Goal: Feedback & Contribution: Submit feedback/report problem

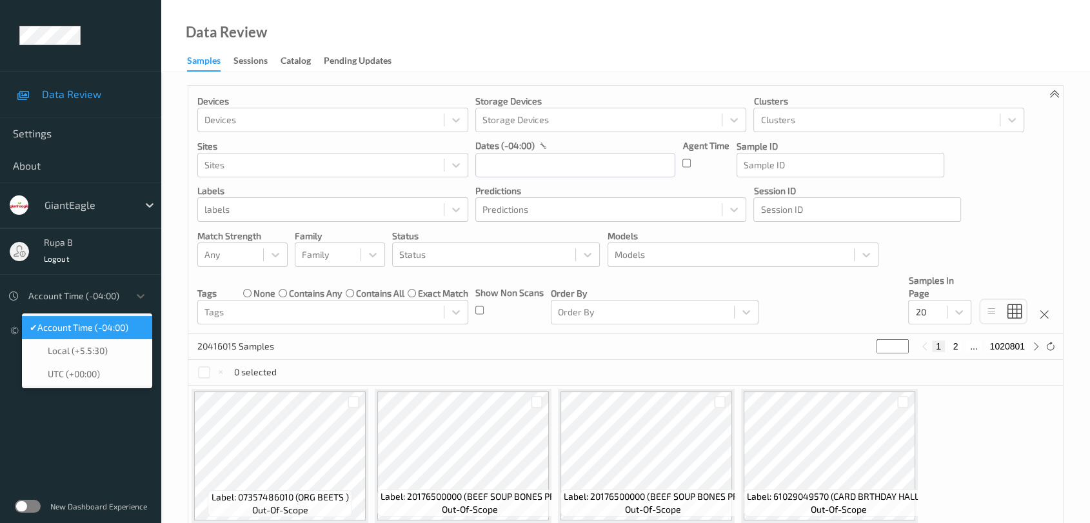
click at [104, 296] on div at bounding box center [75, 295] width 94 height 15
click at [114, 330] on span "Account Time (-04:00)" at bounding box center [82, 327] width 91 height 13
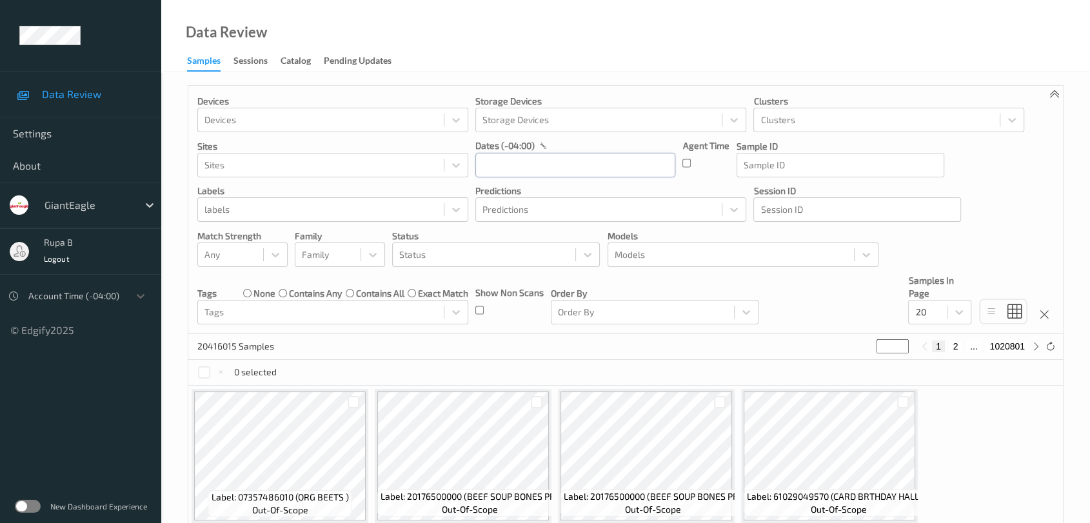
click at [508, 159] on input "text" at bounding box center [576, 165] width 200 height 25
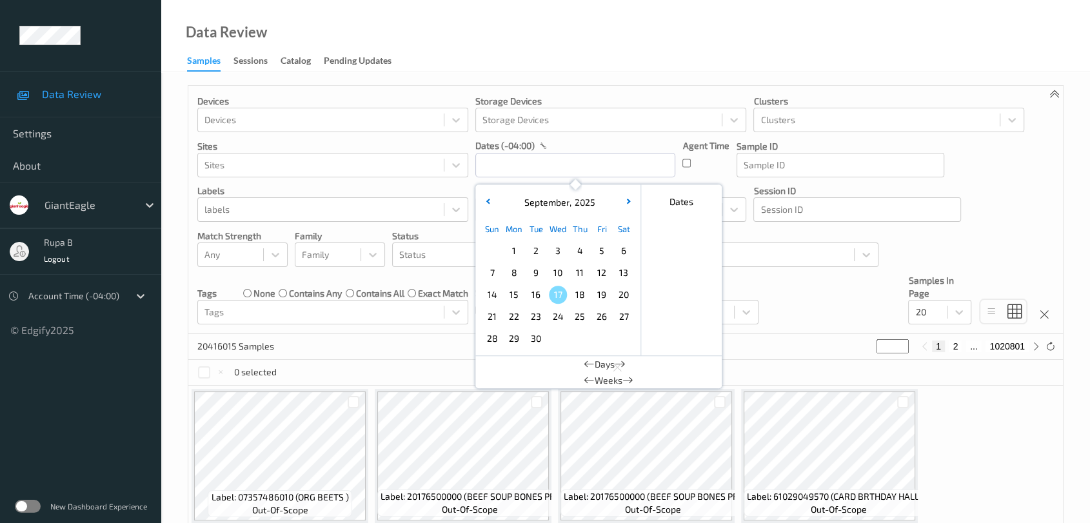
click at [508, 295] on span "15" at bounding box center [514, 295] width 18 height 18
type input "15/09/2025 00:00 -> 15/09/2025 23:59"
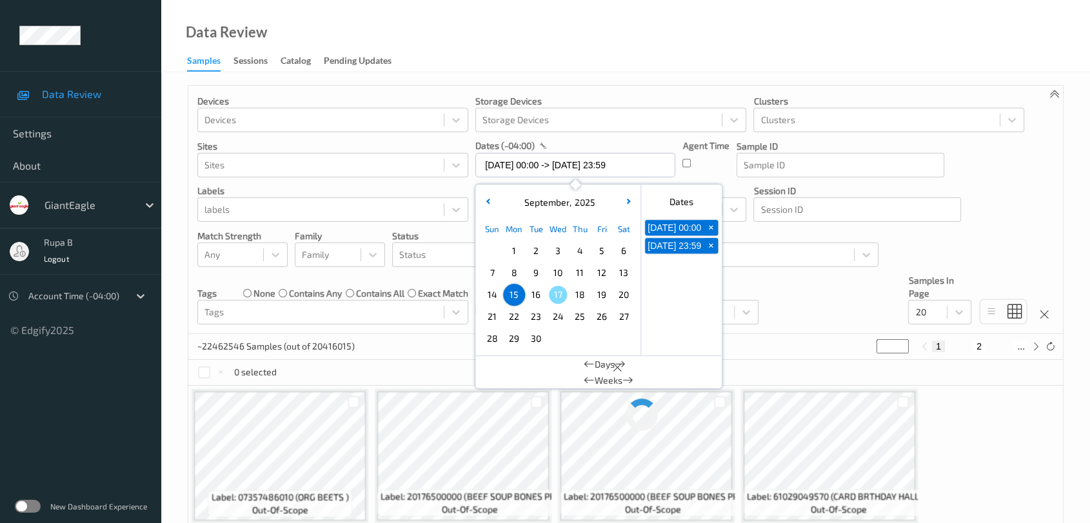
click at [604, 141] on div "dates (-04:00)" at bounding box center [576, 145] width 200 height 13
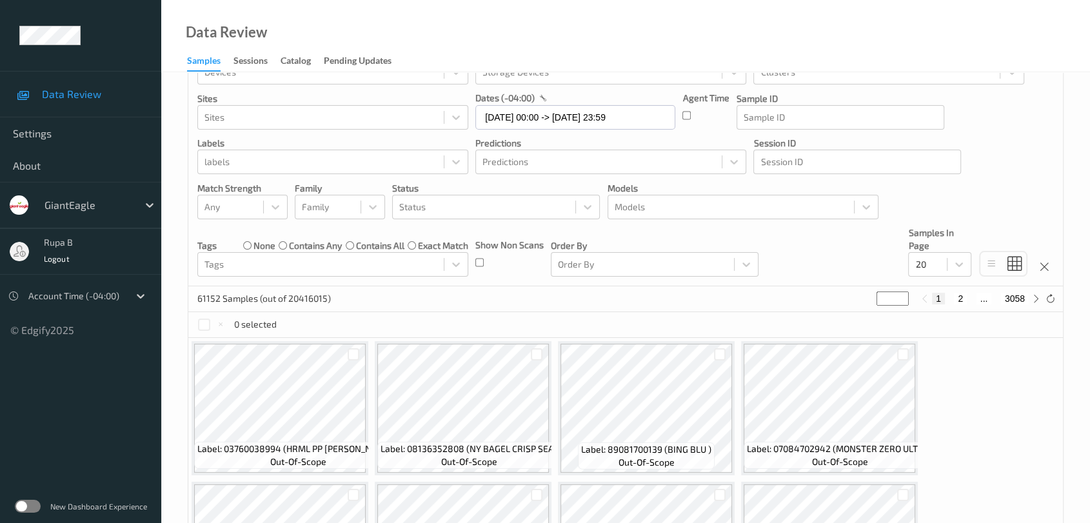
scroll to position [72, 0]
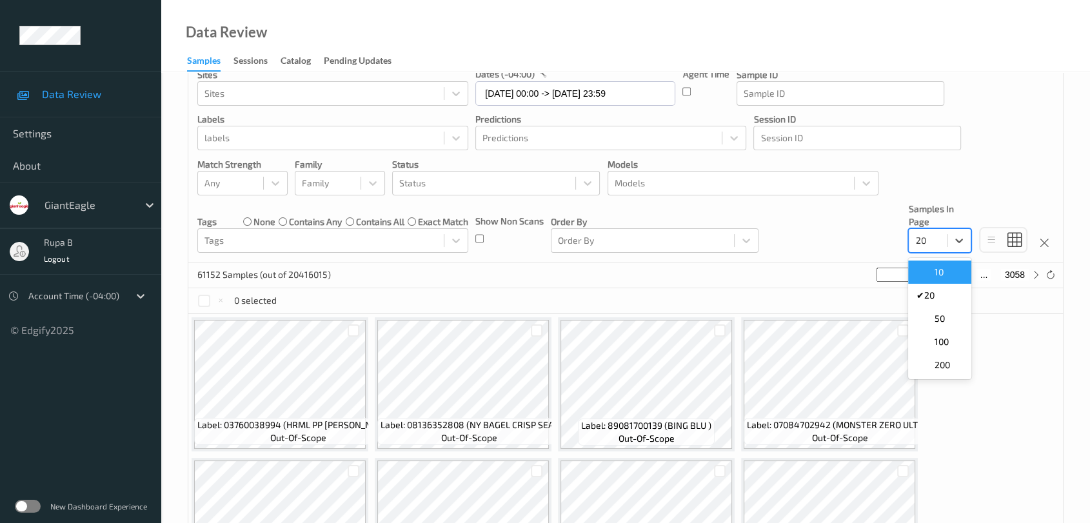
drag, startPoint x: 925, startPoint y: 244, endPoint x: 888, endPoint y: 251, distance: 37.5
click at [888, 251] on div "Devices Devices Storage Devices Storage Devices Clusters Clusters Sites Sites d…" at bounding box center [625, 138] width 875 height 248
type input "14"
click at [832, 237] on div "Devices Devices Storage Devices Storage Devices Clusters Clusters Sites Sites d…" at bounding box center [625, 138] width 875 height 248
click at [1039, 275] on icon at bounding box center [1037, 275] width 10 height 10
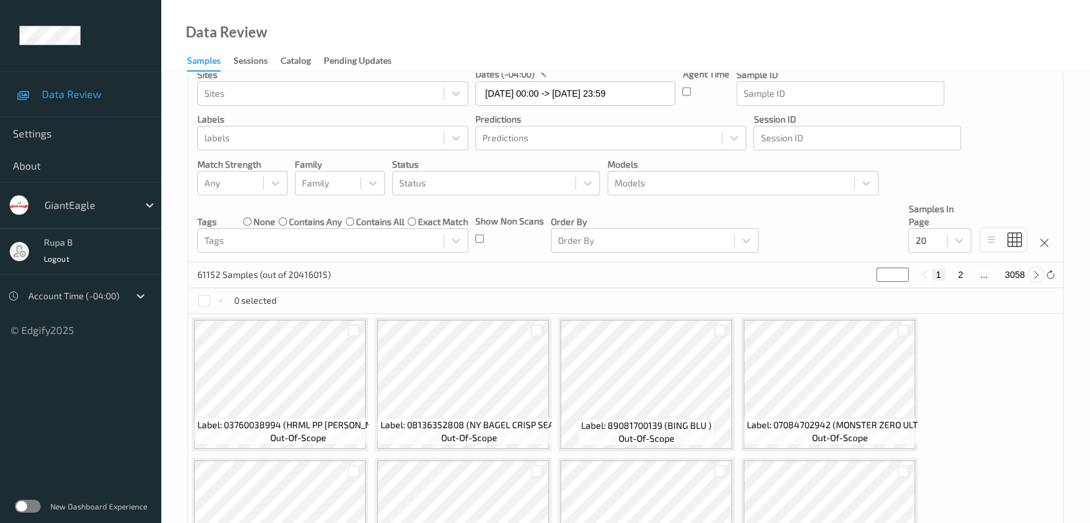
type input "*"
click at [1039, 275] on div "Devices Devices Storage Devices Storage Devices Clusters Clusters Sites Sites d…" at bounding box center [626, 529] width 876 height 1030
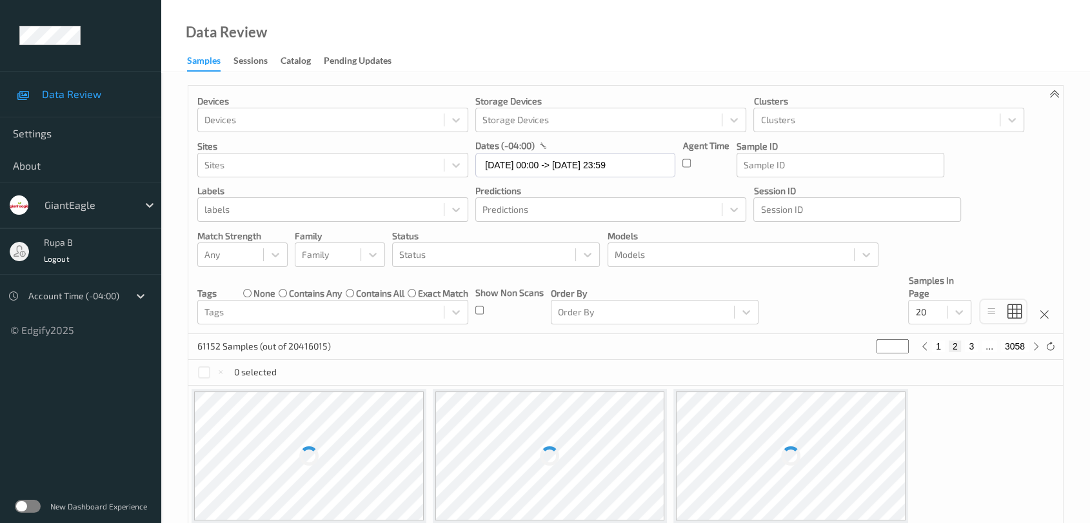
drag, startPoint x: 889, startPoint y: 348, endPoint x: 801, endPoint y: 350, distance: 87.8
click at [801, 350] on div "61152 Samples (out of 20416015) * 1 2 3 ... 3058" at bounding box center [625, 347] width 875 height 26
type input "*"
type input "**"
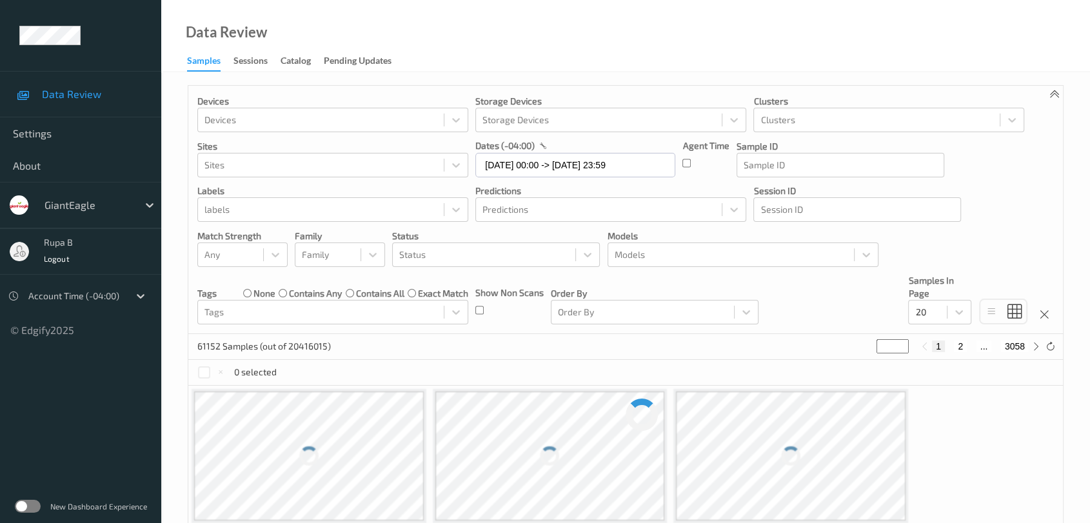
type input "**"
click at [798, 275] on div "Devices Devices Storage Devices Storage Devices Clusters Clusters Sites Sites d…" at bounding box center [625, 210] width 875 height 248
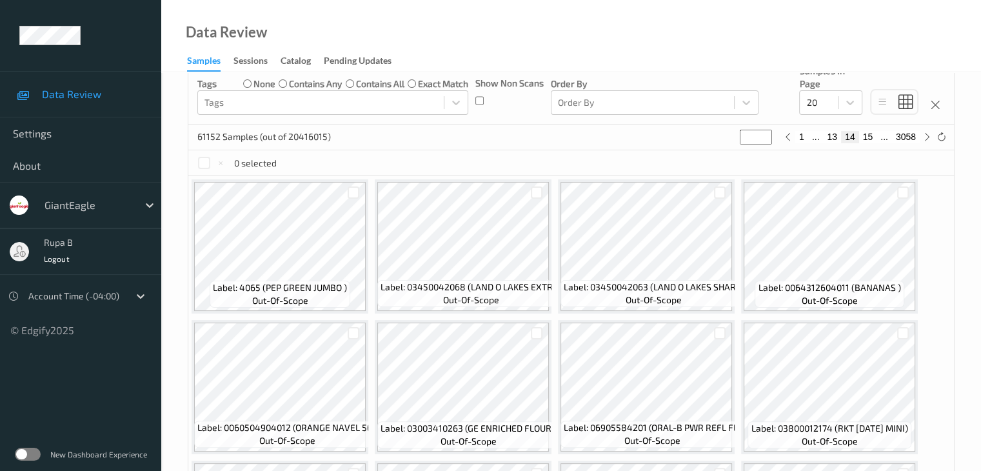
scroll to position [199, 0]
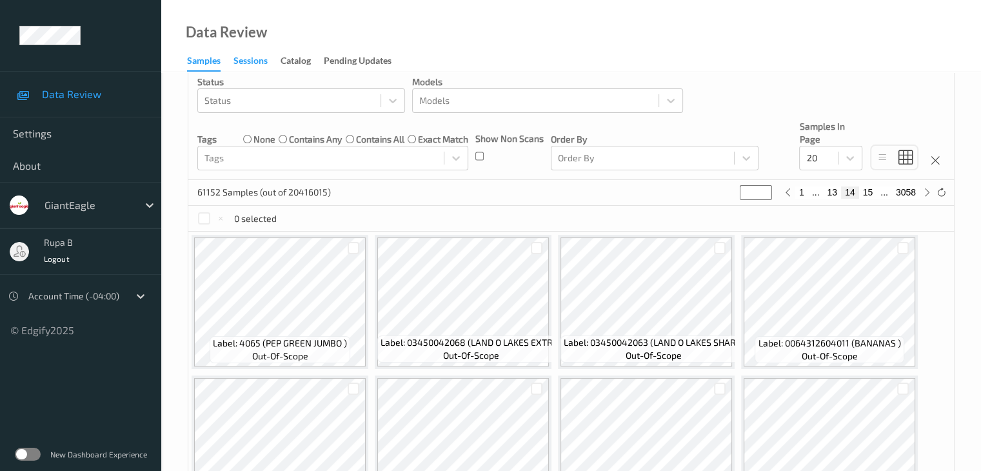
click at [261, 68] on div "Sessions" at bounding box center [251, 62] width 34 height 16
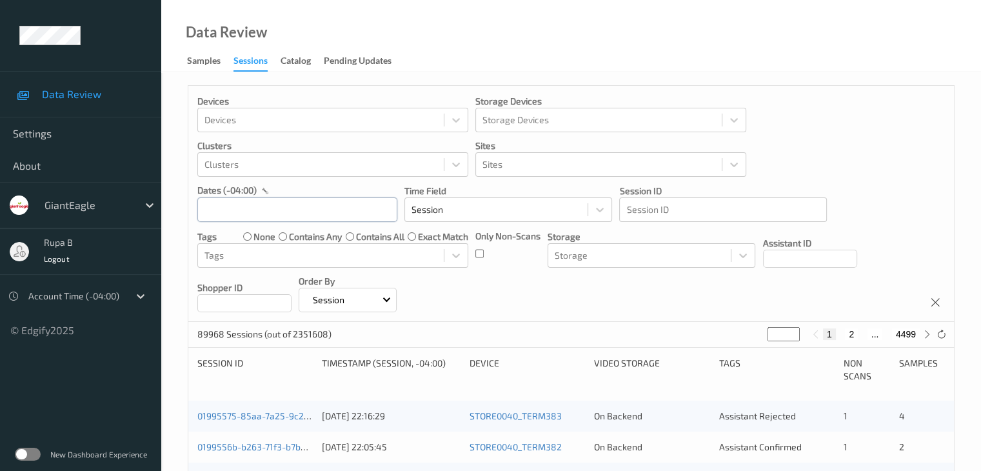
click at [336, 207] on input "text" at bounding box center [297, 209] width 200 height 25
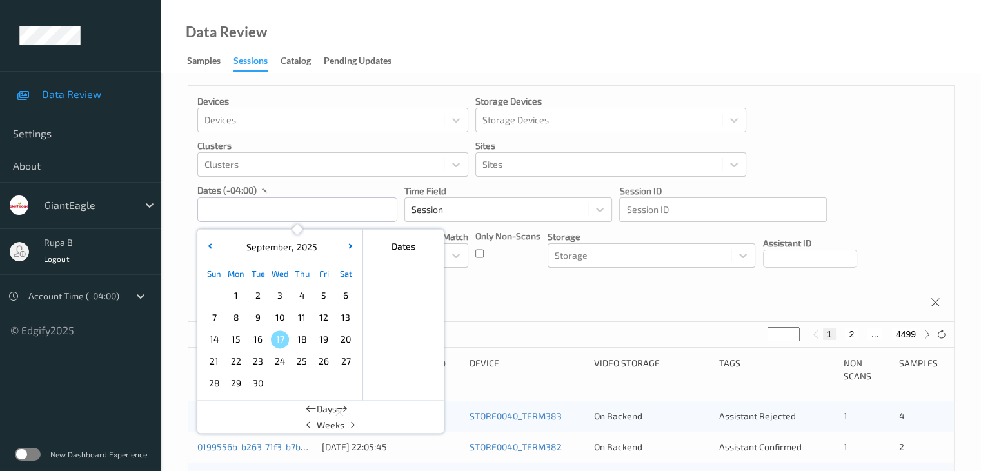
click at [230, 344] on span "15" at bounding box center [236, 339] width 18 height 18
type input "15/09/2025 00:00 -> 15/09/2025 23:59"
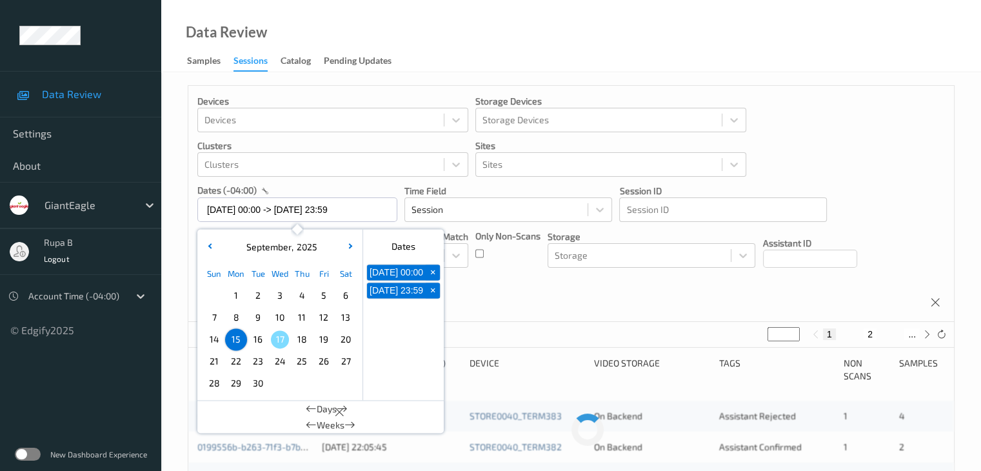
click at [514, 283] on div "Devices Devices Storage Devices Storage Devices Clusters Clusters Sites Sites d…" at bounding box center [571, 204] width 766 height 236
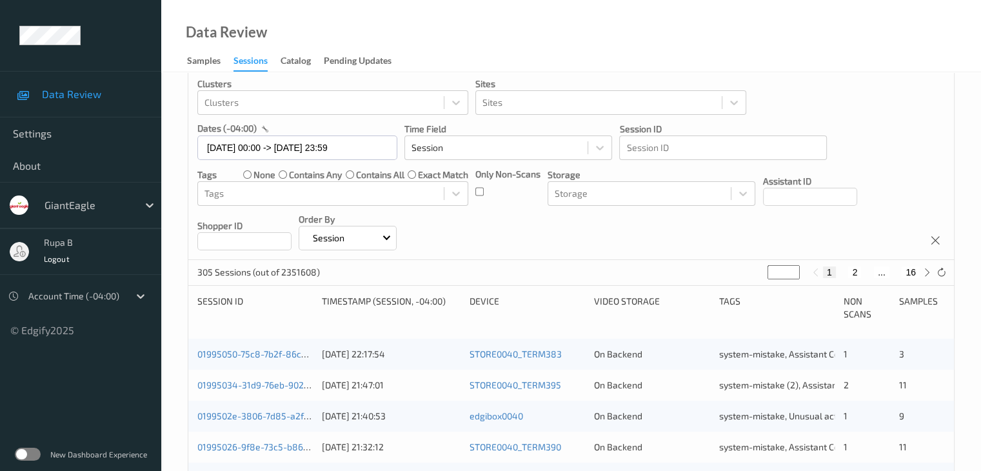
scroll to position [65, 0]
drag, startPoint x: 779, startPoint y: 266, endPoint x: 645, endPoint y: 276, distance: 135.2
click at [648, 276] on div "305 Sessions (out of 2351608) * 1 2 ... 16" at bounding box center [571, 270] width 766 height 26
type input "**"
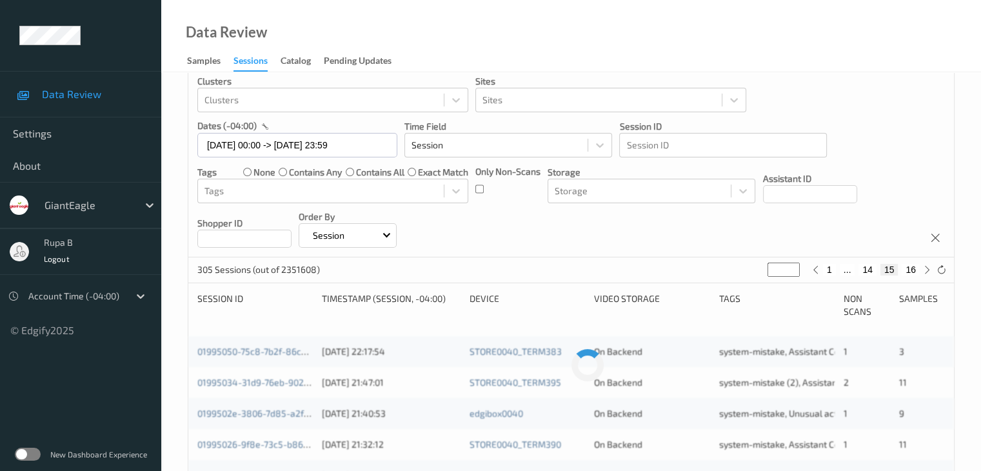
scroll to position [0, 0]
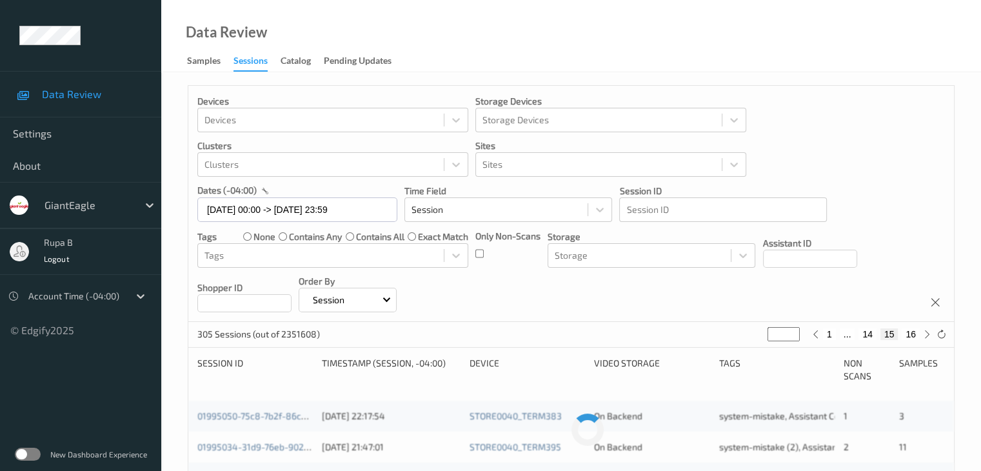
click at [530, 305] on div "Devices Devices Storage Devices Storage Devices Clusters Clusters Sites Sites d…" at bounding box center [571, 204] width 766 height 236
click at [774, 337] on input "**" at bounding box center [784, 334] width 32 height 14
type input "**"
click at [627, 298] on div "Devices Devices Storage Devices Storage Devices Clusters Clusters Sites Sites d…" at bounding box center [571, 204] width 766 height 236
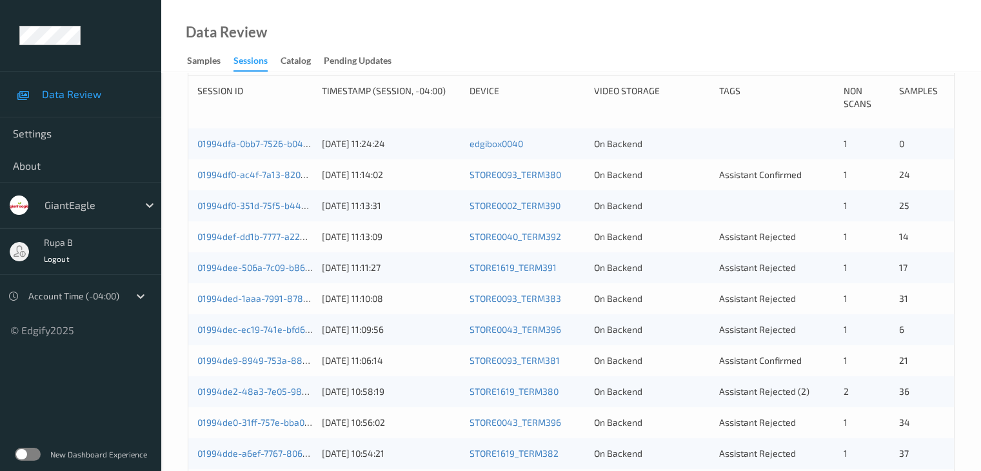
scroll to position [194, 0]
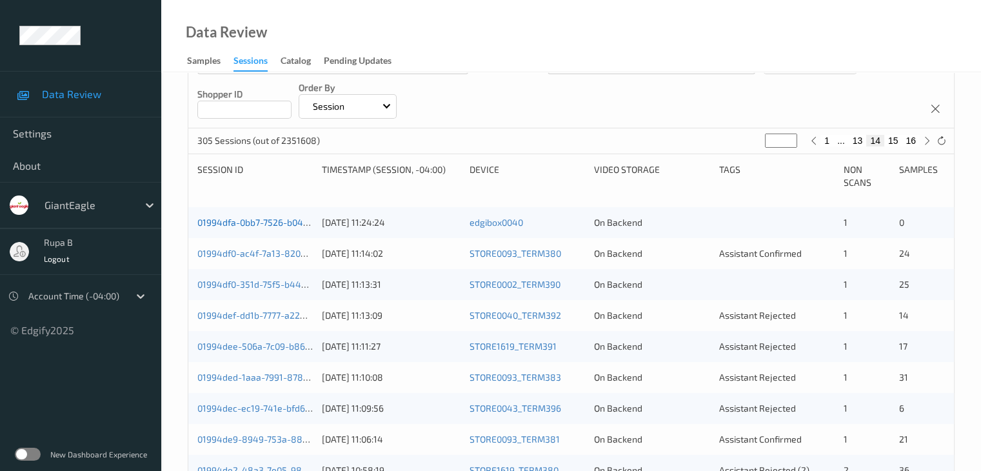
click at [312, 221] on link "01994dfa-0bb7-7526-b047-373180b76c6e" at bounding box center [284, 222] width 174 height 11
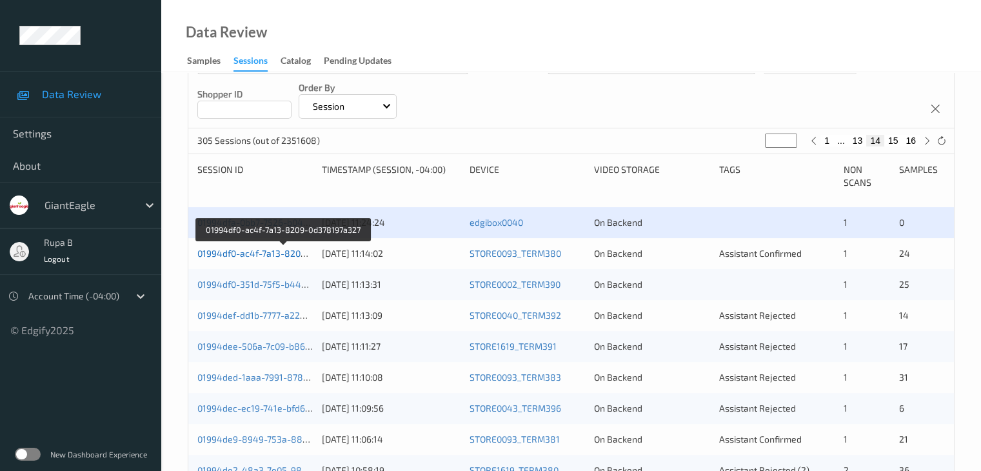
click at [276, 250] on link "01994df0-ac4f-7a13-8209-0d378197a327" at bounding box center [283, 253] width 172 height 11
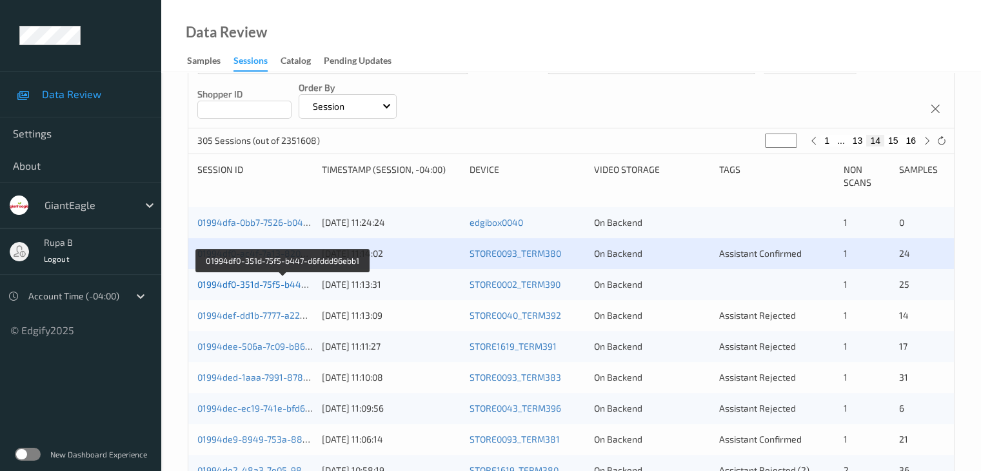
click at [297, 288] on link "01994df0-351d-75f5-b447-d6fddd96ebb1" at bounding box center [282, 284] width 171 height 11
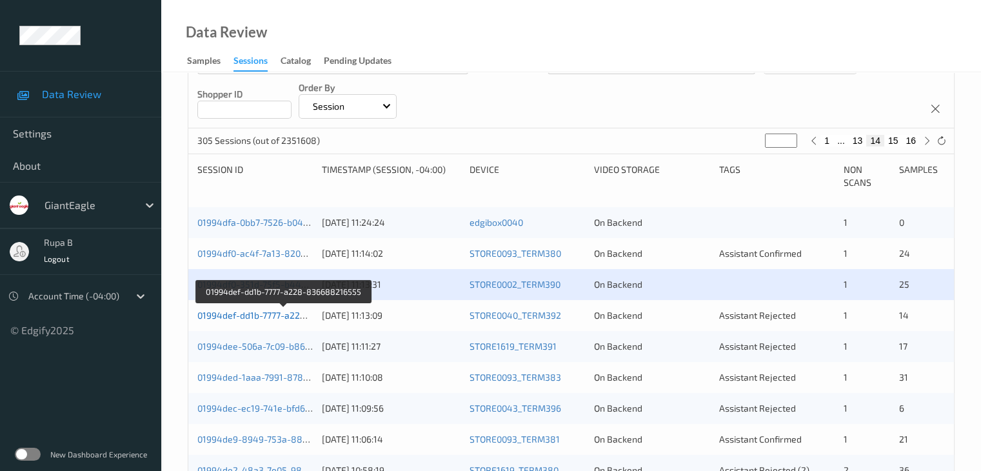
click at [278, 318] on link "01994def-dd1b-7777-a228-836688216555" at bounding box center [284, 315] width 175 height 11
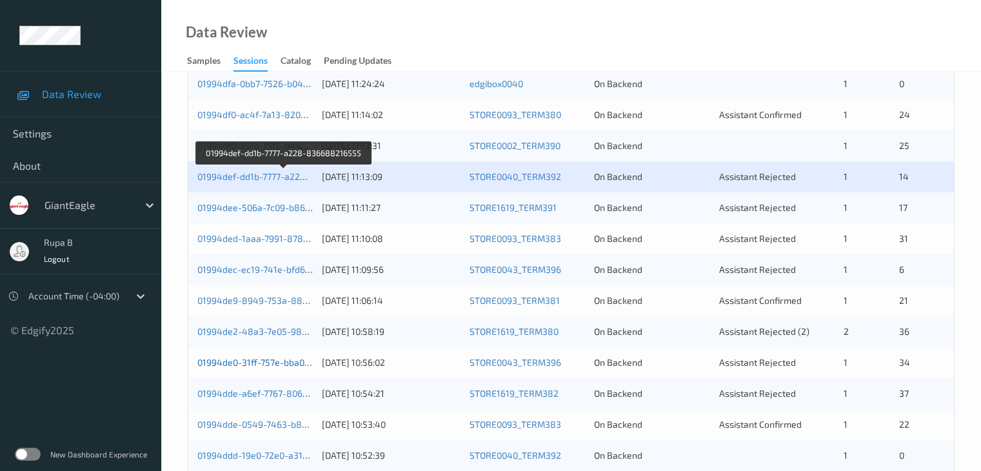
scroll to position [387, 0]
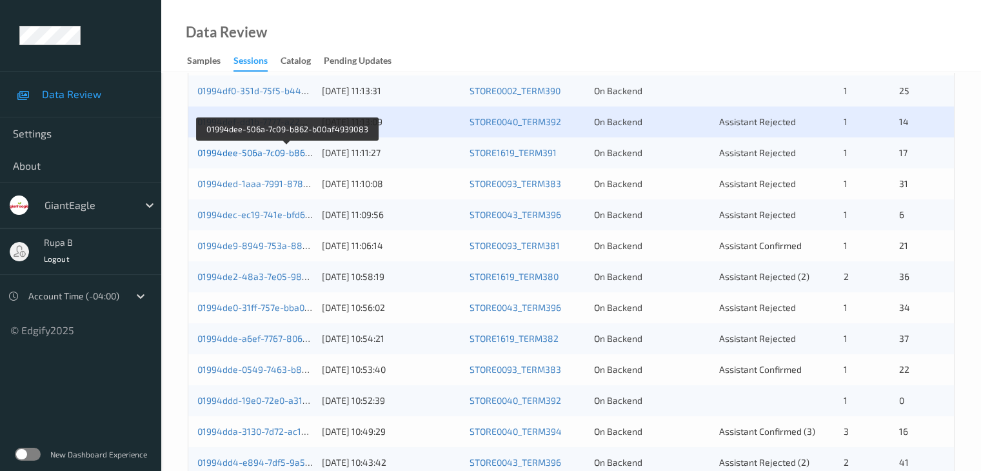
click at [281, 148] on link "01994dee-506a-7c09-b862-b00af4939083" at bounding box center [286, 152] width 178 height 11
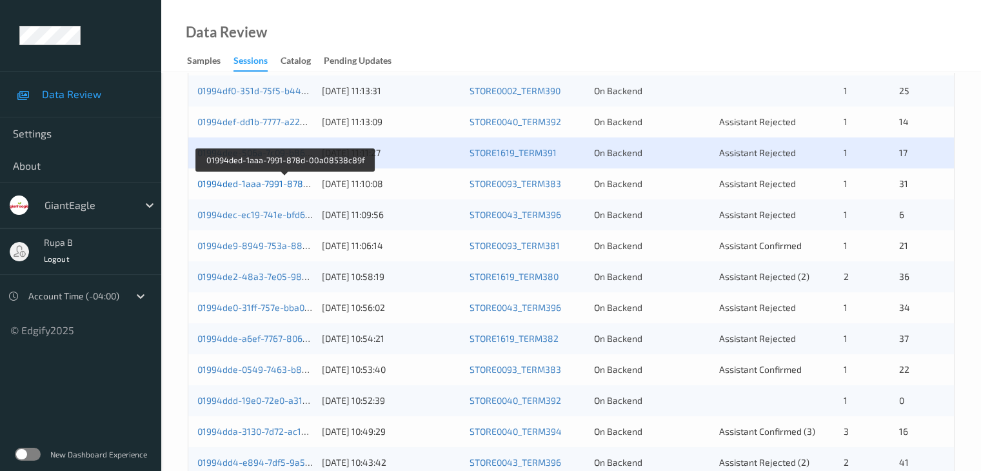
click at [289, 184] on link "01994ded-1aaa-7991-878d-00a08538c89f" at bounding box center [285, 183] width 176 height 11
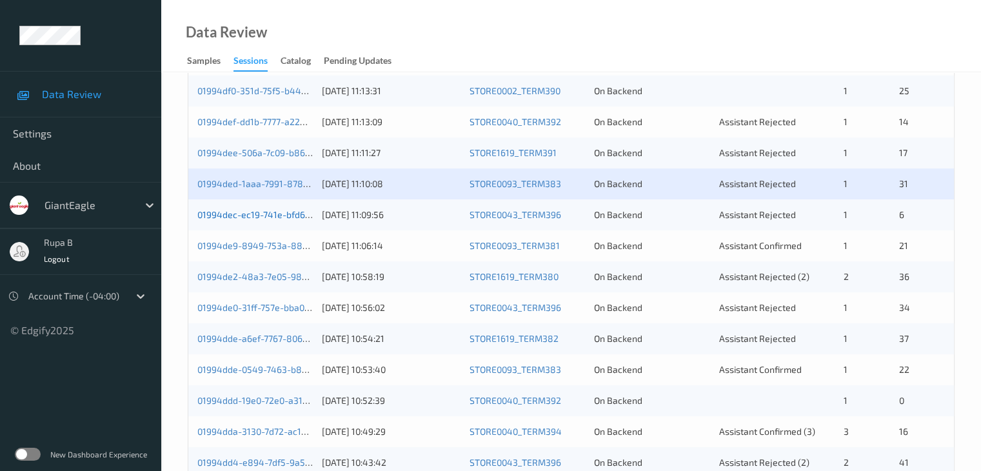
click at [286, 215] on link "01994dec-ec19-741e-bfd6-4f91546cb4ad" at bounding box center [283, 214] width 172 height 11
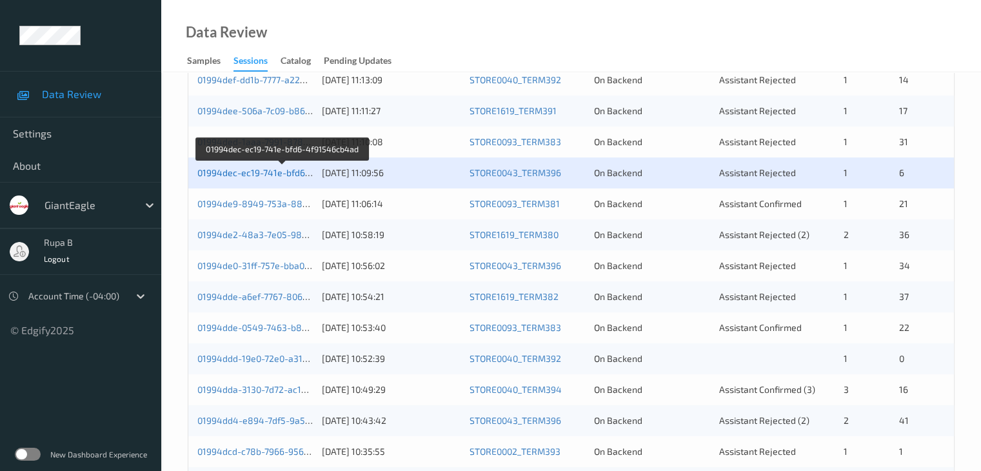
scroll to position [452, 0]
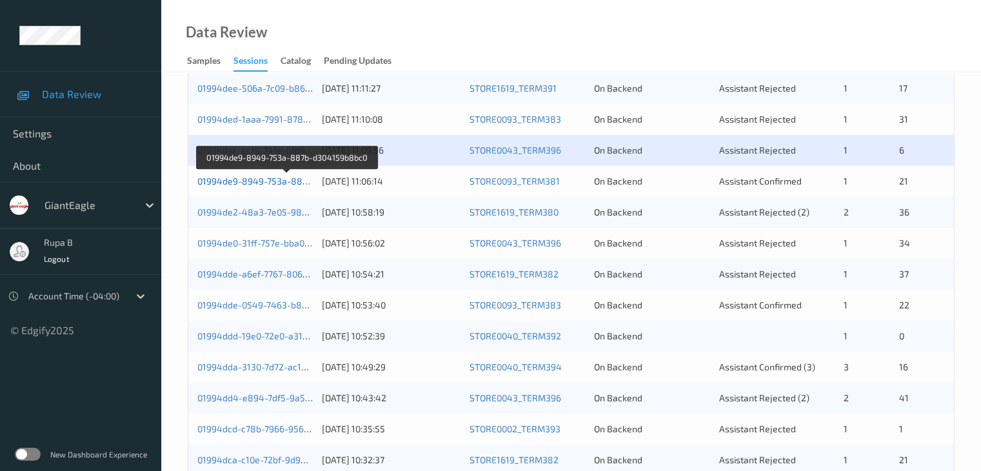
click at [283, 182] on link "01994de9-8949-753a-887b-d304159b8bc0" at bounding box center [287, 181] width 180 height 11
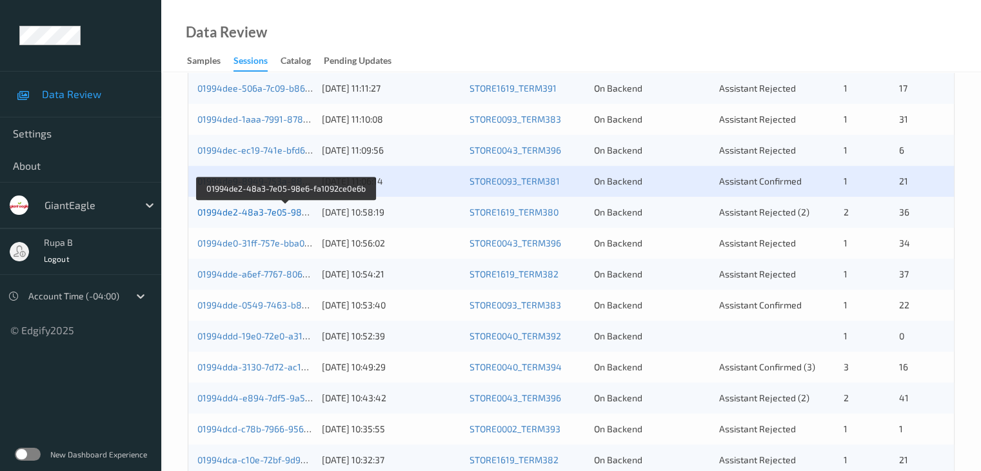
click at [299, 213] on link "01994de2-48a3-7e05-98e6-fa1092ce0e6b" at bounding box center [285, 211] width 177 height 11
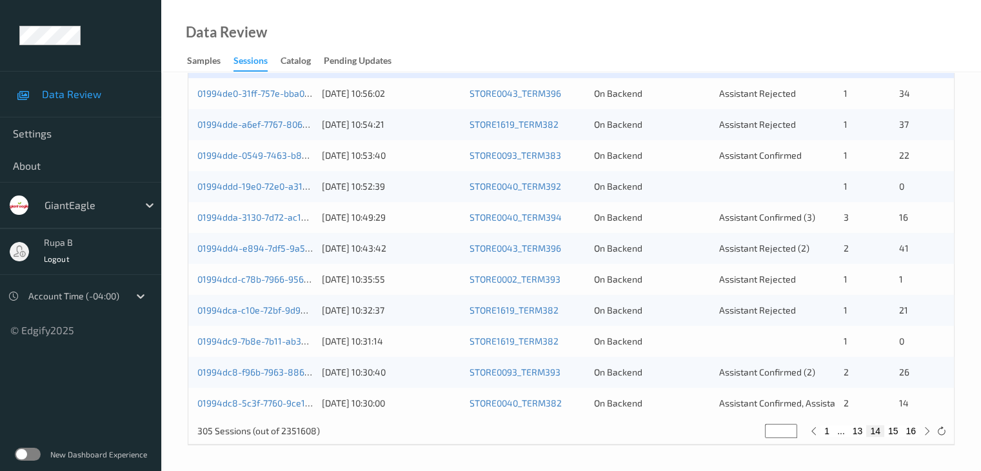
scroll to position [472, 0]
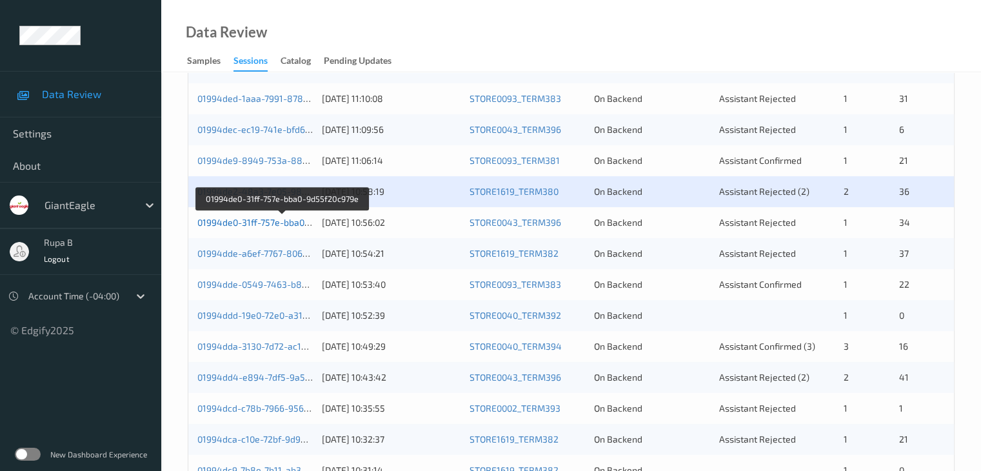
click at [293, 222] on link "01994de0-31ff-757e-bba0-9d55f20c979e" at bounding box center [282, 222] width 170 height 11
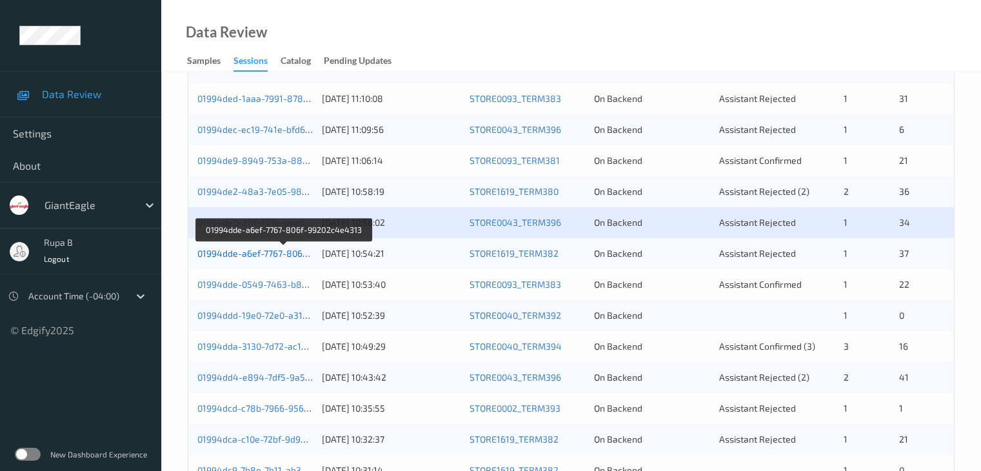
click at [286, 251] on link "01994dde-a6ef-7767-806f-99202c4e4313" at bounding box center [284, 253] width 174 height 11
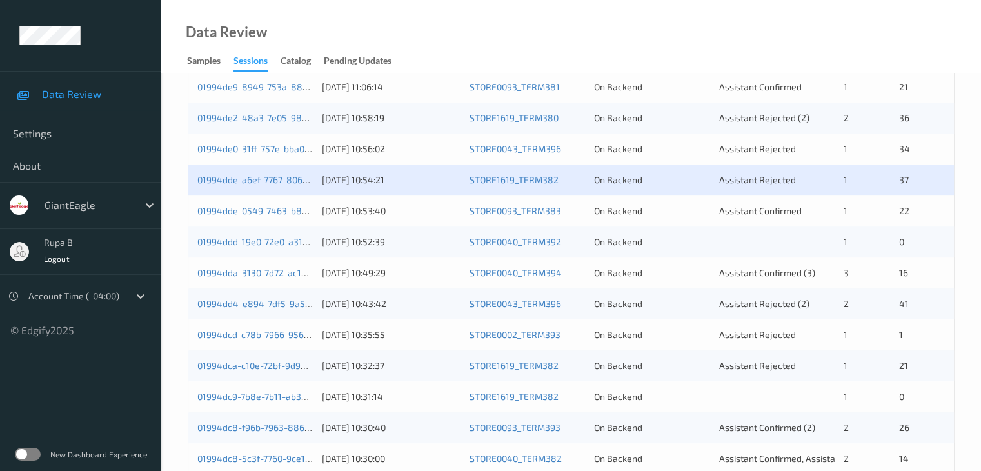
scroll to position [601, 0]
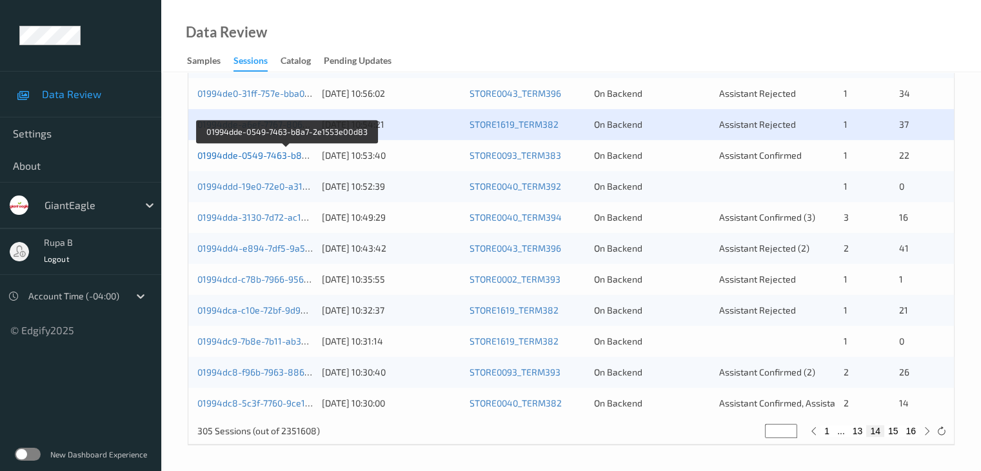
click at [304, 156] on link "01994dde-0549-7463-b8a7-2e1553e00d83" at bounding box center [286, 155] width 179 height 11
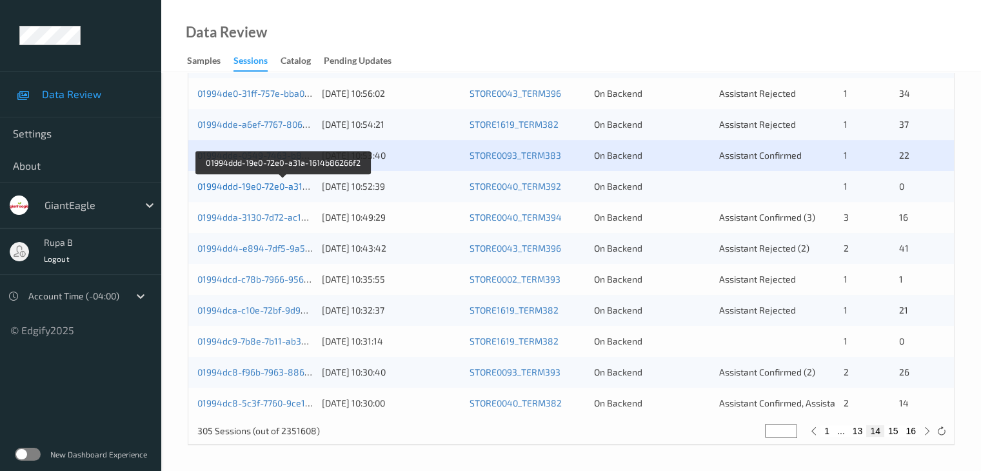
click at [299, 185] on link "01994ddd-19e0-72e0-a31a-1614b86266f2" at bounding box center [283, 186] width 173 height 11
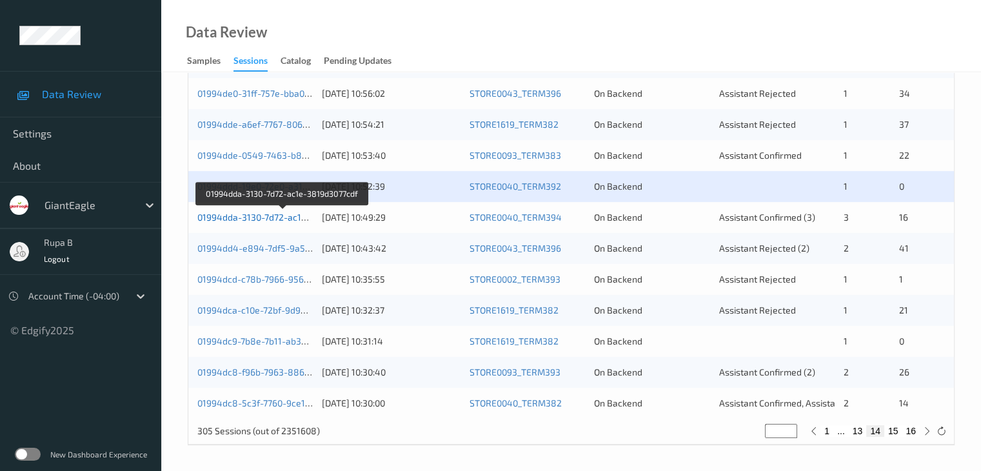
click at [284, 217] on link "01994dda-3130-7d72-ac1e-3819d3077cdf" at bounding box center [282, 217] width 170 height 11
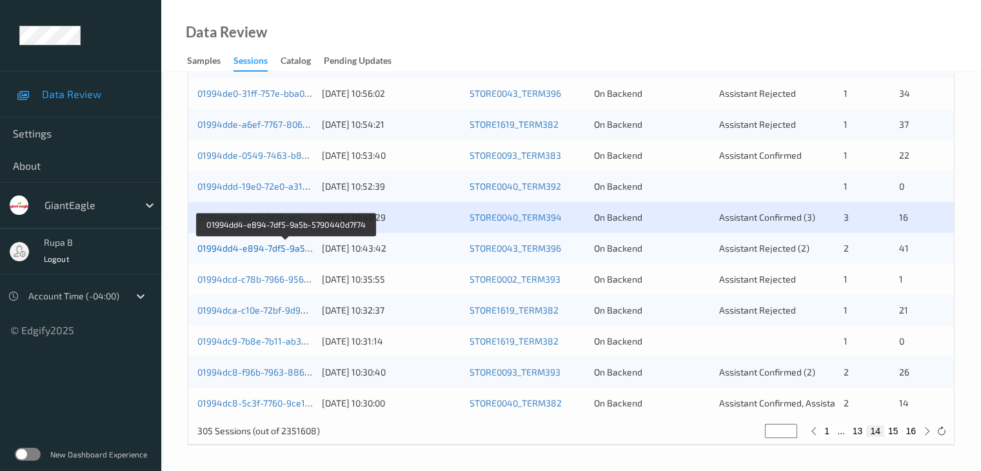
click at [283, 250] on link "01994dd4-e894-7df5-9a5b-5790440d7f74" at bounding box center [285, 248] width 177 height 11
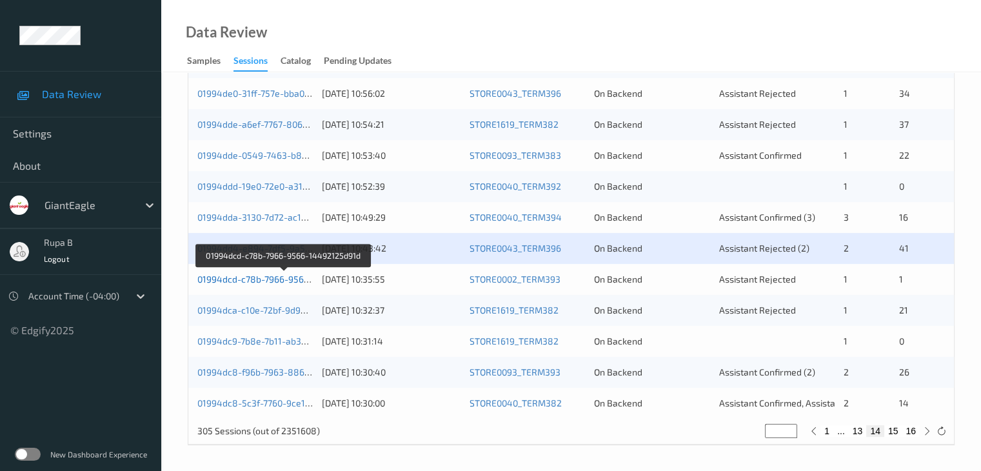
click at [283, 276] on link "01994dcd-c78b-7966-9566-14492125d91d" at bounding box center [284, 279] width 175 height 11
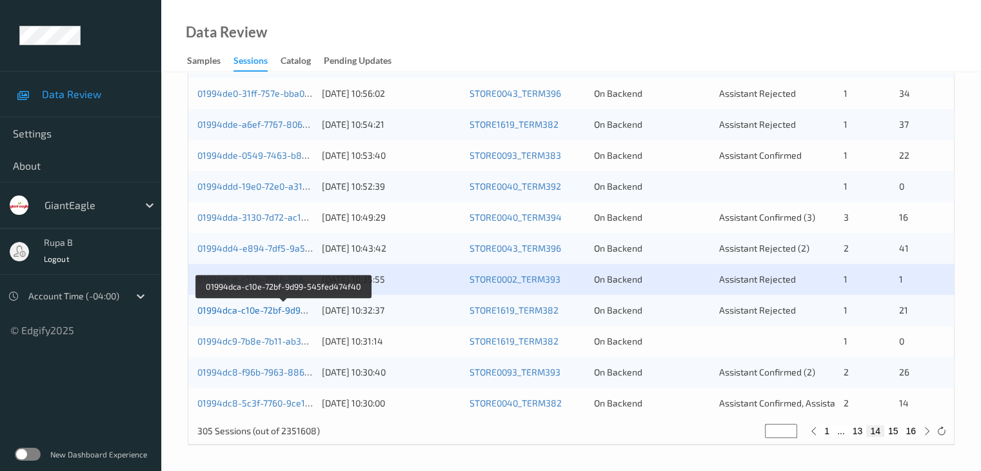
click at [267, 310] on link "01994dca-c10e-72bf-9d99-545fed474f40" at bounding box center [283, 310] width 172 height 11
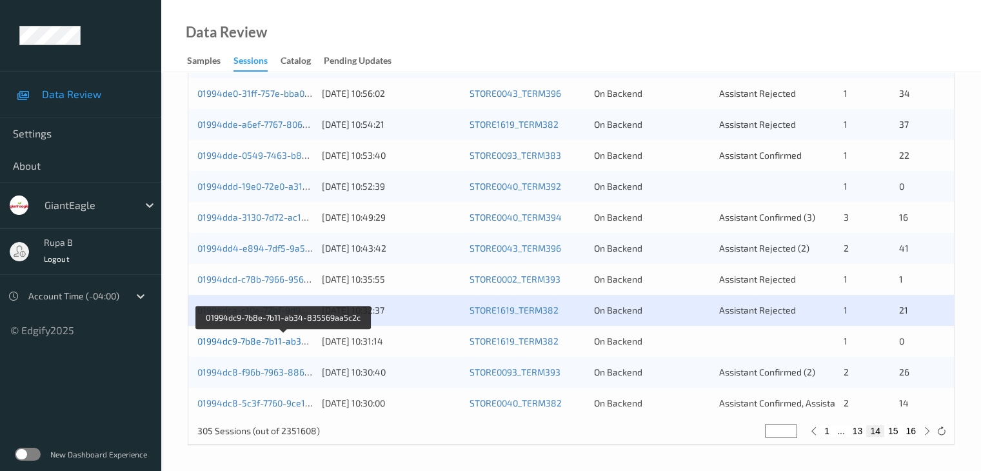
click at [245, 339] on link "01994dc9-7b8e-7b11-ab34-835569aa5c2c" at bounding box center [284, 341] width 175 height 11
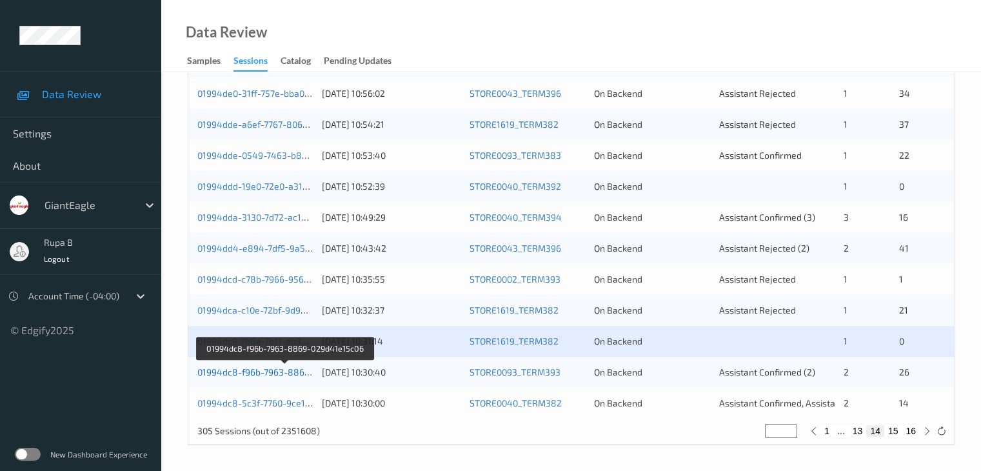
click at [277, 370] on link "01994dc8-f96b-7963-8869-029d41e15c06" at bounding box center [285, 372] width 176 height 11
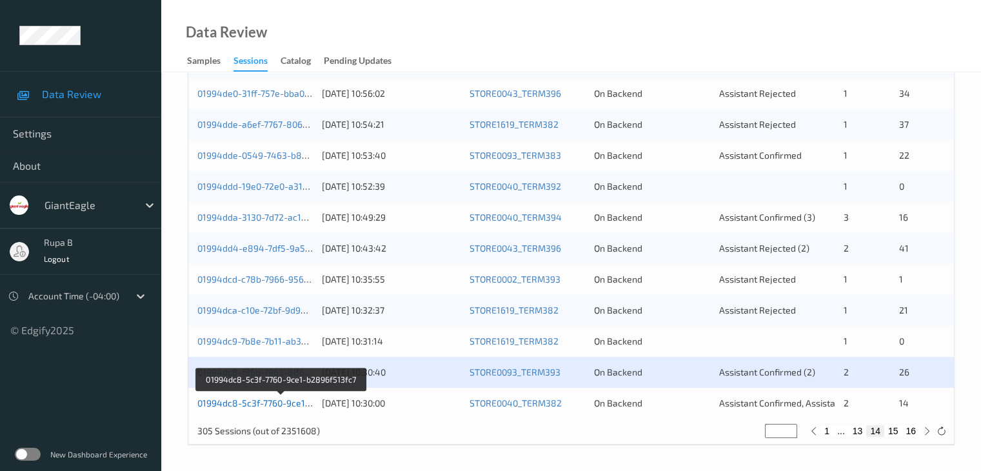
click at [301, 406] on link "01994dc8-5c3f-7760-9ce1-b2896f513fc7" at bounding box center [281, 402] width 168 height 11
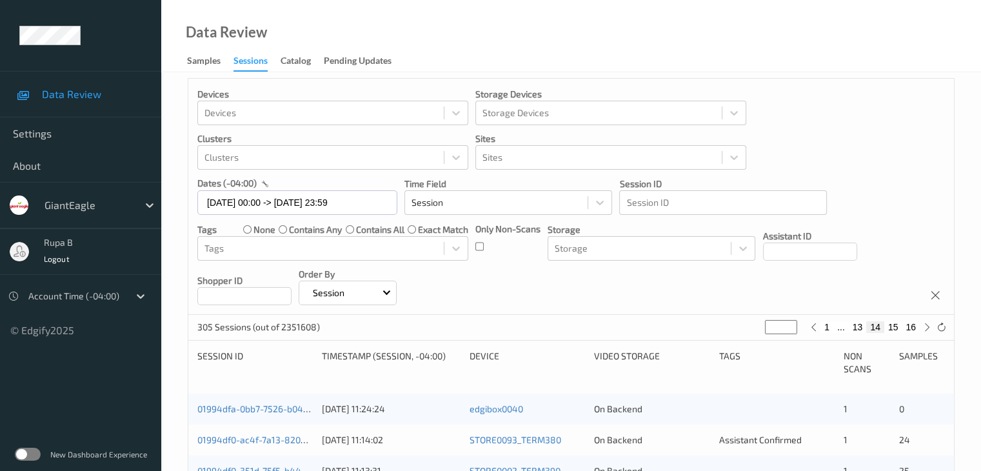
scroll to position [0, 0]
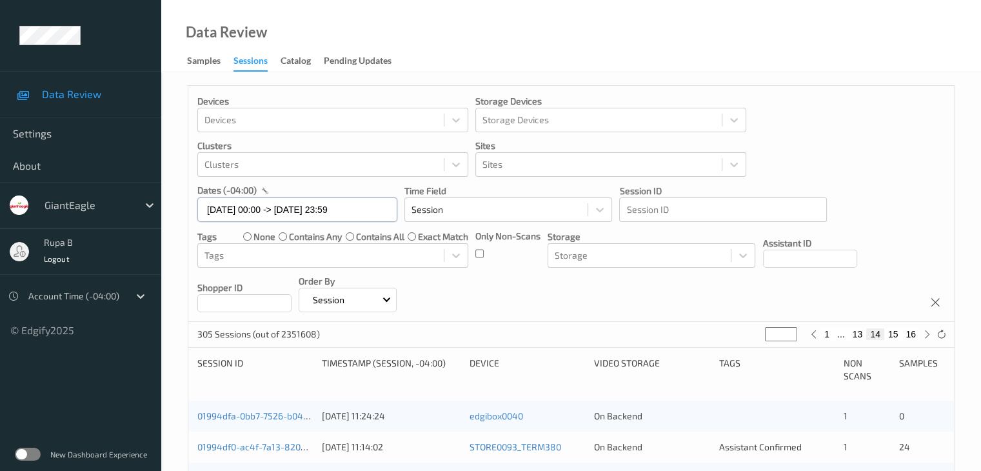
click at [293, 215] on input "15/09/2025 00:00 -> 15/09/2025 23:59" at bounding box center [297, 209] width 200 height 25
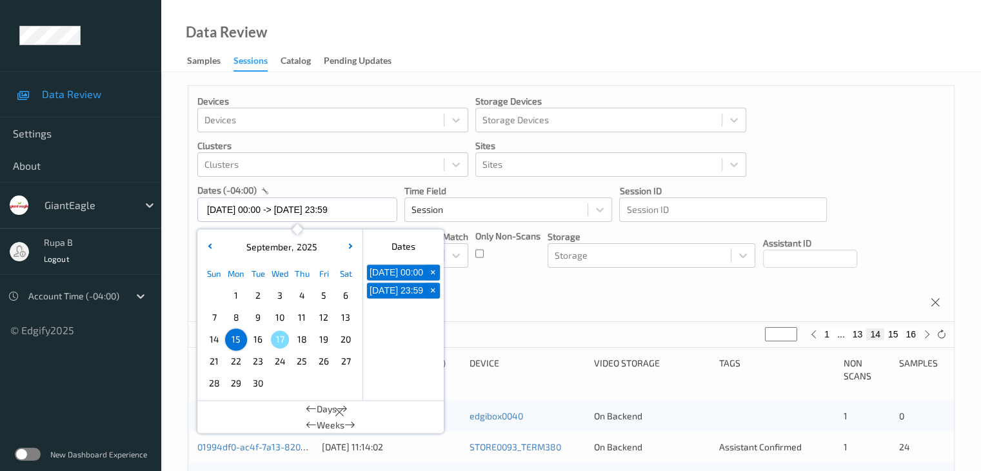
click at [256, 339] on span "16" at bounding box center [258, 339] width 18 height 18
type input "16/09/2025 00:00"
type input "*"
click at [256, 339] on span "16" at bounding box center [258, 339] width 18 height 18
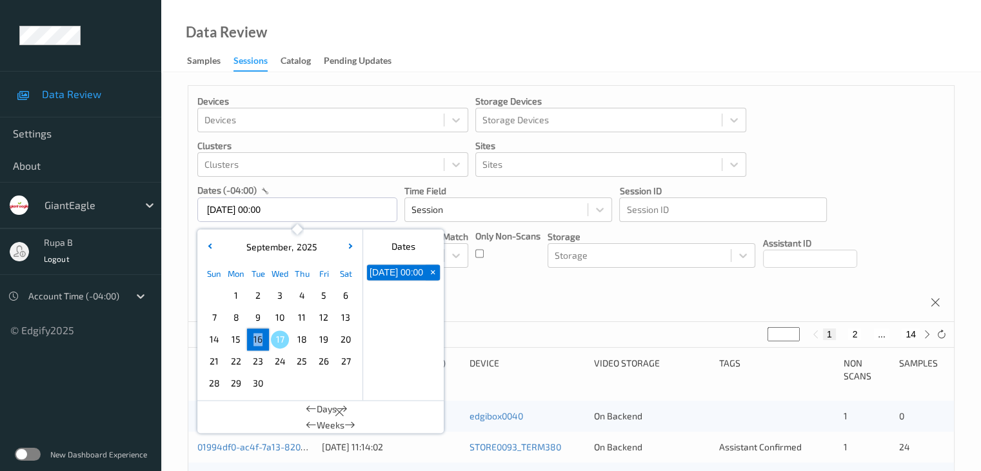
type input "16/09/2025 00:00 -> 16/09/2025 23:59"
click at [545, 297] on div "Devices Devices Storage Devices Storage Devices Clusters Clusters Sites Sites d…" at bounding box center [571, 204] width 766 height 236
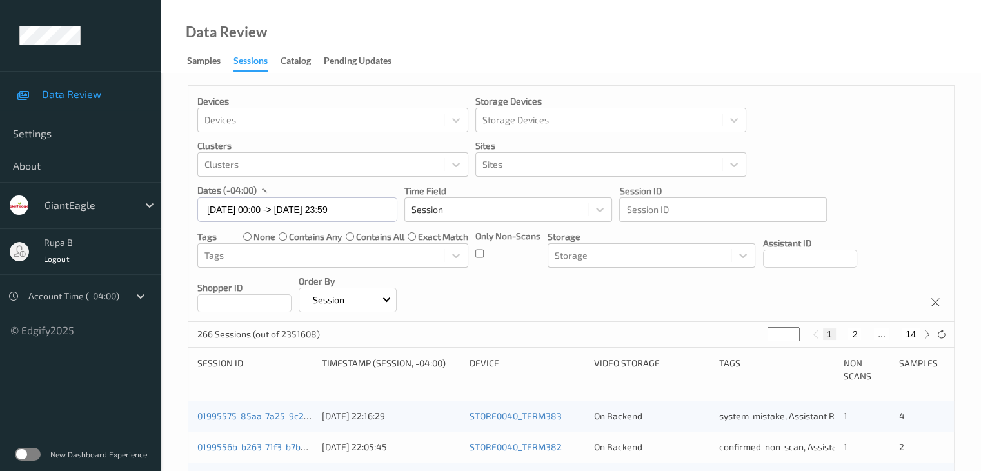
drag, startPoint x: 780, startPoint y: 335, endPoint x: 692, endPoint y: 350, distance: 89.1
type input "*"
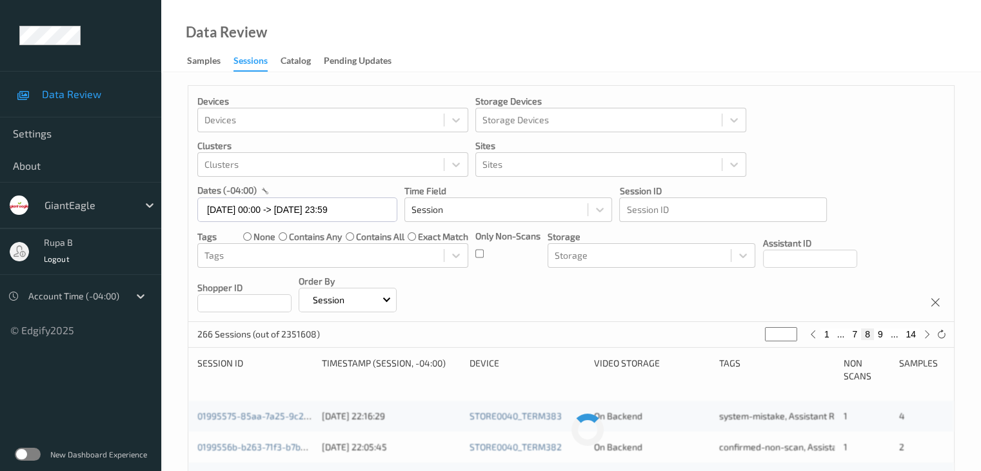
click at [614, 324] on div "266 Sessions (out of 2351608) * 1 ... 7 8 9 ... 14" at bounding box center [571, 335] width 766 height 26
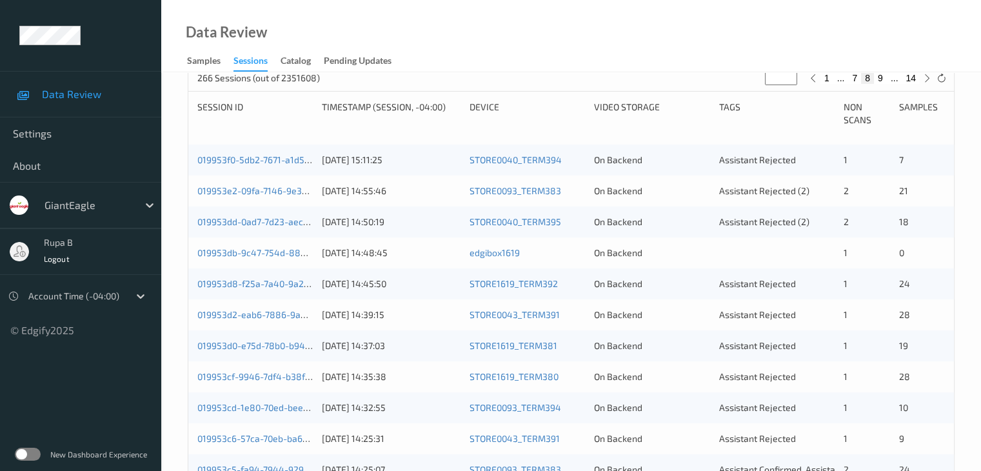
scroll to position [258, 0]
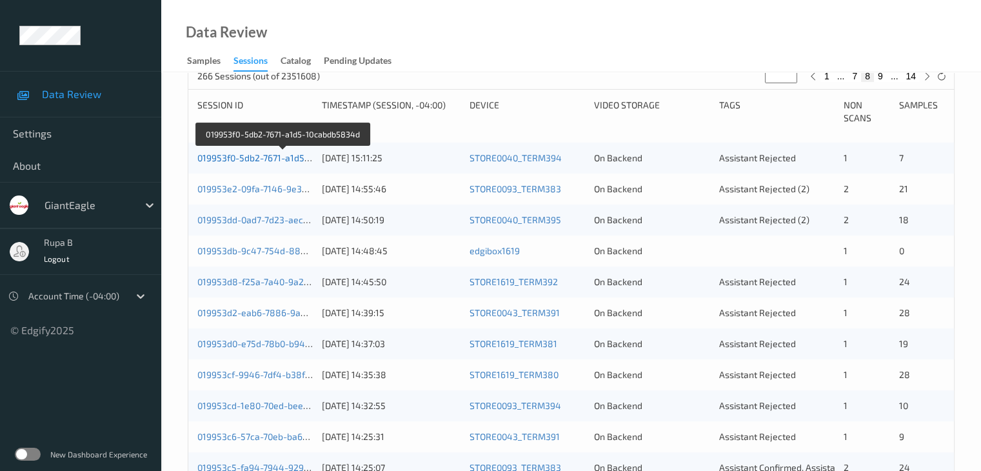
click at [295, 153] on link "019953f0-5db2-7671-a1d5-10cabdb5834d" at bounding box center [283, 157] width 172 height 11
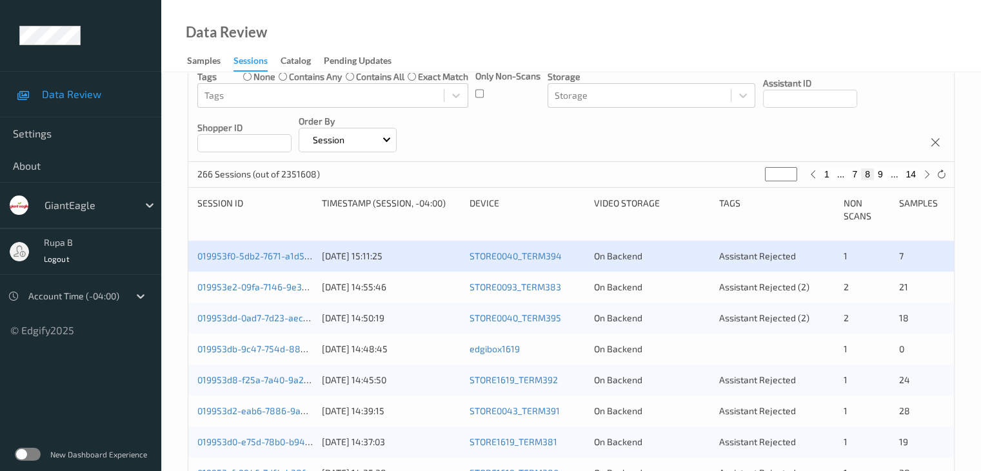
scroll to position [85, 0]
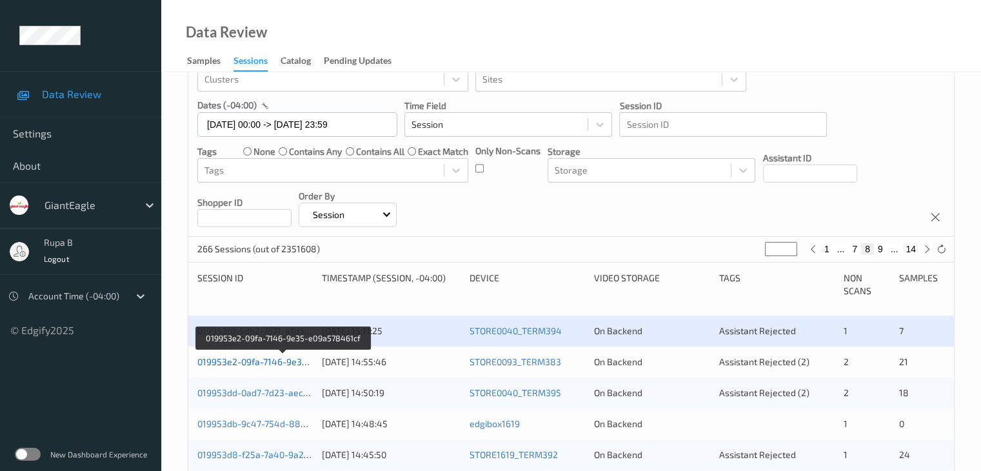
click at [281, 360] on link "019953e2-09fa-7146-9e35-e09a578461cf" at bounding box center [283, 361] width 172 height 11
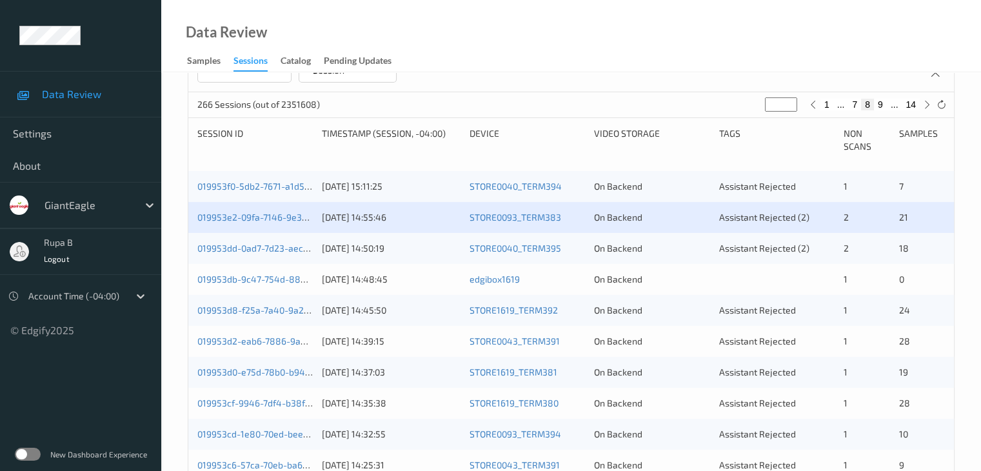
scroll to position [279, 0]
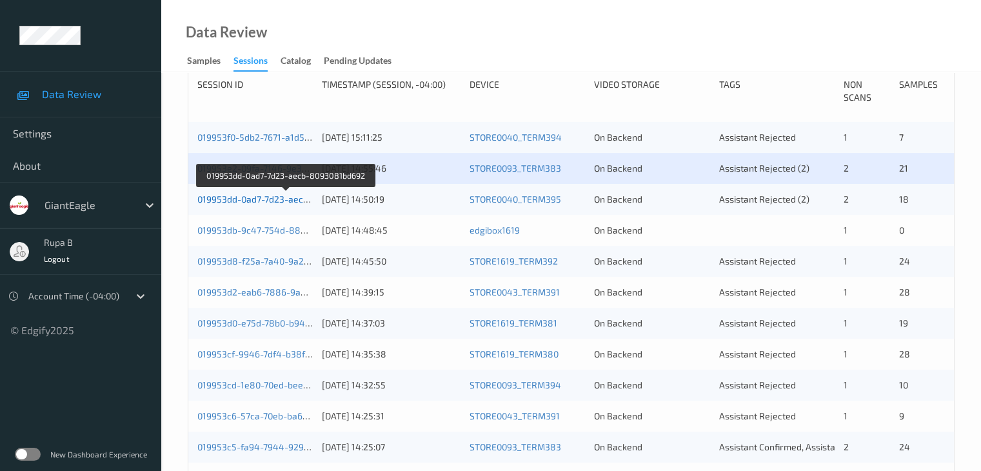
click at [285, 197] on link "019953dd-0ad7-7d23-aecb-8093081bd692" at bounding box center [285, 199] width 177 height 11
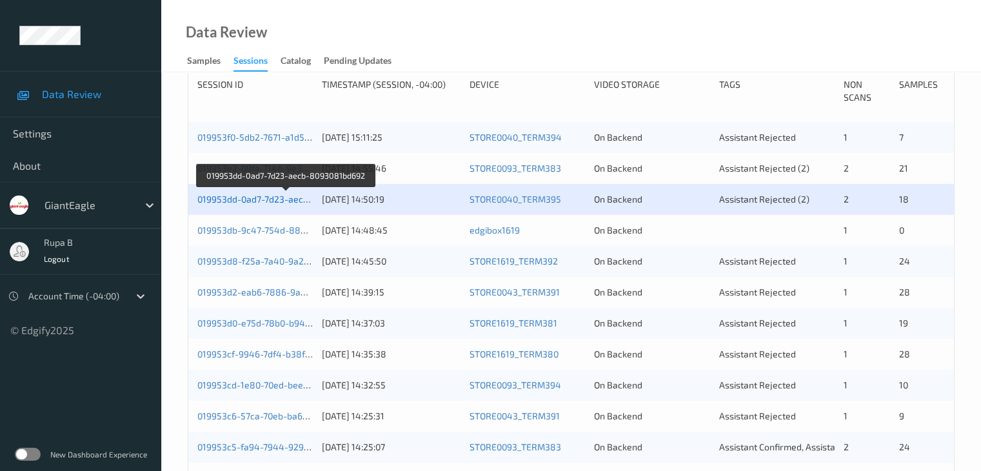
click at [263, 199] on link "019953dd-0ad7-7d23-aecb-8093081bd692" at bounding box center [285, 199] width 177 height 11
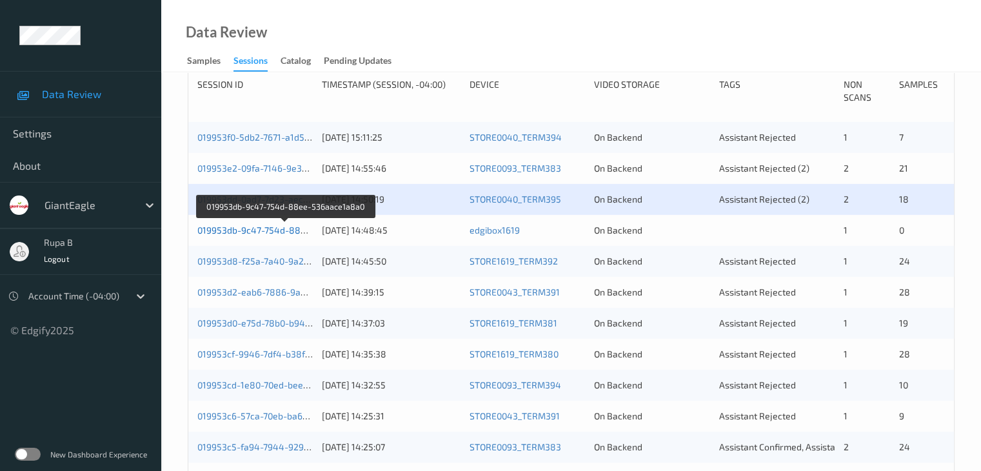
click at [306, 233] on link "019953db-9c47-754d-88ee-536aace1a8a0" at bounding box center [286, 230] width 178 height 11
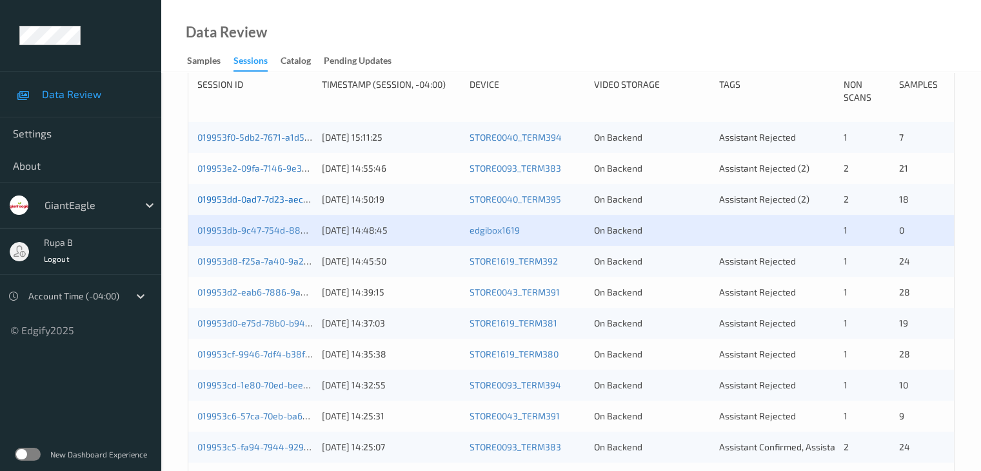
click at [291, 203] on link "019953dd-0ad7-7d23-aecb-8093081bd692" at bounding box center [285, 199] width 177 height 11
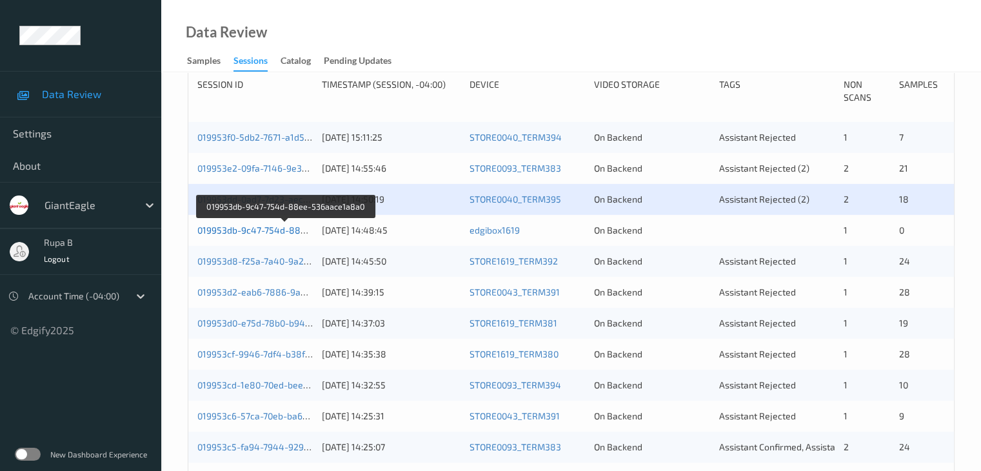
click at [287, 230] on link "019953db-9c47-754d-88ee-536aace1a8a0" at bounding box center [286, 230] width 178 height 11
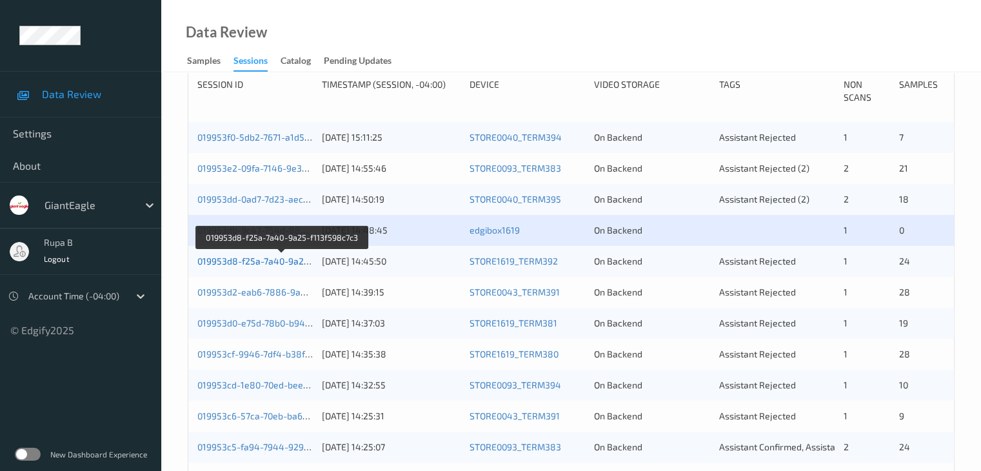
click at [276, 263] on link "019953d8-f25a-7a40-9a25-f113f598c7c3" at bounding box center [282, 261] width 170 height 11
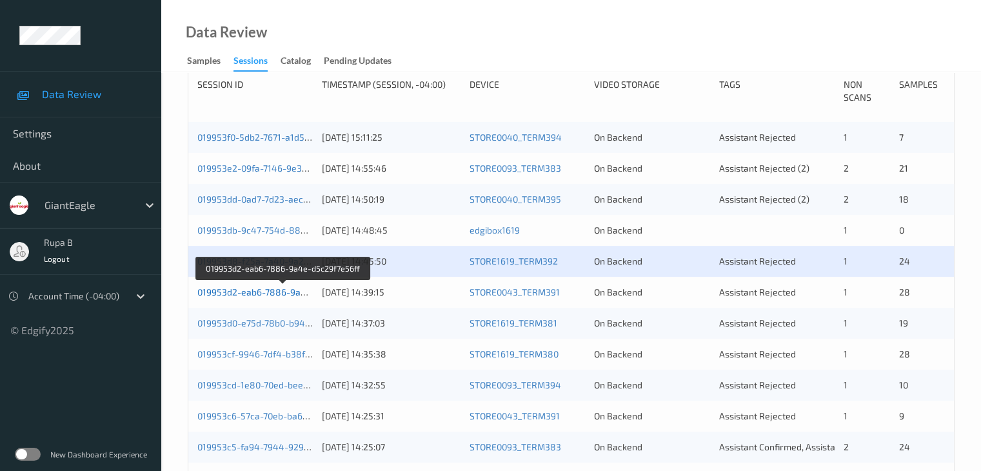
click at [295, 294] on link "019953d2-eab6-7886-9a4e-d5c29f7e56ff" at bounding box center [283, 291] width 173 height 11
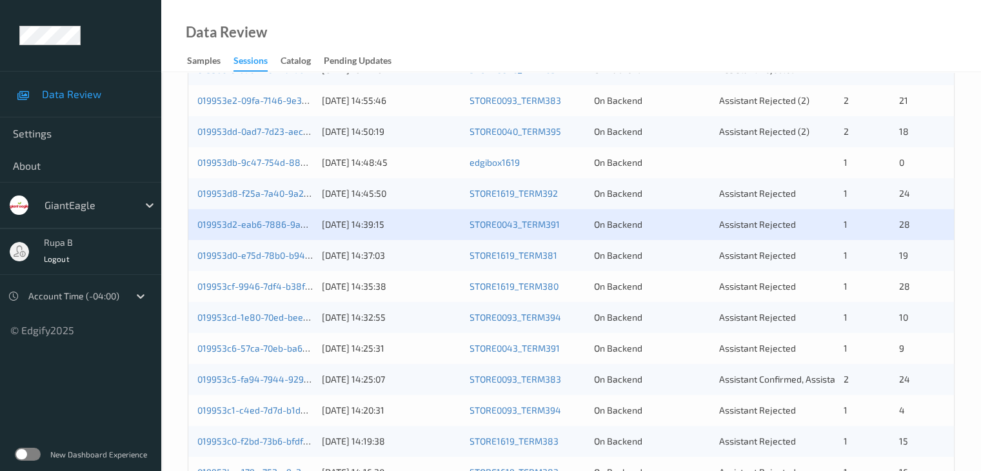
scroll to position [343, 0]
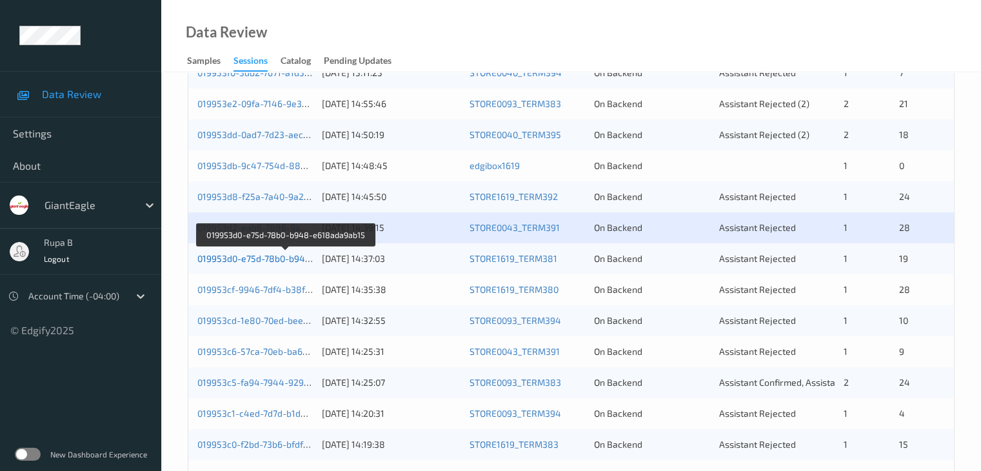
click at [285, 261] on link "019953d0-e75d-78b0-b948-e618ada9ab15" at bounding box center [285, 258] width 177 height 11
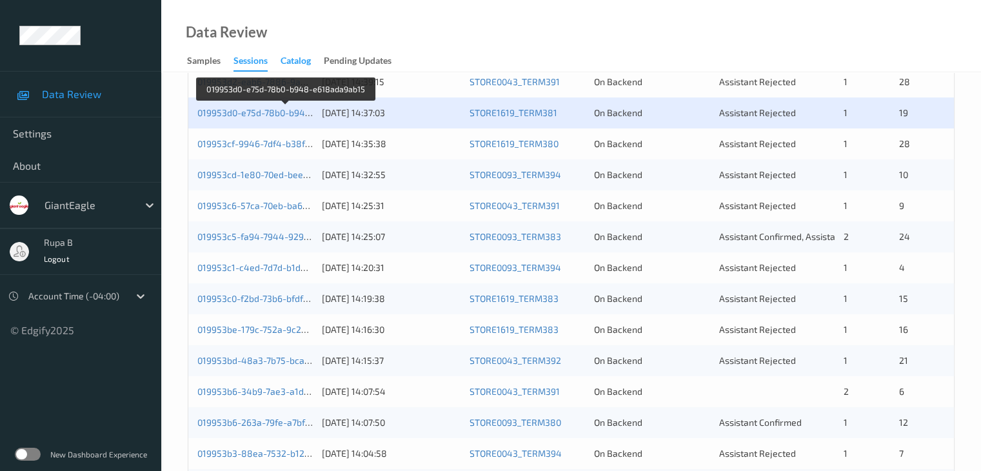
scroll to position [408, 0]
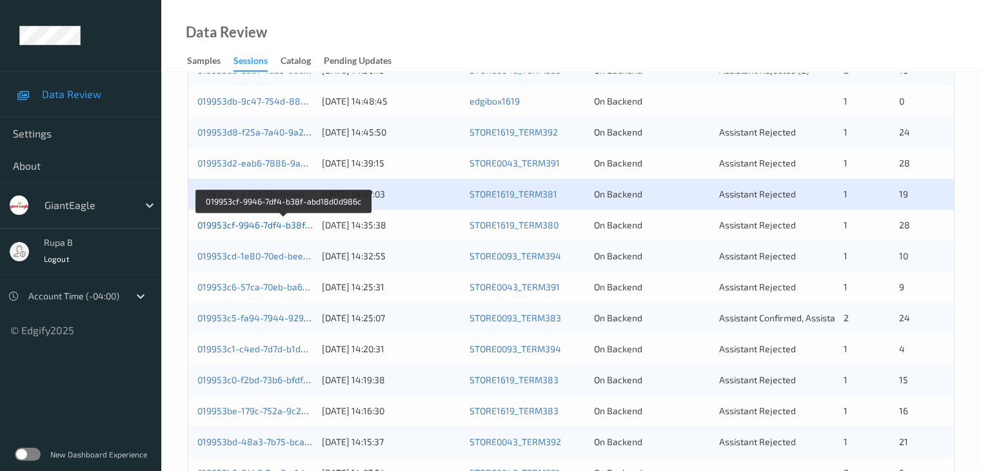
click at [270, 220] on link "019953cf-9946-7df4-b38f-abd18d0d986c" at bounding box center [283, 224] width 173 height 11
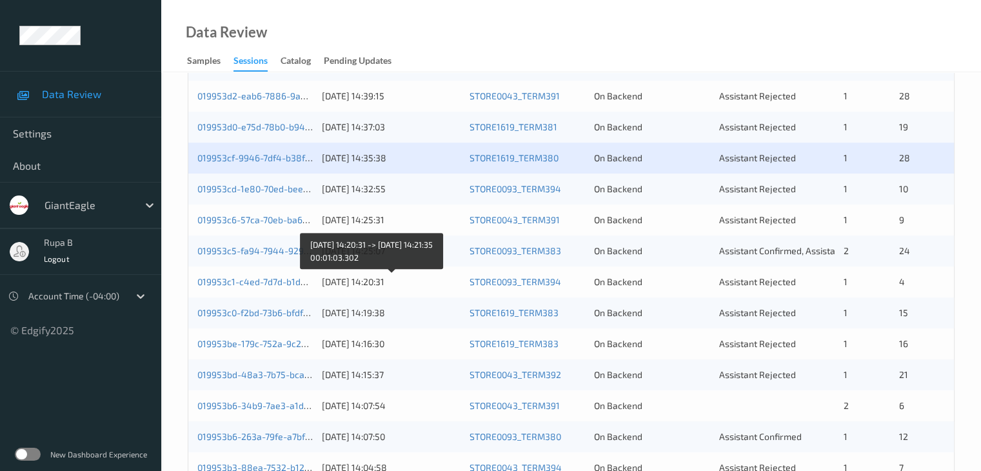
scroll to position [472, 0]
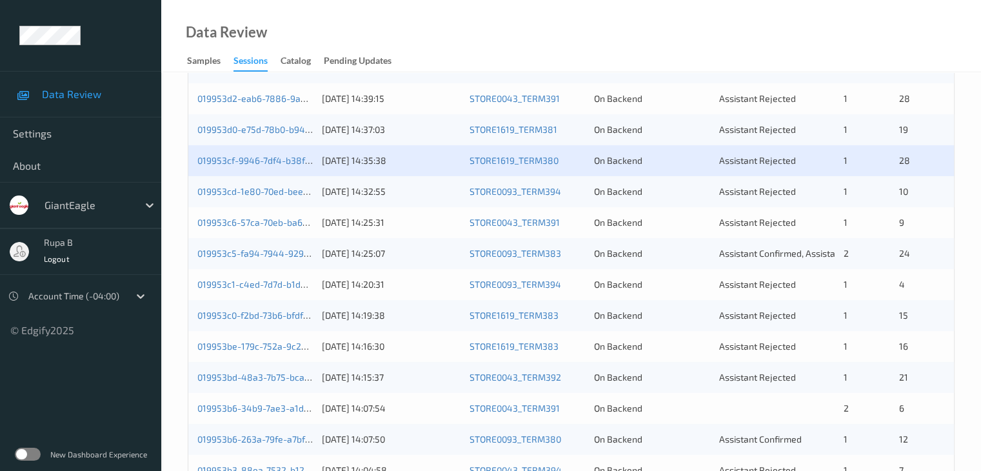
click at [261, 197] on div "019953cd-1e80-70ed-bee0-17f8b2f96e81" at bounding box center [254, 191] width 115 height 13
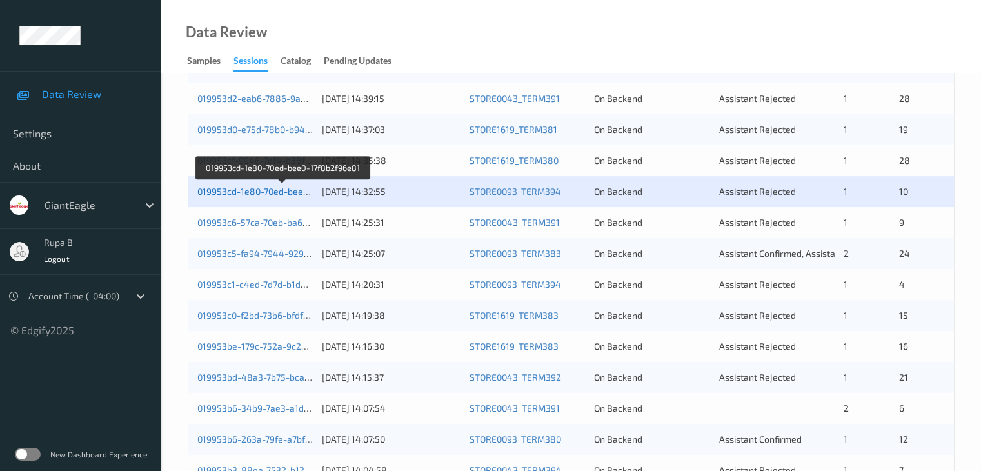
click at [285, 190] on link "019953cd-1e80-70ed-bee0-17f8b2f96e81" at bounding box center [282, 191] width 171 height 11
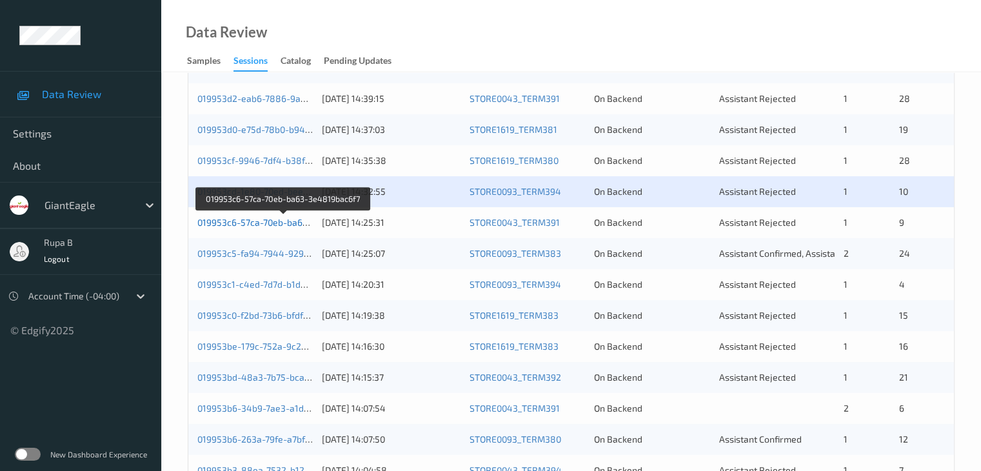
click at [267, 223] on link "019953c6-57ca-70eb-ba63-3e4819bac6f7" at bounding box center [283, 222] width 173 height 11
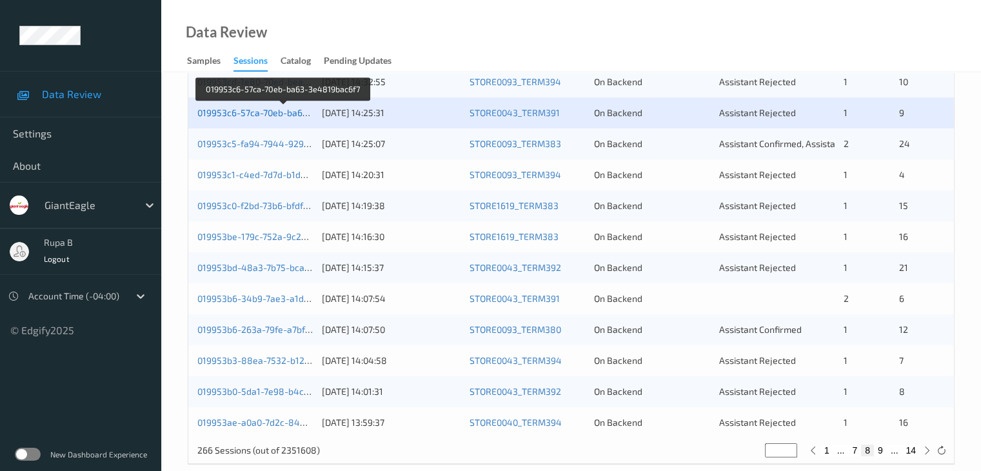
scroll to position [601, 0]
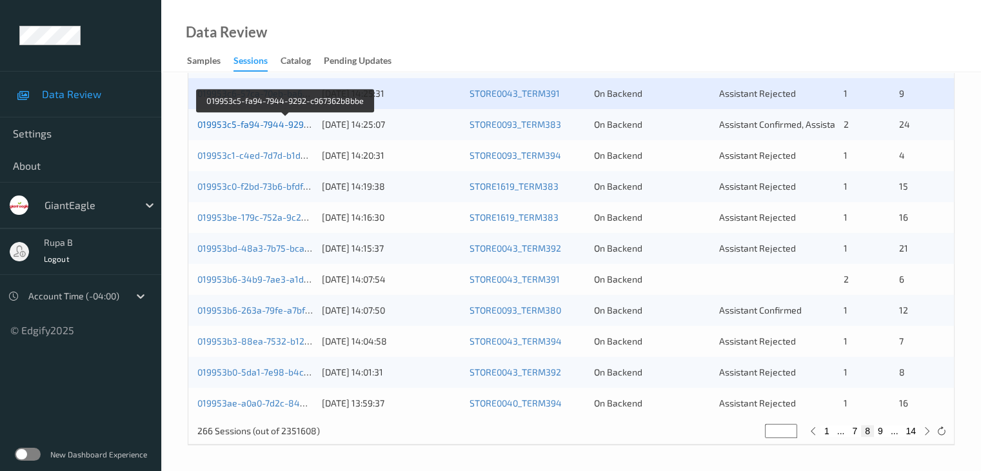
click at [294, 123] on link "019953c5-fa94-7944-9292-c967362b8bbe" at bounding box center [285, 124] width 177 height 11
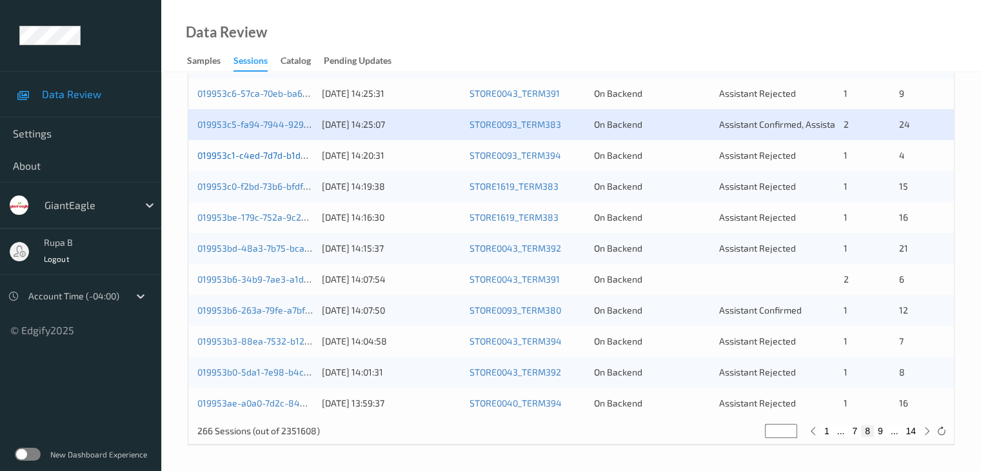
click at [302, 157] on link "019953c1-c4ed-7d7d-b1dd-45dd9a1d669e" at bounding box center [284, 155] width 174 height 11
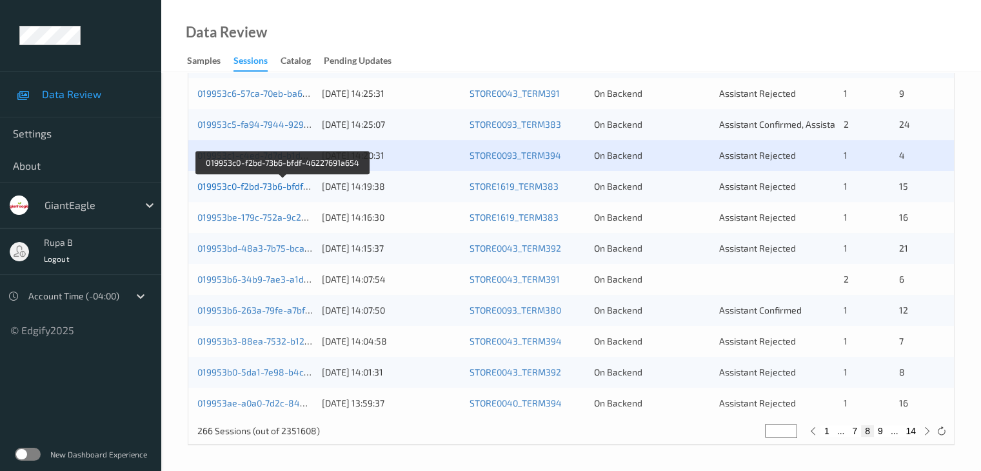
click at [279, 186] on link "019953c0-f2bd-73b6-bfdf-46227691a654" at bounding box center [282, 186] width 171 height 11
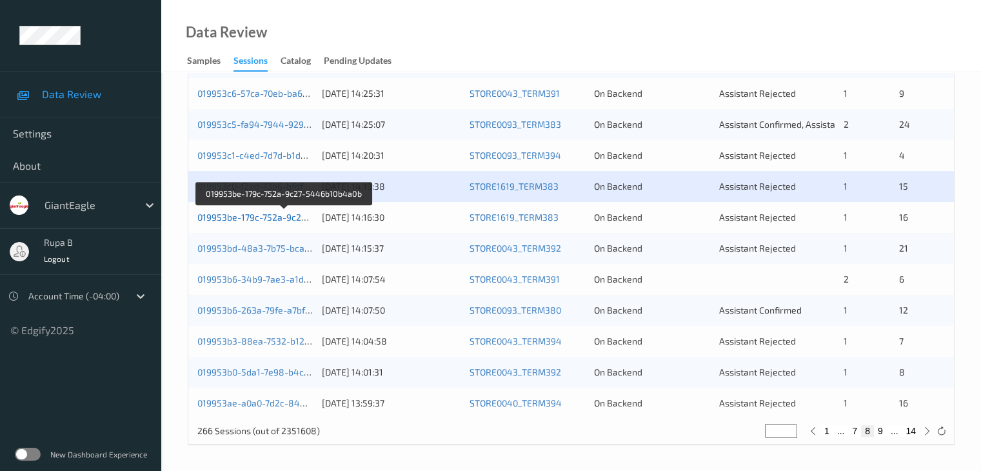
click at [259, 214] on link "019953be-179c-752a-9c27-5446b10b4a0b" at bounding box center [284, 217] width 175 height 11
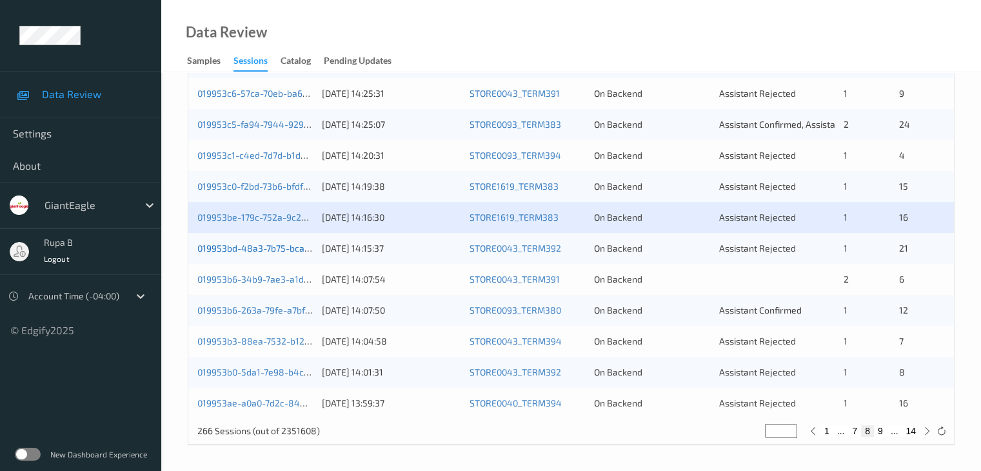
click at [294, 248] on link "019953bd-48a3-7b75-bcac-e2eafcdbaddb" at bounding box center [284, 248] width 175 height 11
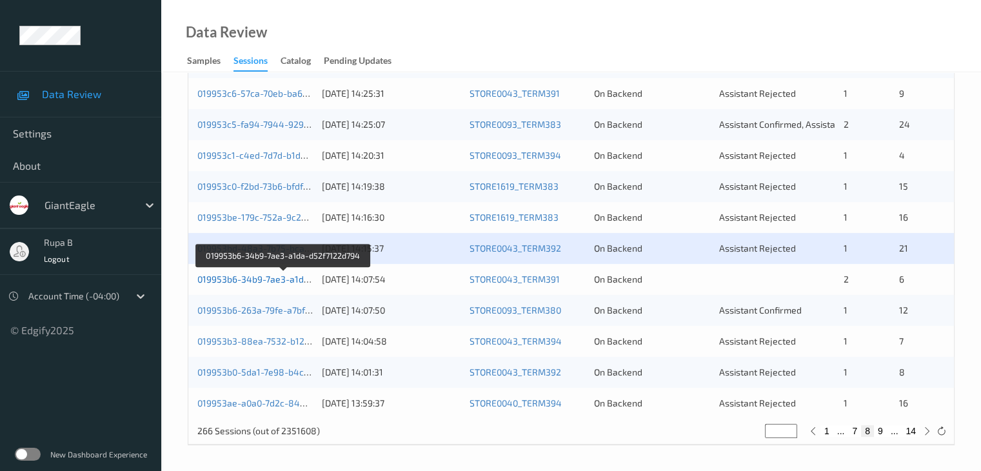
click at [296, 281] on link "019953b6-34b9-7ae3-a1da-d52f7122d794" at bounding box center [284, 279] width 174 height 11
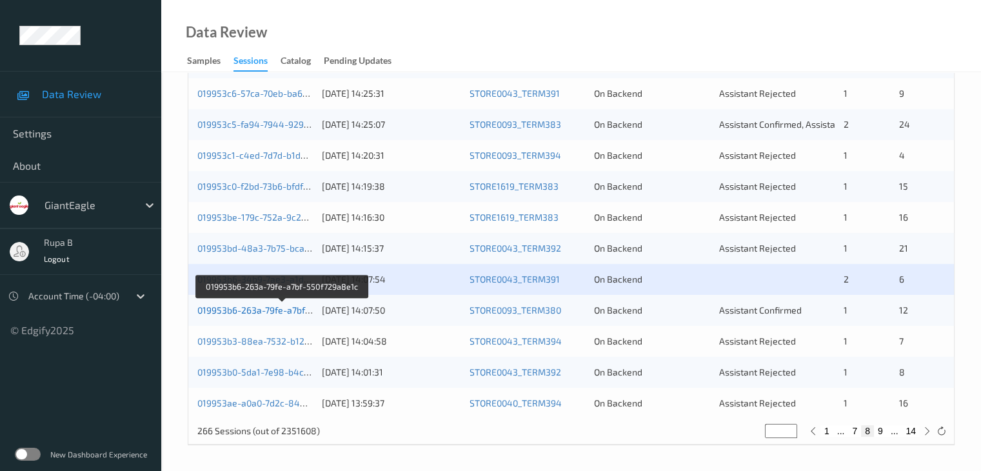
click at [289, 309] on link "019953b6-263a-79fe-a7bf-550f729a8e1c" at bounding box center [282, 310] width 170 height 11
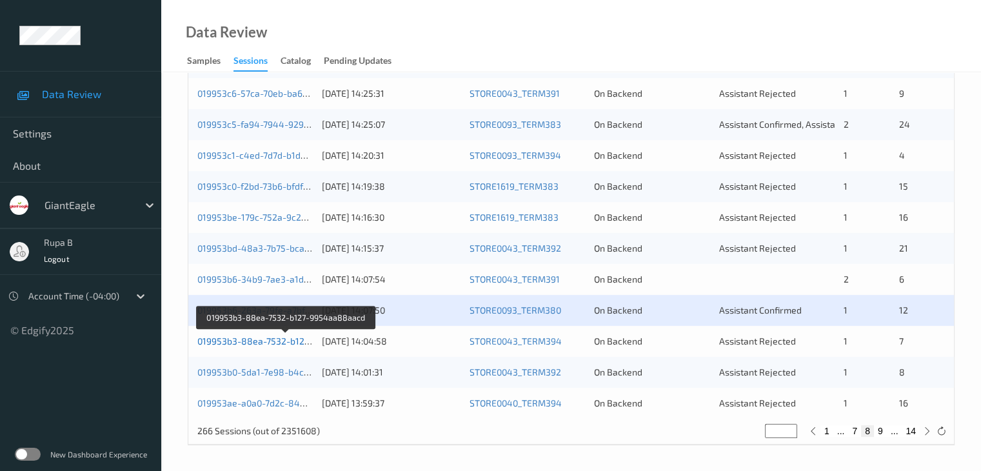
click at [301, 339] on link "019953b3-88ea-7532-b127-9954aa88aacd" at bounding box center [286, 341] width 179 height 11
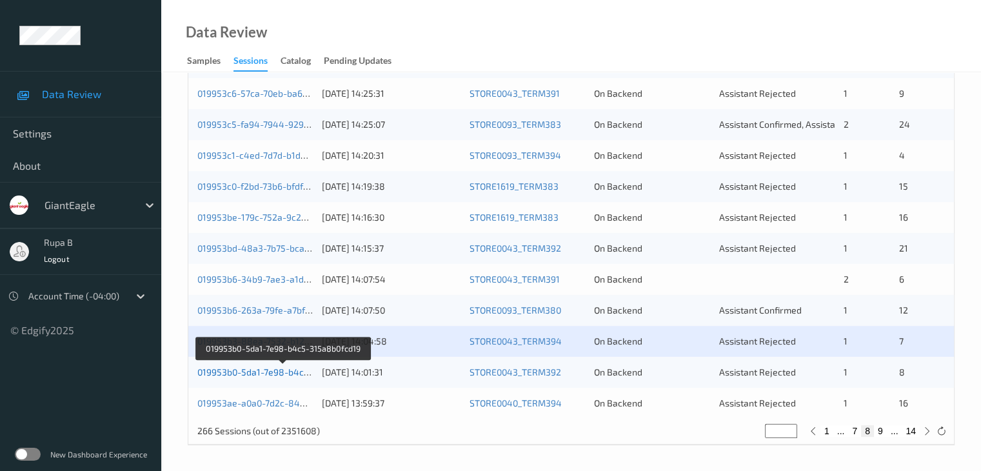
click at [257, 374] on link "019953b0-5da1-7e98-b4c5-315a8b0fcd19" at bounding box center [283, 372] width 173 height 11
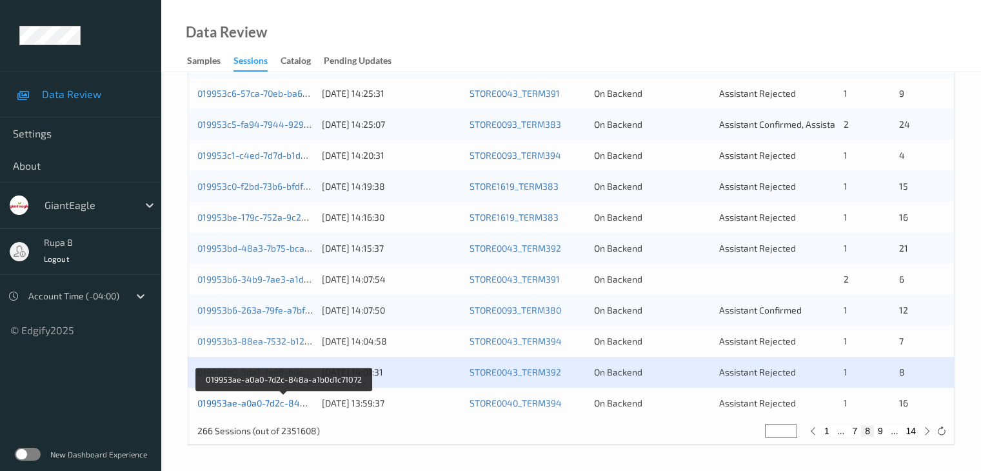
click at [271, 403] on link "019953ae-a0a0-7d2c-848a-a1b0d1c71072" at bounding box center [284, 402] width 174 height 11
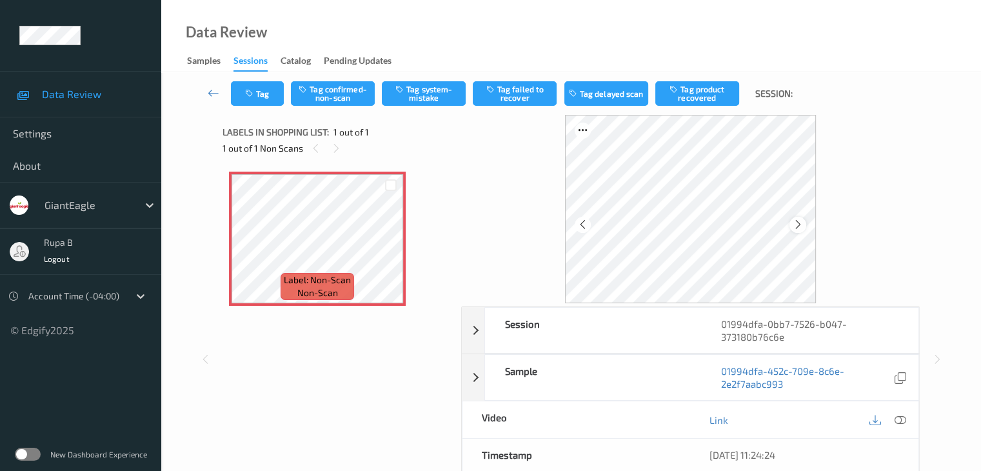
click at [798, 224] on icon at bounding box center [798, 225] width 11 height 12
click at [425, 87] on button "Tag system-mistake" at bounding box center [424, 93] width 84 height 25
click at [270, 98] on button "Tag" at bounding box center [257, 93] width 53 height 25
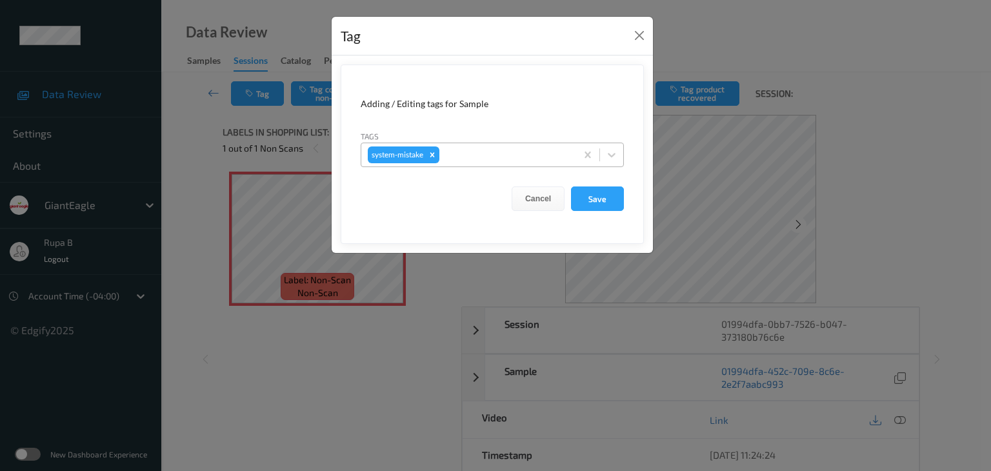
click at [521, 153] on div at bounding box center [506, 154] width 128 height 15
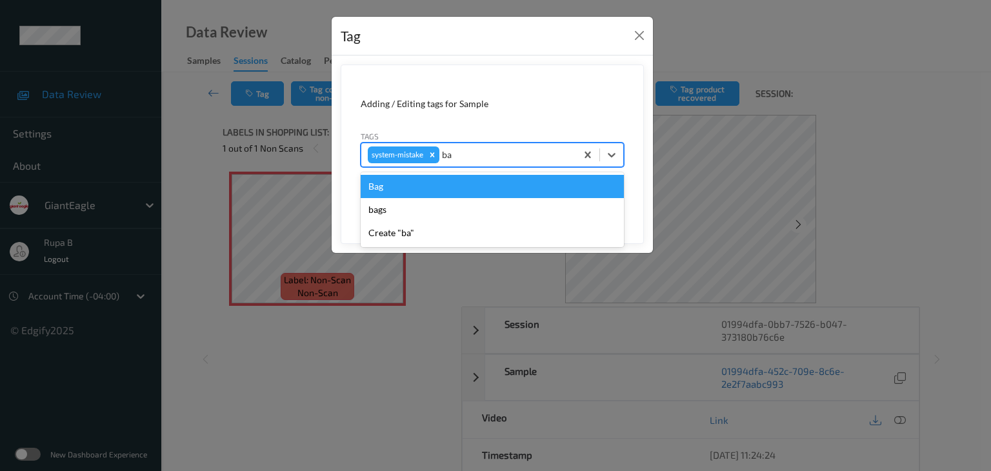
type input "bag"
click at [440, 182] on div "Bag" at bounding box center [492, 186] width 263 height 23
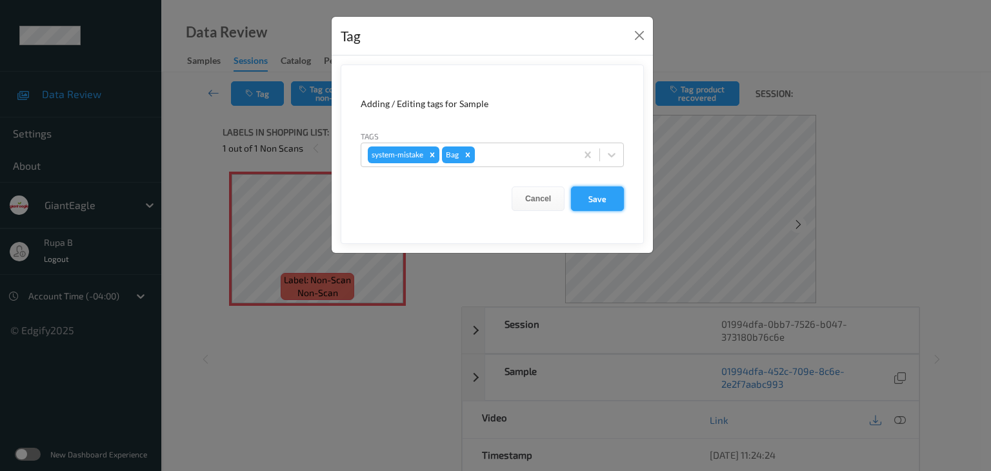
click at [594, 198] on button "Save" at bounding box center [597, 198] width 53 height 25
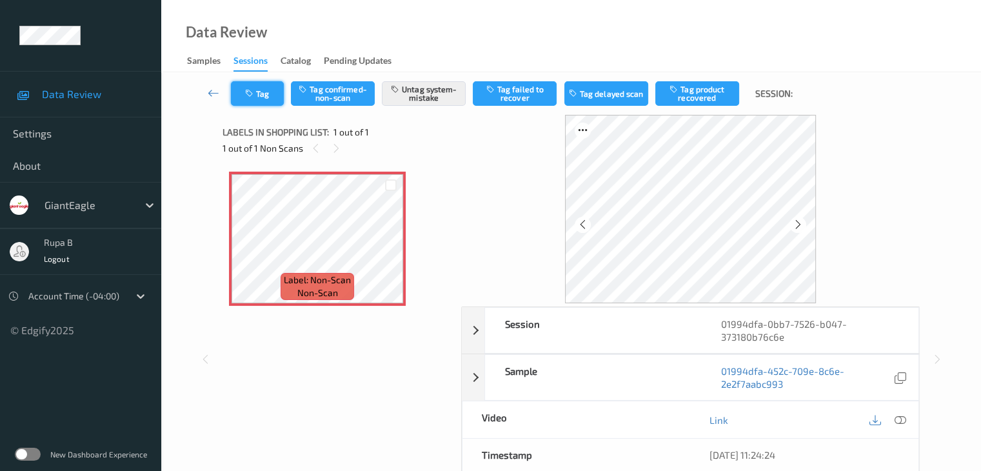
click at [245, 91] on icon "button" at bounding box center [250, 93] width 11 height 9
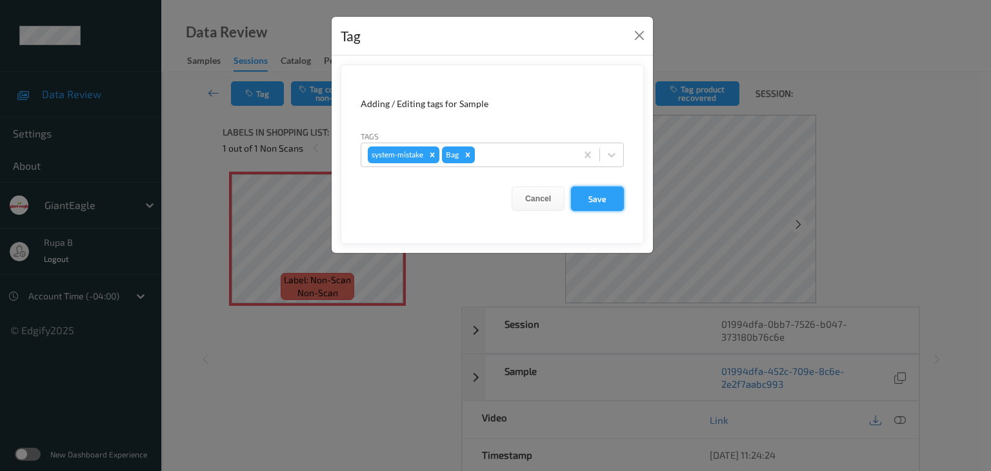
click at [610, 196] on button "Save" at bounding box center [597, 198] width 53 height 25
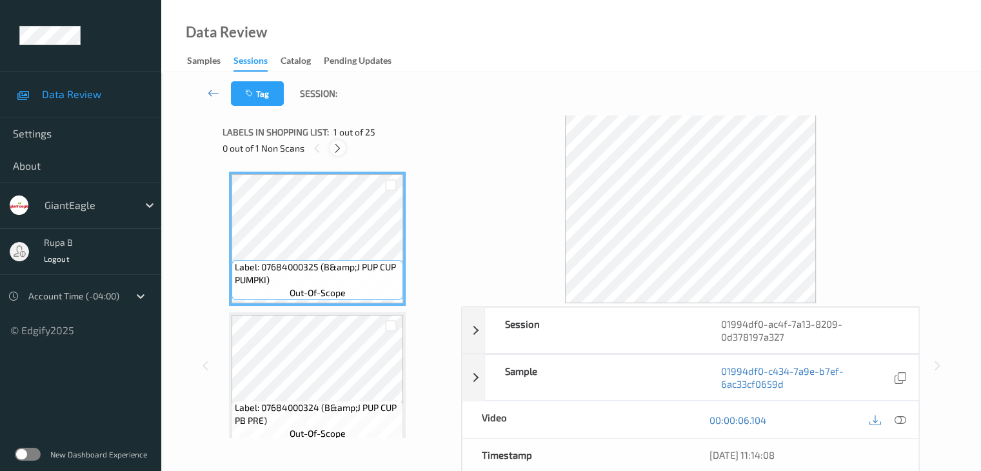
click at [333, 154] on div at bounding box center [338, 148] width 16 height 16
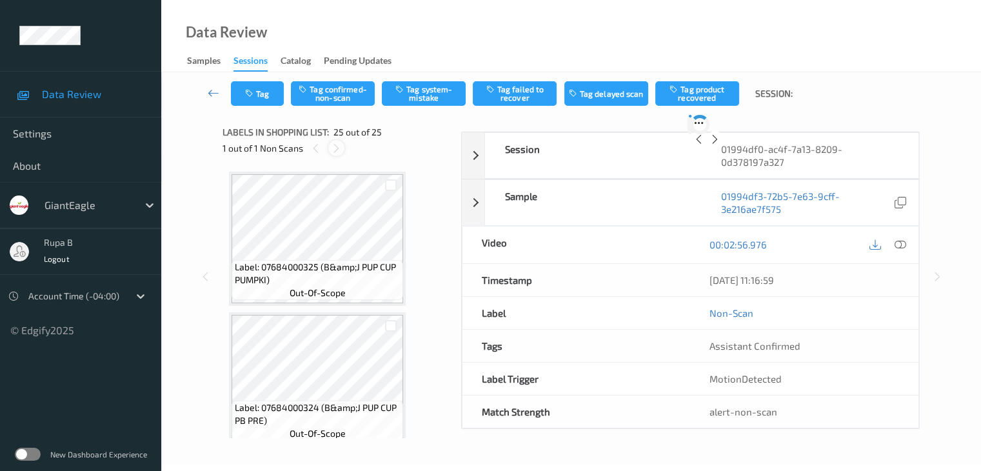
scroll to position [3242, 0]
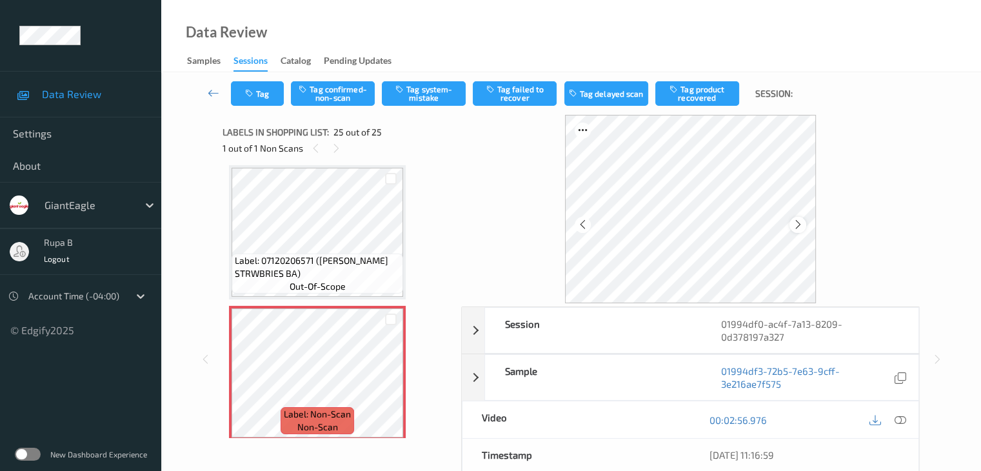
click at [803, 228] on div at bounding box center [798, 225] width 16 height 16
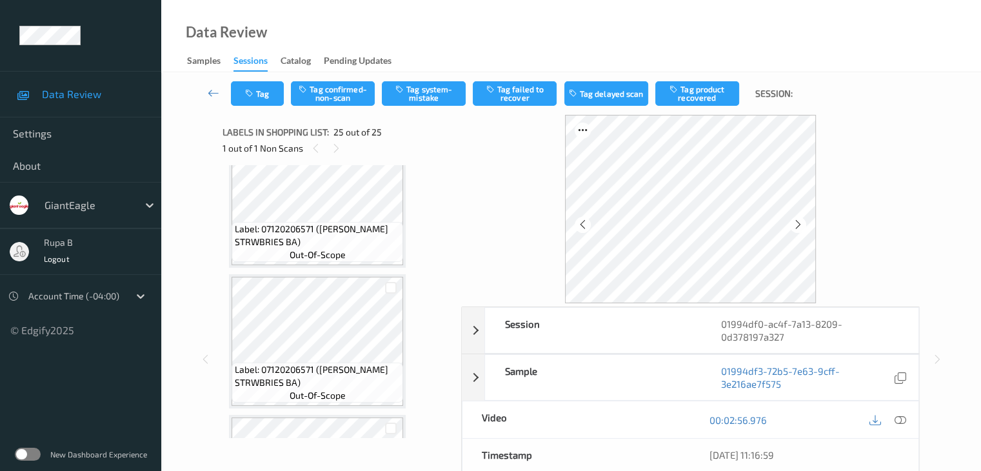
scroll to position [3186, 0]
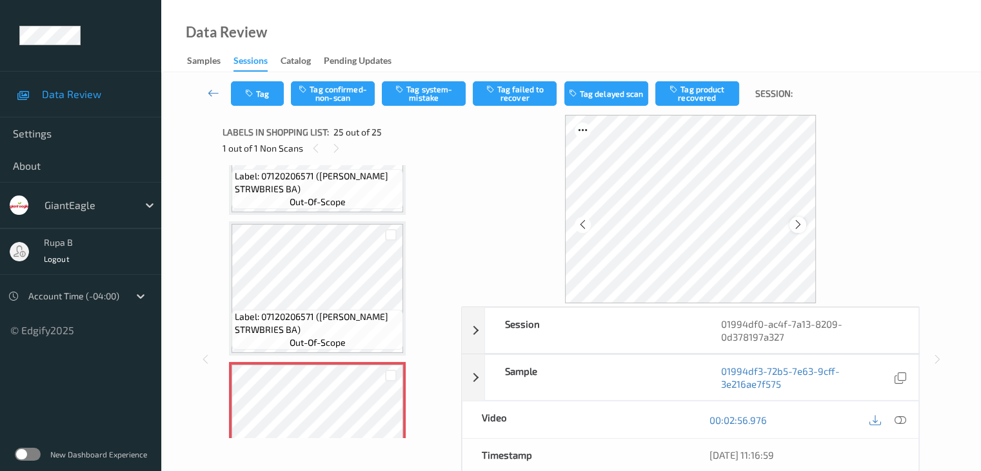
click at [800, 223] on icon at bounding box center [798, 225] width 11 height 12
click at [425, 95] on button "Tag system-mistake" at bounding box center [424, 93] width 84 height 25
click at [261, 99] on button "Tag" at bounding box center [257, 93] width 53 height 25
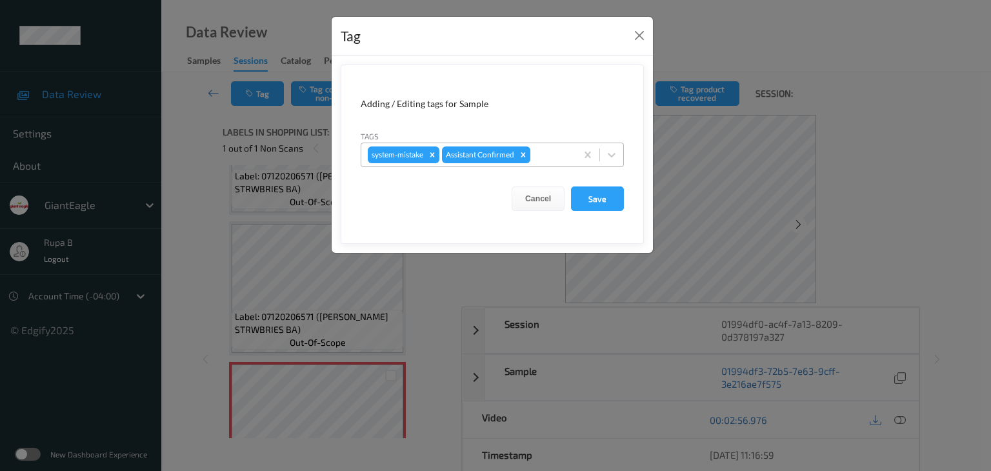
click at [550, 156] on div at bounding box center [551, 154] width 37 height 15
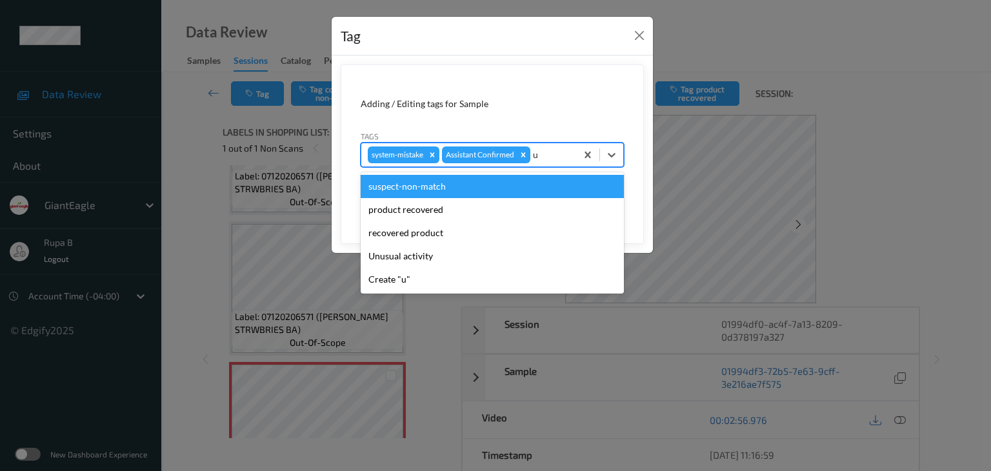
type input "un"
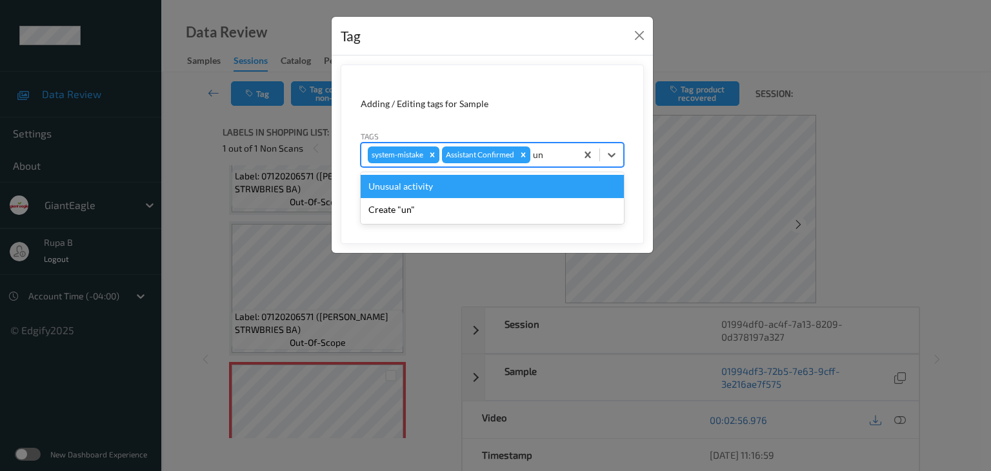
click at [465, 191] on div "Unusual activity" at bounding box center [492, 186] width 263 height 23
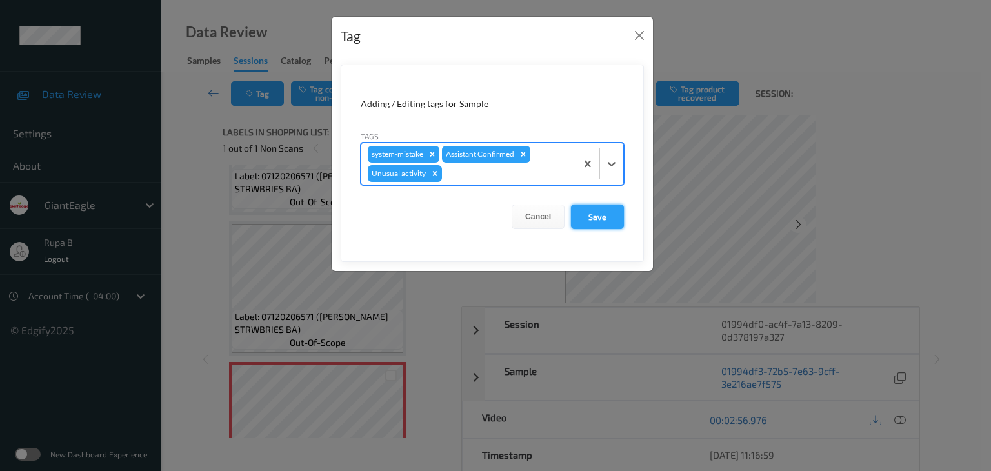
click at [599, 217] on button "Save" at bounding box center [597, 217] width 53 height 25
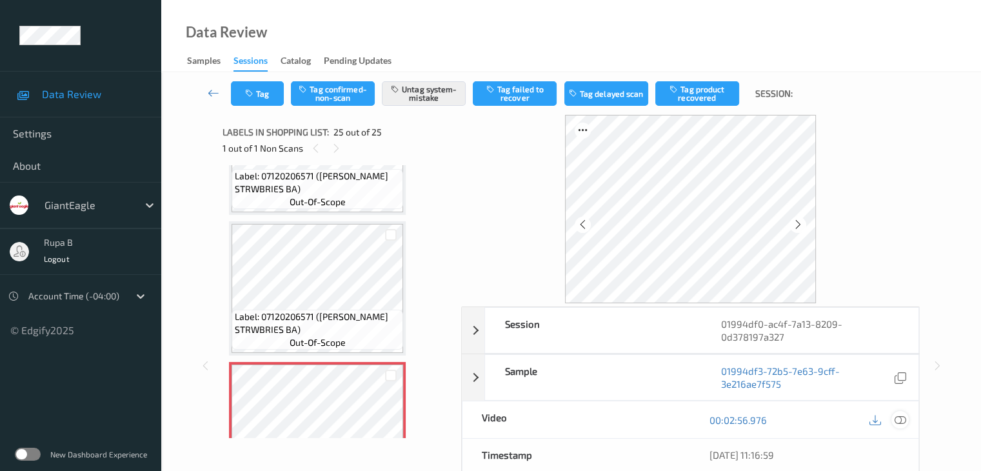
click at [907, 414] on div at bounding box center [900, 419] width 17 height 17
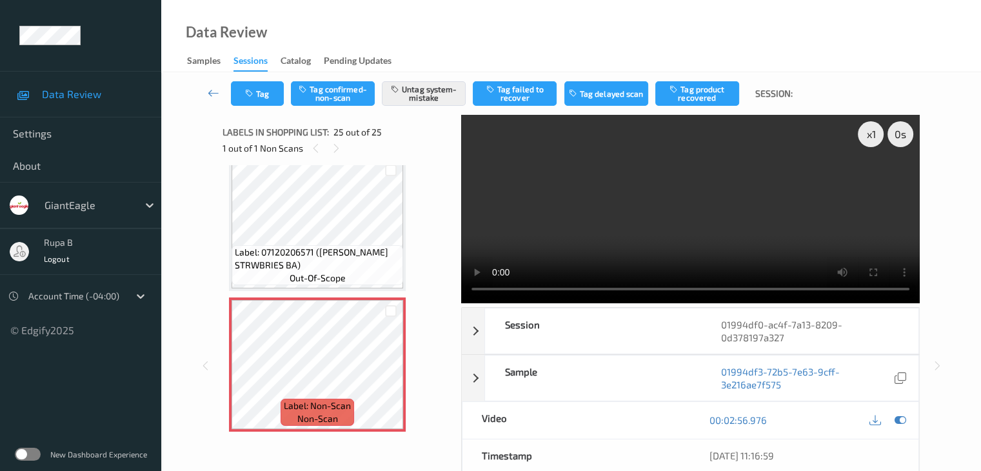
scroll to position [3164, 0]
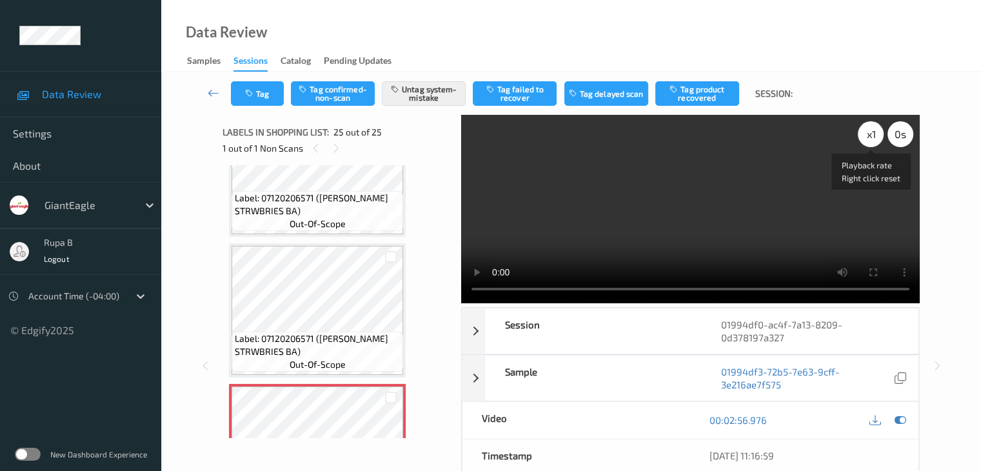
click at [872, 140] on div "x 1" at bounding box center [871, 134] width 26 height 26
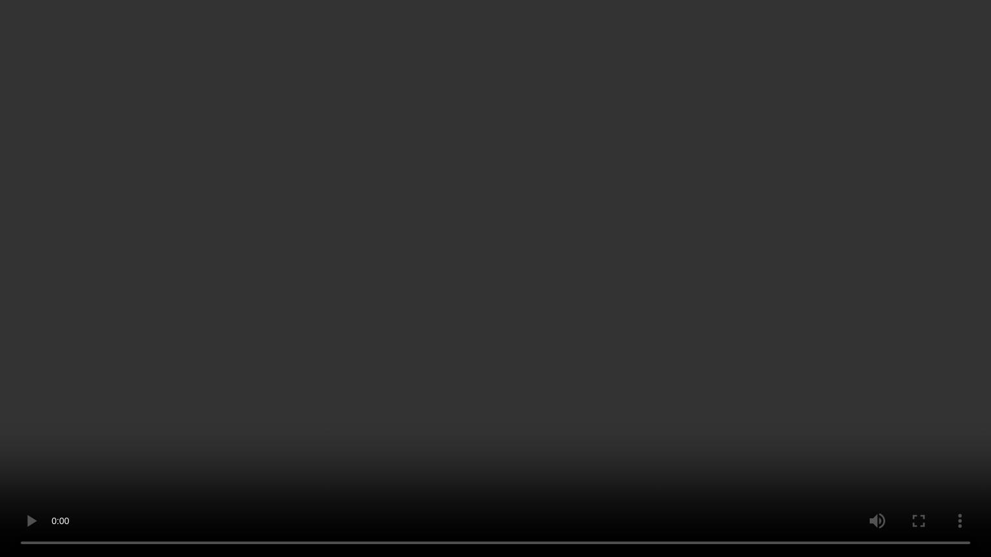
click at [887, 387] on video at bounding box center [495, 278] width 991 height 557
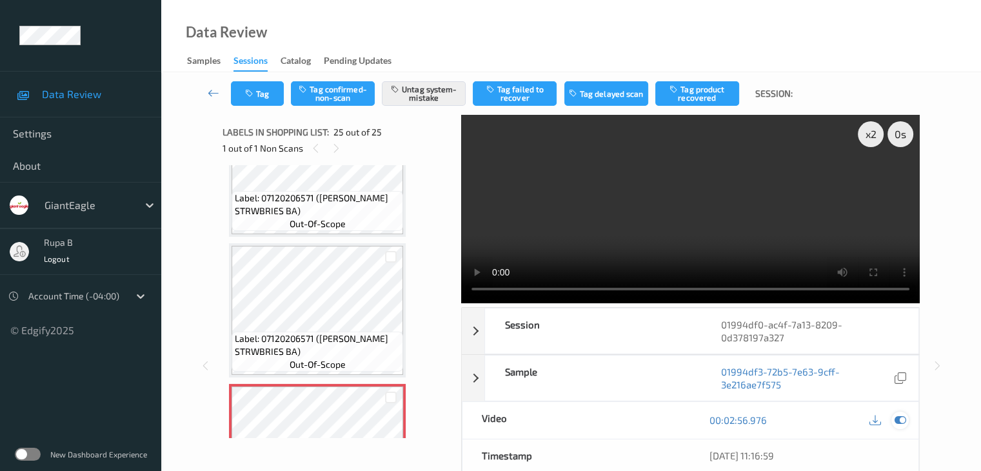
click at [898, 417] on icon at bounding box center [900, 420] width 12 height 12
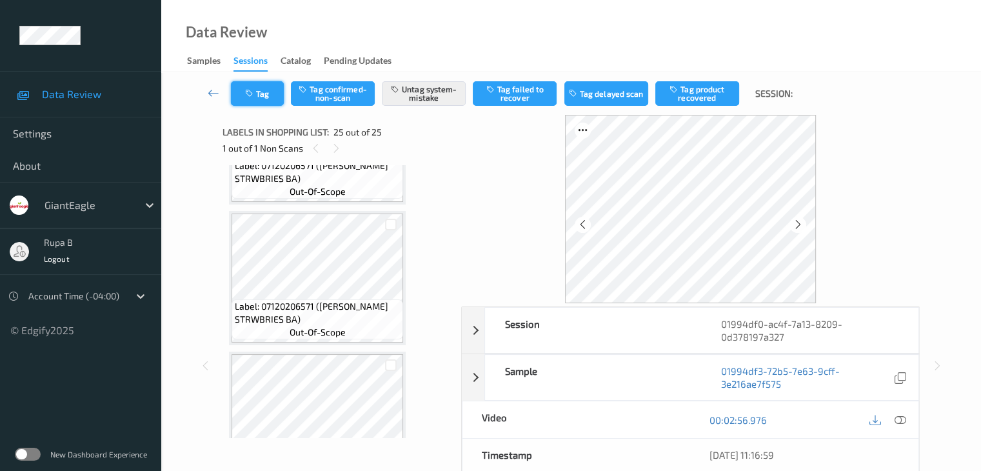
scroll to position [3099, 0]
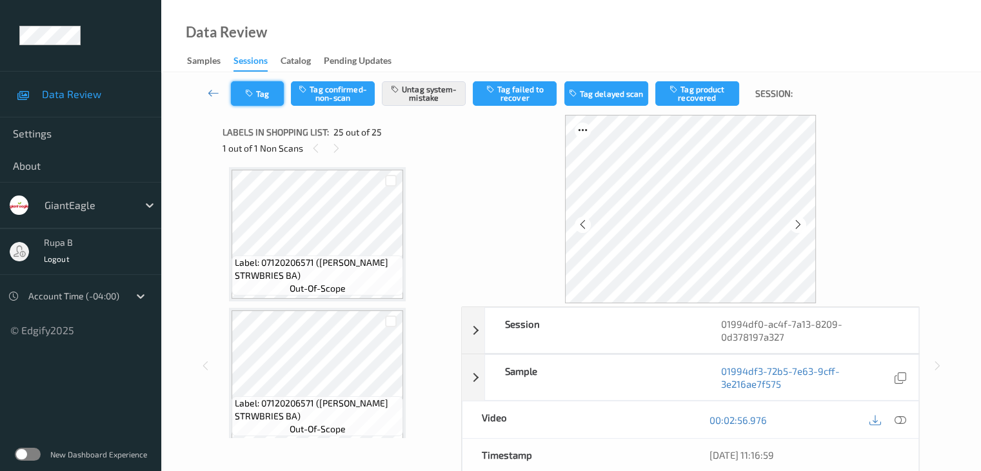
click at [270, 100] on button "Tag" at bounding box center [257, 93] width 53 height 25
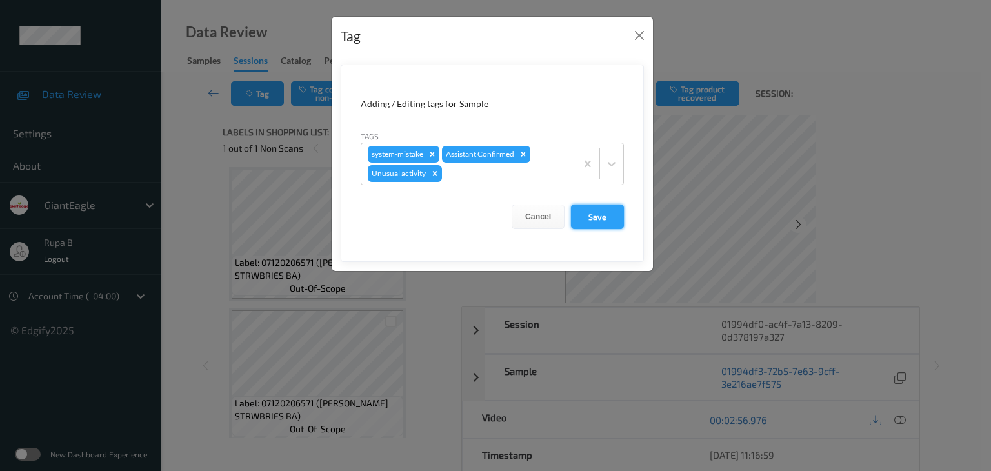
click at [597, 217] on button "Save" at bounding box center [597, 217] width 53 height 25
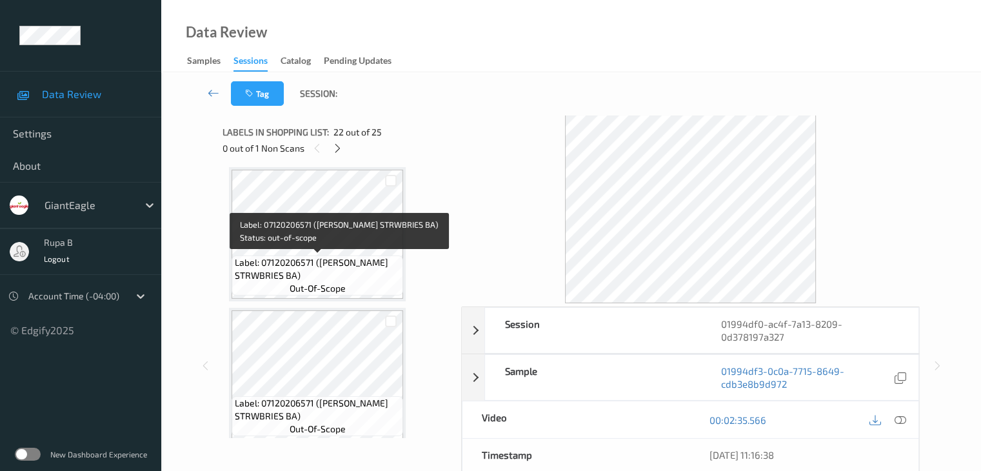
click at [335, 256] on div "Label: 07120206571 (DOLE STRWBRIES BA) out-of-scope" at bounding box center [318, 276] width 172 height 40
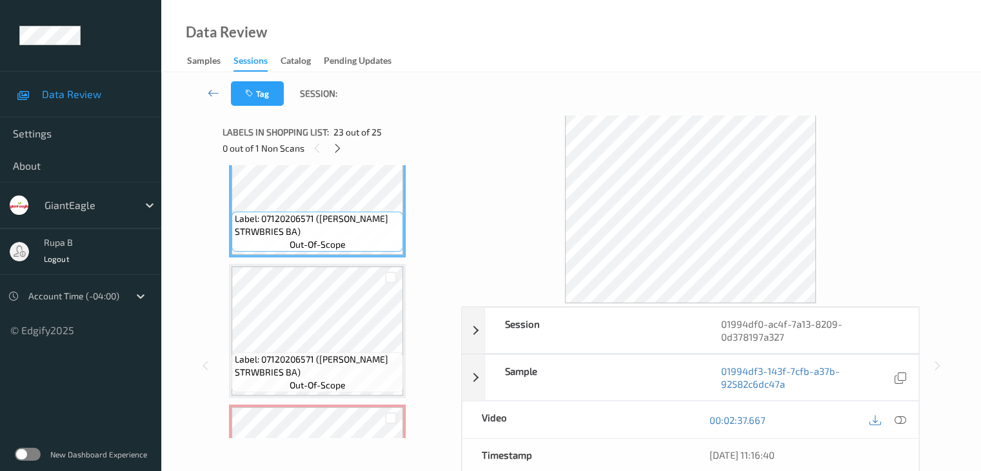
scroll to position [3164, 0]
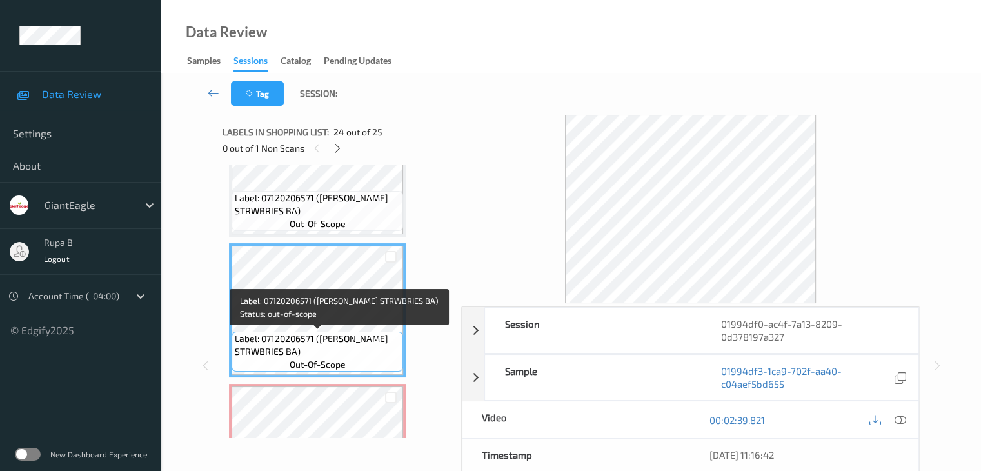
click at [330, 341] on span "Label: 07120206571 (DOLE STRWBRIES BA)" at bounding box center [317, 345] width 165 height 26
copy span "DOLE"
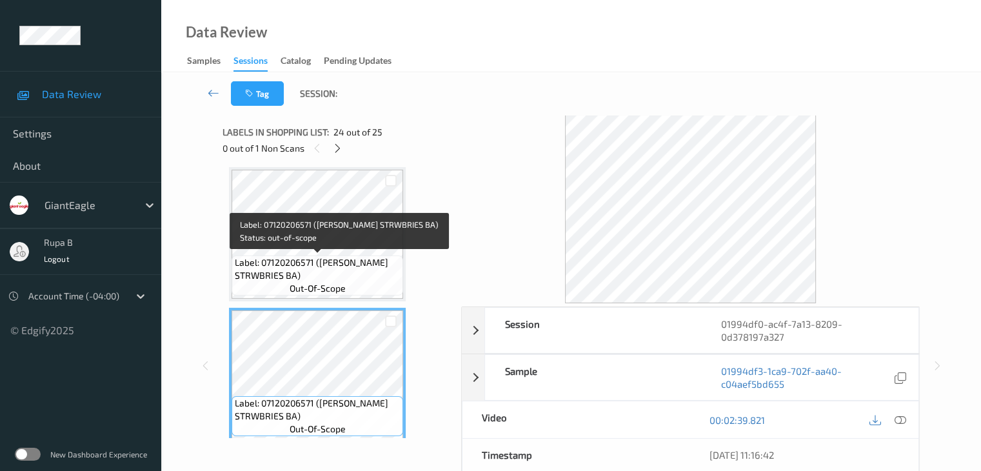
scroll to position [3250, 0]
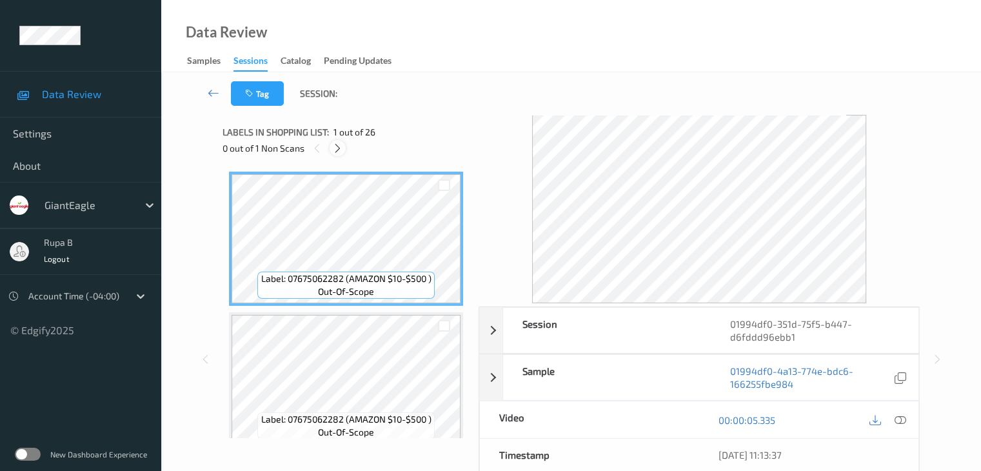
click at [338, 150] on icon at bounding box center [337, 149] width 11 height 12
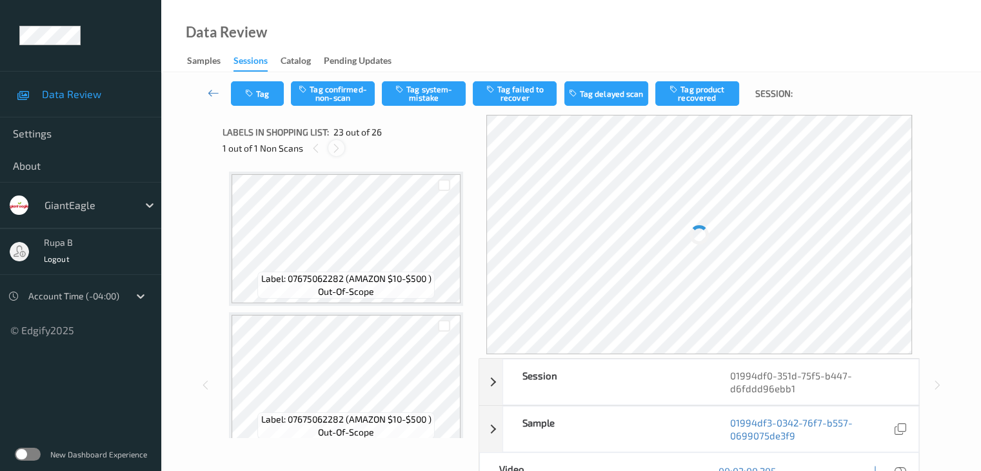
scroll to position [2960, 0]
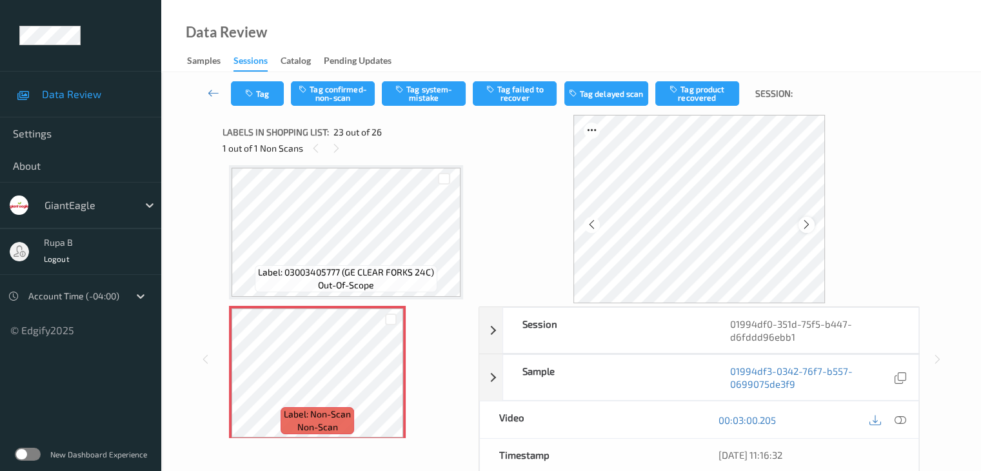
click at [812, 225] on icon at bounding box center [806, 225] width 11 height 12
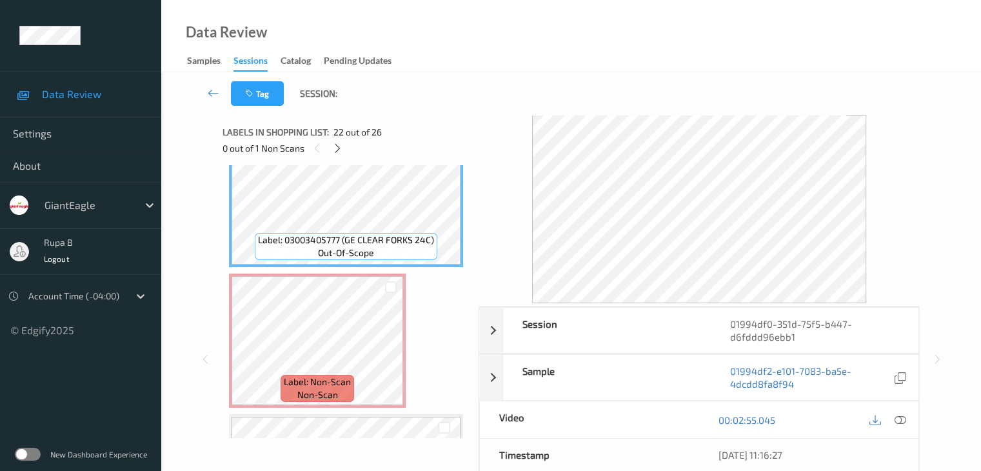
scroll to position [3025, 0]
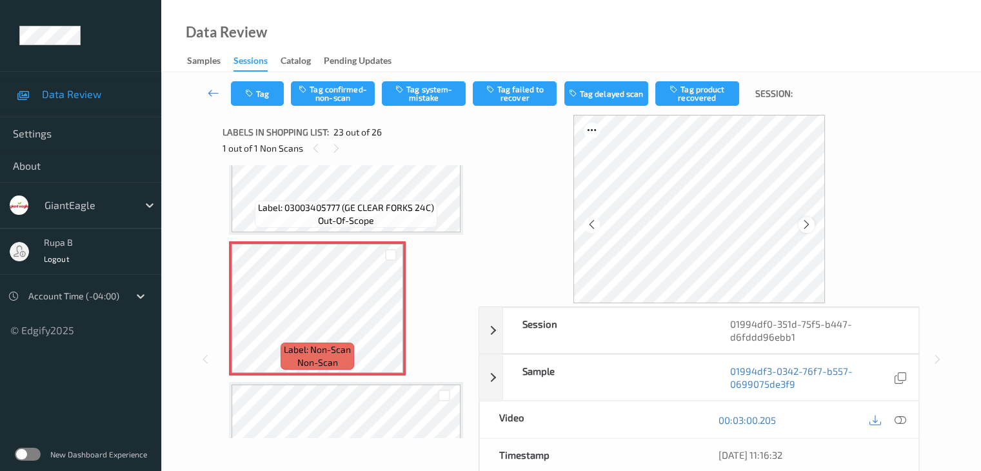
click at [815, 221] on div at bounding box center [807, 225] width 16 height 16
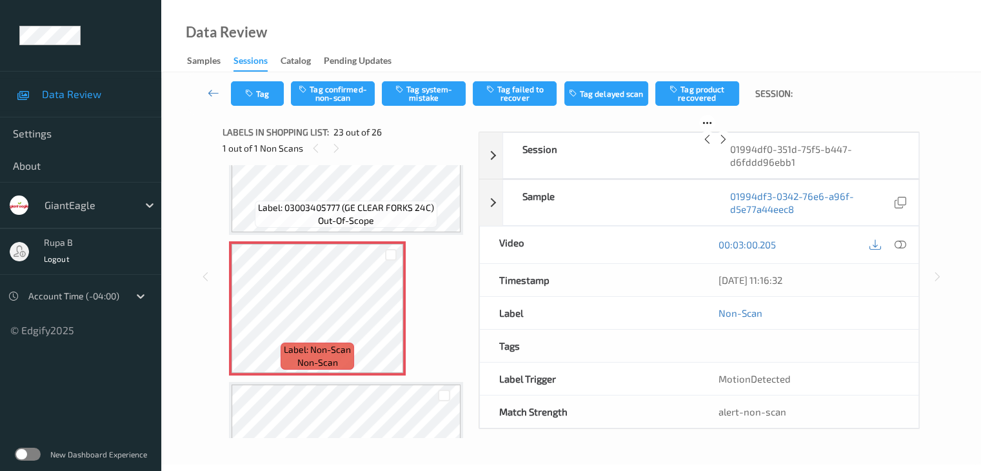
click at [732, 147] on div at bounding box center [724, 139] width 16 height 16
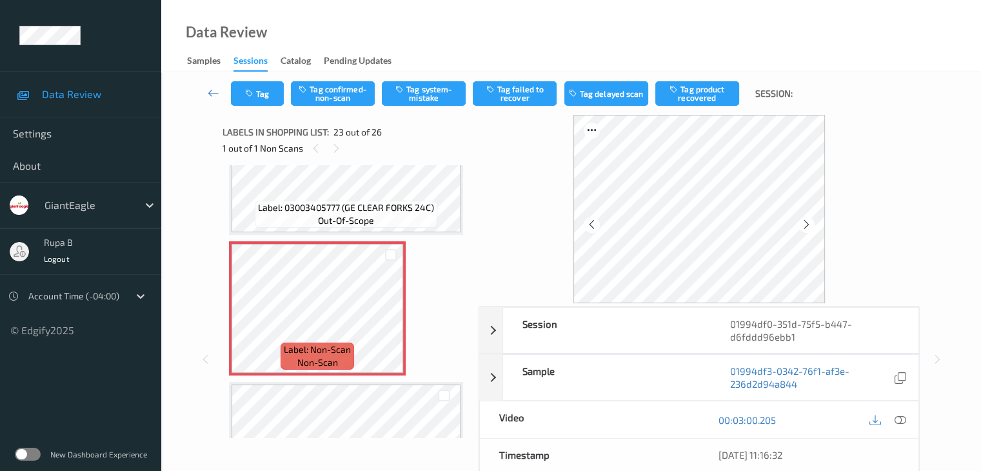
click at [815, 221] on div at bounding box center [807, 225] width 16 height 16
click at [909, 421] on div "00:03:00.205" at bounding box center [808, 419] width 219 height 37
click at [902, 421] on icon at bounding box center [900, 420] width 12 height 12
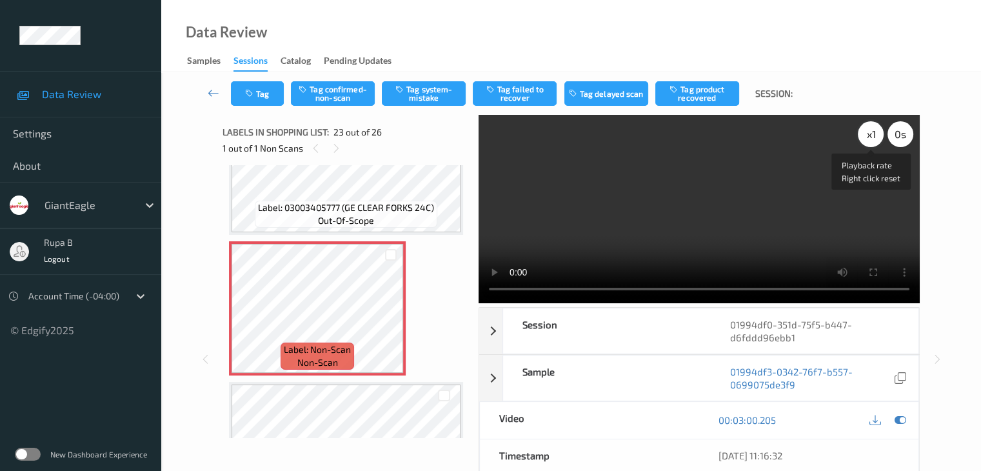
click at [869, 133] on div "x 1" at bounding box center [871, 134] width 26 height 26
click at [901, 416] on icon at bounding box center [900, 420] width 12 height 12
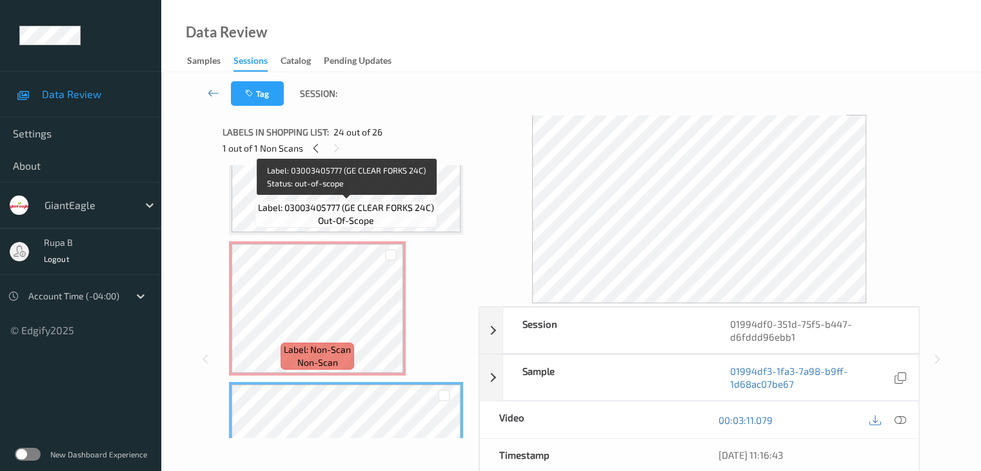
click at [343, 205] on span "Label: 03003405777 (GE CLEAR FORKS 24C)" at bounding box center [346, 207] width 176 height 13
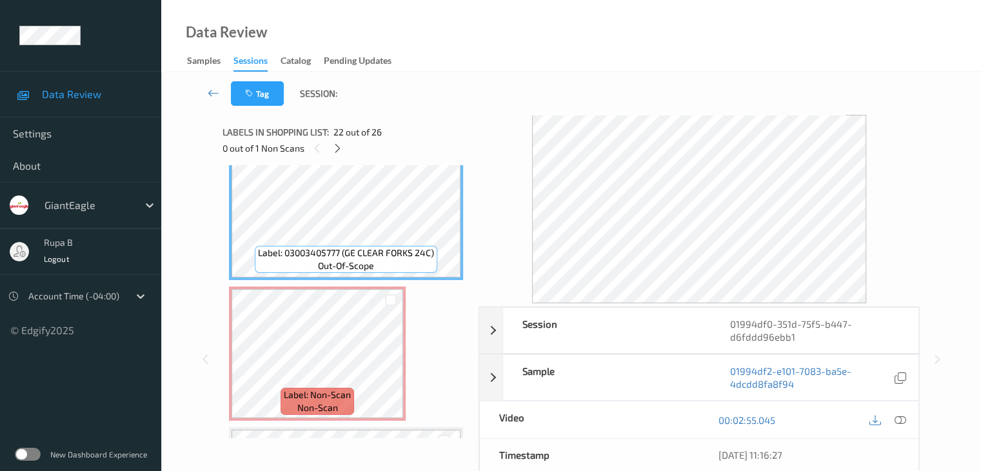
scroll to position [2960, 0]
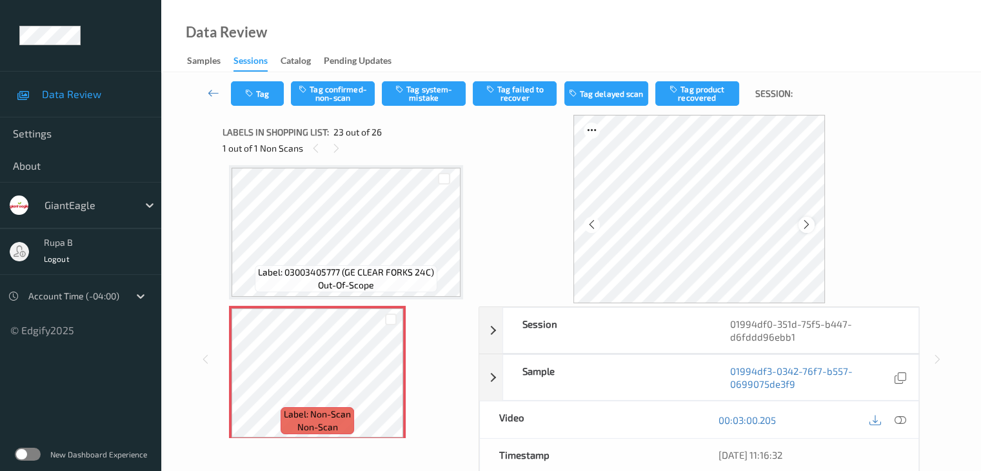
click at [812, 230] on icon at bounding box center [806, 225] width 11 height 12
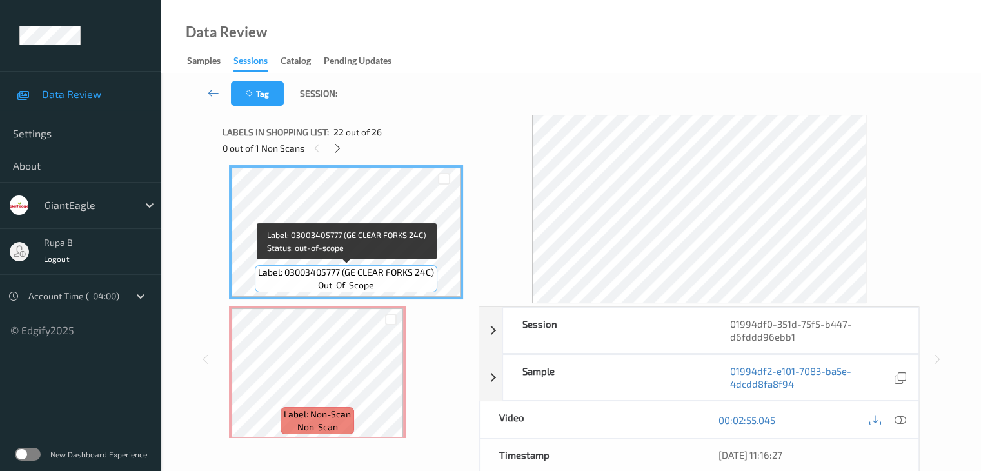
click at [345, 275] on span "Label: 03003405777 (GE CLEAR FORKS 24C)" at bounding box center [346, 272] width 176 height 13
click at [345, 276] on span "Label: 03003405777 (GE CLEAR FORKS 24C)" at bounding box center [346, 272] width 176 height 13
copy span "Label: 03003405777 (GE CLEAR FORKS 24C)"
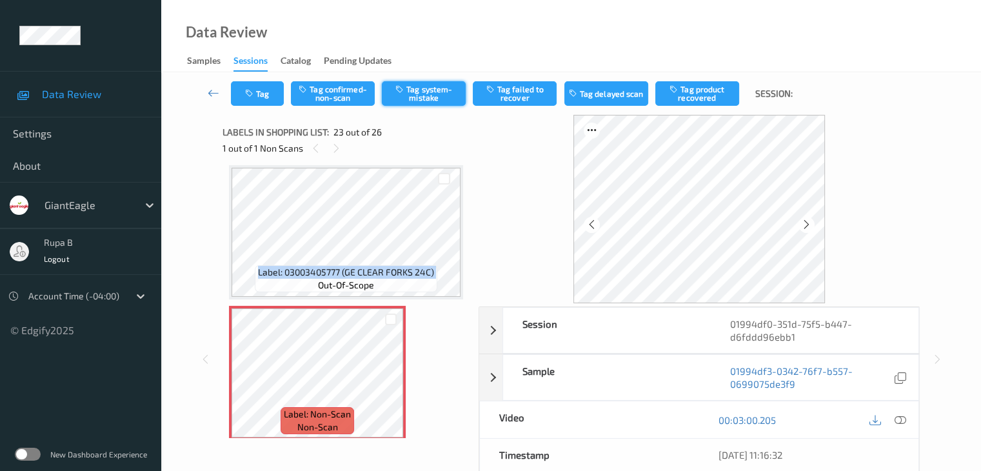
click at [412, 96] on button "Tag system-mistake" at bounding box center [424, 93] width 84 height 25
click at [240, 99] on button "Tag" at bounding box center [257, 93] width 53 height 25
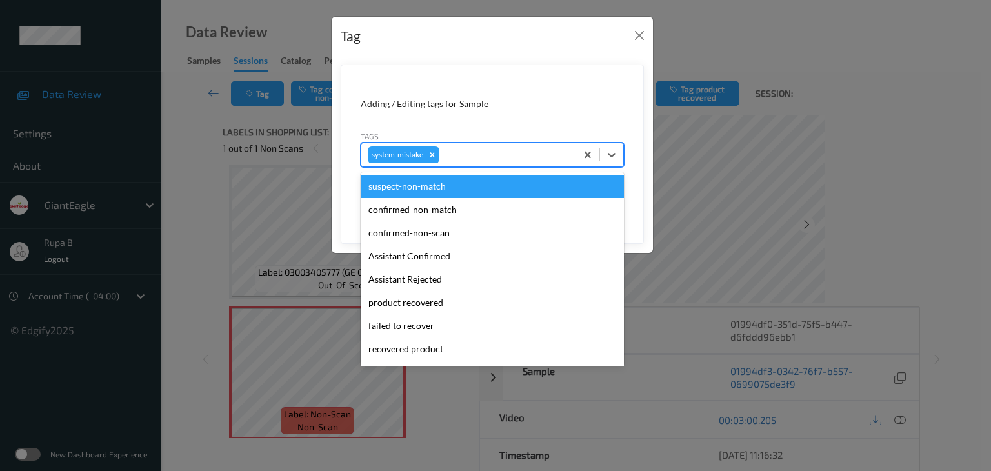
click at [467, 156] on div at bounding box center [506, 154] width 128 height 15
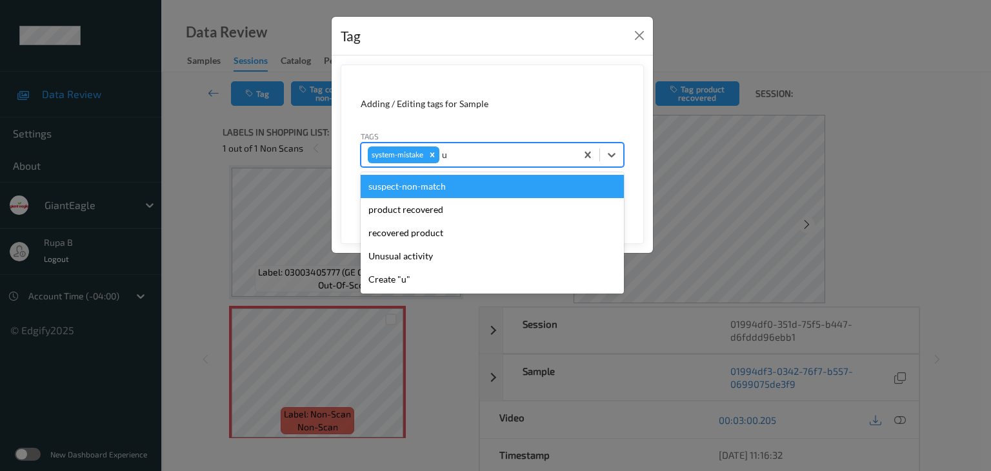
type input "un"
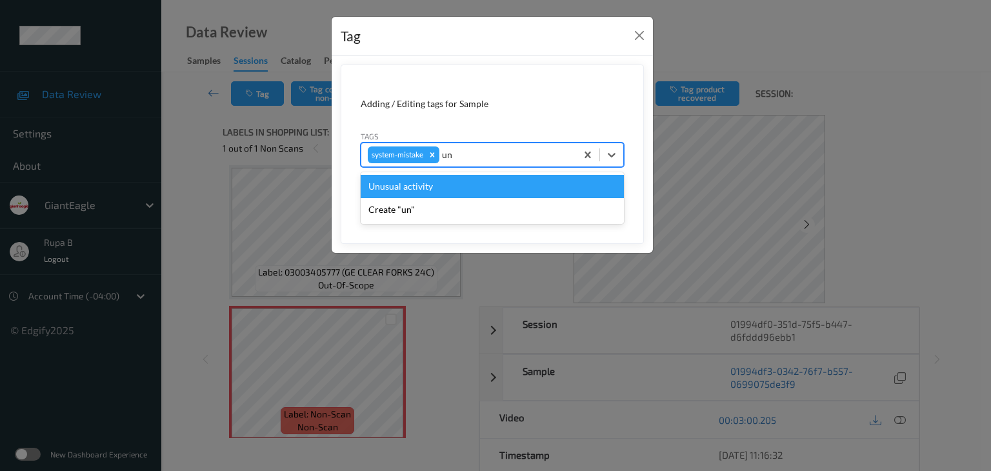
click at [444, 189] on div "Unusual activity" at bounding box center [492, 186] width 263 height 23
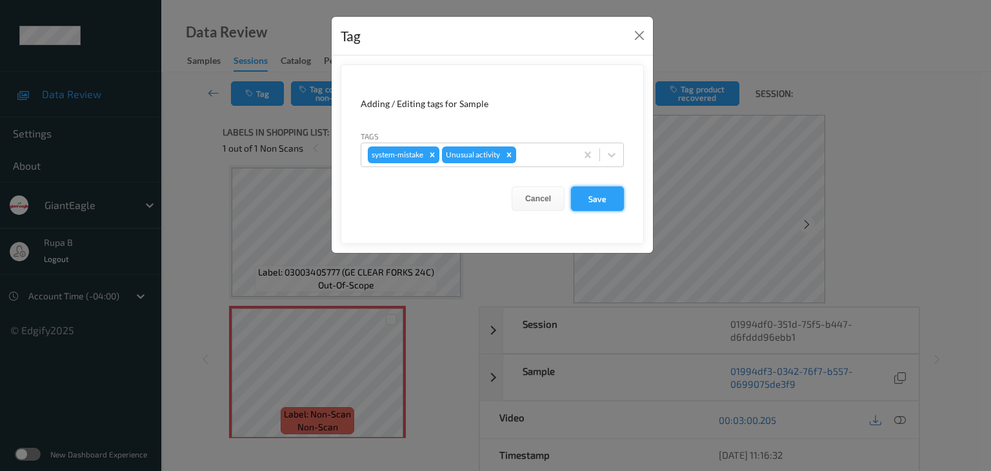
click at [601, 205] on button "Save" at bounding box center [597, 198] width 53 height 25
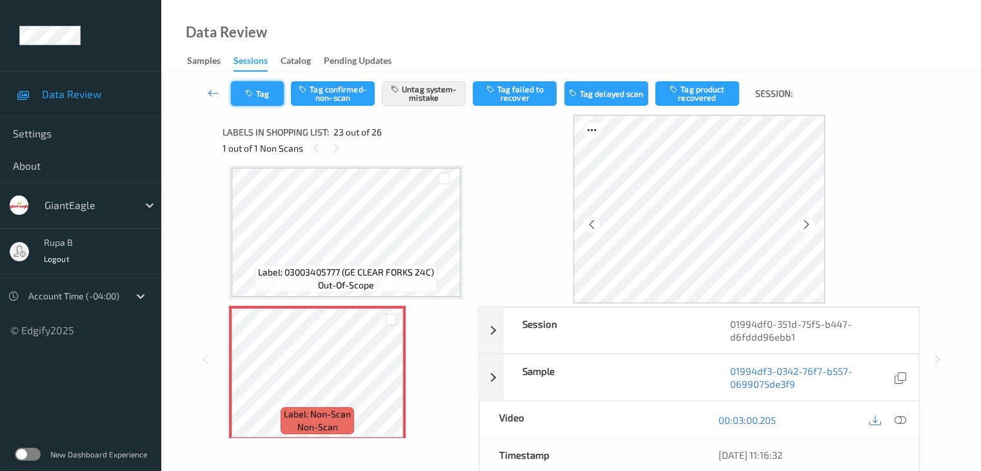
click at [257, 91] on button "Tag" at bounding box center [257, 93] width 53 height 25
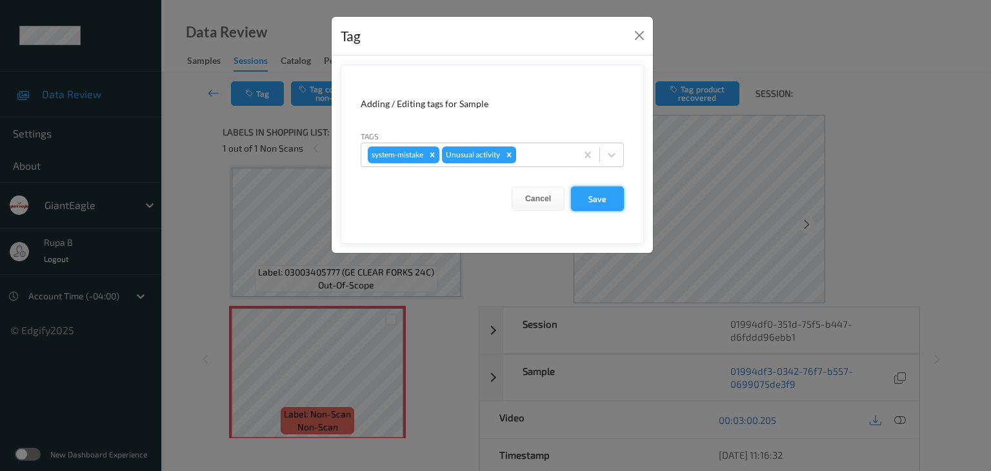
click at [599, 201] on button "Save" at bounding box center [597, 198] width 53 height 25
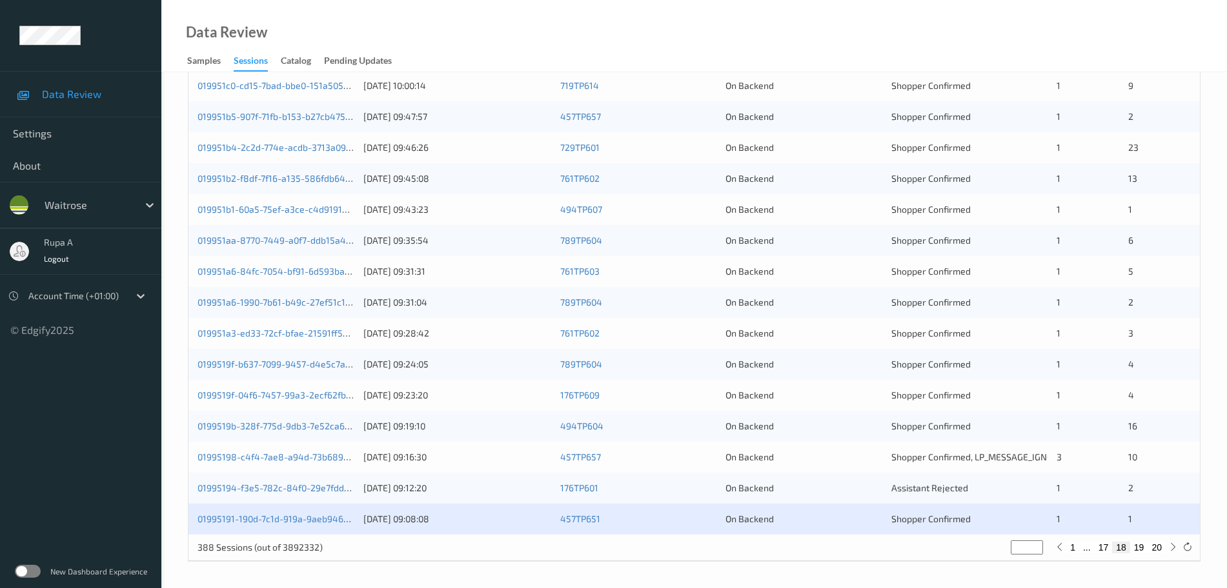
scroll to position [383, 0]
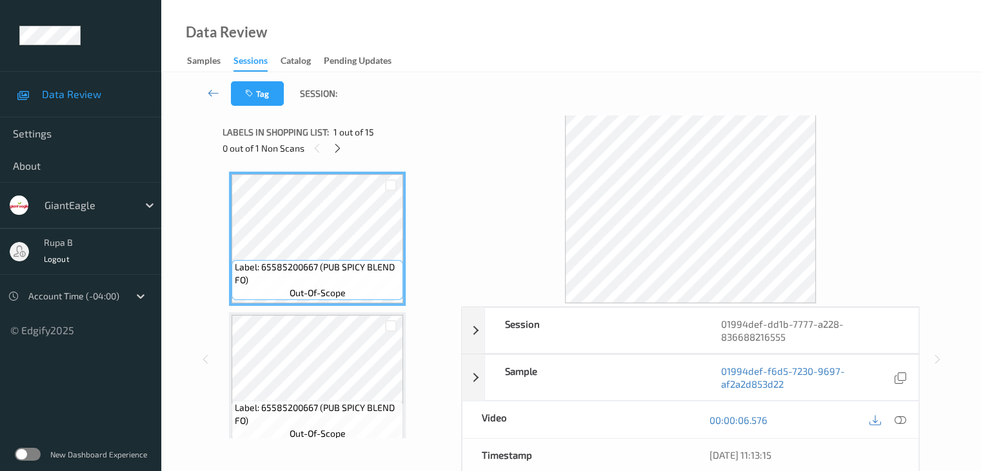
click at [331, 155] on div "0 out of 1 Non Scans" at bounding box center [338, 148] width 230 height 16
click at [341, 153] on icon at bounding box center [337, 149] width 11 height 12
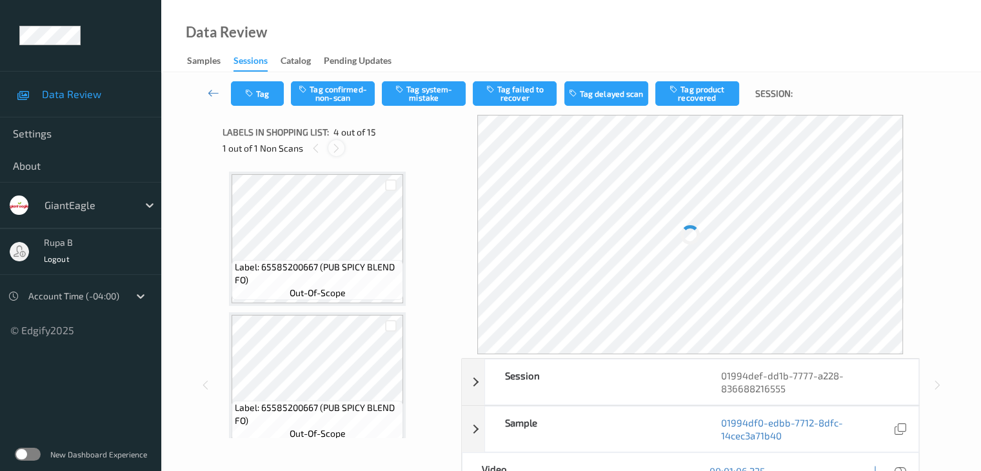
scroll to position [288, 0]
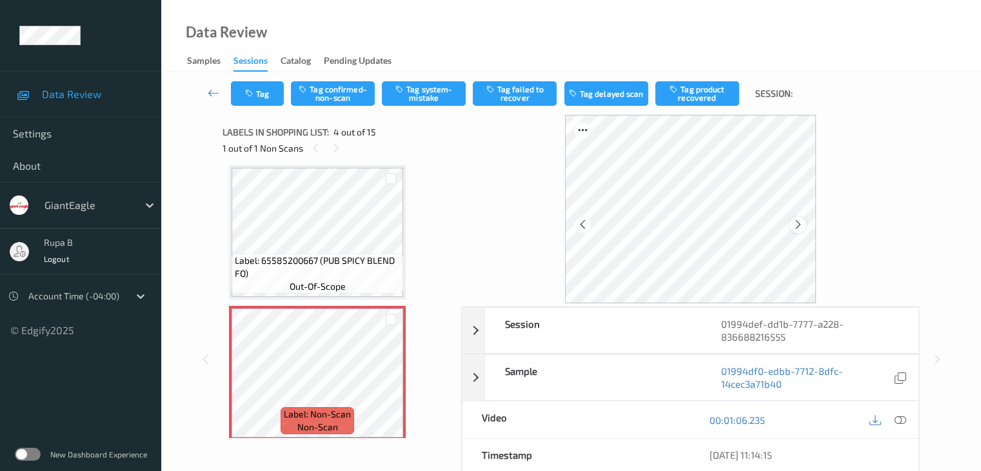
click at [798, 226] on icon at bounding box center [798, 225] width 11 height 12
click at [798, 225] on icon at bounding box center [798, 225] width 11 height 12
click at [794, 230] on div at bounding box center [798, 225] width 16 height 16
click at [415, 94] on button "Tag system-mistake" at bounding box center [424, 93] width 84 height 25
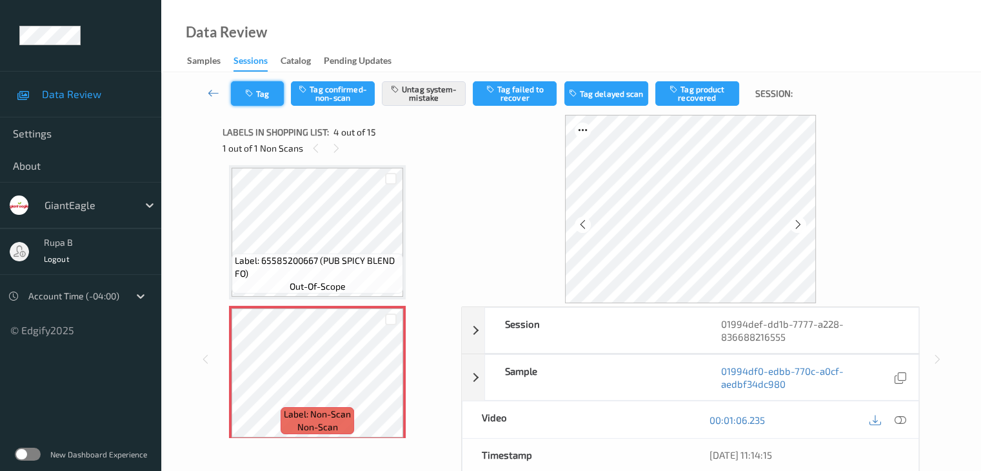
click at [247, 105] on button "Tag" at bounding box center [257, 93] width 53 height 25
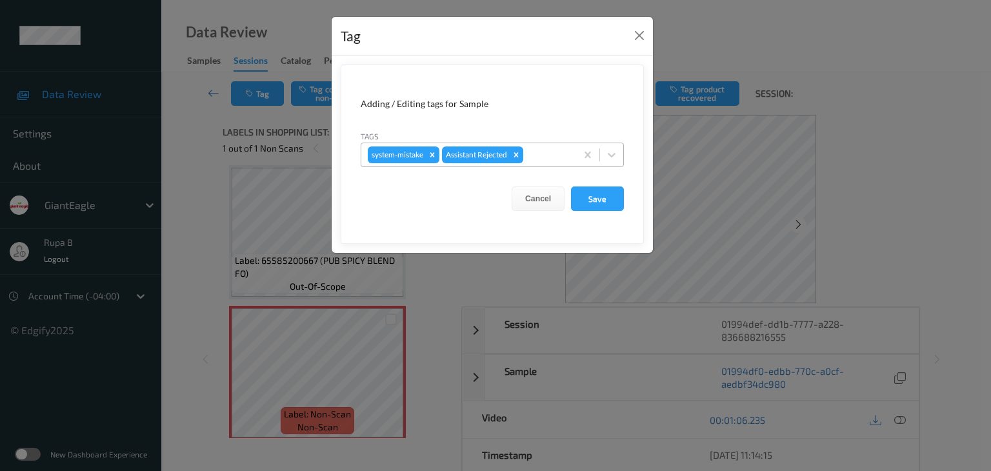
click at [557, 154] on div at bounding box center [548, 154] width 44 height 15
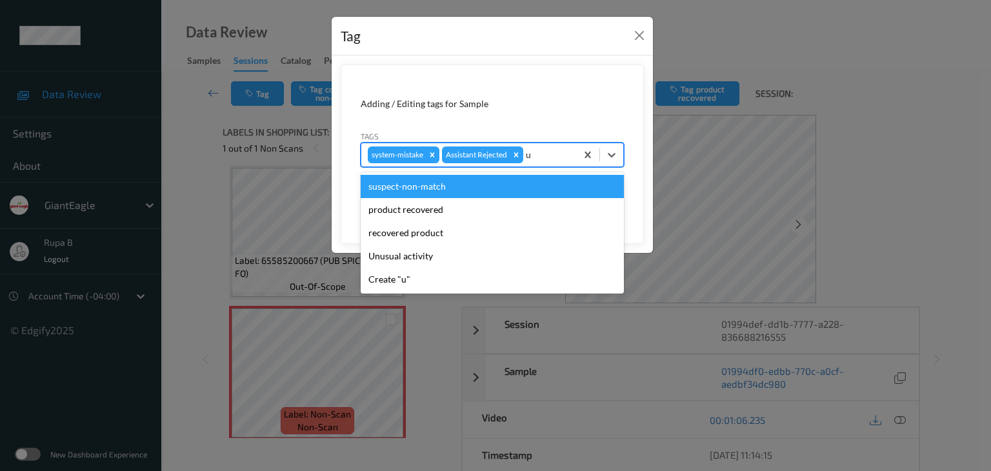
type input "un"
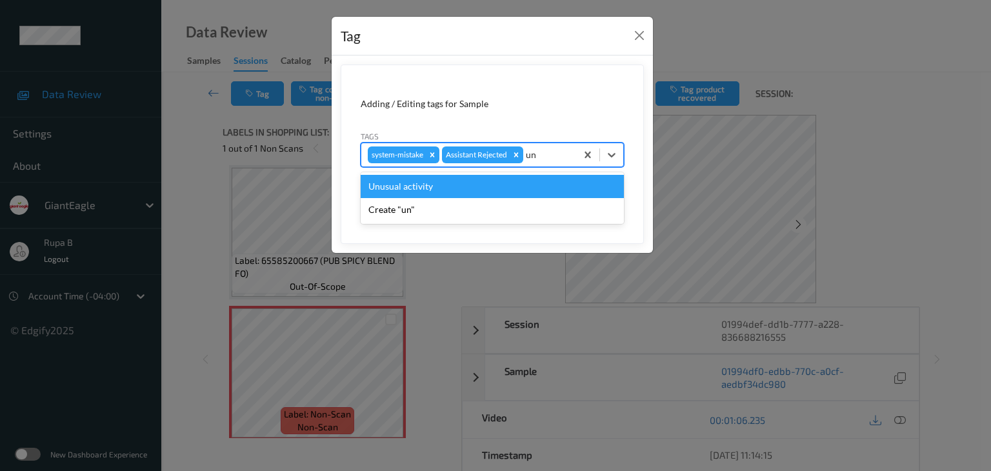
click at [465, 192] on div "Unusual activity" at bounding box center [492, 186] width 263 height 23
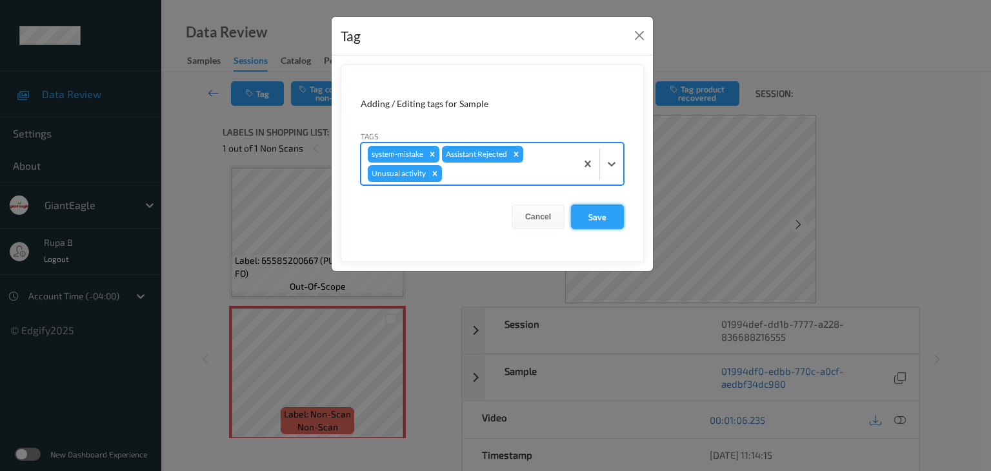
click at [596, 207] on button "Save" at bounding box center [597, 217] width 53 height 25
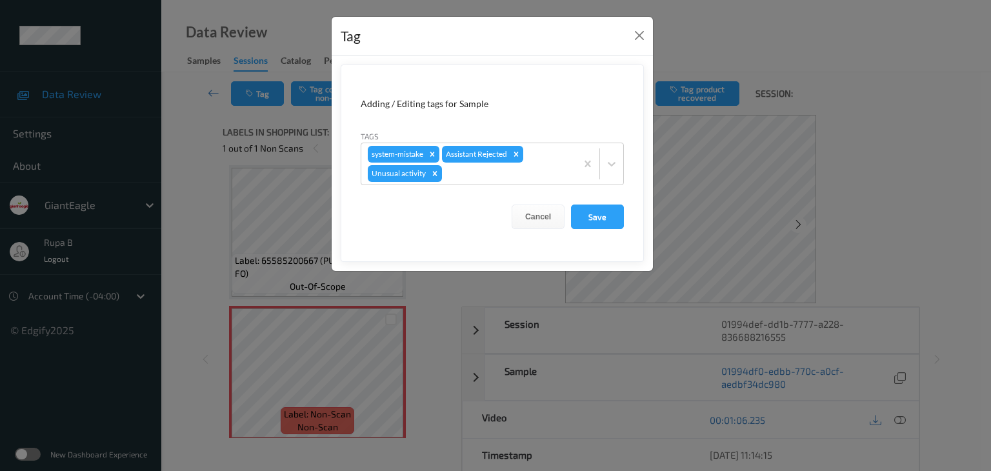
click at [602, 217] on form "Adding / Editing tags for Sample Tags system-mistake Assistant Rejected Unusual…" at bounding box center [492, 163] width 303 height 197
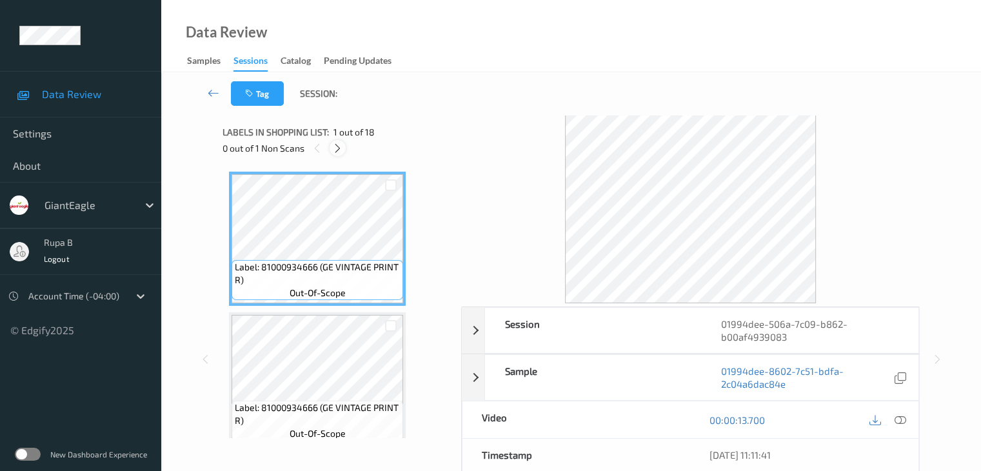
click at [330, 148] on div at bounding box center [338, 148] width 16 height 16
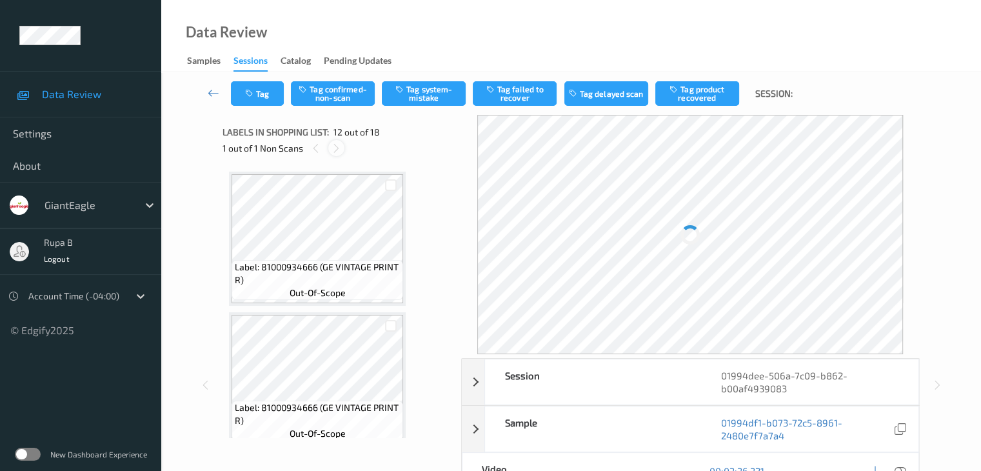
scroll to position [1413, 0]
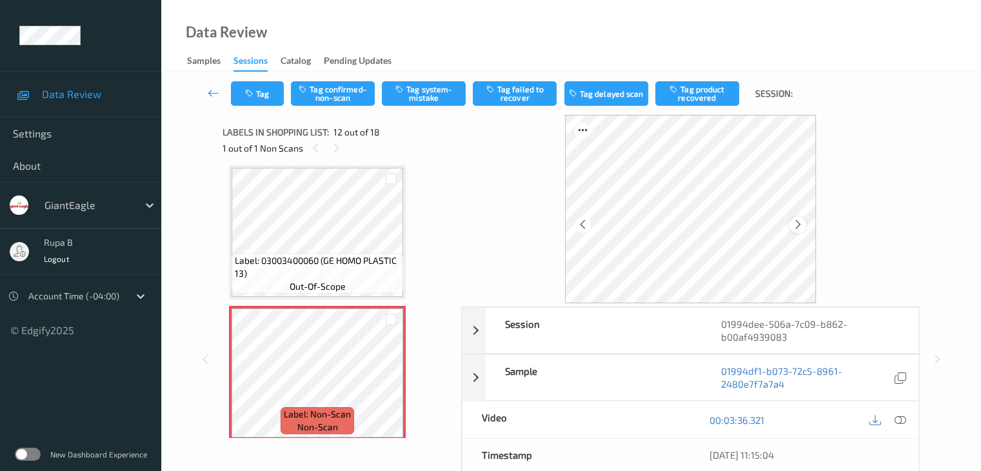
click at [800, 221] on icon at bounding box center [798, 225] width 11 height 12
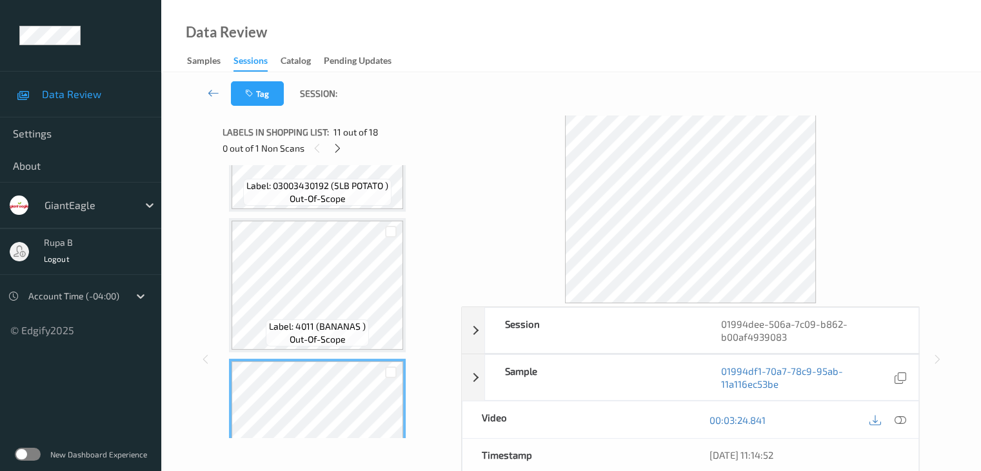
scroll to position [1478, 0]
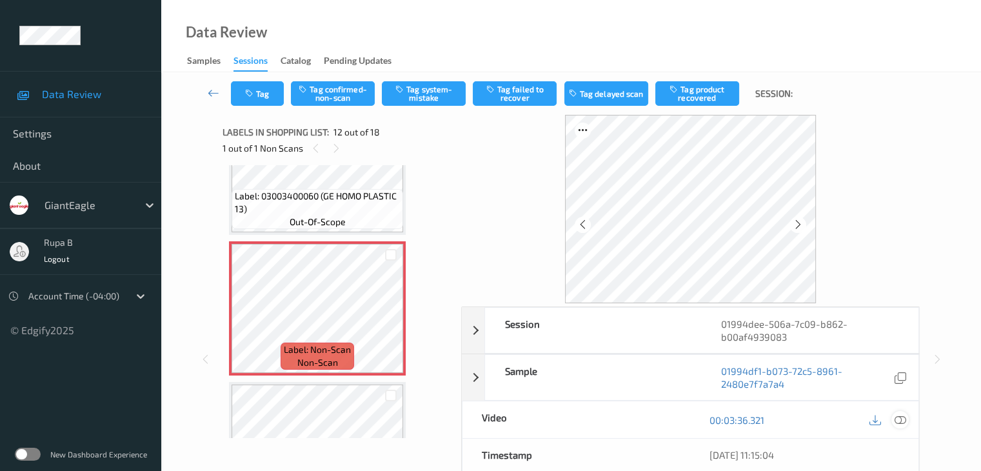
click at [903, 419] on icon at bounding box center [900, 420] width 12 height 12
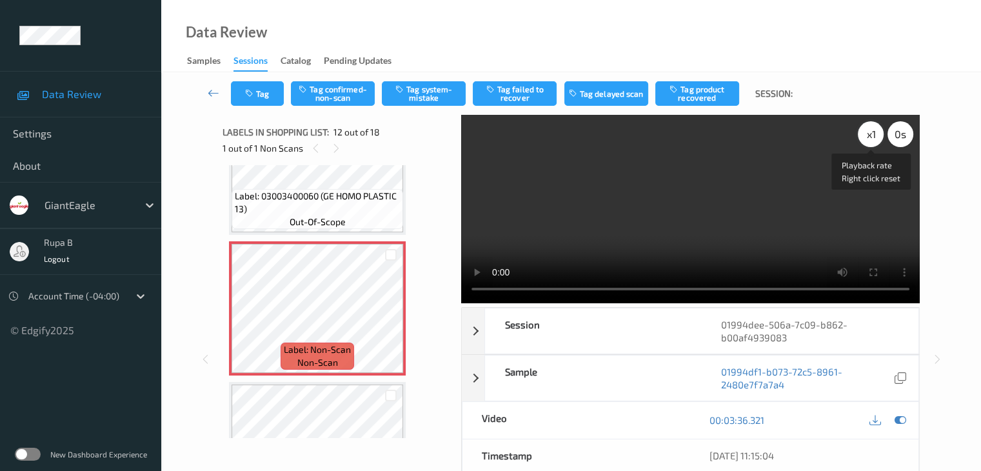
click at [866, 130] on div "x 1" at bounding box center [871, 134] width 26 height 26
click at [900, 424] on icon at bounding box center [900, 420] width 12 height 12
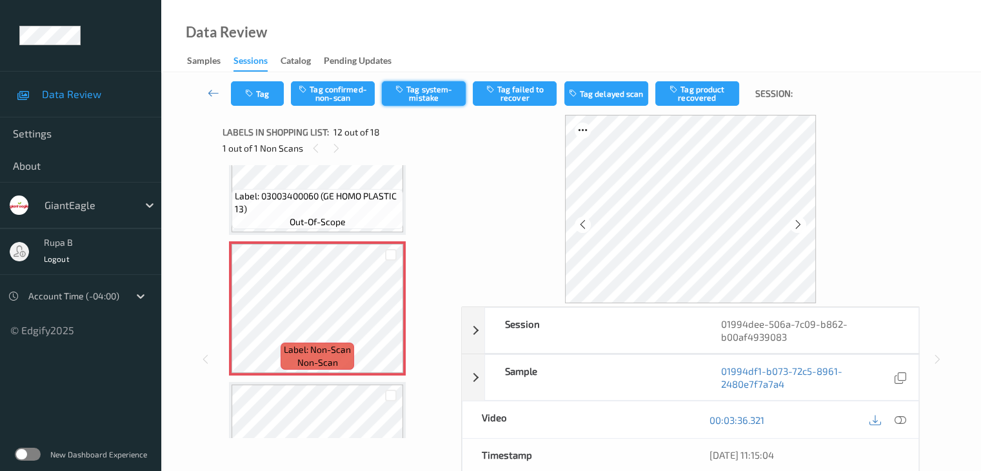
click at [439, 96] on button "Tag system-mistake" at bounding box center [424, 93] width 84 height 25
click at [247, 95] on icon "button" at bounding box center [250, 93] width 11 height 9
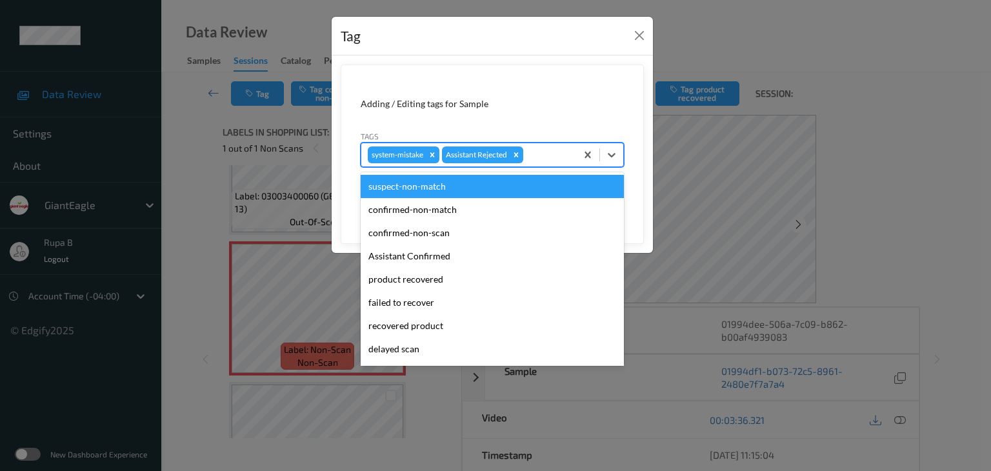
click at [532, 156] on div at bounding box center [548, 154] width 44 height 15
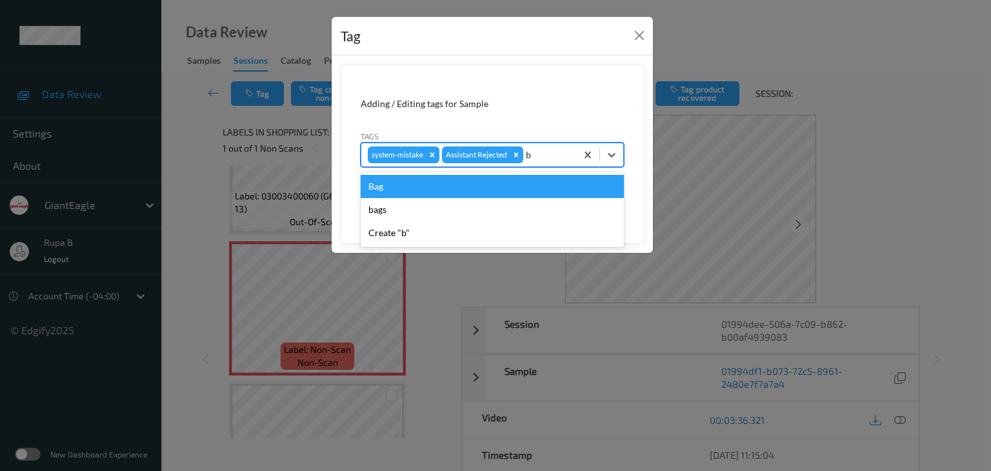
type input "ba"
click at [451, 190] on div "Bag" at bounding box center [492, 186] width 263 height 23
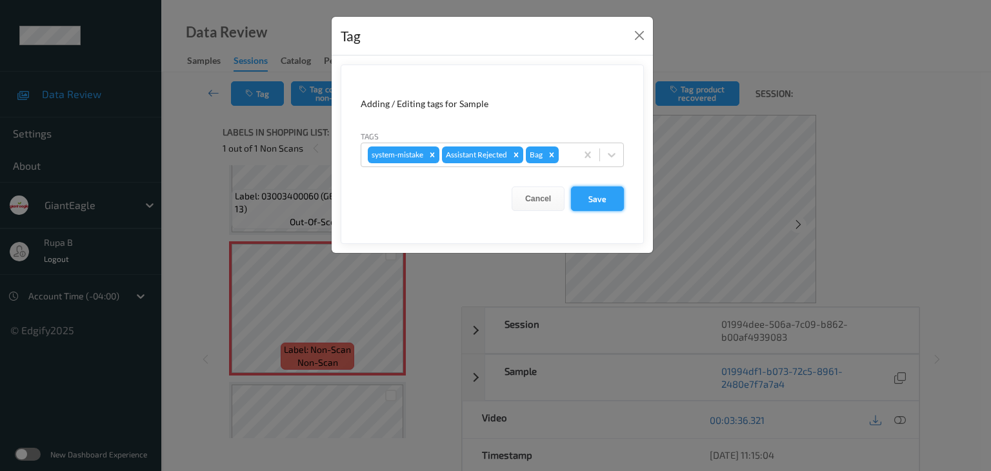
click at [594, 205] on button "Save" at bounding box center [597, 198] width 53 height 25
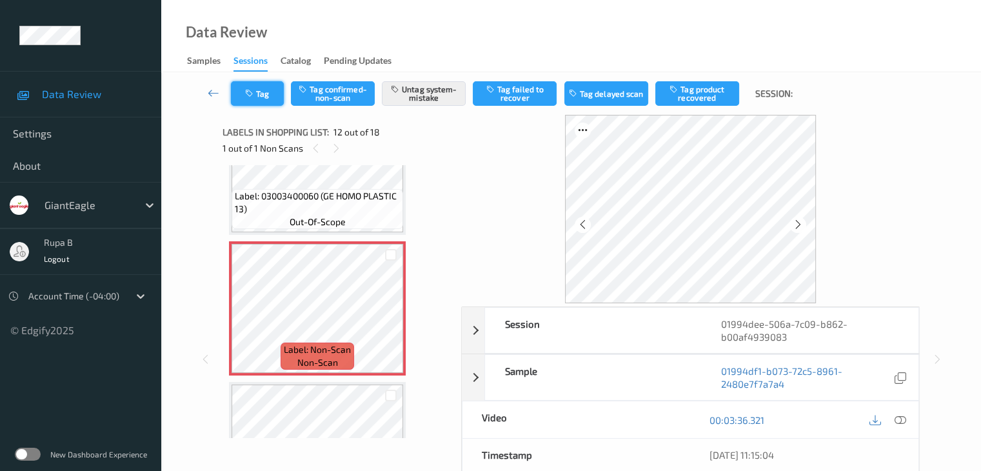
click at [259, 94] on button "Tag" at bounding box center [257, 93] width 53 height 25
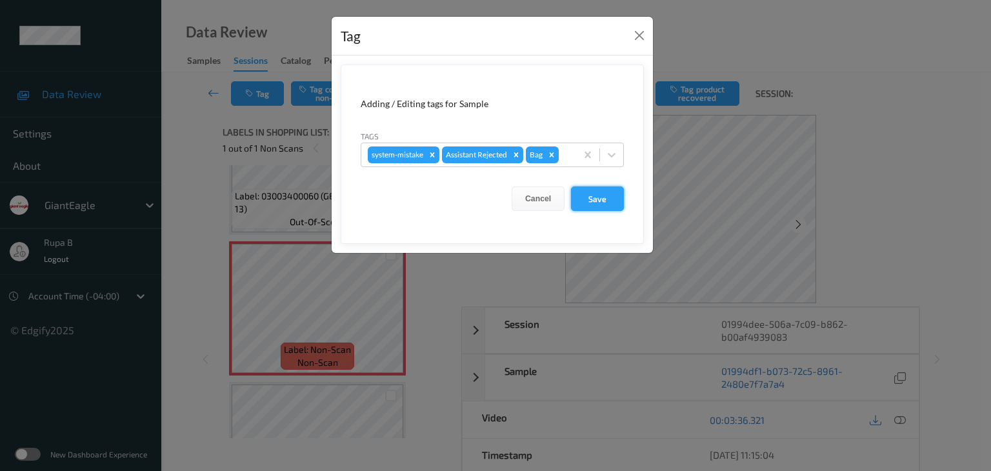
click at [612, 194] on button "Save" at bounding box center [597, 198] width 53 height 25
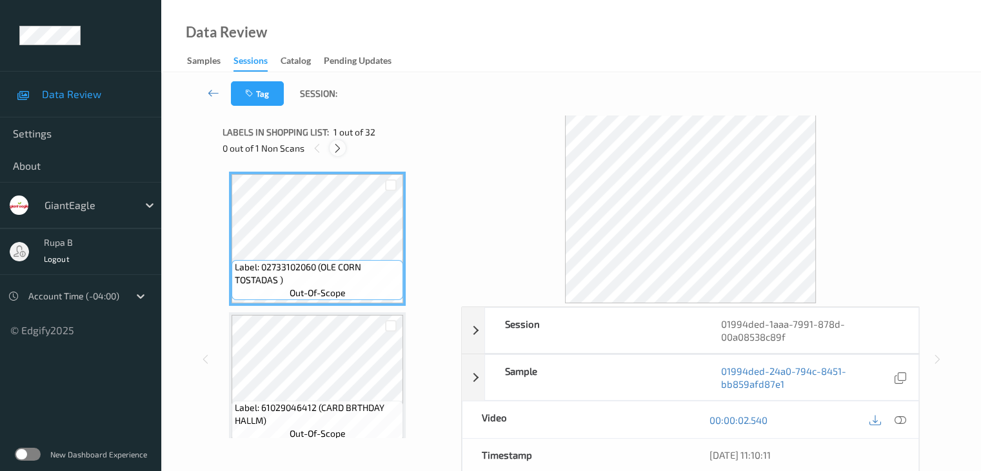
click at [337, 150] on icon at bounding box center [337, 149] width 11 height 12
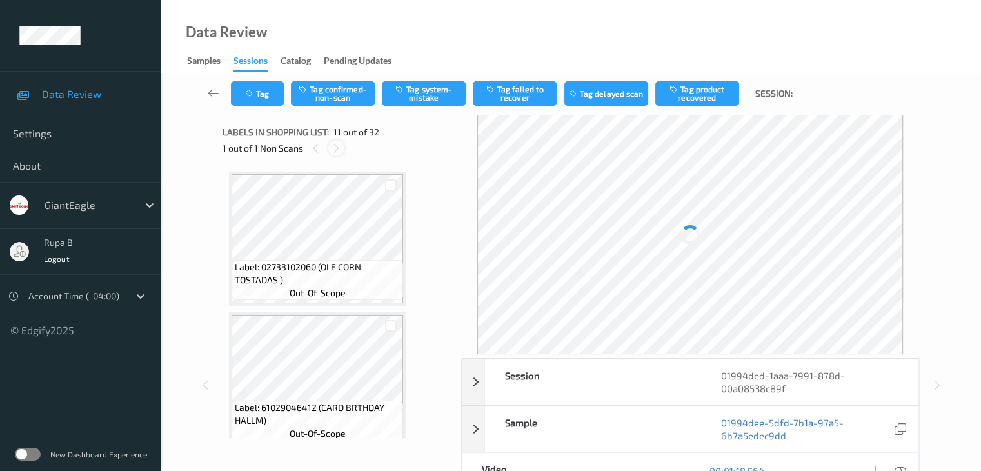
scroll to position [1272, 0]
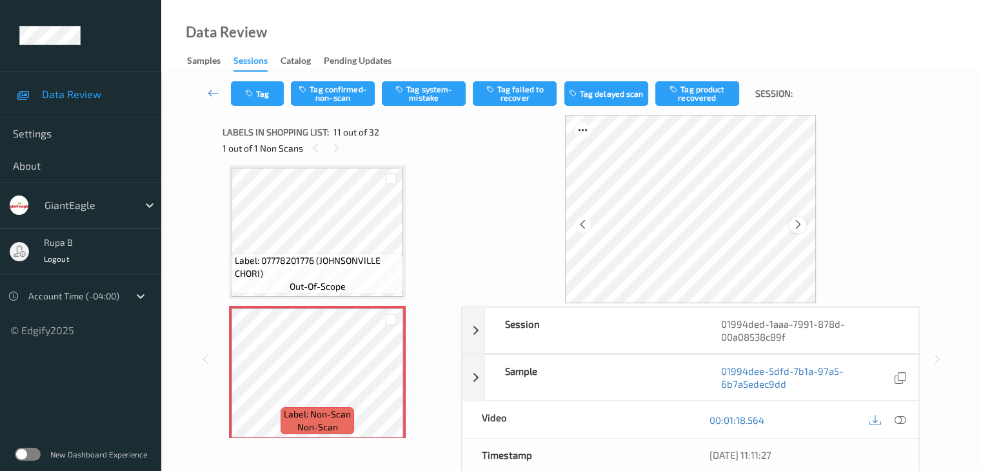
click at [794, 219] on icon at bounding box center [798, 225] width 11 height 12
click at [795, 220] on icon at bounding box center [798, 225] width 11 height 12
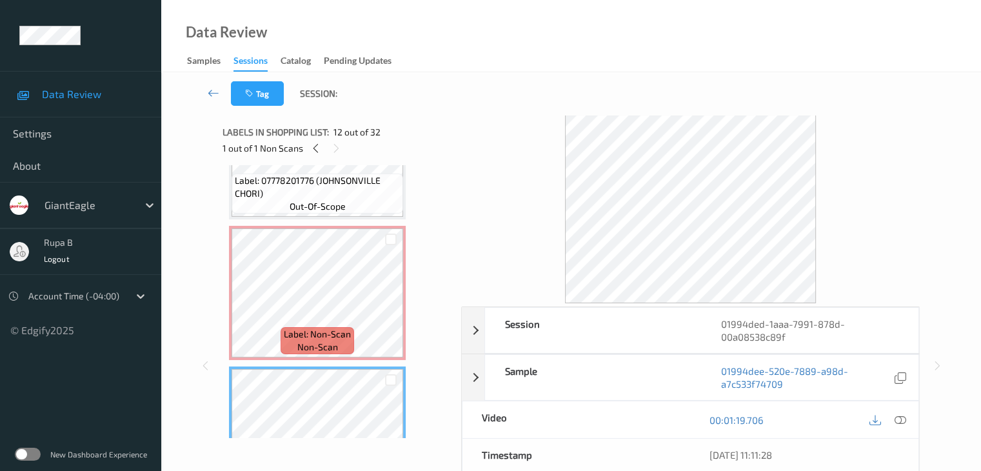
scroll to position [1337, 0]
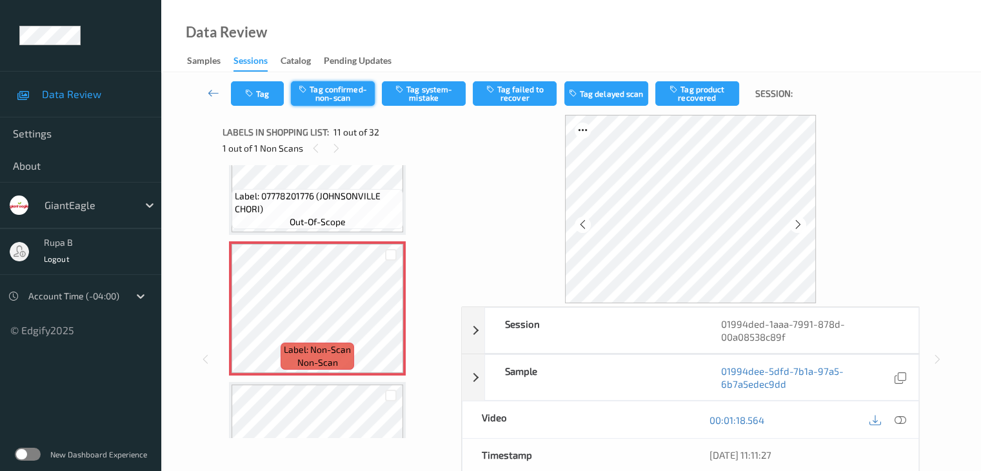
click at [349, 89] on button "Tag confirmed-non-scan" at bounding box center [333, 93] width 84 height 25
click at [694, 93] on button "Tag product recovered" at bounding box center [698, 93] width 84 height 25
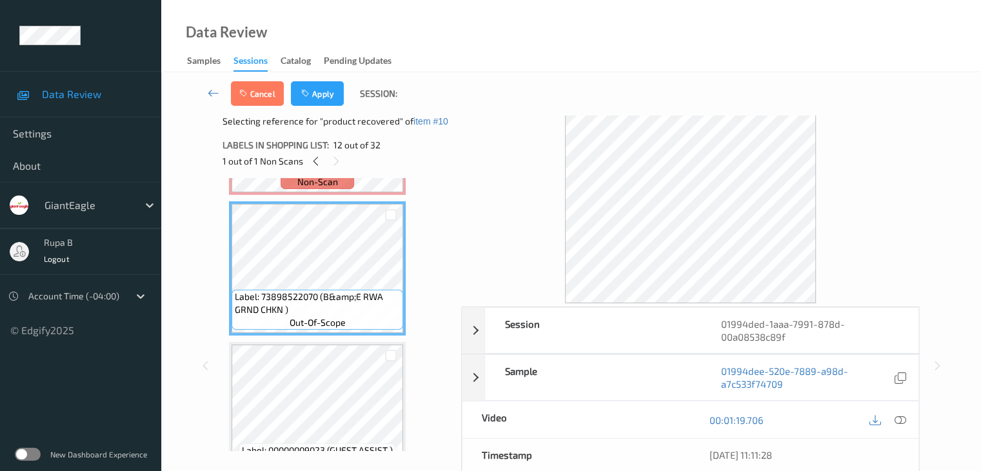
scroll to position [1466, 0]
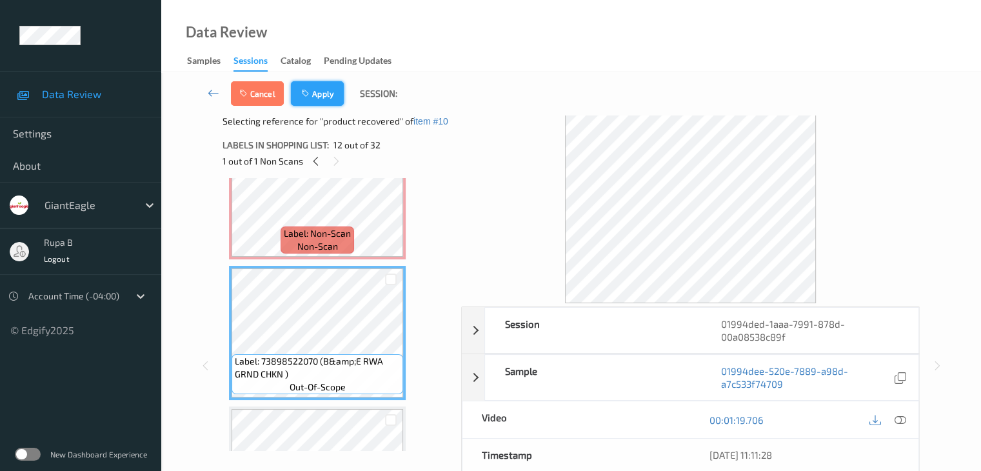
click at [324, 103] on button "Apply" at bounding box center [317, 93] width 53 height 25
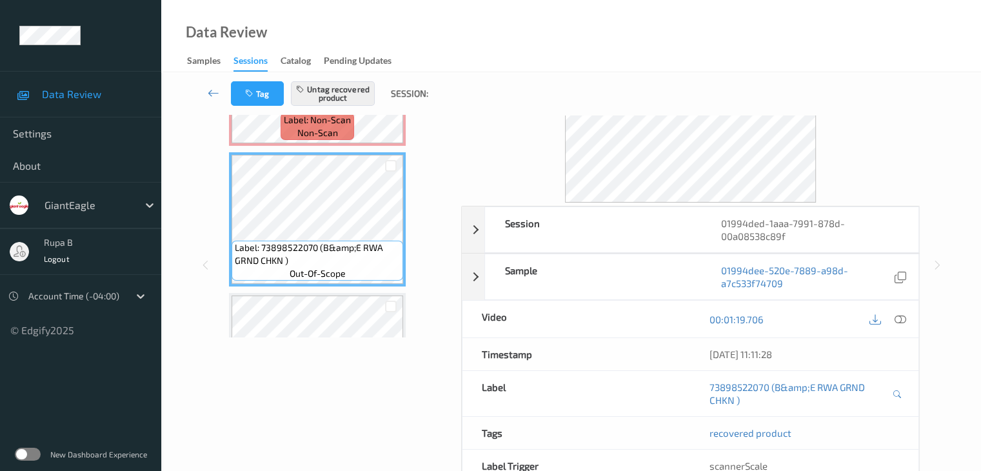
scroll to position [0, 0]
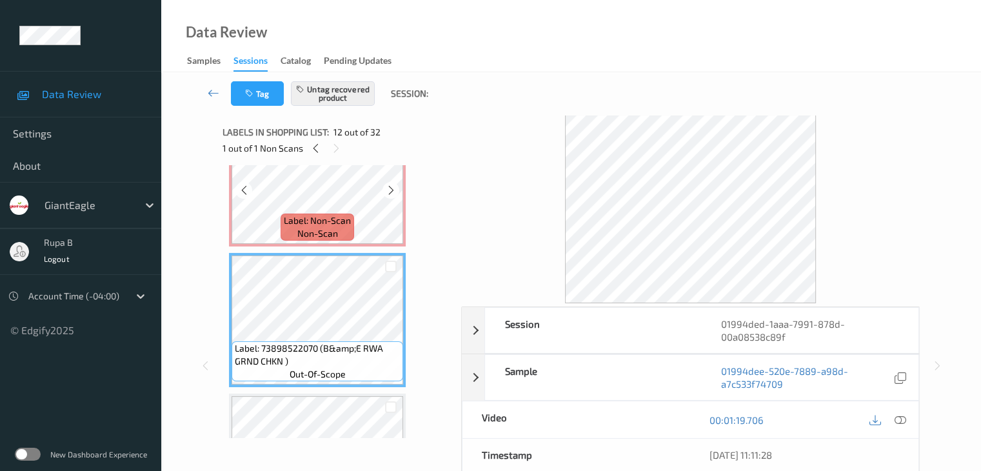
click at [354, 218] on div "Label: Non-Scan non-scan" at bounding box center [318, 227] width 74 height 27
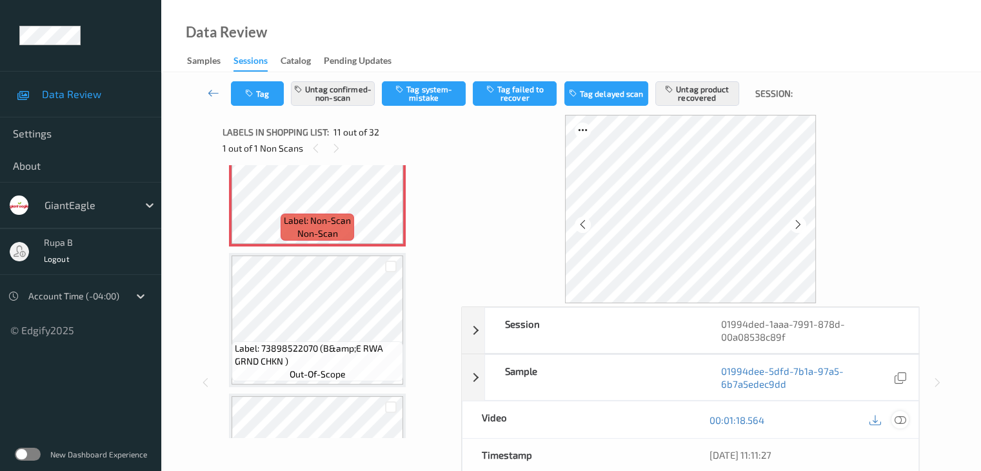
click at [904, 416] on icon at bounding box center [900, 420] width 12 height 12
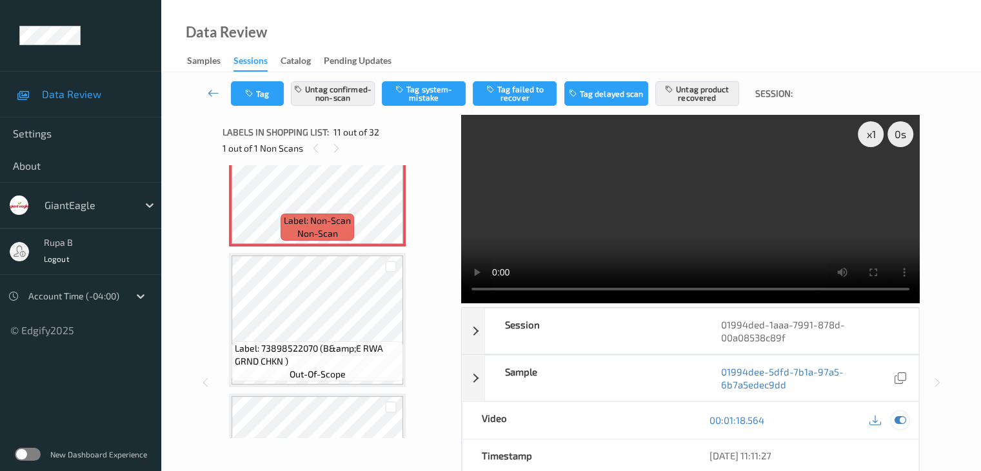
click at [901, 419] on icon at bounding box center [900, 420] width 12 height 12
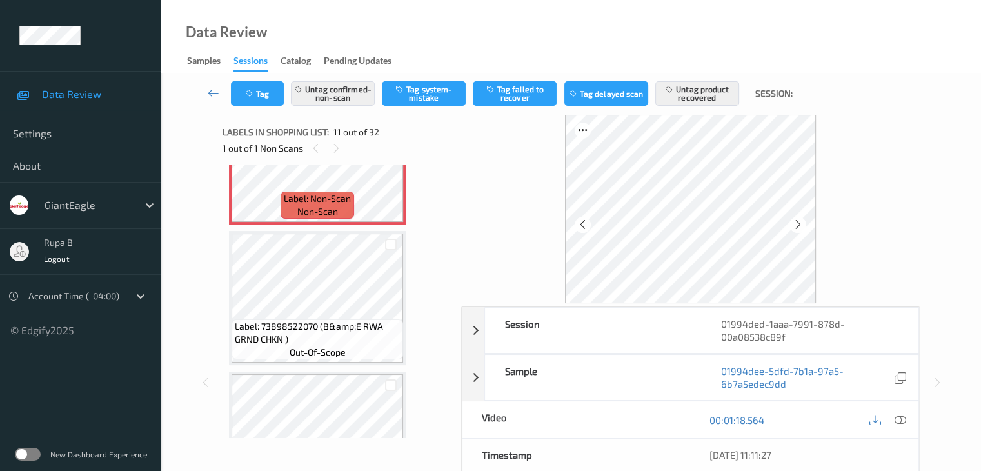
scroll to position [1466, 0]
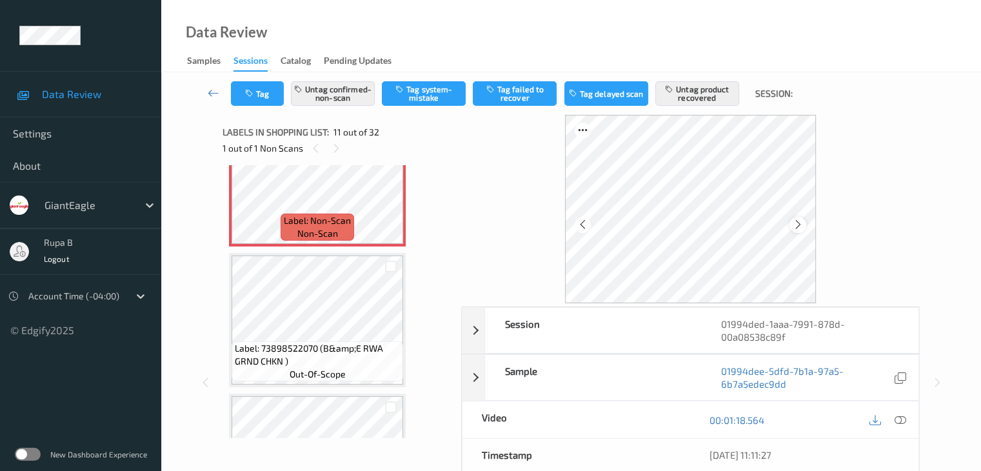
click at [798, 225] on icon at bounding box center [798, 225] width 11 height 12
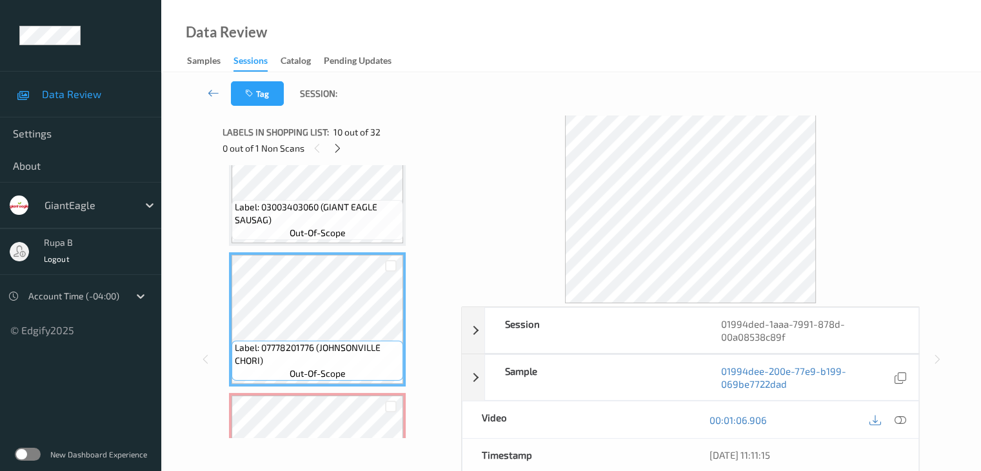
scroll to position [1208, 0]
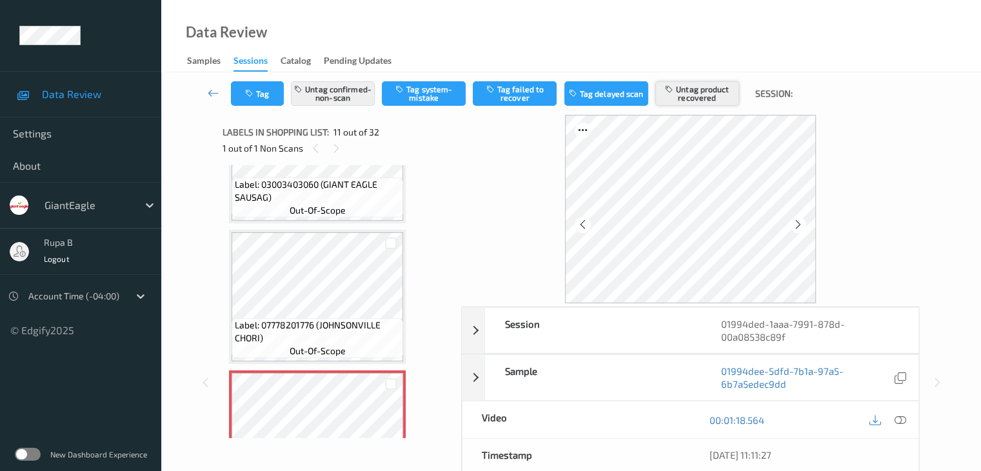
click at [720, 101] on button "Untag product recovered" at bounding box center [698, 93] width 84 height 25
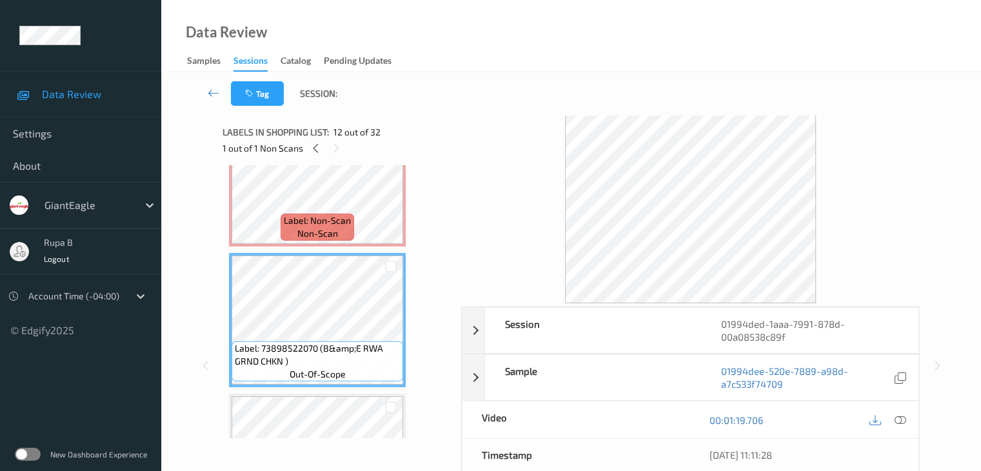
scroll to position [1401, 0]
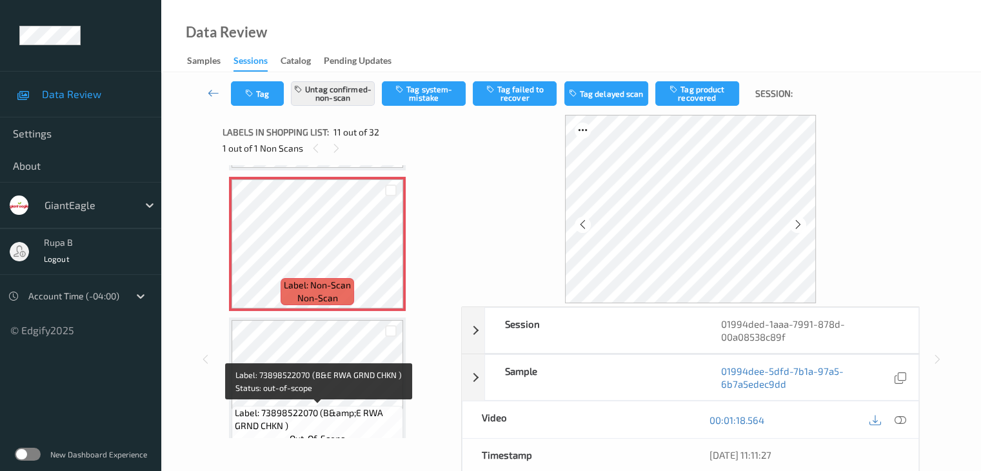
click at [333, 411] on span "Label: 73898522070 (B&amp;E RWA GRND CHKN )" at bounding box center [317, 420] width 165 height 26
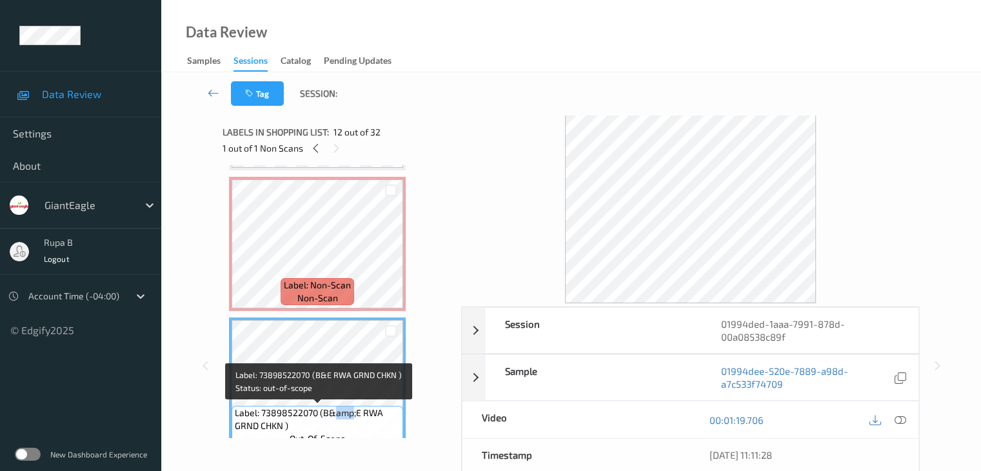
click at [333, 411] on span "Label: 73898522070 (B&amp;E RWA GRND CHKN )" at bounding box center [317, 420] width 165 height 26
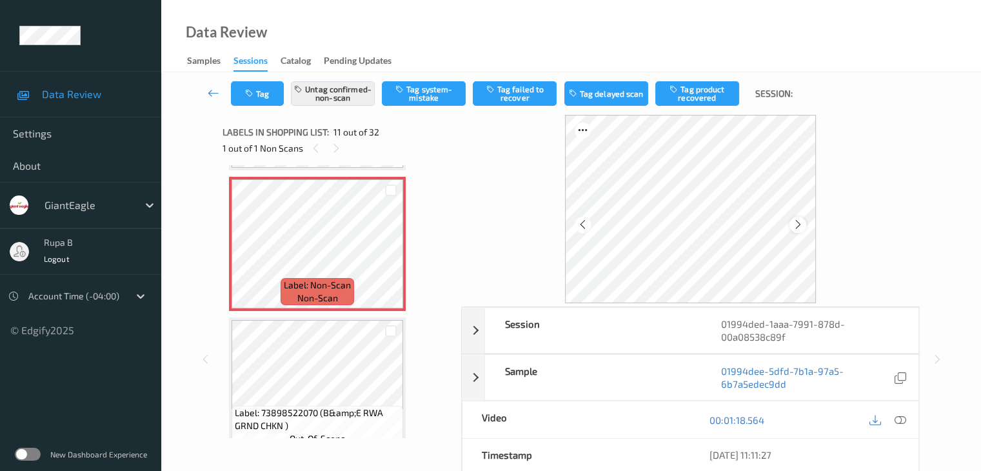
click at [801, 221] on icon at bounding box center [798, 225] width 11 height 12
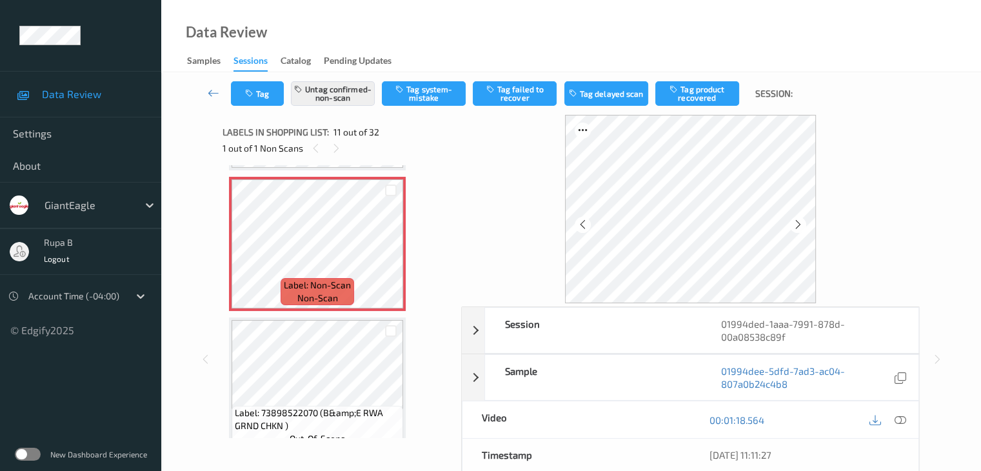
click at [801, 221] on icon at bounding box center [798, 225] width 11 height 12
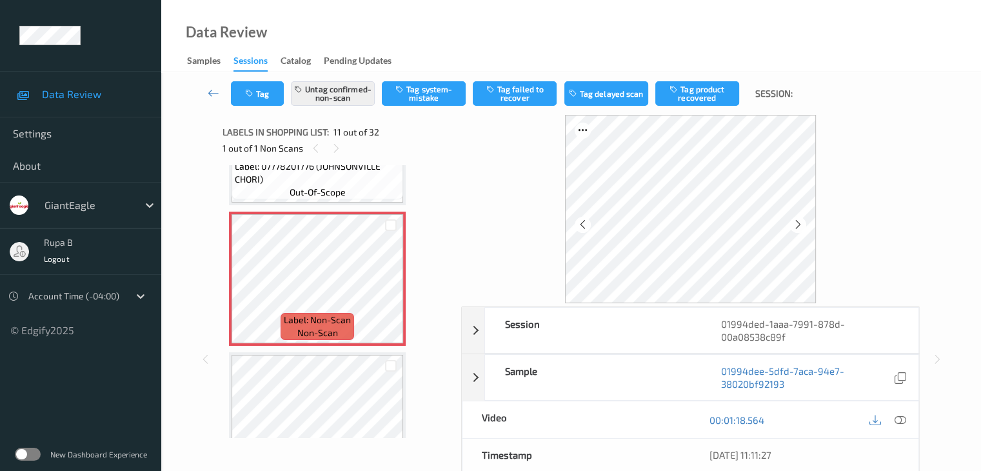
scroll to position [1337, 0]
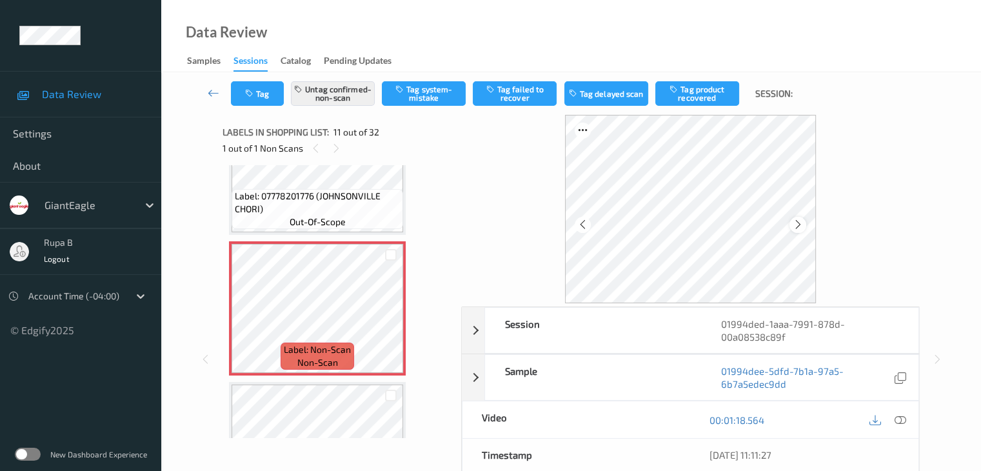
click at [801, 221] on icon at bounding box center [798, 225] width 11 height 12
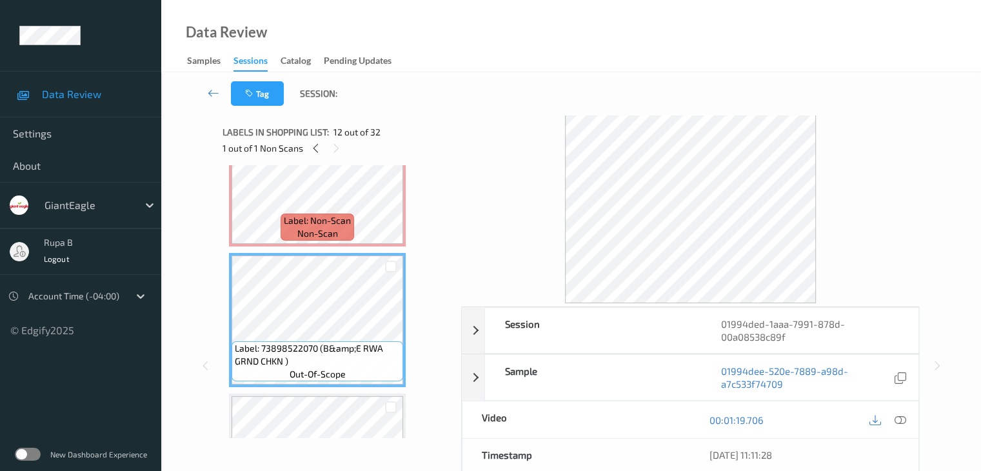
scroll to position [1401, 0]
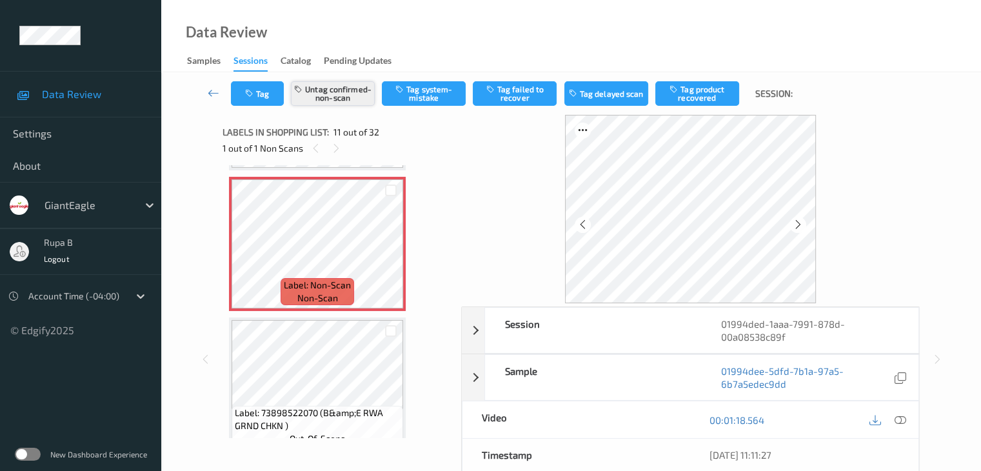
click at [331, 93] on button "Untag confirmed-non-scan" at bounding box center [333, 93] width 84 height 25
click at [452, 93] on button "Tag system-mistake" at bounding box center [424, 93] width 84 height 25
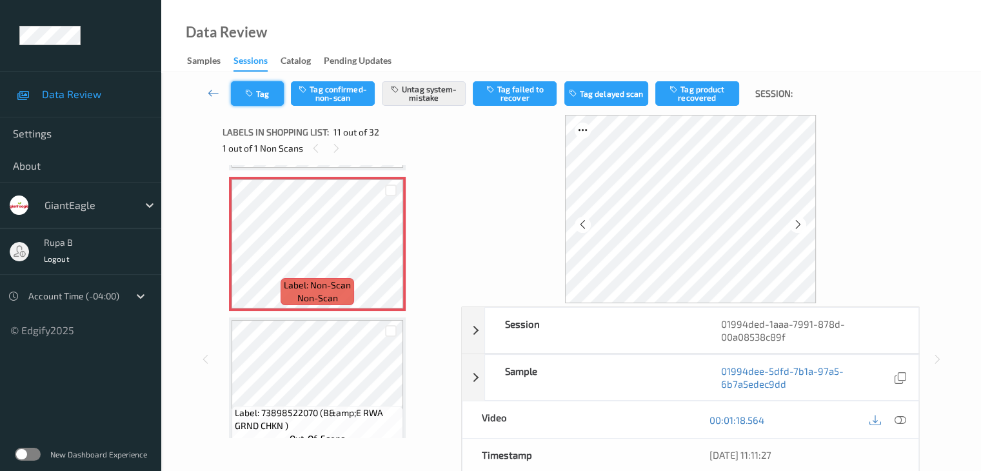
click at [266, 96] on button "Tag" at bounding box center [257, 93] width 53 height 25
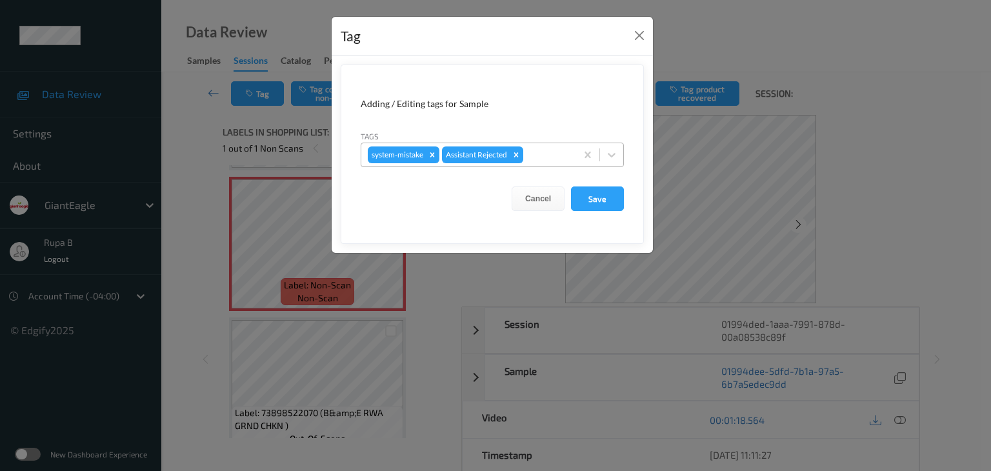
click at [547, 151] on div at bounding box center [548, 154] width 44 height 15
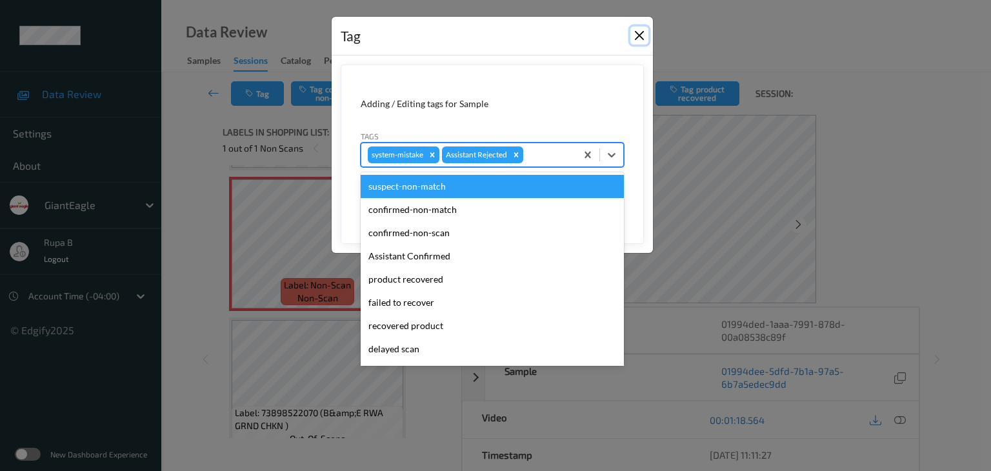
click at [640, 38] on button "Close" at bounding box center [639, 35] width 18 height 18
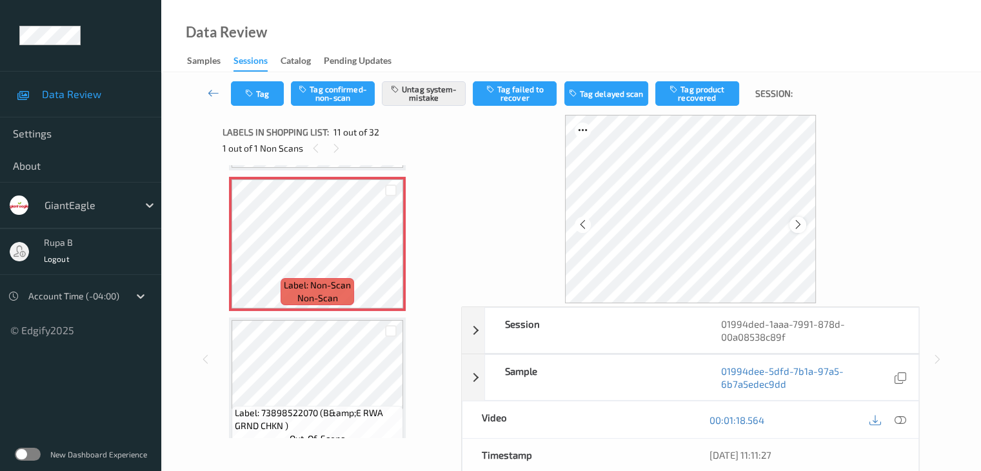
click at [799, 222] on icon at bounding box center [798, 225] width 11 height 12
click at [905, 417] on icon at bounding box center [900, 420] width 12 height 12
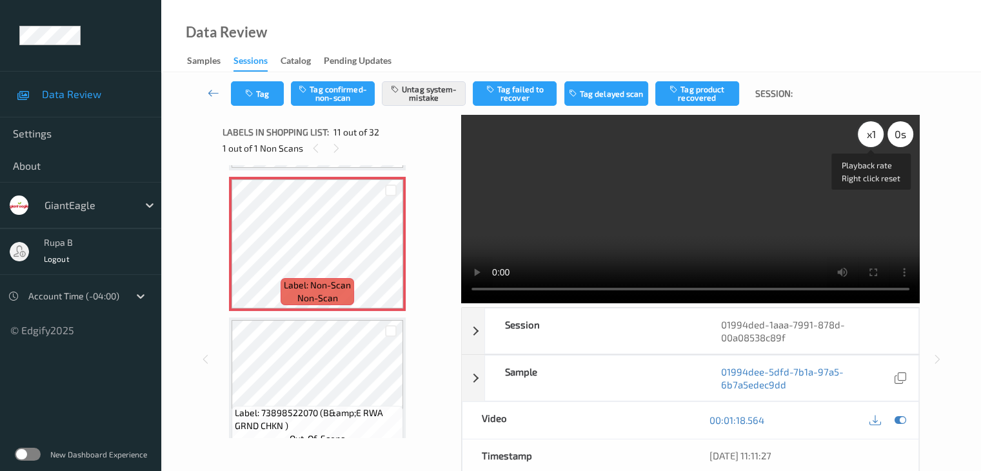
click at [867, 136] on div "x 1" at bounding box center [871, 134] width 26 height 26
click at [832, 230] on video at bounding box center [690, 209] width 459 height 188
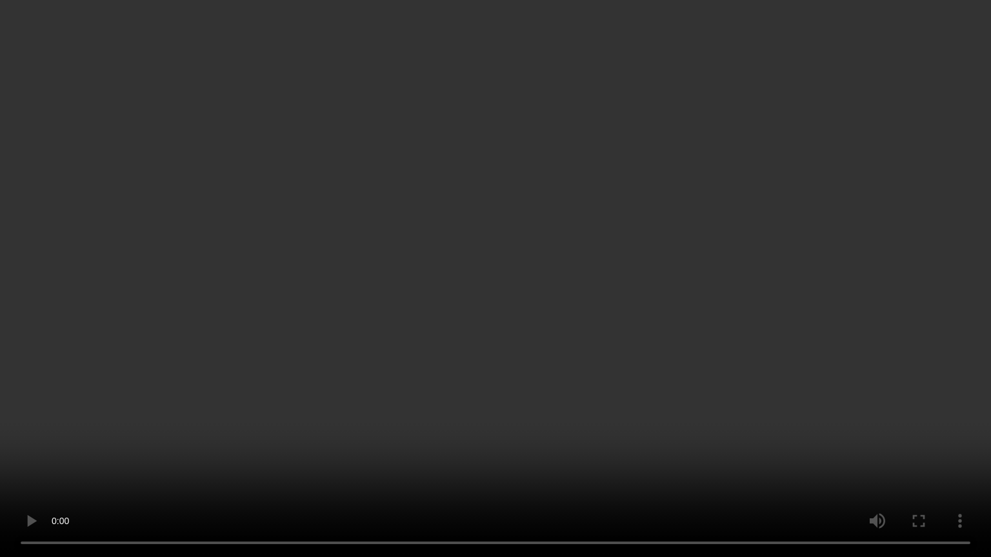
click at [813, 321] on video at bounding box center [495, 278] width 991 height 557
click at [917, 334] on video at bounding box center [495, 278] width 991 height 557
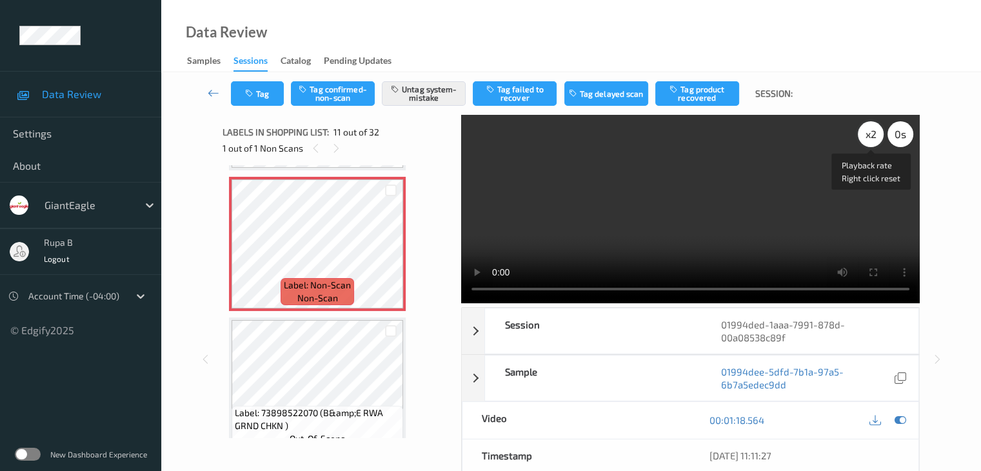
click at [871, 134] on div "x 2" at bounding box center [871, 134] width 26 height 26
click at [871, 134] on div "x 4" at bounding box center [871, 134] width 26 height 26
click at [871, 134] on div "x 8" at bounding box center [871, 134] width 26 height 26
click at [909, 421] on div at bounding box center [888, 420] width 42 height 17
drag, startPoint x: 901, startPoint y: 422, endPoint x: 756, endPoint y: 372, distance: 153.0
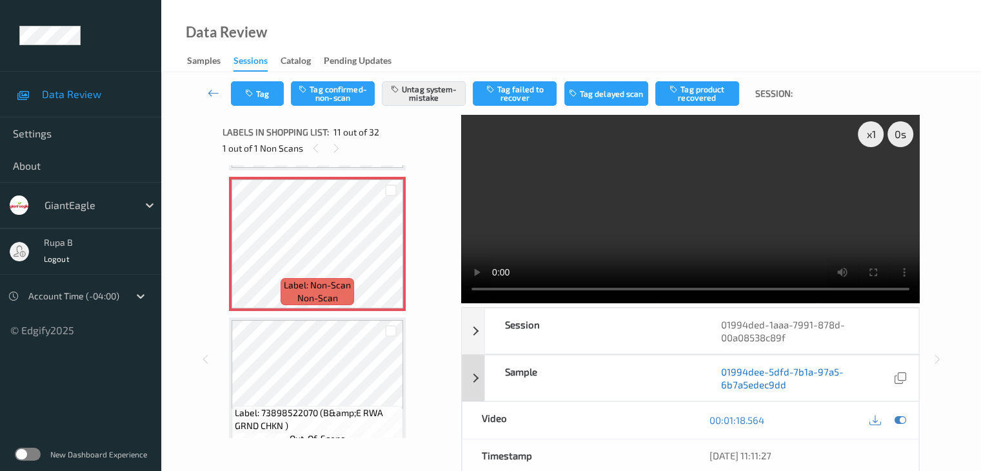
click at [901, 422] on icon at bounding box center [900, 420] width 12 height 12
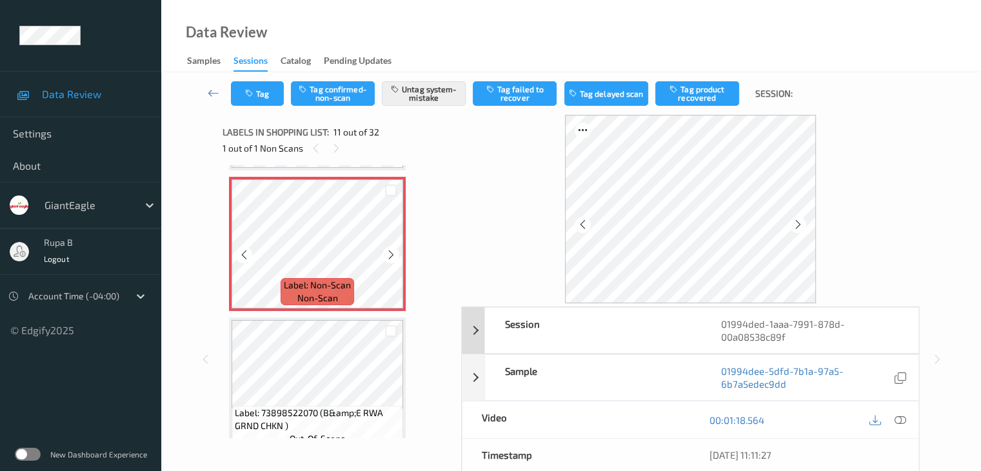
scroll to position [1337, 0]
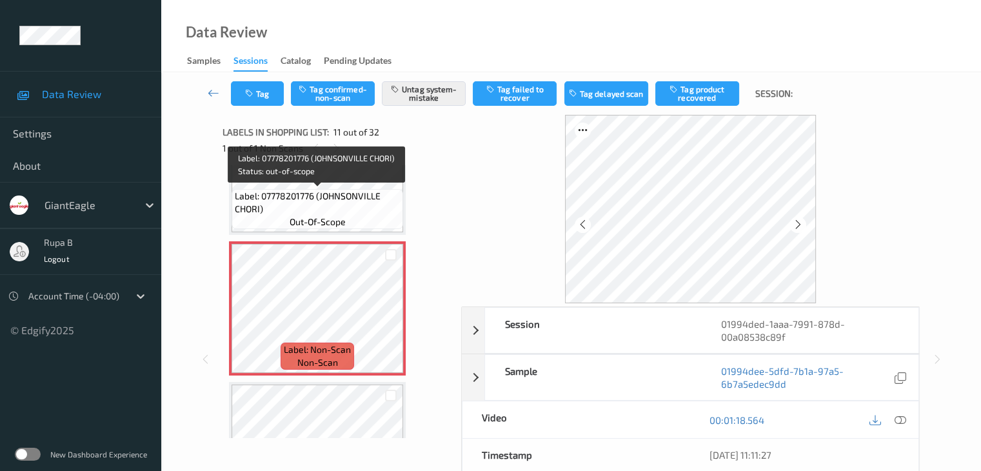
click at [351, 190] on span "Label: 07778201776 (JOHNSONVILLE CHORI)" at bounding box center [317, 203] width 165 height 26
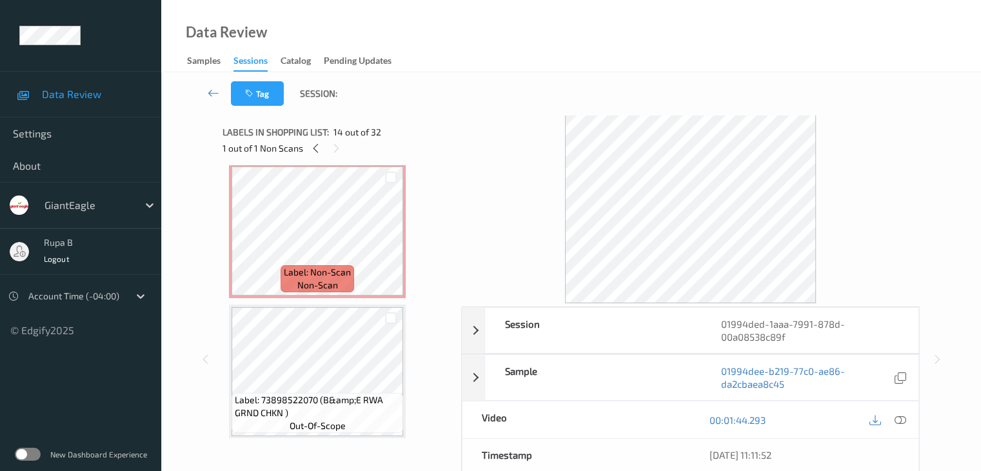
scroll to position [1401, 0]
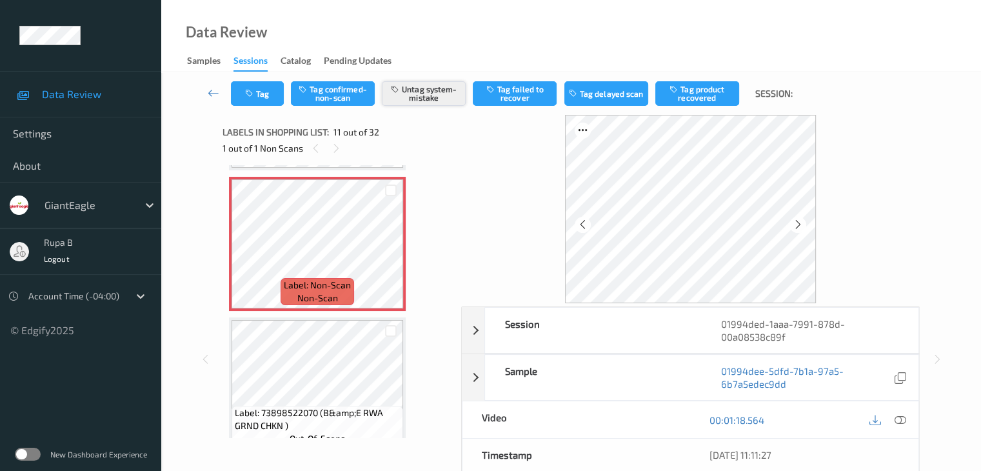
click at [431, 94] on button "Untag system-mistake" at bounding box center [424, 93] width 84 height 25
click at [339, 94] on button "Tag confirmed-non-scan" at bounding box center [333, 93] width 84 height 25
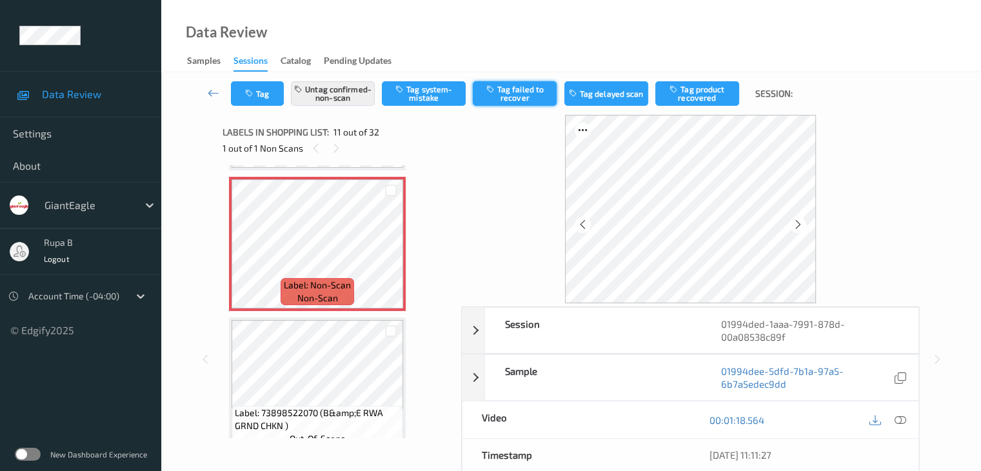
click at [516, 90] on button "Tag failed to recover" at bounding box center [515, 93] width 84 height 25
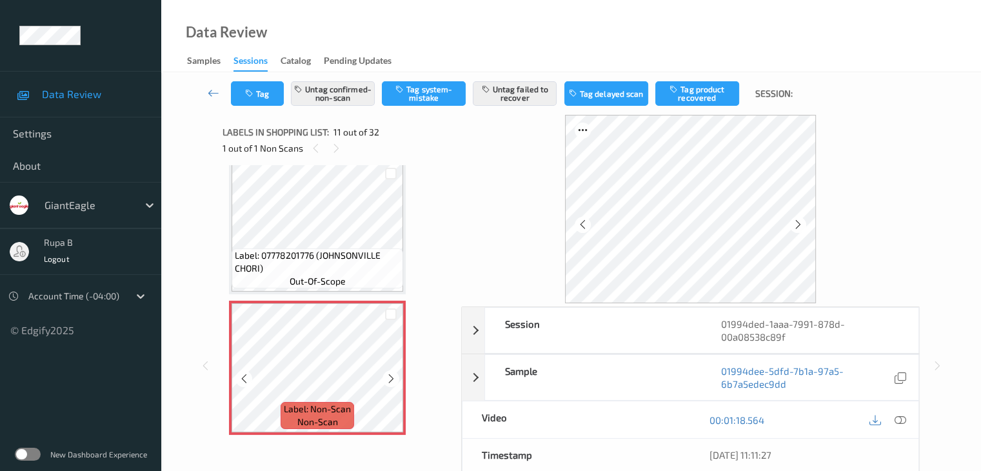
scroll to position [1272, 0]
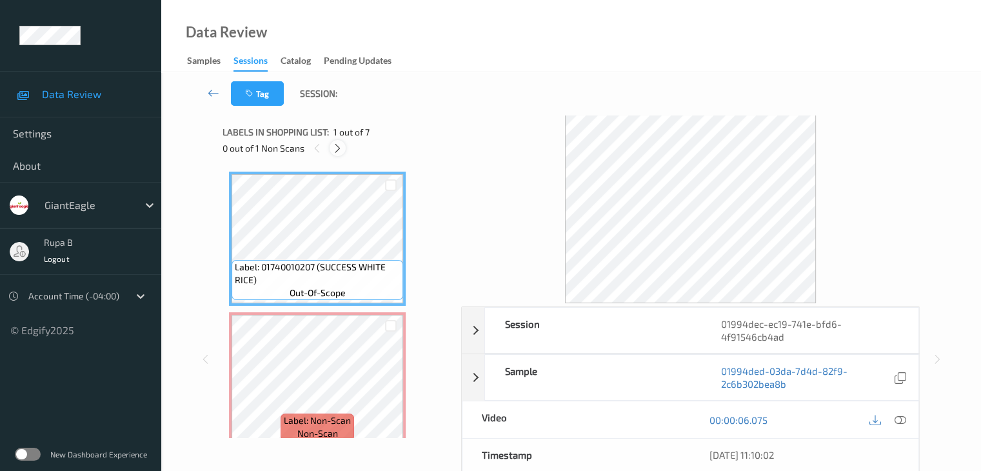
click at [340, 152] on icon at bounding box center [337, 149] width 11 height 12
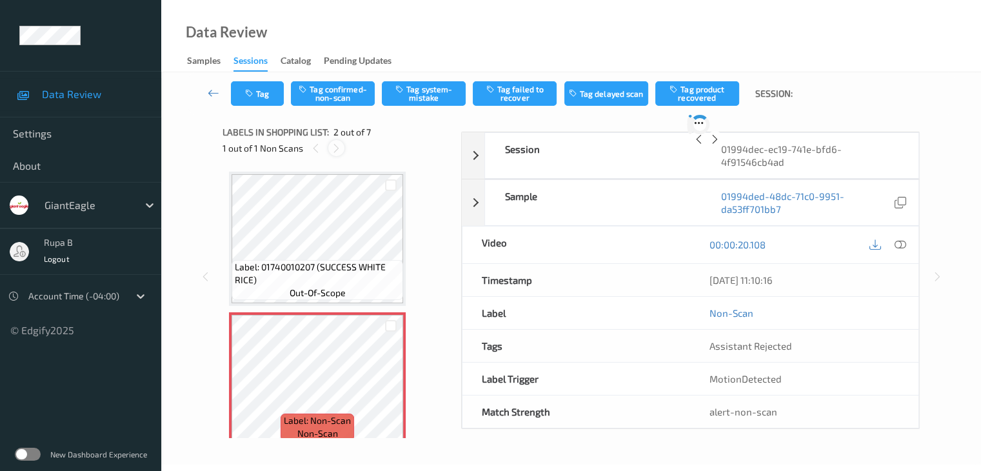
scroll to position [6, 0]
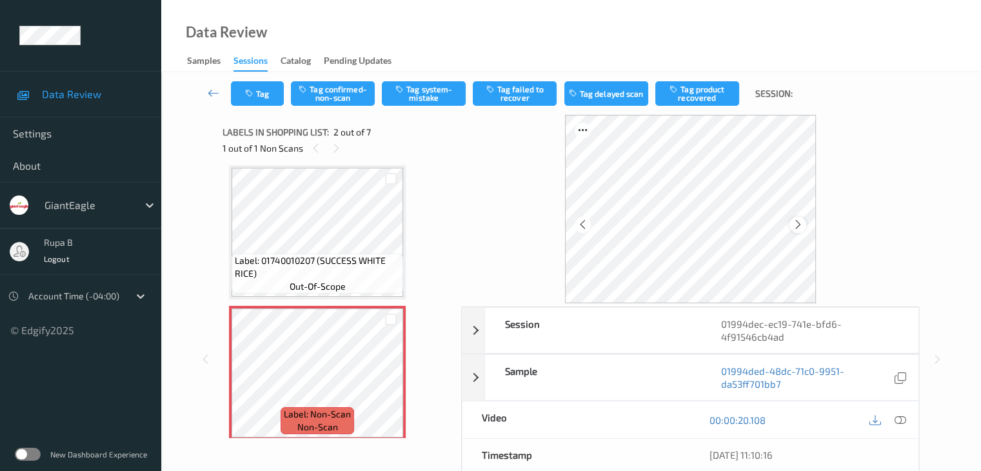
click at [793, 228] on icon at bounding box center [798, 225] width 11 height 12
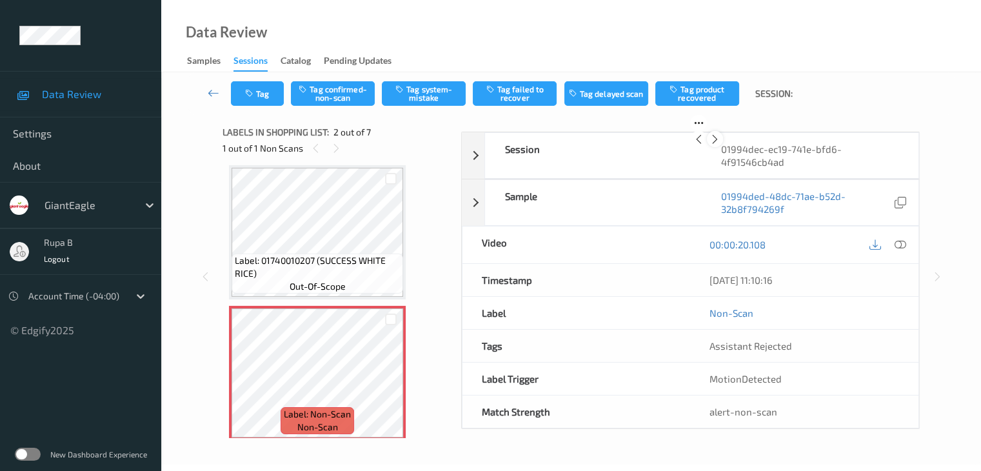
click at [721, 145] on icon at bounding box center [715, 140] width 11 height 12
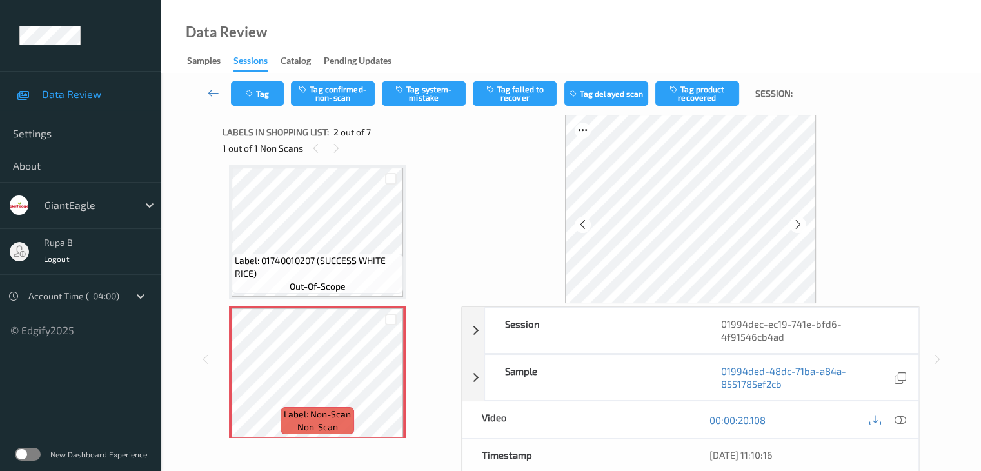
click at [794, 228] on icon at bounding box center [798, 225] width 11 height 12
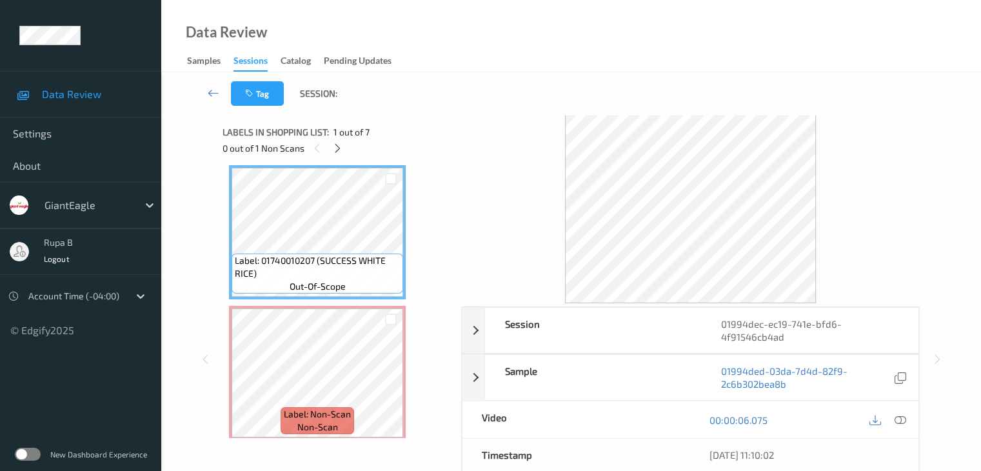
click at [227, 390] on div "Label: 01740010207 (SUCCESS WHITE RICE) out-of-scope Label: Non-Scan non-scan L…" at bounding box center [338, 301] width 230 height 273
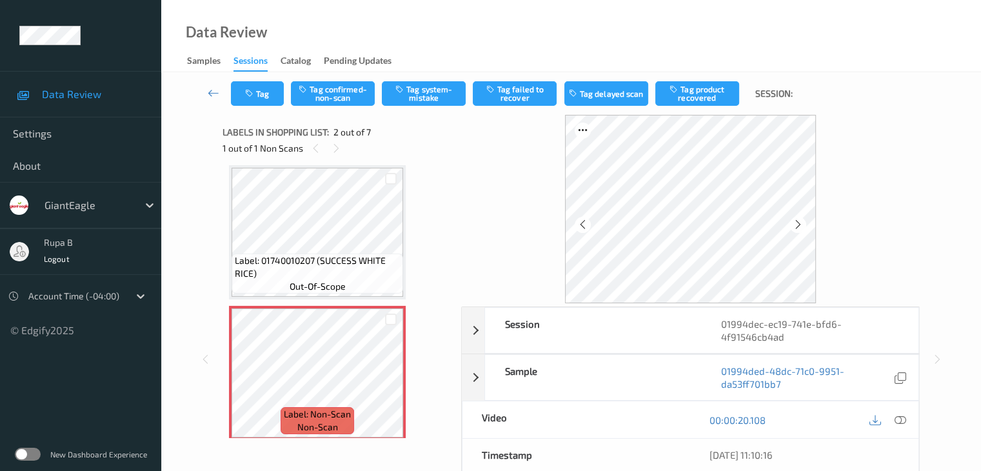
scroll to position [0, 0]
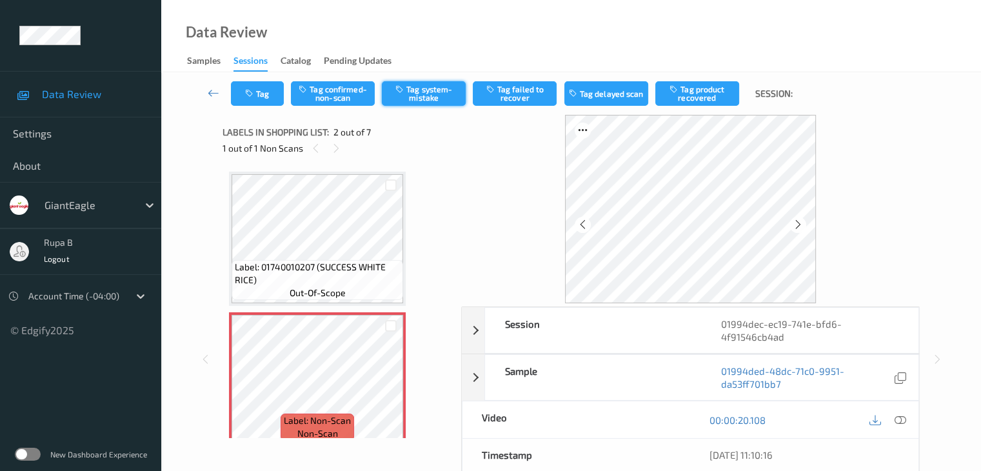
click at [430, 91] on button "Tag system-mistake" at bounding box center [424, 93] width 84 height 25
click at [241, 96] on button "Tag" at bounding box center [257, 93] width 53 height 25
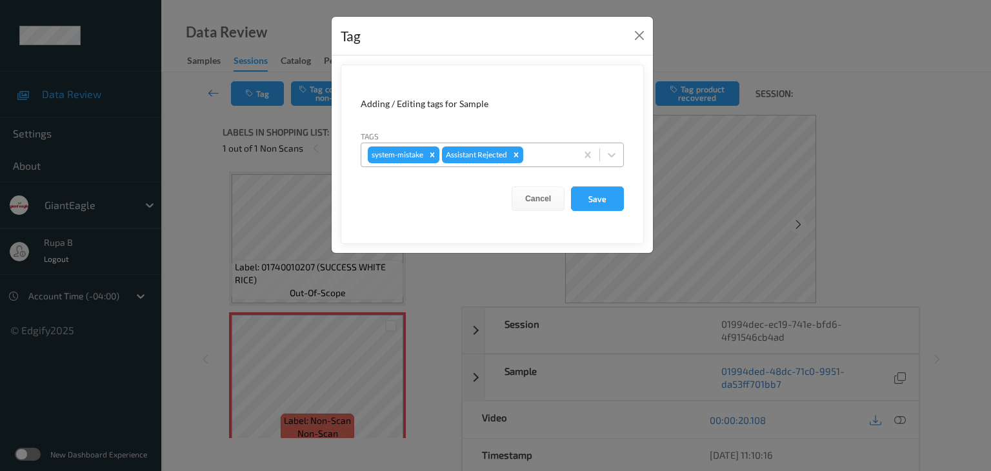
click at [557, 150] on div at bounding box center [548, 154] width 44 height 15
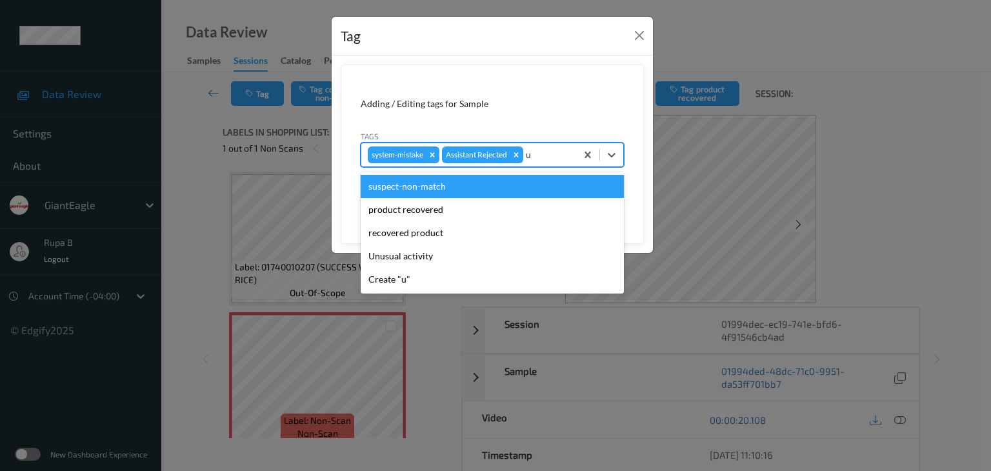
type input "un"
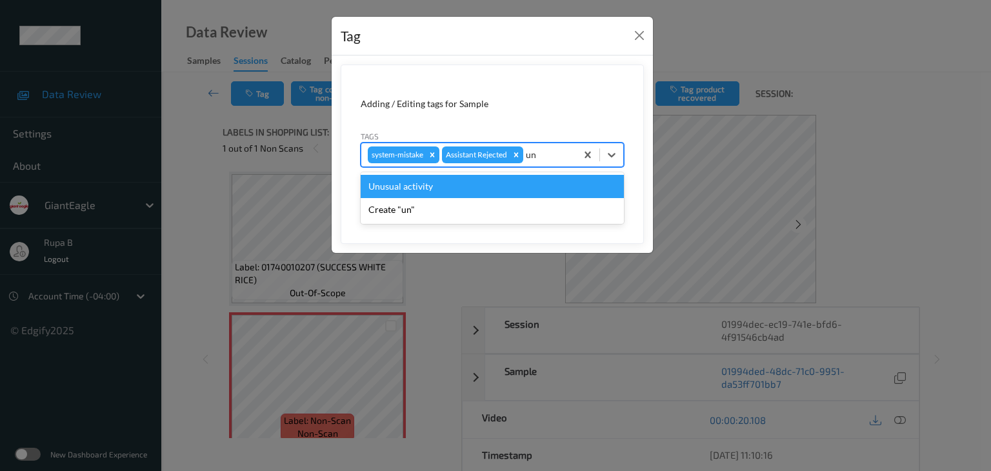
click at [471, 190] on div "Unusual activity" at bounding box center [492, 186] width 263 height 23
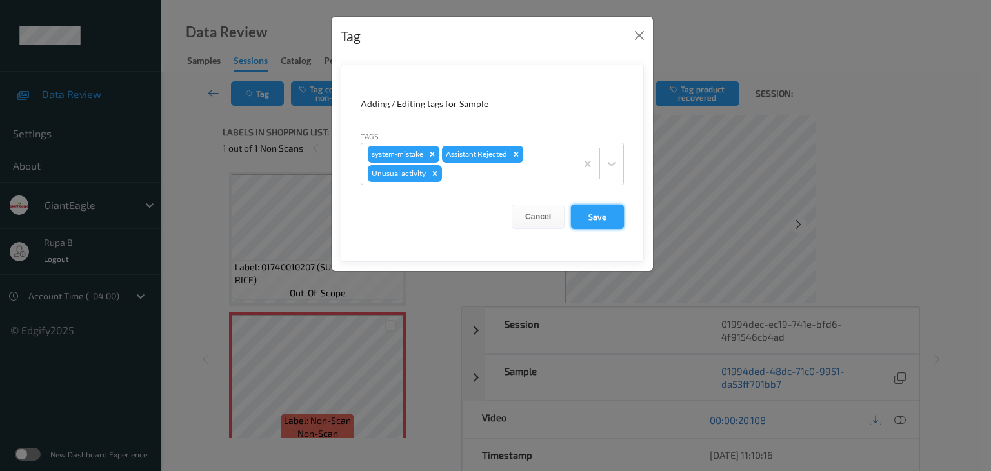
click at [603, 221] on button "Save" at bounding box center [597, 217] width 53 height 25
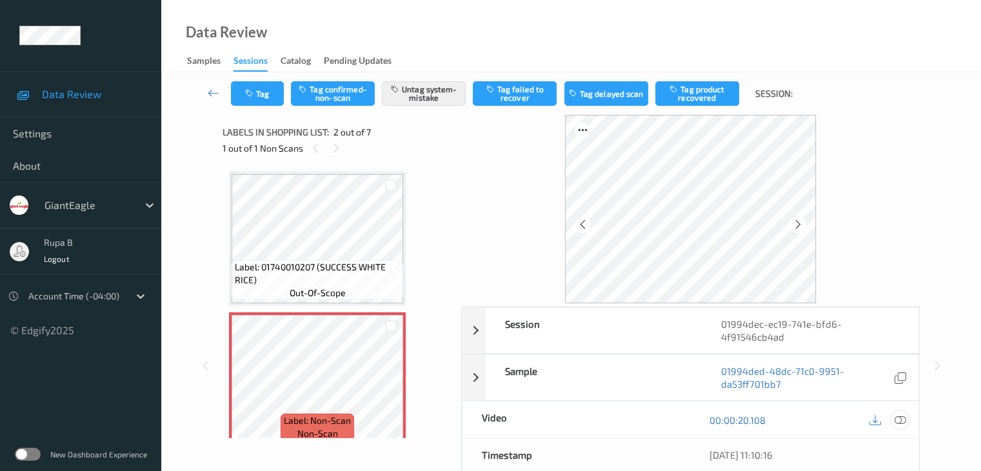
click at [900, 417] on icon at bounding box center [900, 420] width 12 height 12
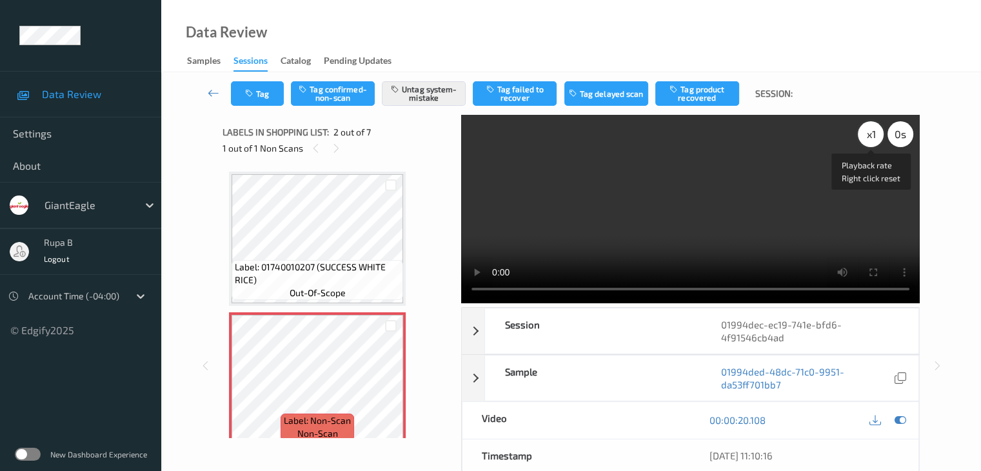
click at [864, 130] on div "x 1" at bounding box center [871, 134] width 26 height 26
click at [870, 141] on div "x 2" at bounding box center [871, 134] width 26 height 26
drag, startPoint x: 898, startPoint y: 417, endPoint x: 896, endPoint y: 408, distance: 8.6
click at [899, 417] on icon at bounding box center [900, 420] width 12 height 12
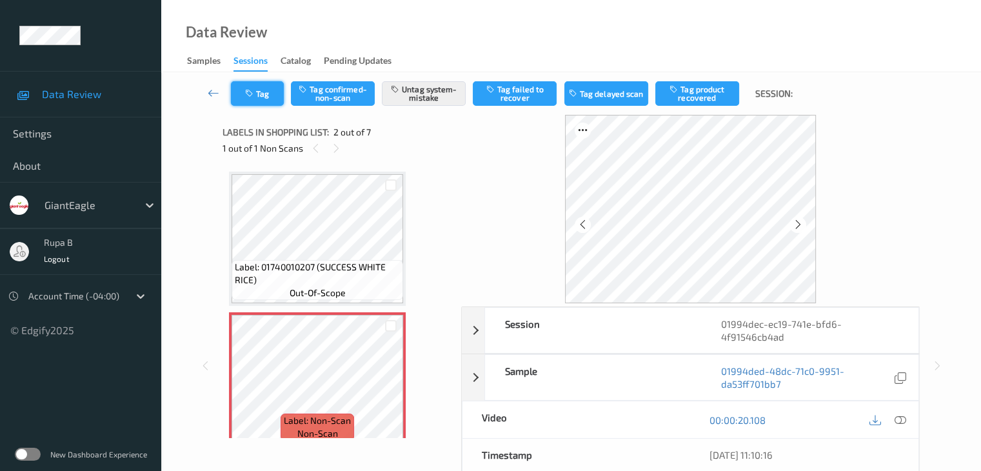
click at [271, 99] on button "Tag" at bounding box center [257, 93] width 53 height 25
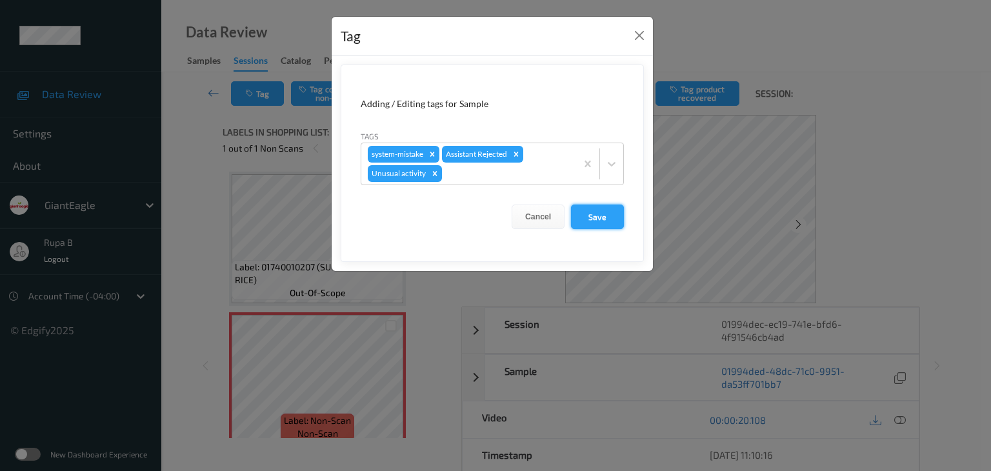
click at [594, 217] on button "Save" at bounding box center [597, 217] width 53 height 25
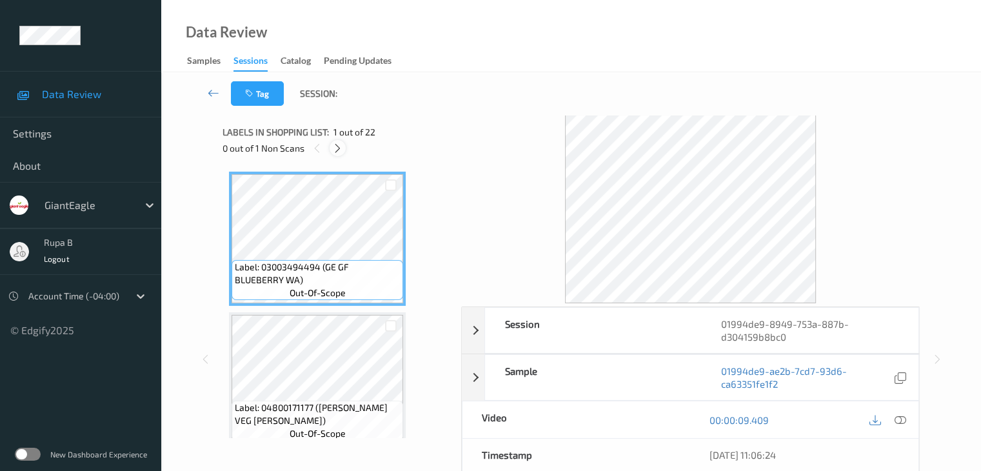
click at [345, 145] on div at bounding box center [338, 148] width 16 height 16
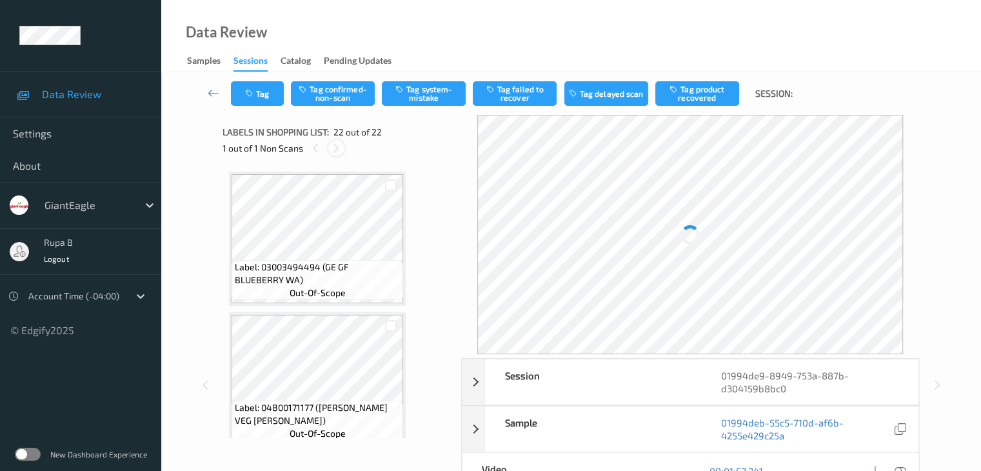
scroll to position [2820, 0]
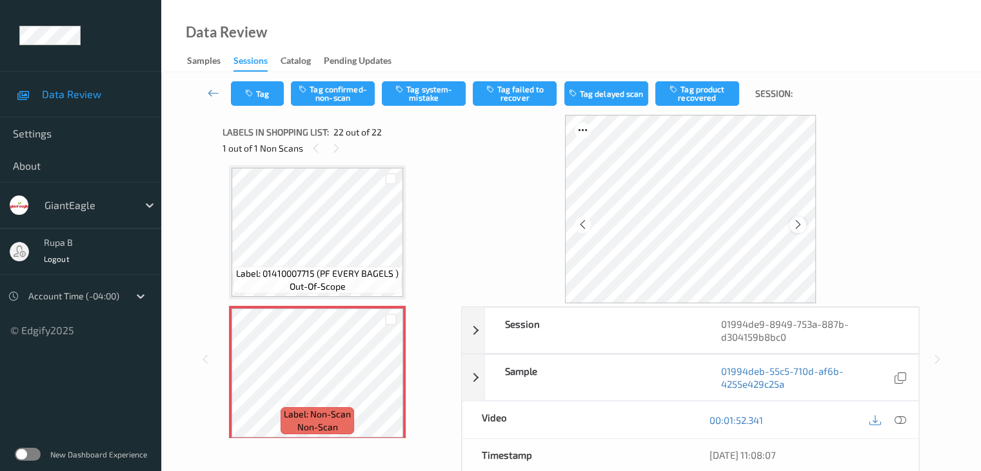
click at [794, 220] on icon at bounding box center [798, 225] width 11 height 12
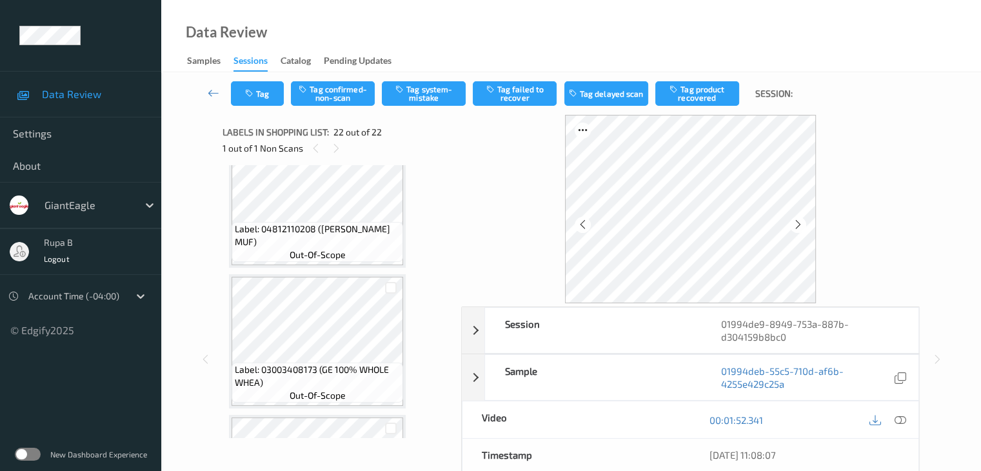
scroll to position [2828, 0]
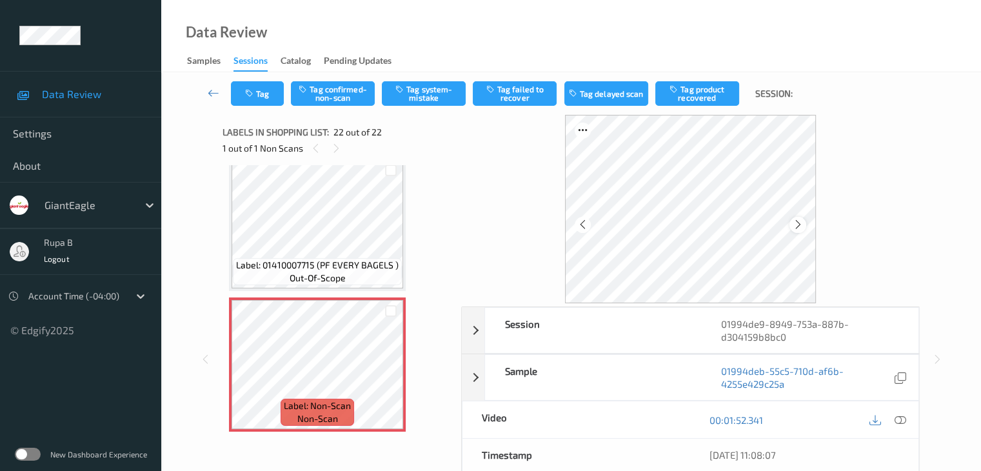
click at [793, 229] on icon at bounding box center [798, 225] width 11 height 12
click at [794, 228] on icon at bounding box center [798, 225] width 11 height 12
click at [898, 415] on icon at bounding box center [900, 420] width 12 height 12
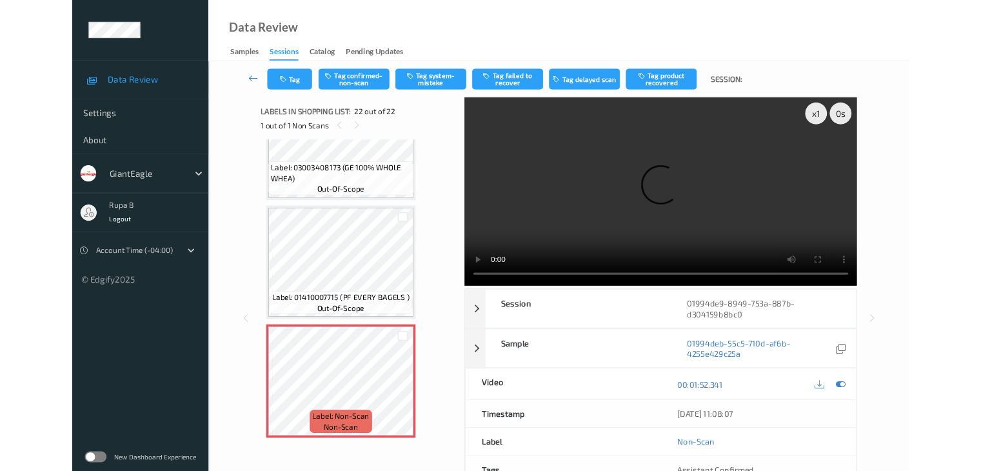
scroll to position [2742, 0]
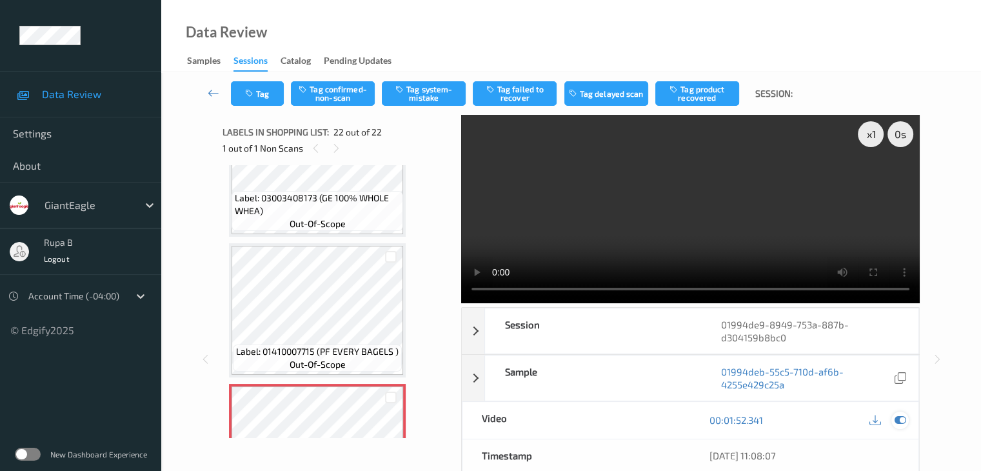
click at [898, 421] on icon at bounding box center [900, 420] width 12 height 12
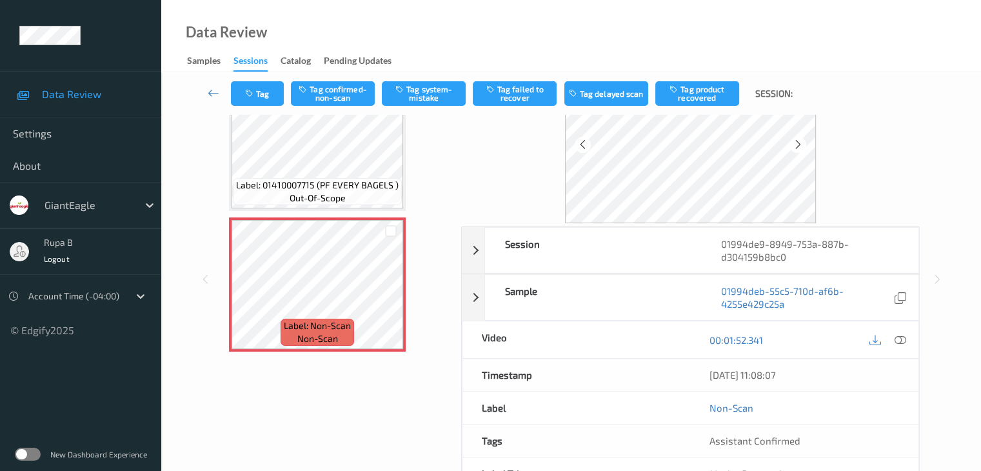
scroll to position [0, 0]
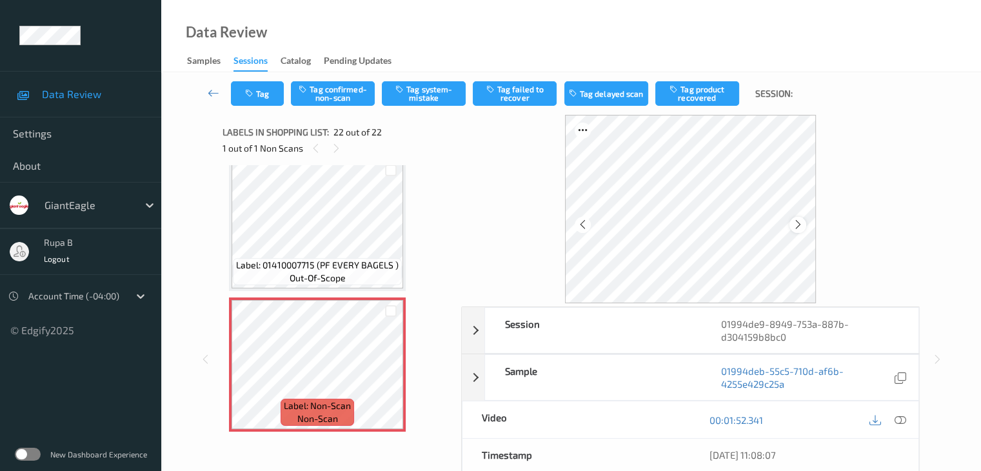
click at [803, 224] on icon at bounding box center [798, 225] width 11 height 12
click at [421, 103] on button "Tag system-mistake" at bounding box center [424, 93] width 84 height 25
click at [261, 92] on button "Tag" at bounding box center [257, 93] width 53 height 25
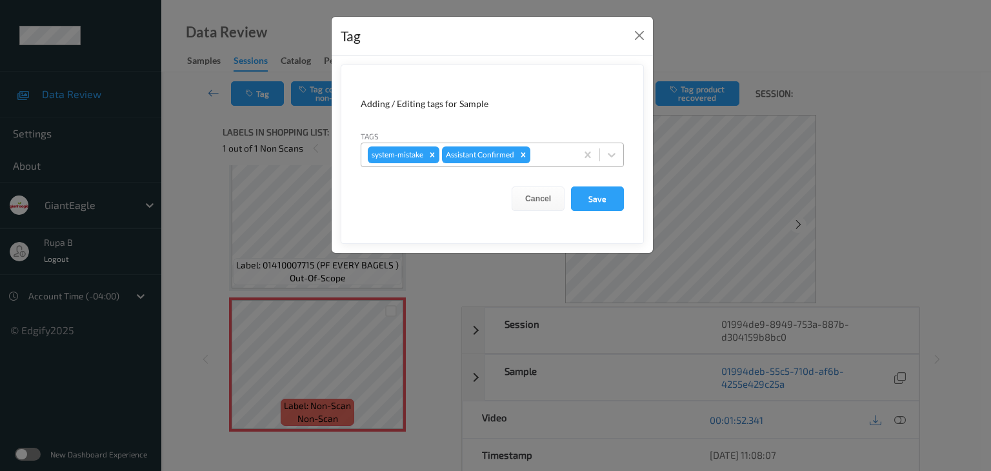
click at [550, 156] on div at bounding box center [551, 154] width 37 height 15
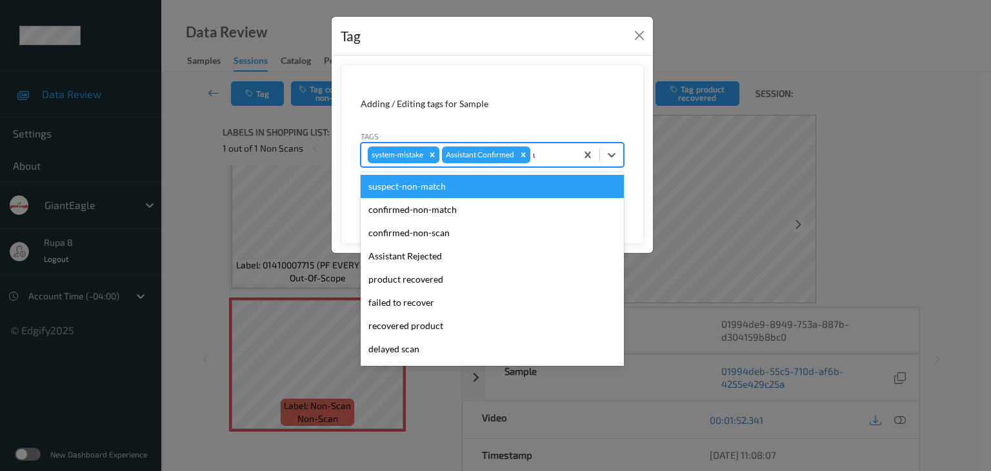
type input "un"
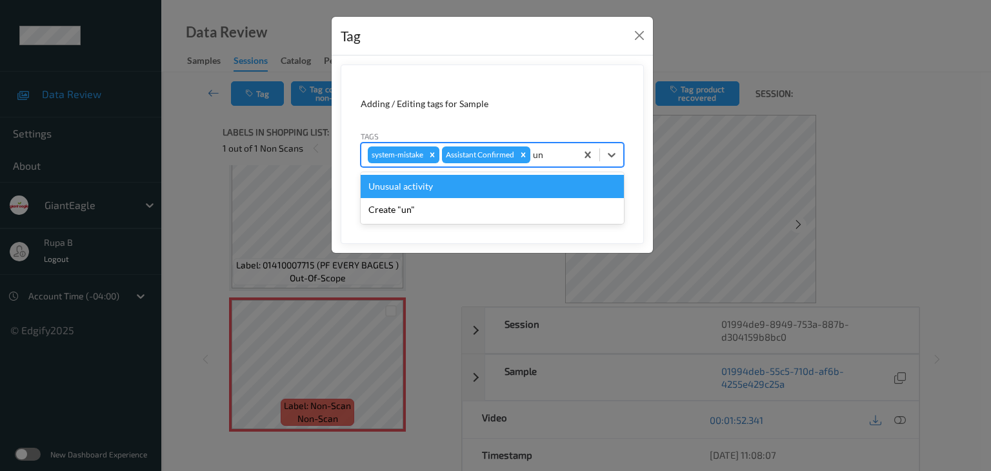
click at [480, 184] on div "Unusual activity" at bounding box center [492, 186] width 263 height 23
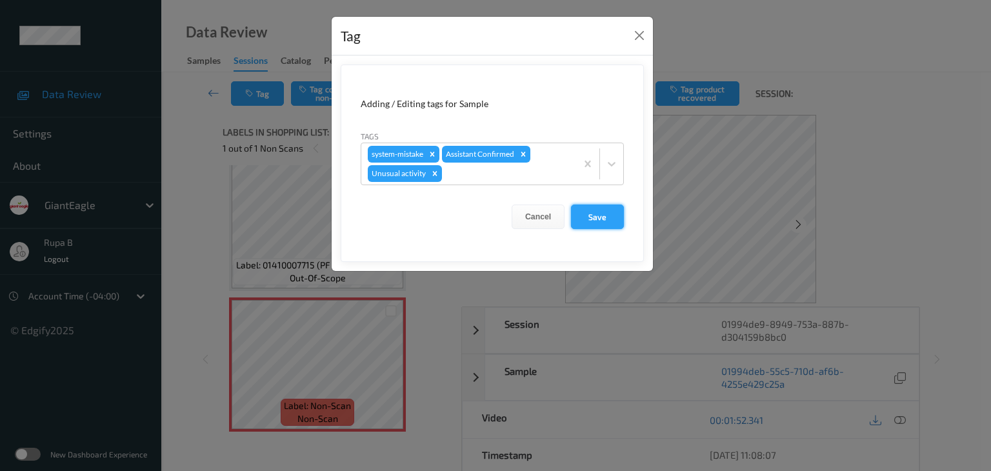
click at [601, 212] on button "Save" at bounding box center [597, 217] width 53 height 25
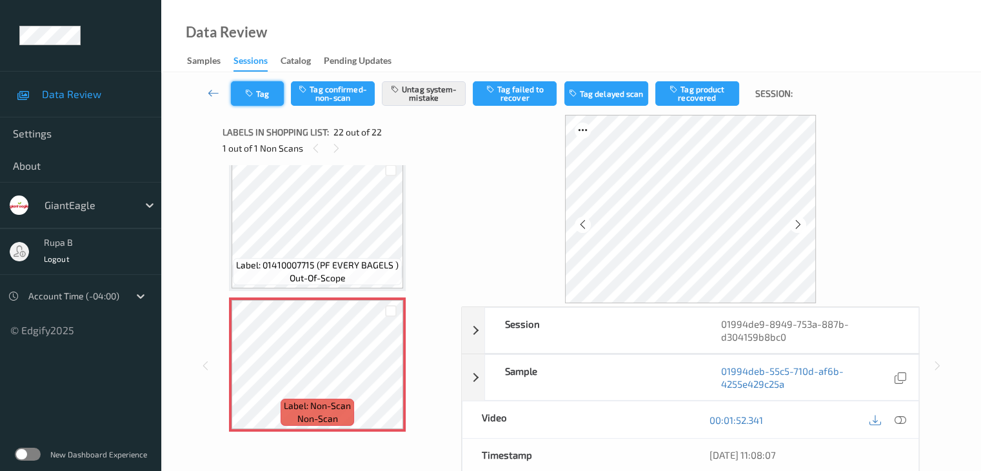
click at [268, 94] on button "Tag" at bounding box center [257, 93] width 53 height 25
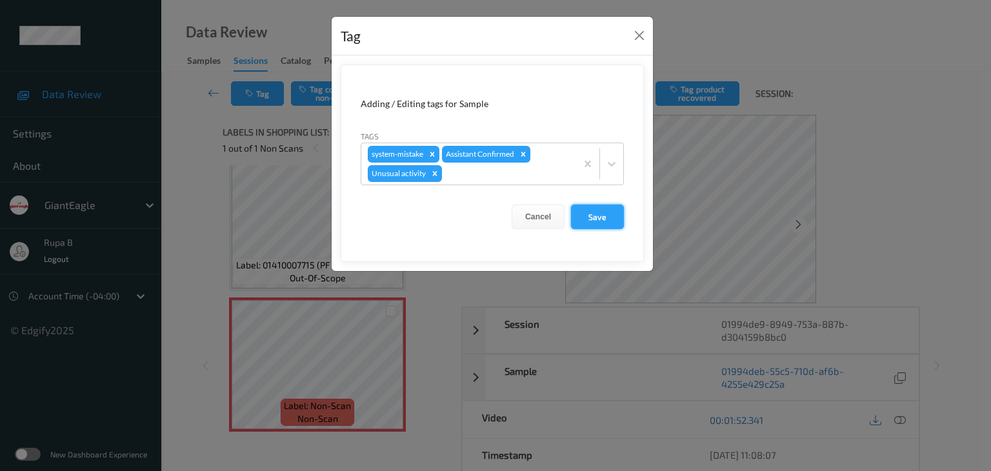
click at [605, 223] on button "Save" at bounding box center [597, 217] width 53 height 25
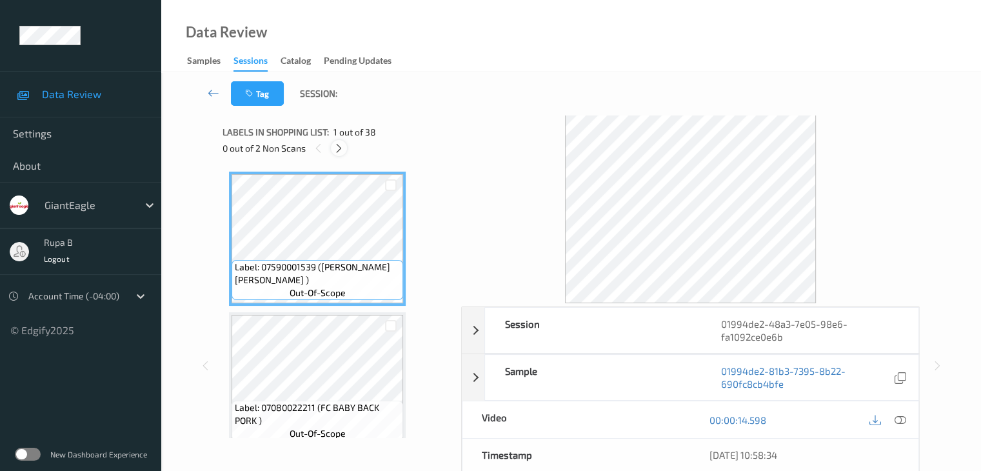
click at [336, 148] on icon at bounding box center [339, 149] width 11 height 12
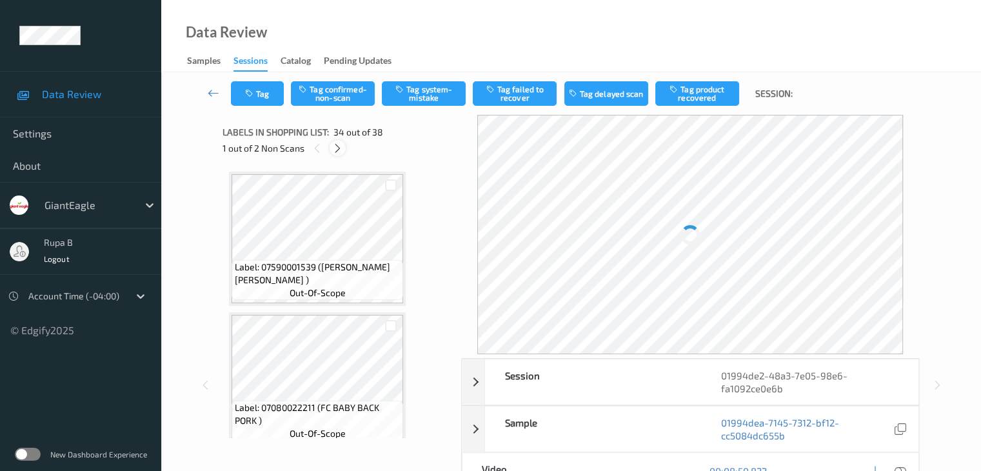
scroll to position [4508, 0]
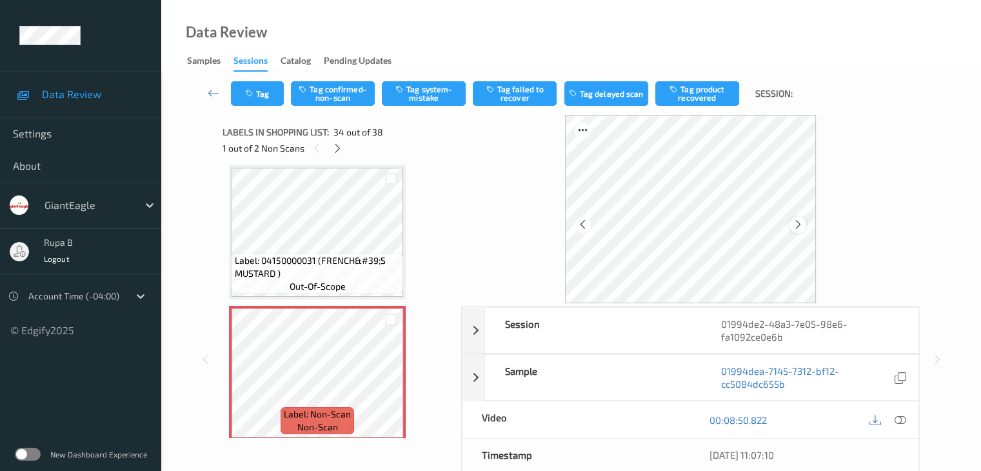
click at [803, 228] on div at bounding box center [798, 225] width 16 height 16
click at [803, 227] on div at bounding box center [798, 225] width 16 height 16
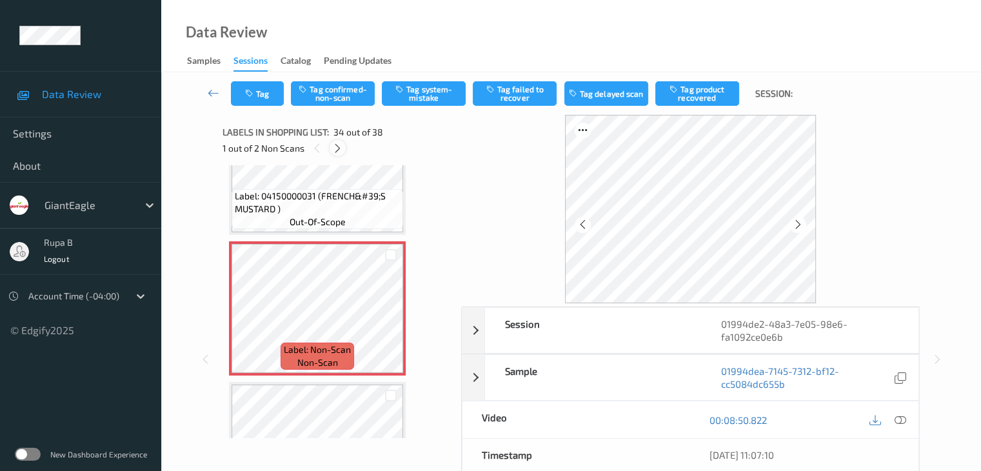
click at [336, 149] on icon at bounding box center [337, 149] width 11 height 12
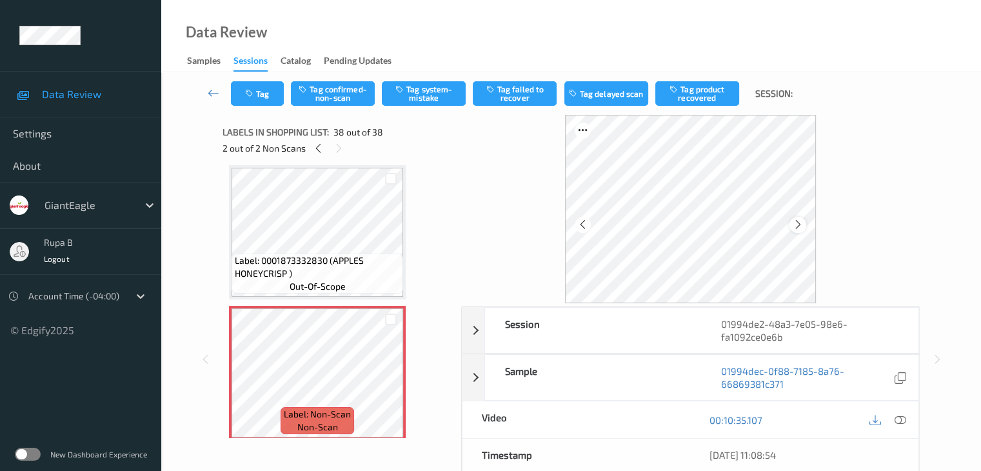
click at [803, 225] on icon at bounding box center [798, 225] width 11 height 12
click at [801, 225] on icon at bounding box center [798, 225] width 11 height 12
click at [318, 148] on icon at bounding box center [318, 149] width 11 height 12
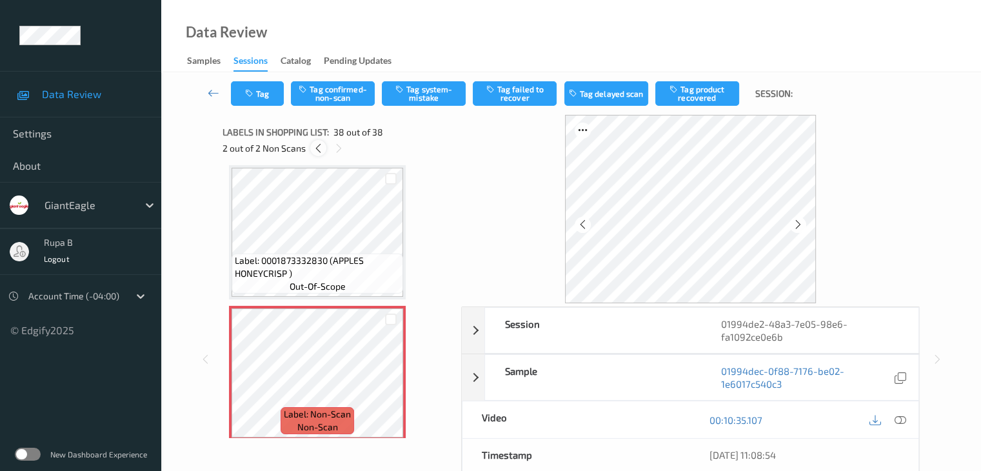
scroll to position [4508, 0]
click at [896, 415] on icon at bounding box center [900, 420] width 12 height 12
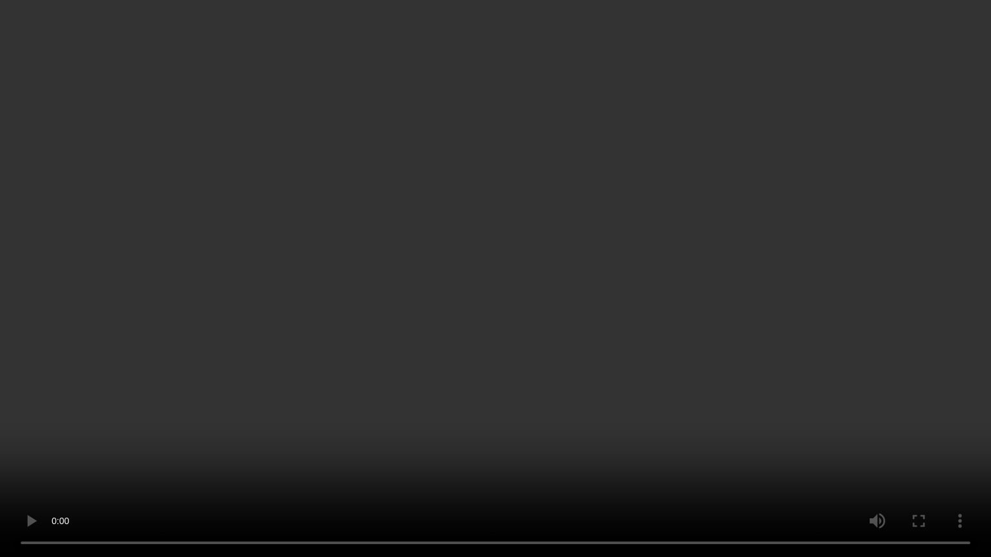
click at [434, 356] on video at bounding box center [495, 278] width 991 height 557
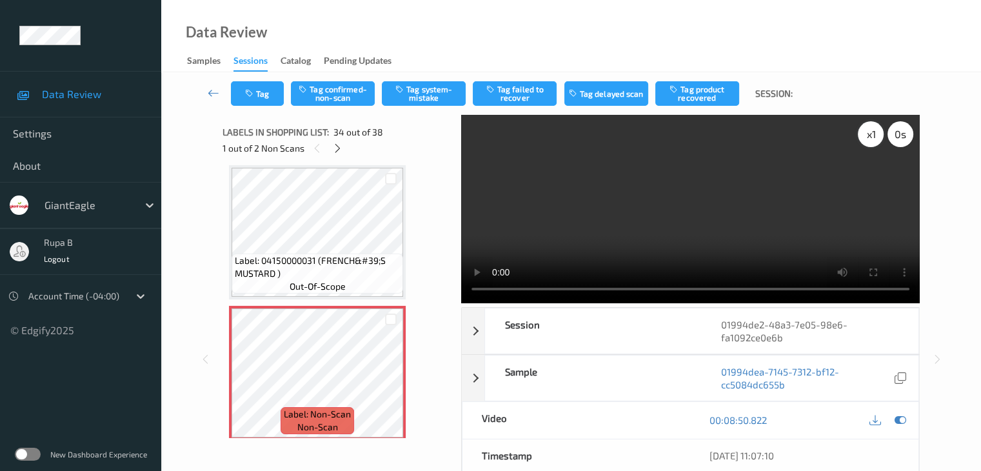
click at [863, 134] on div "x 1" at bounding box center [871, 134] width 26 height 26
click at [863, 134] on div "x 2" at bounding box center [871, 134] width 26 height 26
click at [899, 421] on icon at bounding box center [900, 420] width 12 height 12
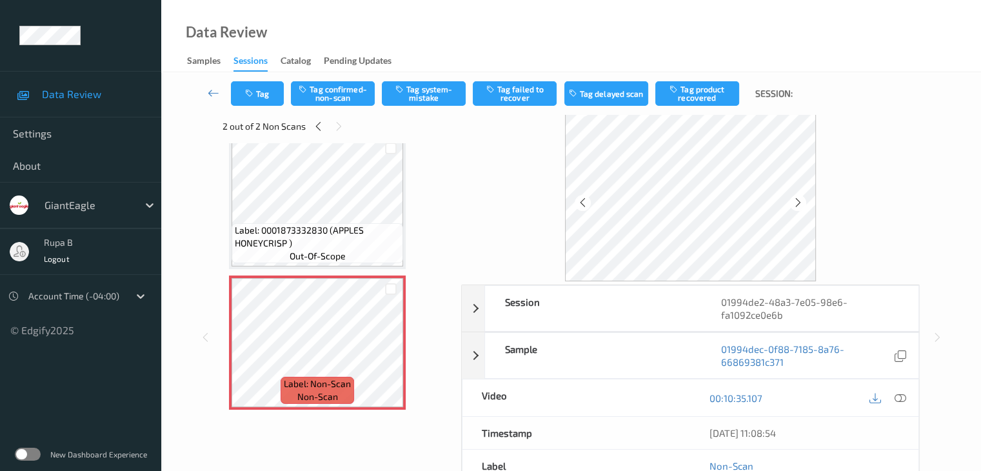
scroll to position [0, 0]
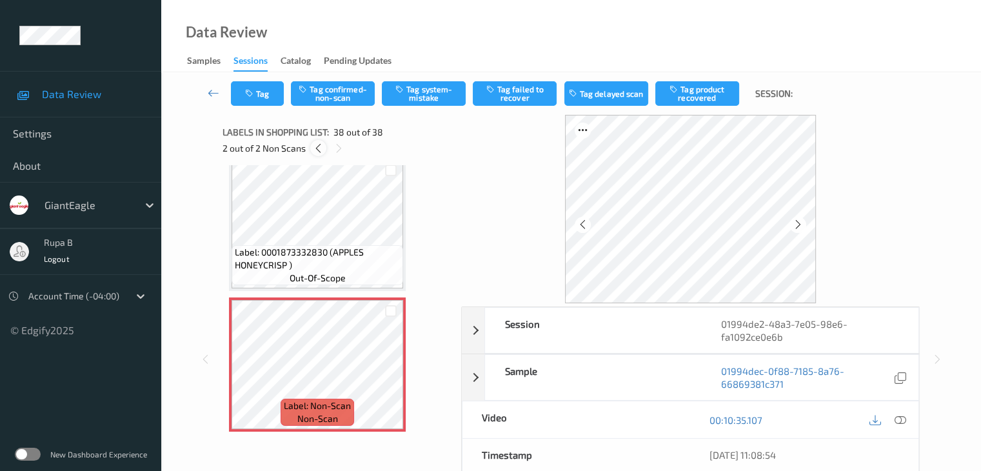
click at [315, 148] on icon at bounding box center [318, 149] width 11 height 12
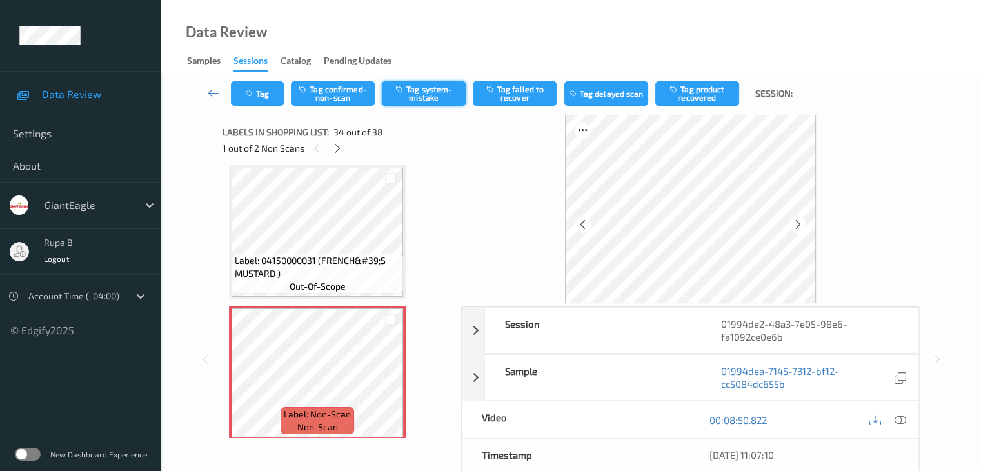
click at [424, 103] on button "Tag system-mistake" at bounding box center [424, 93] width 84 height 25
click at [258, 91] on button "Tag" at bounding box center [257, 93] width 53 height 25
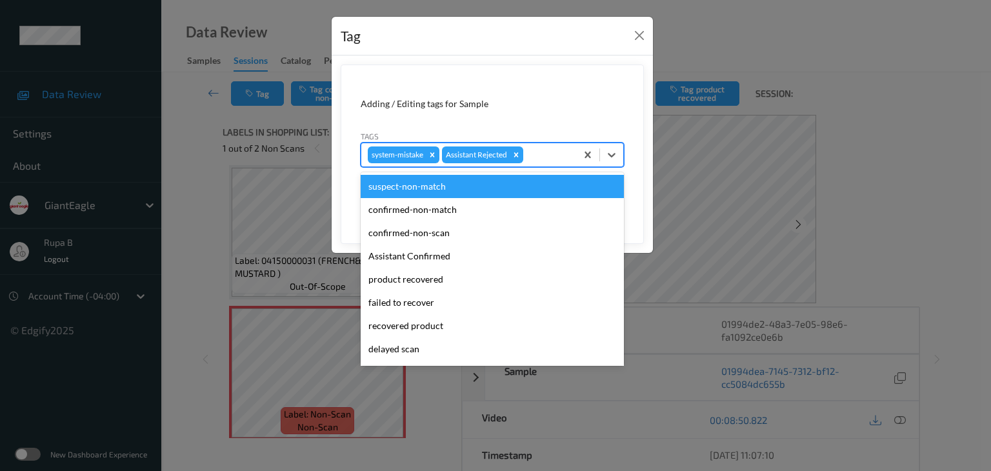
click at [547, 156] on div at bounding box center [548, 154] width 44 height 15
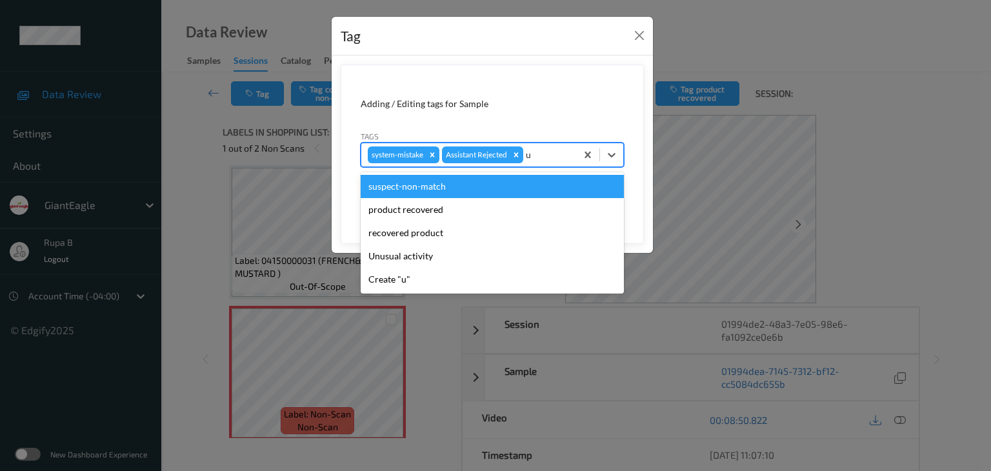
type input "un"
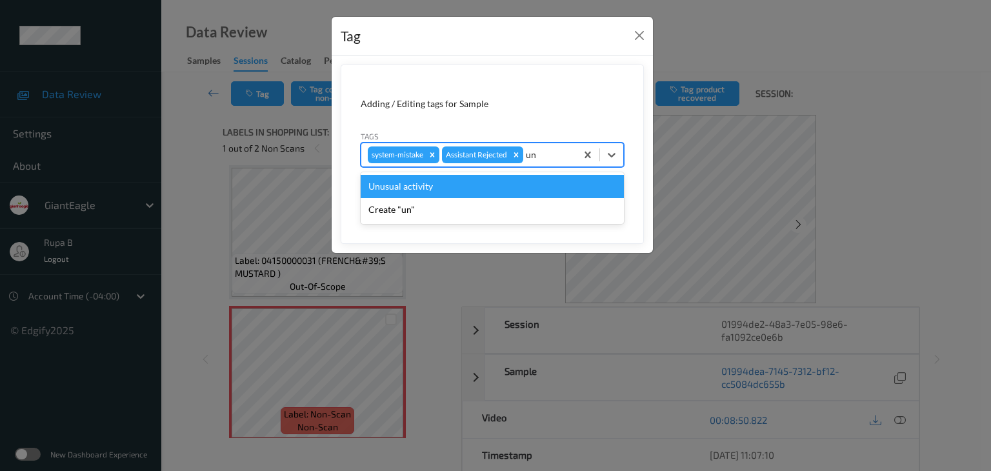
click at [480, 183] on div "Unusual activity" at bounding box center [492, 186] width 263 height 23
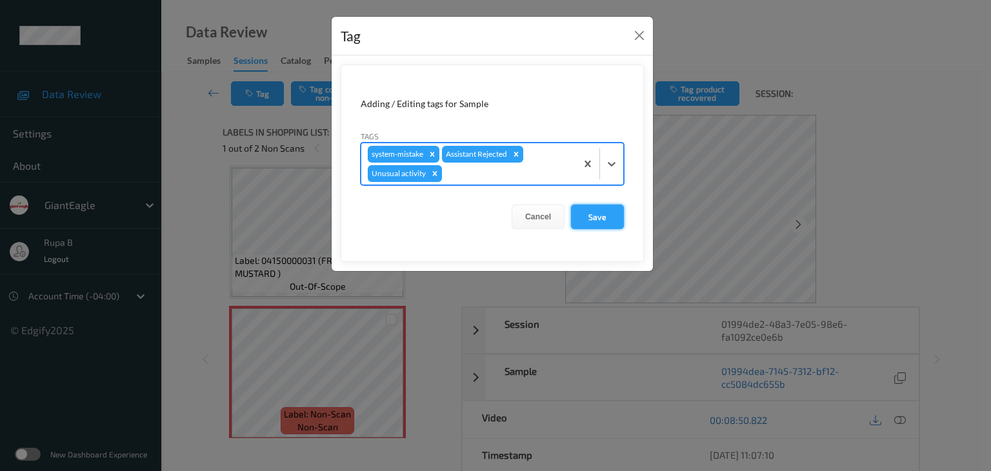
click at [592, 213] on button "Save" at bounding box center [597, 217] width 53 height 25
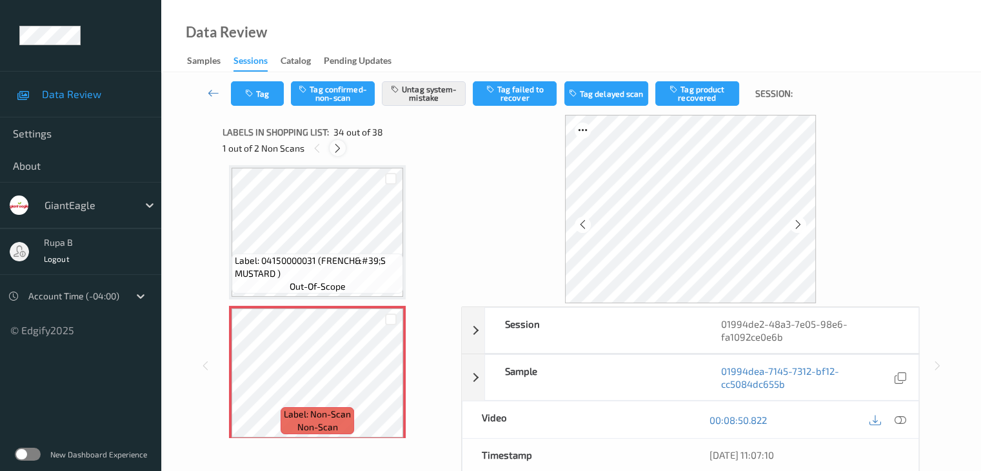
click at [332, 148] on icon at bounding box center [337, 149] width 11 height 12
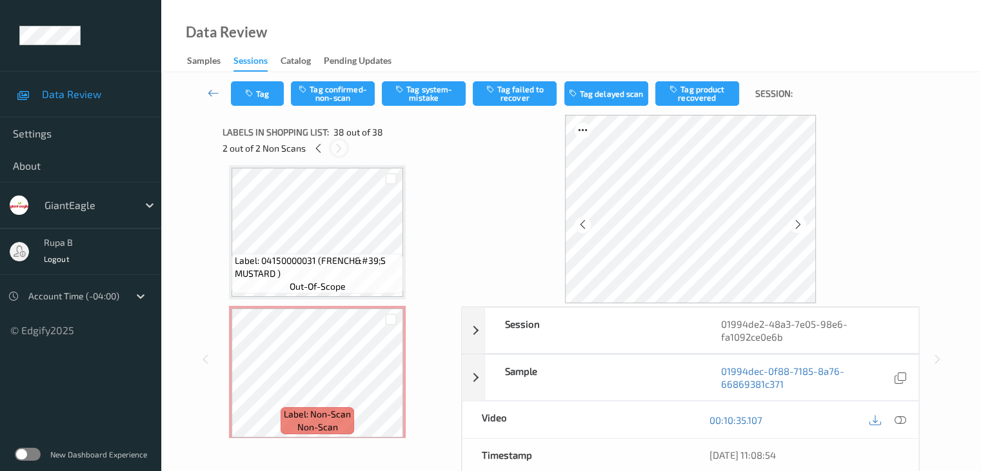
scroll to position [5070, 0]
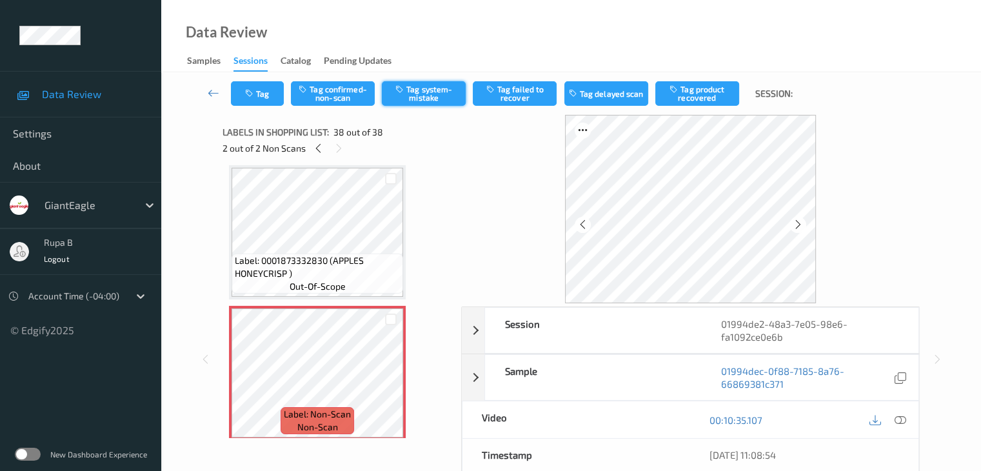
click at [419, 103] on button "Tag system-mistake" at bounding box center [424, 93] width 84 height 25
click at [253, 99] on button "Tag" at bounding box center [257, 93] width 53 height 25
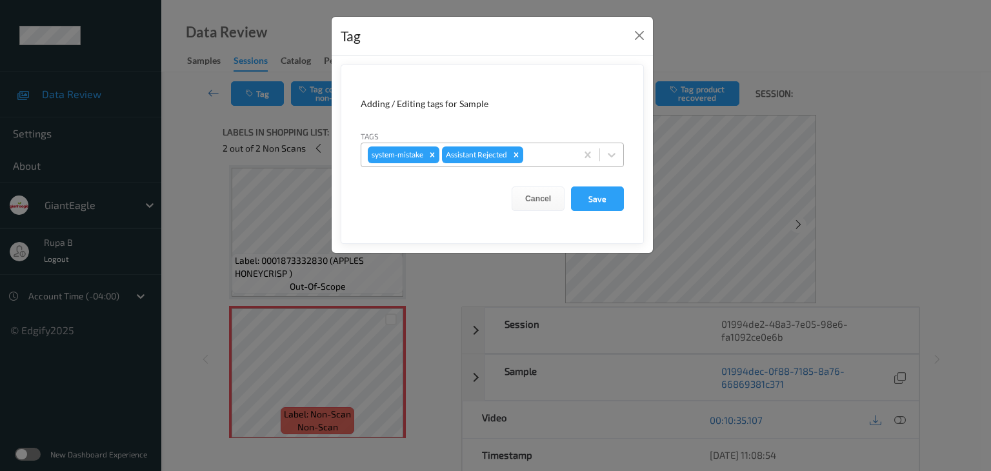
click at [545, 156] on div at bounding box center [548, 154] width 44 height 15
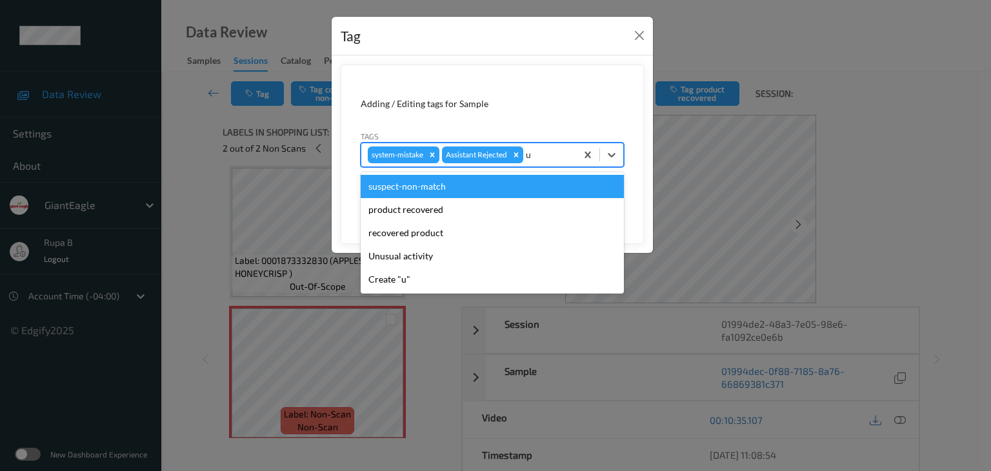
type input "un"
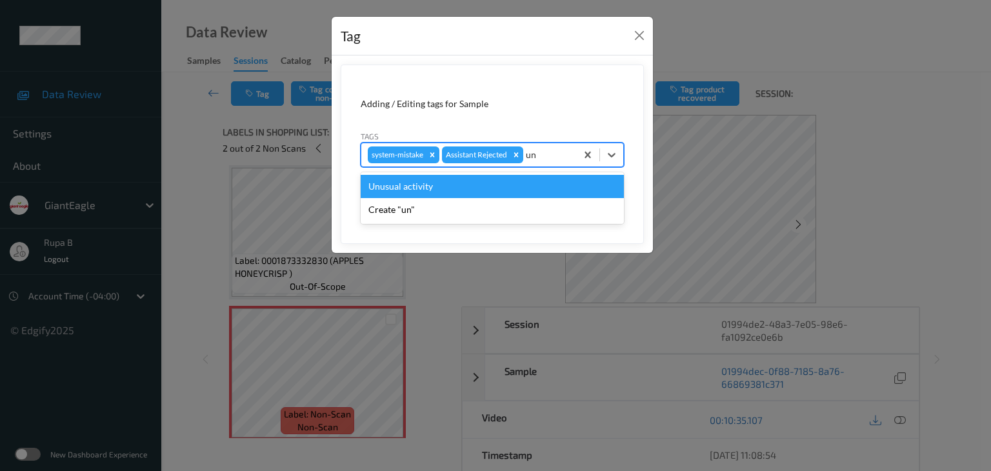
drag, startPoint x: 501, startPoint y: 183, endPoint x: 557, endPoint y: 198, distance: 58.2
click at [500, 183] on div "Unusual activity" at bounding box center [492, 186] width 263 height 23
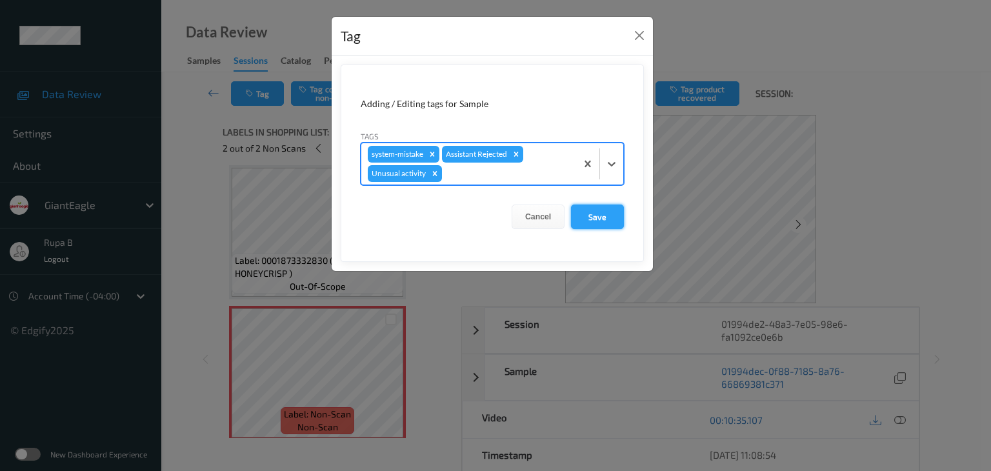
click at [590, 213] on button "Save" at bounding box center [597, 217] width 53 height 25
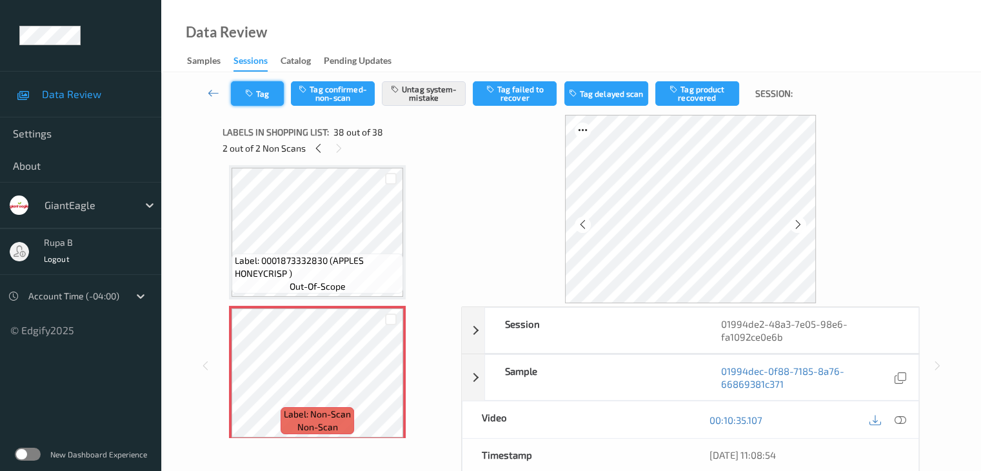
click at [270, 104] on button "Tag" at bounding box center [257, 93] width 53 height 25
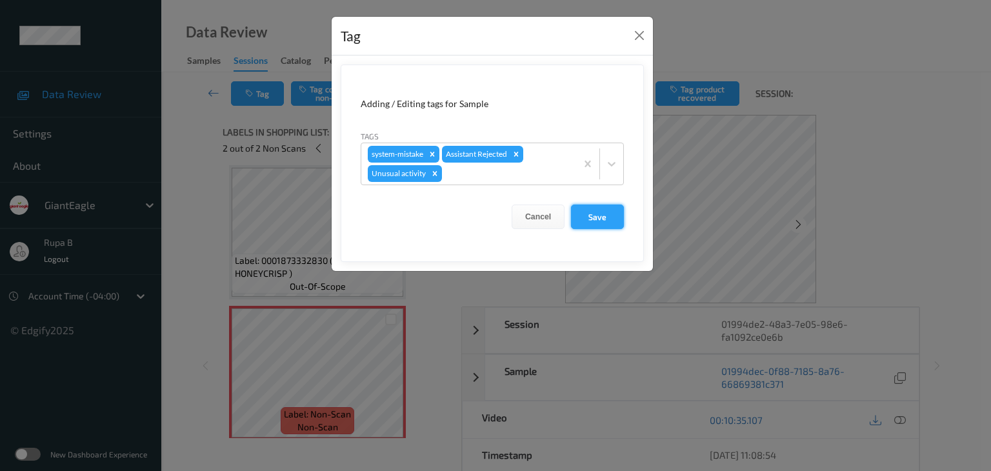
click at [616, 217] on button "Save" at bounding box center [597, 217] width 53 height 25
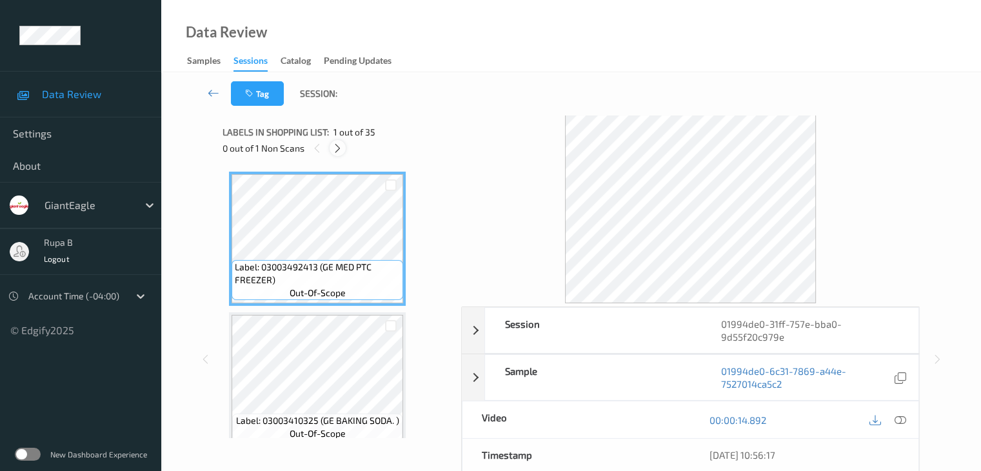
click at [334, 145] on icon at bounding box center [337, 149] width 11 height 12
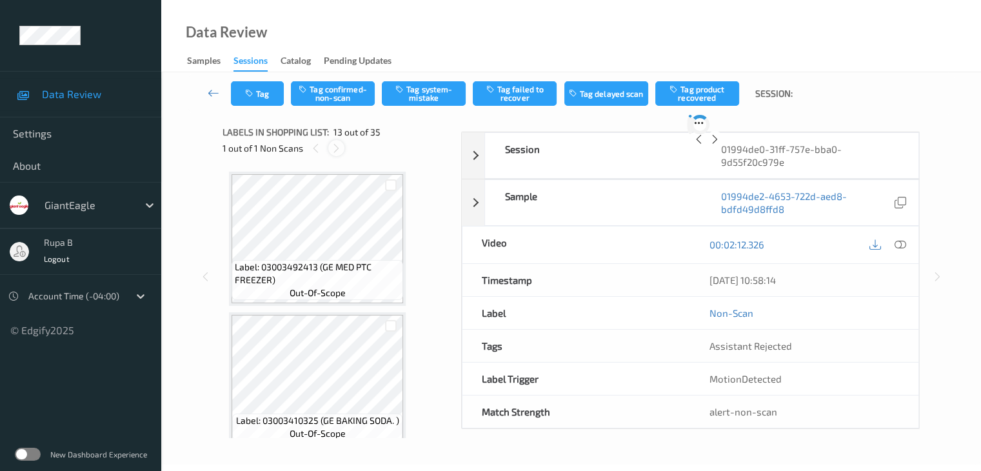
scroll to position [1554, 0]
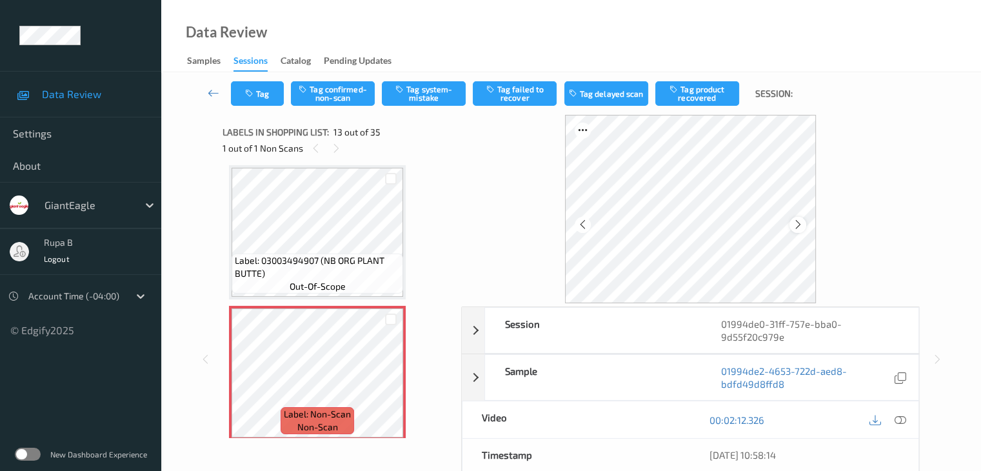
click at [794, 225] on icon at bounding box center [798, 225] width 11 height 12
click at [795, 228] on icon at bounding box center [798, 225] width 11 height 12
click at [900, 421] on icon at bounding box center [900, 420] width 12 height 12
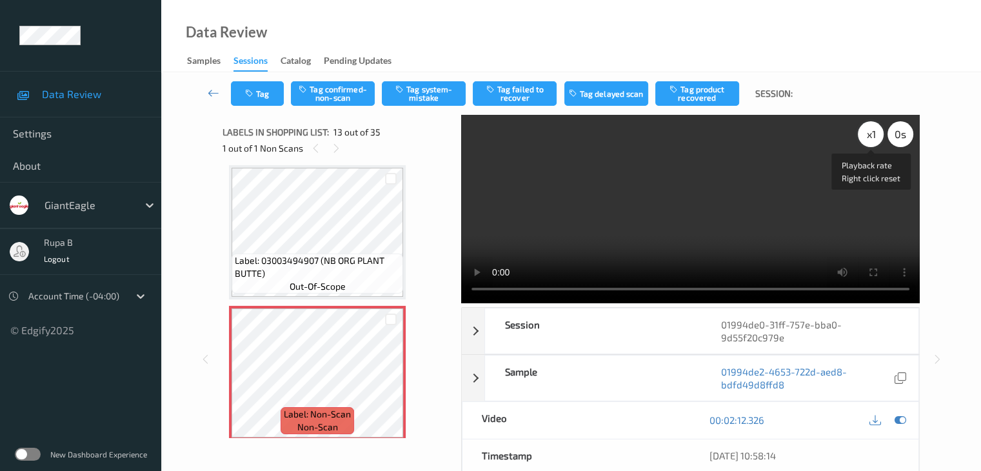
click at [869, 137] on div "x 1" at bounding box center [871, 134] width 26 height 26
click at [869, 132] on div "x 2" at bounding box center [871, 134] width 26 height 26
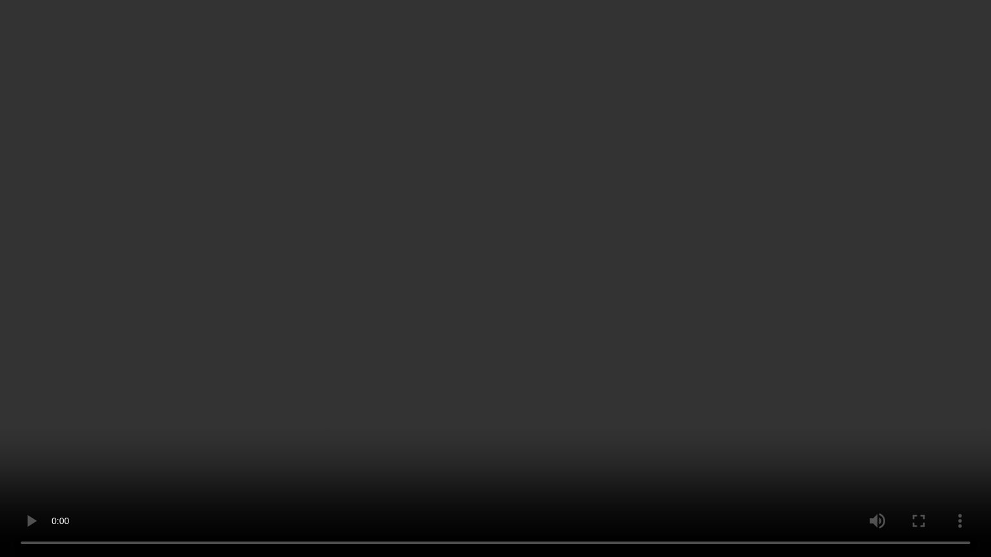
click at [830, 313] on video at bounding box center [495, 278] width 991 height 557
click at [831, 313] on video at bounding box center [495, 278] width 991 height 557
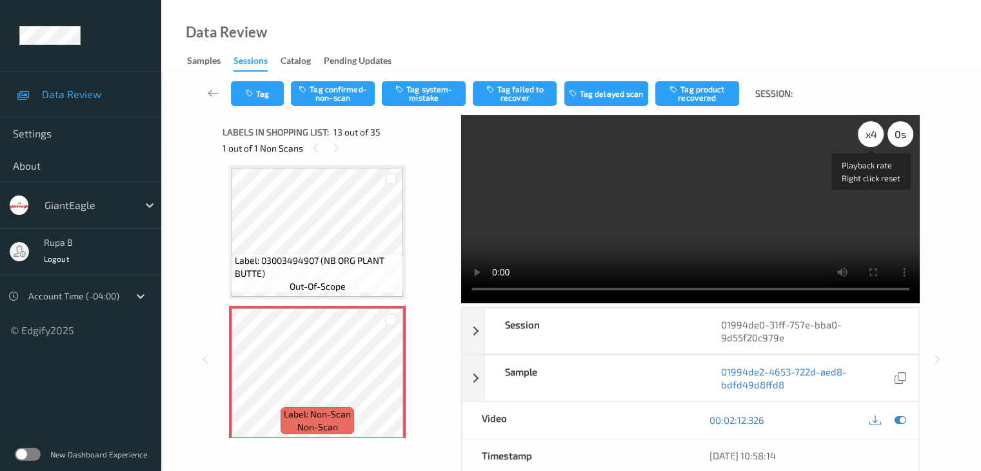
click at [872, 143] on div "x 4" at bounding box center [871, 134] width 26 height 26
click at [872, 143] on div "x 8" at bounding box center [871, 134] width 26 height 26
click at [883, 240] on video at bounding box center [690, 209] width 459 height 188
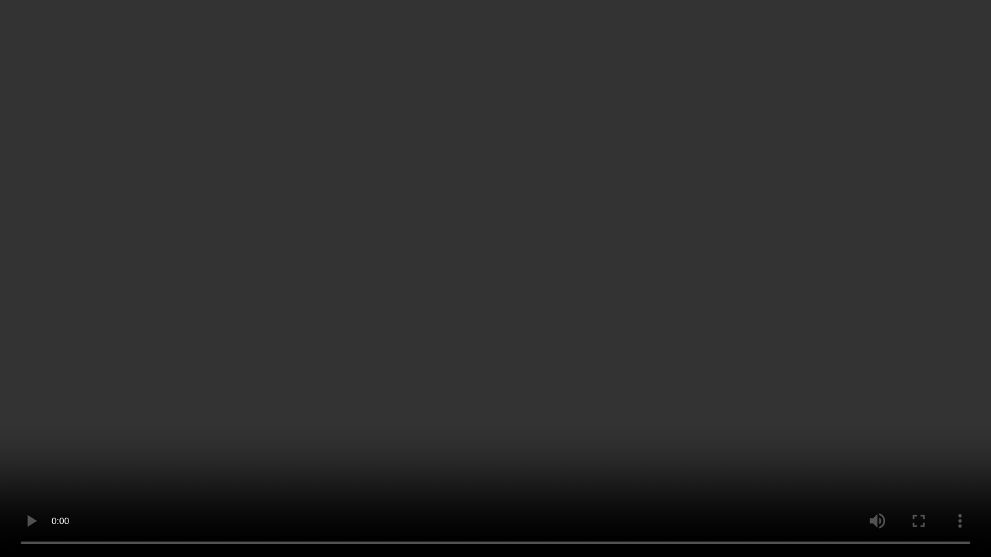
click at [690, 421] on video at bounding box center [495, 278] width 991 height 557
click at [693, 440] on video at bounding box center [495, 278] width 991 height 557
click at [694, 440] on video at bounding box center [495, 278] width 991 height 557
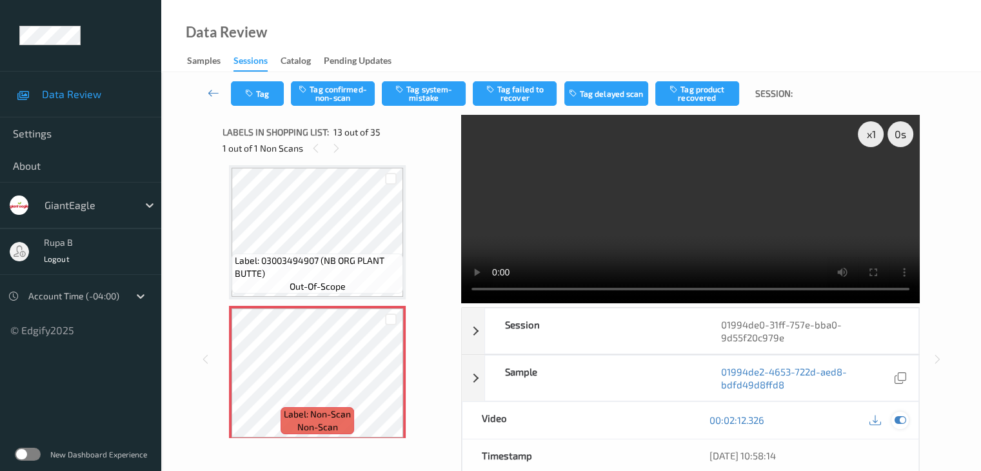
click at [896, 421] on icon at bounding box center [900, 420] width 12 height 12
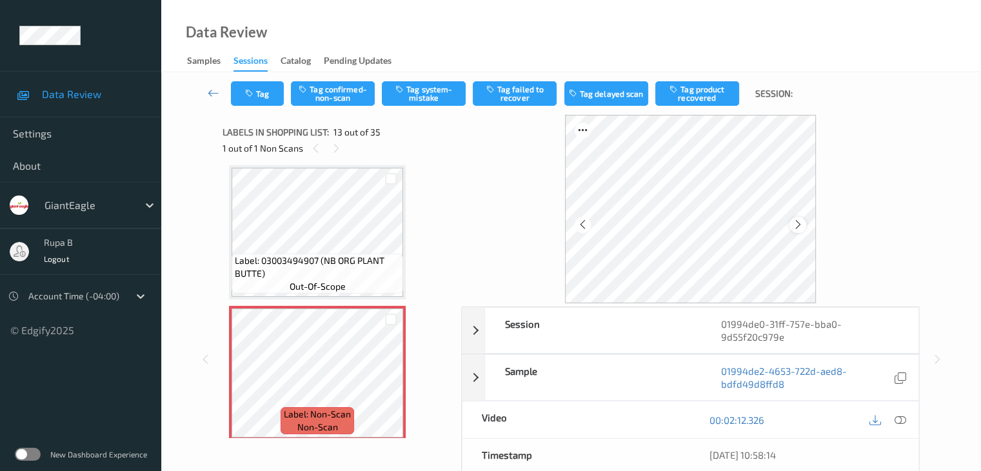
click at [798, 221] on icon at bounding box center [798, 225] width 11 height 12
click at [796, 225] on icon at bounding box center [798, 225] width 11 height 12
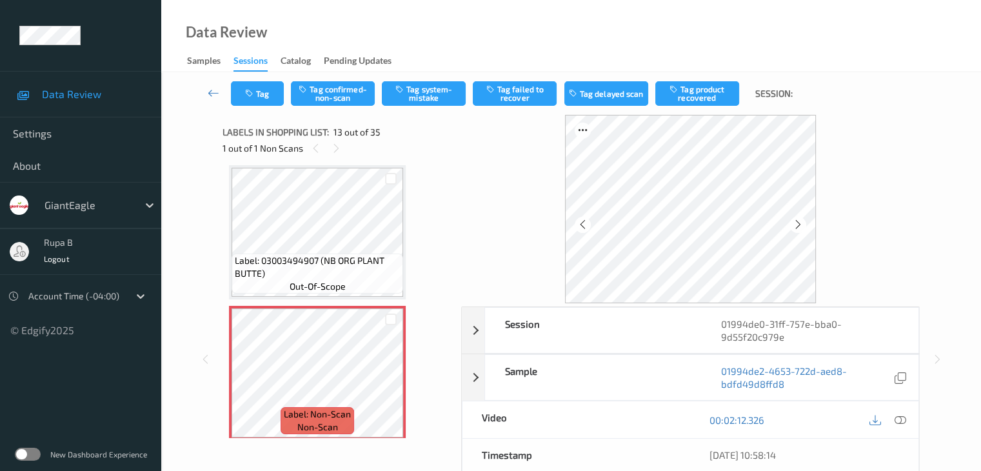
click at [796, 225] on icon at bounding box center [798, 225] width 11 height 12
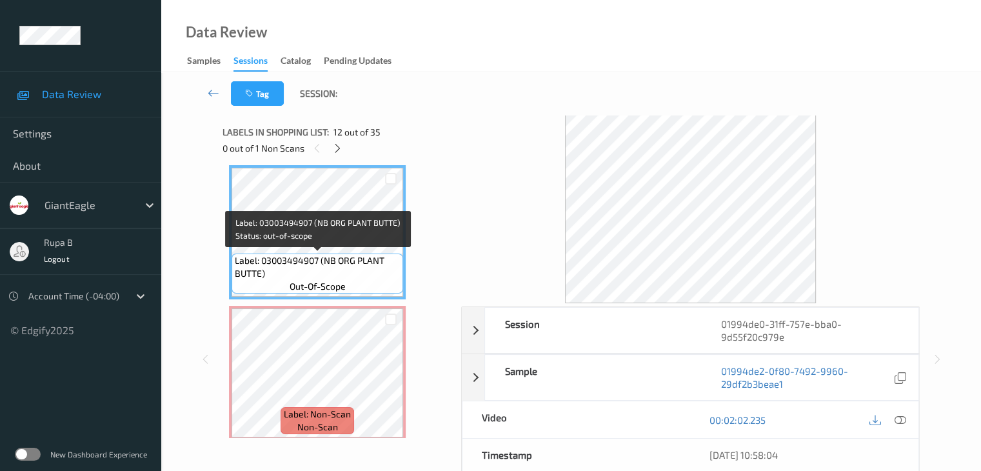
click at [256, 275] on span "Label: 03003494907 (NB ORG PLANT BUTTE)" at bounding box center [317, 267] width 165 height 26
copy span "Label: 03003494907 (NB ORG PLANT BUTTE)"
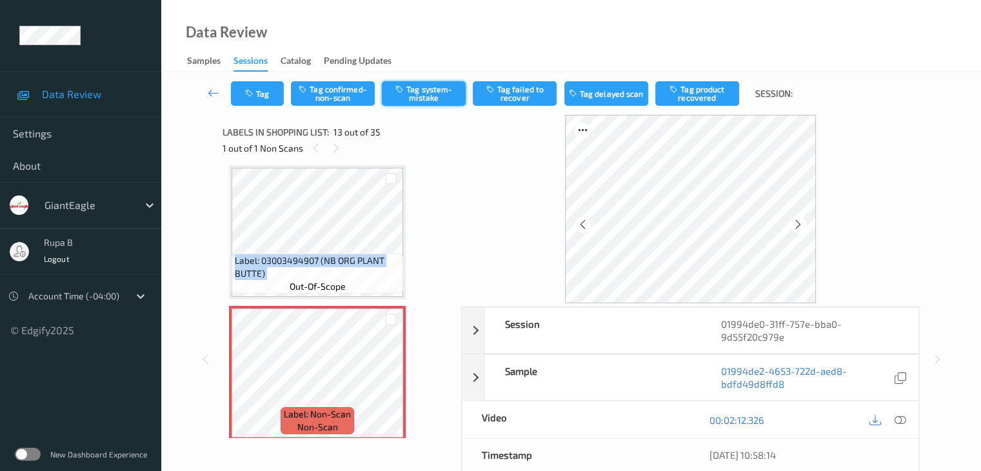
click at [425, 88] on button "Tag system-mistake" at bounding box center [424, 93] width 84 height 25
click at [257, 98] on button "Tag" at bounding box center [257, 93] width 53 height 25
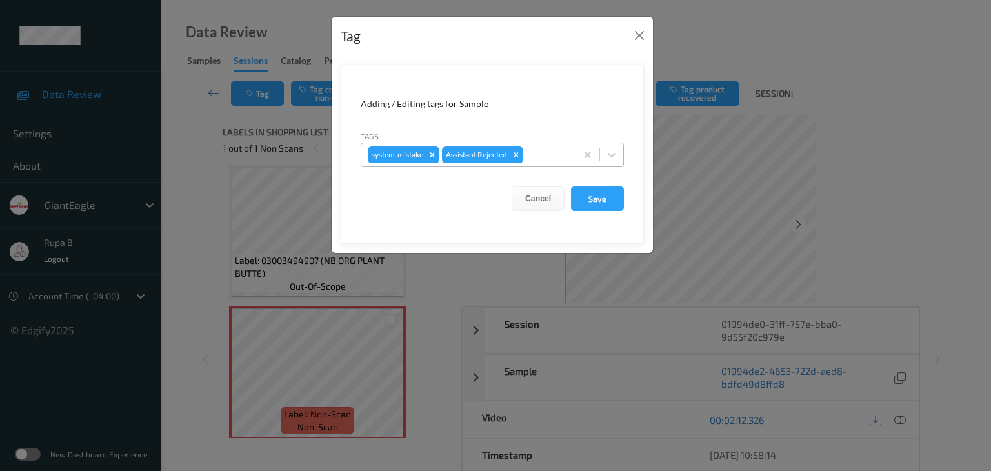
click at [555, 161] on div at bounding box center [548, 154] width 44 height 15
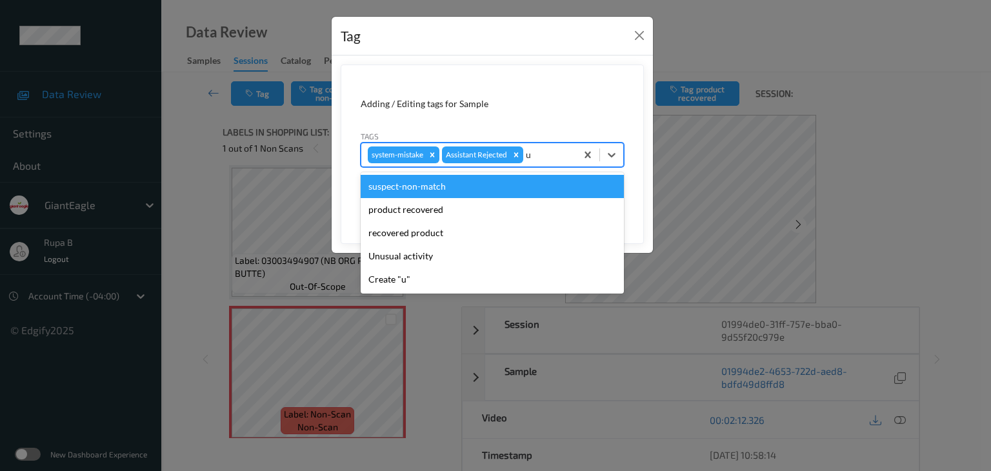
type input "un"
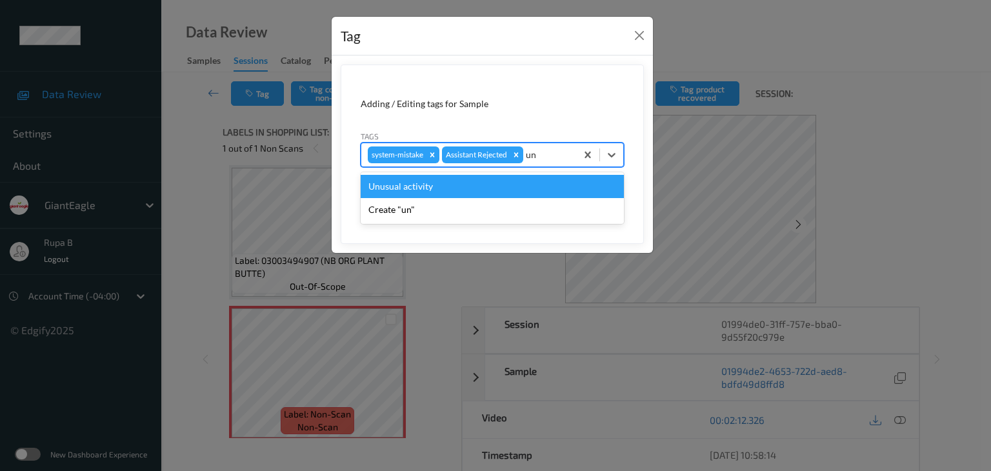
click at [475, 186] on div "Unusual activity" at bounding box center [492, 186] width 263 height 23
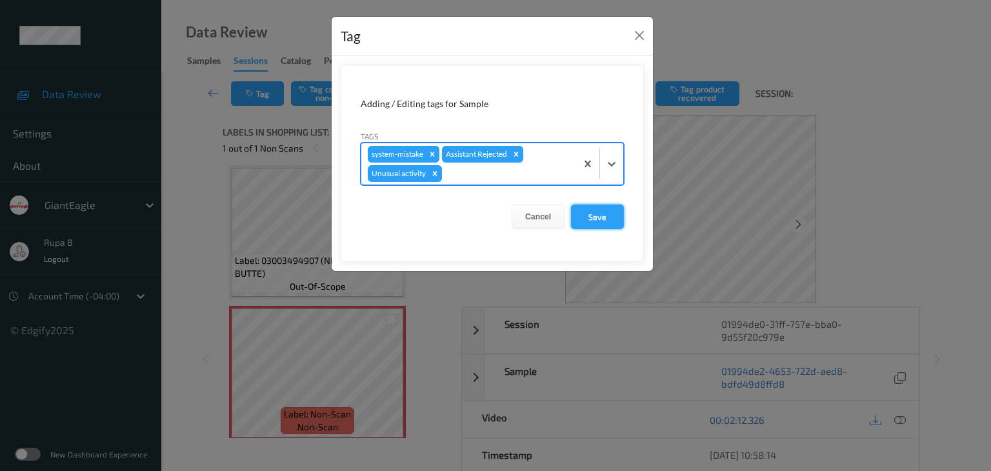
click at [596, 211] on button "Save" at bounding box center [597, 217] width 53 height 25
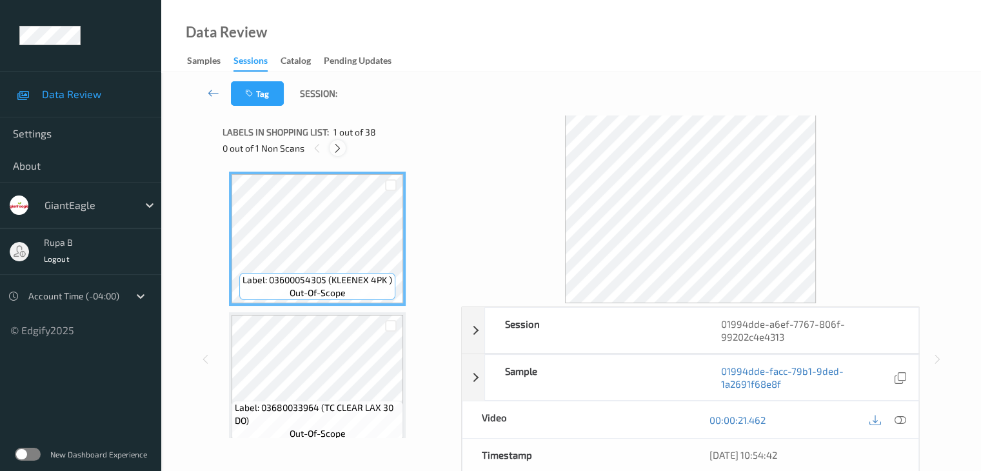
click at [336, 150] on icon at bounding box center [337, 149] width 11 height 12
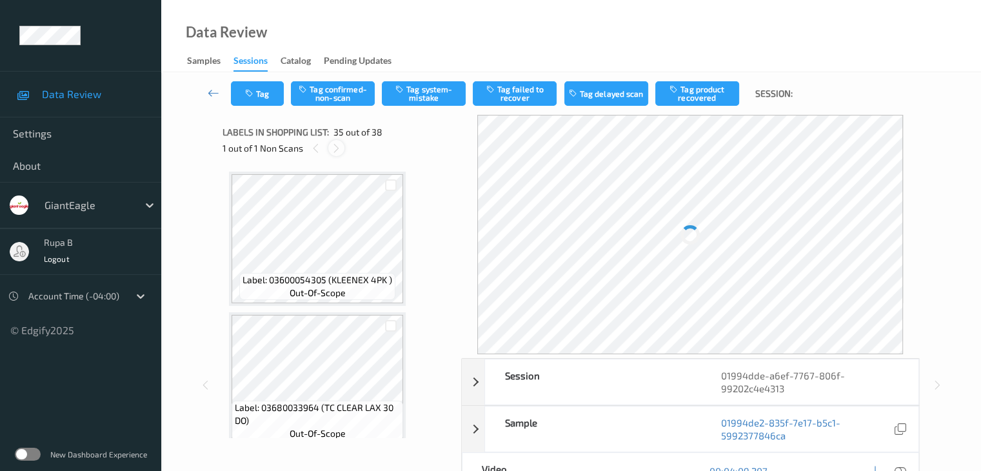
scroll to position [4648, 0]
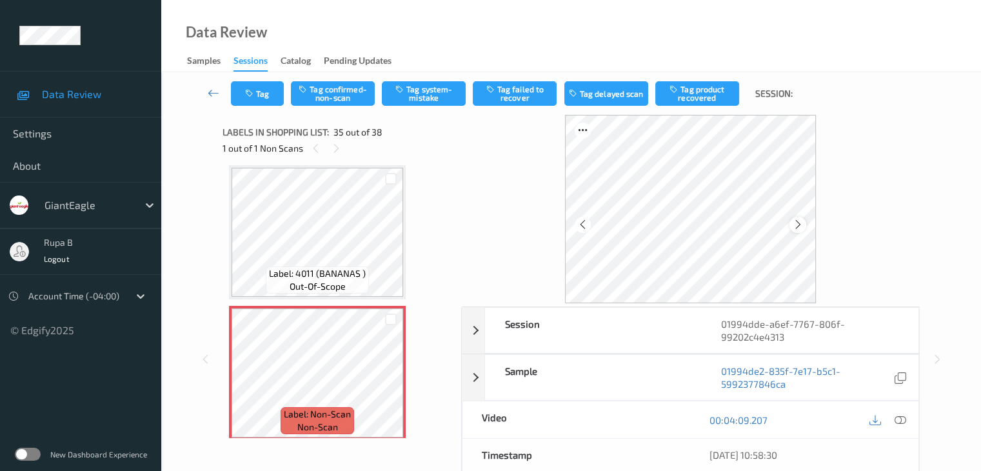
click at [795, 226] on icon at bounding box center [798, 225] width 11 height 12
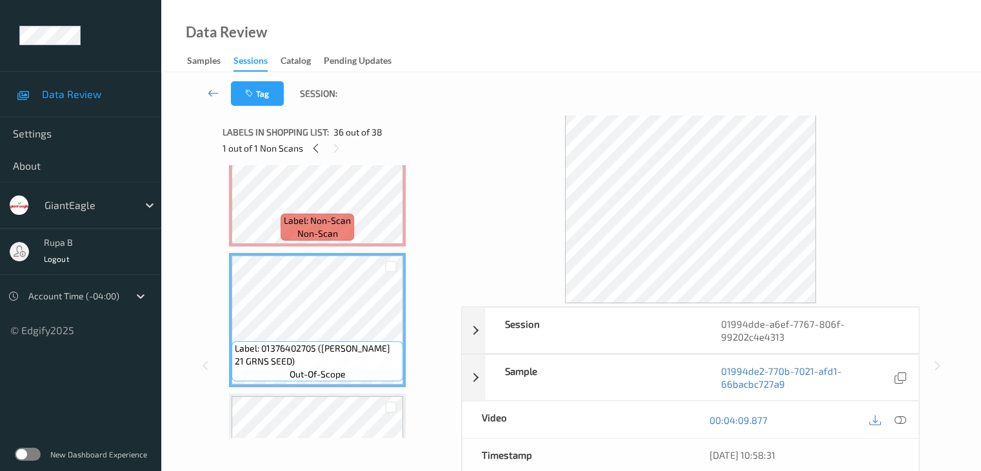
scroll to position [4777, 0]
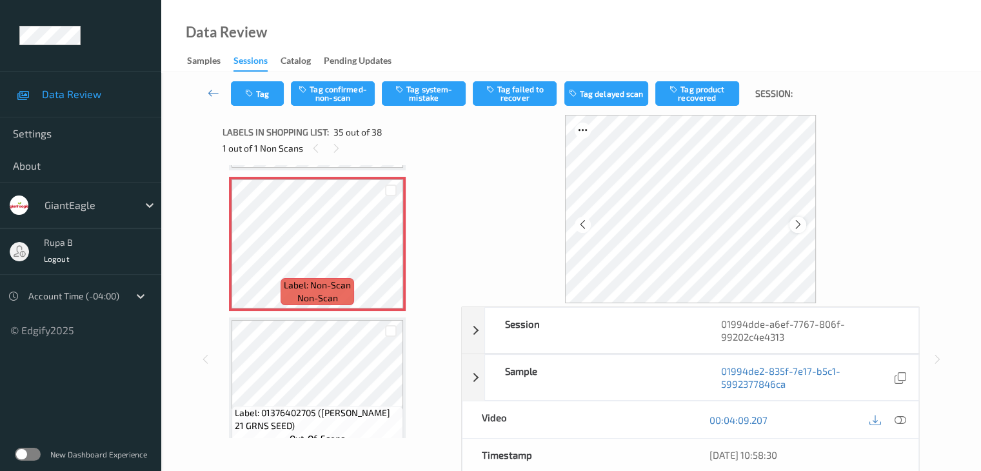
click at [794, 225] on icon at bounding box center [798, 225] width 11 height 12
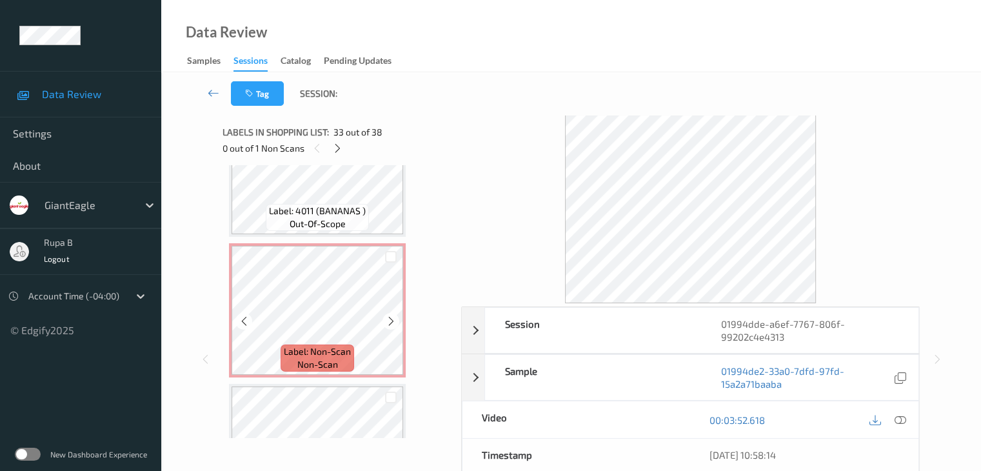
scroll to position [4713, 0]
click at [305, 348] on span "Label: Non-Scan" at bounding box center [317, 349] width 67 height 13
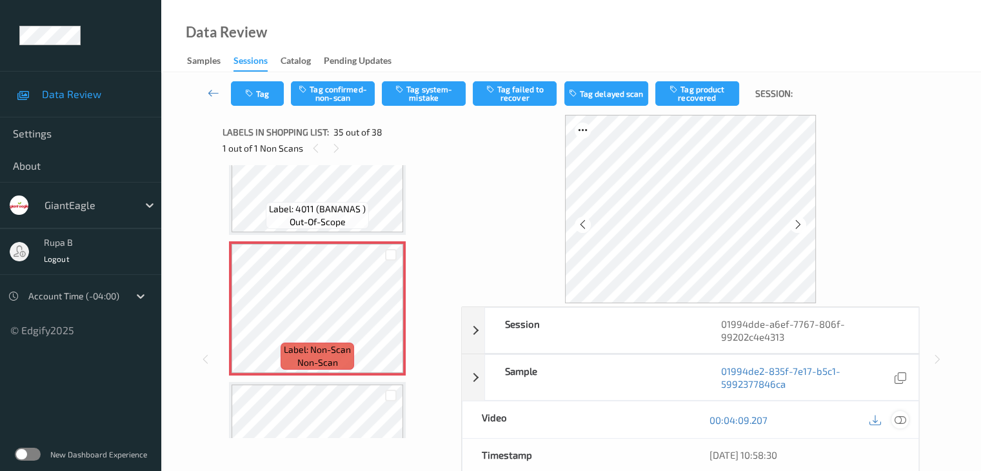
click at [898, 419] on icon at bounding box center [900, 420] width 12 height 12
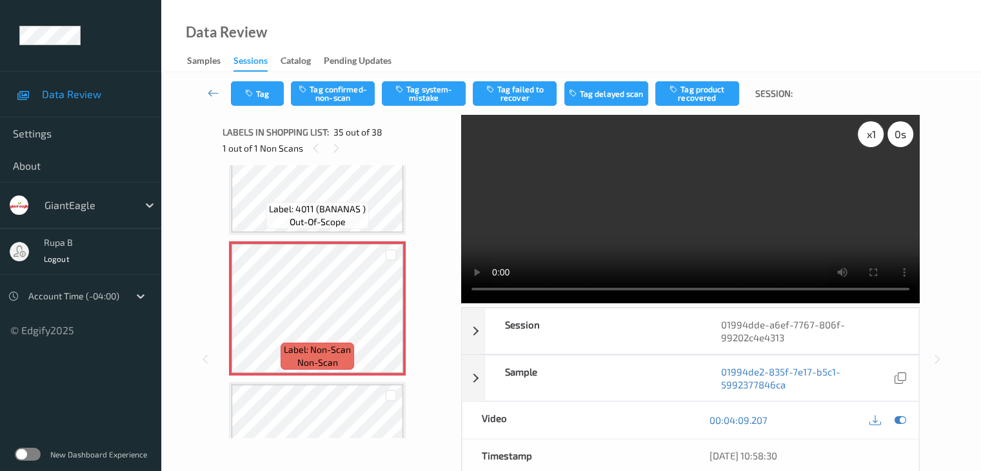
click at [870, 139] on div "x 1" at bounding box center [871, 134] width 26 height 26
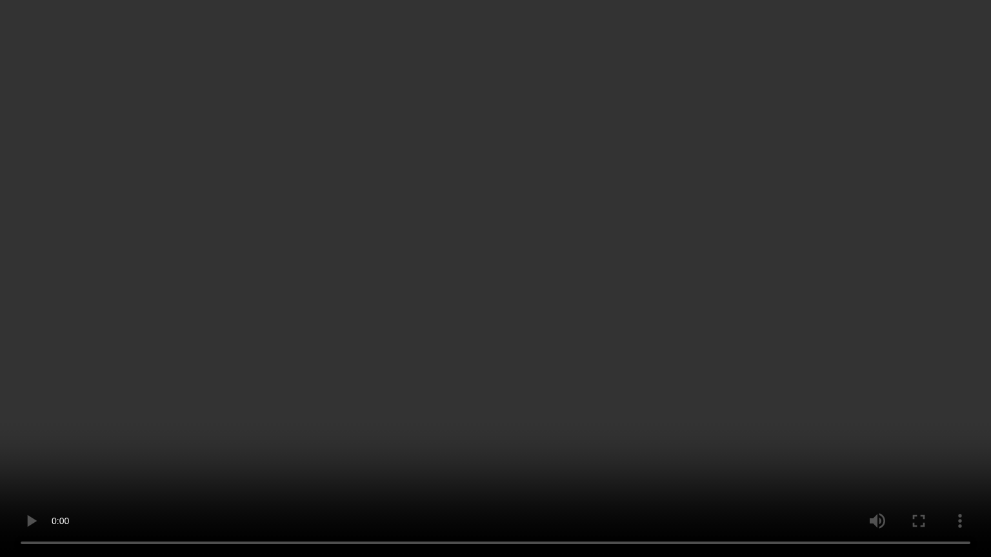
click at [765, 150] on video at bounding box center [495, 278] width 991 height 557
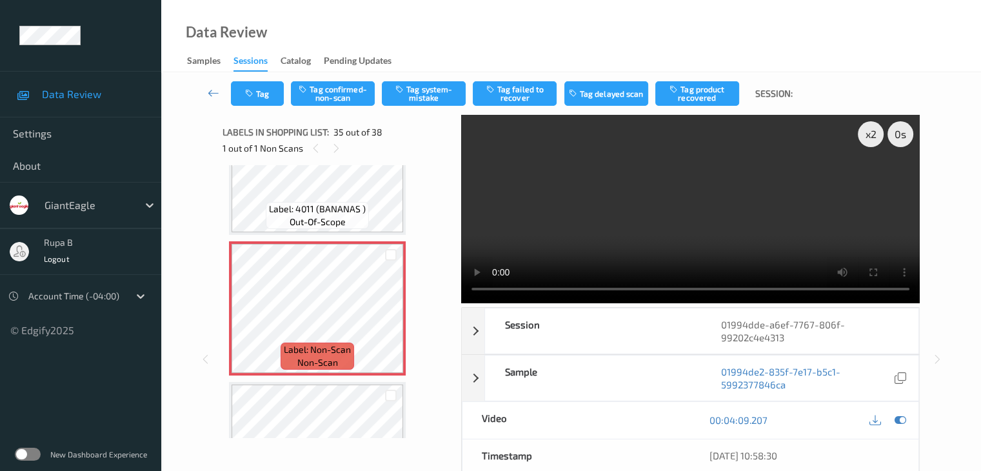
click at [798, 210] on video at bounding box center [690, 209] width 459 height 188
click at [870, 136] on div "x 2" at bounding box center [871, 134] width 26 height 26
click at [896, 420] on icon at bounding box center [900, 420] width 12 height 12
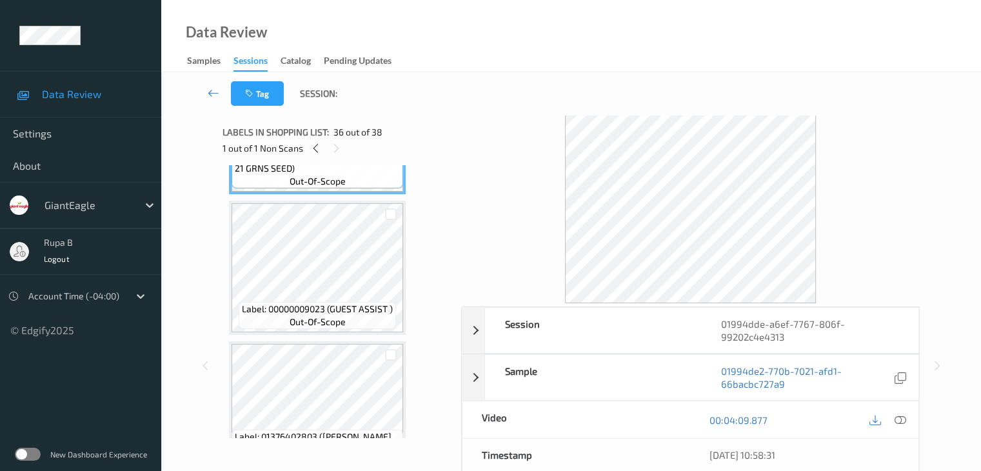
scroll to position [5079, 0]
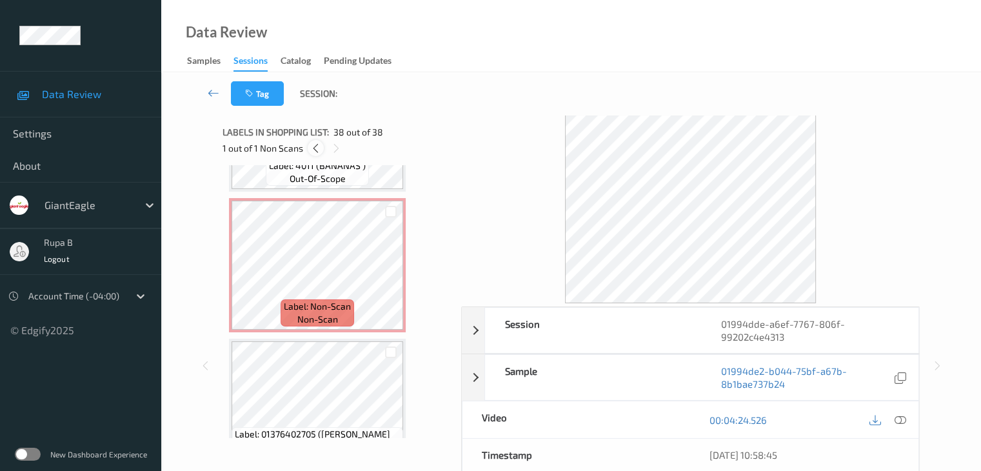
click at [315, 146] on icon at bounding box center [315, 149] width 11 height 12
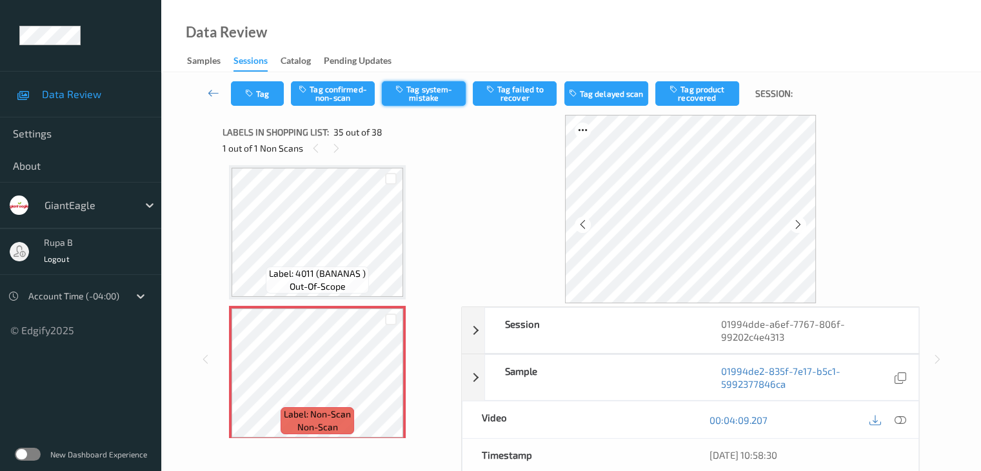
click at [430, 94] on button "Tag system-mistake" at bounding box center [424, 93] width 84 height 25
click at [260, 99] on button "Tag" at bounding box center [257, 93] width 53 height 25
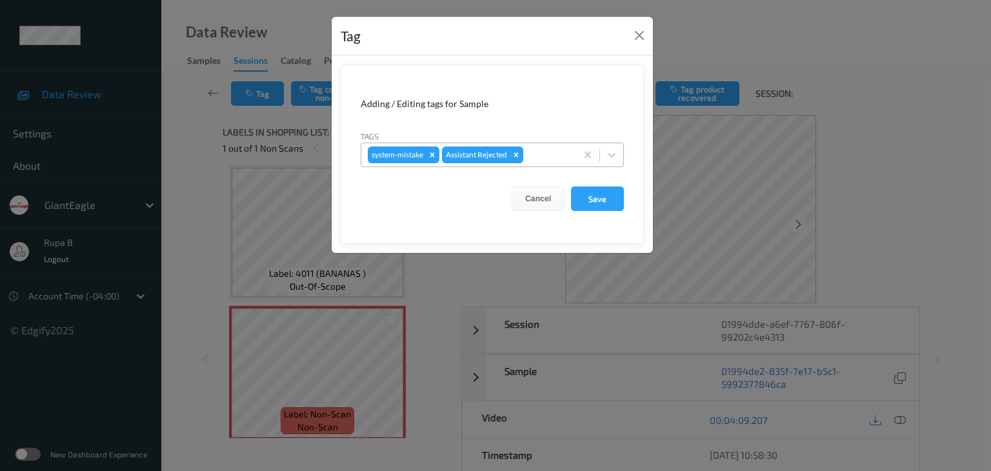
click at [545, 147] on div at bounding box center [548, 154] width 44 height 15
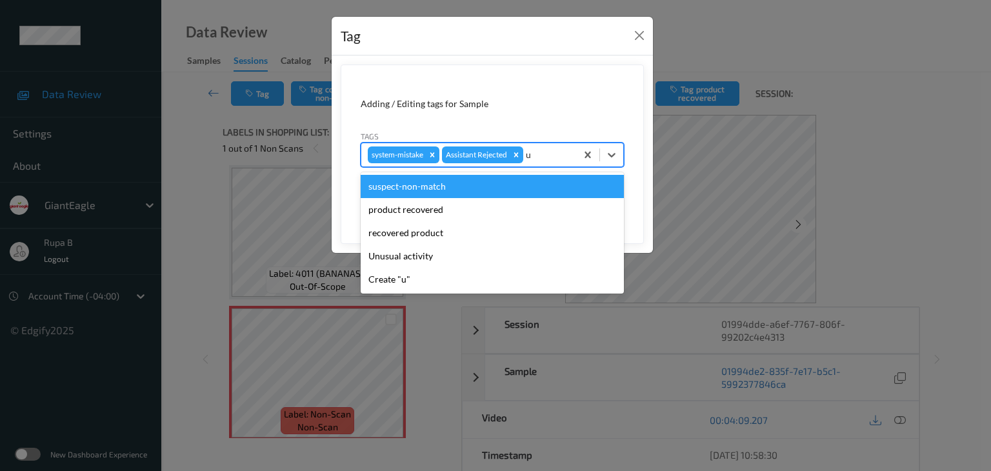
type input "un"
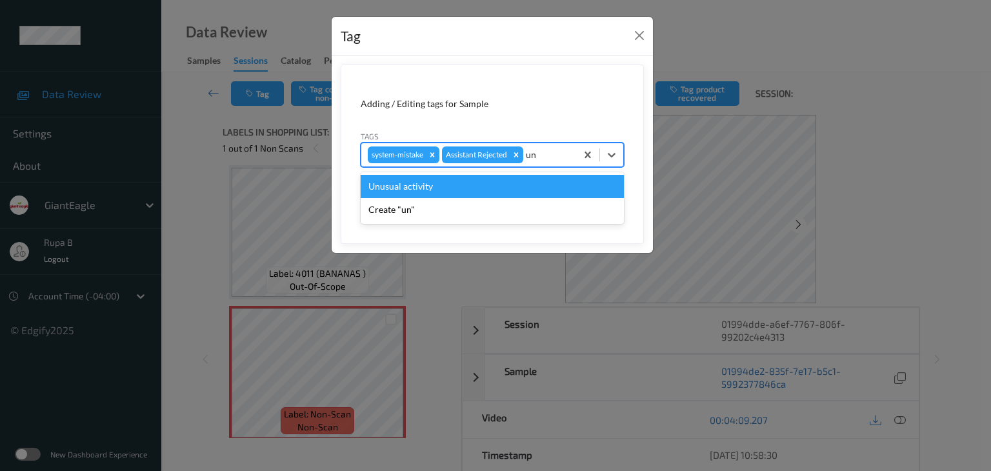
click at [495, 185] on div "Unusual activity" at bounding box center [492, 186] width 263 height 23
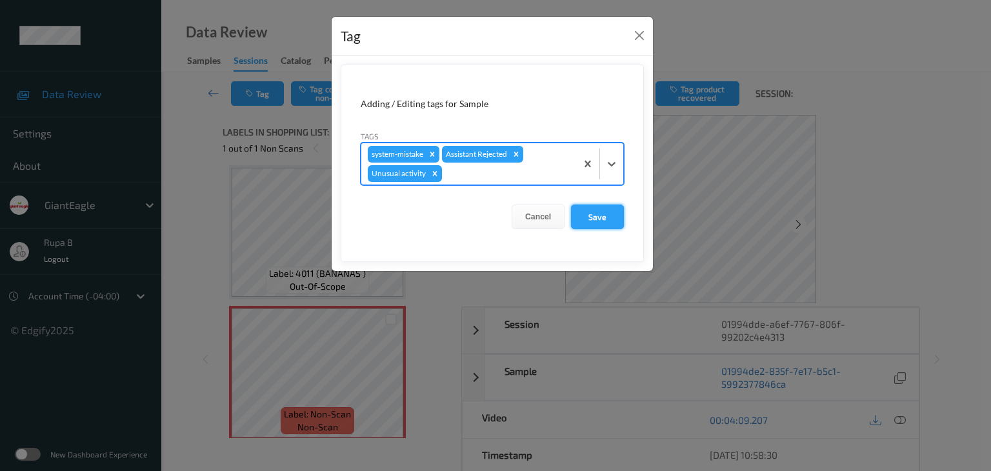
click at [592, 210] on button "Save" at bounding box center [597, 217] width 53 height 25
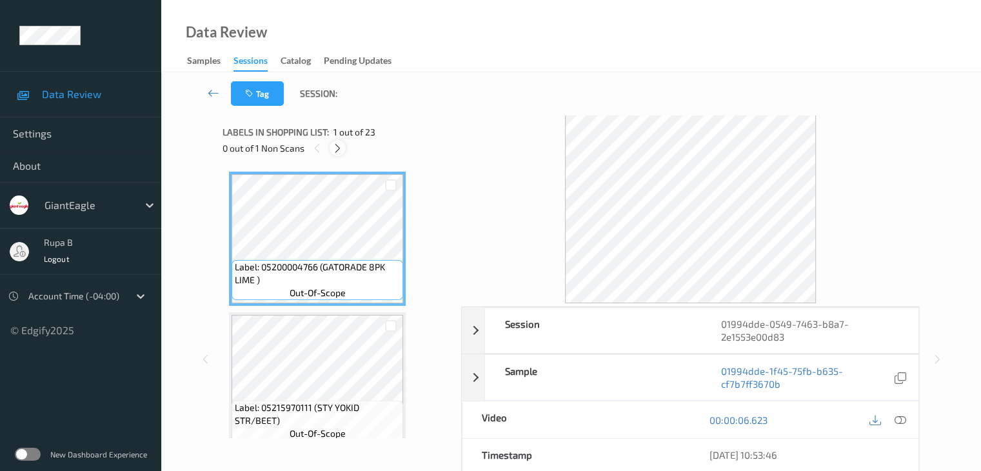
click at [341, 149] on icon at bounding box center [337, 149] width 11 height 12
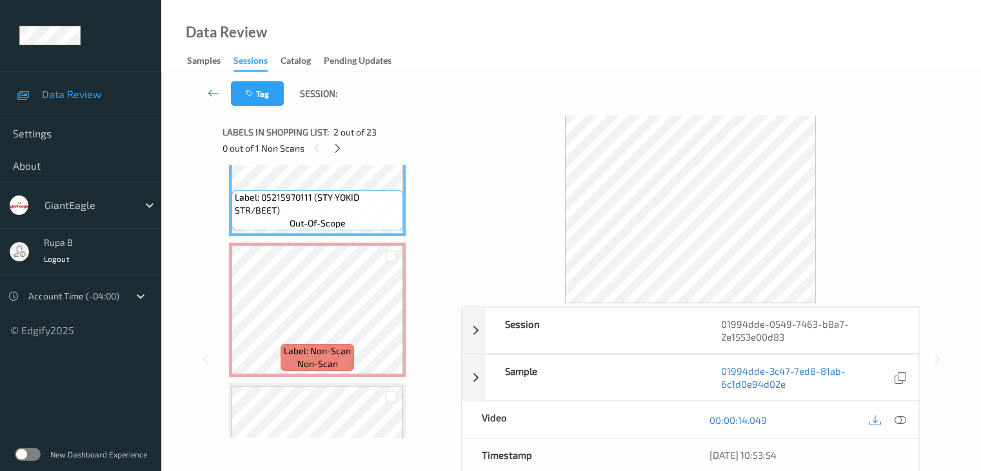
scroll to position [212, 0]
click at [326, 361] on span "non-scan" at bounding box center [317, 362] width 41 height 13
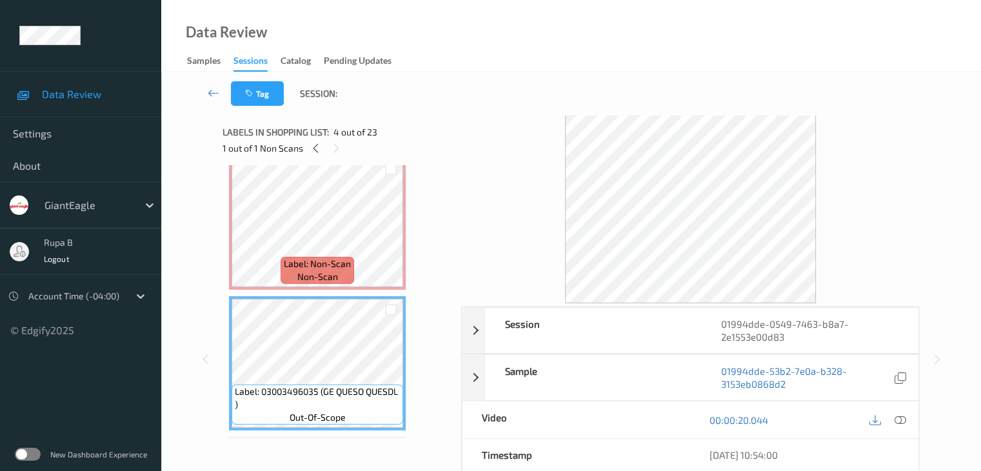
scroll to position [276, 0]
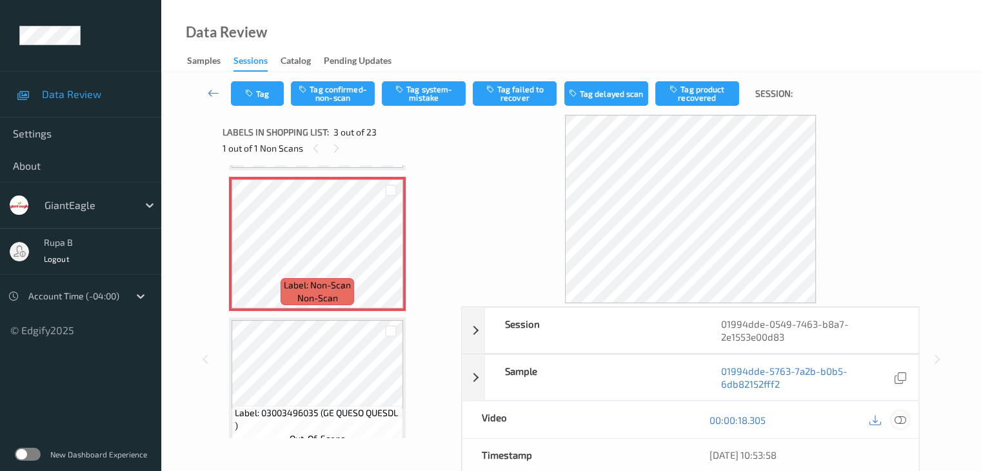
click at [903, 421] on icon at bounding box center [900, 420] width 12 height 12
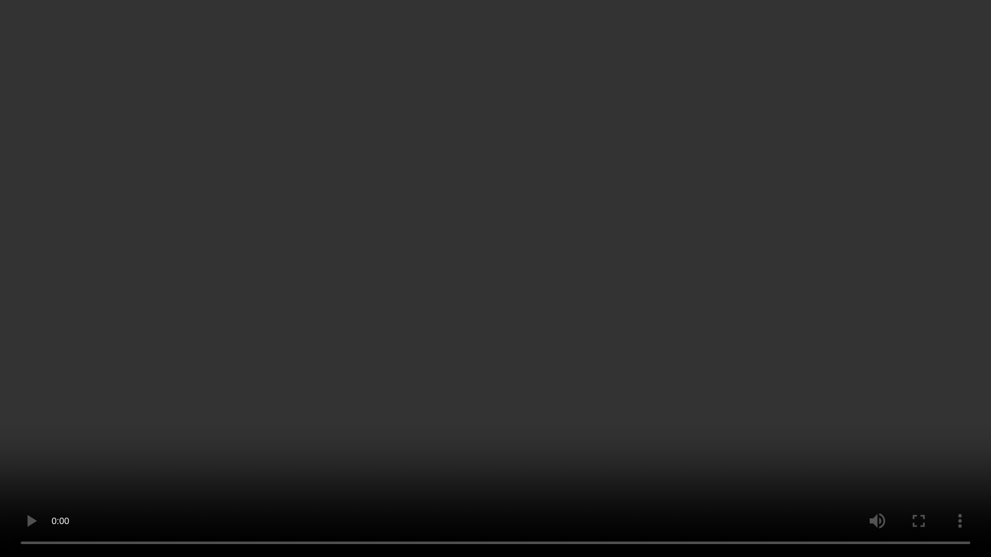
click at [976, 387] on video at bounding box center [495, 278] width 991 height 557
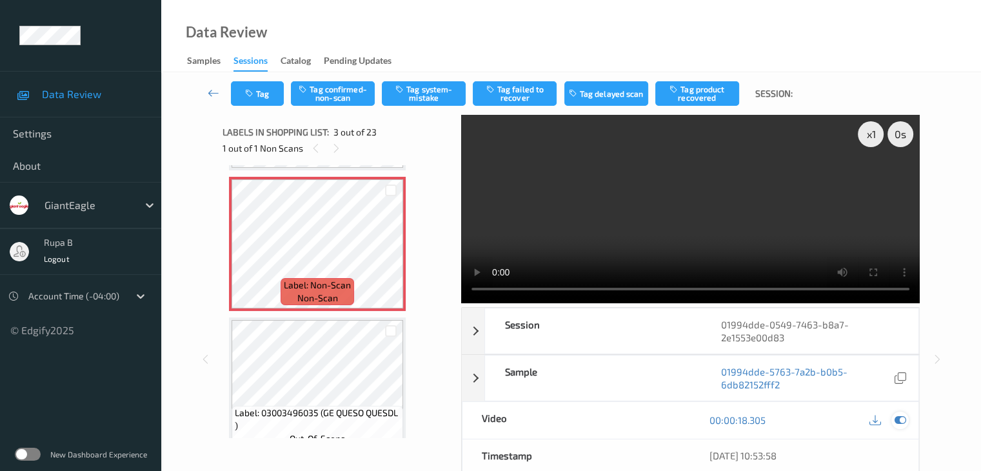
click at [903, 419] on icon at bounding box center [900, 420] width 12 height 12
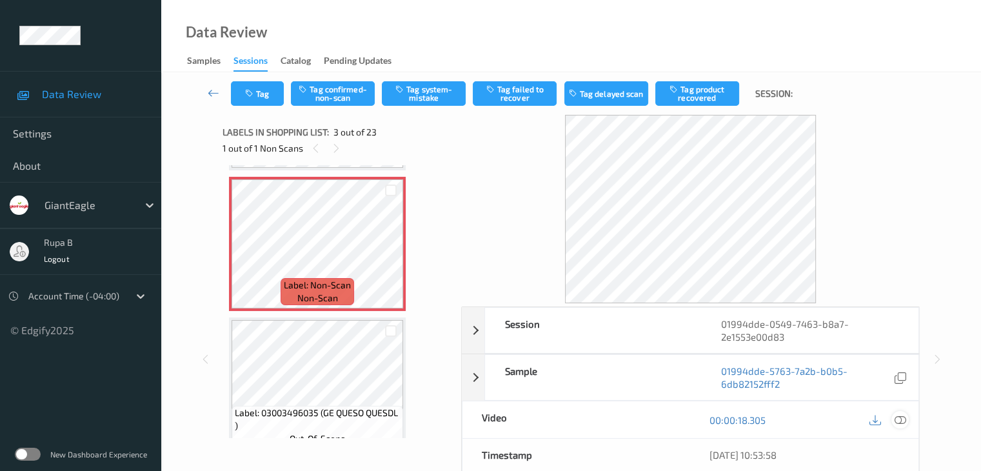
click at [902, 418] on icon at bounding box center [900, 420] width 12 height 12
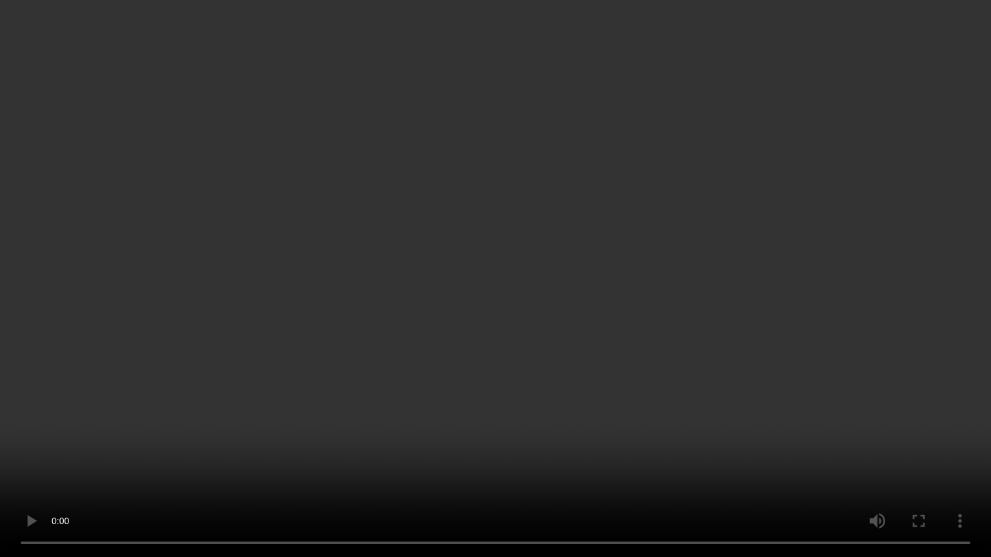
click at [942, 410] on video at bounding box center [495, 278] width 991 height 557
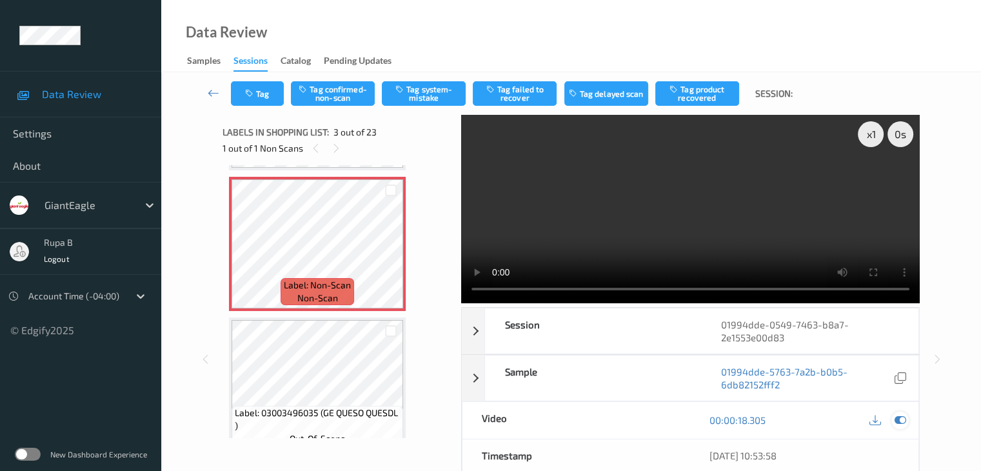
click at [902, 420] on icon at bounding box center [900, 420] width 12 height 12
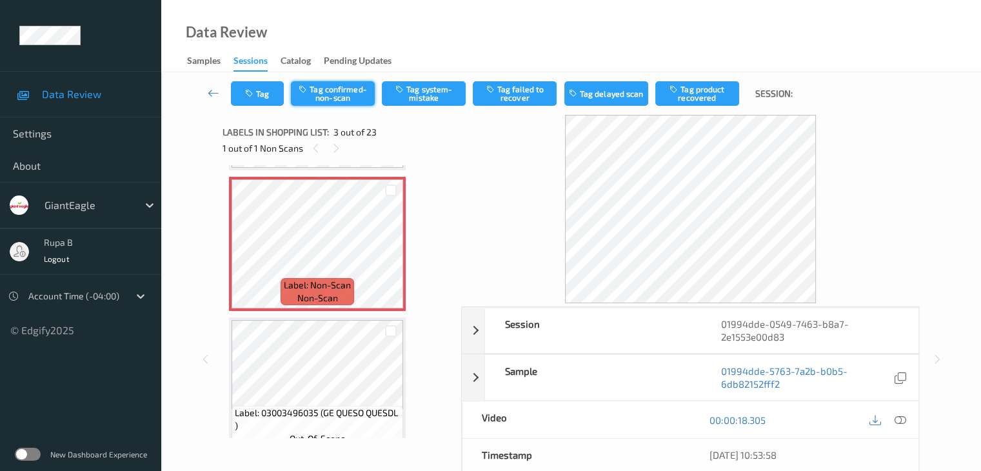
click at [332, 101] on button "Tag confirmed-non-scan" at bounding box center [333, 93] width 84 height 25
click at [700, 99] on button "Tag product recovered" at bounding box center [698, 93] width 84 height 25
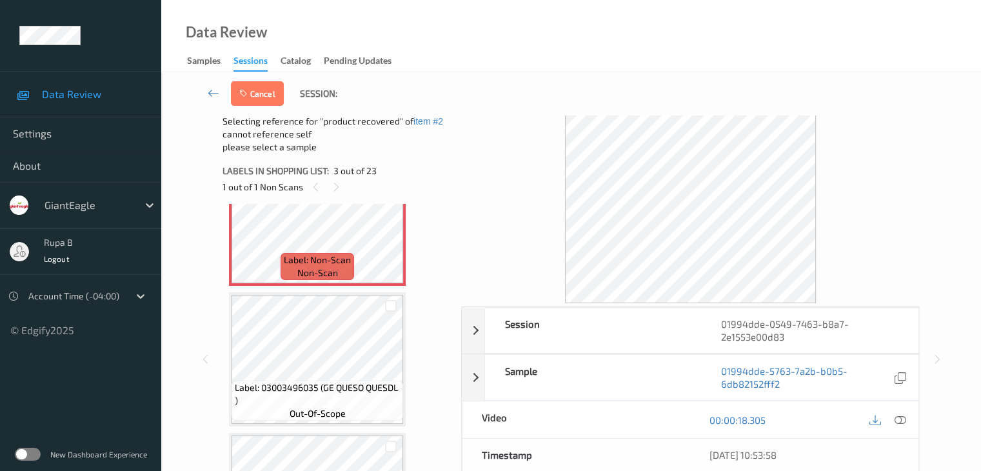
scroll to position [405, 0]
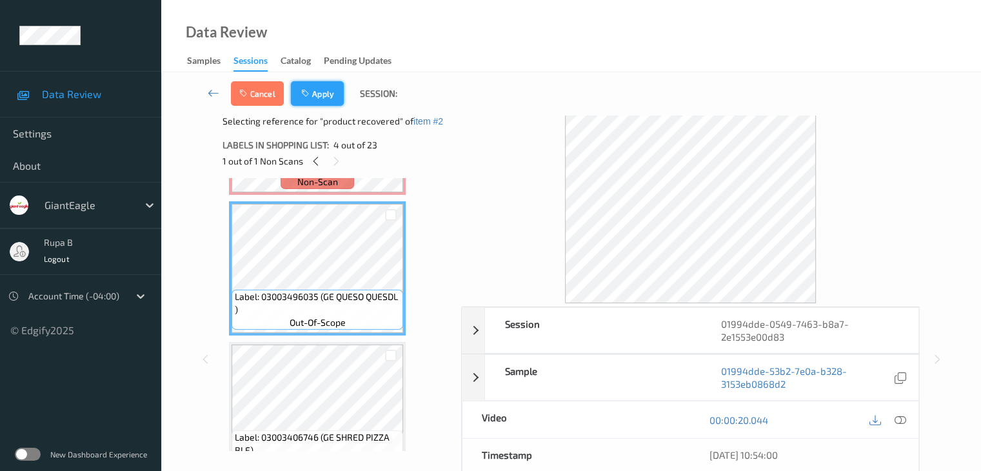
click at [316, 103] on button "Apply" at bounding box center [317, 93] width 53 height 25
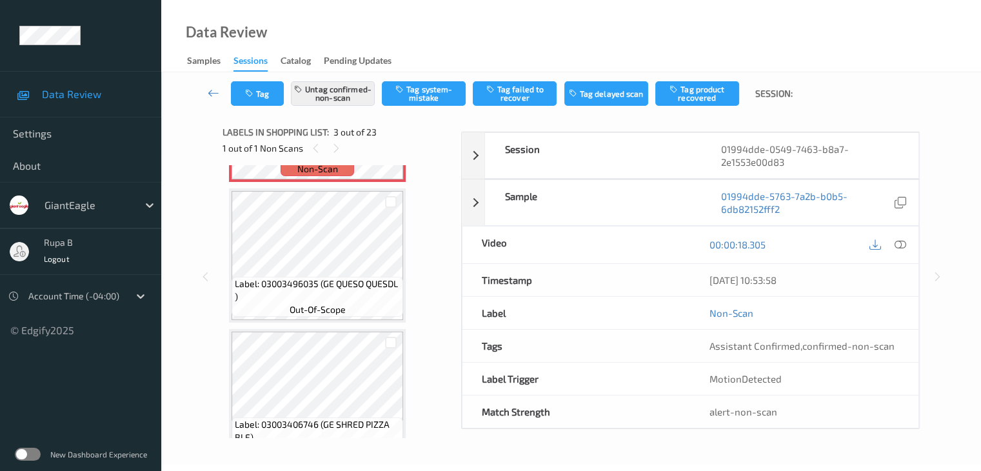
scroll to position [147, 0]
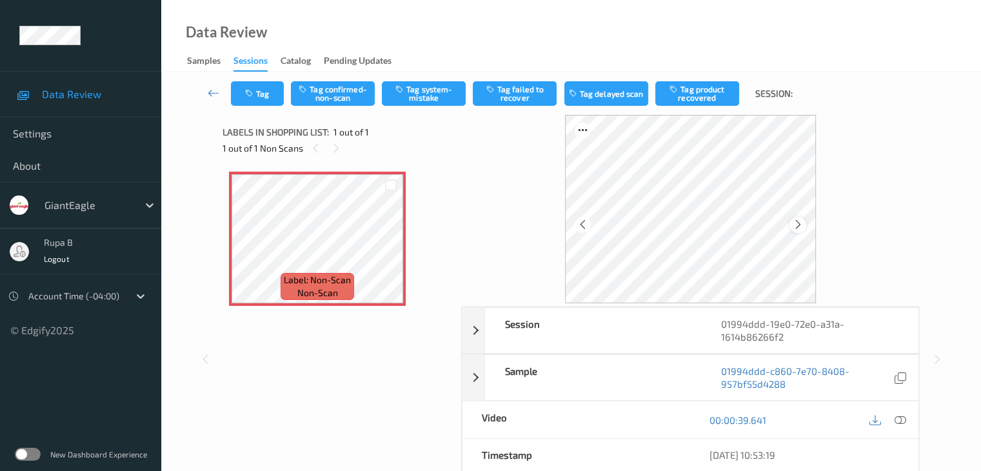
click at [793, 223] on icon at bounding box center [798, 225] width 11 height 12
click at [792, 225] on div at bounding box center [798, 225] width 16 height 16
click at [898, 416] on icon at bounding box center [900, 420] width 12 height 12
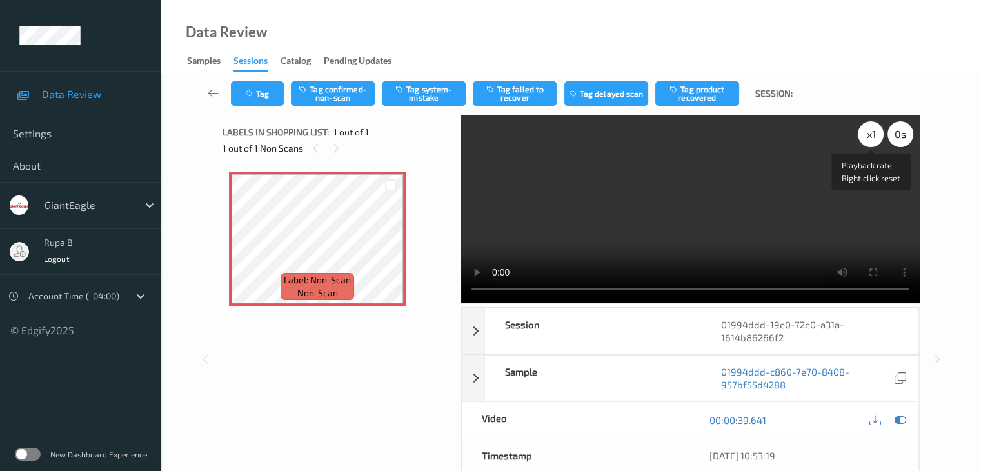
click at [876, 129] on div "x 1" at bounding box center [871, 134] width 26 height 26
drag, startPoint x: 937, startPoint y: 163, endPoint x: 896, endPoint y: 194, distance: 50.7
click at [937, 163] on div "x 2 0 s Session 01994ddd-19e0-72e0-a31a-1614b86266f2 Session ID 01994ddd-19e0-7…" at bounding box center [571, 360] width 767 height 490
click at [859, 142] on div "x 2 0 s" at bounding box center [885, 134] width 55 height 26
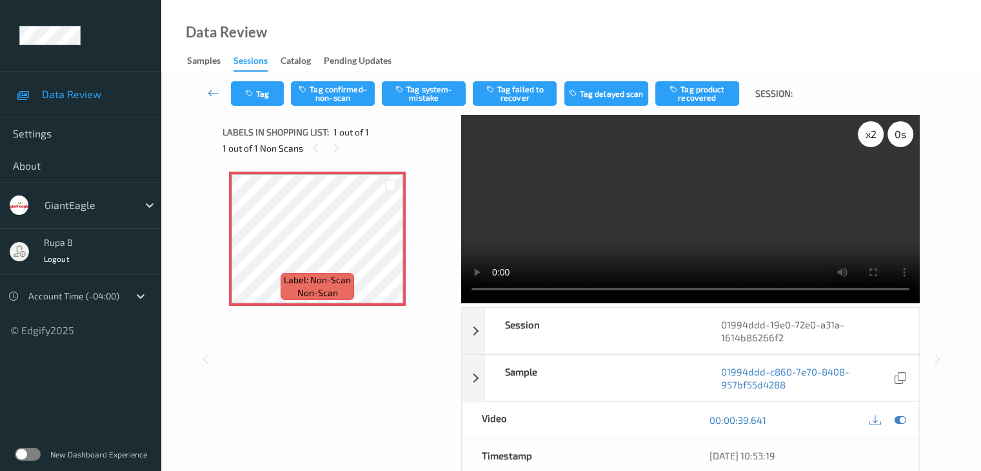
click at [867, 138] on div "x 2" at bounding box center [871, 134] width 26 height 26
click at [867, 138] on div "x 4" at bounding box center [871, 134] width 26 height 26
click at [867, 138] on div "x 8" at bounding box center [871, 134] width 26 height 26
click at [867, 138] on div "x 1" at bounding box center [871, 134] width 26 height 26
click at [868, 138] on div "x 2" at bounding box center [871, 134] width 26 height 26
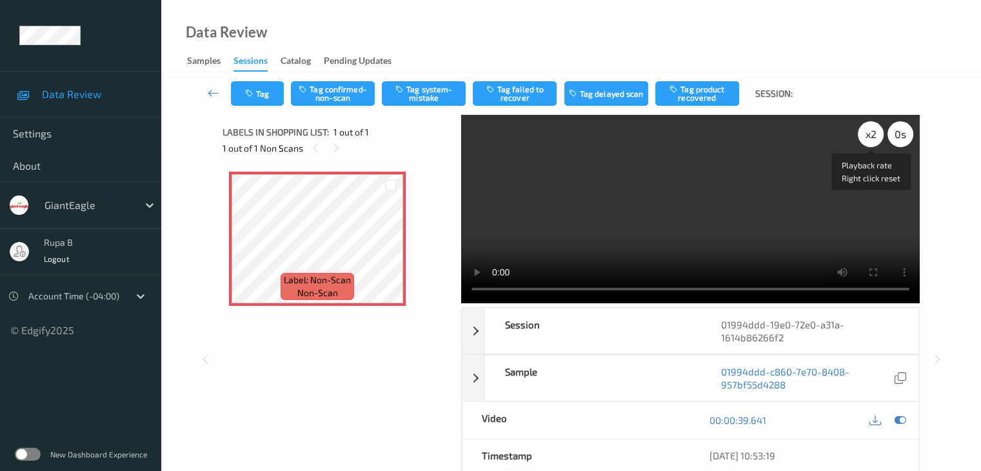
click at [868, 138] on div "x 2" at bounding box center [871, 134] width 26 height 26
click at [868, 138] on div "x 8" at bounding box center [871, 134] width 26 height 26
click at [863, 141] on div "x 1" at bounding box center [871, 134] width 26 height 26
click at [869, 135] on div "x 2" at bounding box center [871, 134] width 26 height 26
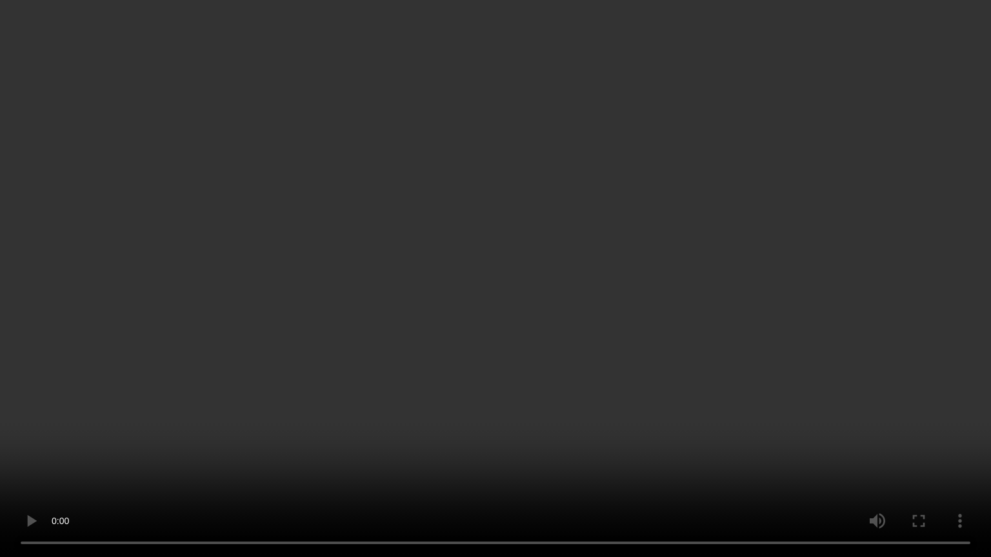
click at [372, 397] on video at bounding box center [495, 278] width 991 height 557
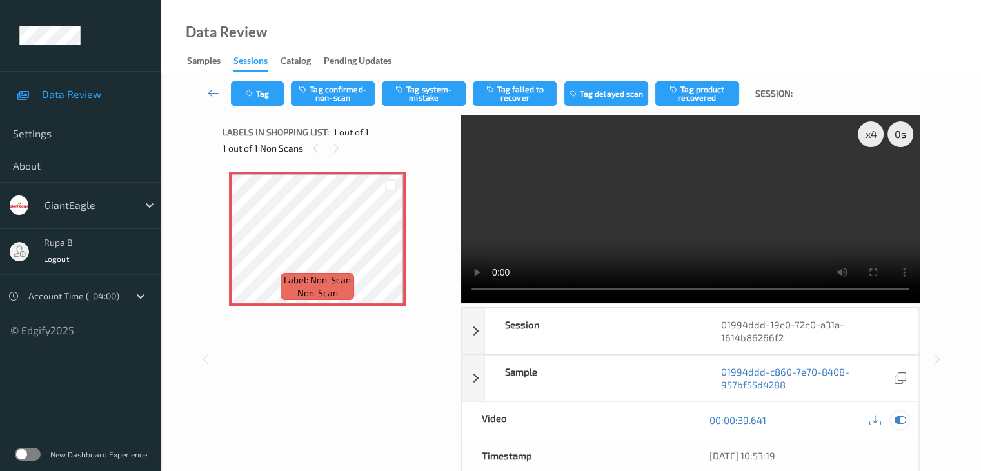
click at [907, 418] on div at bounding box center [900, 420] width 17 height 17
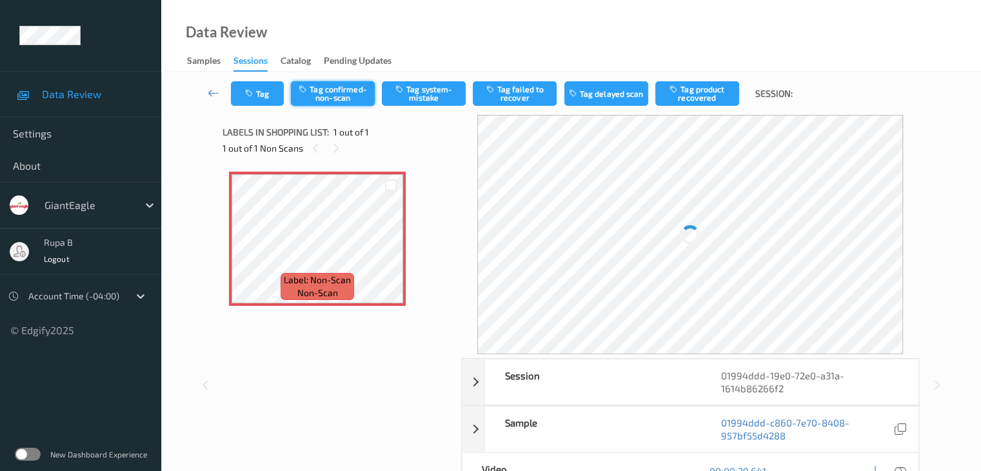
click at [348, 95] on button "Tag confirmed-non-scan" at bounding box center [333, 93] width 84 height 25
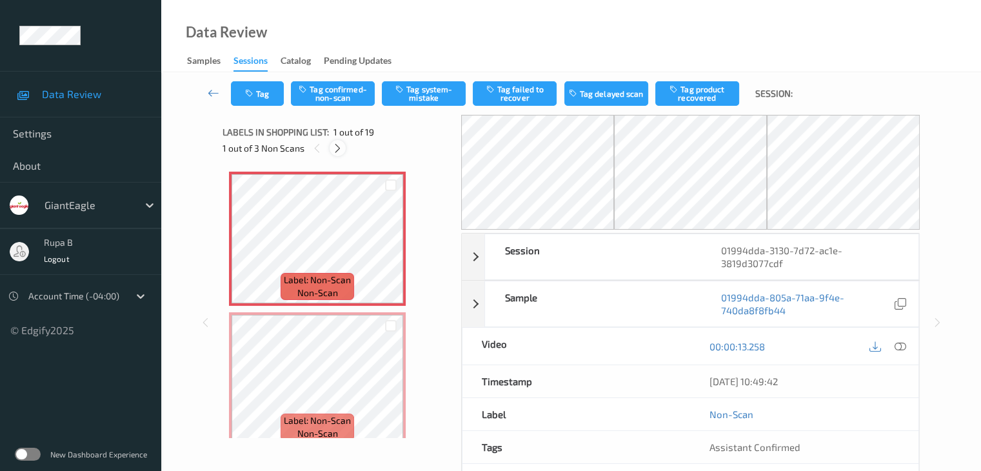
click at [336, 149] on icon at bounding box center [337, 149] width 11 height 12
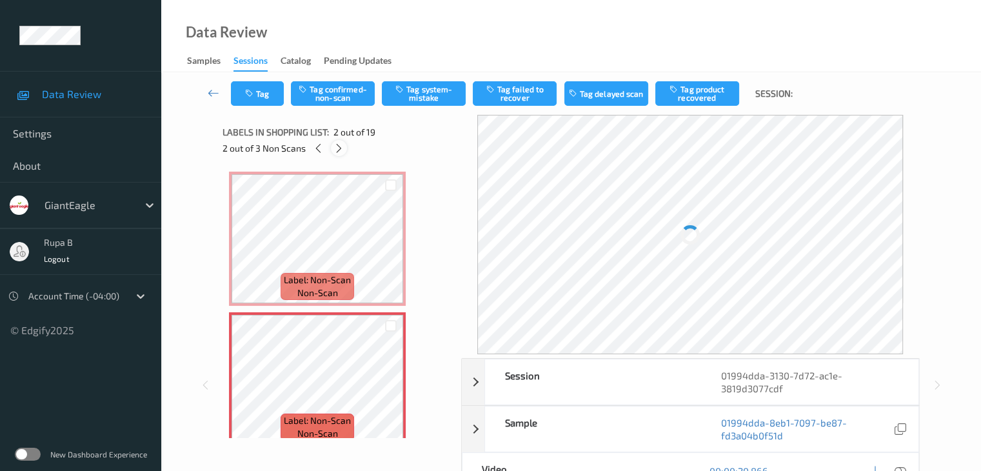
scroll to position [6, 0]
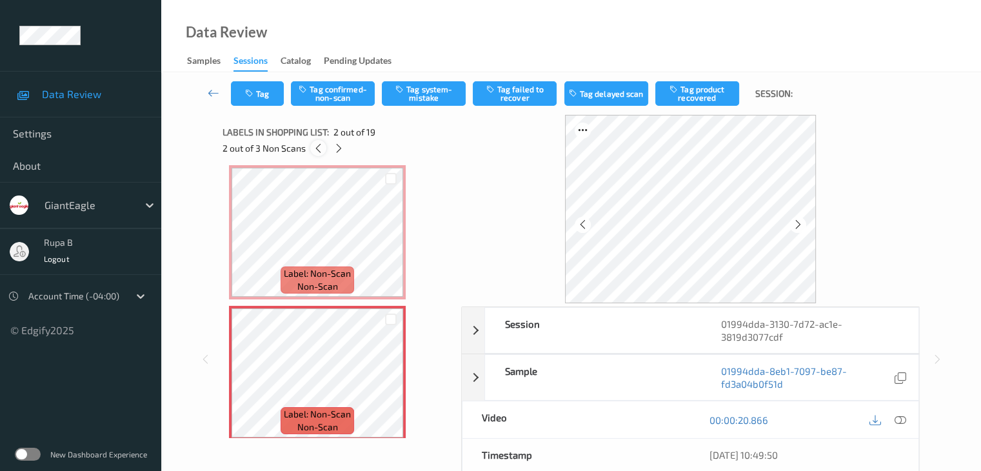
click at [317, 152] on icon at bounding box center [318, 149] width 11 height 12
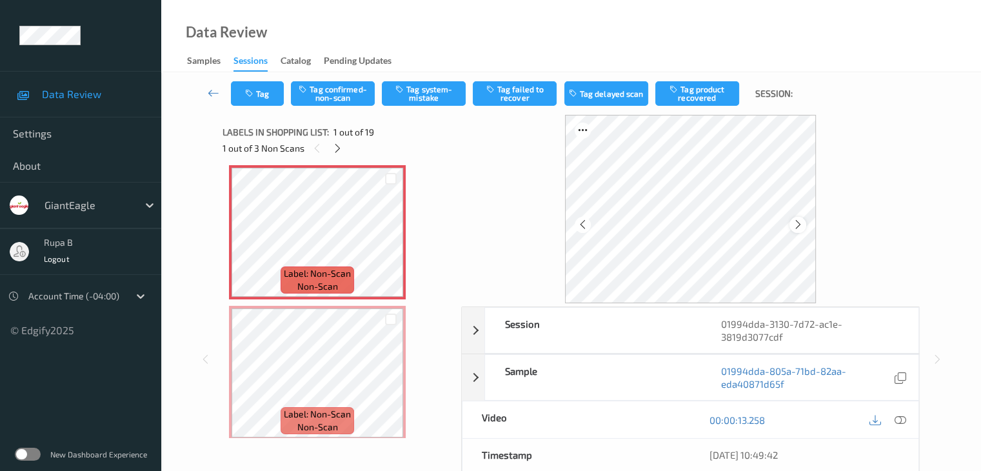
click at [795, 223] on icon at bounding box center [798, 225] width 11 height 12
click at [796, 222] on icon at bounding box center [798, 225] width 11 height 12
click at [426, 92] on button "Tag system-mistake" at bounding box center [424, 93] width 84 height 25
click at [266, 98] on button "Tag" at bounding box center [257, 93] width 53 height 25
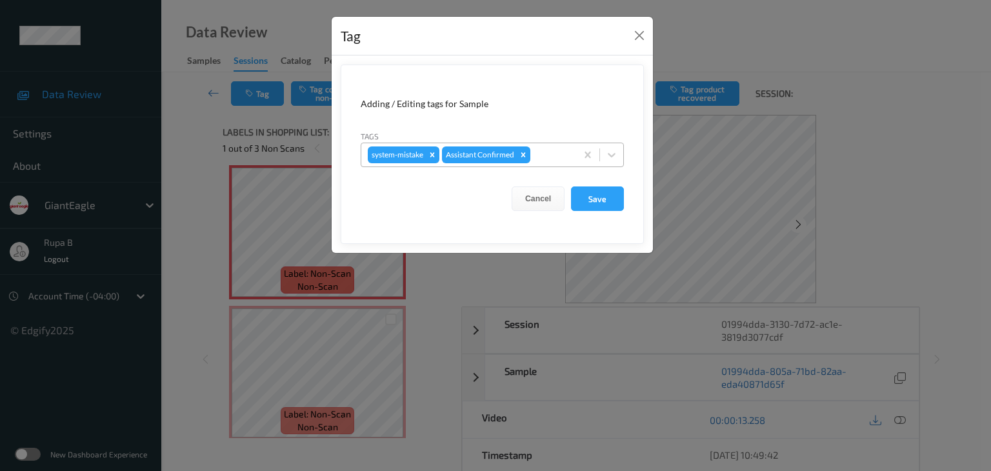
click at [553, 150] on div at bounding box center [551, 154] width 37 height 15
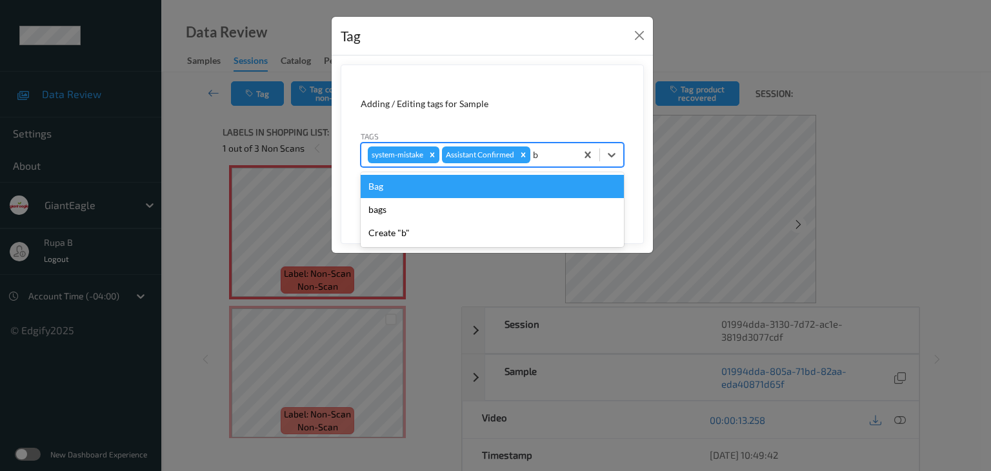
type input "ba"
click at [448, 186] on div "Bag" at bounding box center [492, 186] width 263 height 23
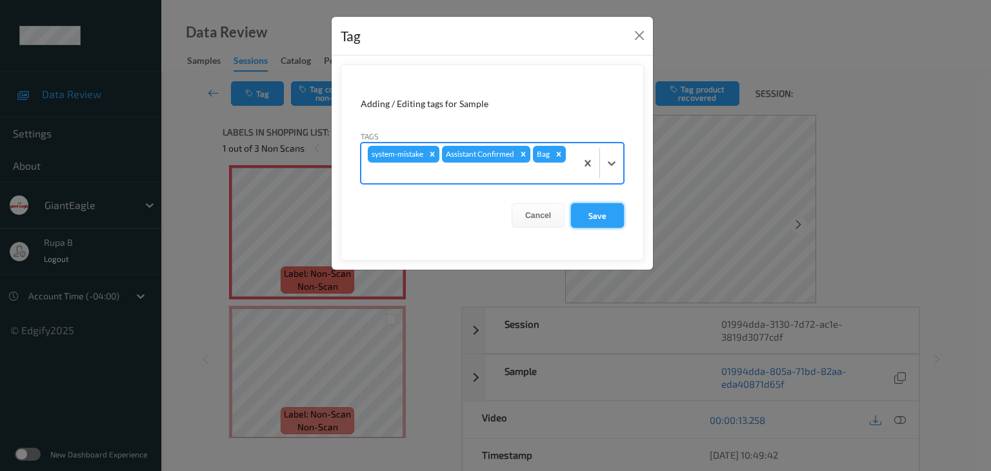
click at [587, 209] on button "Save" at bounding box center [597, 215] width 53 height 25
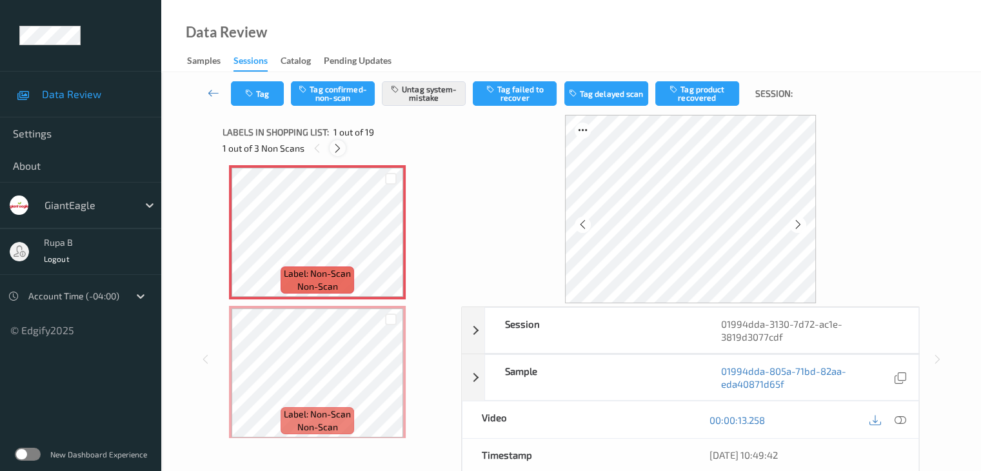
click at [337, 152] on icon at bounding box center [337, 149] width 11 height 12
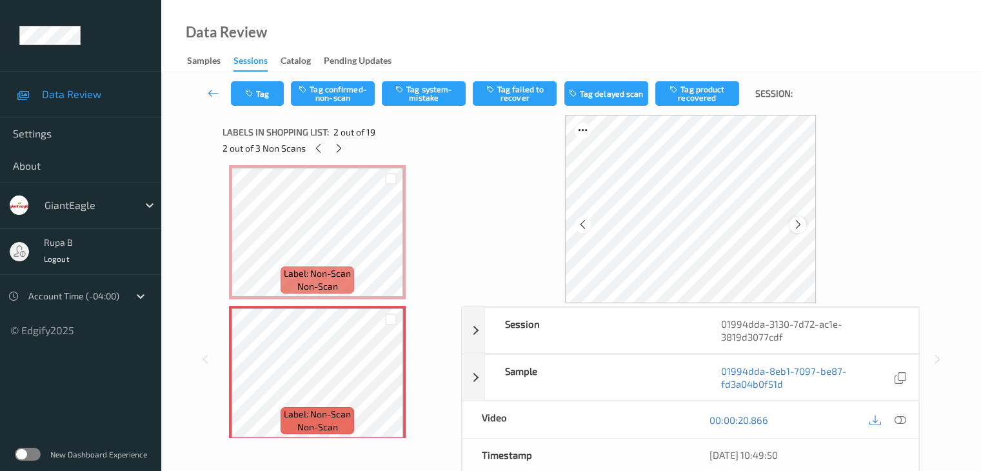
click at [797, 222] on icon at bounding box center [798, 225] width 11 height 12
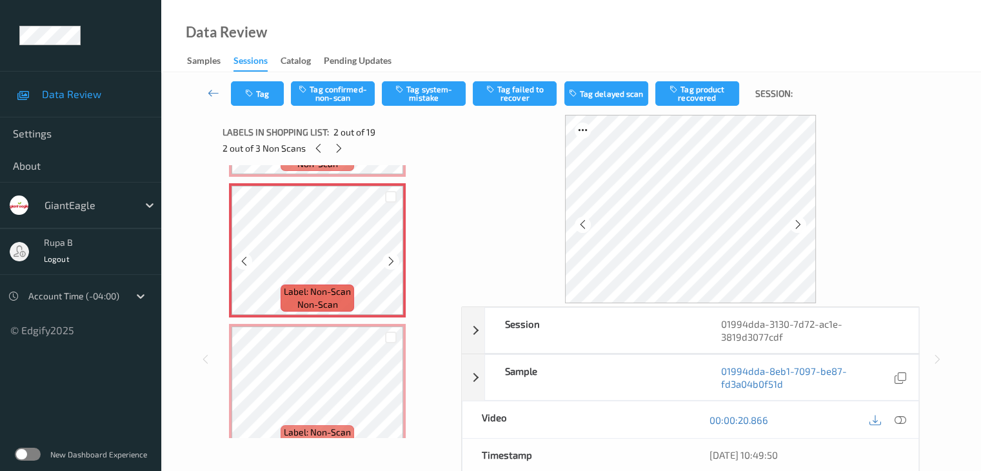
scroll to position [136, 0]
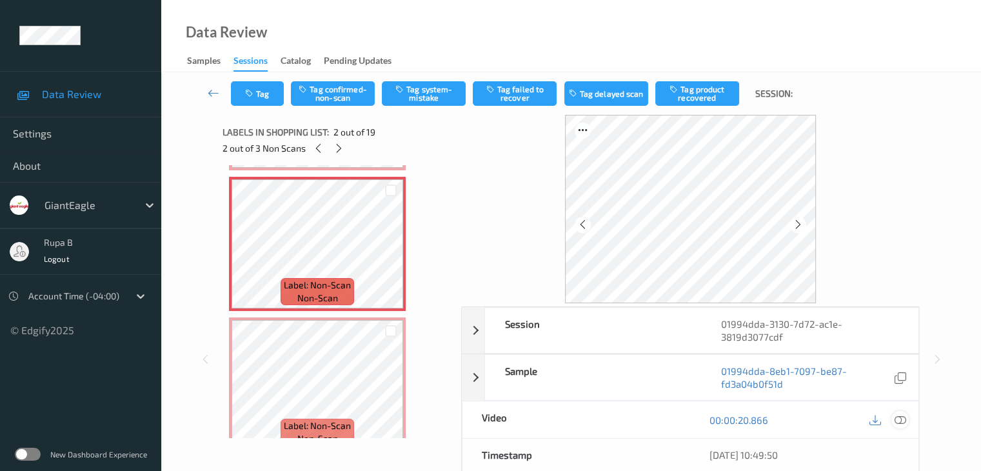
click at [903, 416] on icon at bounding box center [900, 420] width 12 height 12
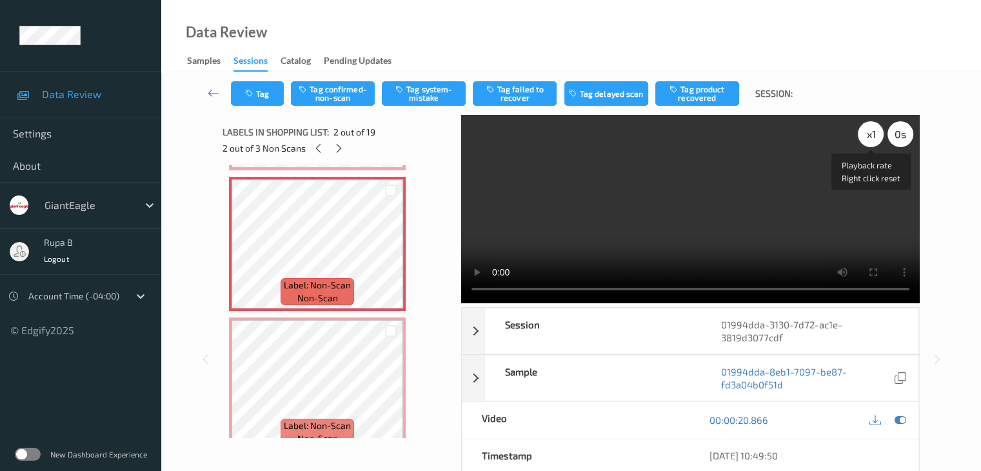
click at [867, 133] on div "x 1" at bounding box center [871, 134] width 26 height 26
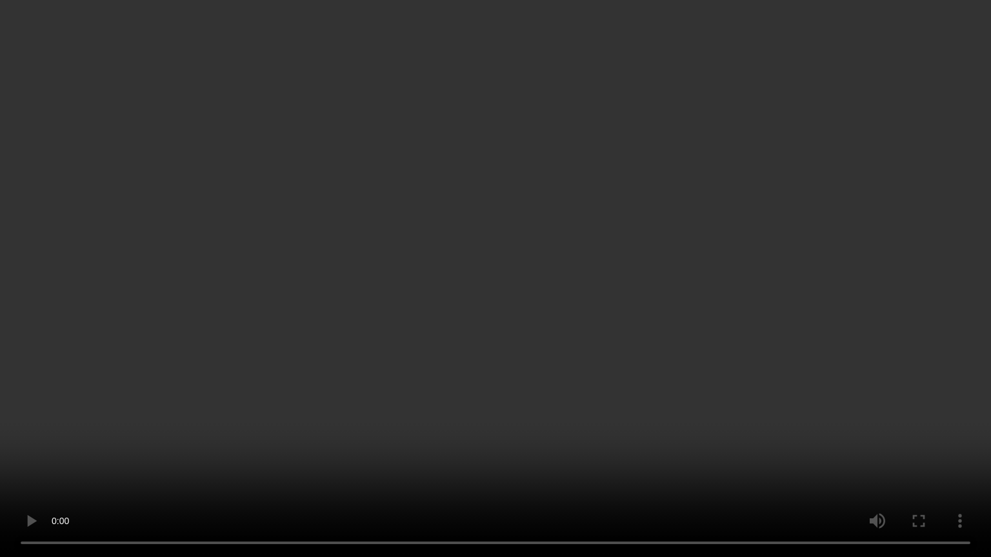
click at [870, 285] on video at bounding box center [495, 278] width 991 height 557
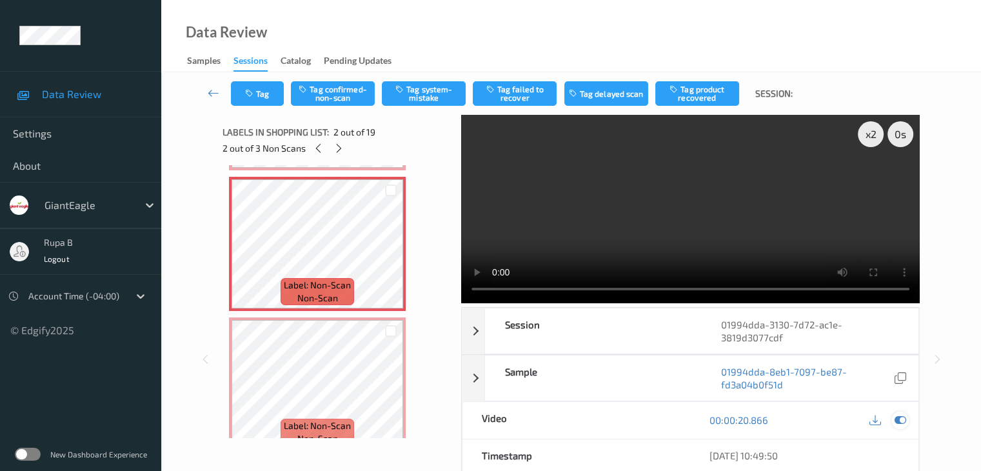
click at [905, 420] on icon at bounding box center [900, 420] width 12 height 12
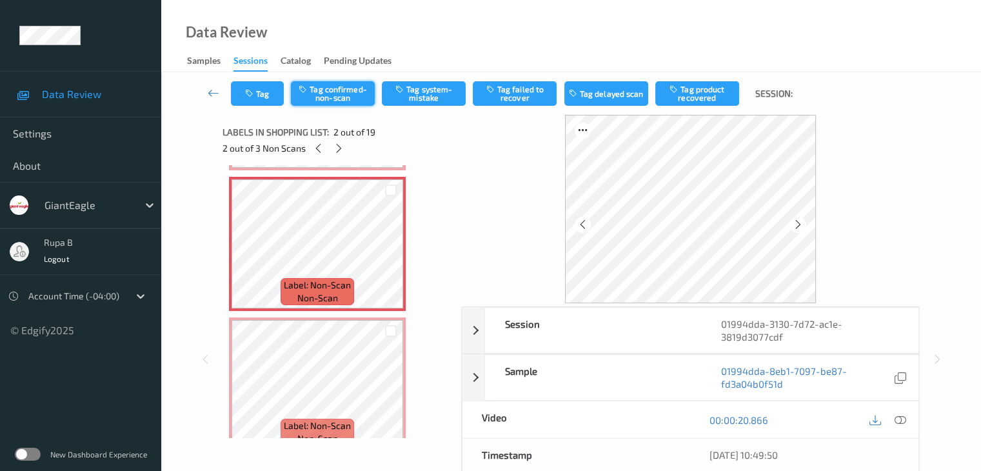
click at [338, 98] on button "Tag confirmed-non-scan" at bounding box center [333, 93] width 84 height 25
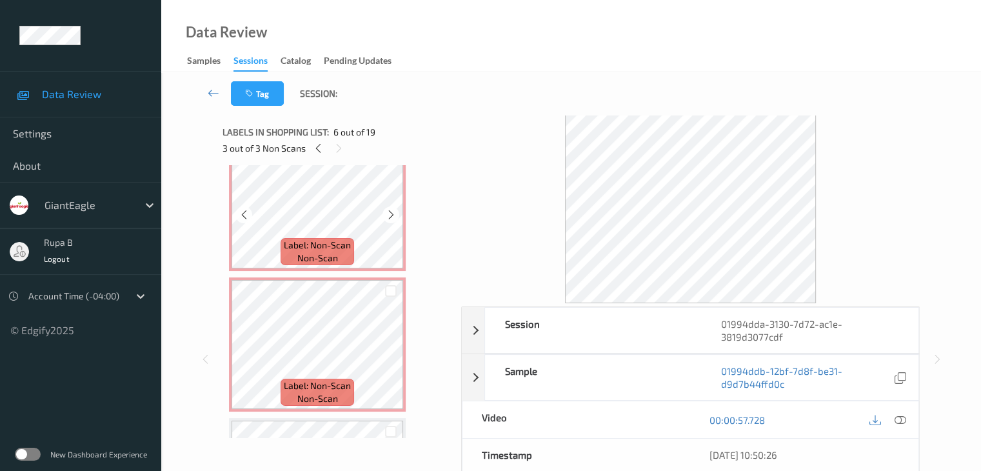
scroll to position [71, 0]
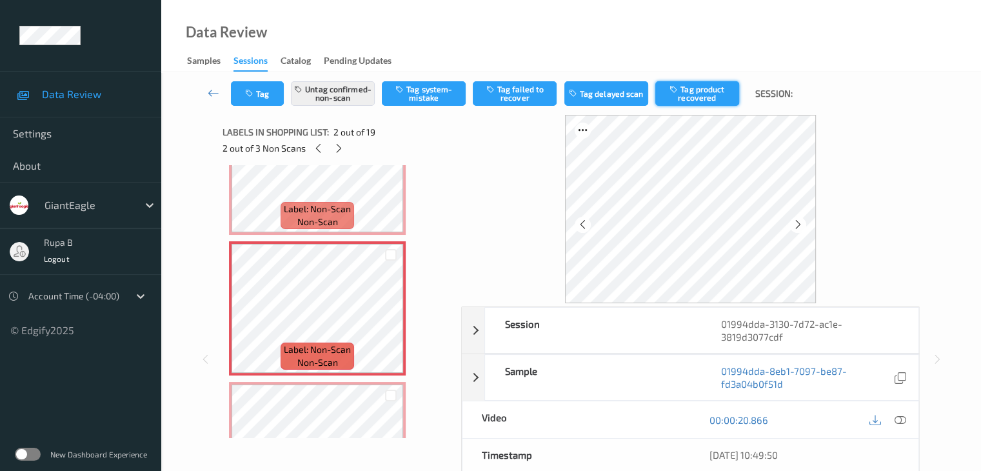
click at [707, 97] on button "Tag product recovered" at bounding box center [698, 93] width 84 height 25
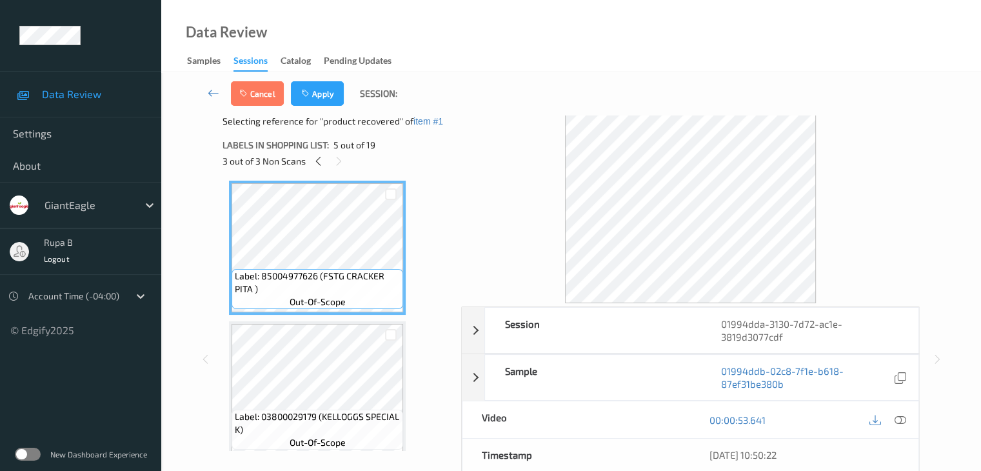
scroll to position [587, 0]
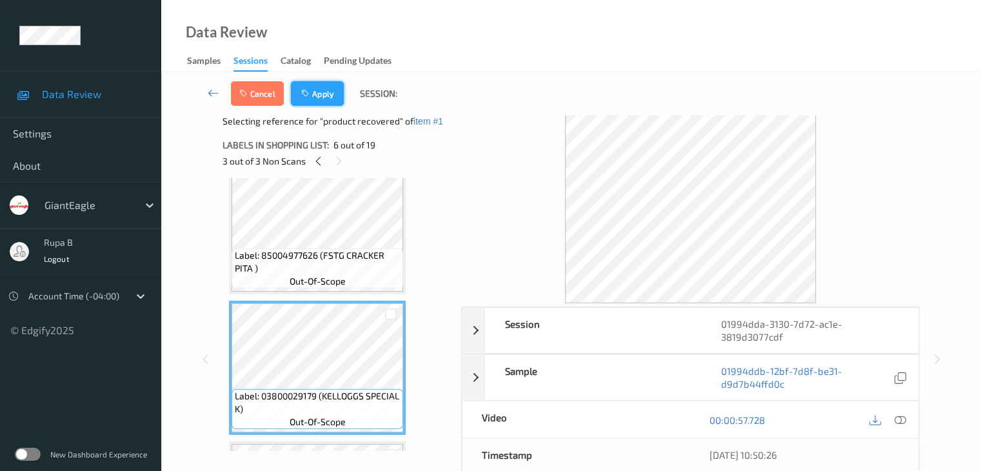
click at [328, 102] on button "Apply" at bounding box center [317, 93] width 53 height 25
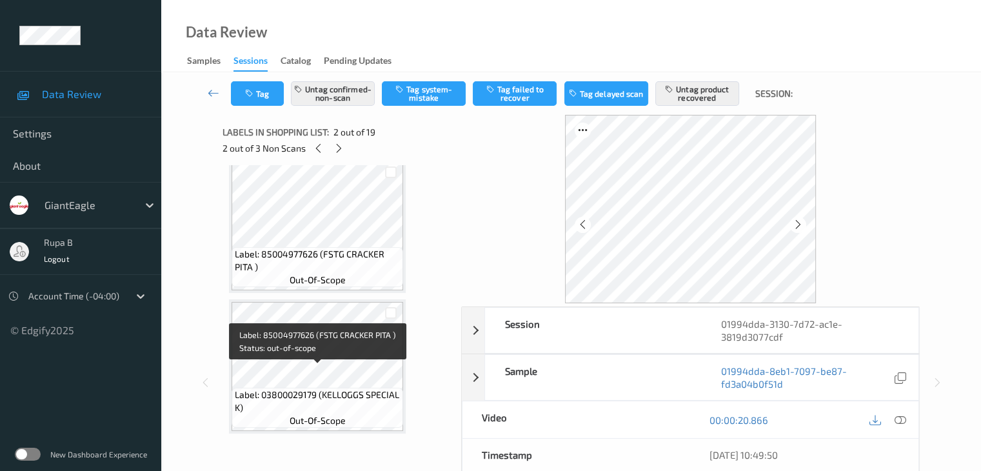
scroll to position [716, 0]
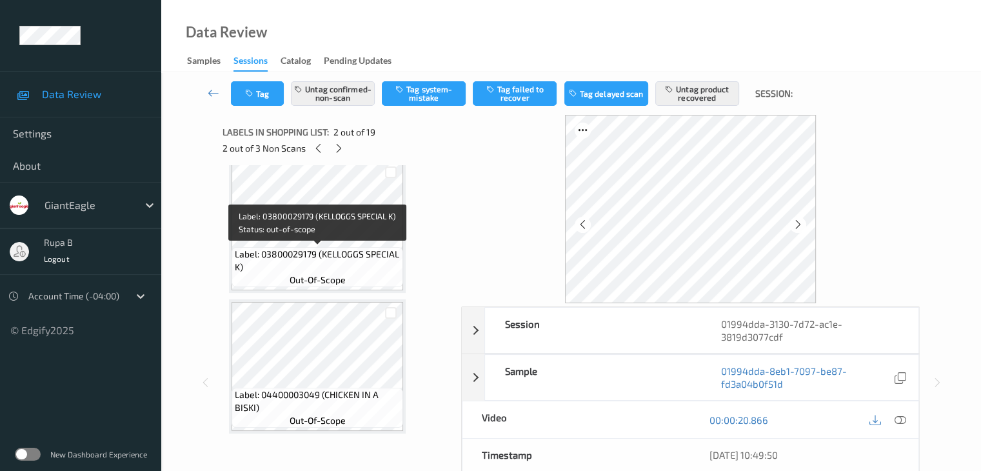
click at [361, 248] on span "Label: 03800029179 (KELLOGGS SPECIAL K)" at bounding box center [317, 261] width 165 height 26
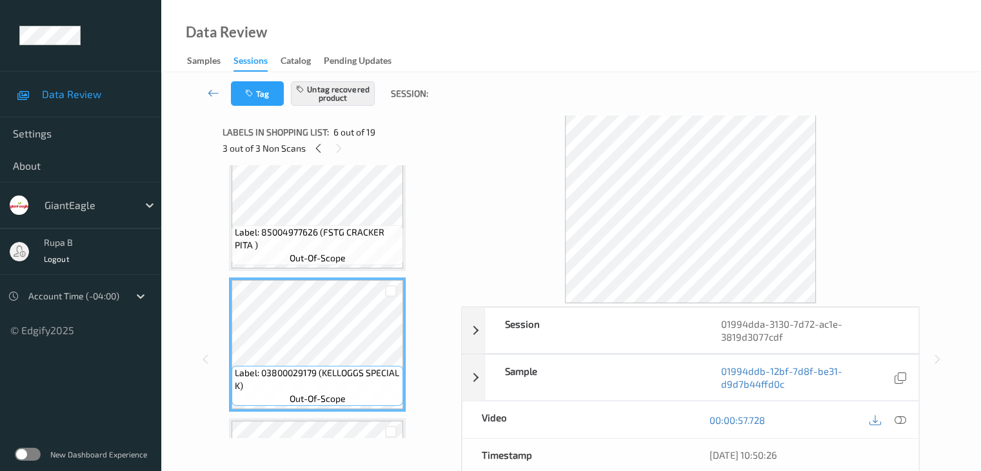
scroll to position [523, 0]
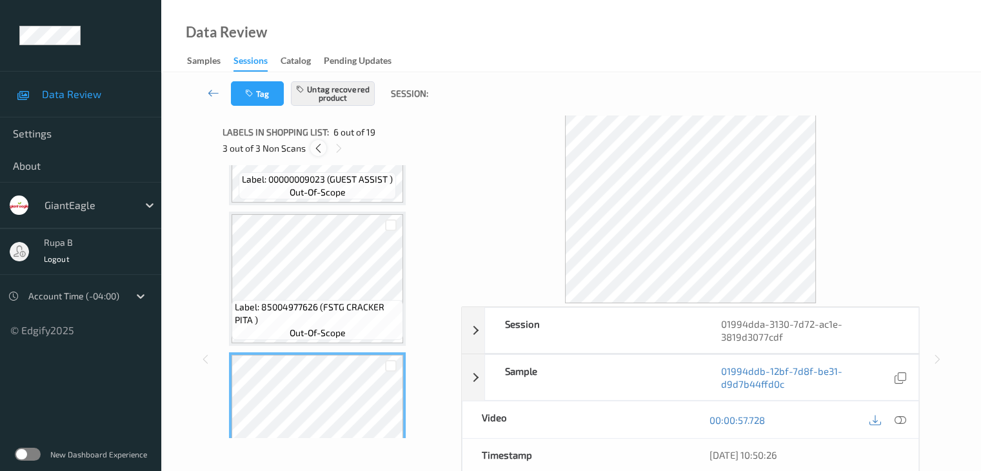
click at [319, 153] on icon at bounding box center [318, 149] width 11 height 12
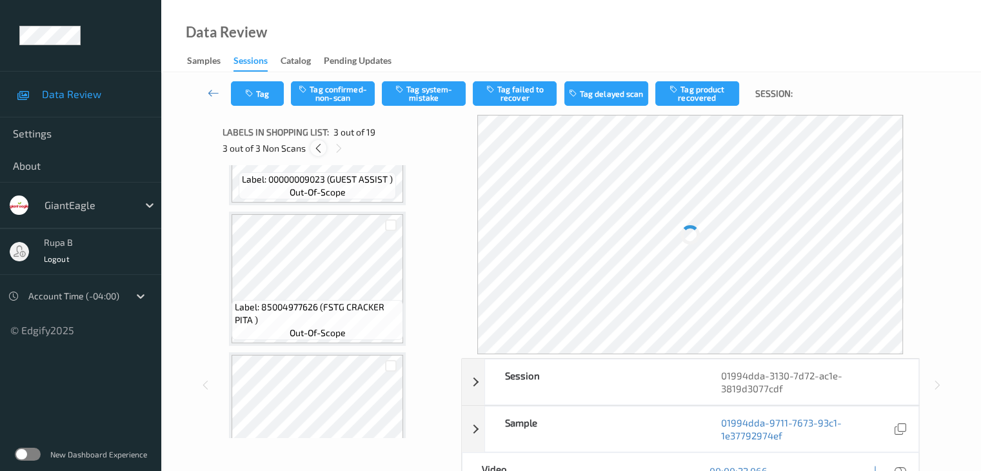
scroll to position [147, 0]
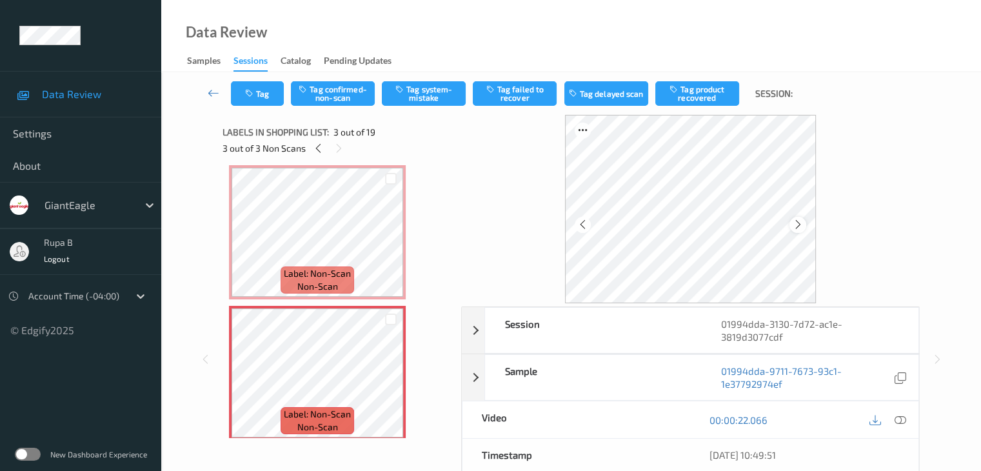
click at [801, 220] on icon at bounding box center [798, 225] width 11 height 12
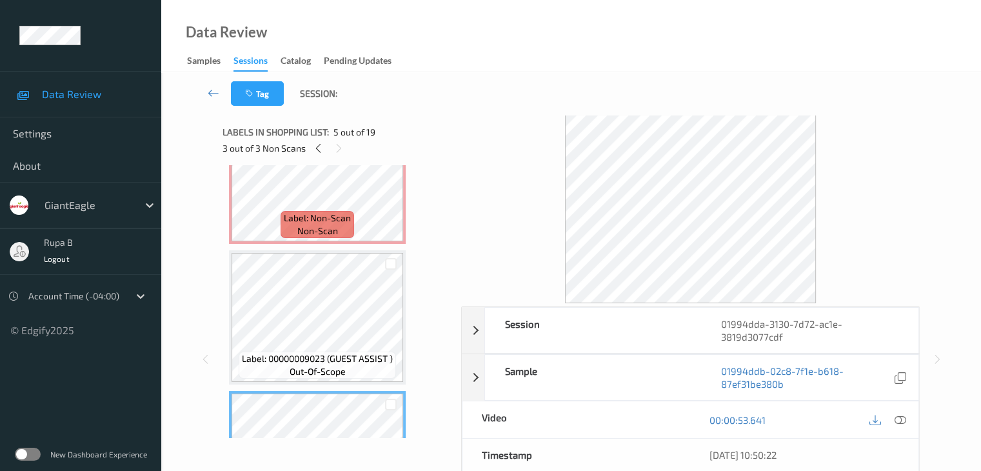
scroll to position [276, 0]
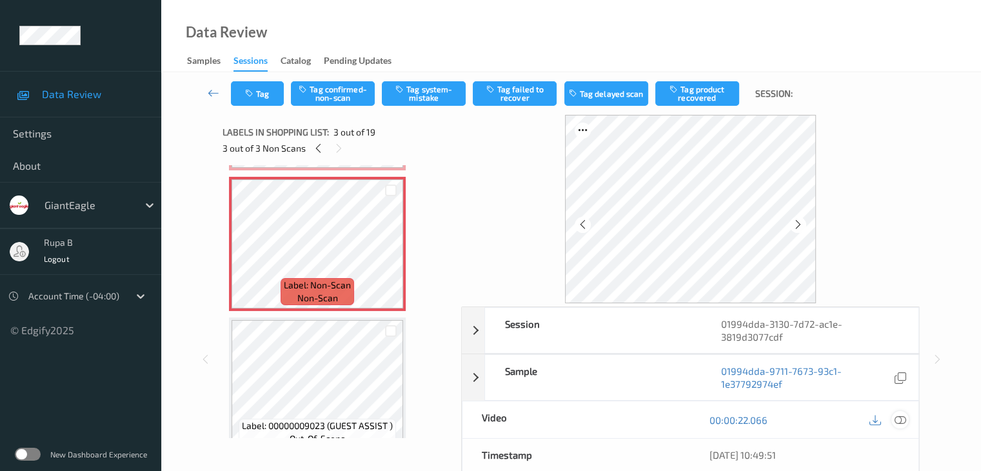
click at [899, 414] on icon at bounding box center [900, 420] width 12 height 12
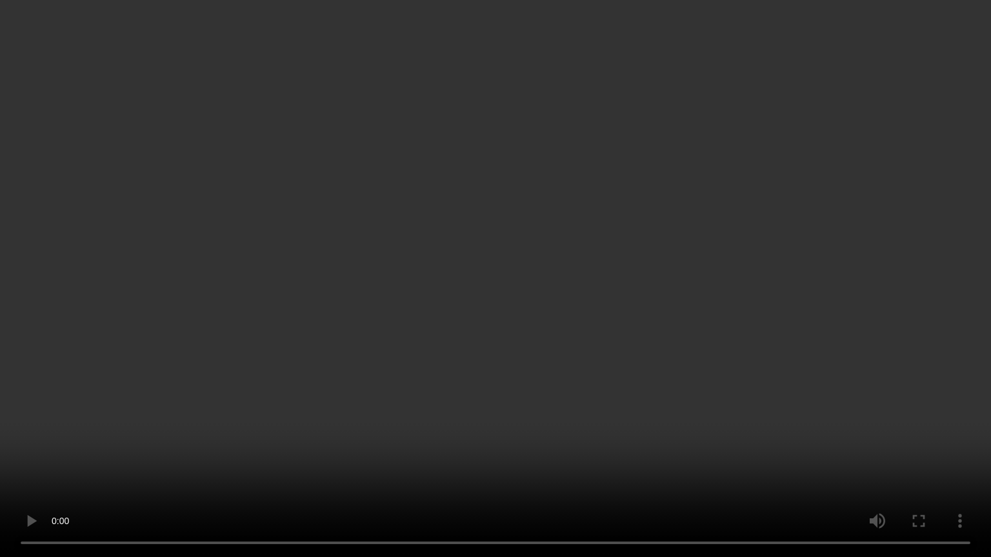
click at [918, 307] on video at bounding box center [495, 278] width 991 height 557
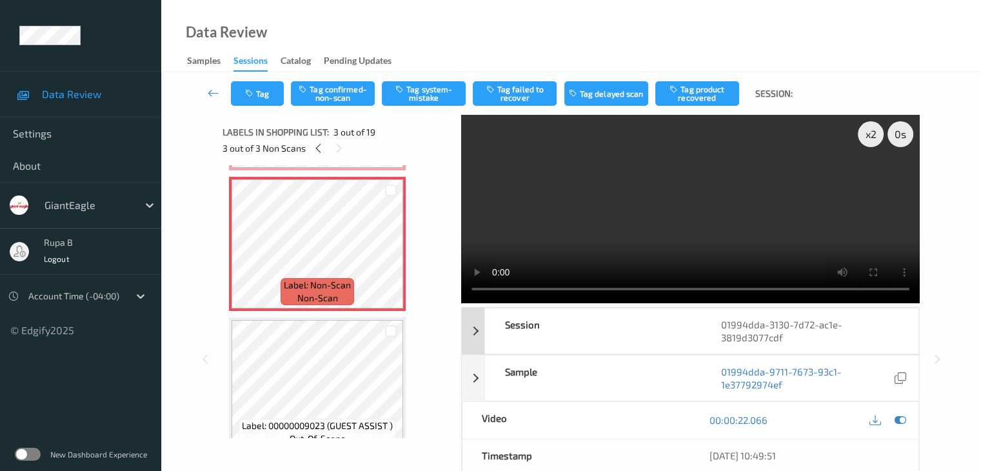
drag, startPoint x: 903, startPoint y: 421, endPoint x: 839, endPoint y: 381, distance: 75.9
click at [904, 421] on icon at bounding box center [900, 420] width 12 height 12
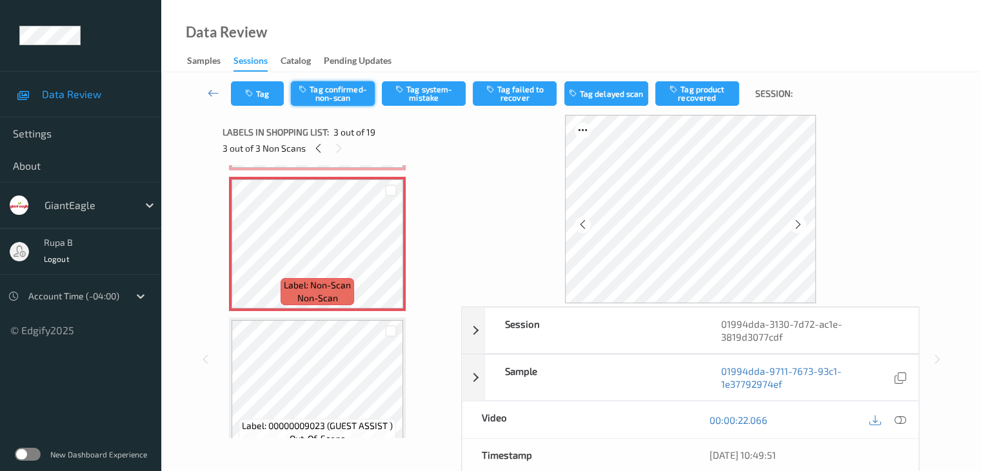
click at [334, 90] on button "Tag confirmed-non-scan" at bounding box center [333, 93] width 84 height 25
click at [688, 100] on button "Tag product recovered" at bounding box center [698, 93] width 84 height 25
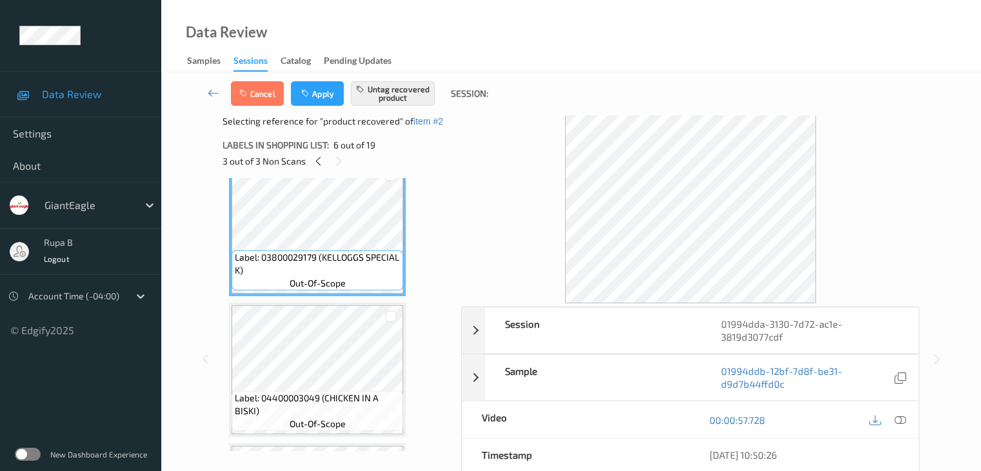
scroll to position [728, 0]
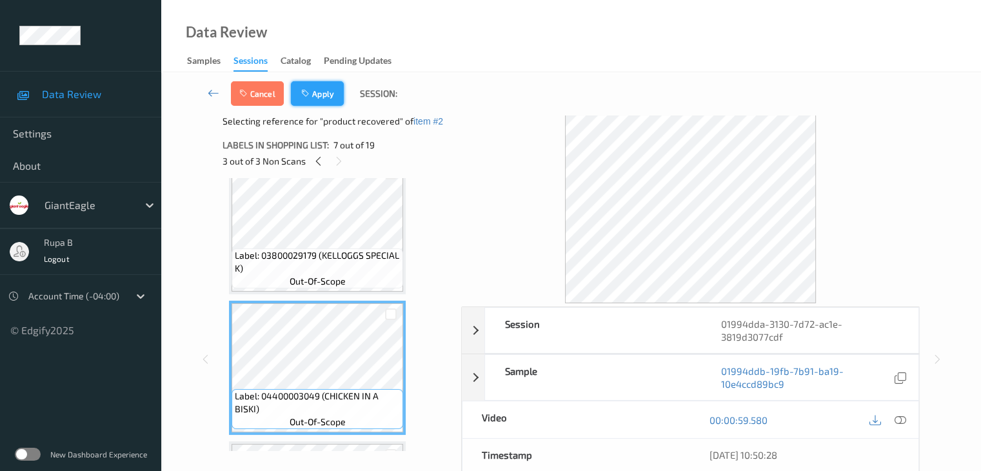
click at [325, 96] on button "Apply" at bounding box center [317, 93] width 53 height 25
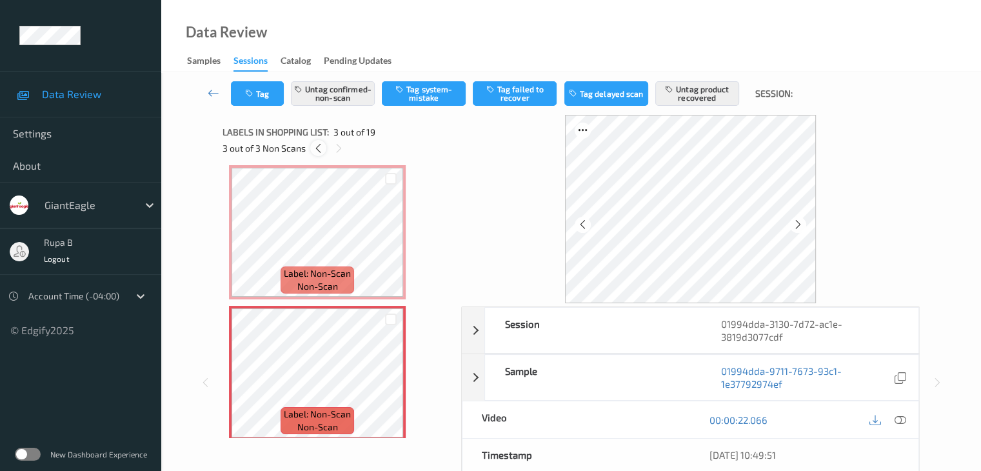
click at [321, 144] on icon at bounding box center [318, 149] width 11 height 12
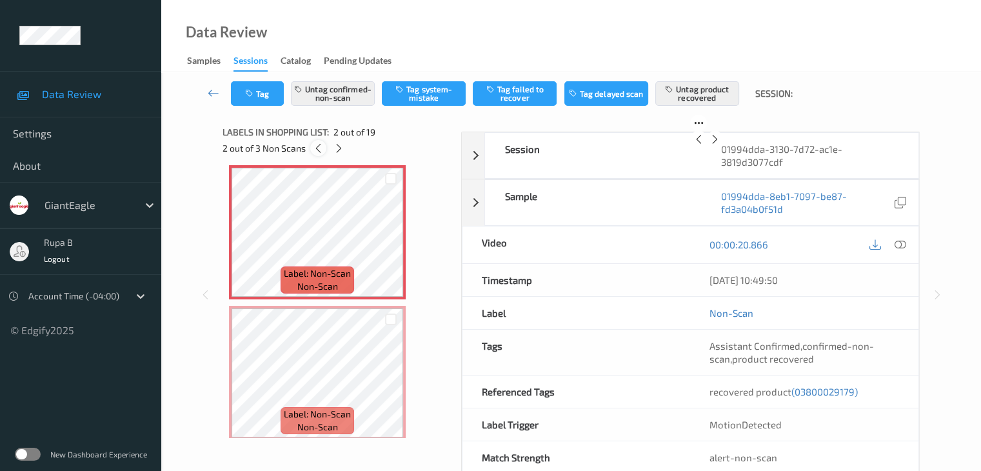
scroll to position [6, 0]
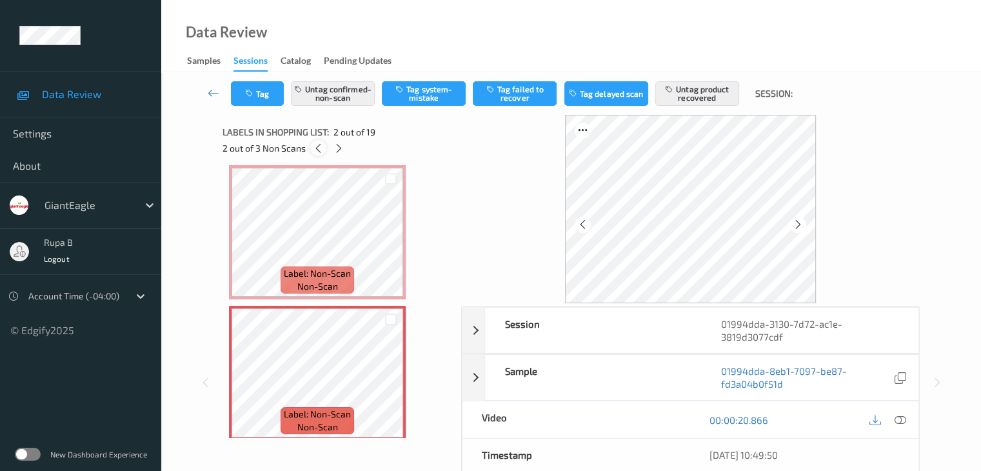
click at [321, 144] on icon at bounding box center [318, 149] width 11 height 12
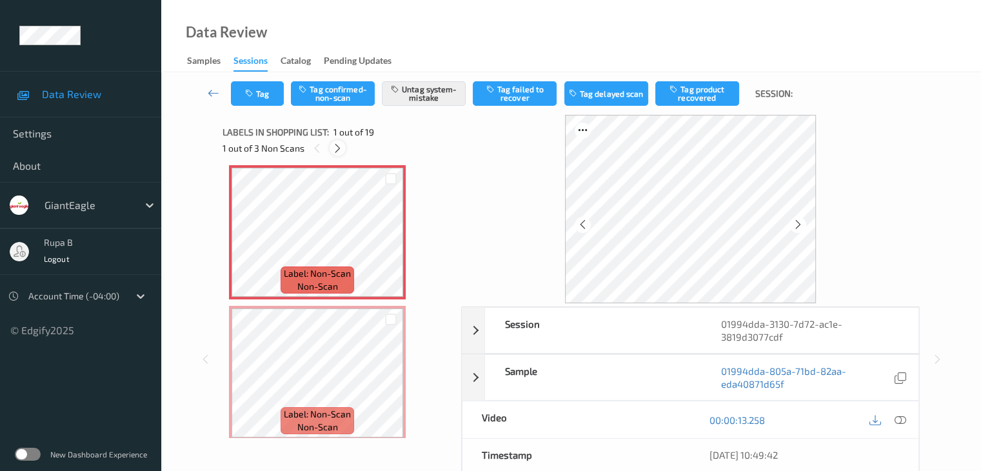
click at [337, 149] on icon at bounding box center [337, 149] width 11 height 12
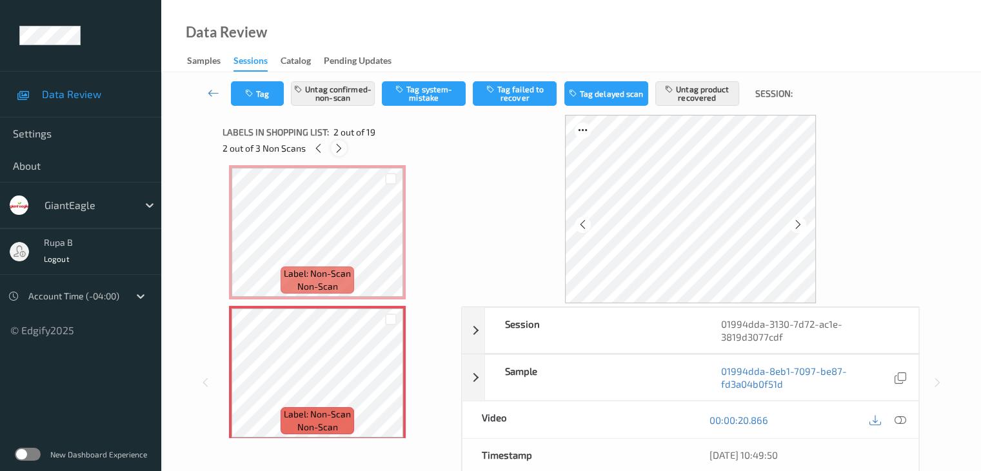
click at [337, 149] on icon at bounding box center [339, 149] width 11 height 12
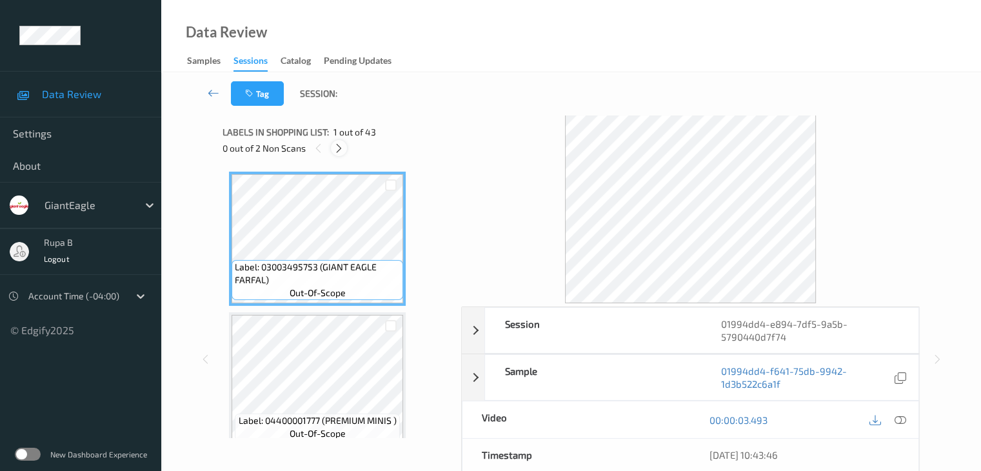
click at [338, 150] on icon at bounding box center [339, 149] width 11 height 12
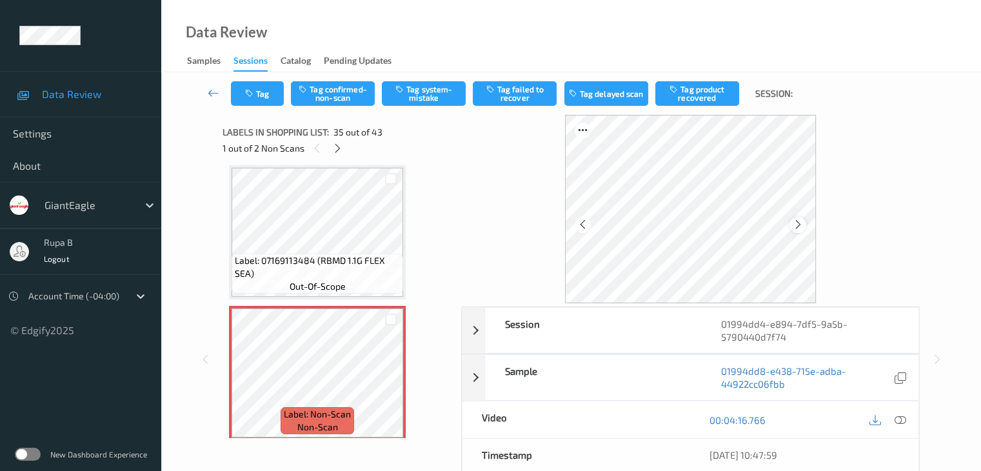
click at [802, 229] on icon at bounding box center [798, 225] width 11 height 12
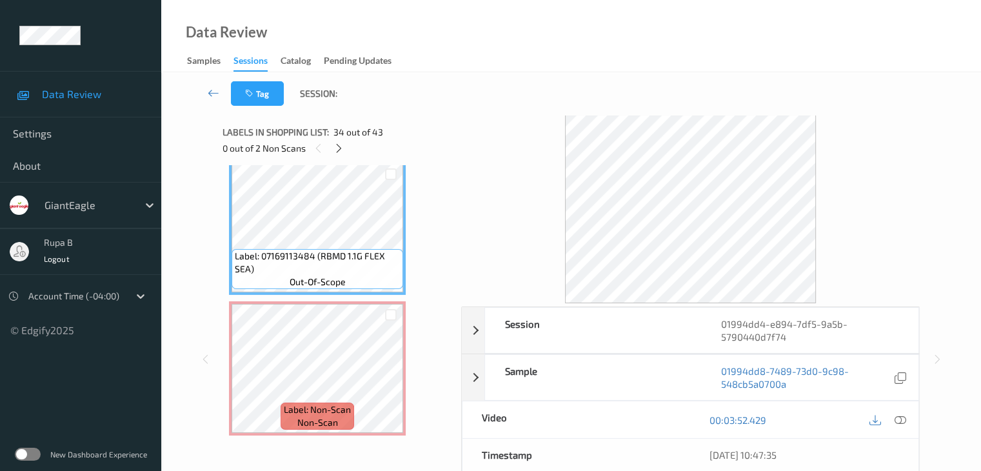
scroll to position [4713, 0]
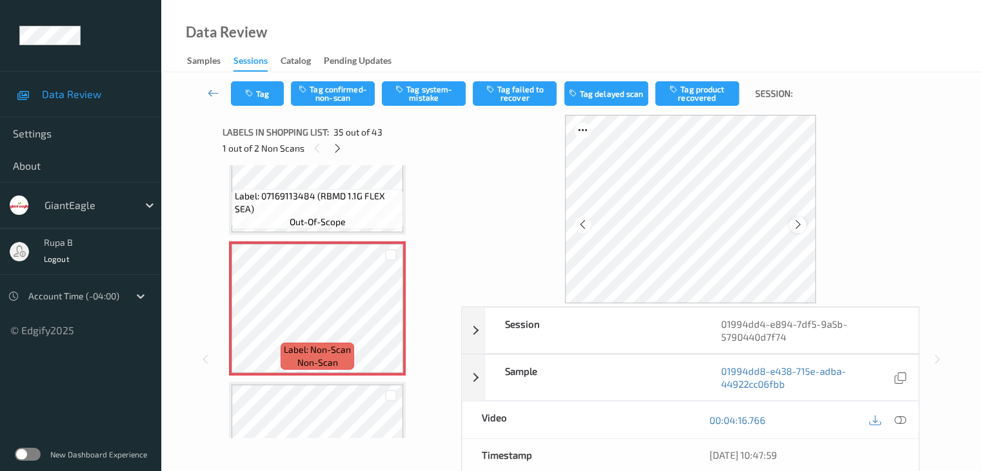
click at [798, 221] on icon at bounding box center [798, 225] width 11 height 12
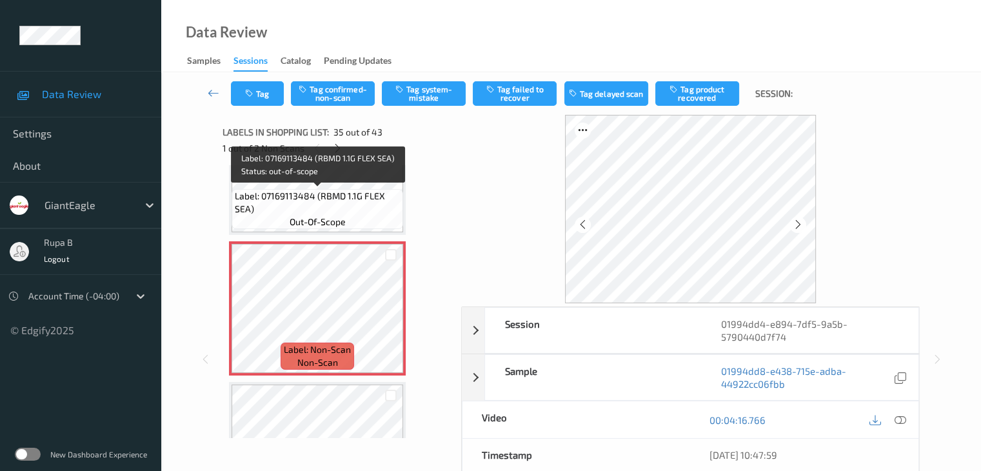
click at [365, 208] on span "Label: 07169113484 (RBMD 1.1G FLEX SEA)" at bounding box center [317, 203] width 165 height 26
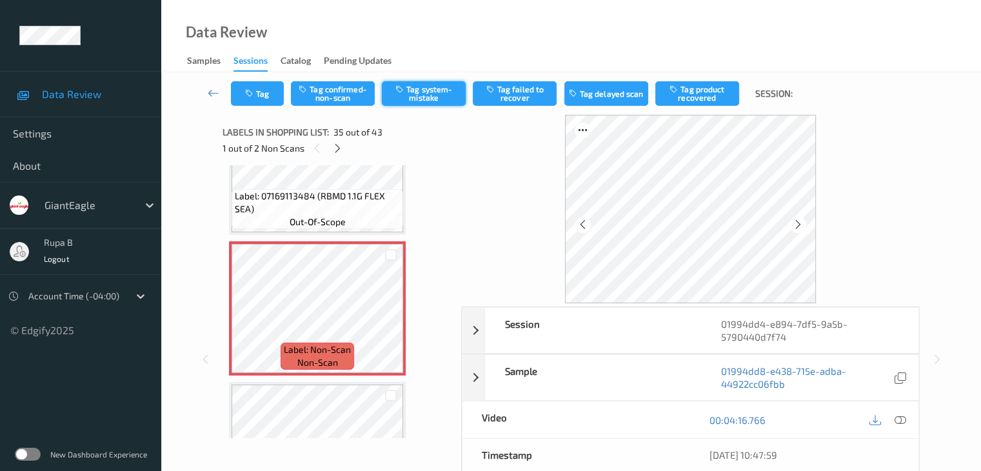
click at [412, 90] on button "Tag system-mistake" at bounding box center [424, 93] width 84 height 25
click at [276, 90] on button "Tag" at bounding box center [257, 93] width 53 height 25
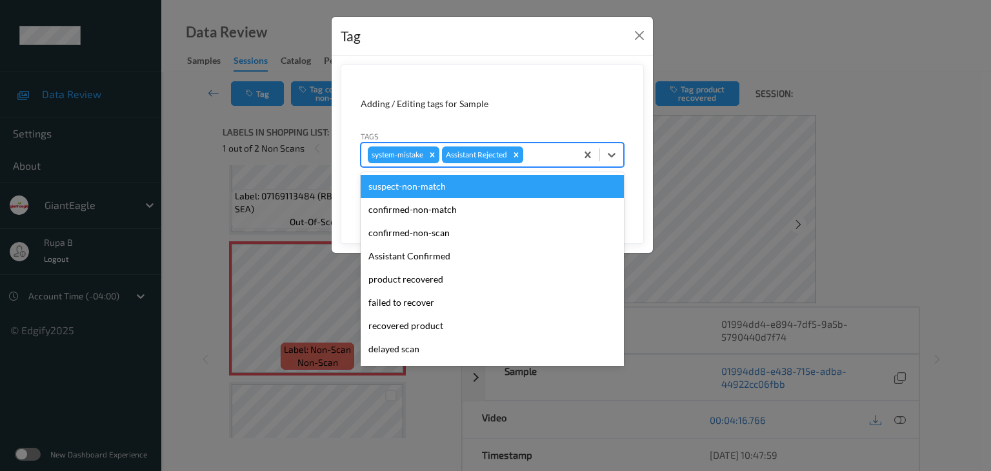
click at [552, 143] on div "system-mistake Assistant Rejected" at bounding box center [492, 155] width 263 height 25
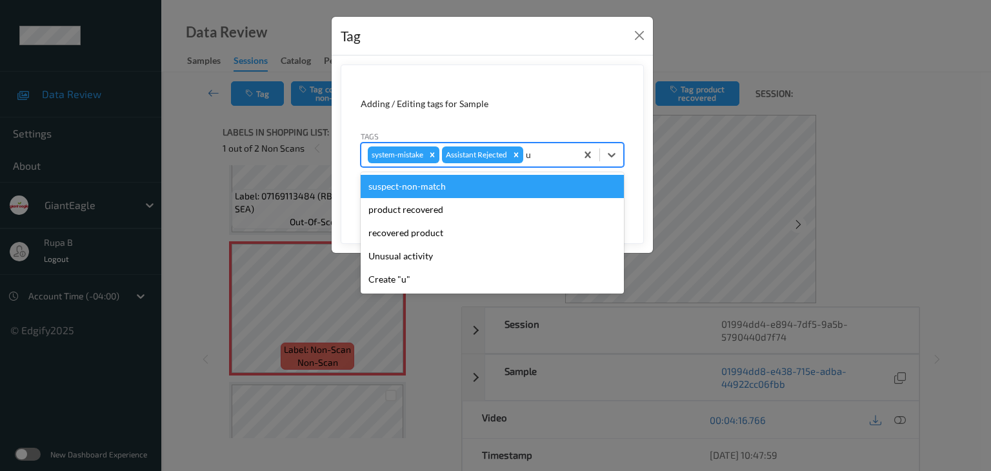
type input "un"
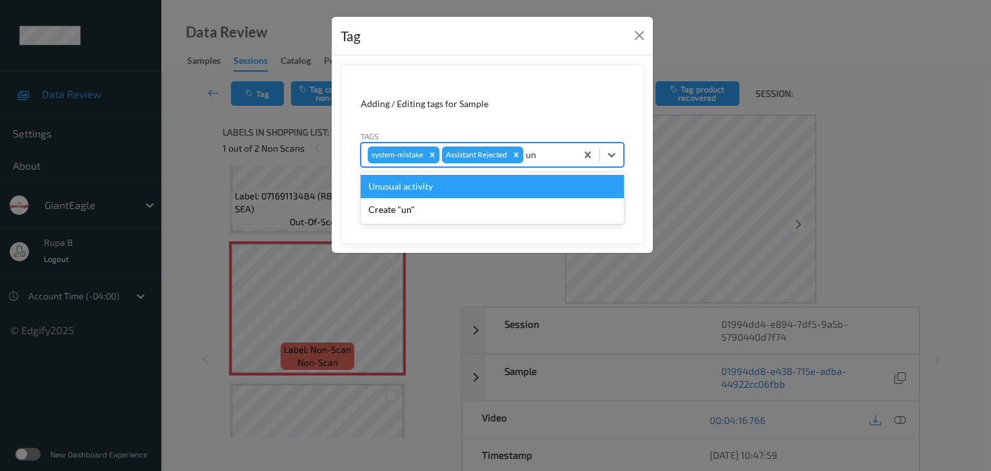
click at [519, 185] on div "Unusual activity" at bounding box center [492, 186] width 263 height 23
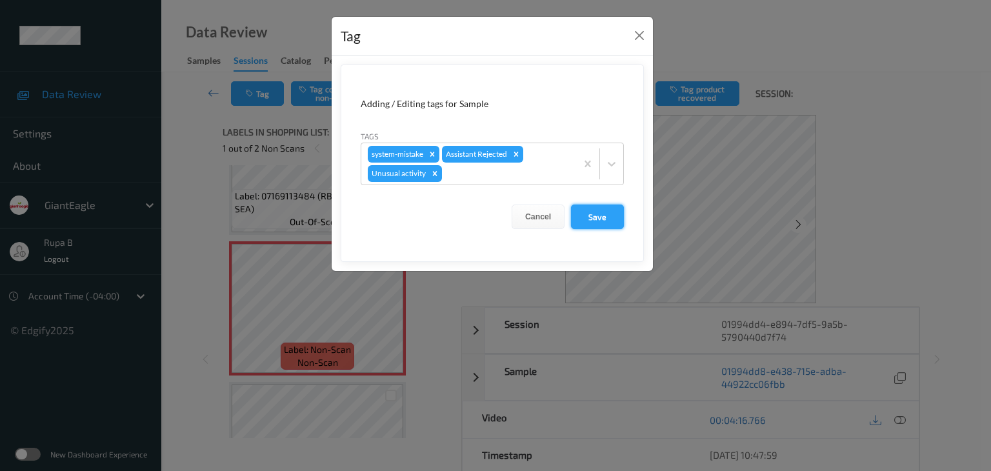
click at [604, 215] on button "Save" at bounding box center [597, 217] width 53 height 25
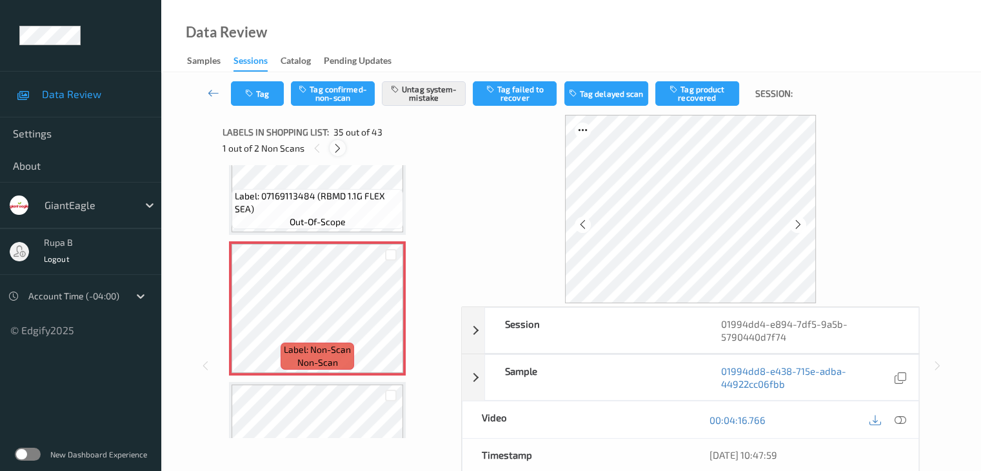
click at [334, 145] on icon at bounding box center [337, 149] width 11 height 12
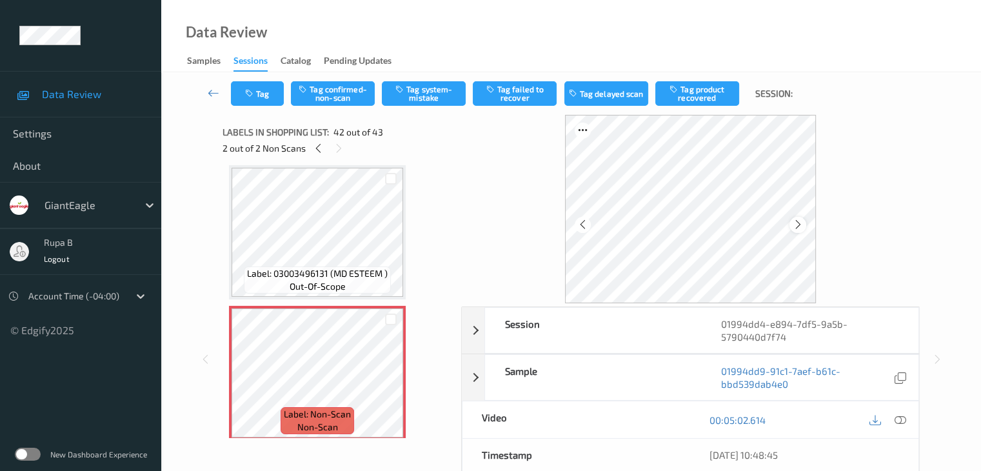
click at [801, 225] on icon at bounding box center [798, 225] width 11 height 12
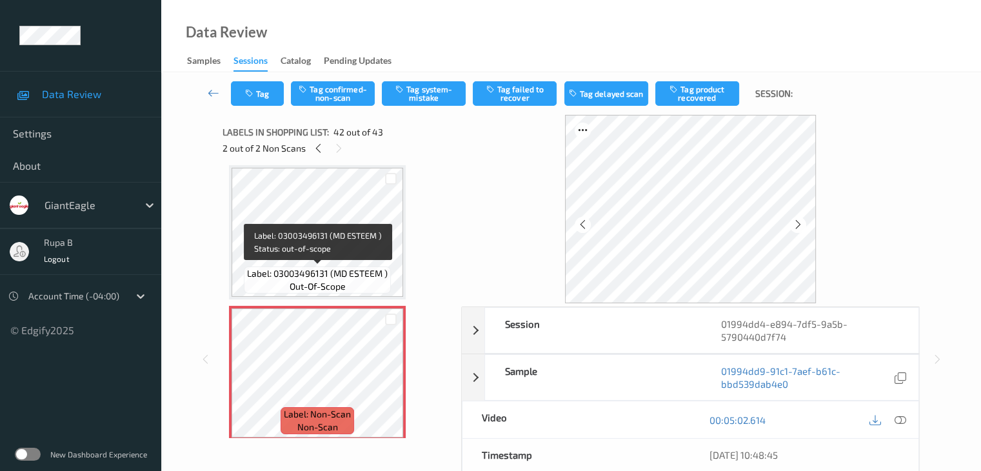
click at [297, 268] on span "Label: 03003496131 (MD ESTEEM )" at bounding box center [317, 273] width 141 height 13
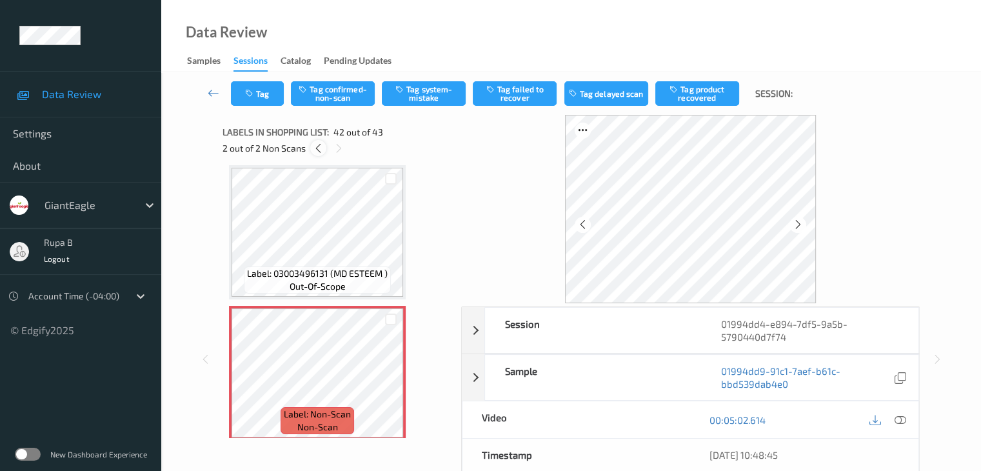
click at [320, 148] on icon at bounding box center [318, 149] width 11 height 12
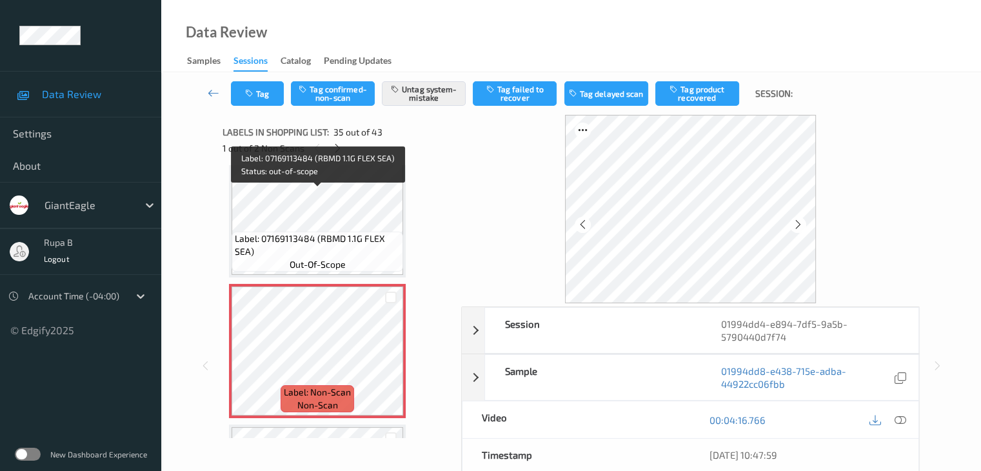
scroll to position [4648, 0]
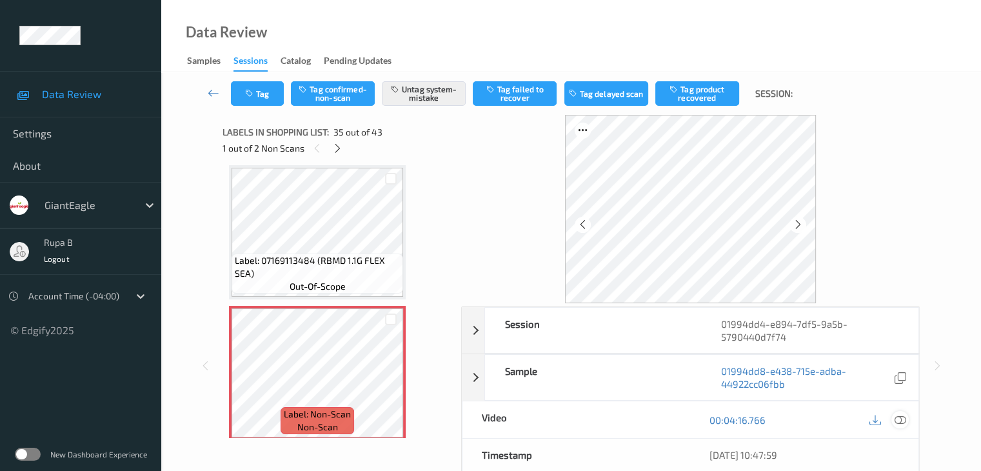
click at [898, 416] on icon at bounding box center [900, 420] width 12 height 12
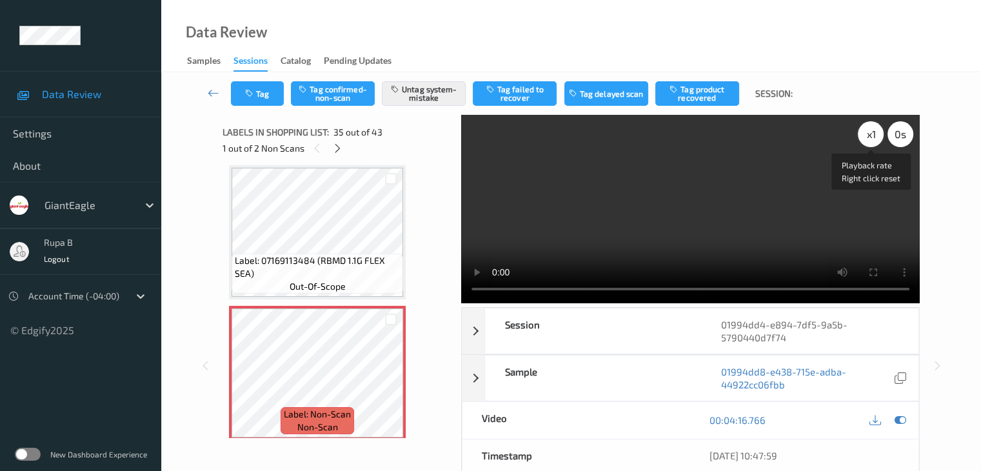
click at [872, 139] on div "x 1" at bounding box center [871, 134] width 26 height 26
click at [899, 416] on icon at bounding box center [900, 420] width 12 height 12
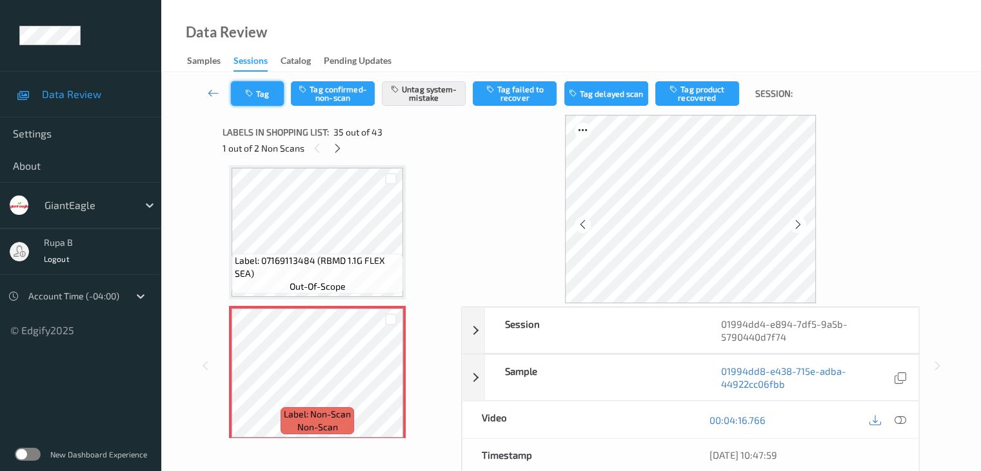
click at [240, 96] on button "Tag" at bounding box center [257, 93] width 53 height 25
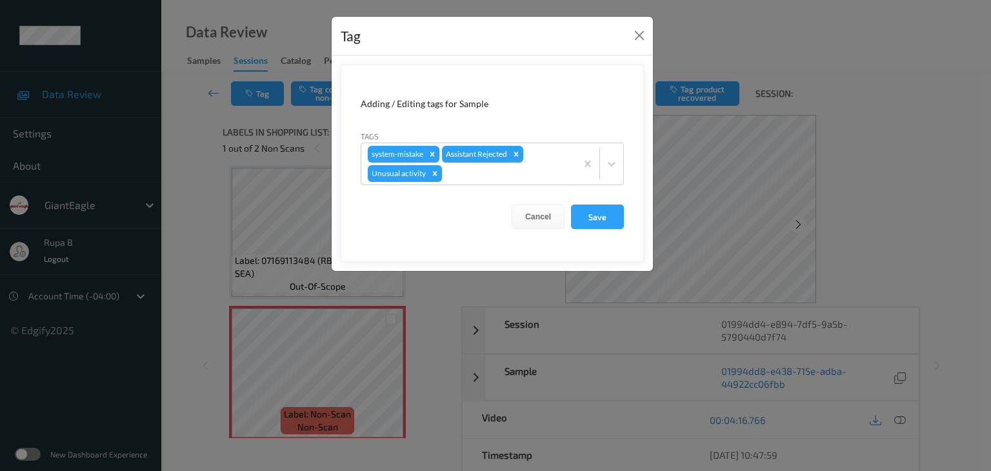
click at [248, 172] on div "Tag Adding / Editing tags for Sample Tags system-mistake Assistant Rejected Unu…" at bounding box center [495, 235] width 991 height 471
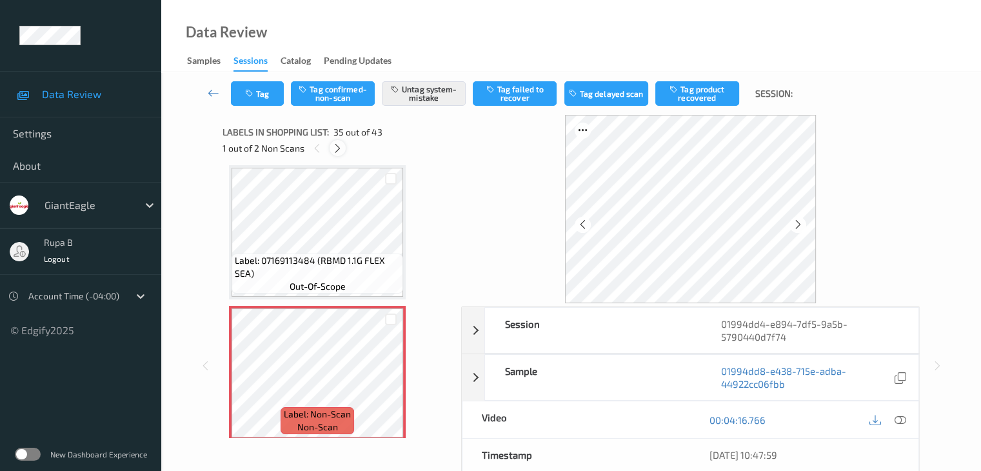
click at [334, 149] on icon at bounding box center [337, 149] width 11 height 12
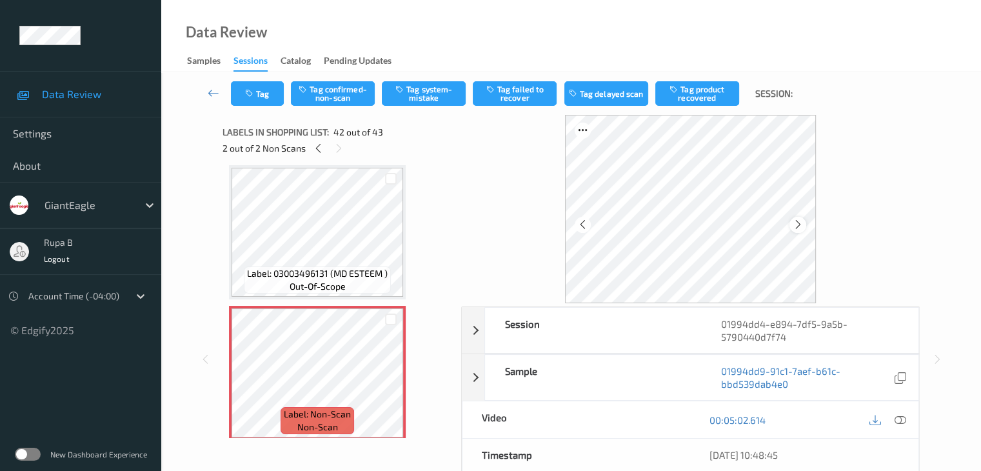
click at [800, 226] on icon at bounding box center [798, 225] width 11 height 12
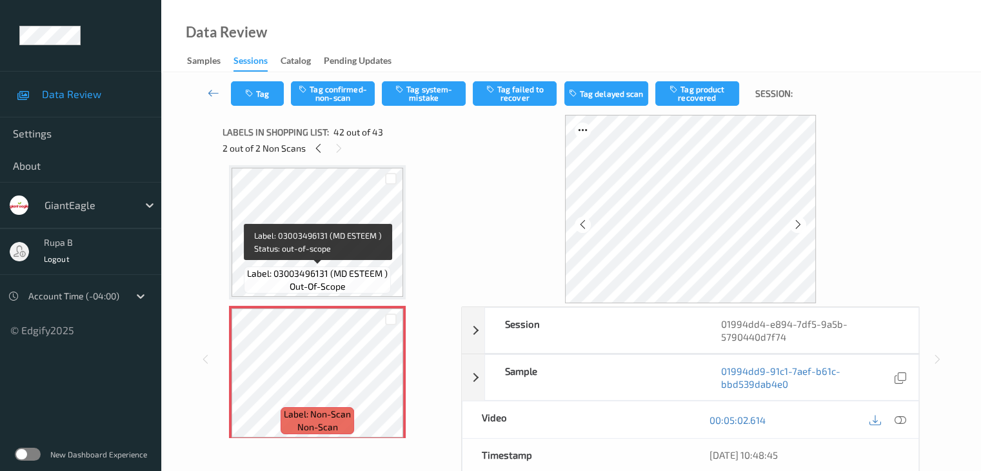
click at [330, 285] on span "out-of-scope" at bounding box center [318, 286] width 56 height 13
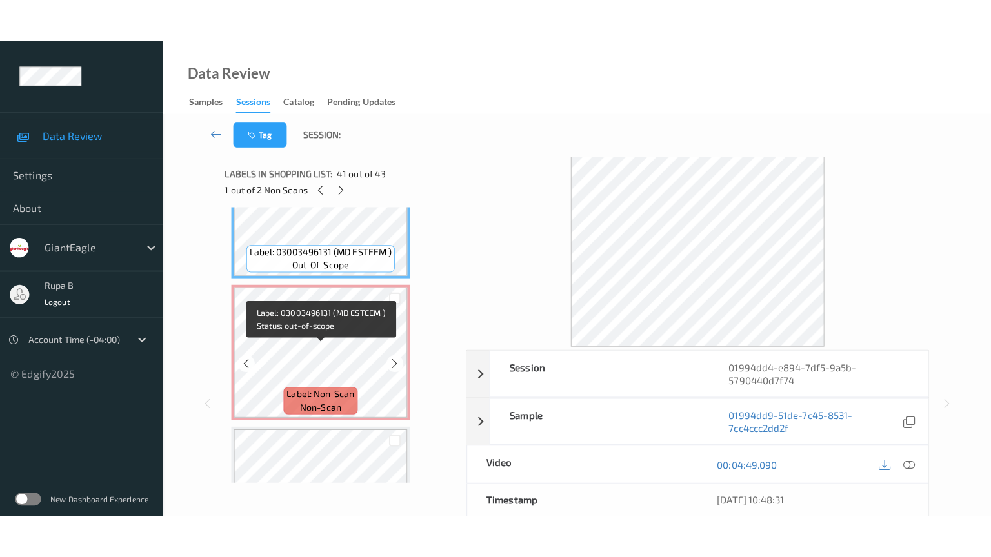
scroll to position [5698, 0]
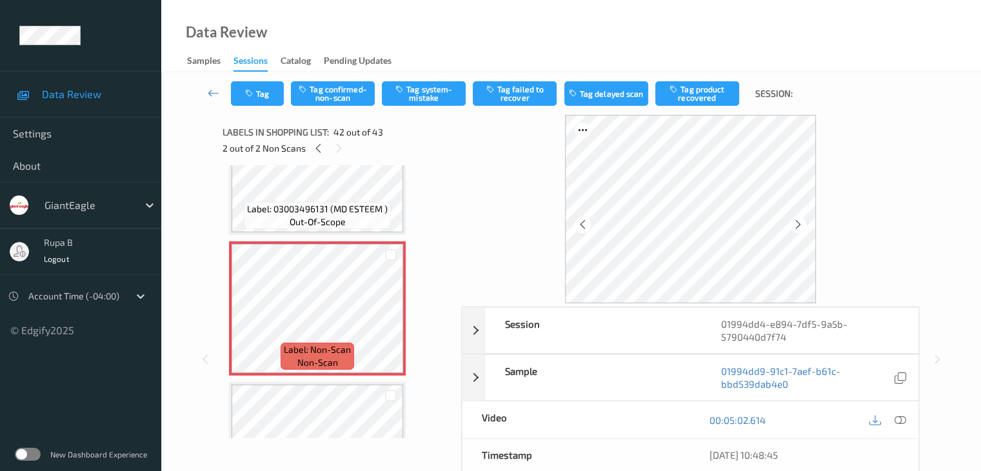
click at [914, 425] on div "00:05:02.614" at bounding box center [804, 419] width 228 height 37
click at [908, 421] on div at bounding box center [900, 419] width 17 height 17
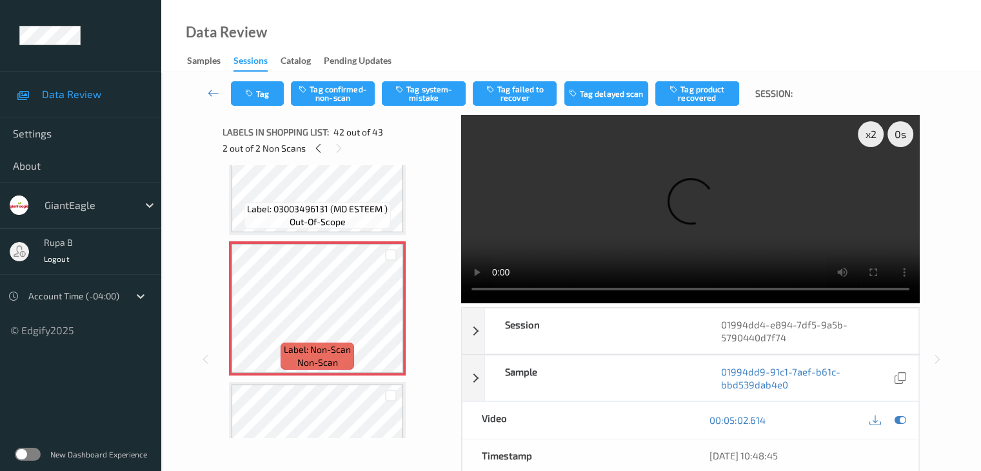
scroll to position [5696, 0]
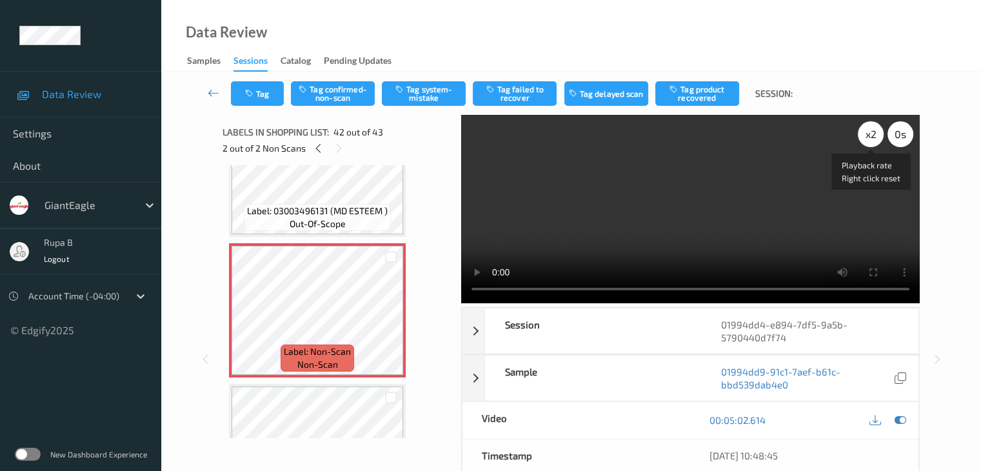
click at [860, 136] on div "x 2" at bounding box center [871, 134] width 26 height 26
click at [899, 417] on icon at bounding box center [900, 420] width 12 height 12
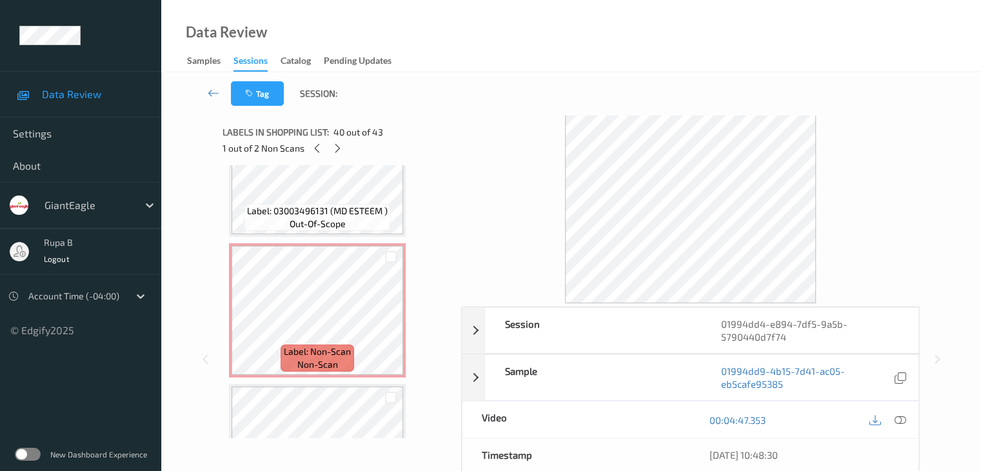
click at [348, 150] on div "1 out of 2 Non Scans" at bounding box center [338, 148] width 230 height 16
click at [339, 145] on icon at bounding box center [337, 149] width 11 height 12
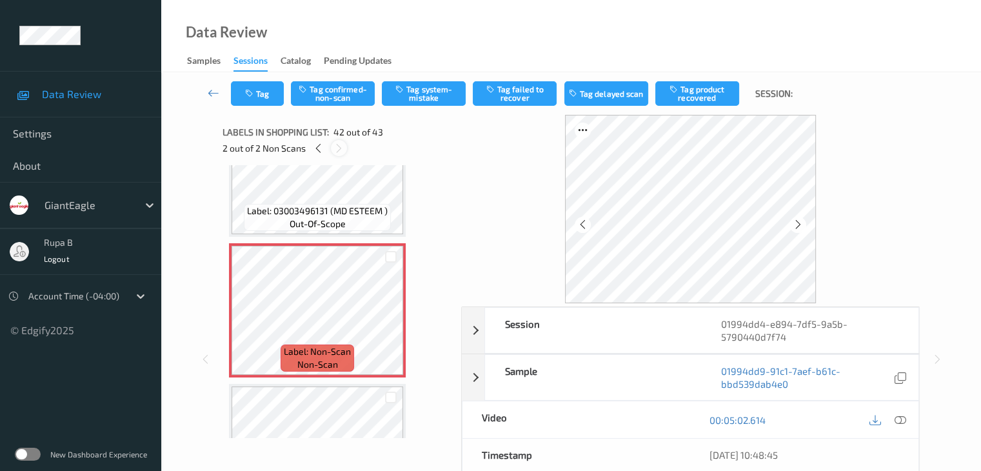
scroll to position [5633, 0]
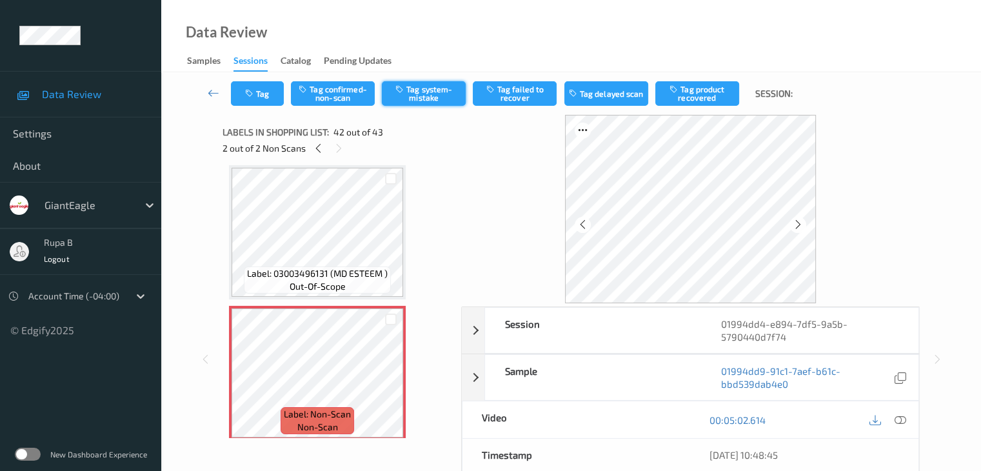
click at [419, 93] on button "Tag system-mistake" at bounding box center [424, 93] width 84 height 25
click at [256, 100] on button "Tag" at bounding box center [257, 93] width 53 height 25
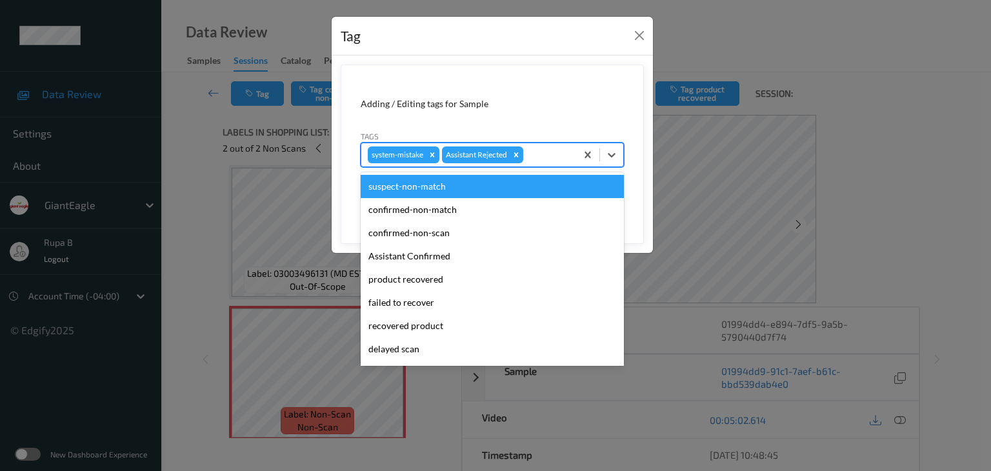
click at [537, 157] on div at bounding box center [548, 154] width 44 height 15
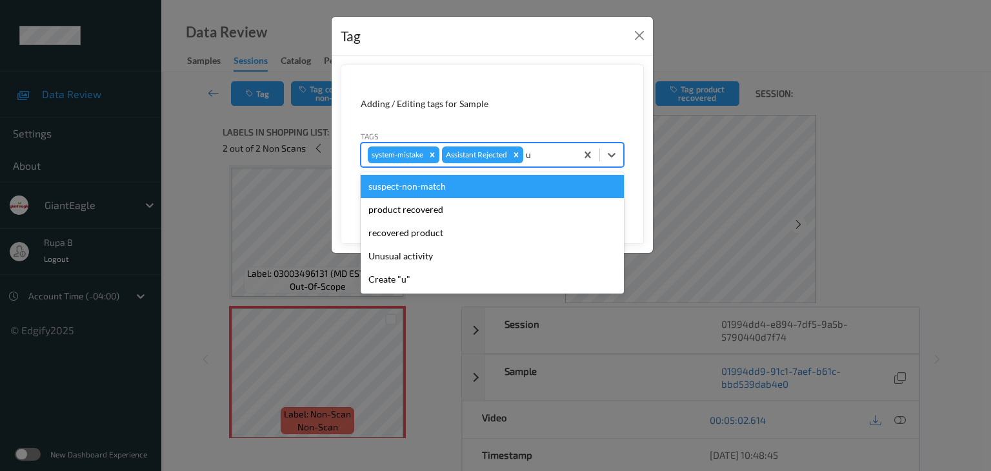
type input "un"
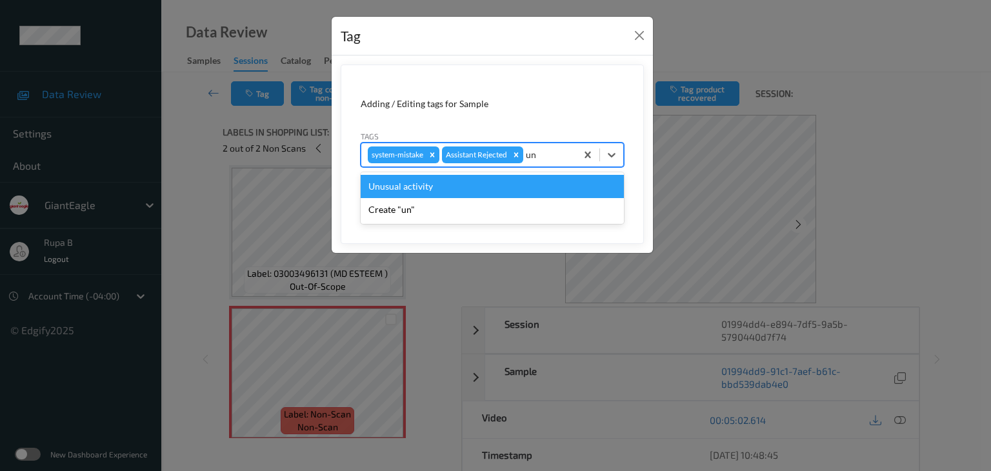
click at [493, 181] on div "Unusual activity" at bounding box center [492, 186] width 263 height 23
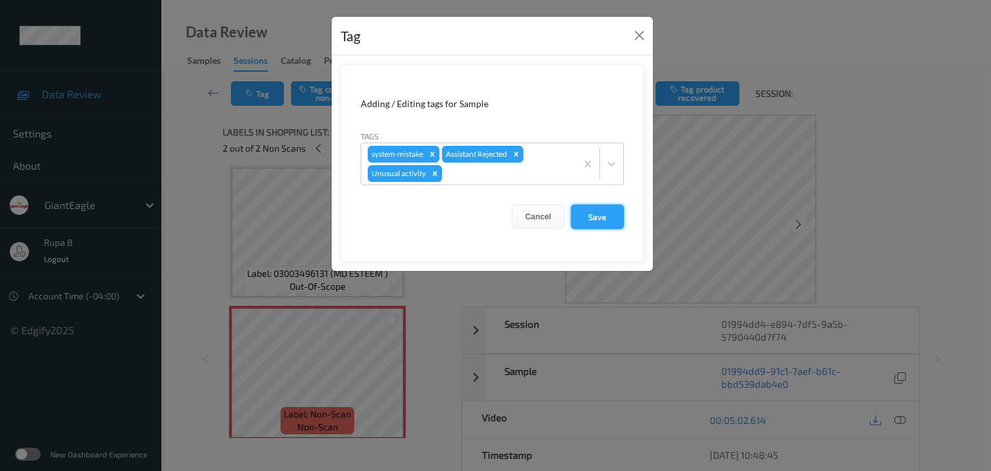
click at [588, 214] on button "Save" at bounding box center [597, 217] width 53 height 25
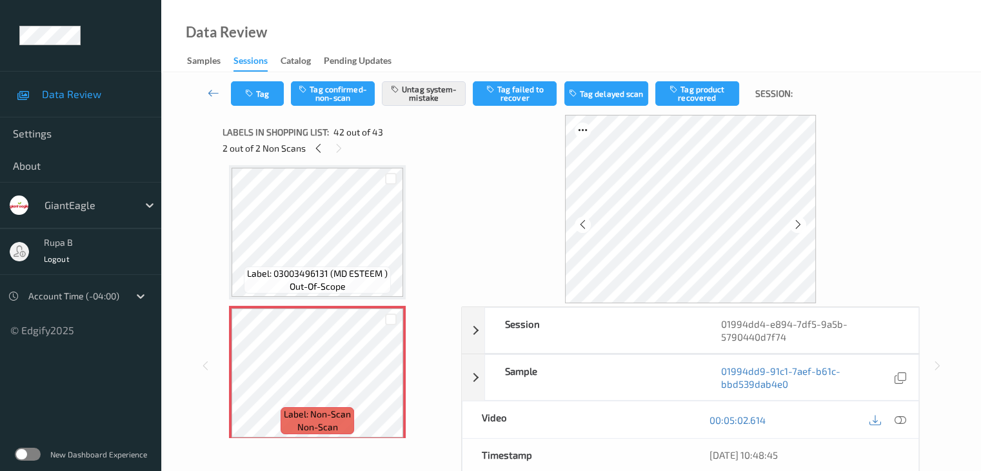
click at [326, 152] on div "2 out of 2 Non Scans" at bounding box center [338, 148] width 230 height 16
click at [324, 150] on div at bounding box center [318, 148] width 16 height 16
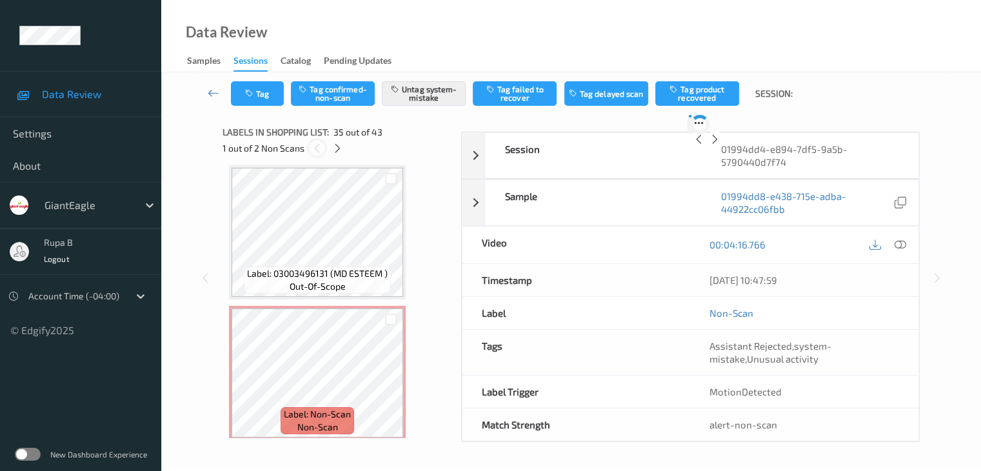
scroll to position [4648, 0]
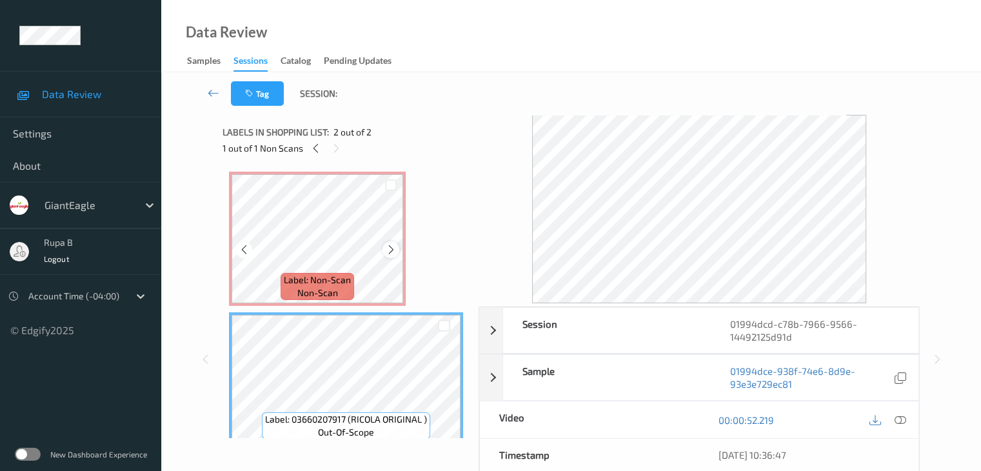
click at [397, 250] on div at bounding box center [391, 249] width 16 height 16
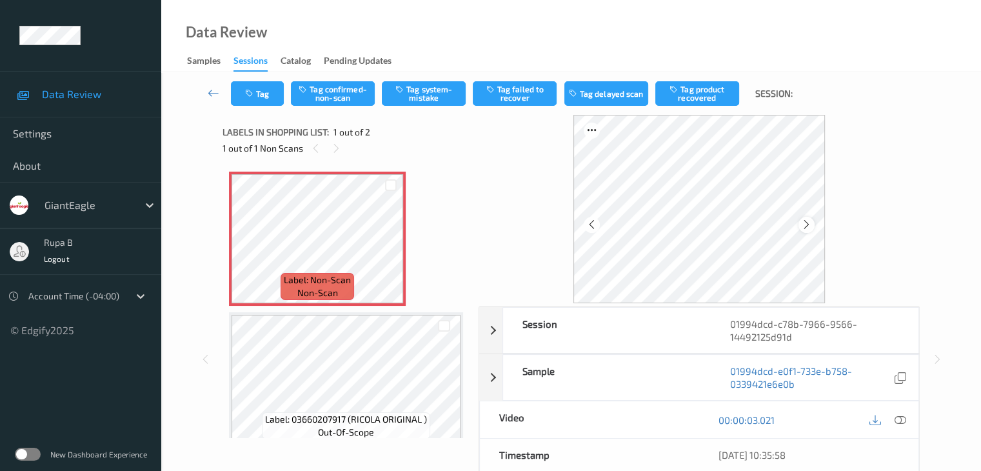
click at [812, 227] on icon at bounding box center [806, 225] width 11 height 12
click at [901, 425] on div at bounding box center [900, 419] width 17 height 17
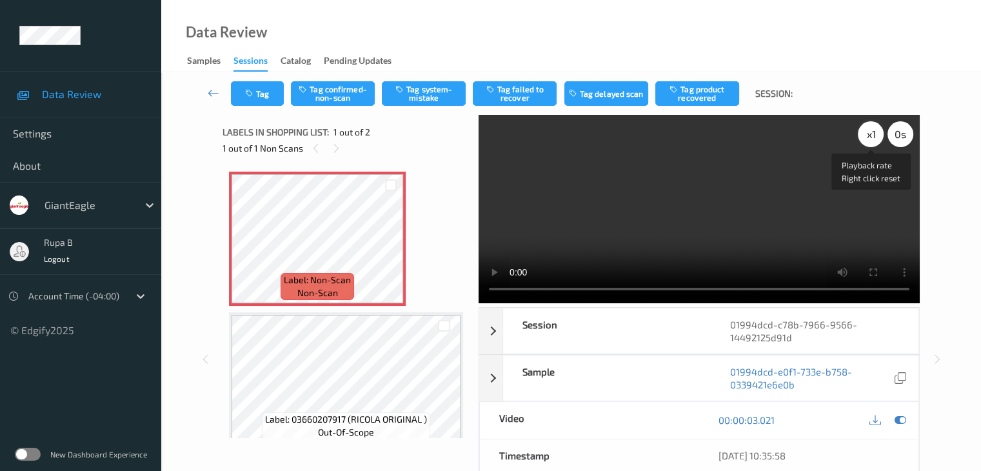
click at [865, 140] on div "x 1" at bounding box center [871, 134] width 26 height 26
click at [903, 417] on icon at bounding box center [900, 420] width 12 height 12
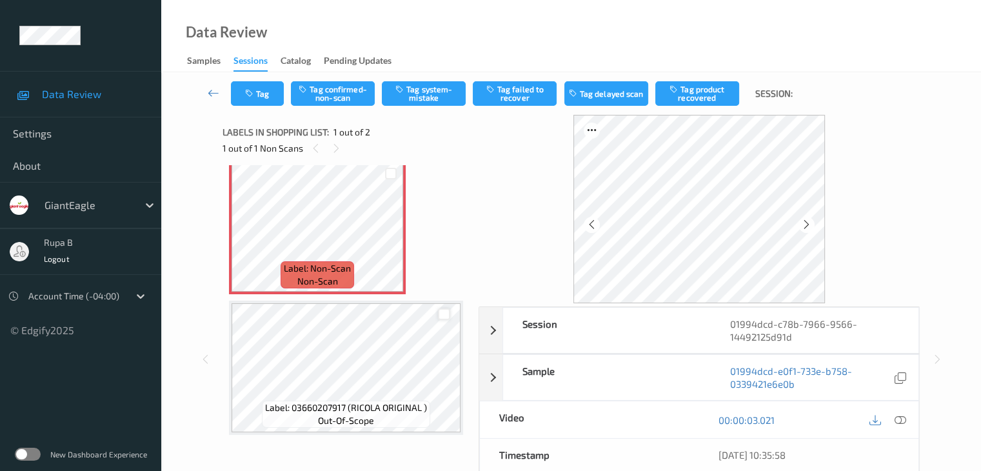
scroll to position [15, 0]
click at [330, 91] on button "Tag confirmed-non-scan" at bounding box center [333, 93] width 84 height 25
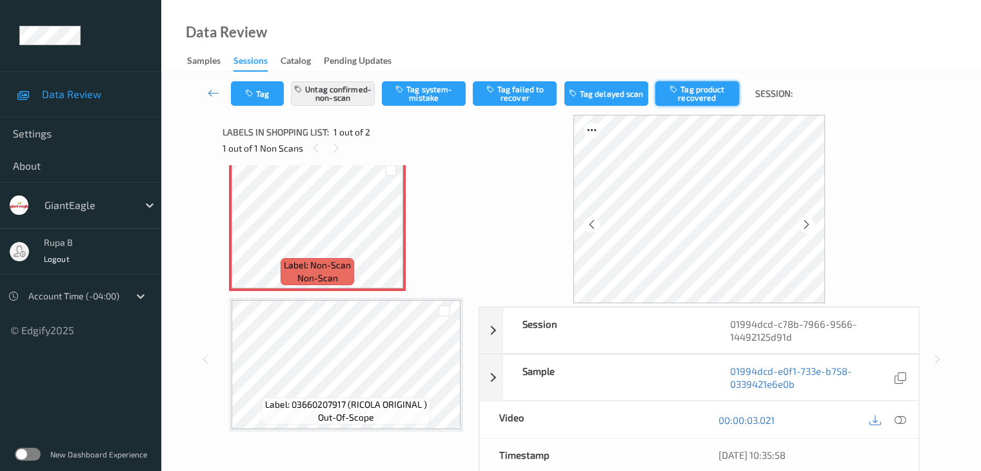
click at [707, 99] on button "Tag product recovered" at bounding box center [698, 93] width 84 height 25
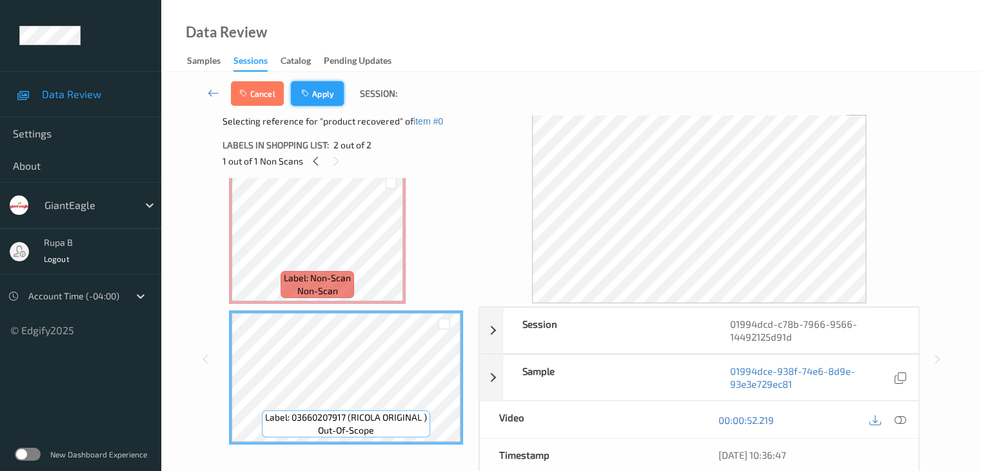
click at [327, 94] on button "Apply" at bounding box center [317, 93] width 53 height 25
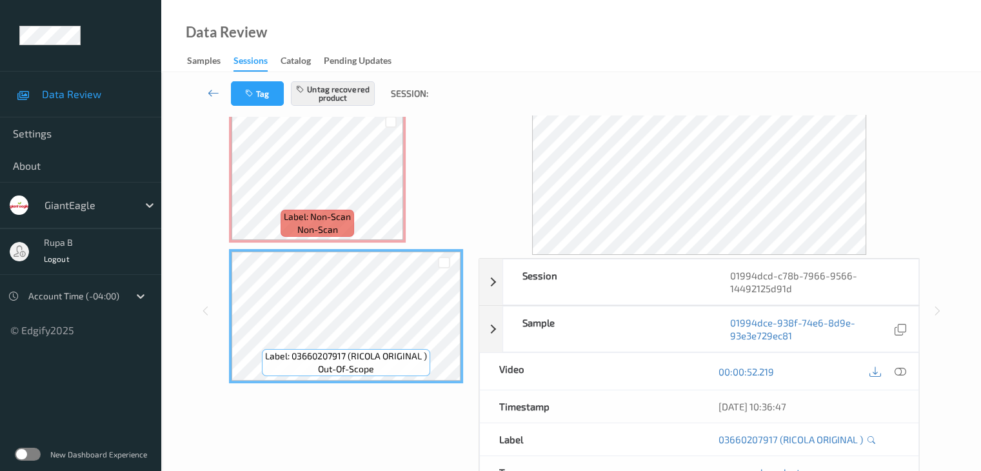
scroll to position [0, 0]
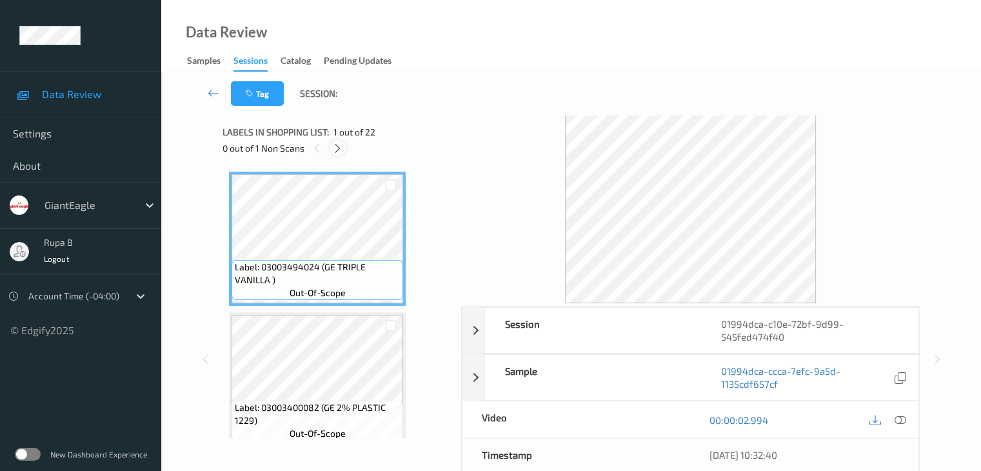
click at [333, 150] on icon at bounding box center [337, 149] width 11 height 12
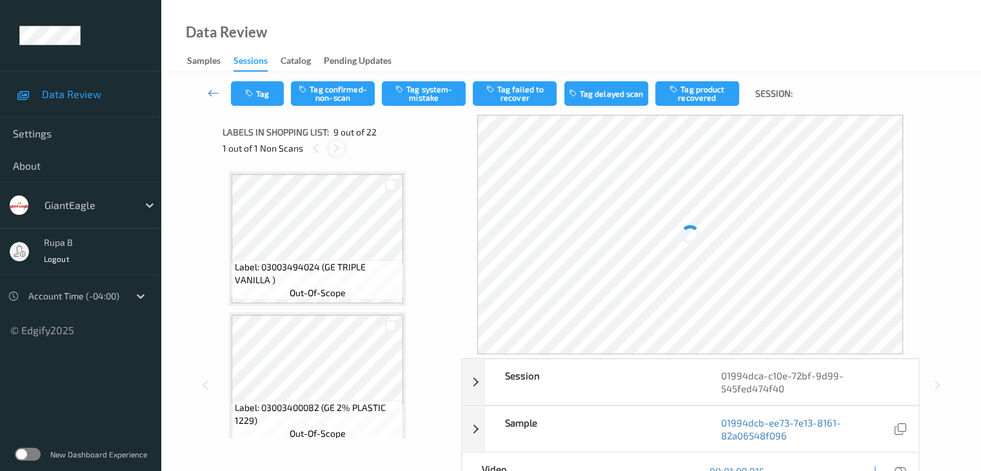
scroll to position [991, 0]
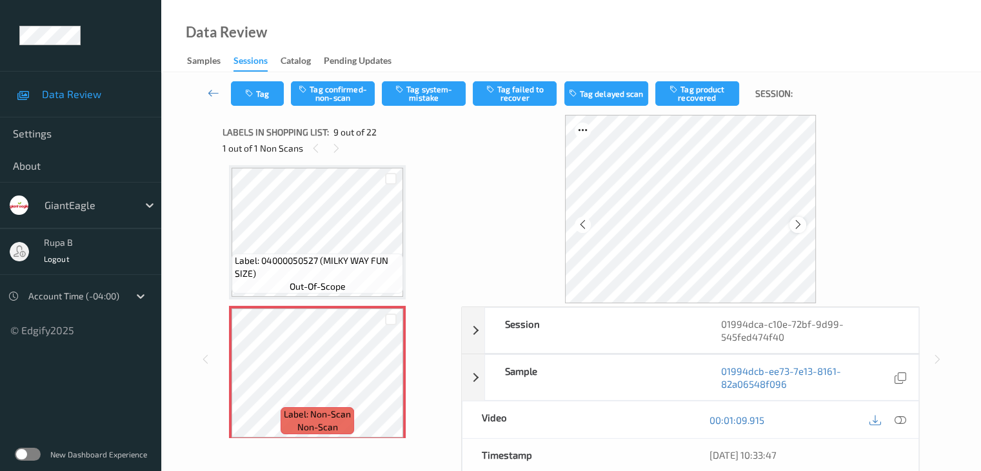
click at [800, 223] on icon at bounding box center [798, 225] width 11 height 12
click at [418, 90] on button "Tag system-mistake" at bounding box center [424, 93] width 84 height 25
click at [248, 93] on icon "button" at bounding box center [250, 93] width 11 height 9
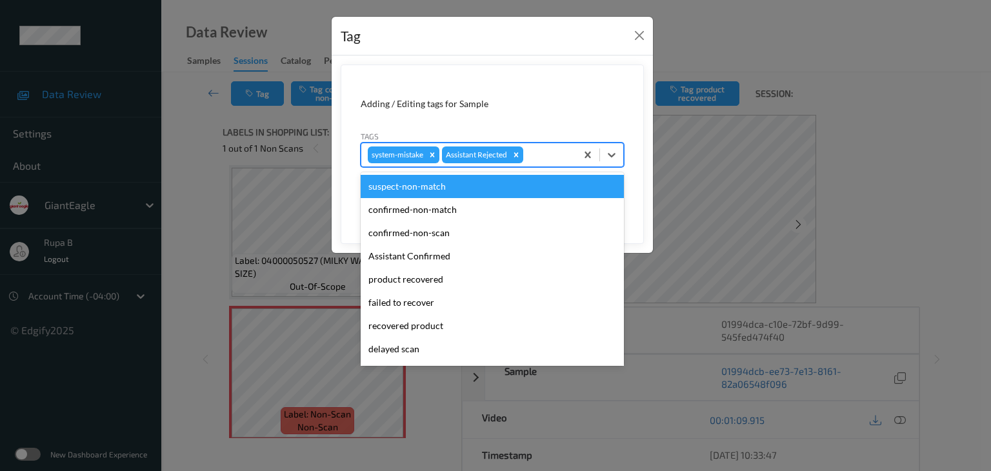
click at [561, 148] on div at bounding box center [548, 154] width 44 height 15
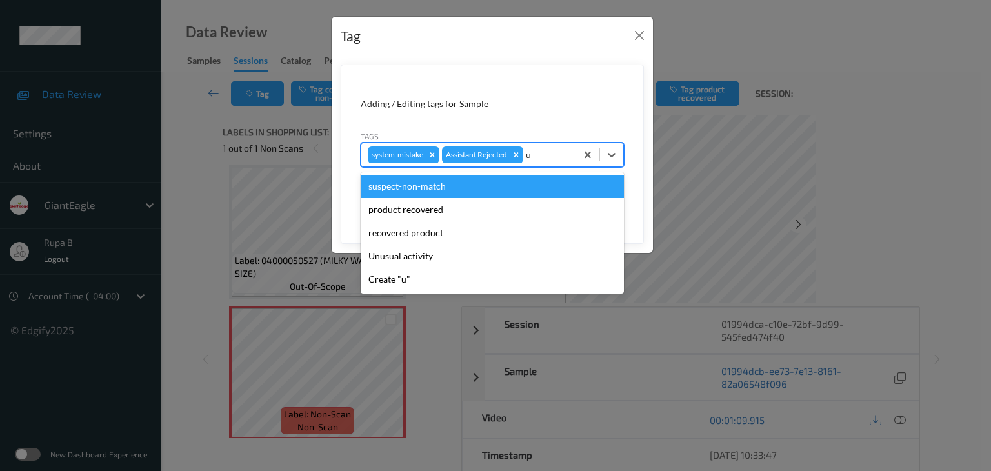
type input "un"
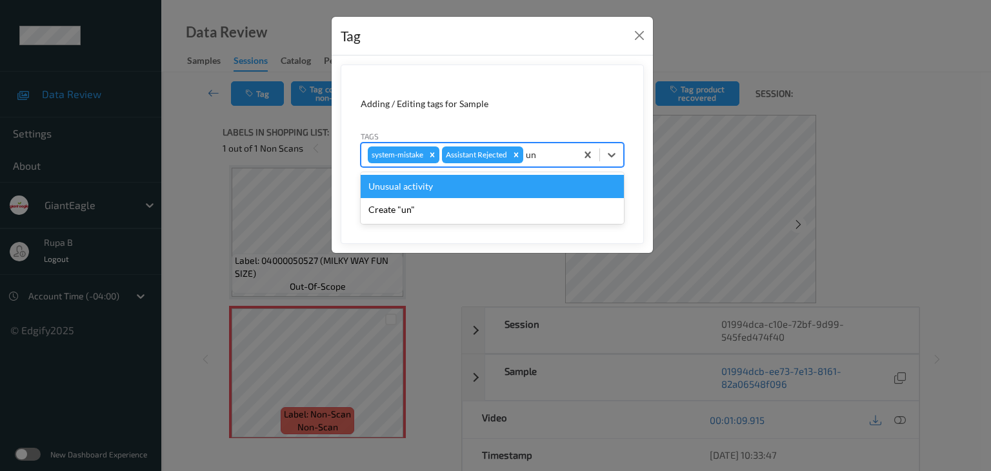
click at [495, 186] on div "Unusual activity" at bounding box center [492, 186] width 263 height 23
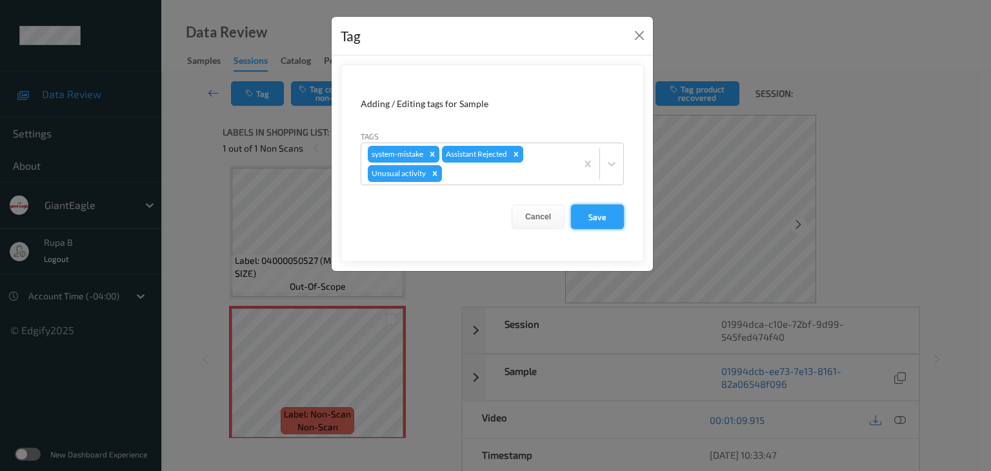
click at [604, 210] on button "Save" at bounding box center [597, 217] width 53 height 25
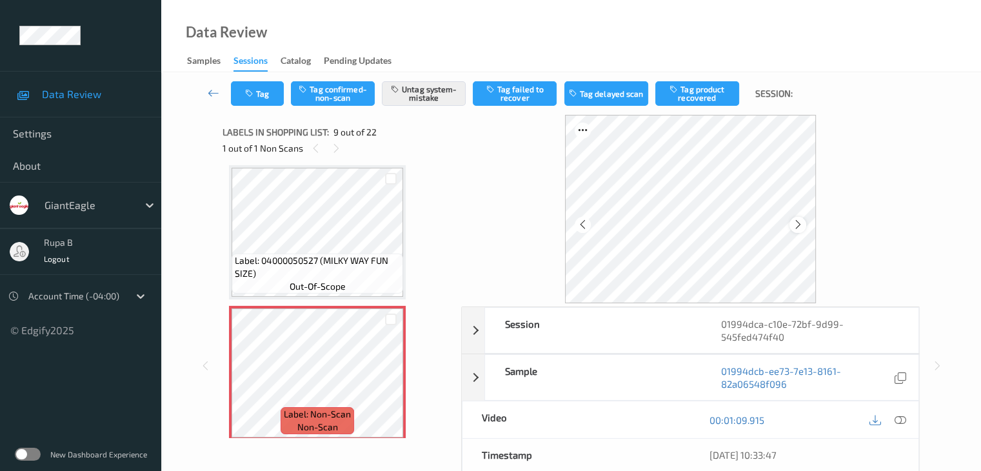
click at [799, 232] on div at bounding box center [798, 225] width 16 height 16
click at [901, 422] on icon at bounding box center [900, 420] width 12 height 12
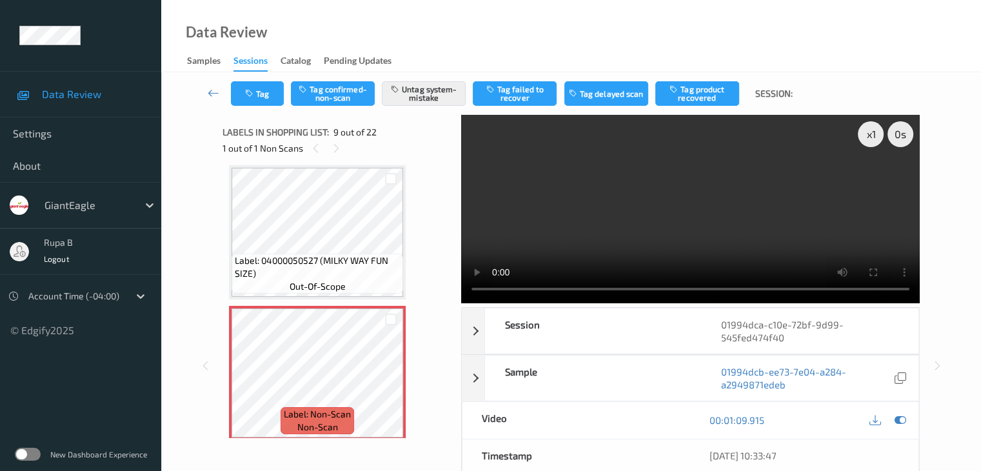
click at [826, 233] on video at bounding box center [690, 209] width 459 height 188
click at [874, 139] on div "x 1" at bounding box center [871, 134] width 26 height 26
click at [874, 139] on div "x 2" at bounding box center [871, 134] width 26 height 26
click at [901, 425] on icon at bounding box center [900, 420] width 12 height 12
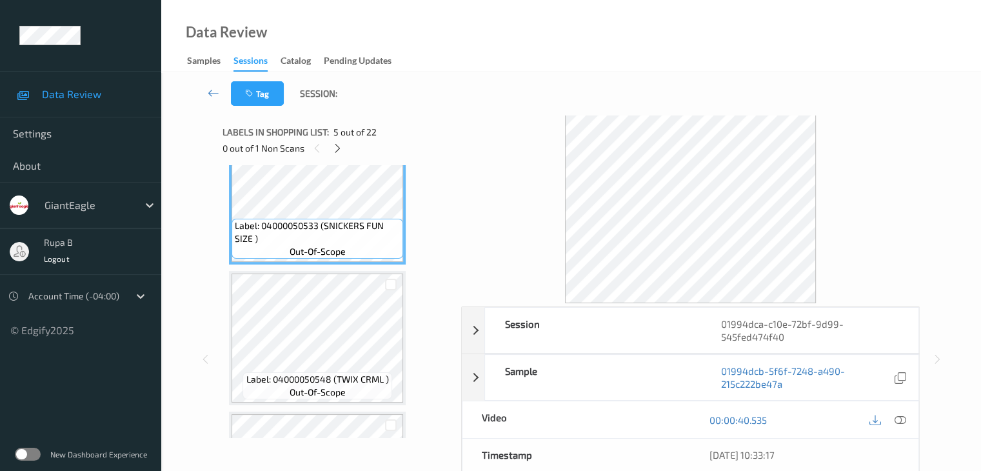
scroll to position [475, 0]
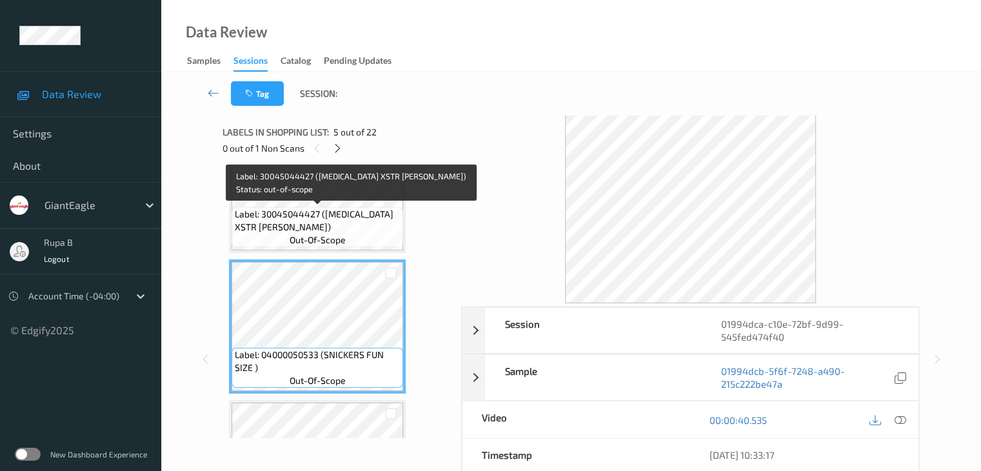
click at [328, 225] on span "Label: 30045044427 ([MEDICAL_DATA] XSTR [PERSON_NAME])" at bounding box center [317, 221] width 165 height 26
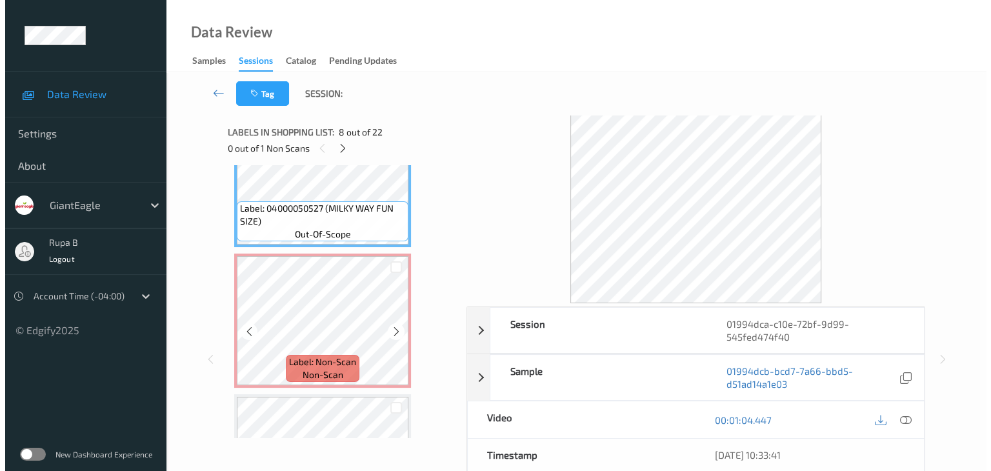
scroll to position [1056, 0]
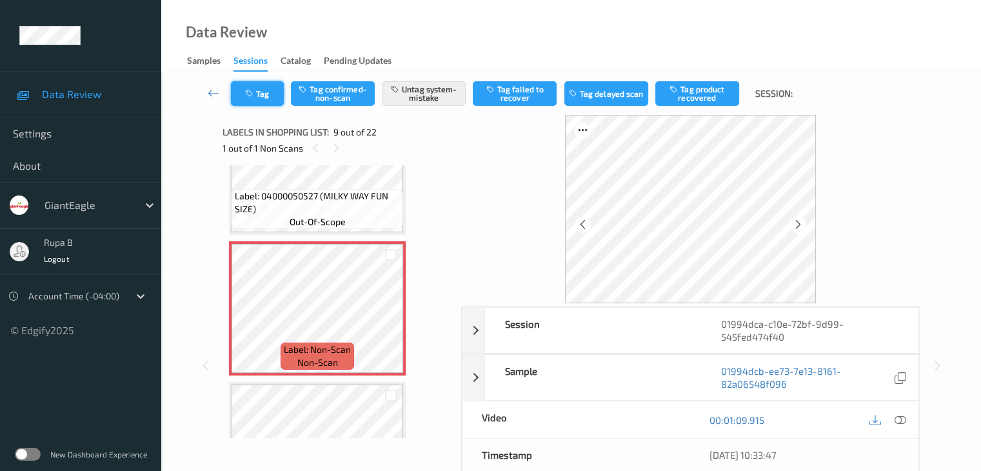
click at [257, 99] on button "Tag" at bounding box center [257, 93] width 53 height 25
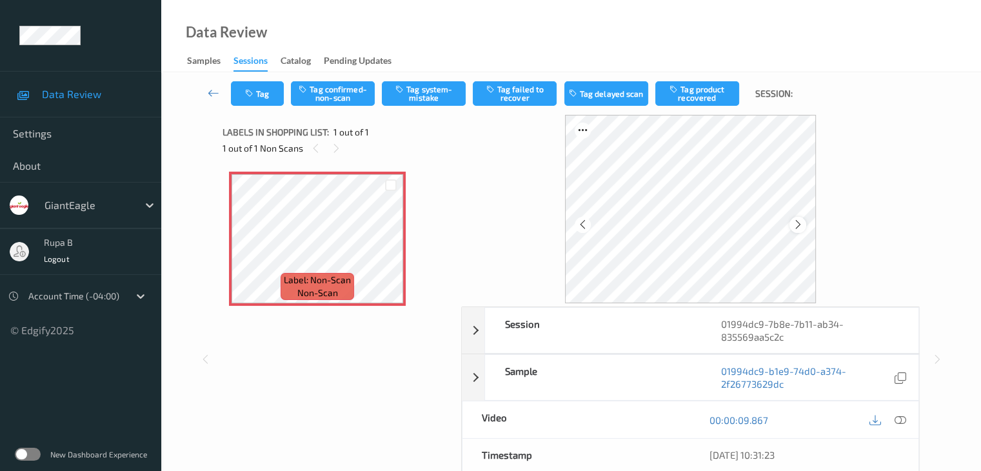
click at [802, 223] on icon at bounding box center [798, 225] width 11 height 12
click at [408, 93] on button "Tag system-mistake" at bounding box center [424, 93] width 84 height 25
click at [257, 99] on button "Tag" at bounding box center [257, 93] width 53 height 25
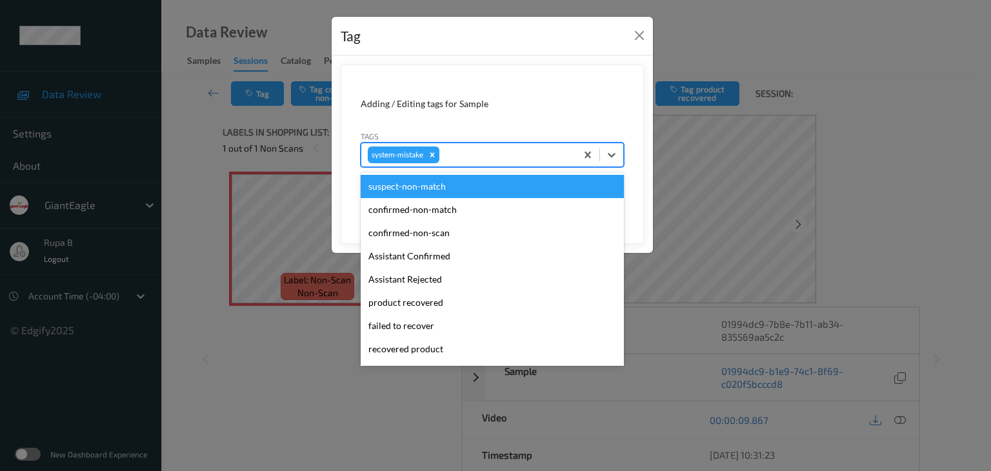
click at [509, 158] on div at bounding box center [506, 154] width 128 height 15
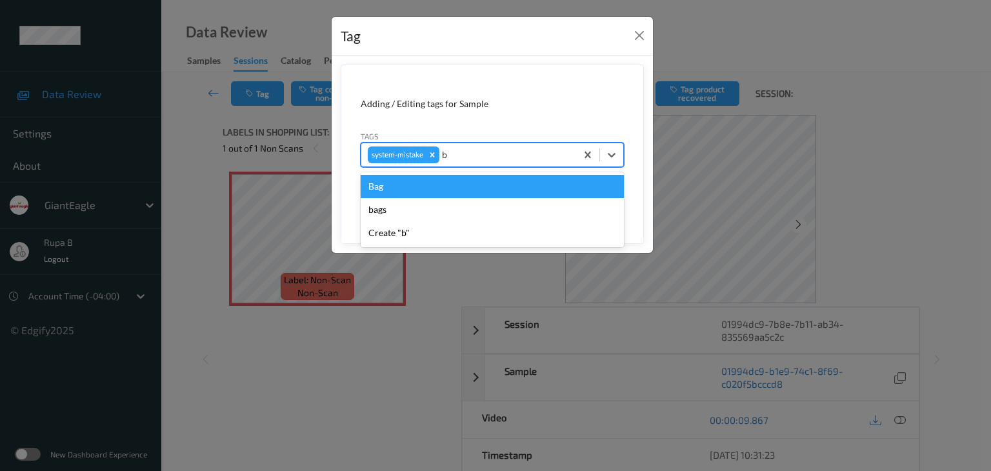
type input "ba"
click at [418, 181] on div "Bag" at bounding box center [492, 186] width 263 height 23
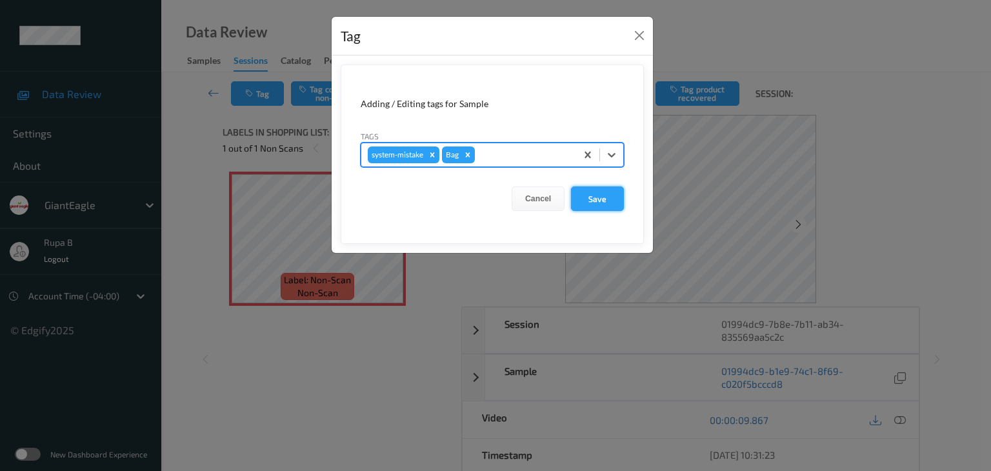
click at [588, 200] on button "Save" at bounding box center [597, 198] width 53 height 25
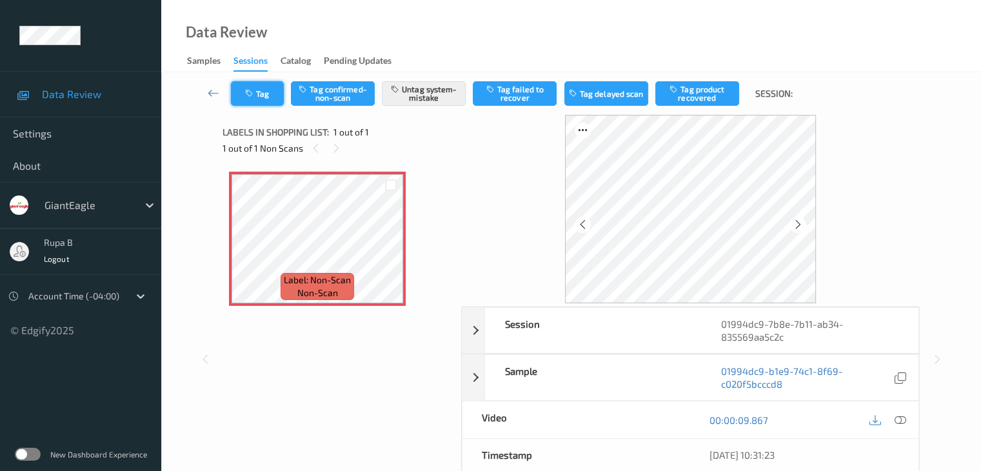
click at [252, 89] on icon "button" at bounding box center [250, 93] width 11 height 9
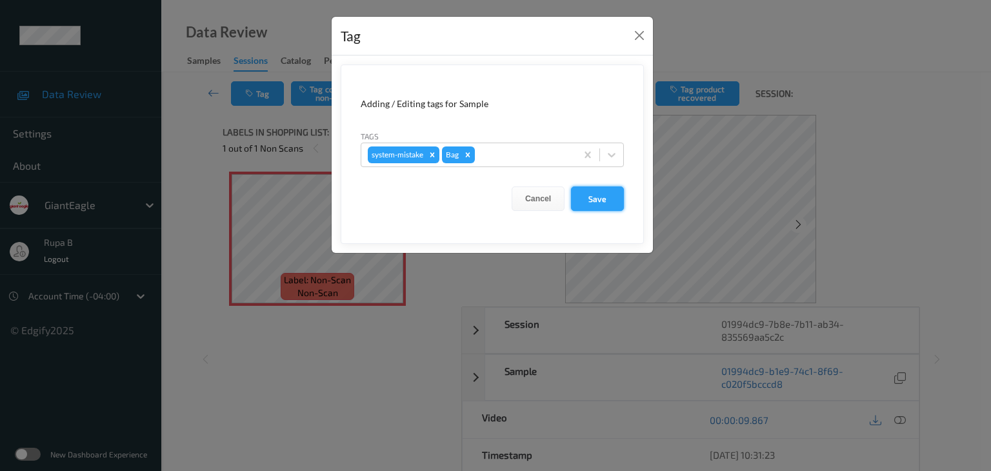
click at [604, 208] on button "Save" at bounding box center [597, 198] width 53 height 25
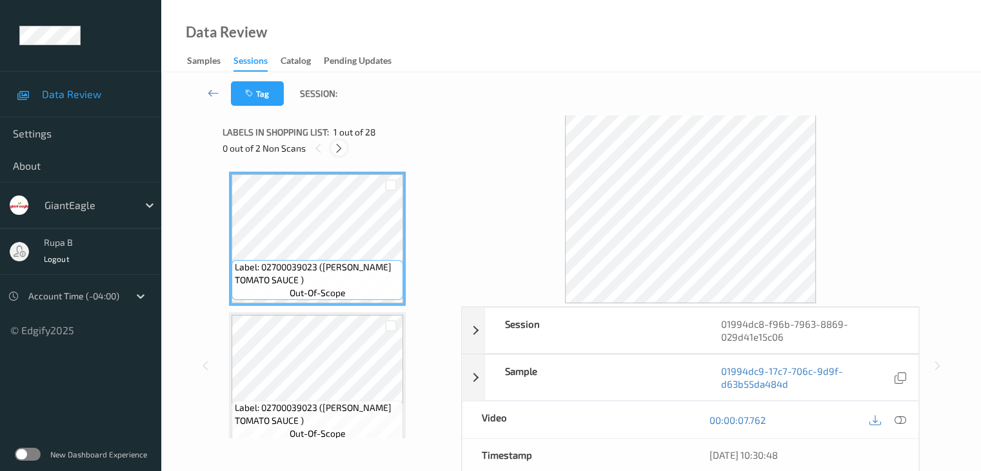
click at [338, 148] on icon at bounding box center [339, 149] width 11 height 12
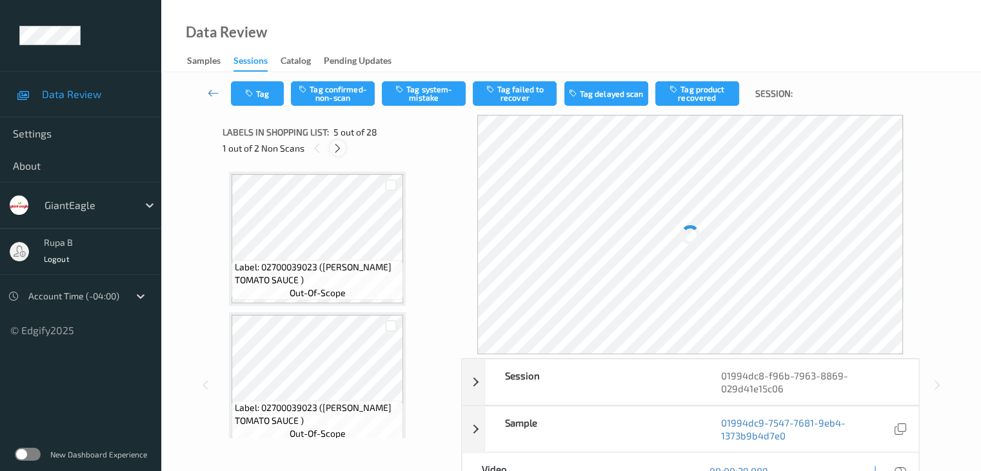
scroll to position [428, 0]
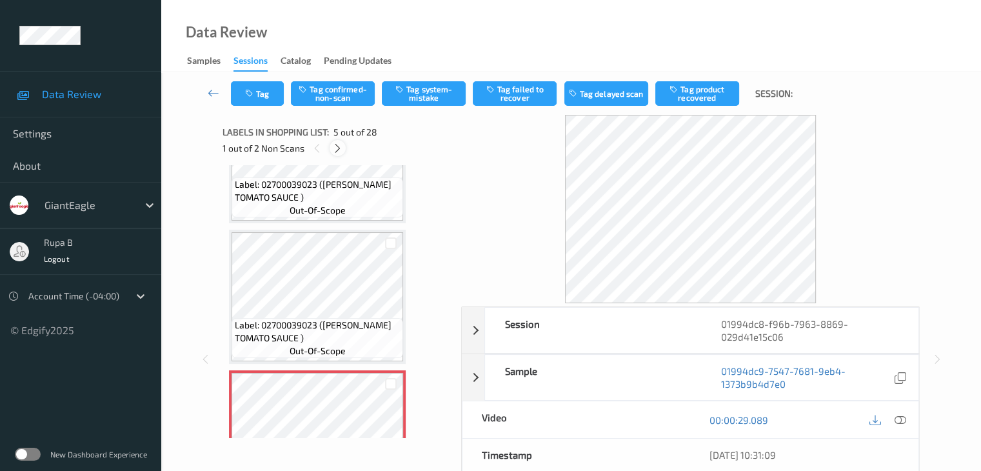
click at [340, 150] on icon at bounding box center [337, 149] width 11 height 12
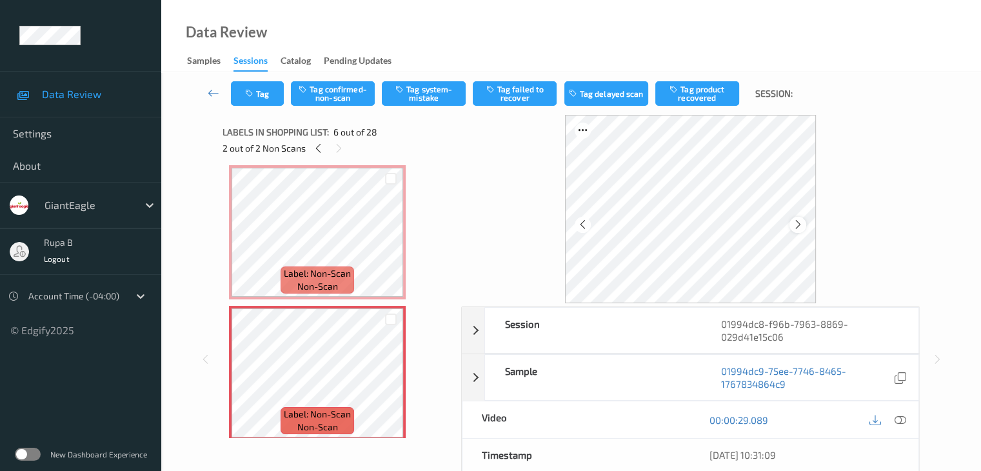
click at [796, 223] on icon at bounding box center [798, 225] width 11 height 12
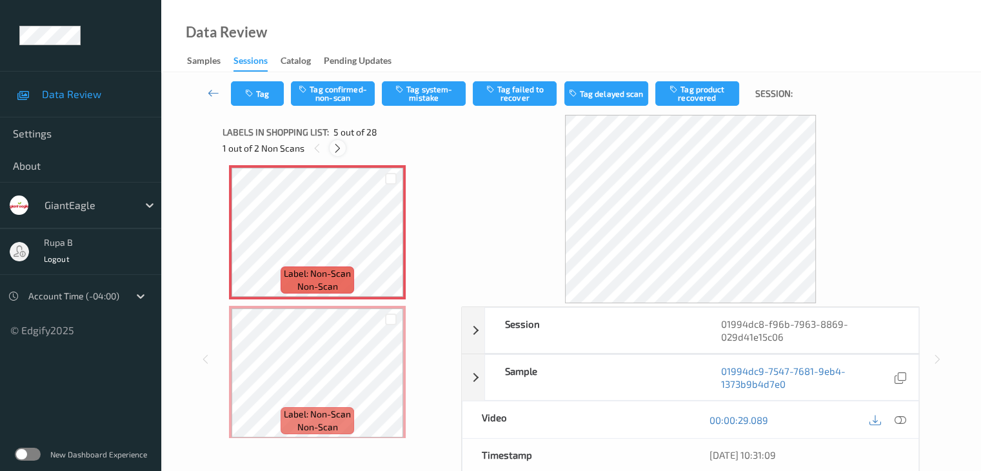
click at [330, 152] on div at bounding box center [338, 148] width 16 height 16
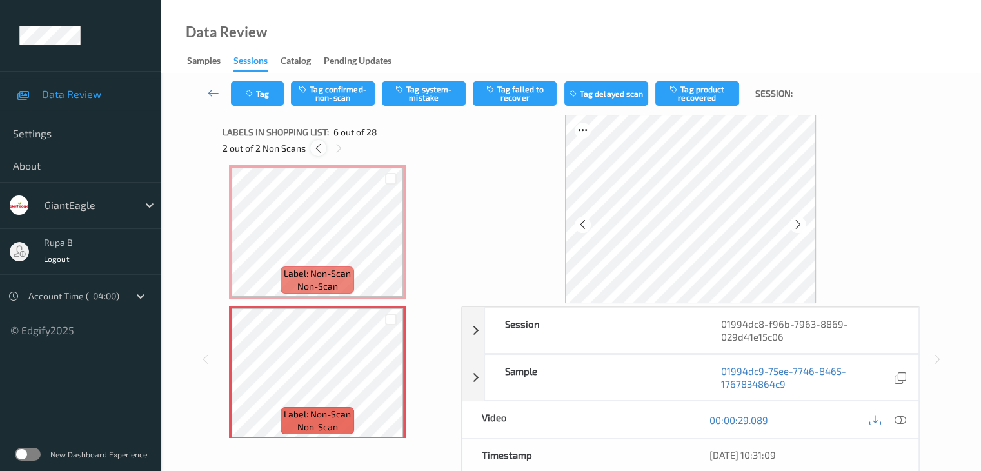
click at [316, 150] on icon at bounding box center [318, 149] width 11 height 12
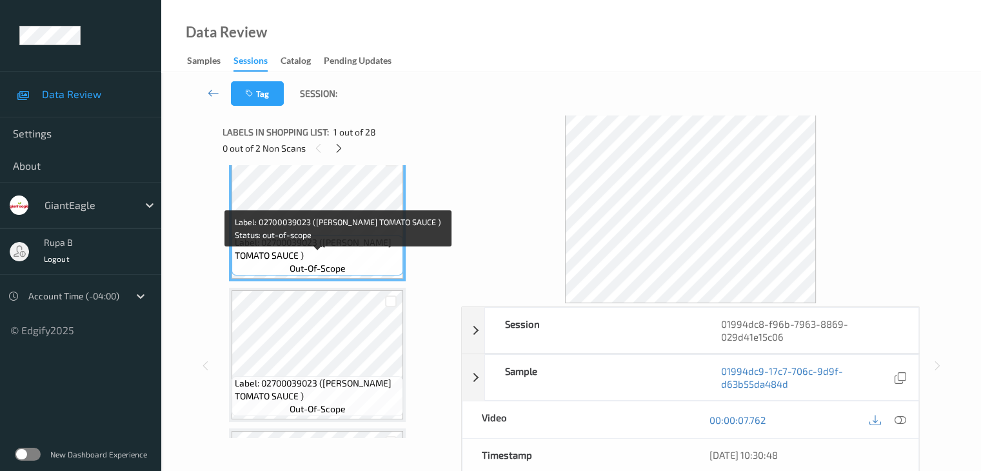
scroll to position [65, 0]
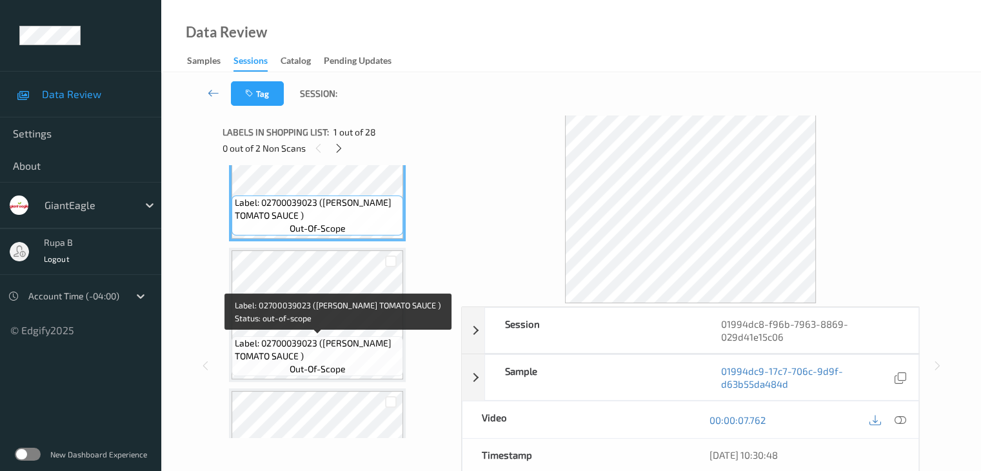
click at [352, 357] on span "Label: 02700039023 ([PERSON_NAME] TOMATO SAUCE )" at bounding box center [317, 350] width 165 height 26
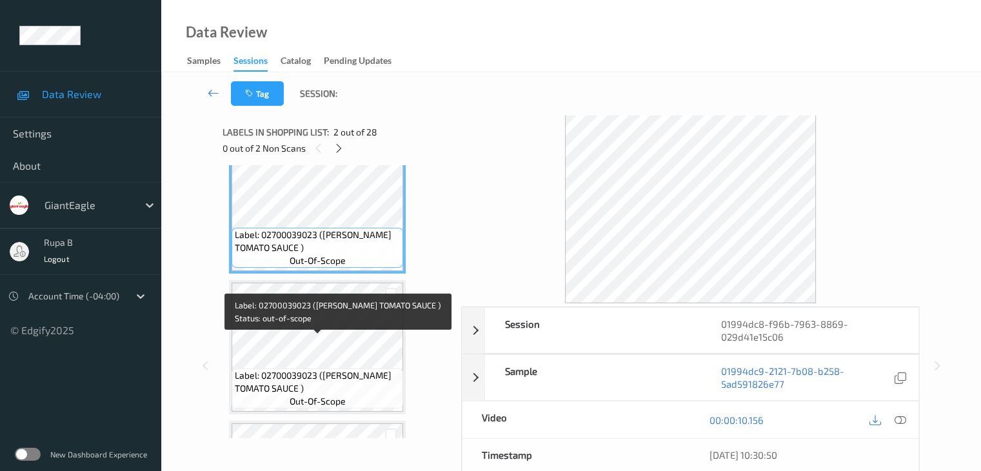
scroll to position [194, 0]
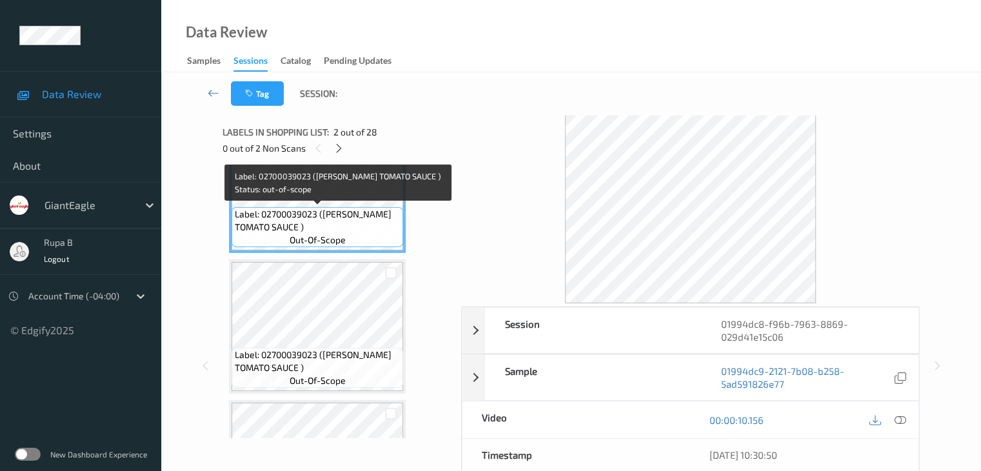
click at [352, 357] on span "Label: 02700039023 ([PERSON_NAME] TOMATO SAUCE )" at bounding box center [317, 361] width 165 height 26
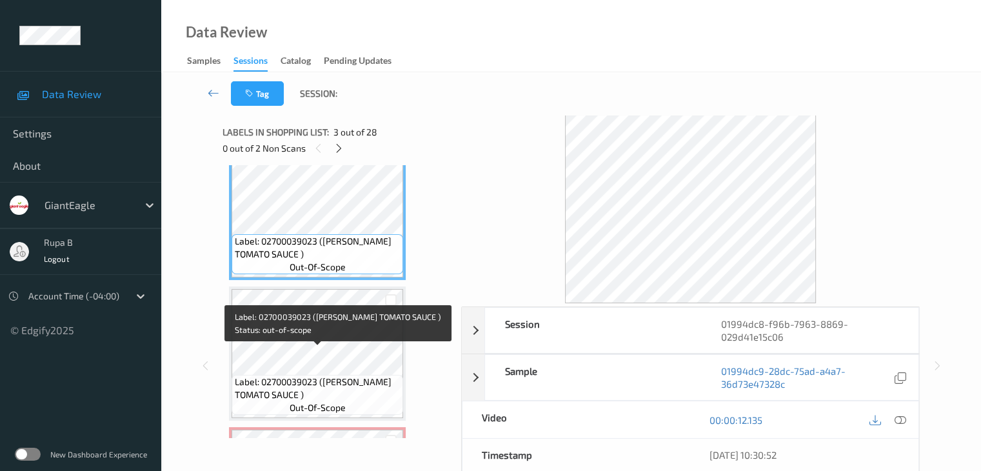
scroll to position [323, 0]
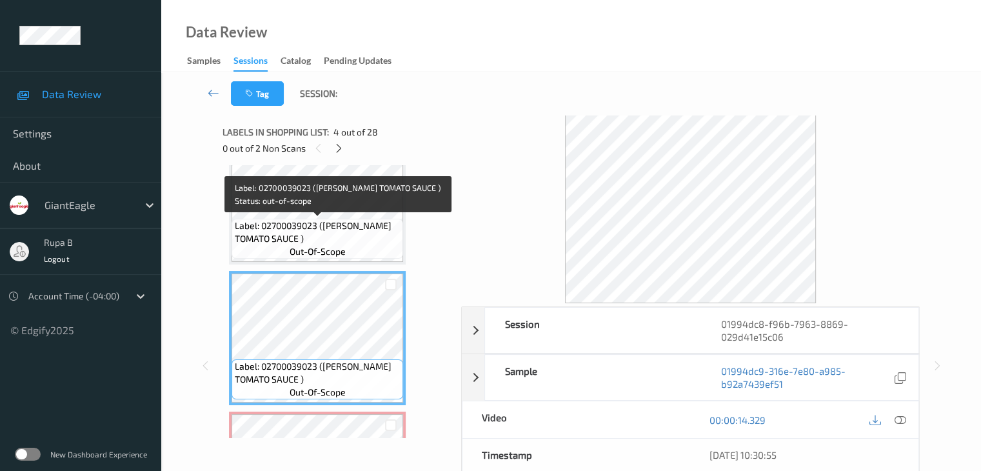
click at [319, 224] on span "Label: 02700039023 ([PERSON_NAME] TOMATO SAUCE )" at bounding box center [317, 232] width 165 height 26
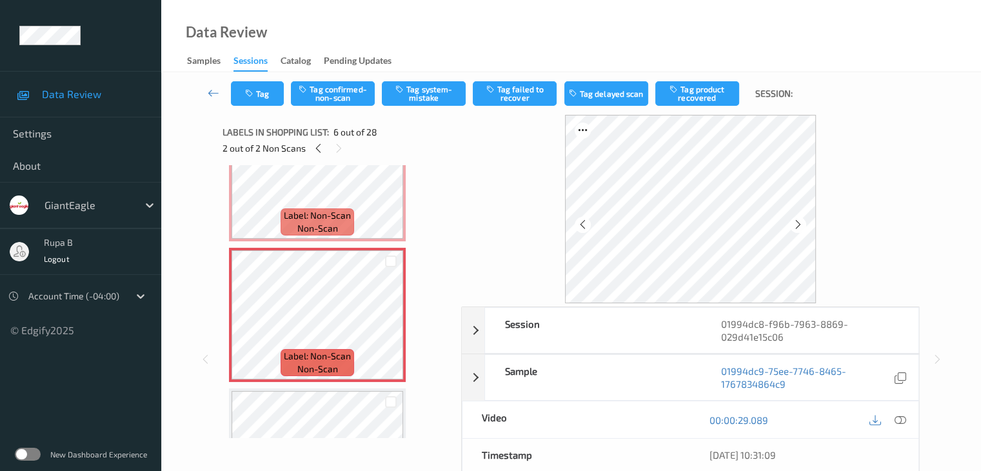
scroll to position [581, 0]
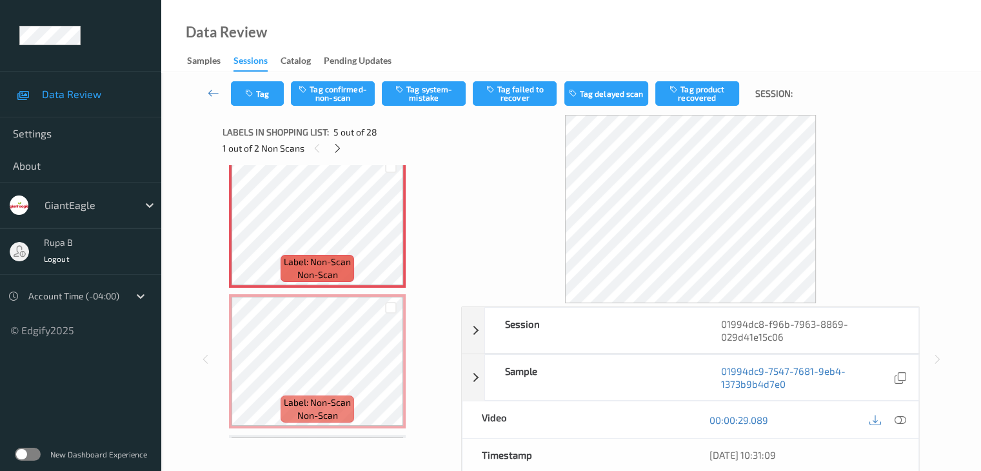
click at [898, 419] on icon at bounding box center [900, 420] width 12 height 12
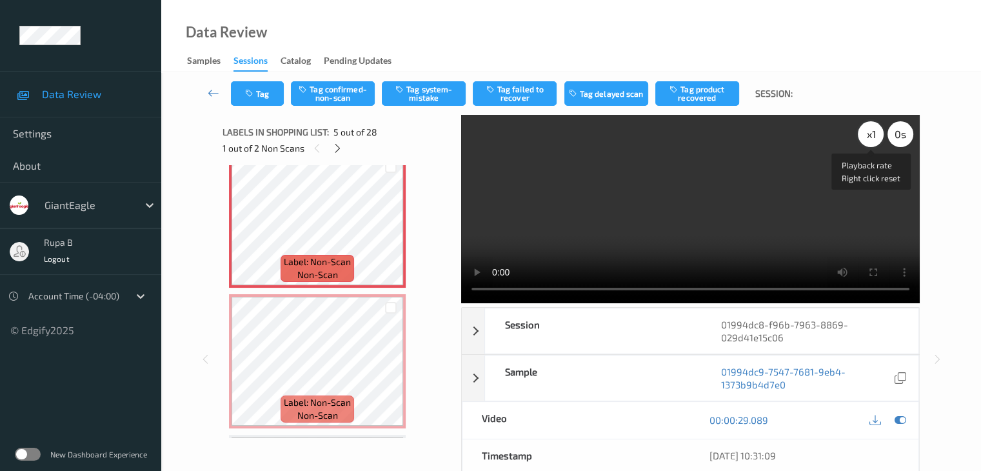
click at [870, 136] on div "x 1" at bounding box center [871, 134] width 26 height 26
click at [870, 136] on div "x 2" at bounding box center [871, 134] width 26 height 26
click at [864, 138] on div "x 4" at bounding box center [871, 134] width 26 height 26
click at [869, 136] on div "x 8" at bounding box center [871, 134] width 26 height 26
click at [868, 136] on div "x 1" at bounding box center [871, 134] width 26 height 26
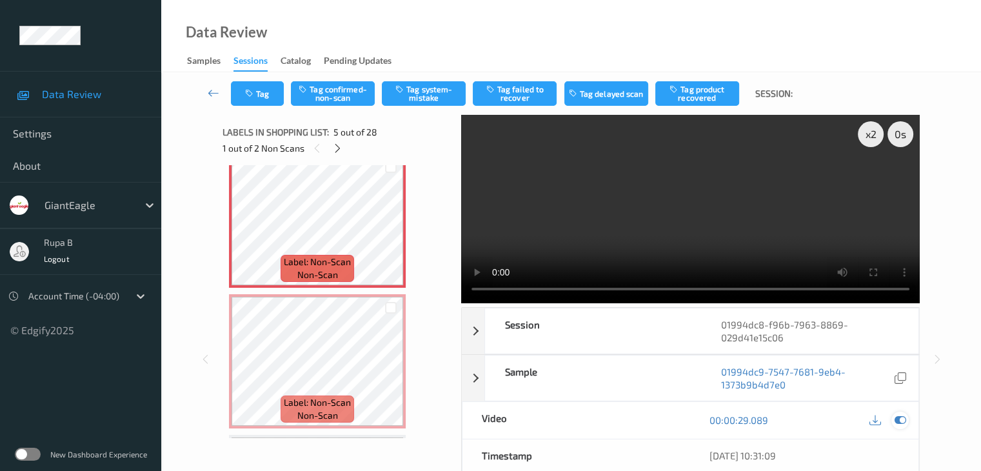
click at [905, 416] on icon at bounding box center [900, 420] width 12 height 12
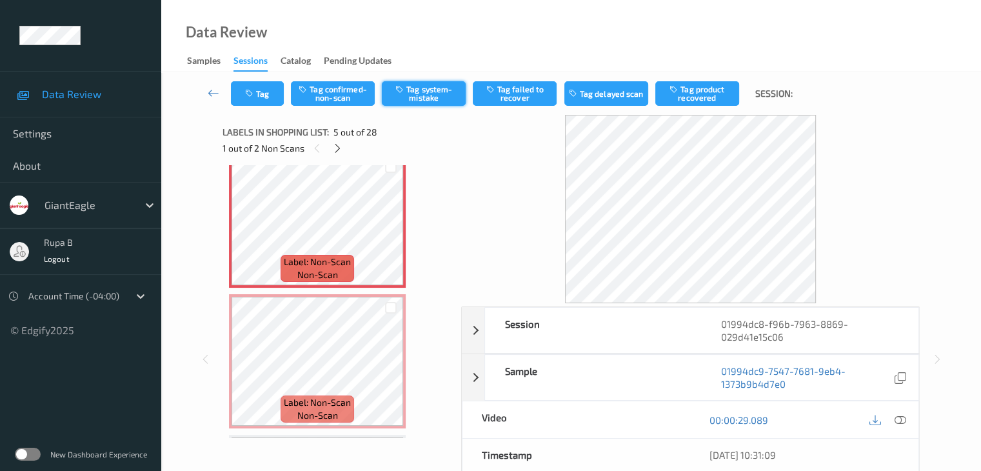
click at [416, 96] on button "Tag system-mistake" at bounding box center [424, 93] width 84 height 25
click at [262, 85] on button "Tag" at bounding box center [257, 93] width 53 height 25
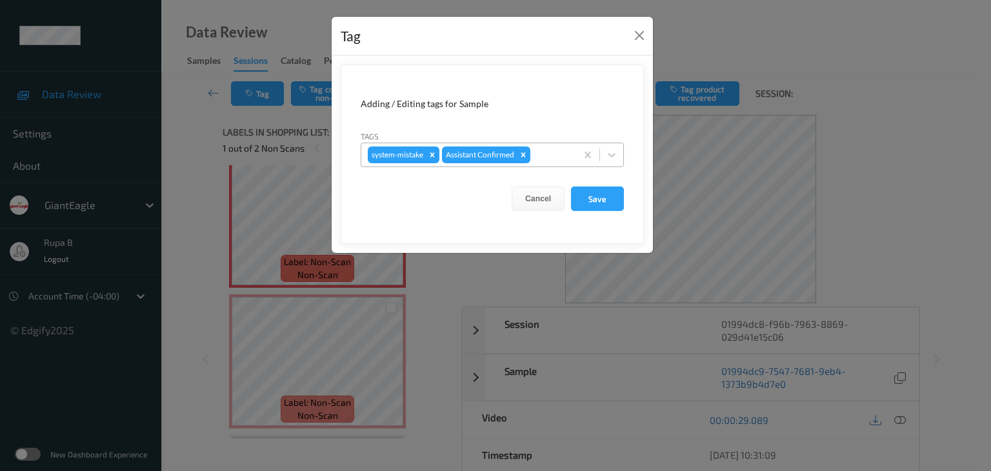
click at [567, 146] on div "system-mistake Assistant Confirmed" at bounding box center [468, 155] width 215 height 22
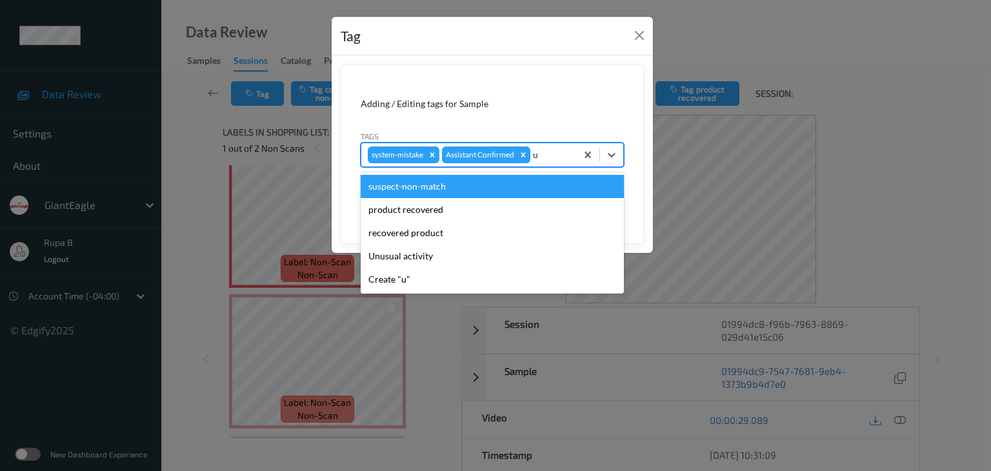
type input "un"
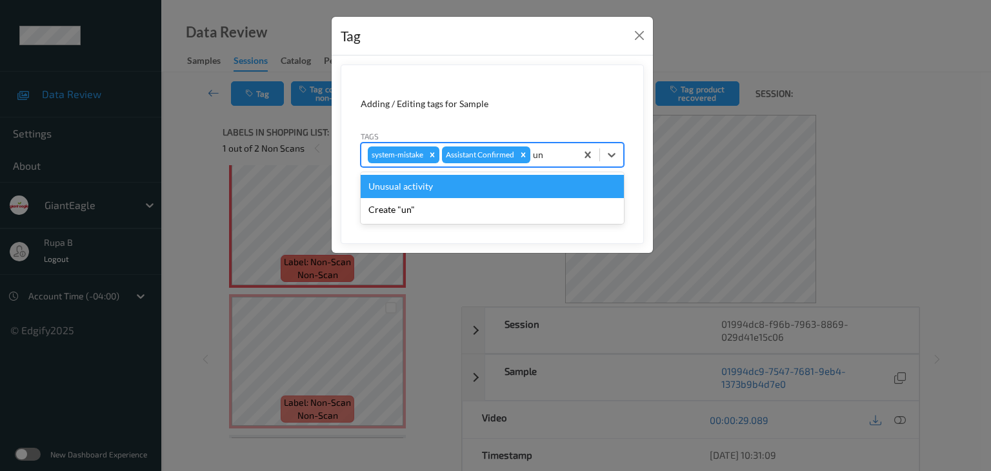
click at [488, 186] on div "Unusual activity" at bounding box center [492, 186] width 263 height 23
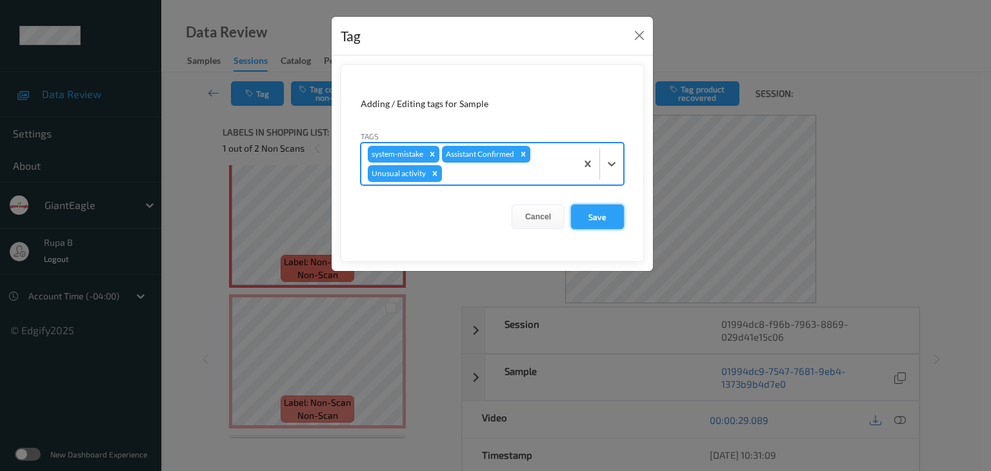
click at [608, 216] on button "Save" at bounding box center [597, 217] width 53 height 25
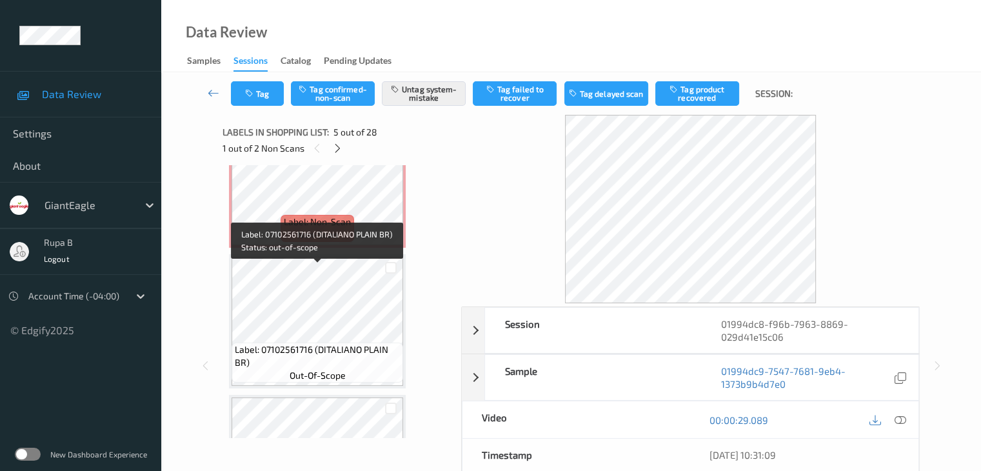
scroll to position [710, 0]
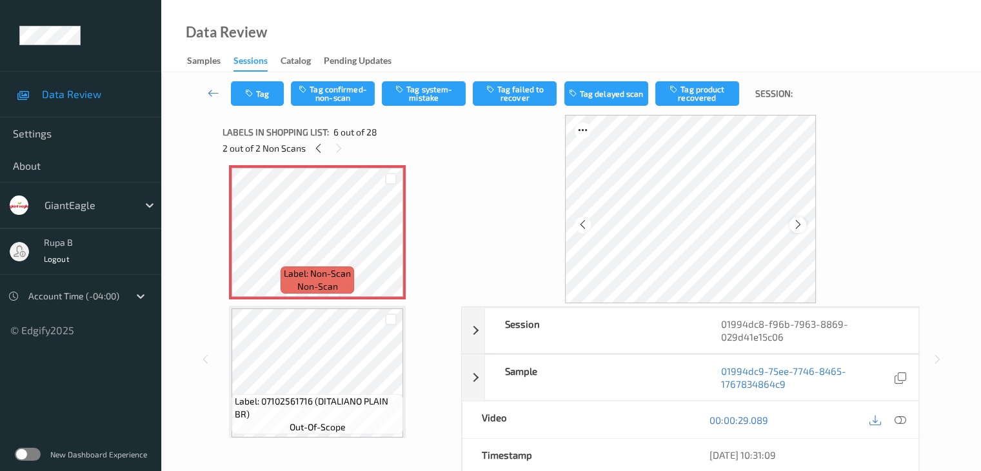
click at [793, 219] on icon at bounding box center [798, 225] width 11 height 12
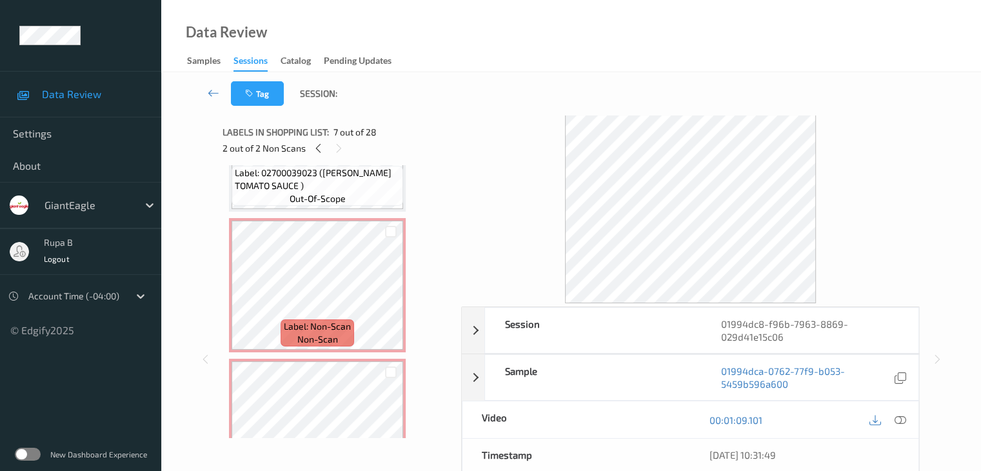
scroll to position [452, 0]
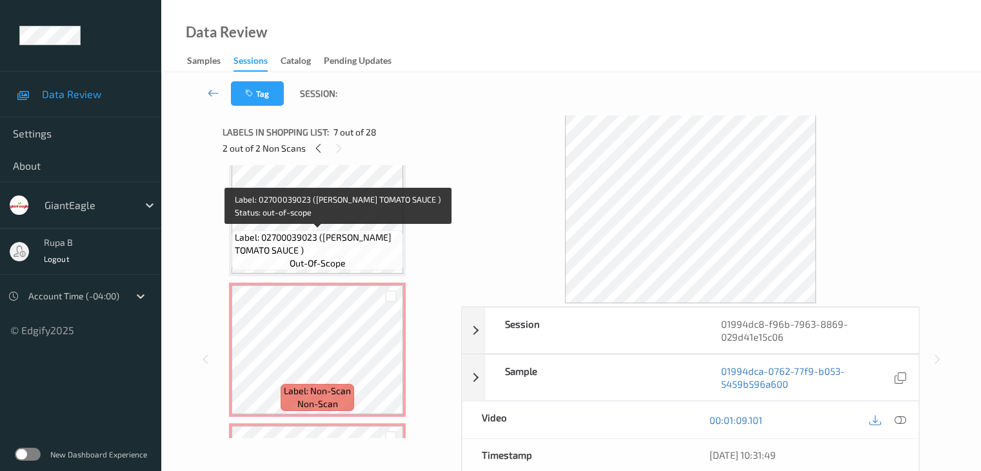
click at [356, 237] on span "Label: 02700039023 (HUNT TOMATO SAUCE )" at bounding box center [317, 244] width 165 height 26
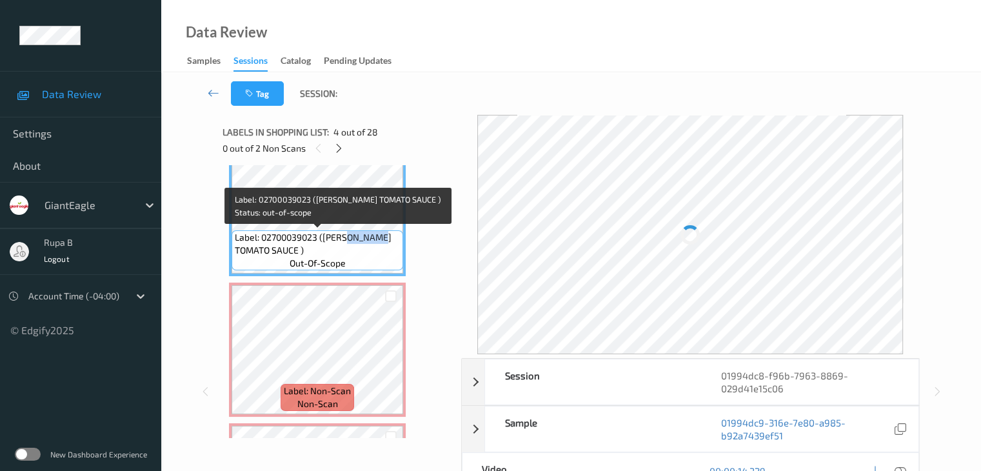
click at [356, 237] on span "Label: 02700039023 (HUNT TOMATO SAUCE )" at bounding box center [317, 244] width 165 height 26
copy span "TOMATO"
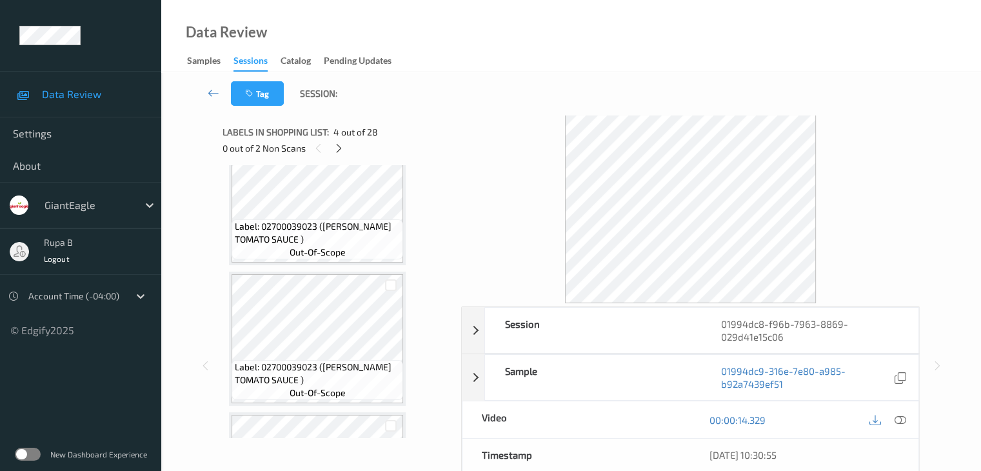
scroll to position [0, 0]
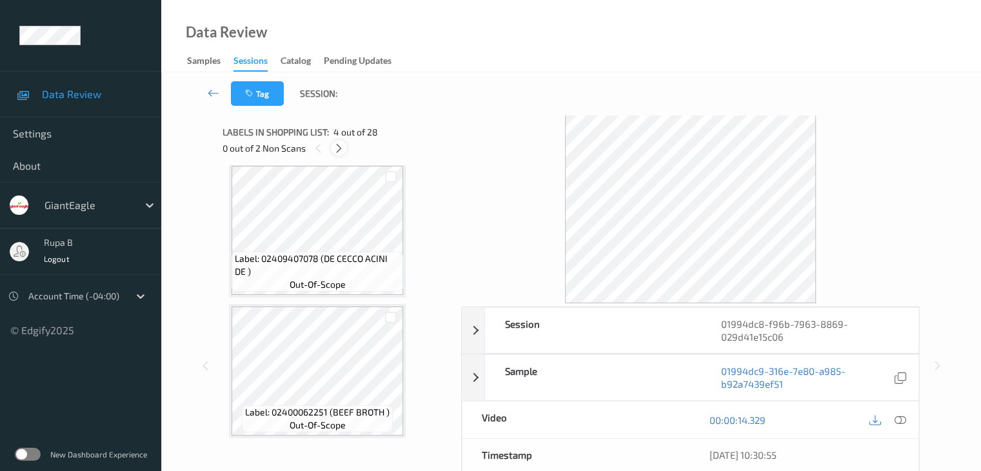
click at [339, 156] on div at bounding box center [339, 148] width 16 height 16
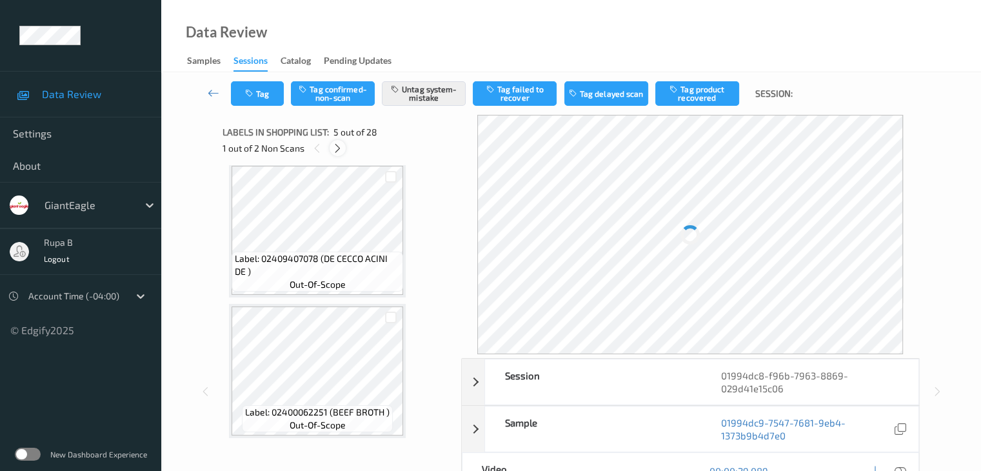
scroll to position [428, 0]
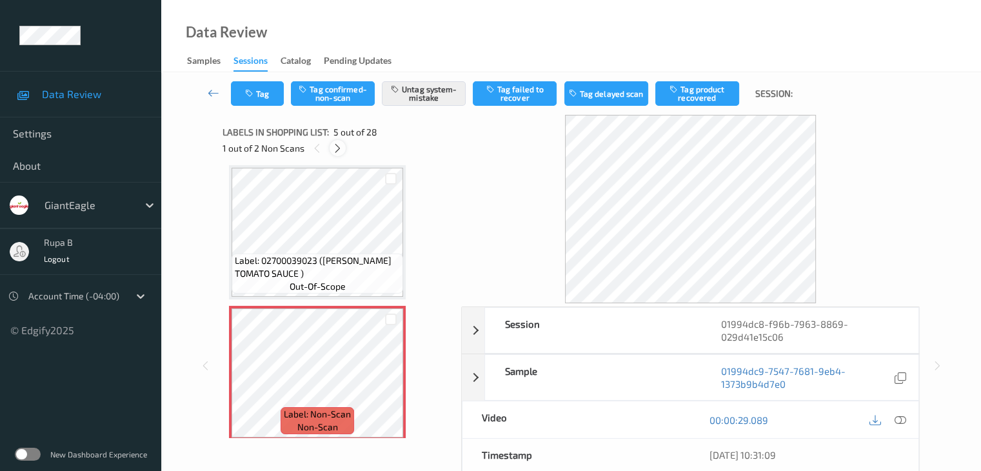
click at [338, 150] on icon at bounding box center [337, 149] width 11 height 12
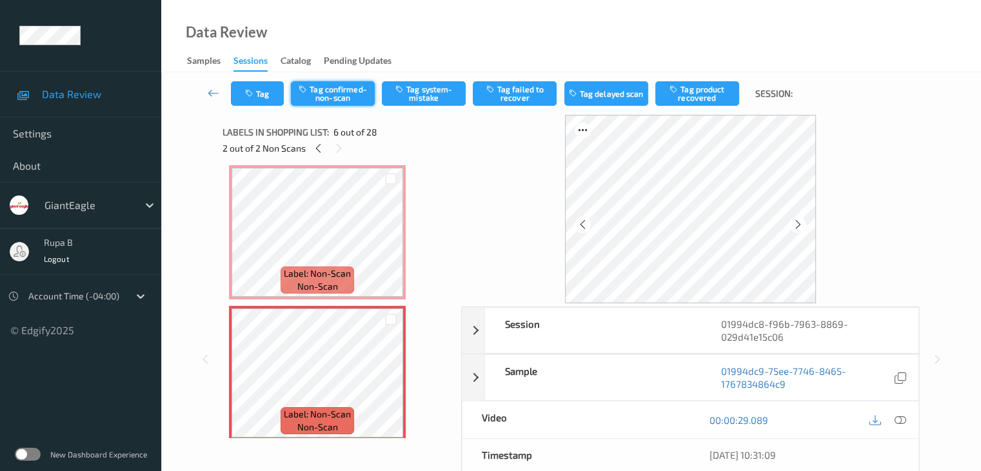
click at [346, 95] on button "Tag confirmed-non-scan" at bounding box center [333, 93] width 84 height 25
click at [267, 94] on button "Tag" at bounding box center [257, 93] width 53 height 25
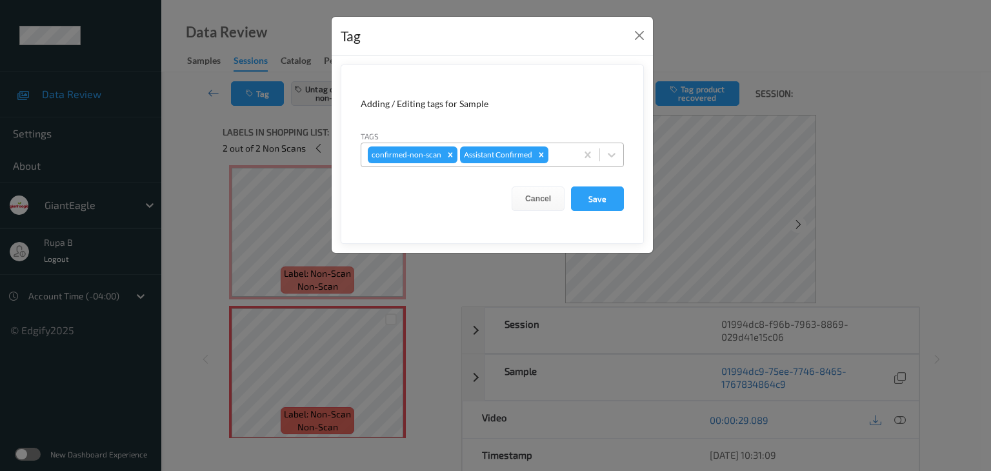
click at [551, 148] on div at bounding box center [560, 154] width 19 height 15
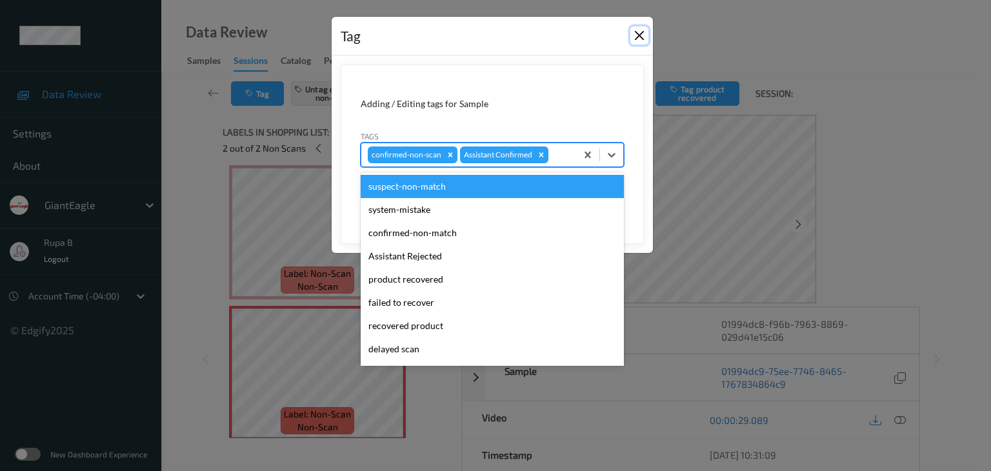
click at [640, 32] on button "Close" at bounding box center [639, 35] width 18 height 18
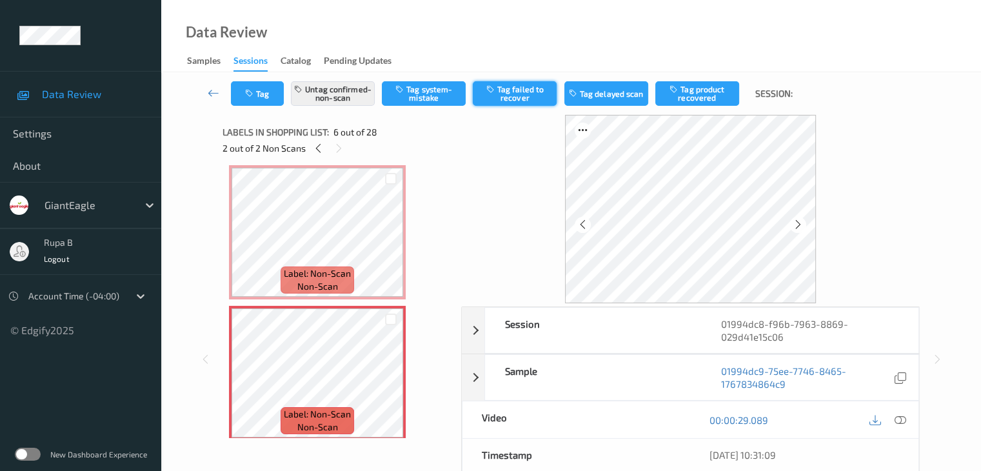
click at [532, 98] on button "Tag failed to recover" at bounding box center [515, 93] width 84 height 25
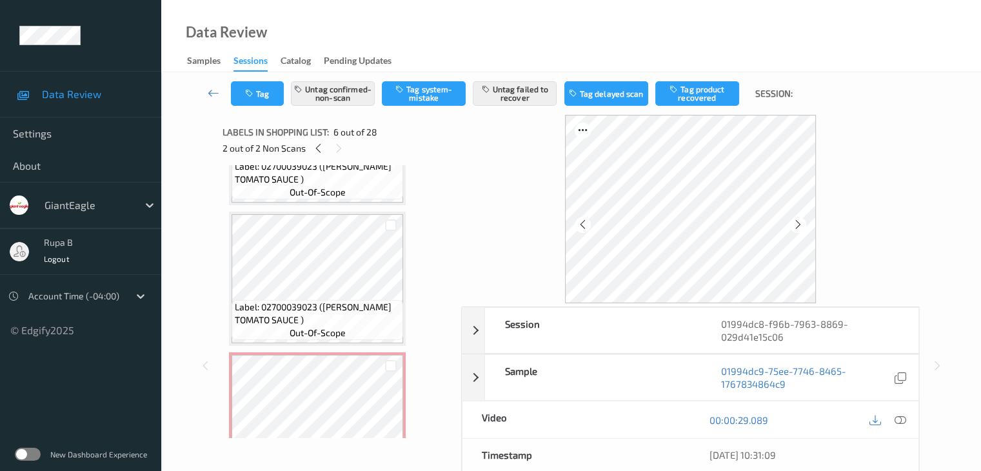
scroll to position [376, 0]
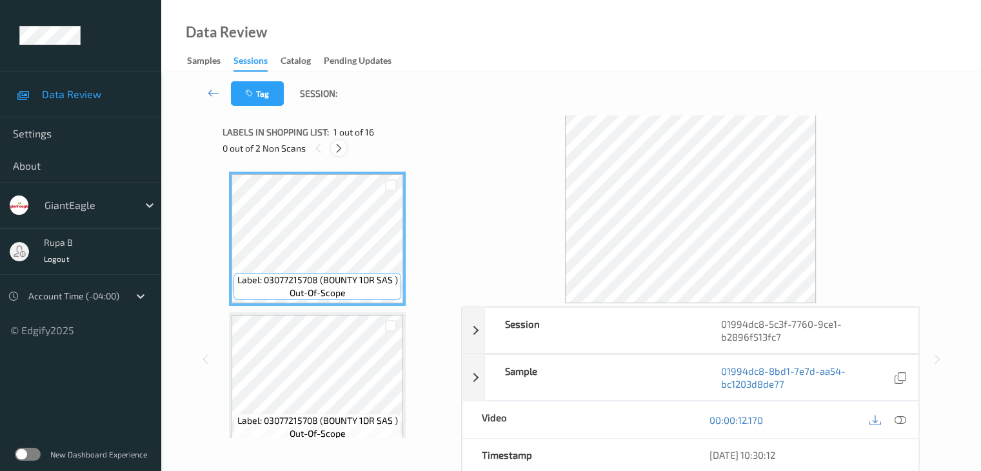
click at [334, 145] on div at bounding box center [339, 148] width 16 height 16
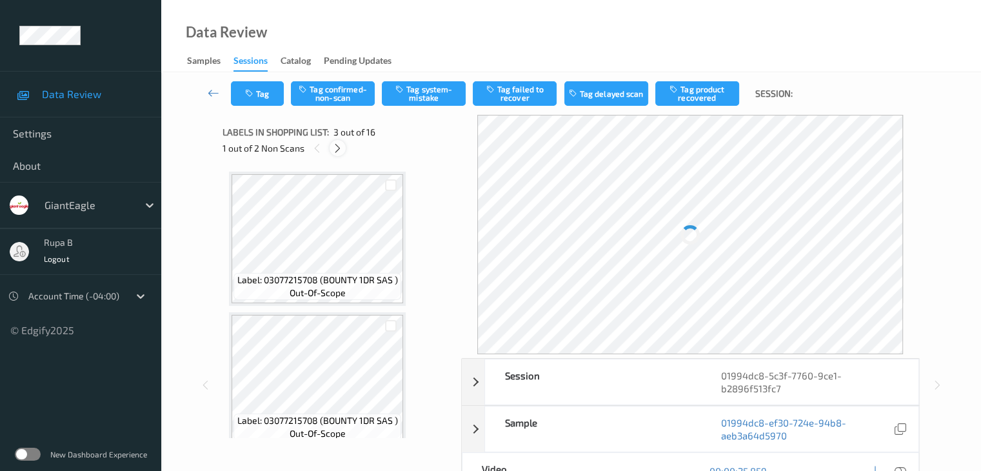
scroll to position [147, 0]
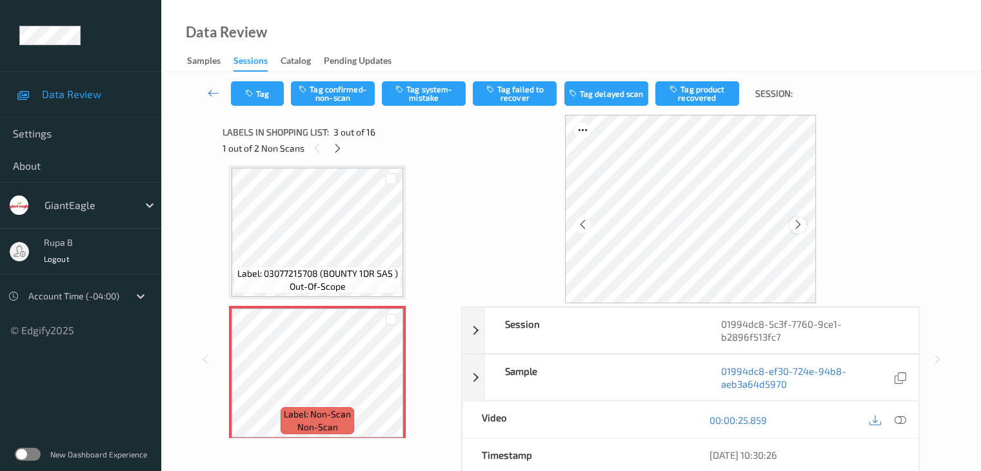
click at [797, 218] on div at bounding box center [798, 225] width 16 height 16
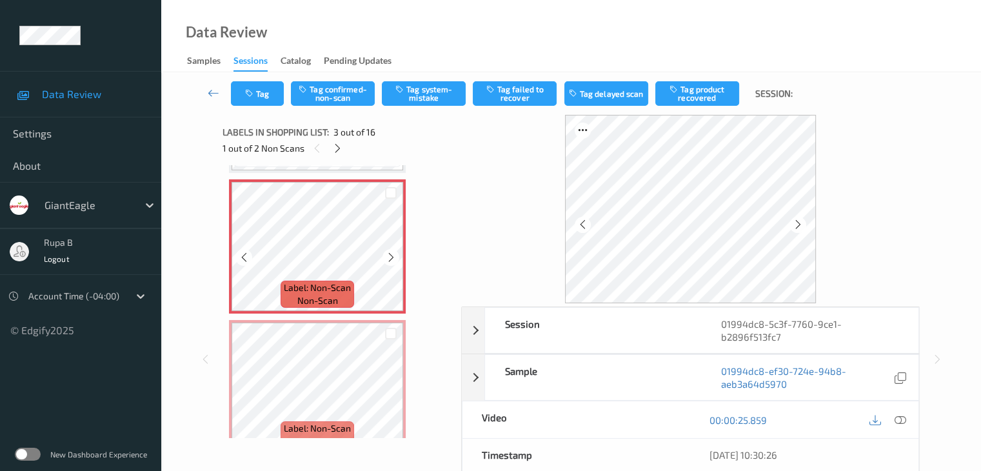
scroll to position [276, 0]
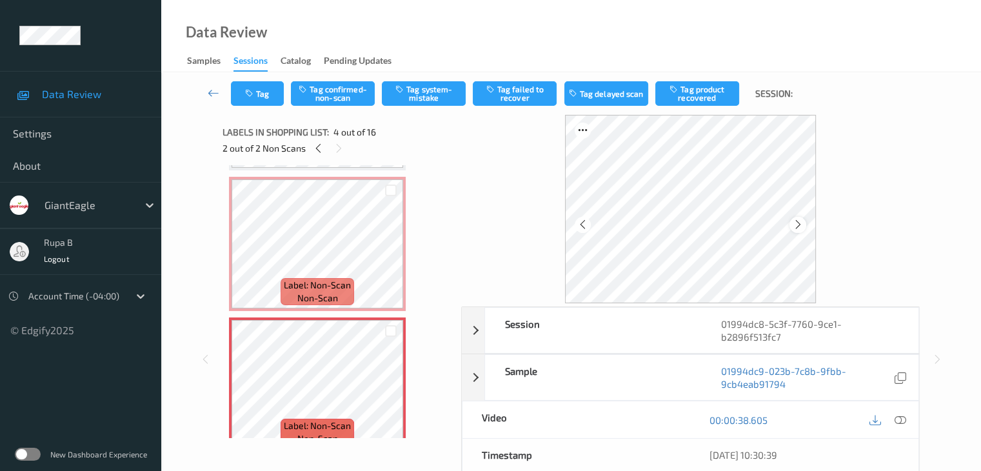
click at [793, 217] on div at bounding box center [798, 225] width 16 height 16
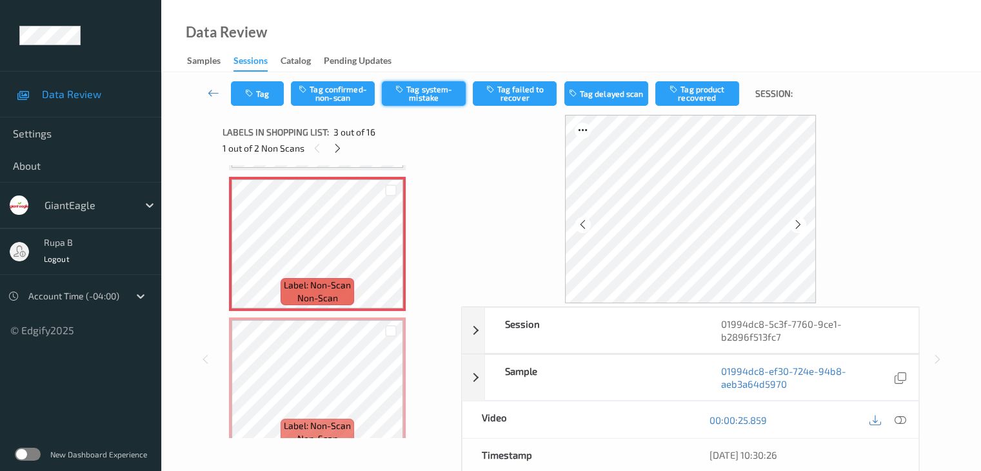
click at [402, 94] on button "Tag system-mistake" at bounding box center [424, 93] width 84 height 25
click at [258, 98] on button "Tag" at bounding box center [257, 93] width 53 height 25
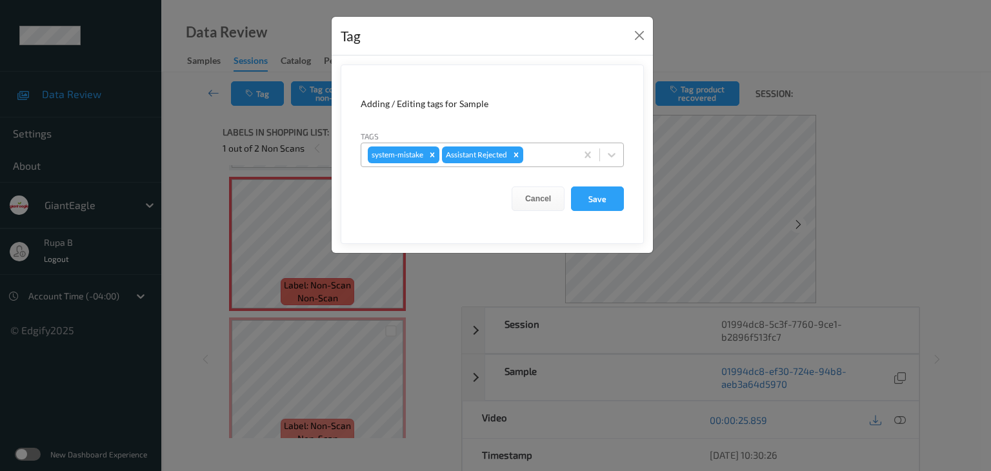
click at [549, 156] on div at bounding box center [548, 154] width 44 height 15
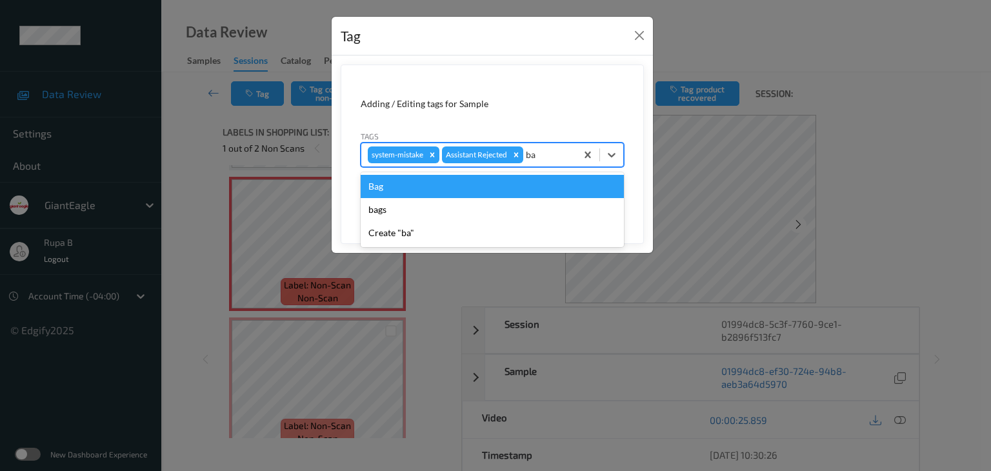
type input "bag"
click at [504, 179] on div "Bag" at bounding box center [492, 186] width 263 height 23
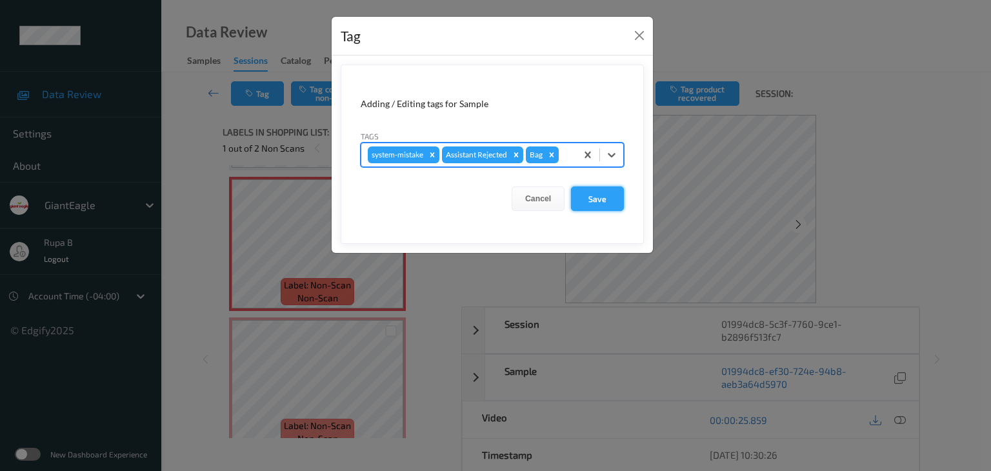
click at [607, 199] on button "Save" at bounding box center [597, 198] width 53 height 25
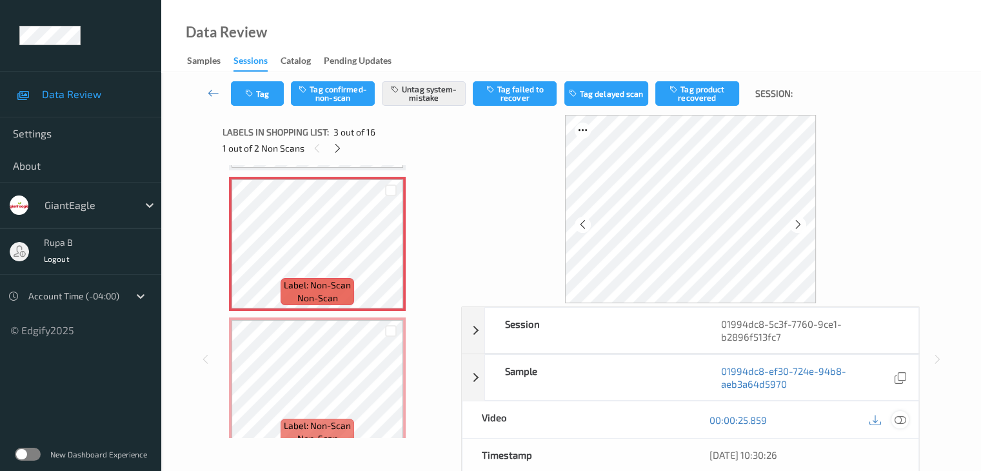
click at [898, 420] on icon at bounding box center [900, 420] width 12 height 12
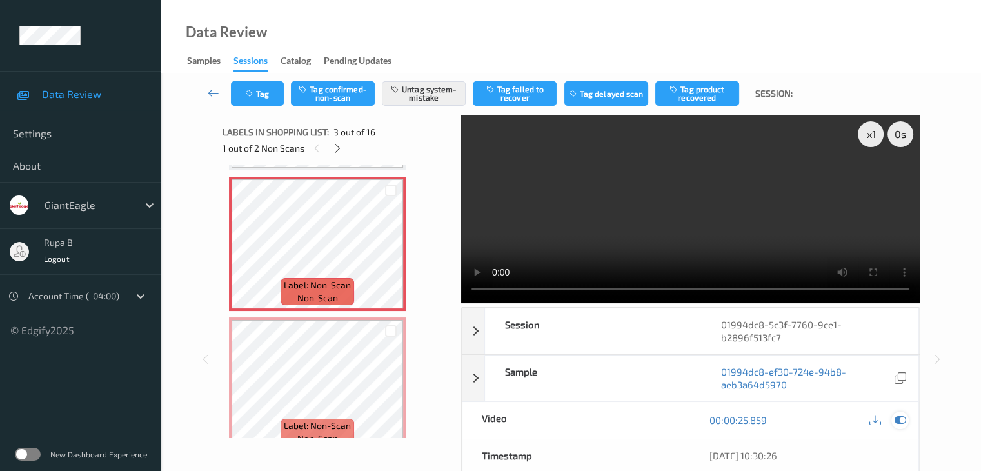
click at [898, 414] on icon at bounding box center [900, 420] width 12 height 12
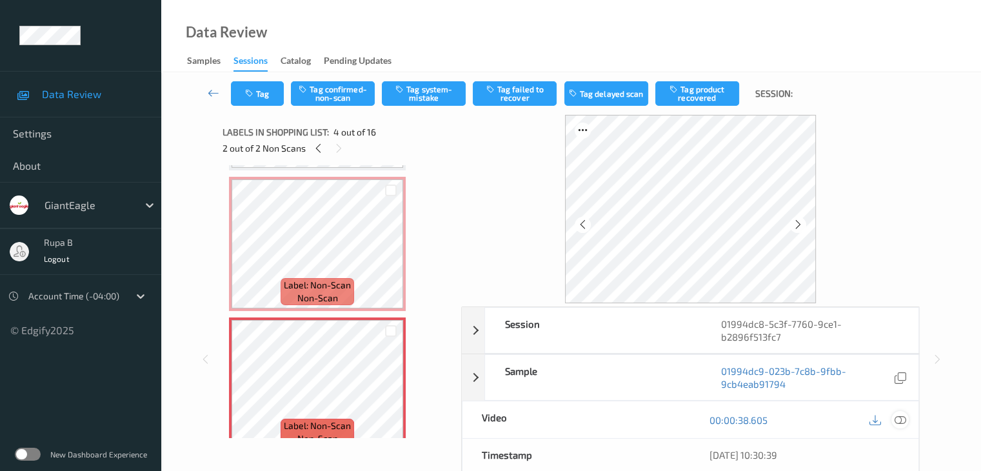
click at [901, 415] on icon at bounding box center [900, 420] width 12 height 12
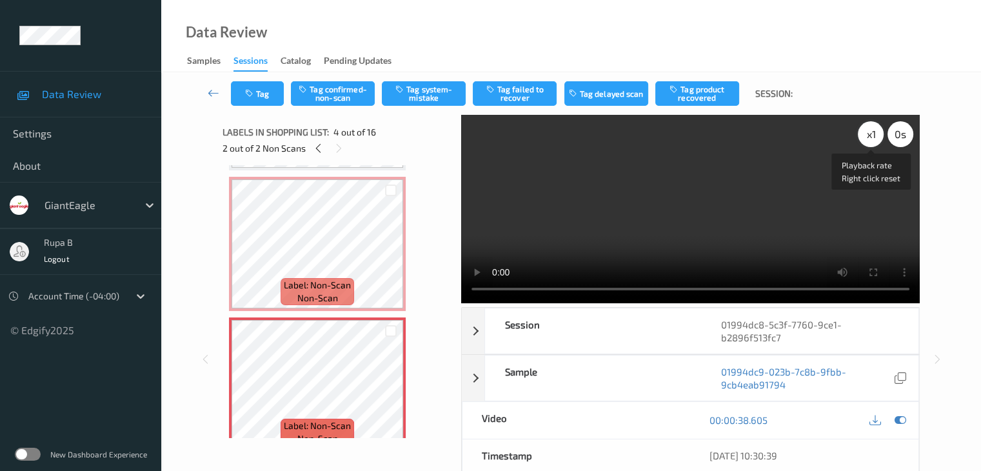
click at [867, 140] on div "x 1" at bounding box center [871, 134] width 26 height 26
click at [900, 416] on icon at bounding box center [900, 420] width 12 height 12
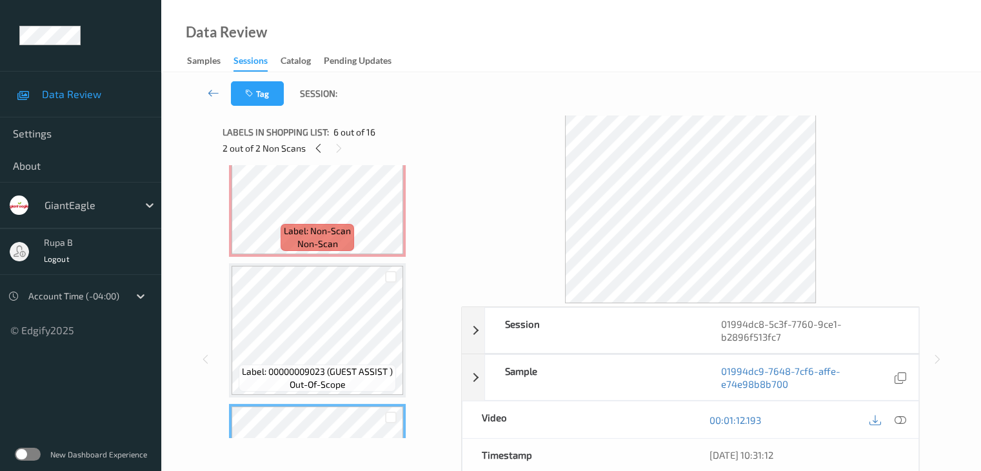
scroll to position [405, 0]
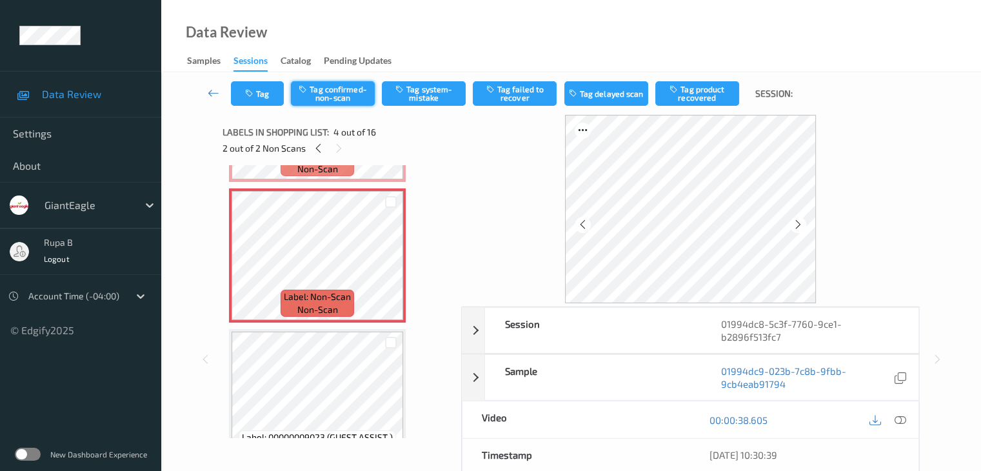
click at [354, 96] on button "Tag confirmed-non-scan" at bounding box center [333, 93] width 84 height 25
click at [688, 92] on button "Tag product recovered" at bounding box center [698, 93] width 84 height 25
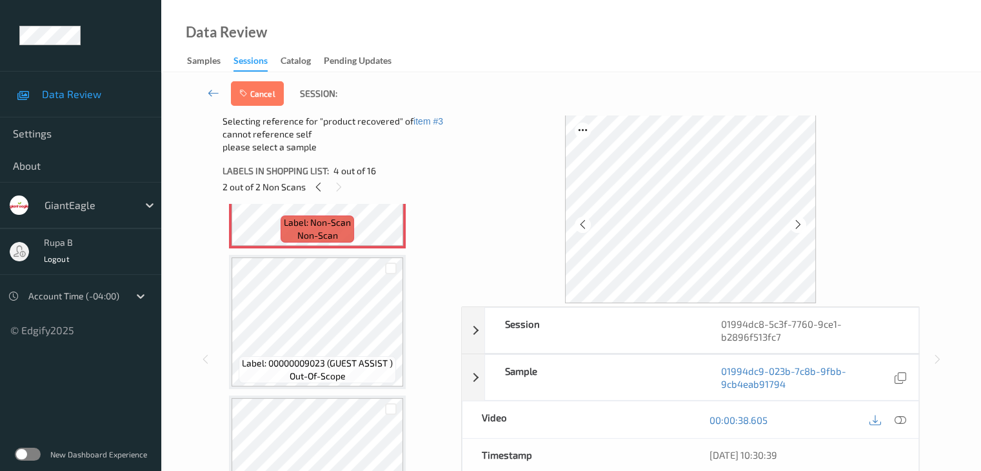
scroll to position [534, 0]
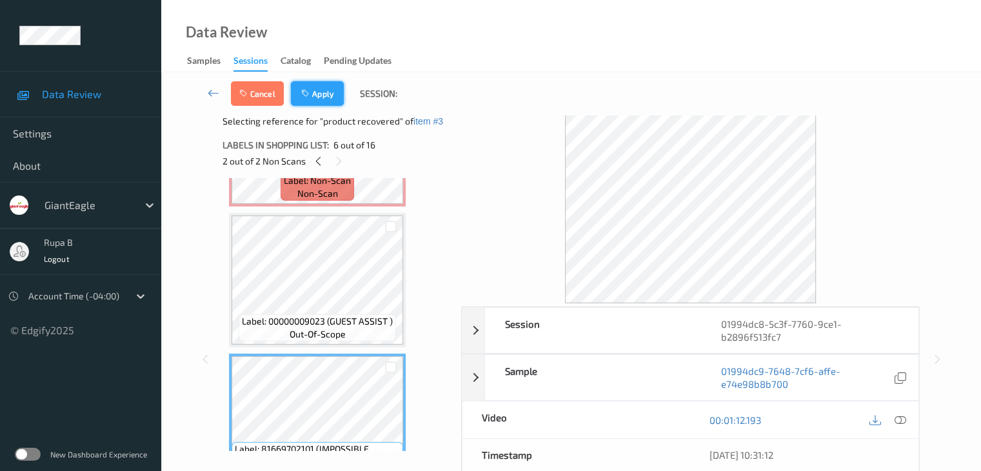
click at [319, 96] on button "Apply" at bounding box center [317, 93] width 53 height 25
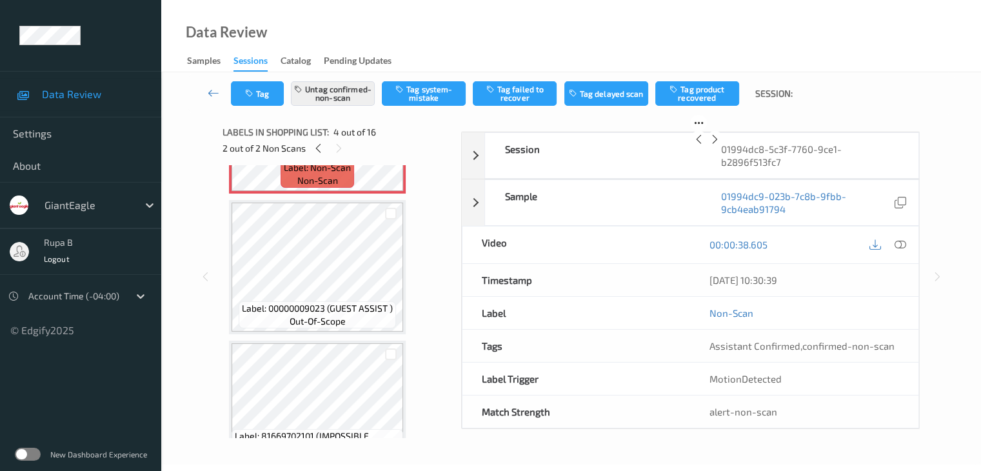
scroll to position [288, 0]
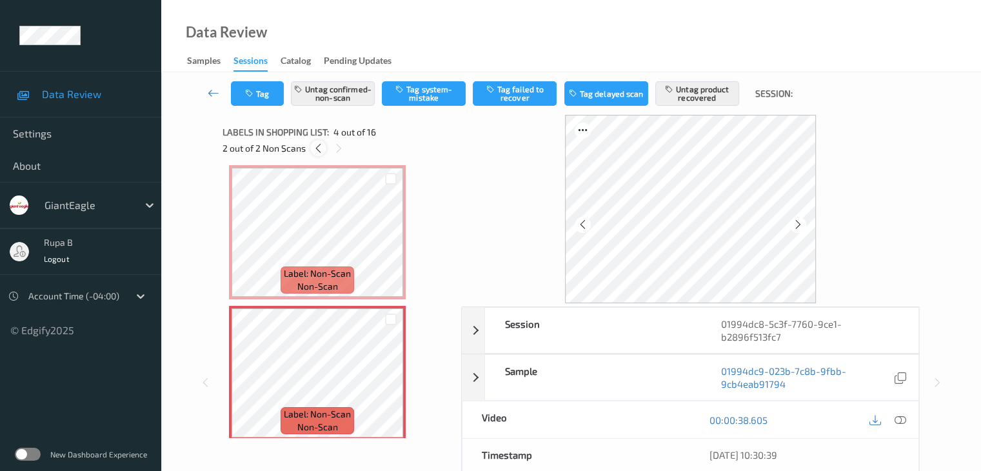
click at [319, 152] on icon at bounding box center [318, 149] width 11 height 12
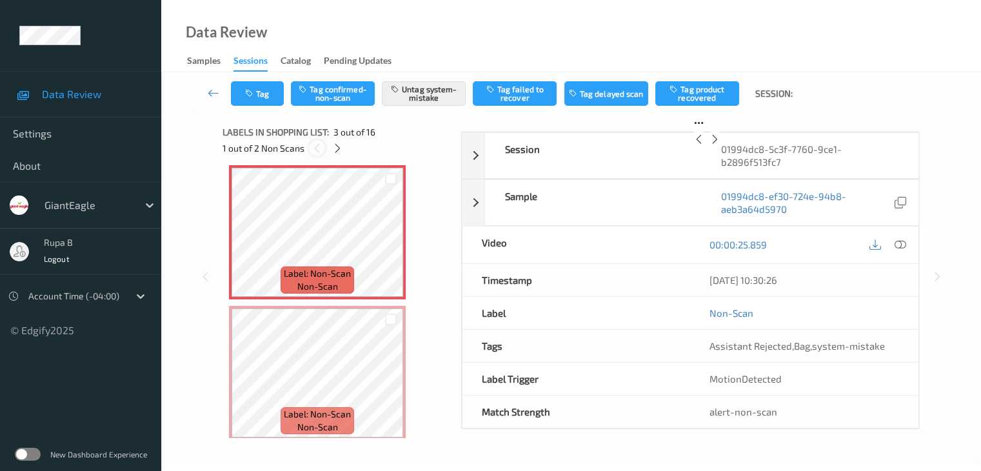
scroll to position [147, 0]
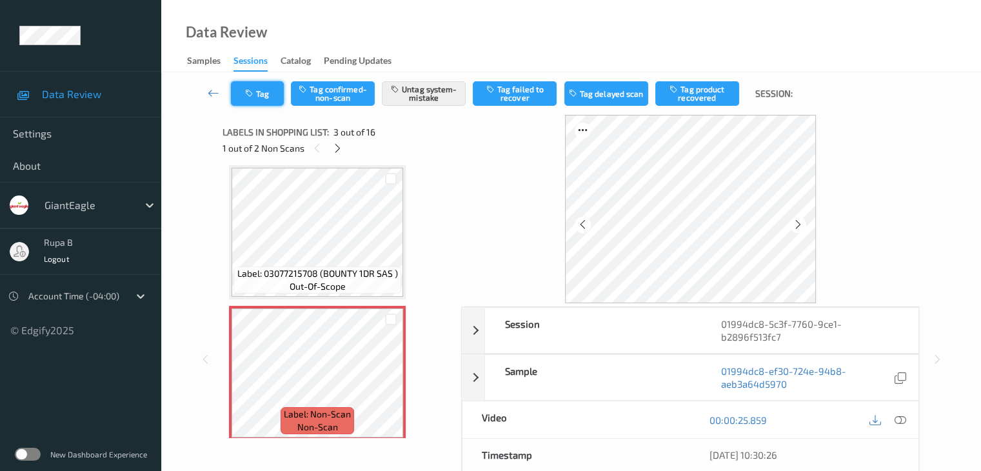
click at [263, 97] on button "Tag" at bounding box center [257, 93] width 53 height 25
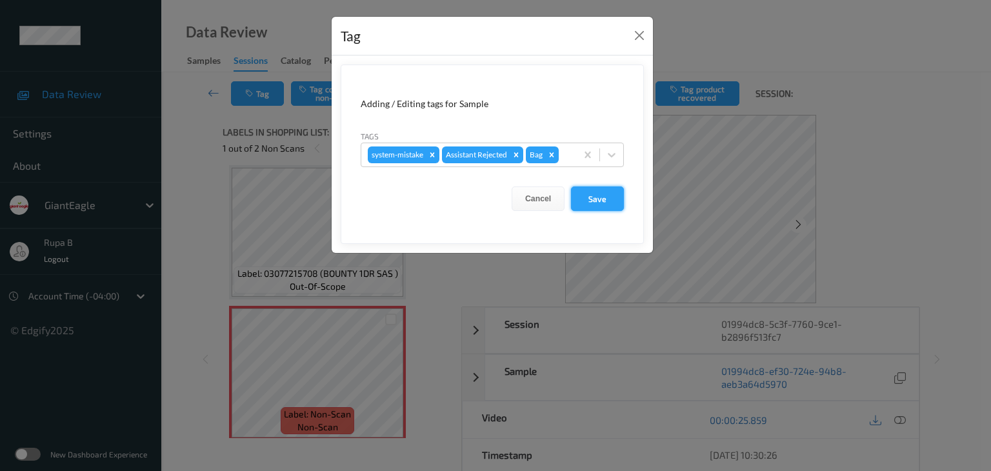
click at [604, 204] on button "Save" at bounding box center [597, 198] width 53 height 25
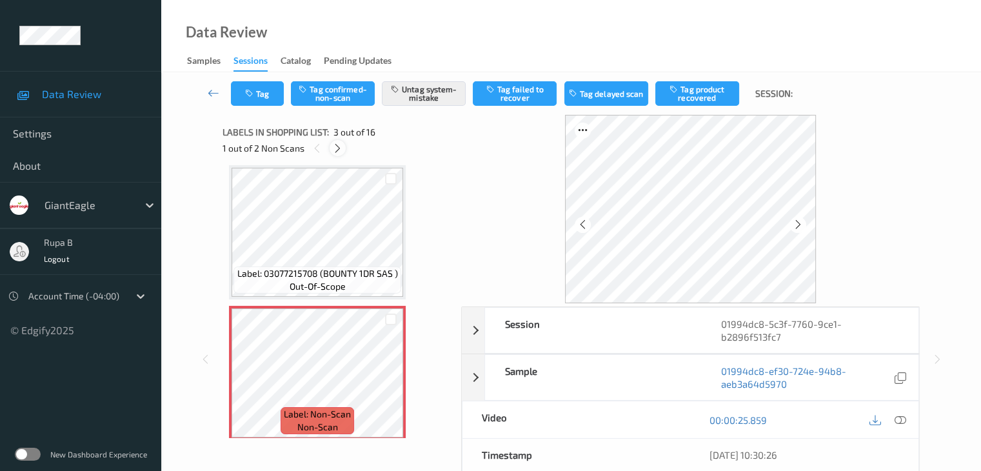
click at [332, 146] on icon at bounding box center [337, 149] width 11 height 12
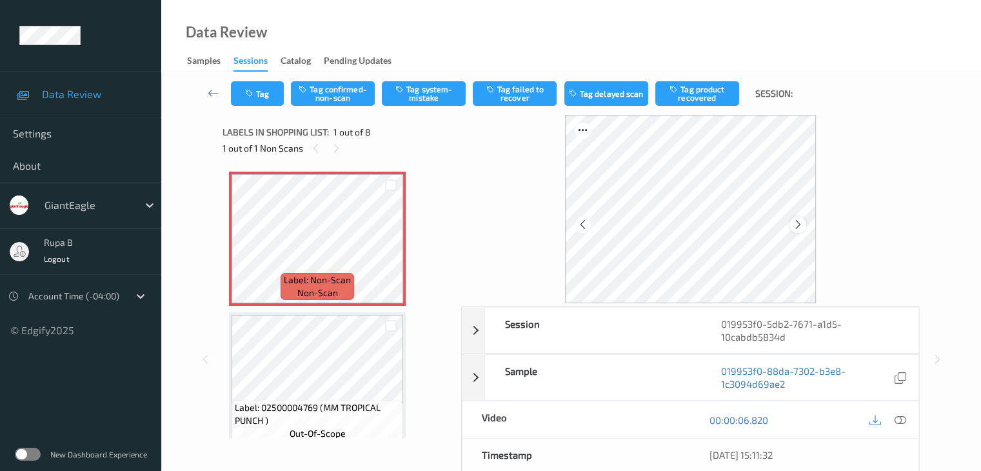
click at [803, 225] on icon at bounding box center [798, 225] width 11 height 12
click at [805, 226] on div at bounding box center [798, 225] width 16 height 16
click at [800, 226] on icon at bounding box center [798, 225] width 11 height 12
click at [431, 104] on button "Tag system-mistake" at bounding box center [424, 93] width 84 height 25
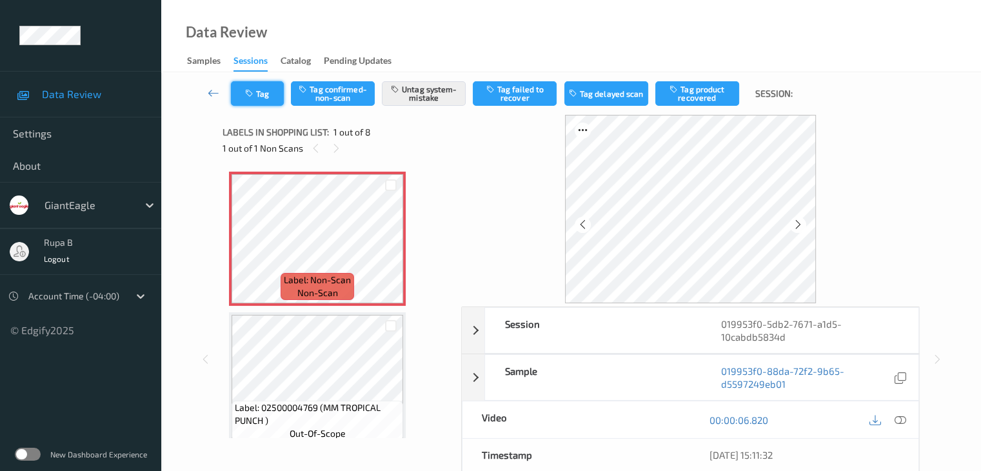
click at [262, 96] on button "Tag" at bounding box center [257, 93] width 53 height 25
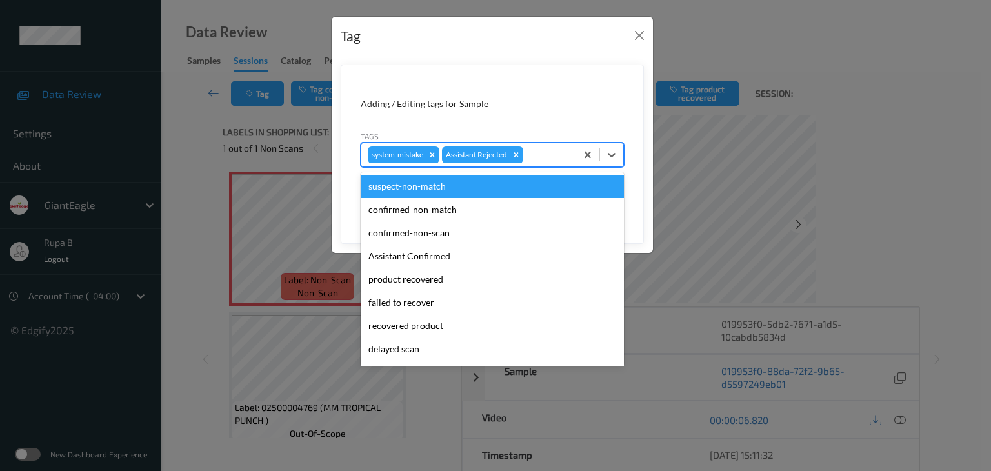
click at [545, 156] on div at bounding box center [548, 154] width 44 height 15
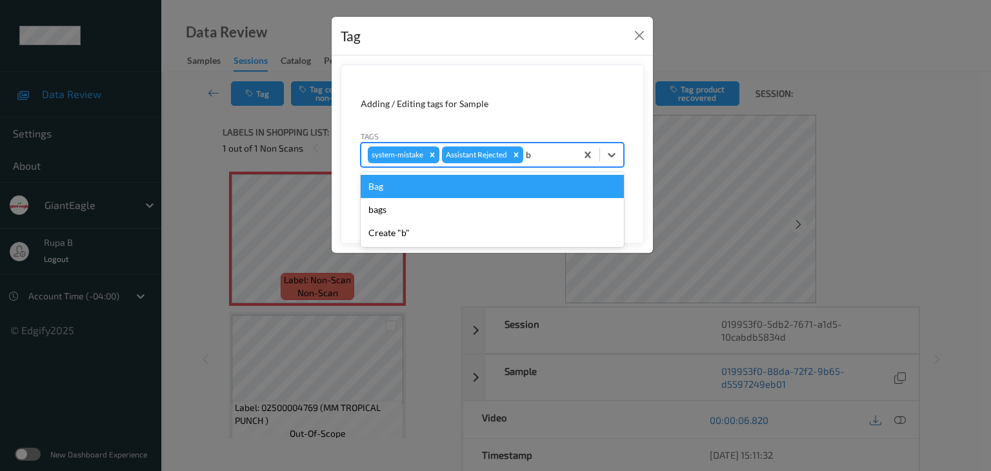
type input "ba"
click at [376, 186] on div "Bag" at bounding box center [492, 186] width 263 height 23
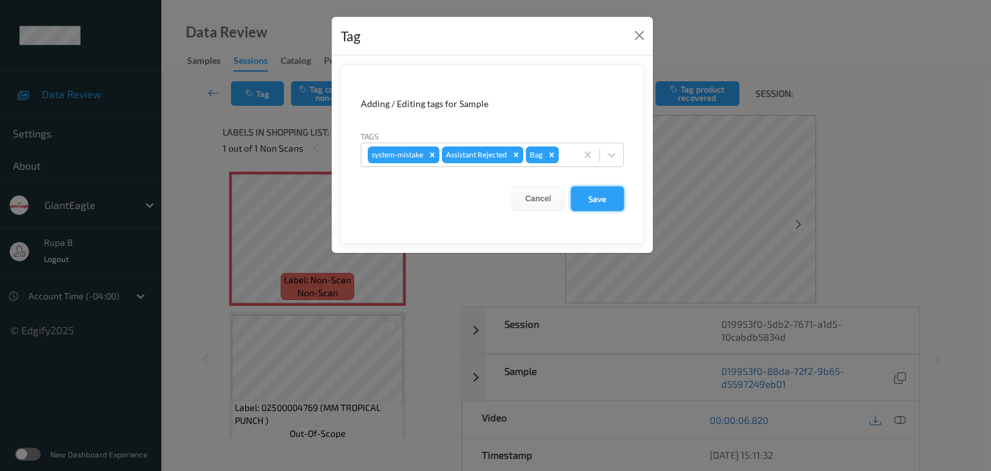
click at [597, 208] on button "Save" at bounding box center [597, 198] width 53 height 25
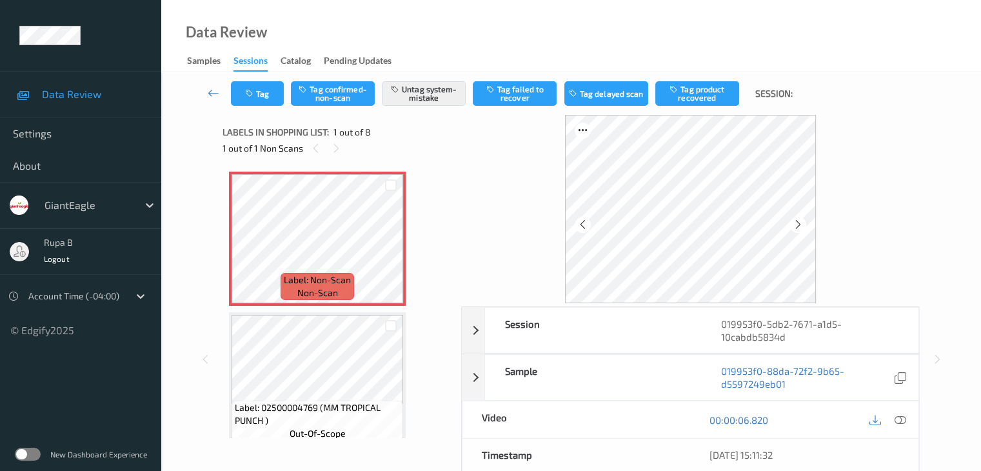
click at [895, 419] on div at bounding box center [900, 419] width 17 height 17
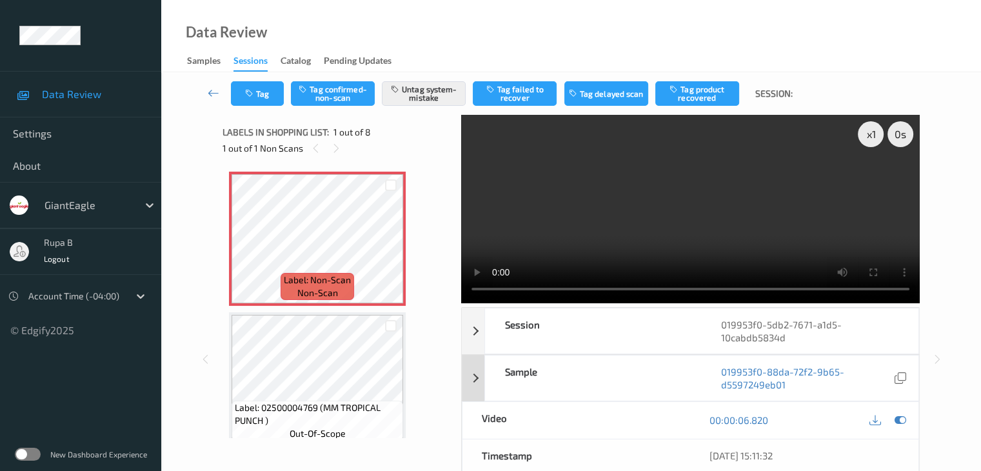
click at [901, 419] on icon at bounding box center [900, 420] width 12 height 12
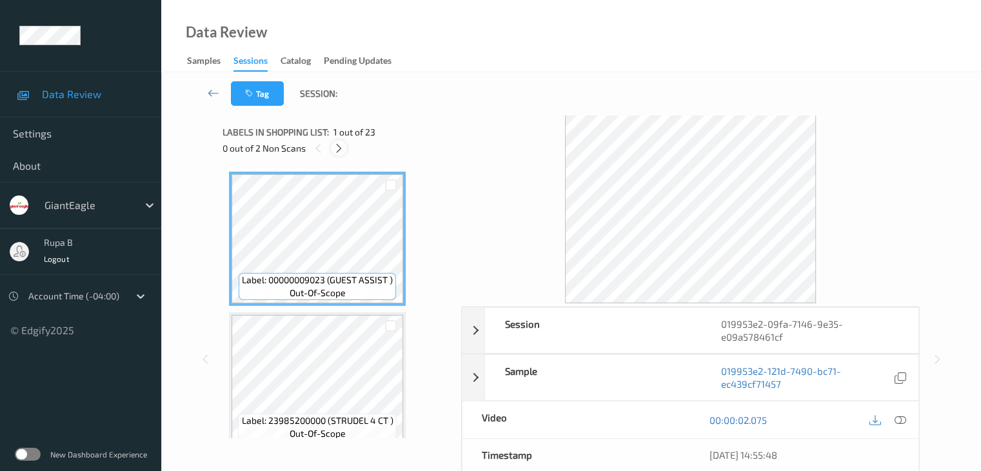
click at [343, 152] on icon at bounding box center [339, 149] width 11 height 12
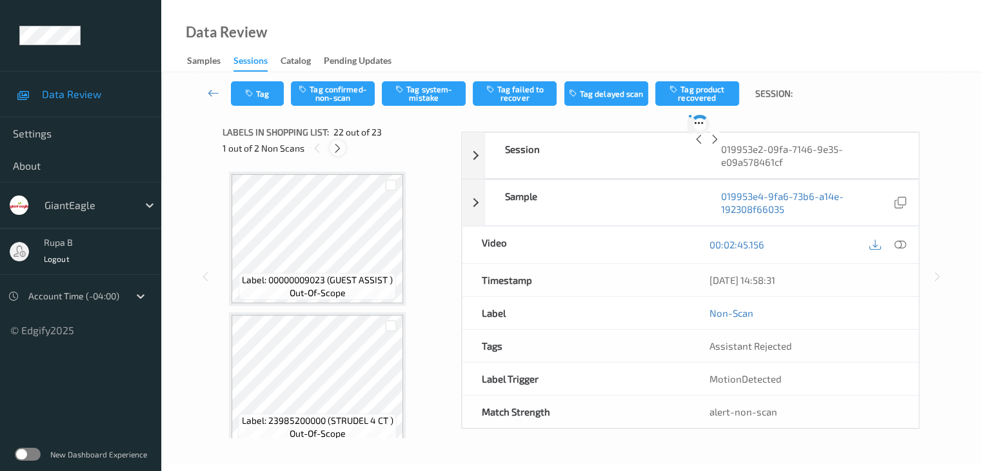
scroll to position [2820, 0]
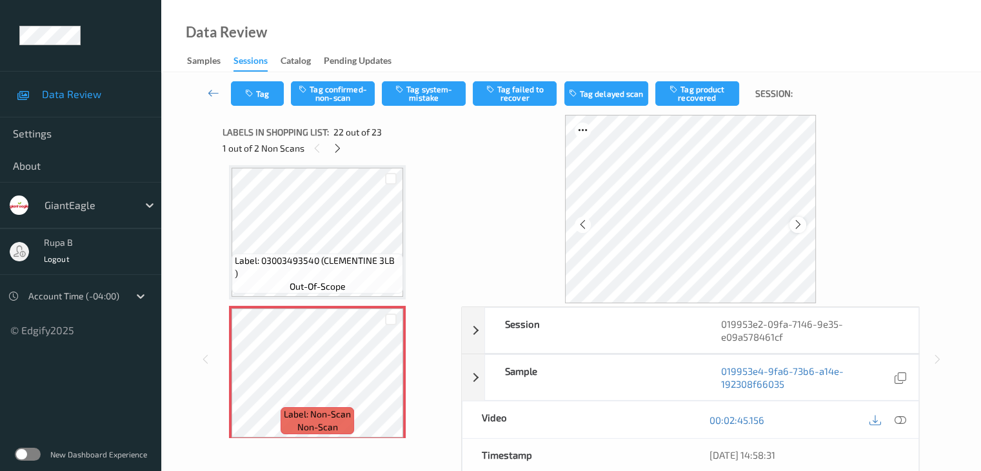
click at [798, 223] on icon at bounding box center [798, 225] width 11 height 12
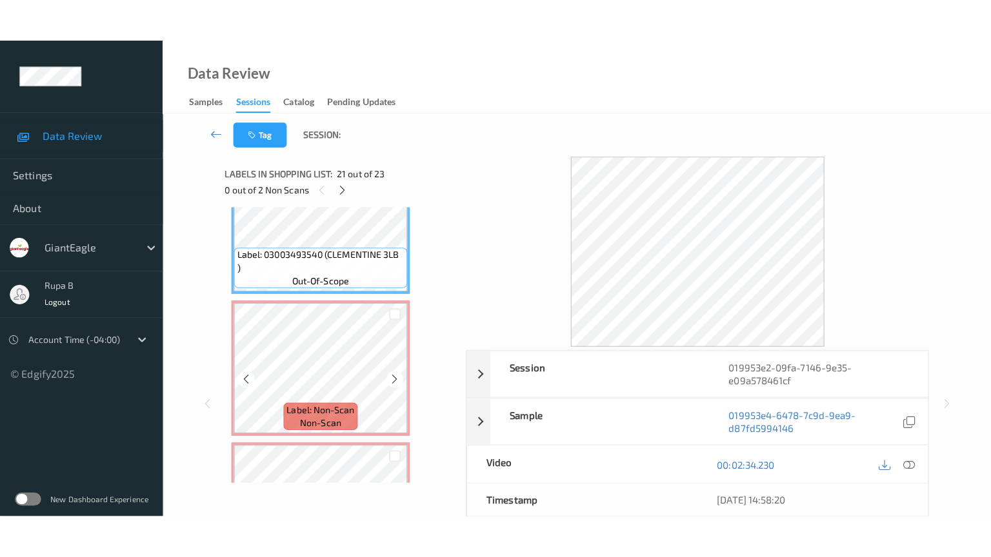
scroll to position [2884, 0]
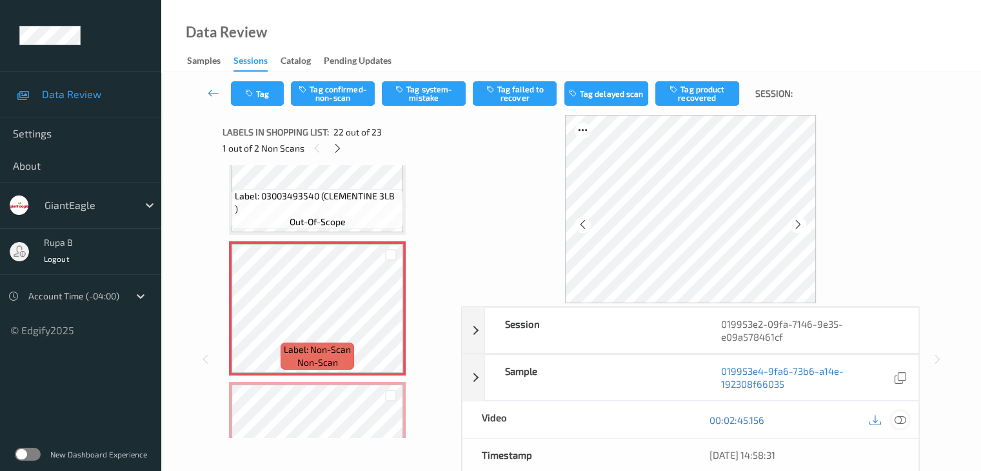
click at [900, 422] on icon at bounding box center [900, 420] width 12 height 12
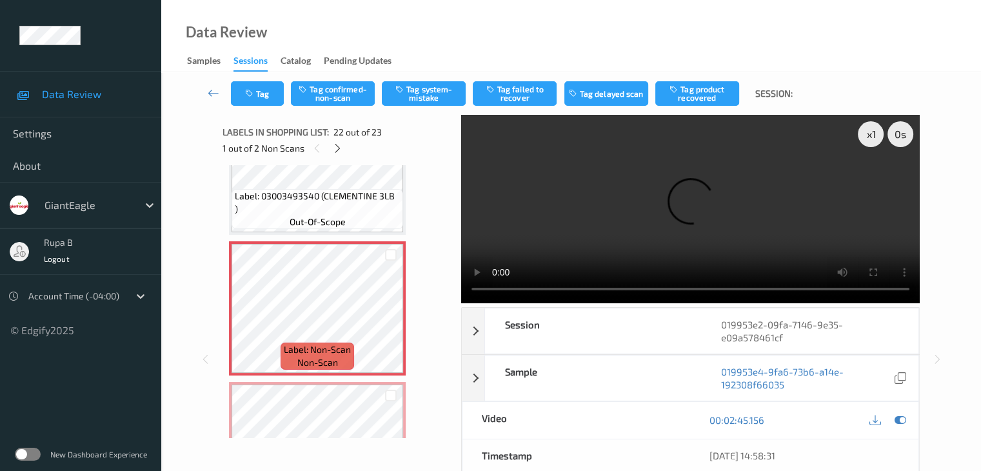
scroll to position [2882, 0]
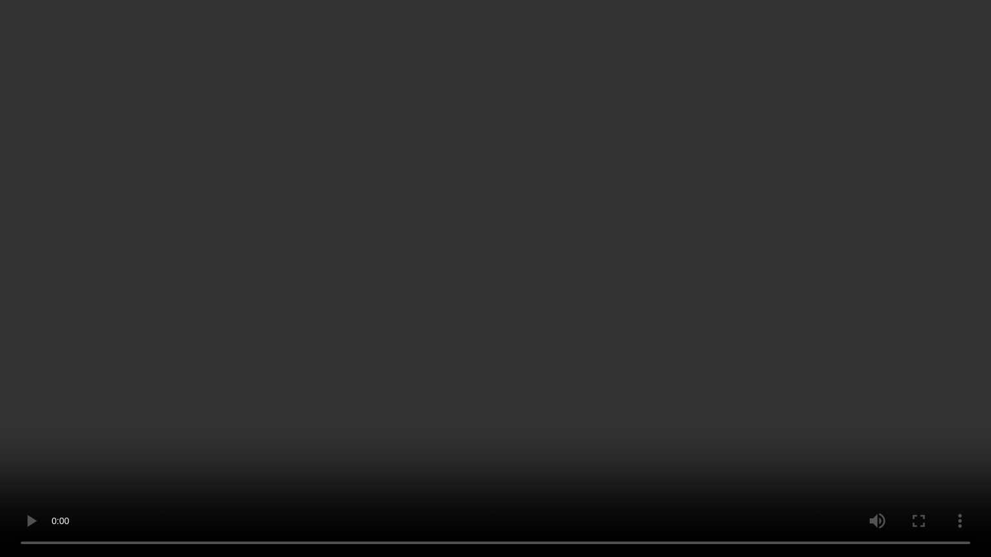
click at [164, 391] on video at bounding box center [495, 278] width 991 height 557
click at [885, 403] on video at bounding box center [495, 278] width 991 height 557
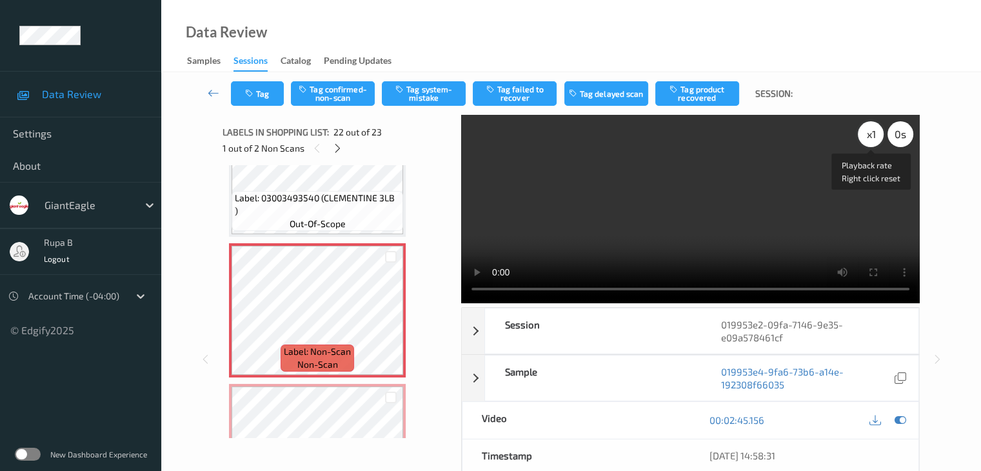
click at [870, 141] on div "x 1" at bounding box center [871, 134] width 26 height 26
click at [867, 145] on div "x 2" at bounding box center [871, 134] width 26 height 26
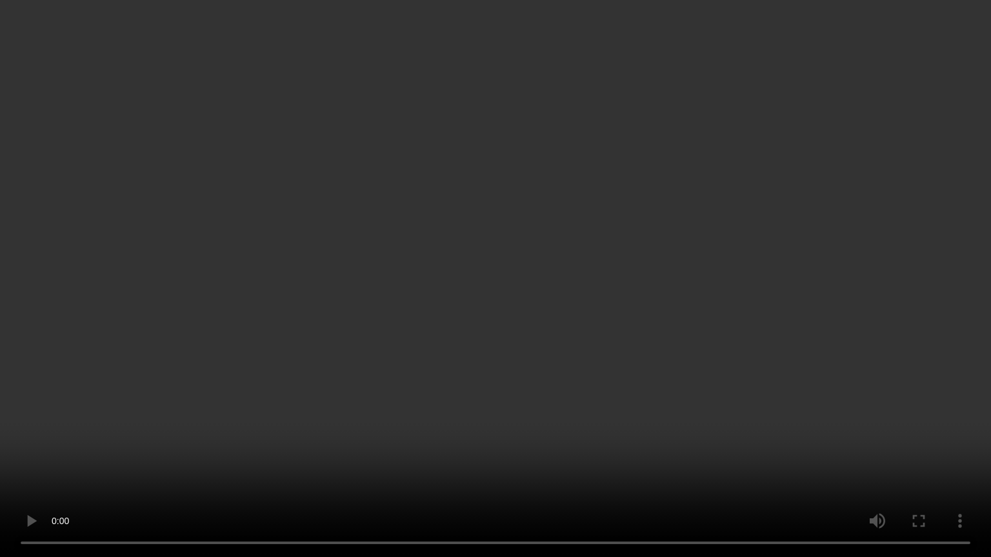
click at [865, 338] on video at bounding box center [495, 278] width 991 height 557
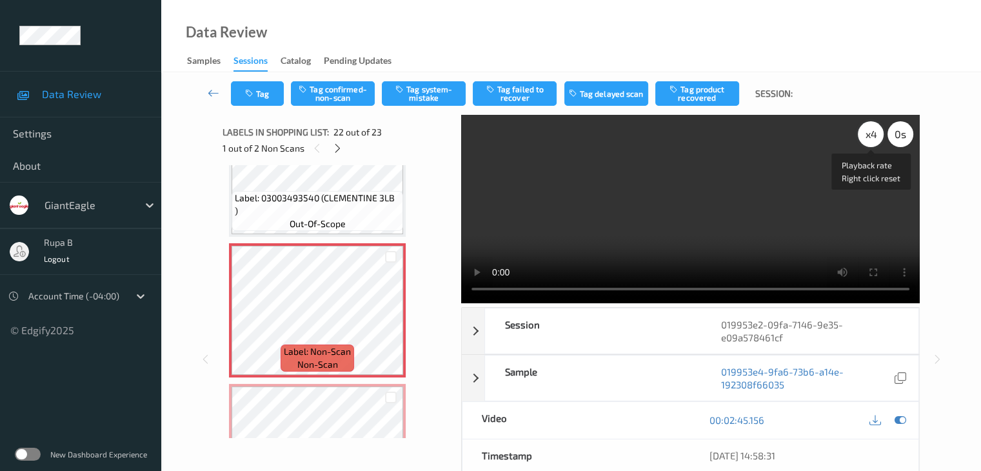
click at [861, 135] on div "x 4" at bounding box center [871, 134] width 26 height 26
click at [862, 135] on div "x 8" at bounding box center [871, 134] width 26 height 26
drag, startPoint x: 872, startPoint y: 136, endPoint x: 870, endPoint y: 183, distance: 47.1
click at [872, 136] on div "x 1" at bounding box center [871, 134] width 26 height 26
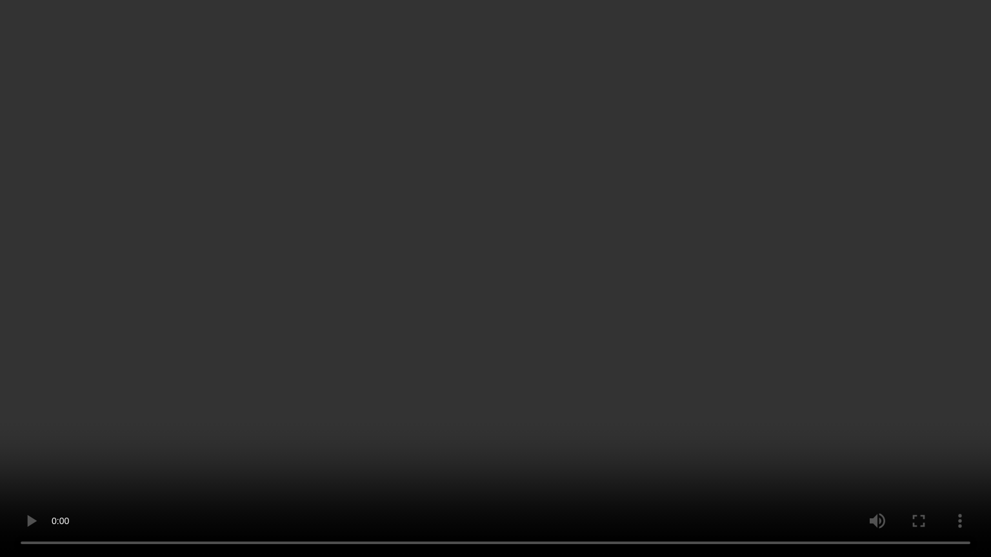
click at [893, 361] on video at bounding box center [495, 278] width 991 height 557
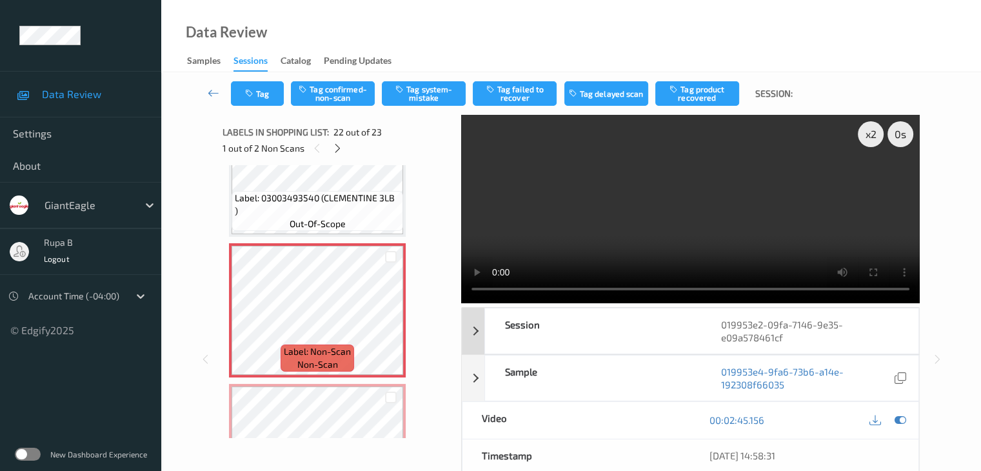
drag, startPoint x: 903, startPoint y: 418, endPoint x: 754, endPoint y: 370, distance: 157.1
click at [903, 418] on icon at bounding box center [900, 420] width 12 height 12
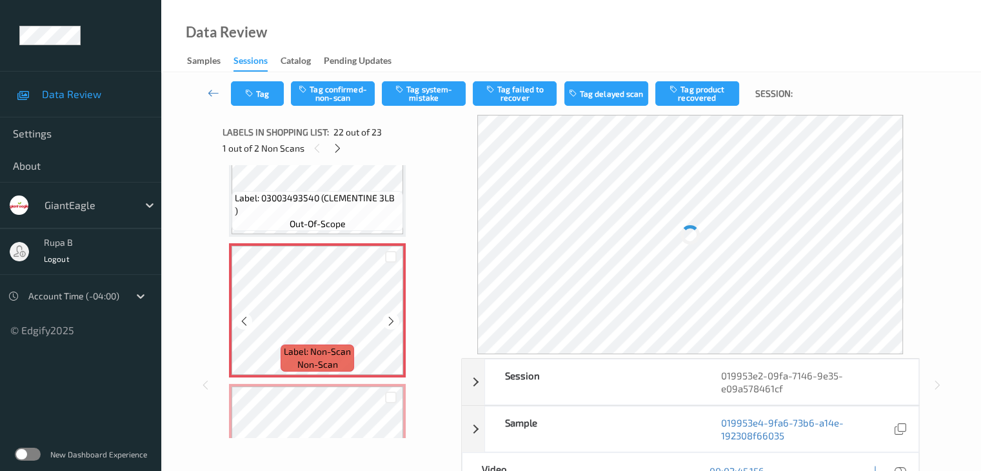
scroll to position [2818, 0]
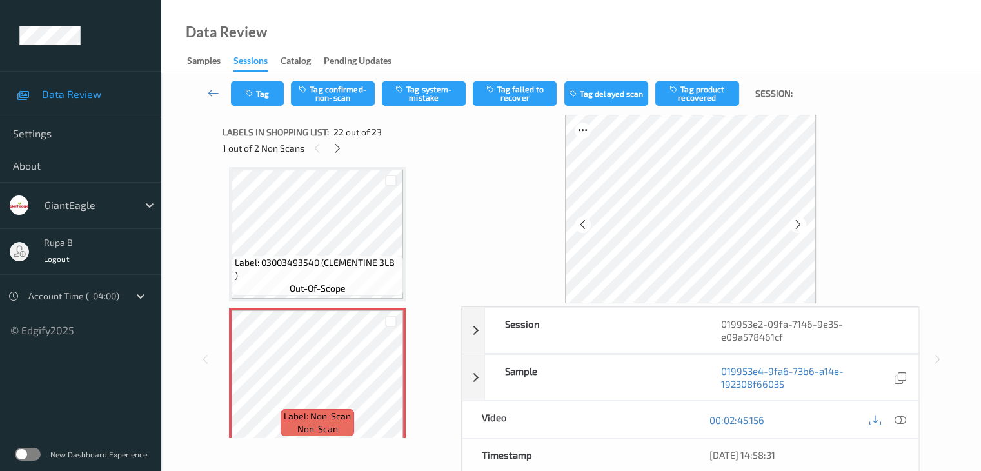
click at [317, 272] on span "Label: 03003493540 (CLEMENTINE 3LB )" at bounding box center [317, 269] width 165 height 26
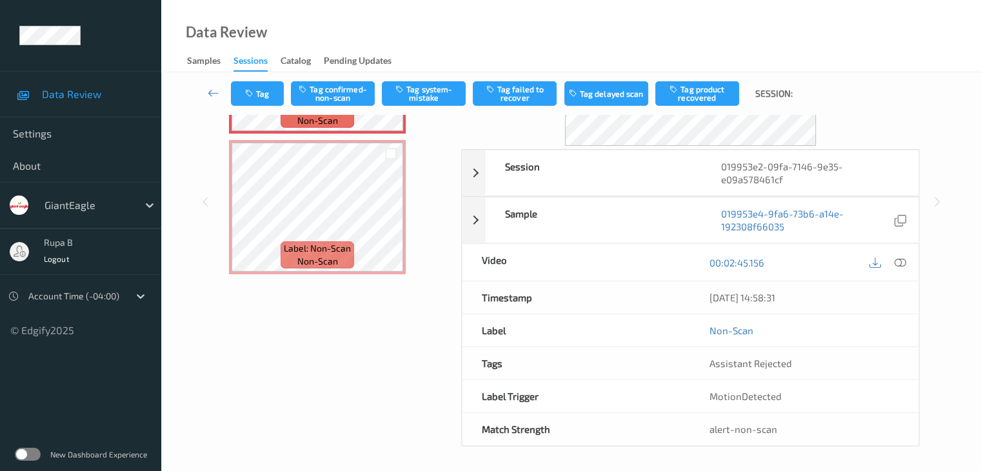
scroll to position [0, 0]
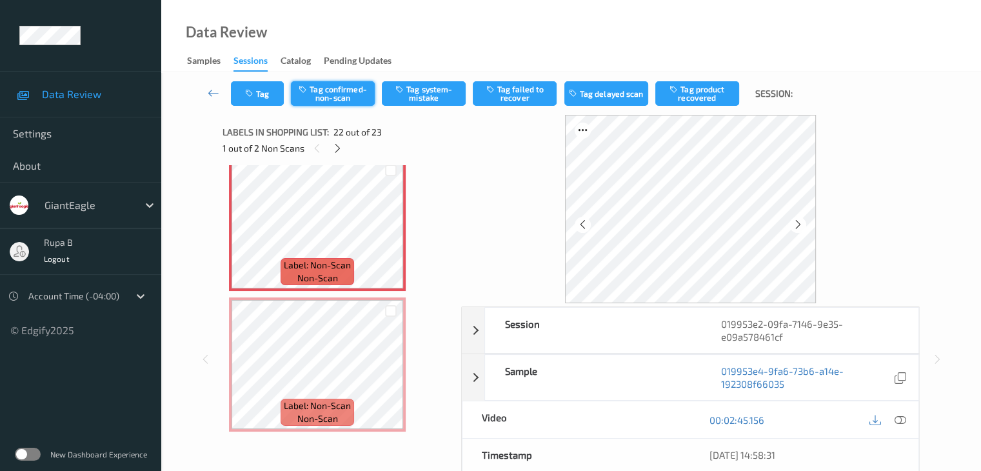
click at [341, 91] on button "Tag confirmed-non-scan" at bounding box center [333, 93] width 84 height 25
click at [545, 96] on button "Tag failed to recover" at bounding box center [515, 93] width 84 height 25
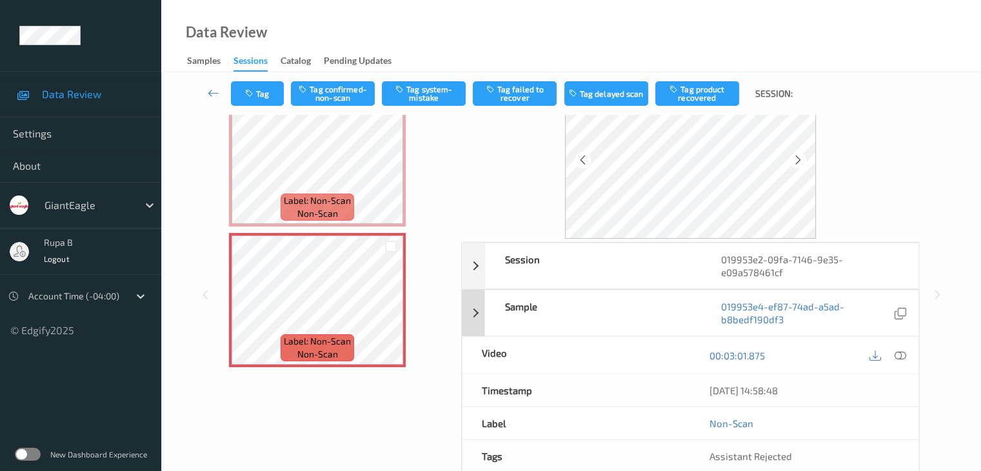
scroll to position [65, 0]
click at [894, 355] on div at bounding box center [900, 354] width 17 height 17
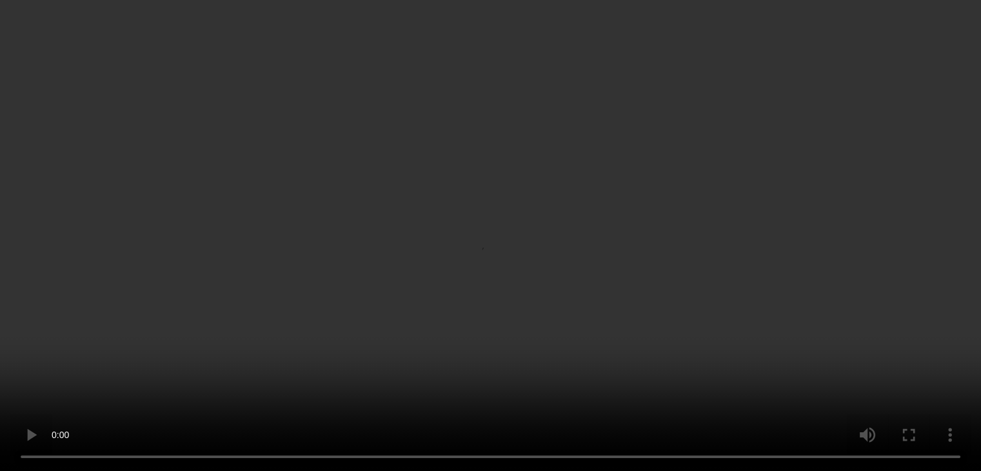
scroll to position [2882, 0]
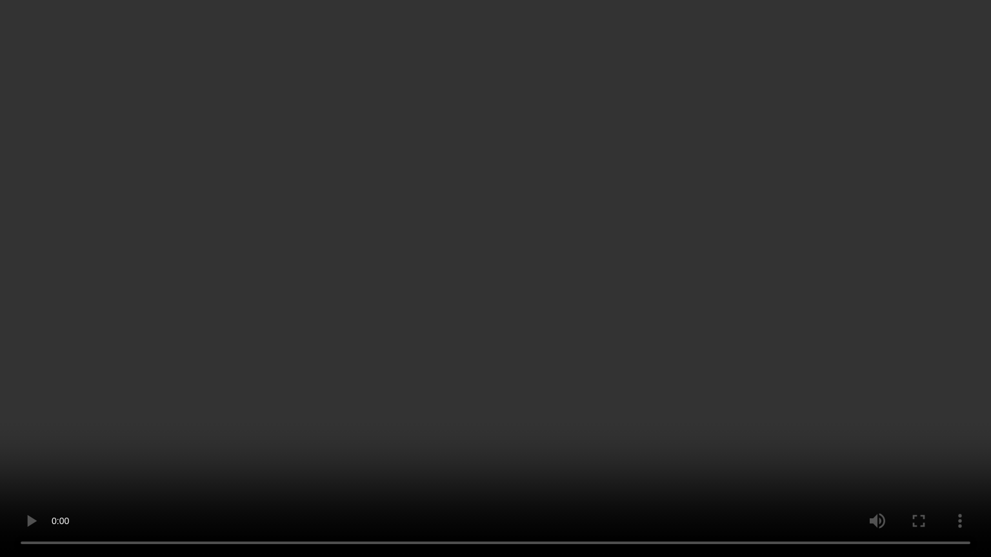
click at [471, 337] on video at bounding box center [495, 278] width 991 height 557
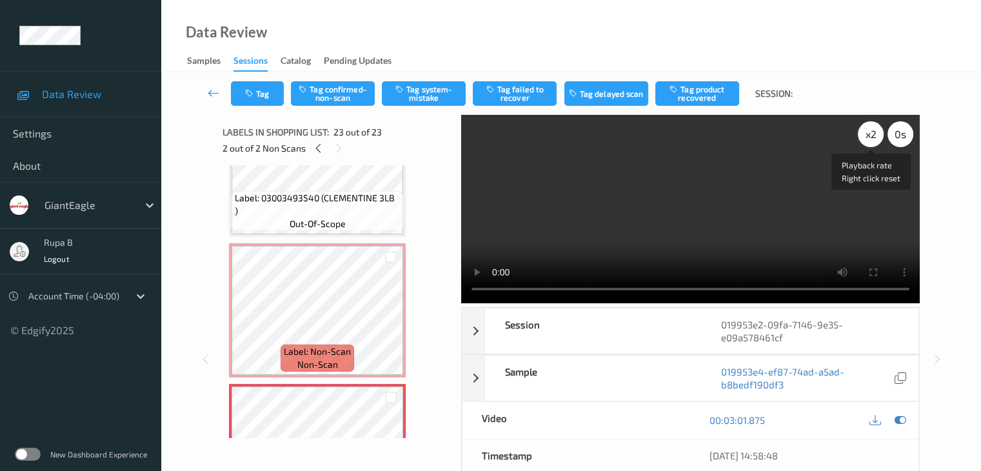
click at [870, 134] on div "x 2" at bounding box center [871, 134] width 26 height 26
click at [873, 139] on div "x 4" at bounding box center [871, 134] width 26 height 26
click at [873, 139] on div "x 8" at bounding box center [871, 134] width 26 height 26
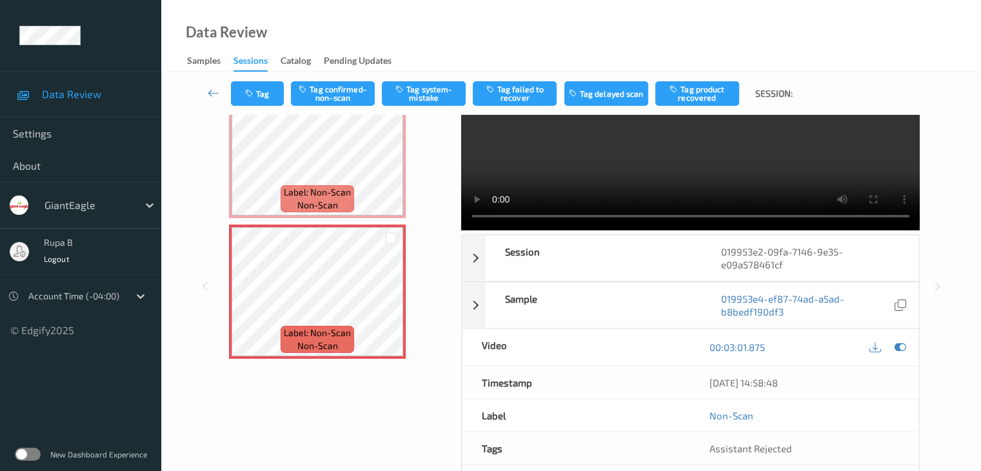
scroll to position [0, 0]
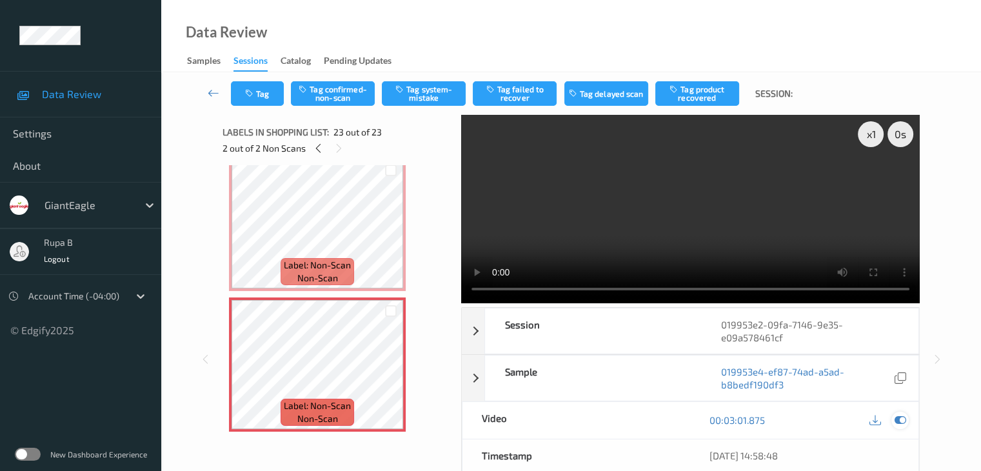
click at [899, 420] on icon at bounding box center [900, 420] width 12 height 12
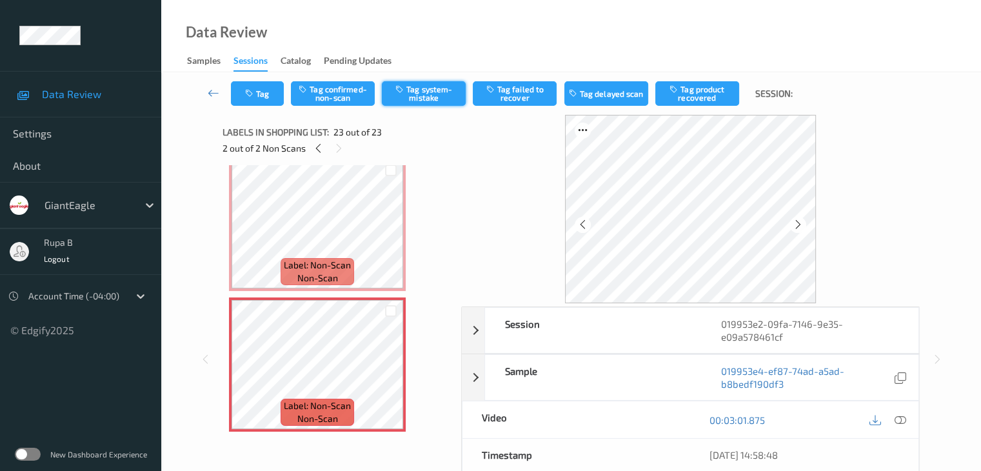
click at [416, 94] on button "Tag system-mistake" at bounding box center [424, 93] width 84 height 25
click at [316, 148] on icon at bounding box center [318, 149] width 11 height 12
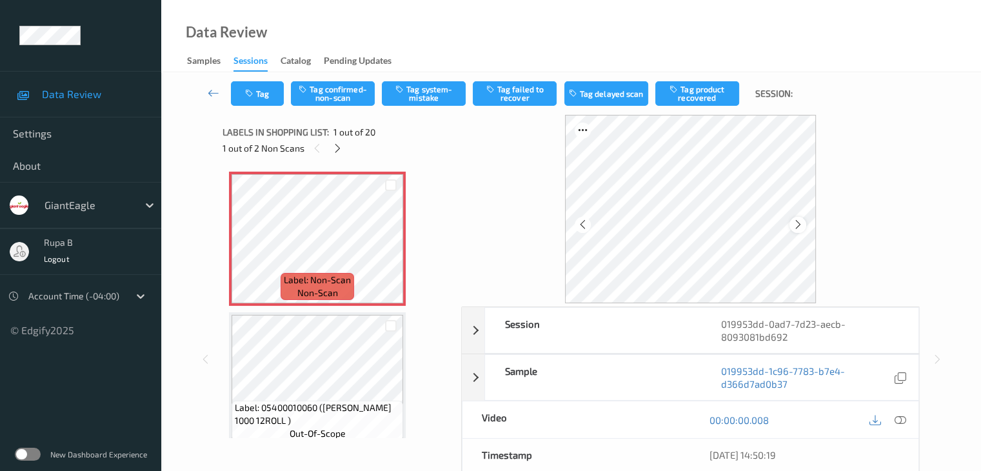
click at [798, 229] on icon at bounding box center [798, 225] width 11 height 12
click at [336, 149] on icon at bounding box center [337, 149] width 11 height 12
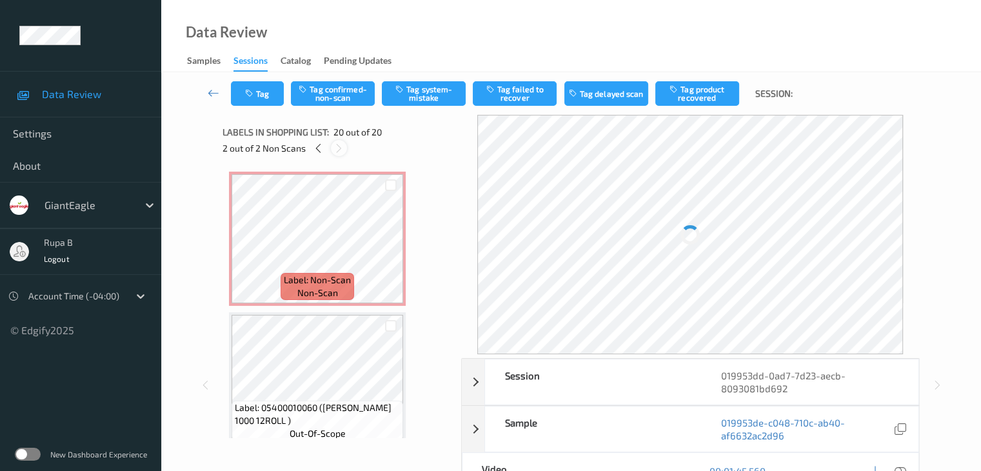
scroll to position [2538, 0]
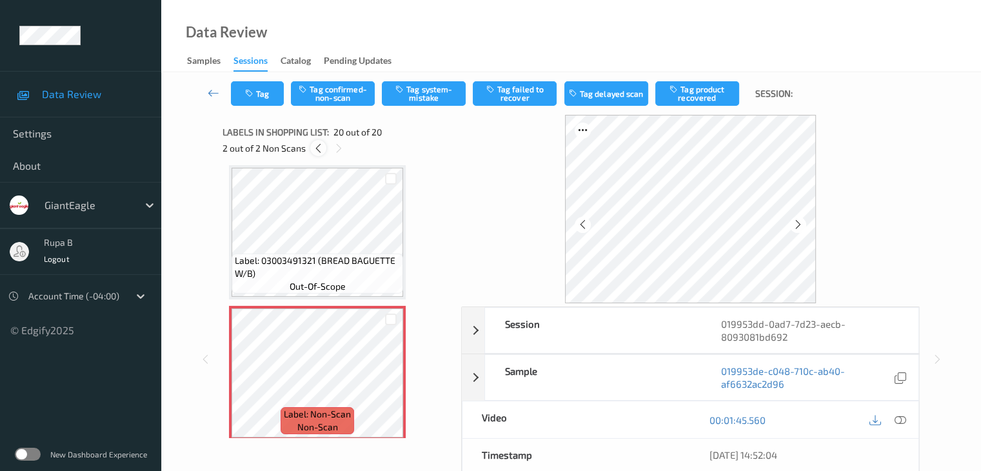
click at [319, 146] on icon at bounding box center [318, 149] width 11 height 12
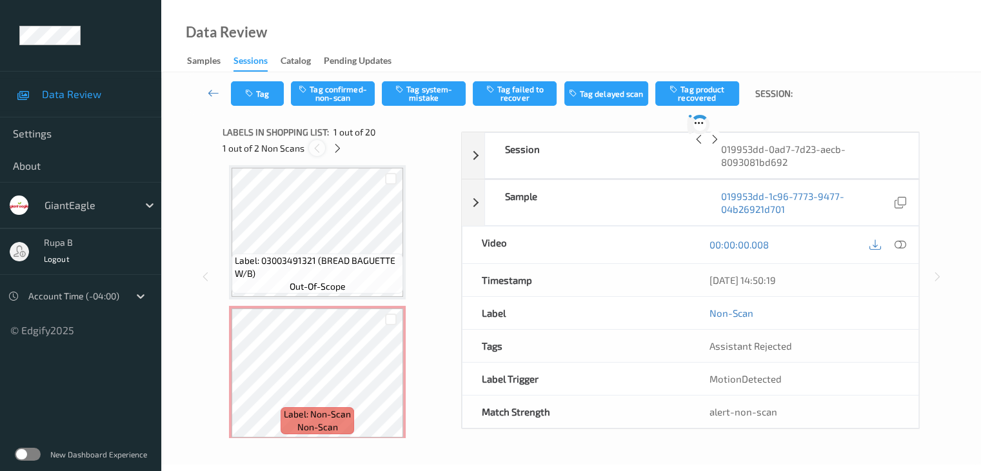
scroll to position [6, 0]
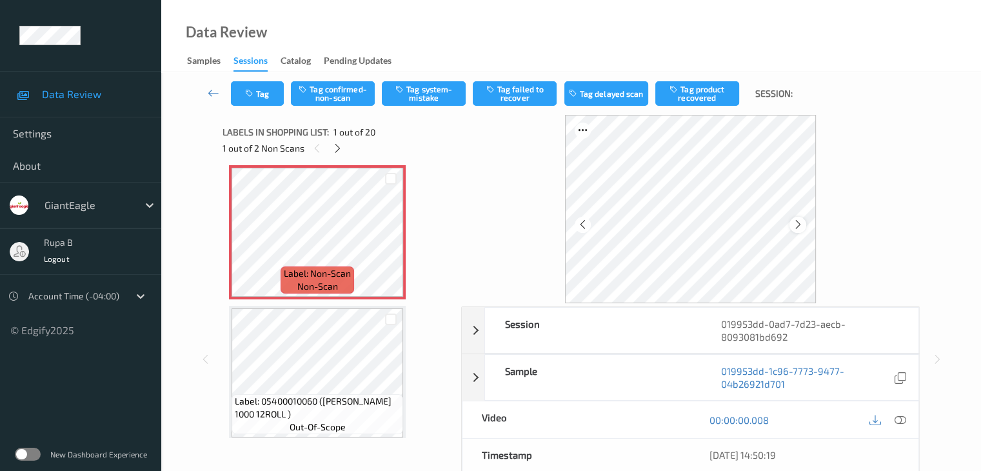
click at [801, 220] on icon at bounding box center [798, 225] width 11 height 12
click at [413, 95] on button "Tag system-mistake" at bounding box center [424, 93] width 84 height 25
click at [270, 101] on button "Tag" at bounding box center [257, 93] width 53 height 25
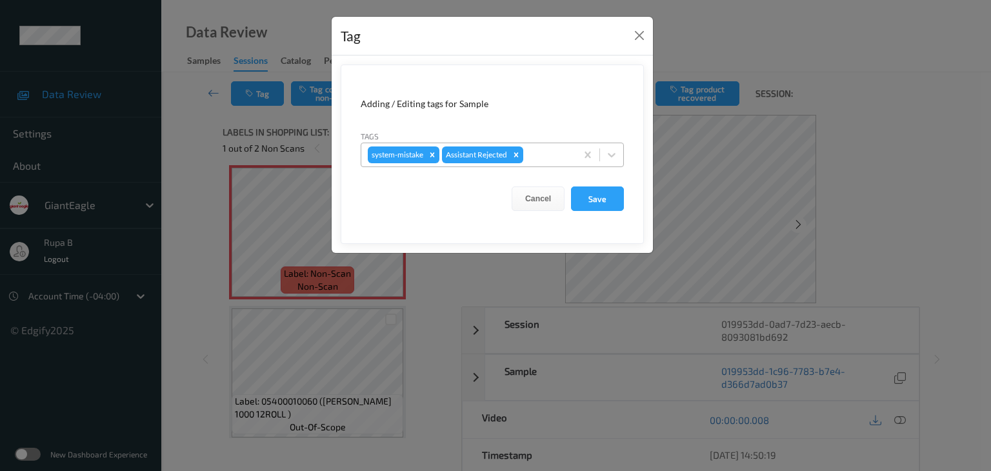
click at [545, 152] on div at bounding box center [548, 154] width 44 height 15
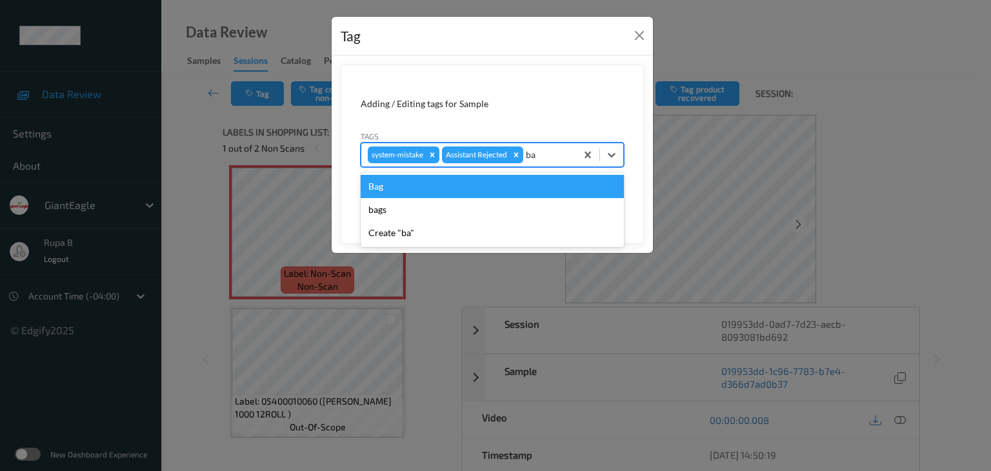
type input "bag"
click at [523, 179] on div "Bag" at bounding box center [492, 186] width 263 height 23
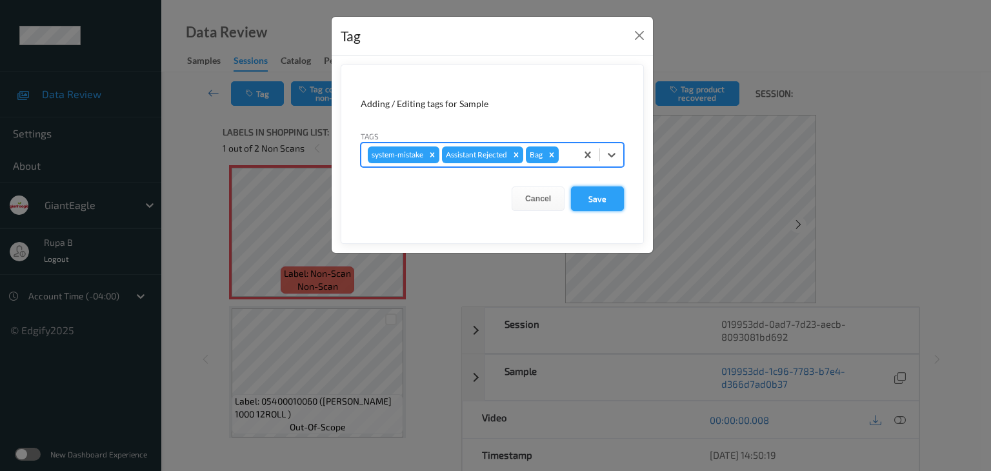
click at [596, 203] on button "Save" at bounding box center [597, 198] width 53 height 25
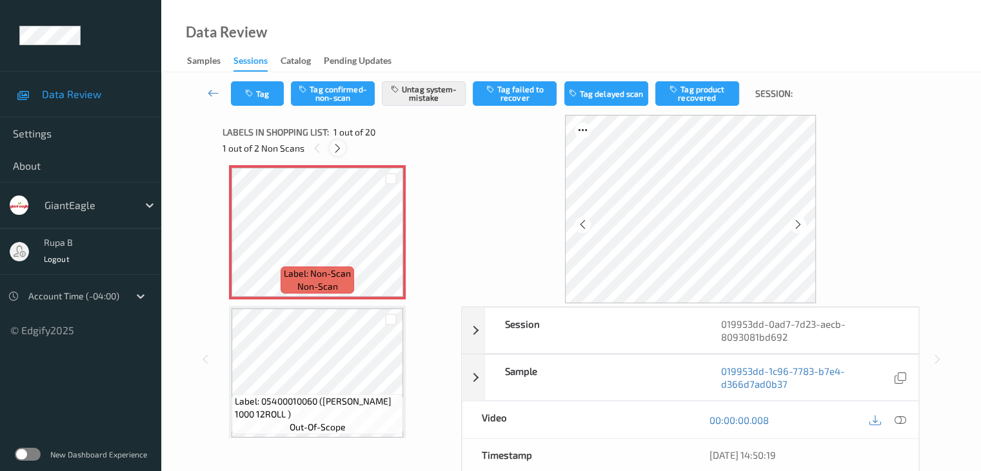
click at [340, 145] on icon at bounding box center [337, 149] width 11 height 12
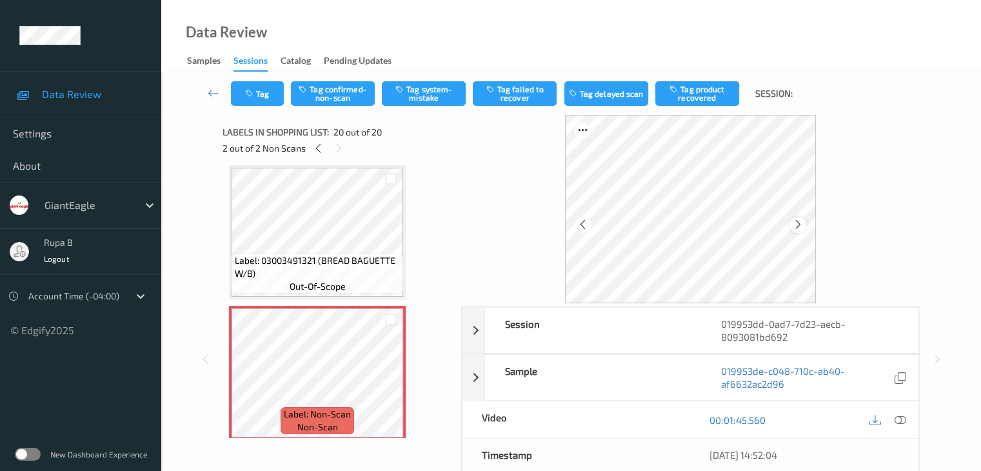
click at [793, 226] on icon at bounding box center [798, 225] width 11 height 12
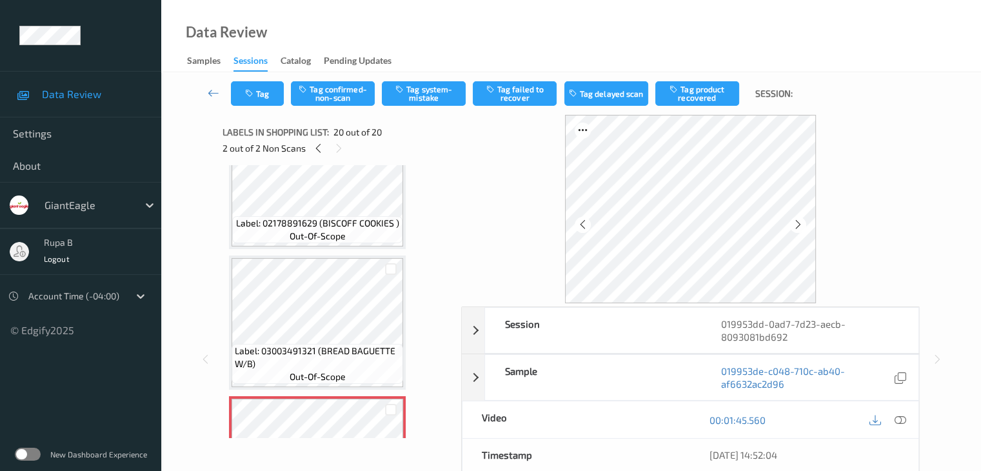
scroll to position [2353, 0]
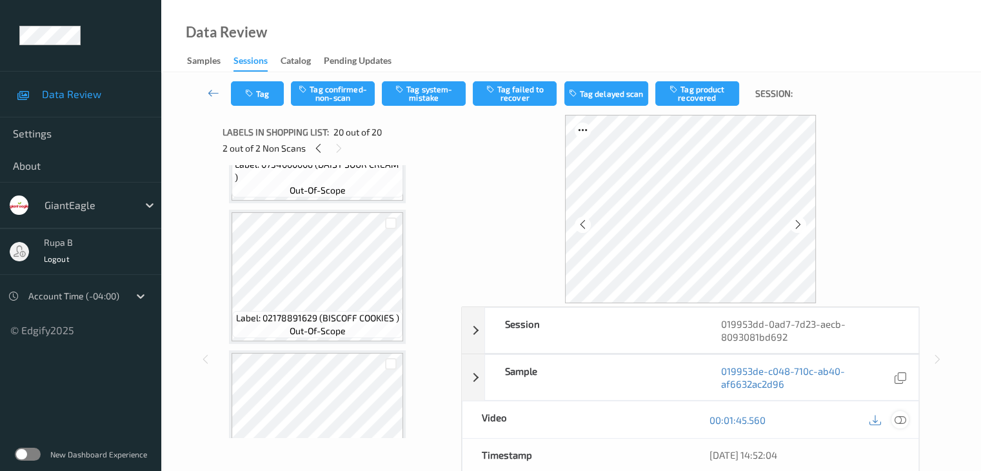
click at [903, 415] on icon at bounding box center [900, 420] width 12 height 12
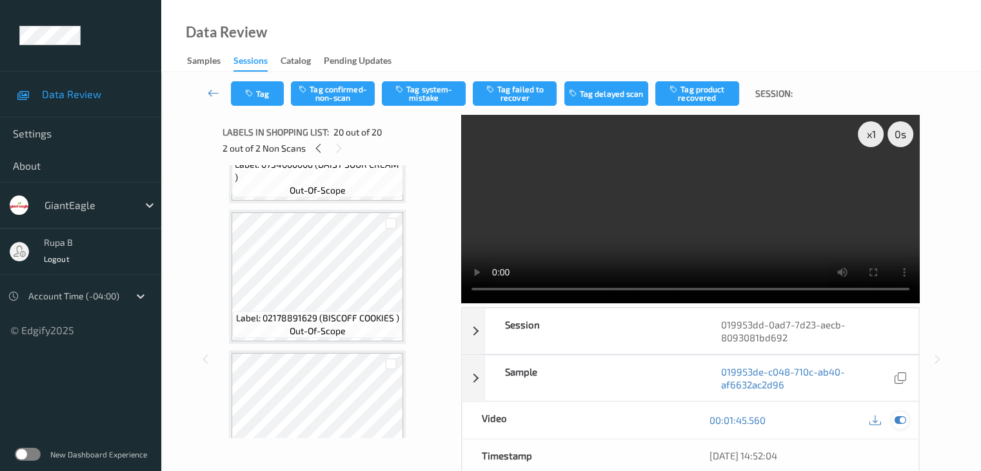
click at [901, 415] on icon at bounding box center [900, 420] width 12 height 12
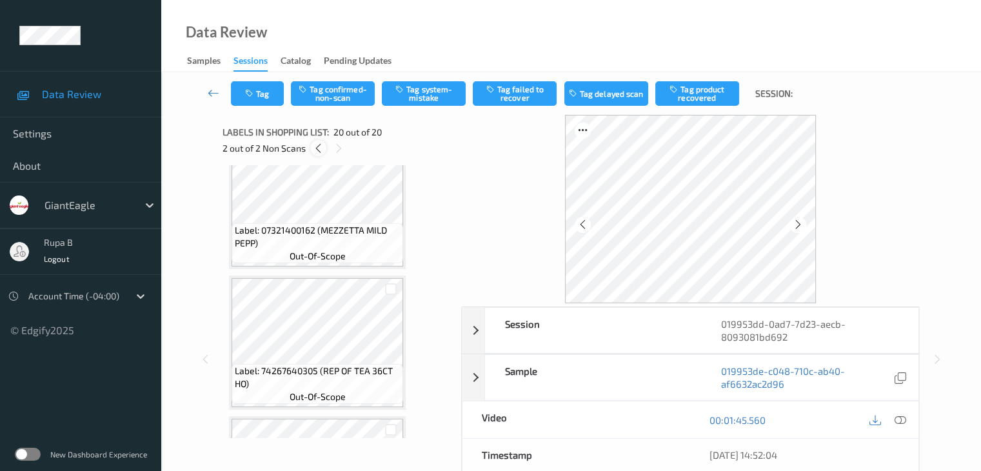
click at [321, 146] on icon at bounding box center [318, 149] width 11 height 12
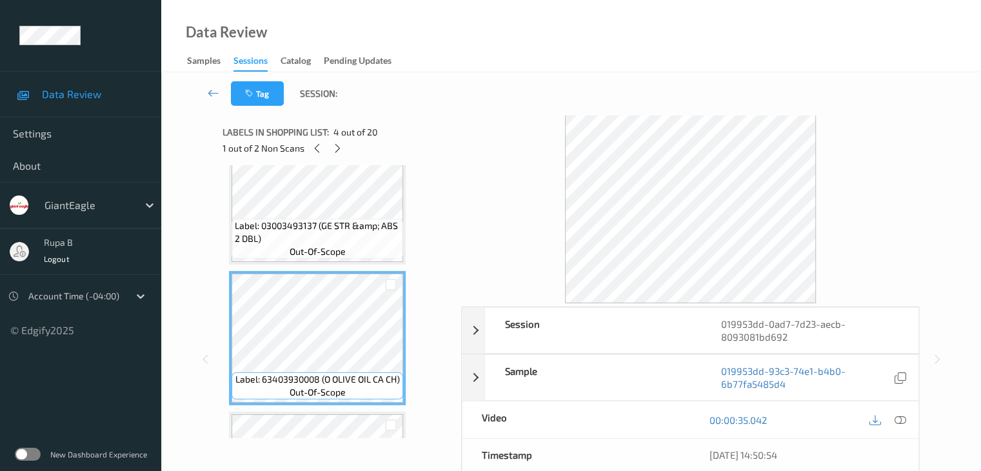
scroll to position [516, 0]
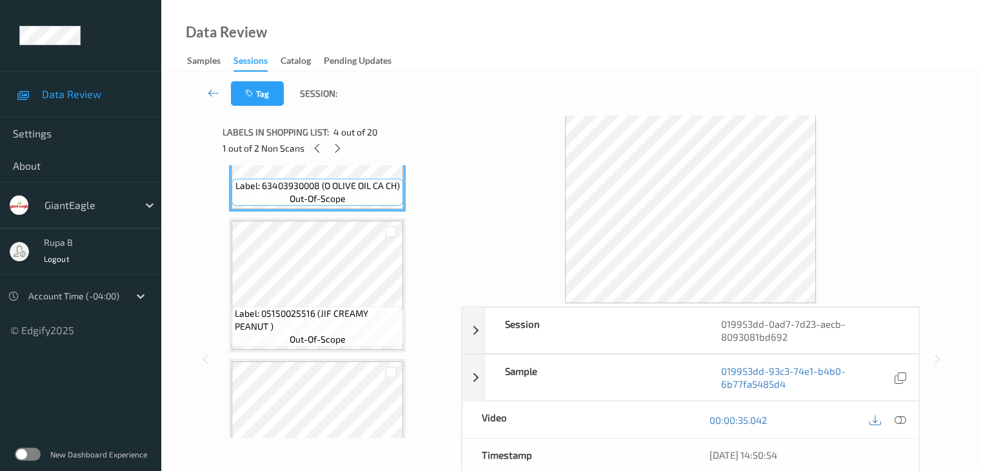
click at [351, 316] on span "Label: 05150025516 (JIF CREAMY PEANUT )" at bounding box center [317, 320] width 165 height 26
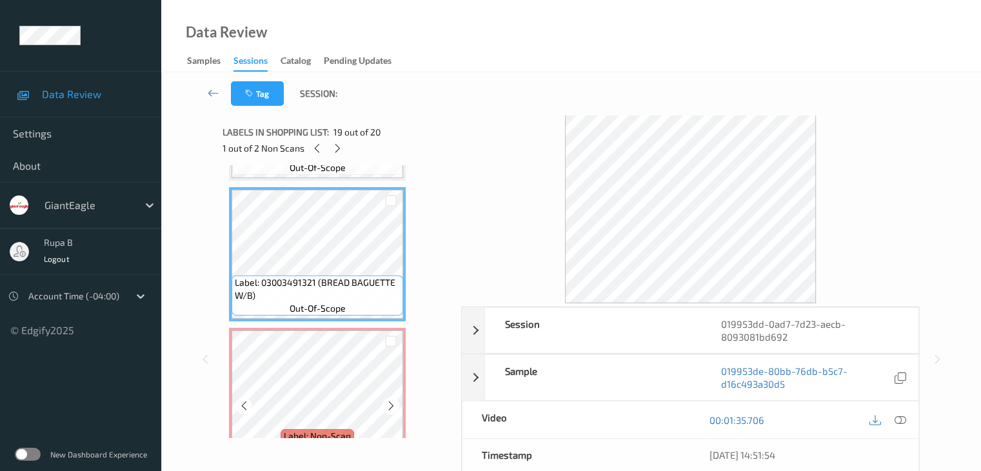
scroll to position [2547, 0]
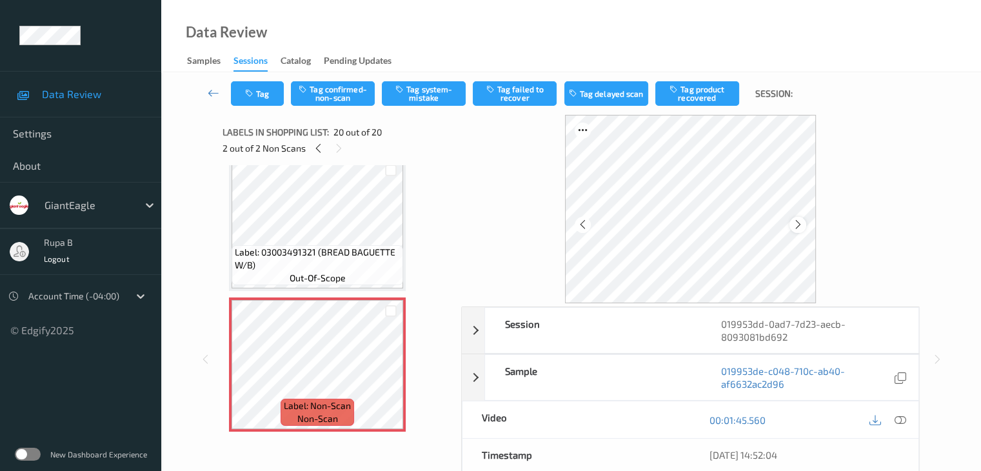
click at [798, 225] on icon at bounding box center [798, 225] width 11 height 12
click at [901, 415] on icon at bounding box center [900, 420] width 12 height 12
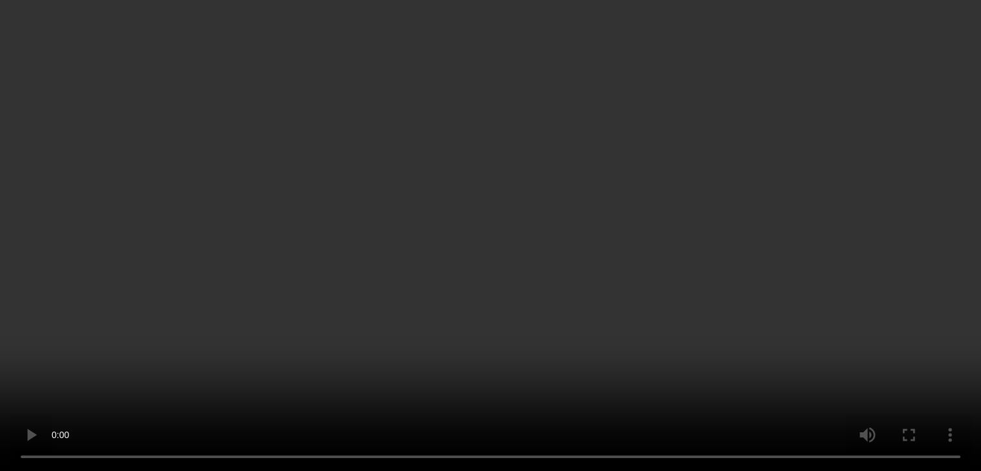
scroll to position [2460, 0]
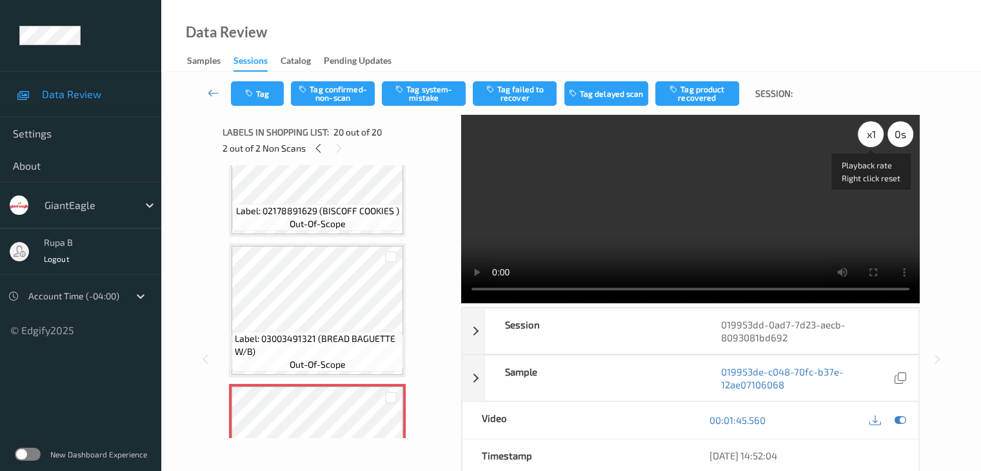
click at [865, 137] on div "x 1" at bounding box center [871, 134] width 26 height 26
click at [865, 137] on div "x 2" at bounding box center [871, 134] width 26 height 26
click at [905, 419] on icon at bounding box center [900, 420] width 12 height 12
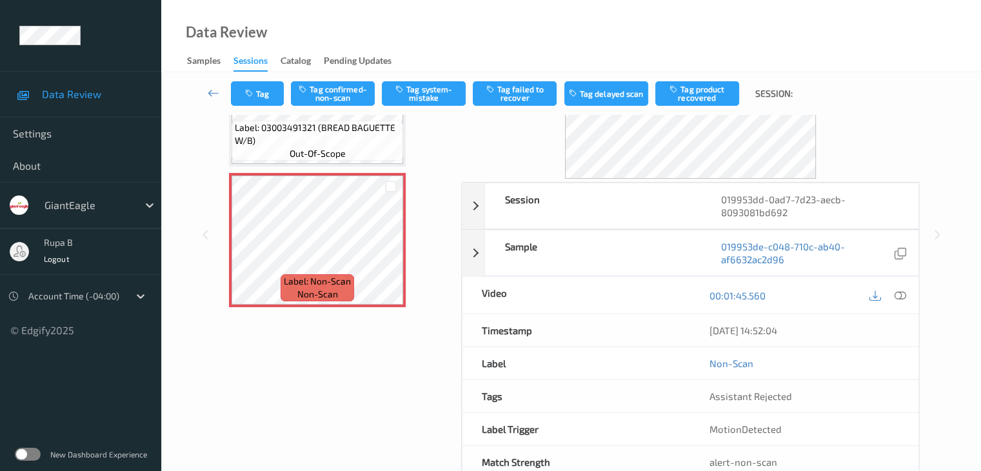
scroll to position [0, 0]
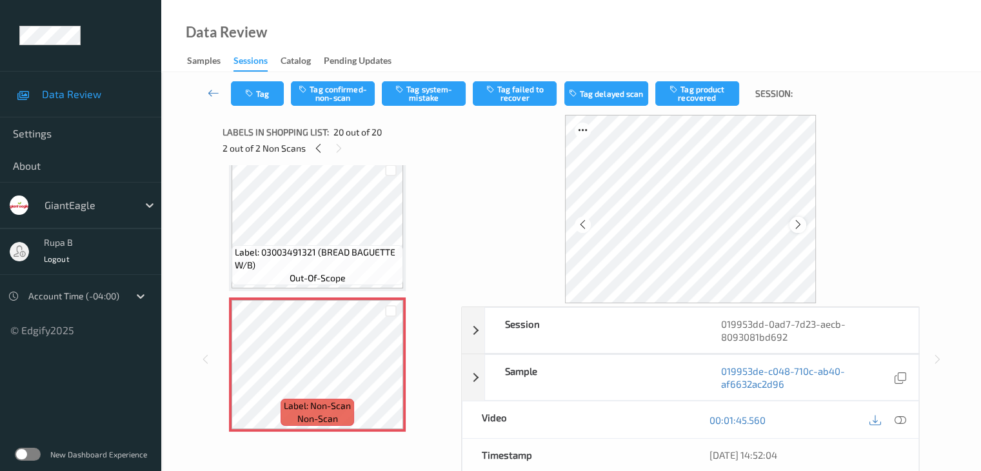
click at [799, 221] on icon at bounding box center [798, 225] width 11 height 12
click at [326, 97] on button "Tag confirmed-non-scan" at bounding box center [333, 93] width 84 height 25
click at [318, 149] on icon at bounding box center [318, 149] width 11 height 12
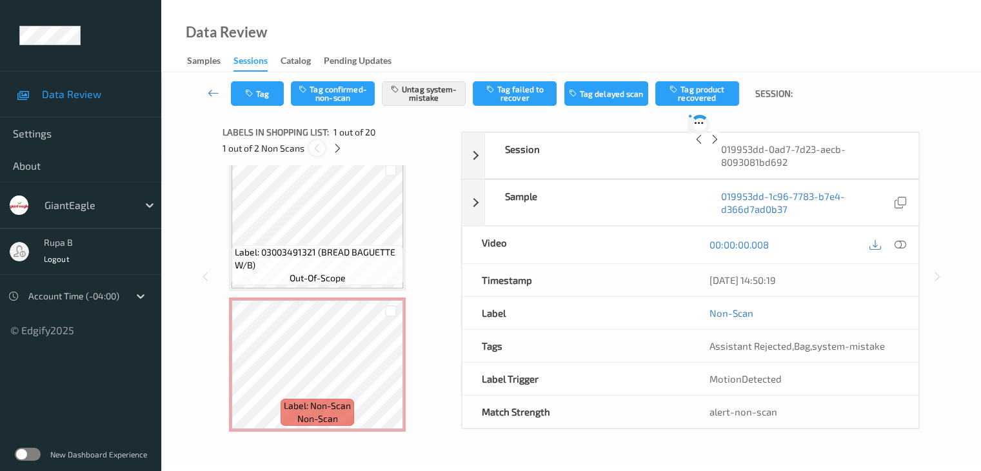
scroll to position [6, 0]
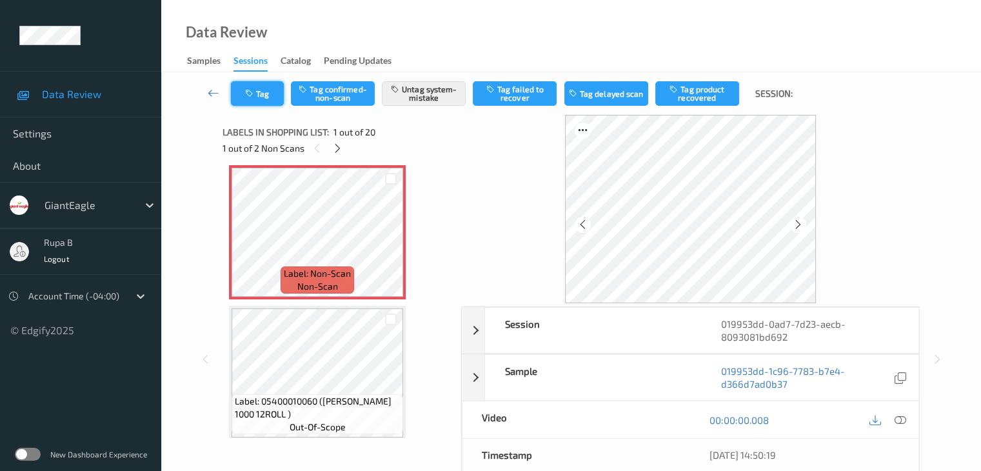
click at [252, 89] on icon "button" at bounding box center [250, 93] width 11 height 9
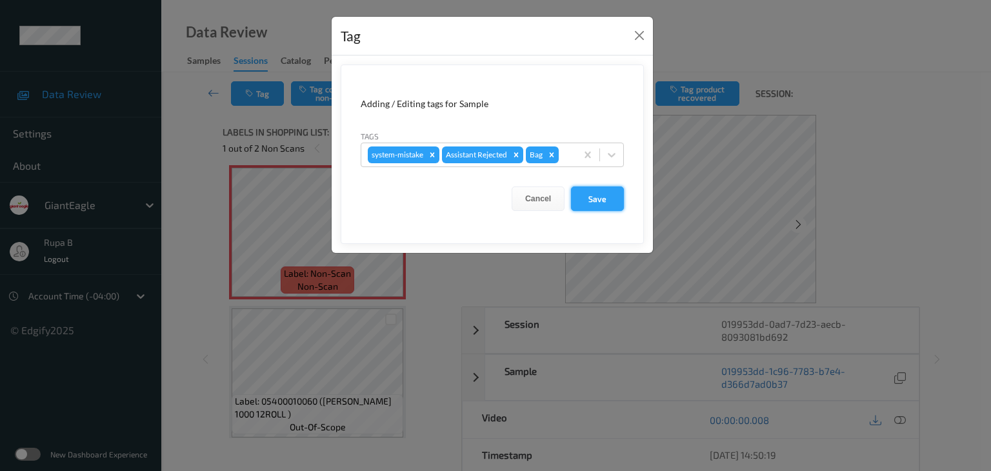
click at [604, 197] on button "Save" at bounding box center [597, 198] width 53 height 25
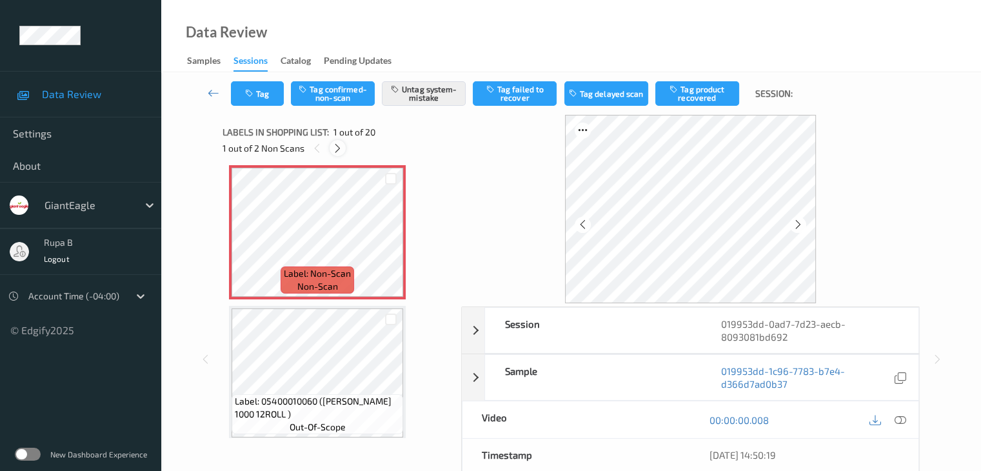
click at [340, 154] on div at bounding box center [338, 148] width 16 height 16
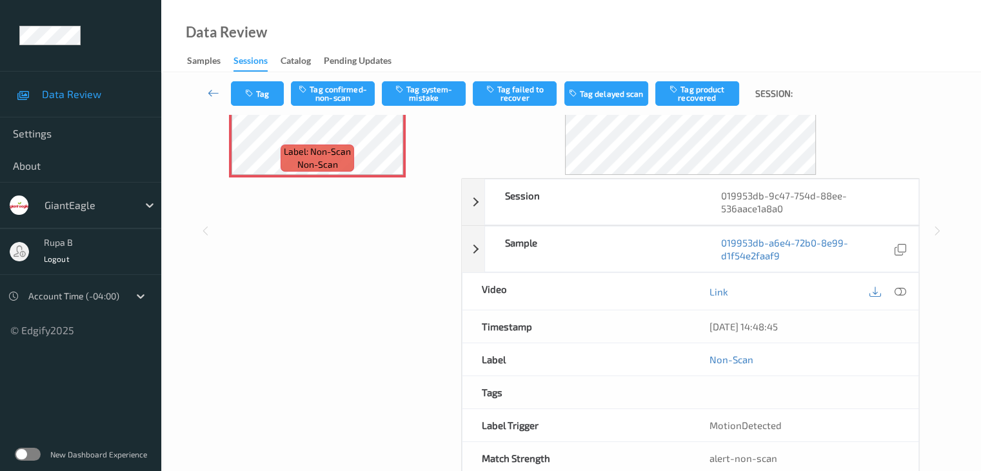
scroll to position [129, 0]
click at [902, 290] on icon at bounding box center [900, 291] width 12 height 12
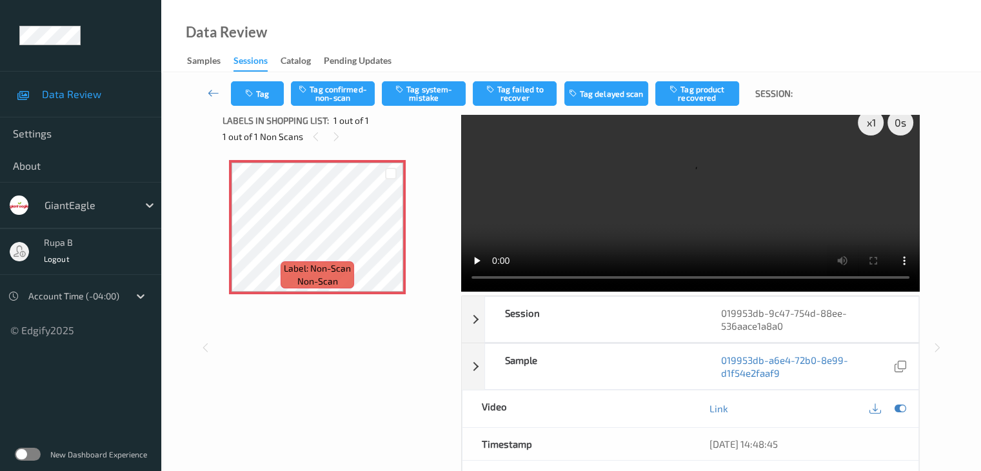
scroll to position [0, 0]
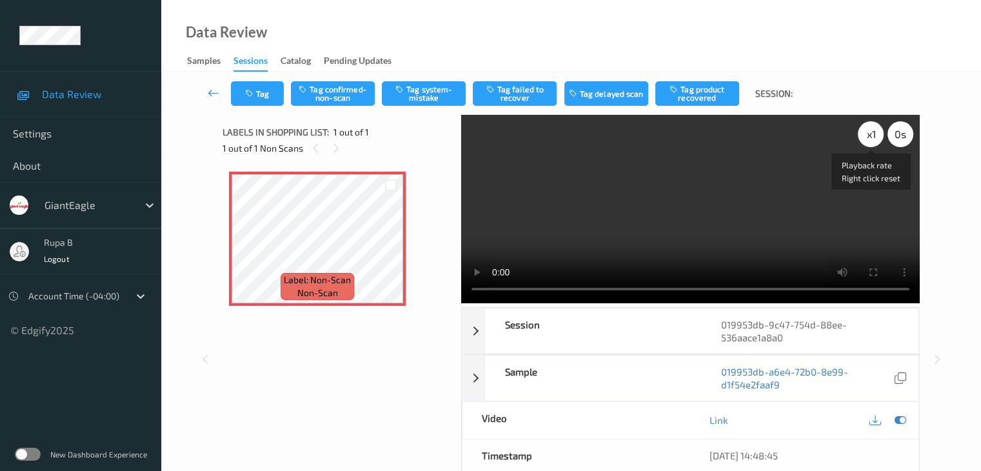
click at [867, 137] on div "x 1" at bounding box center [871, 134] width 26 height 26
click at [867, 137] on div "x 2" at bounding box center [871, 134] width 26 height 26
drag, startPoint x: 899, startPoint y: 416, endPoint x: 785, endPoint y: 385, distance: 119.0
click at [899, 416] on icon at bounding box center [900, 420] width 12 height 12
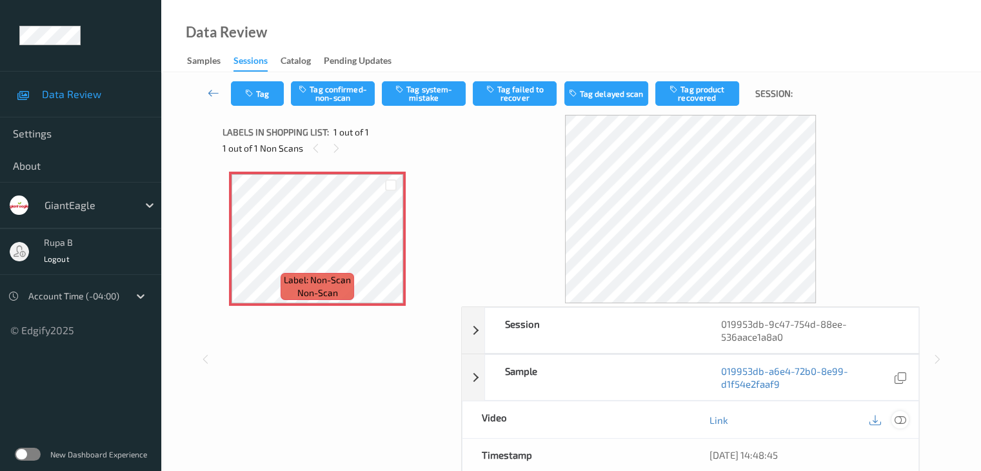
click at [896, 419] on icon at bounding box center [900, 420] width 12 height 12
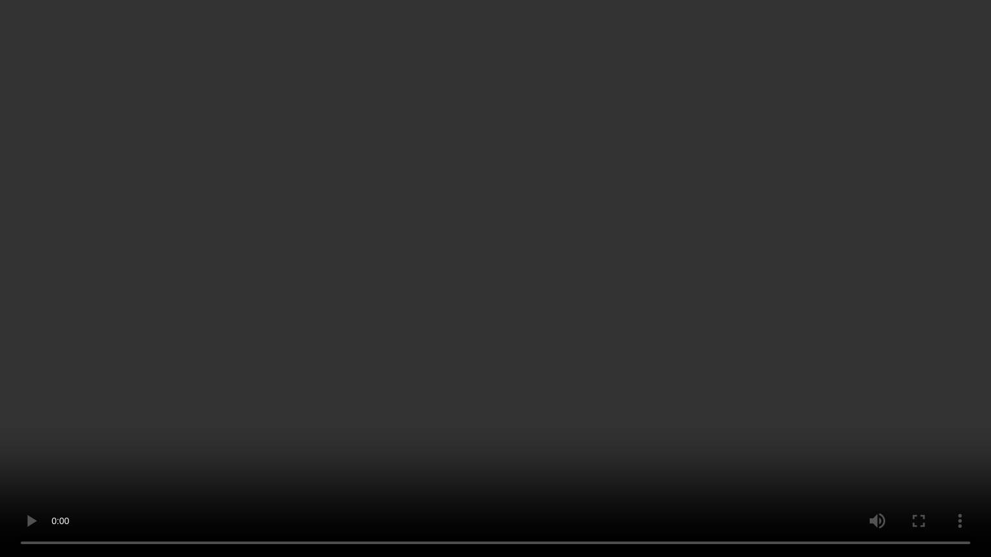
click at [967, 413] on video at bounding box center [495, 278] width 991 height 557
click at [961, 470] on video at bounding box center [495, 278] width 991 height 557
click at [896, 467] on video at bounding box center [495, 278] width 991 height 557
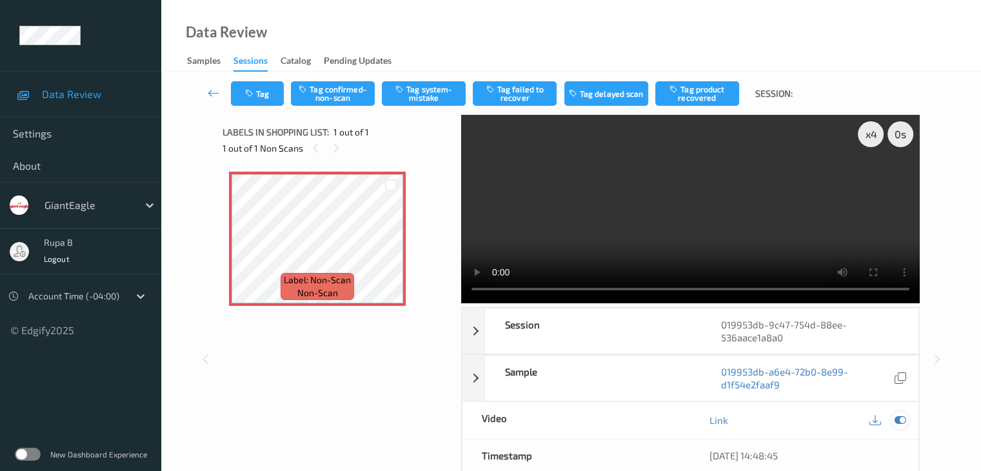
drag, startPoint x: 901, startPoint y: 419, endPoint x: 821, endPoint y: 385, distance: 86.4
click at [901, 419] on icon at bounding box center [900, 420] width 12 height 12
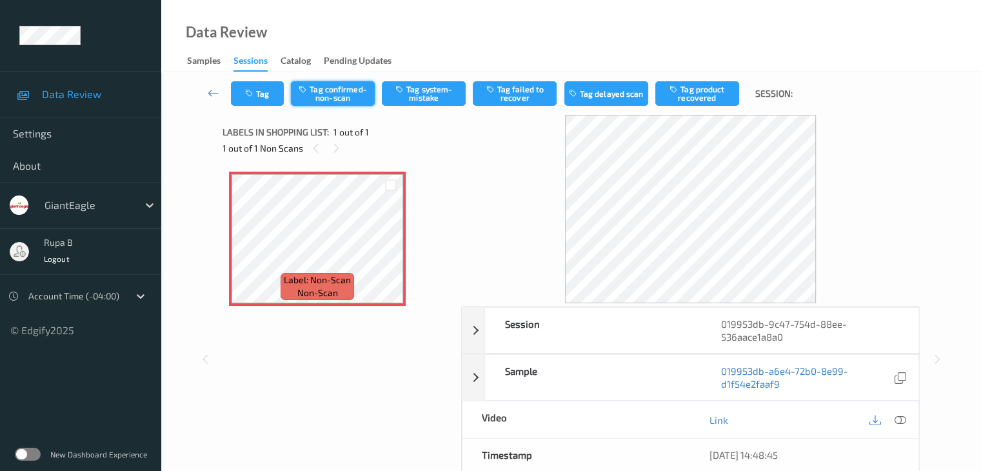
click at [323, 92] on button "Tag confirmed-non-scan" at bounding box center [333, 93] width 84 height 25
click at [324, 87] on button "Untag confirmed-non-scan" at bounding box center [333, 93] width 84 height 25
click at [425, 103] on button "Tag system-mistake" at bounding box center [424, 93] width 84 height 25
click at [265, 102] on button "Tag" at bounding box center [257, 93] width 53 height 25
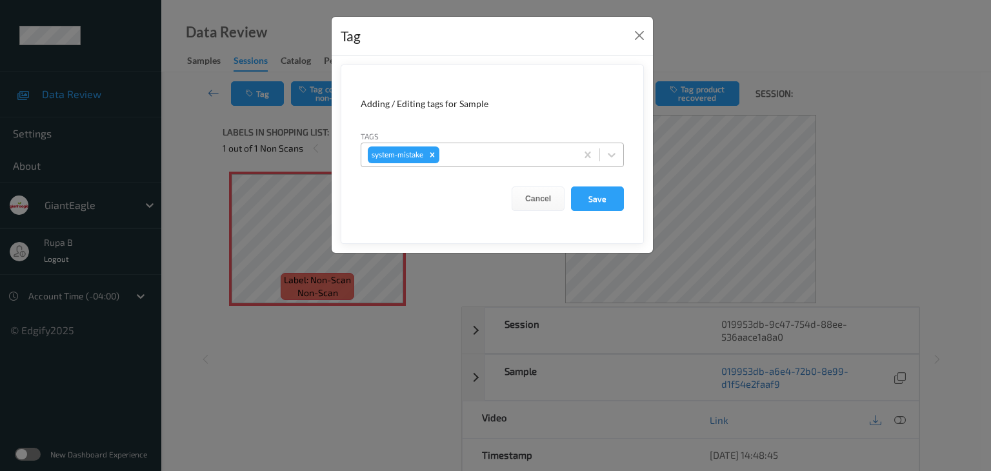
click at [491, 161] on div at bounding box center [506, 154] width 128 height 15
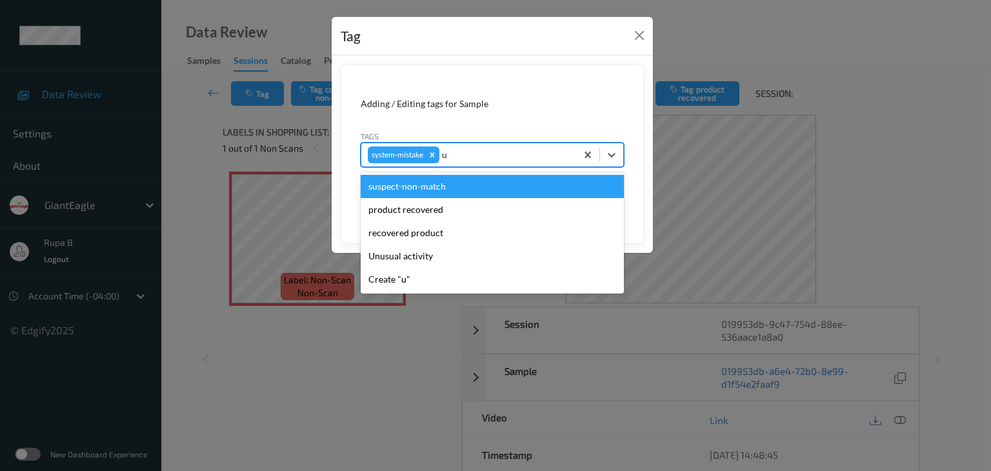
type input "un"
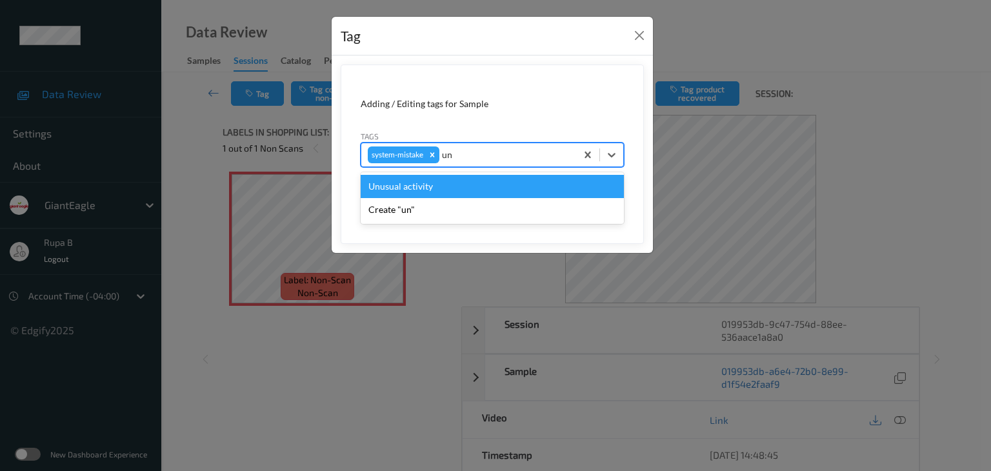
click at [433, 188] on div "Unusual activity" at bounding box center [492, 186] width 263 height 23
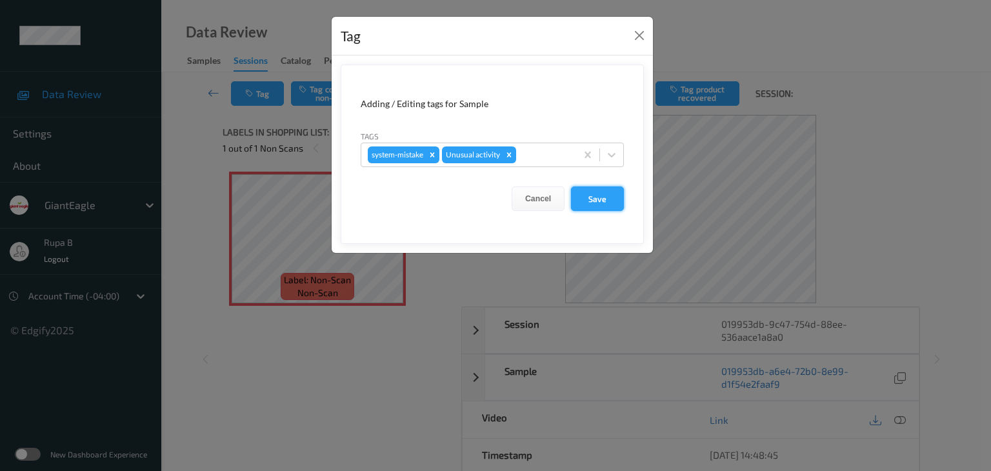
click at [594, 193] on button "Save" at bounding box center [597, 198] width 53 height 25
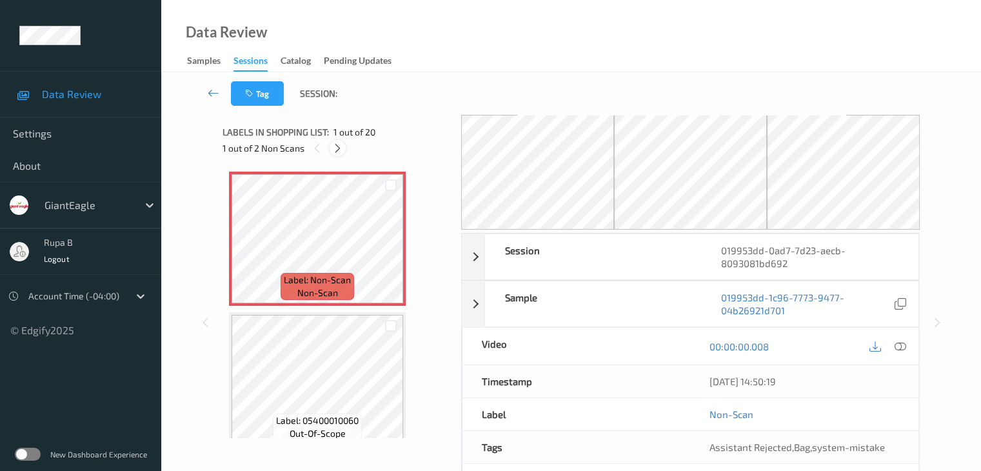
click at [337, 150] on icon at bounding box center [337, 149] width 11 height 12
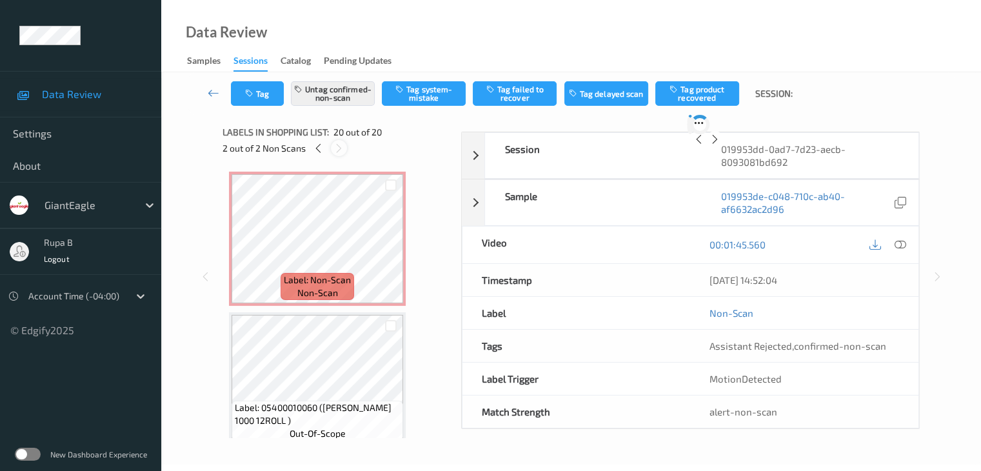
scroll to position [2538, 0]
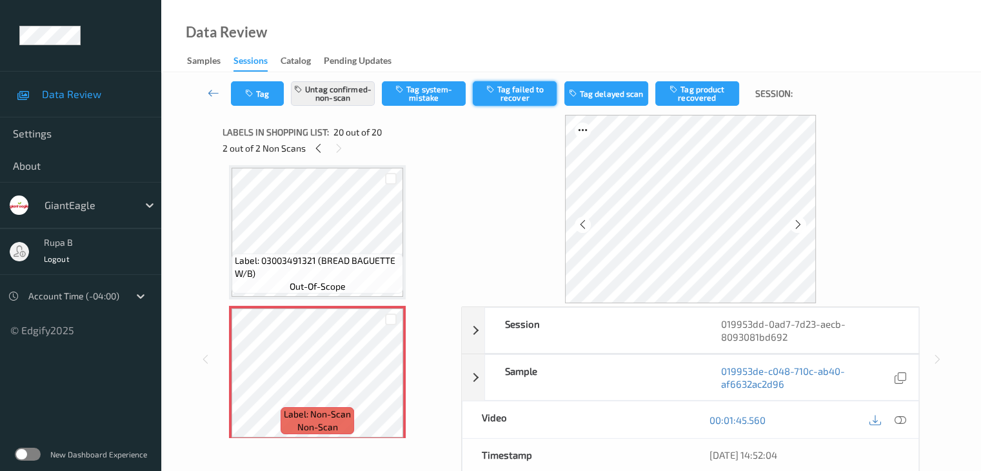
click at [525, 94] on button "Tag failed to recover" at bounding box center [515, 93] width 84 height 25
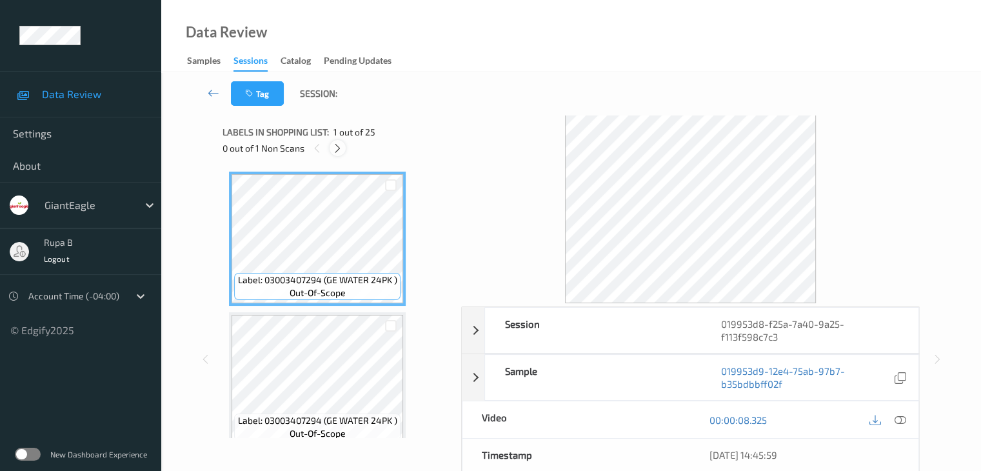
click at [334, 145] on icon at bounding box center [337, 149] width 11 height 12
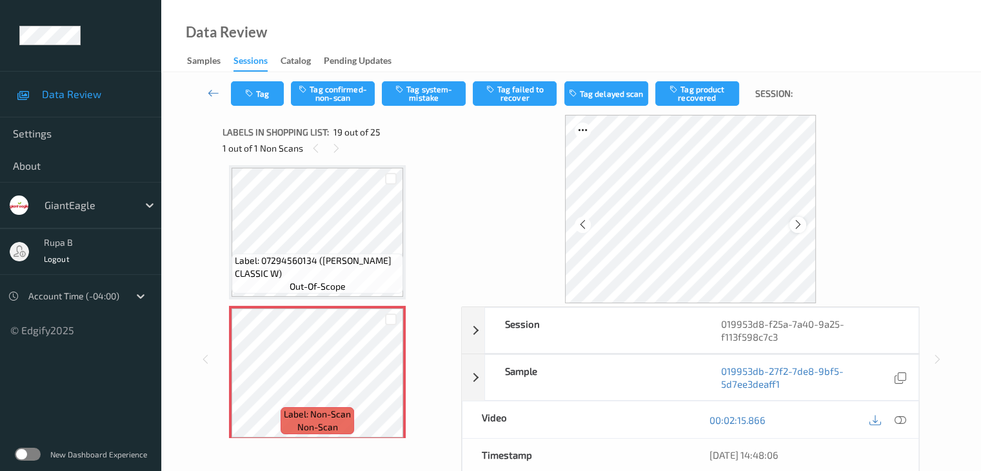
click at [793, 223] on icon at bounding box center [798, 225] width 11 height 12
click at [794, 223] on icon at bounding box center [798, 225] width 11 height 12
click at [414, 95] on button "Tag system-mistake" at bounding box center [424, 93] width 84 height 25
click at [263, 87] on button "Tag" at bounding box center [257, 93] width 53 height 25
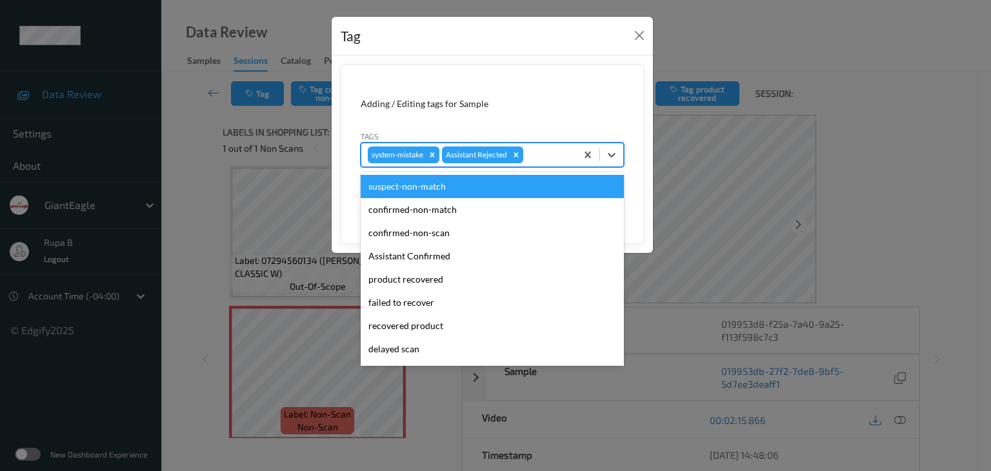
click at [543, 157] on div at bounding box center [548, 154] width 44 height 15
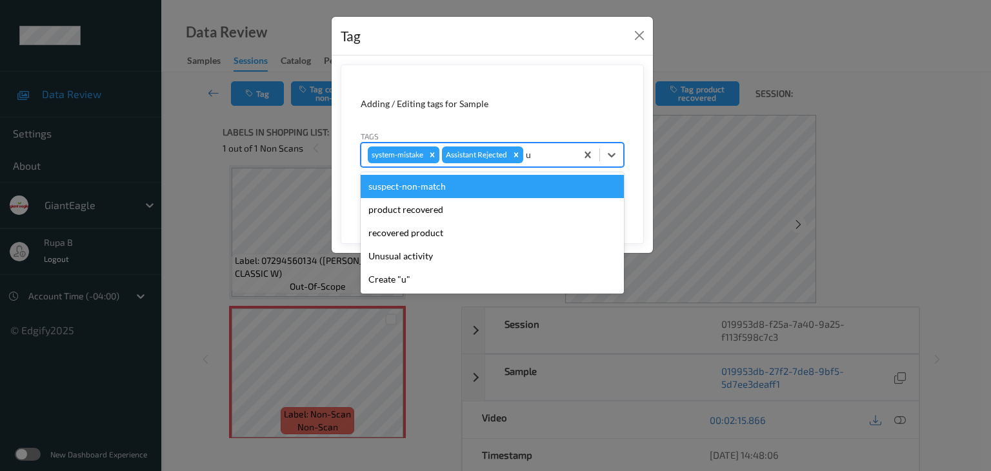
type input "un"
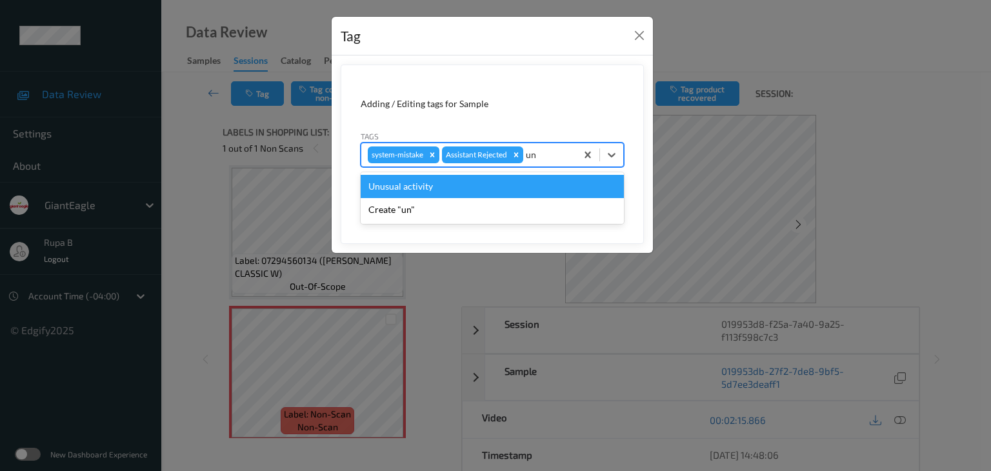
click at [498, 192] on div "Unusual activity" at bounding box center [492, 186] width 263 height 23
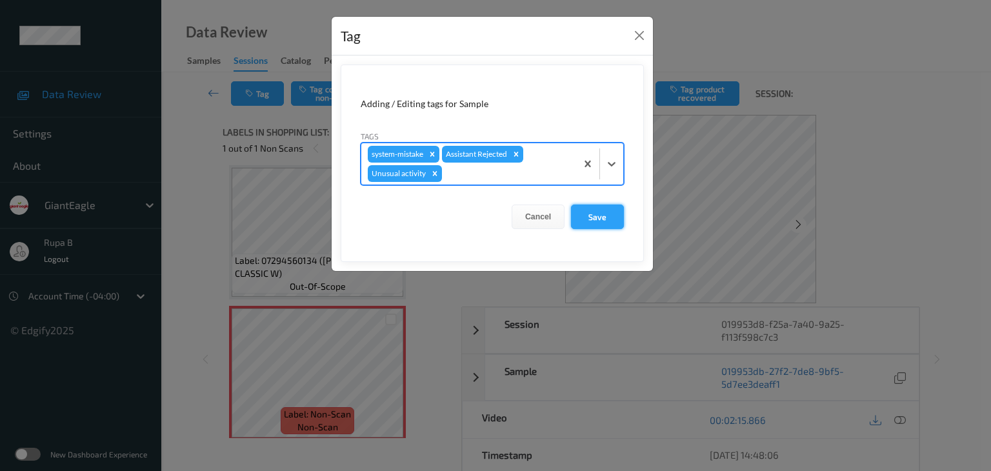
click at [594, 215] on button "Save" at bounding box center [597, 217] width 53 height 25
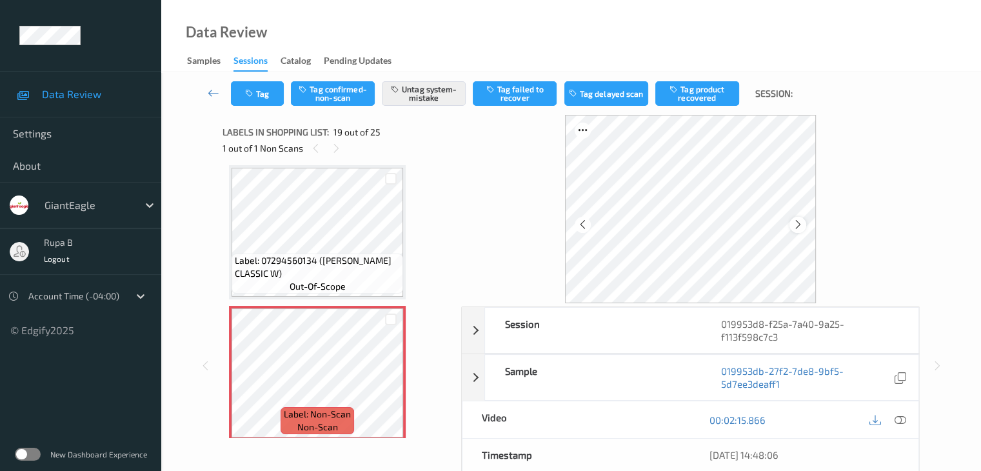
click at [798, 221] on icon at bounding box center [798, 225] width 11 height 12
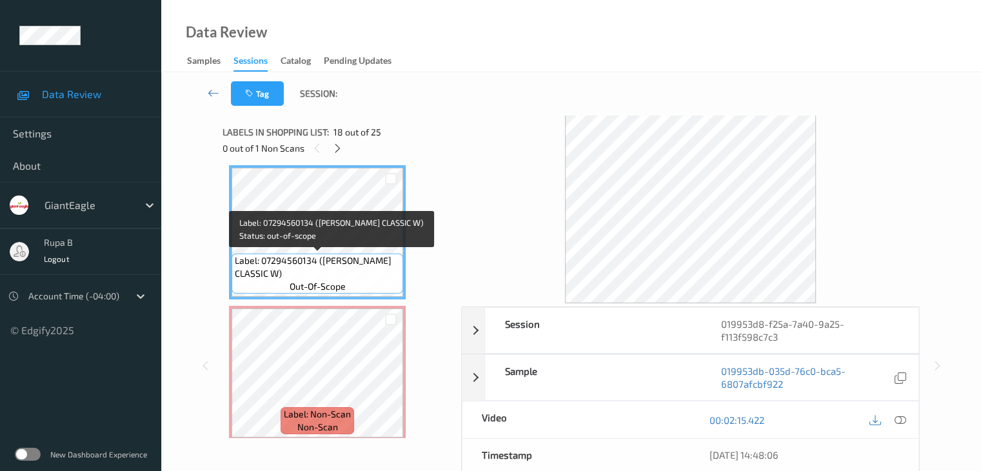
click at [318, 268] on span "Label: 07294560134 (SARA LEE CLASSIC W)" at bounding box center [317, 267] width 165 height 26
copy span "Label: 07294560134 (SARA LEE CLASSIC W)"
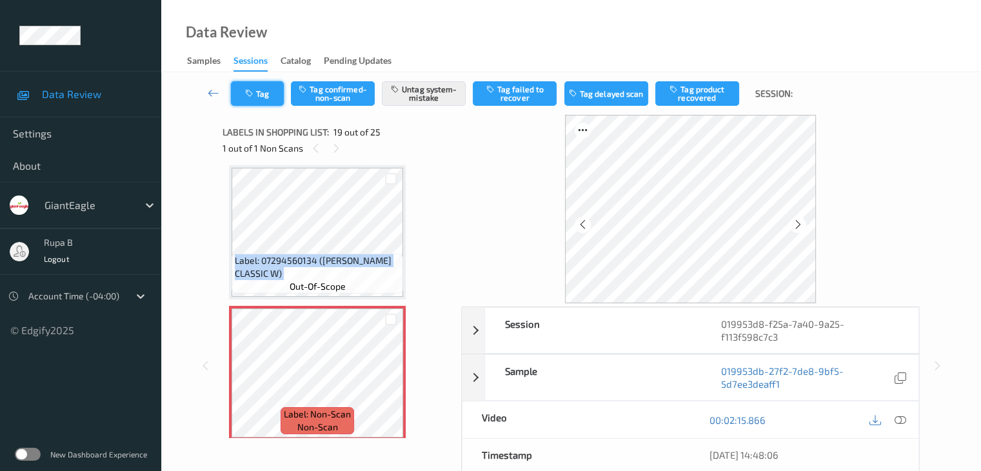
click at [256, 99] on button "Tag" at bounding box center [257, 93] width 53 height 25
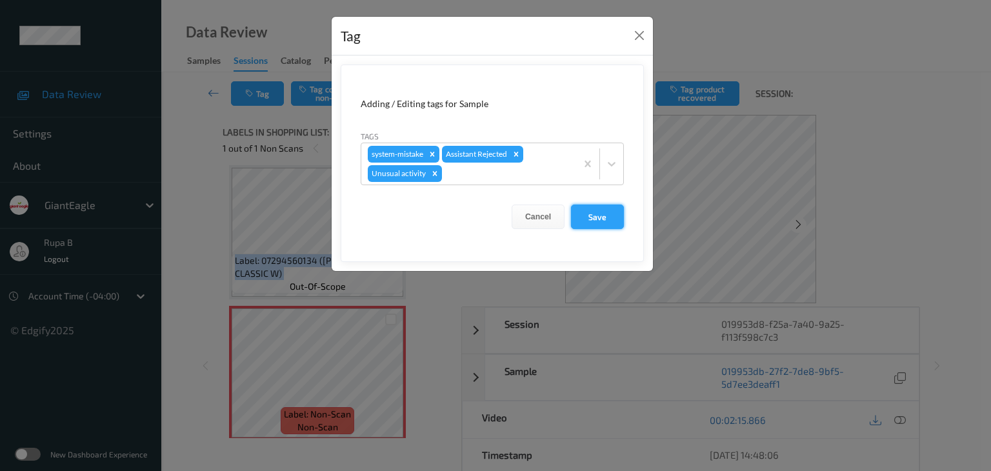
click at [590, 220] on button "Save" at bounding box center [597, 217] width 53 height 25
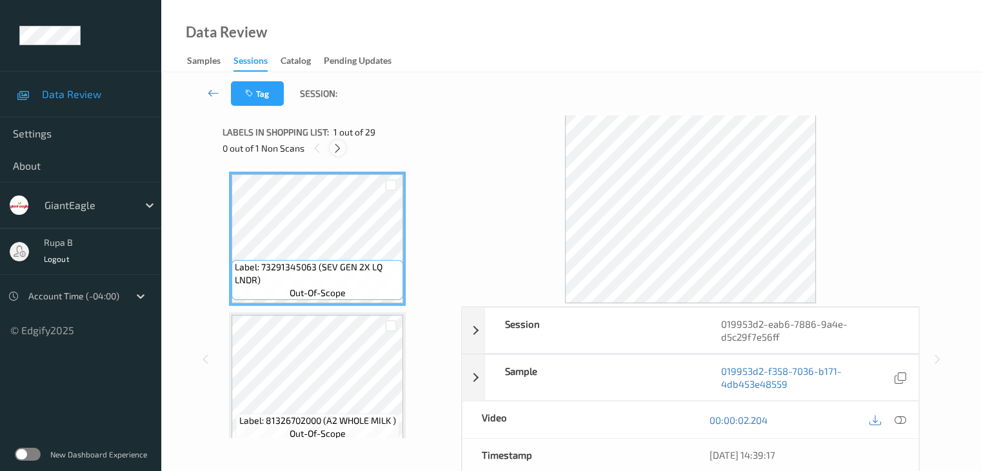
click at [338, 152] on icon at bounding box center [337, 149] width 11 height 12
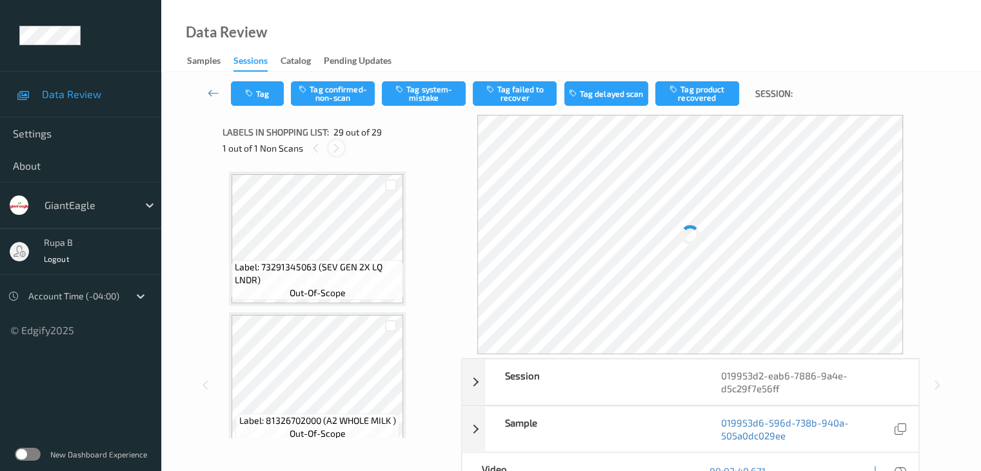
scroll to position [3804, 0]
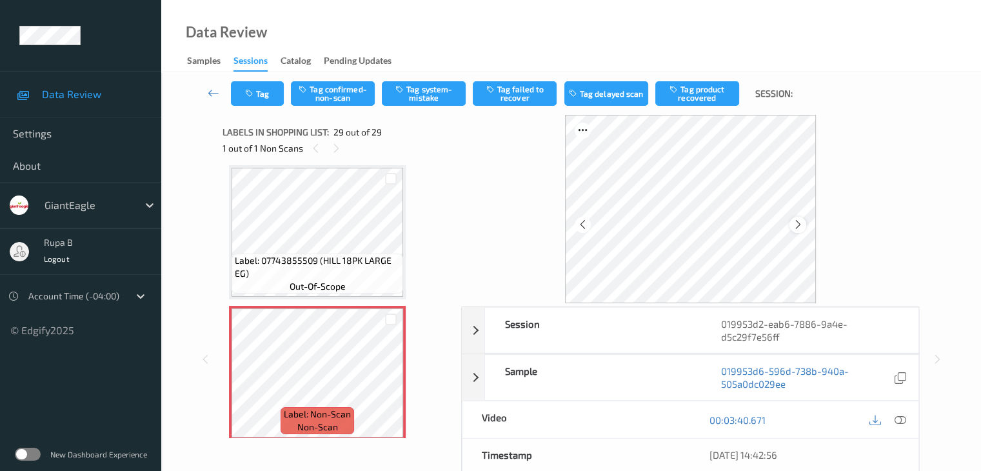
click at [799, 225] on icon at bounding box center [798, 225] width 11 height 12
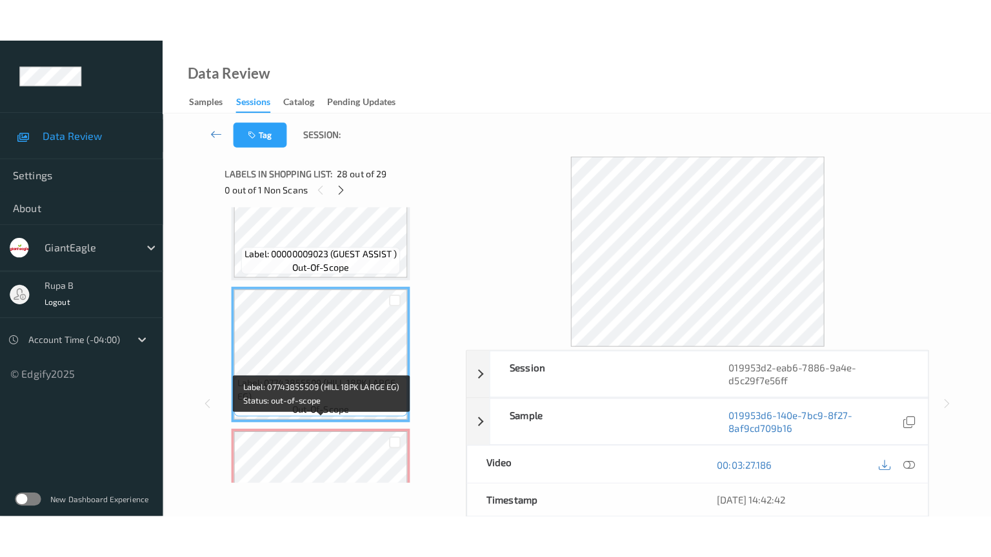
scroll to position [3748, 0]
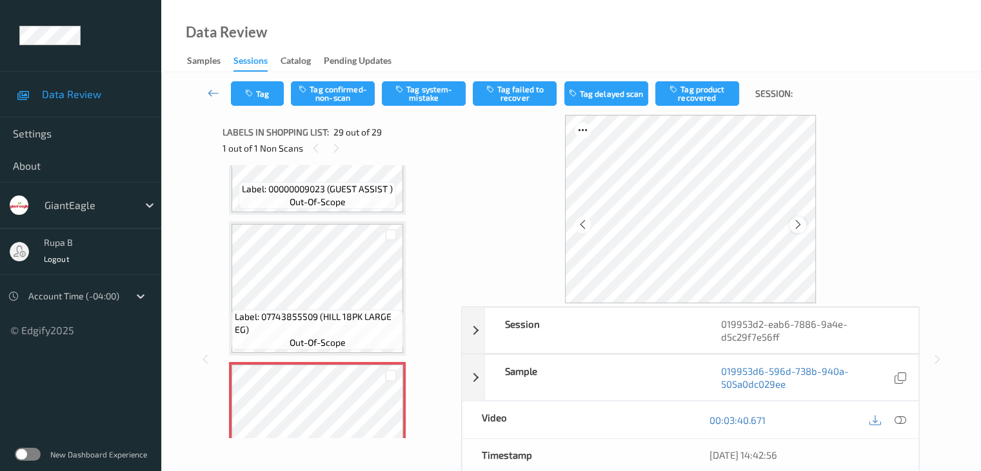
click at [793, 223] on icon at bounding box center [798, 225] width 11 height 12
click at [408, 91] on button "Tag system-mistake" at bounding box center [424, 93] width 84 height 25
click at [265, 99] on button "Tag" at bounding box center [257, 93] width 53 height 25
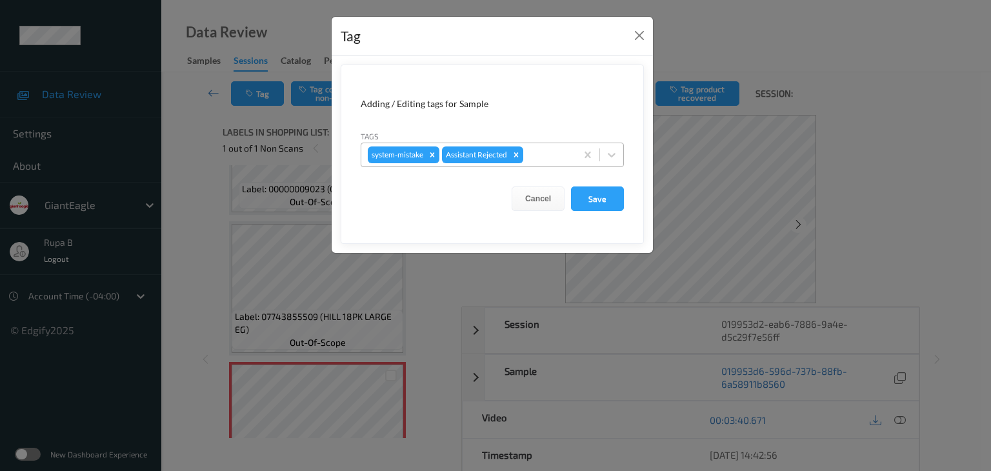
click at [547, 146] on div "system-mistake Assistant Rejected" at bounding box center [468, 155] width 215 height 22
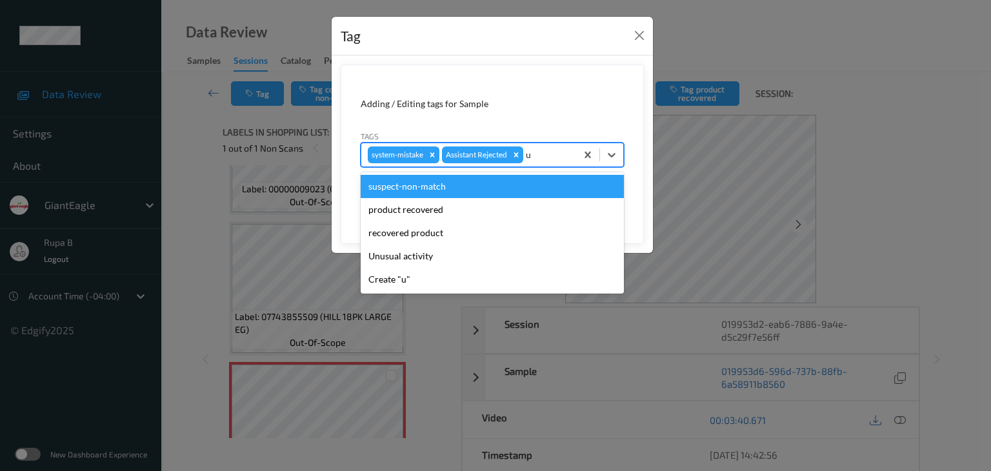
type input "un"
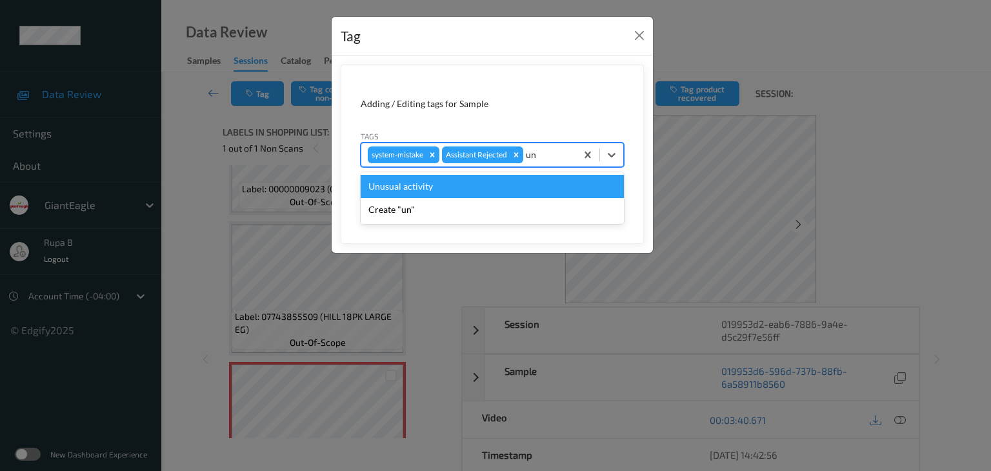
click at [492, 192] on div "Unusual activity" at bounding box center [492, 186] width 263 height 23
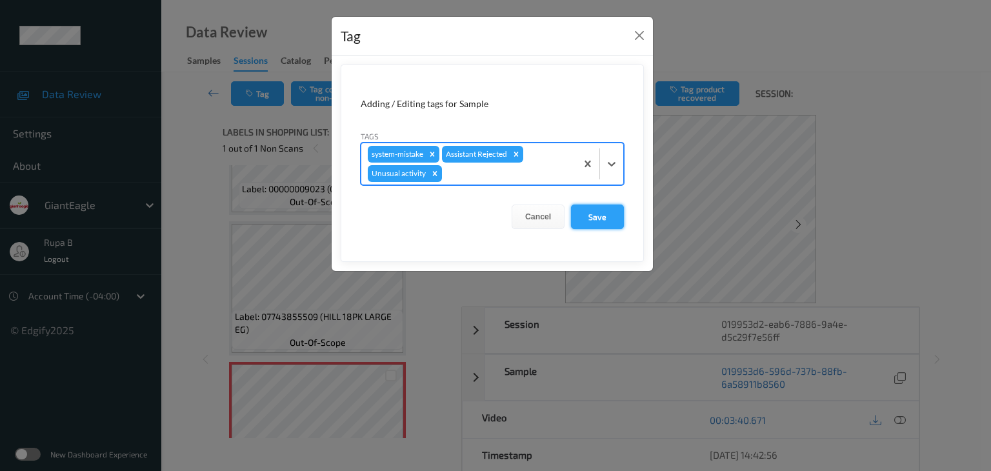
click at [576, 217] on button "Save" at bounding box center [597, 217] width 53 height 25
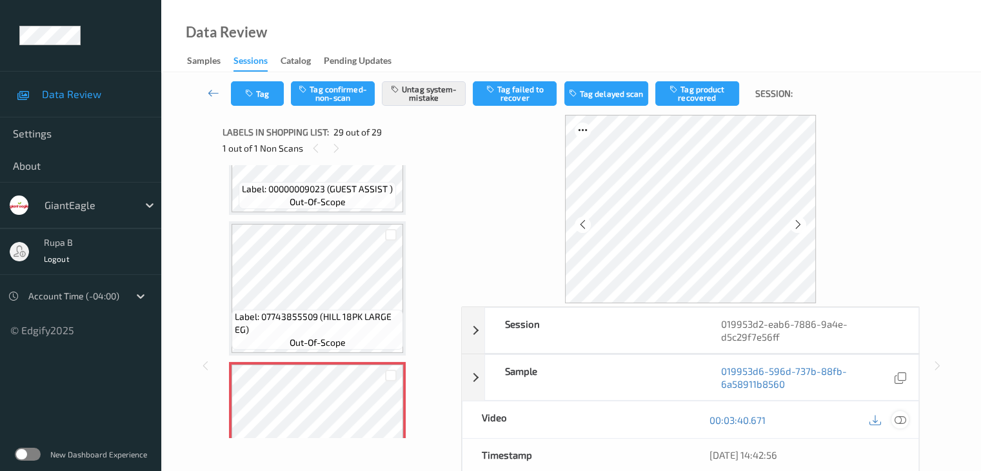
click at [900, 419] on icon at bounding box center [900, 420] width 12 height 12
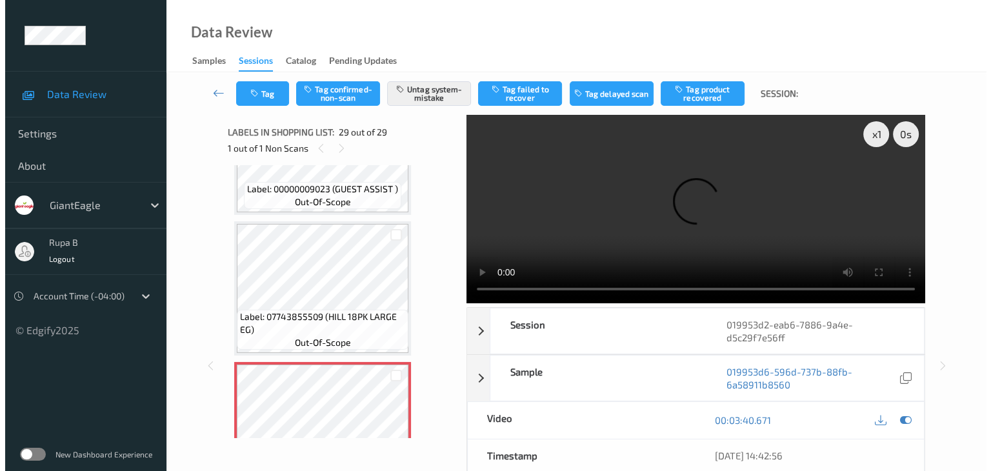
scroll to position [3726, 0]
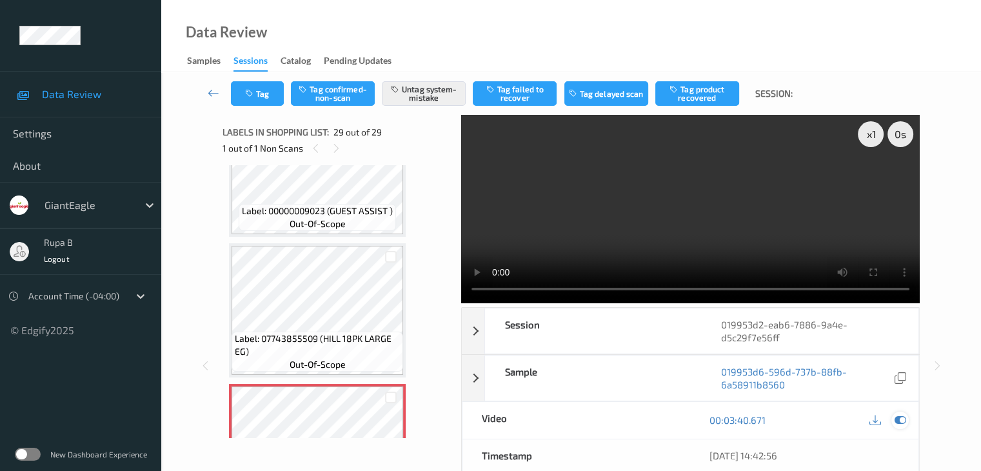
click at [901, 416] on icon at bounding box center [900, 420] width 12 height 12
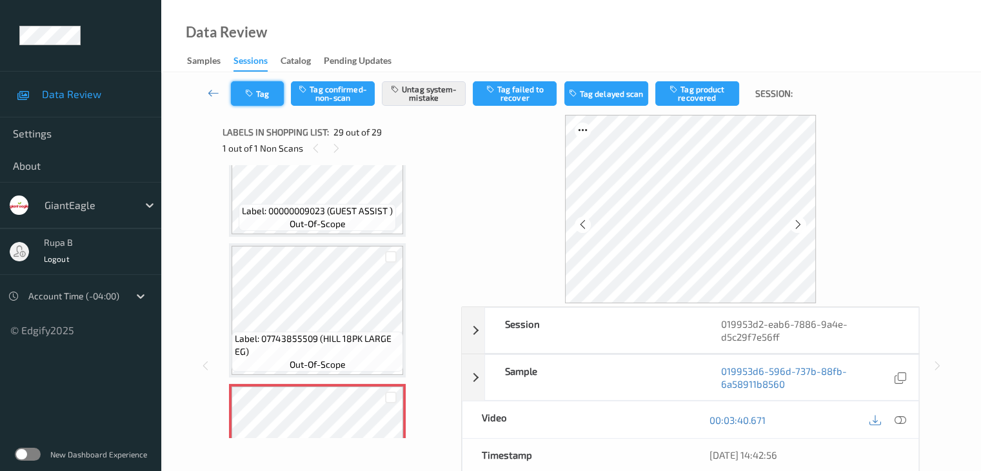
click at [276, 103] on button "Tag" at bounding box center [257, 93] width 53 height 25
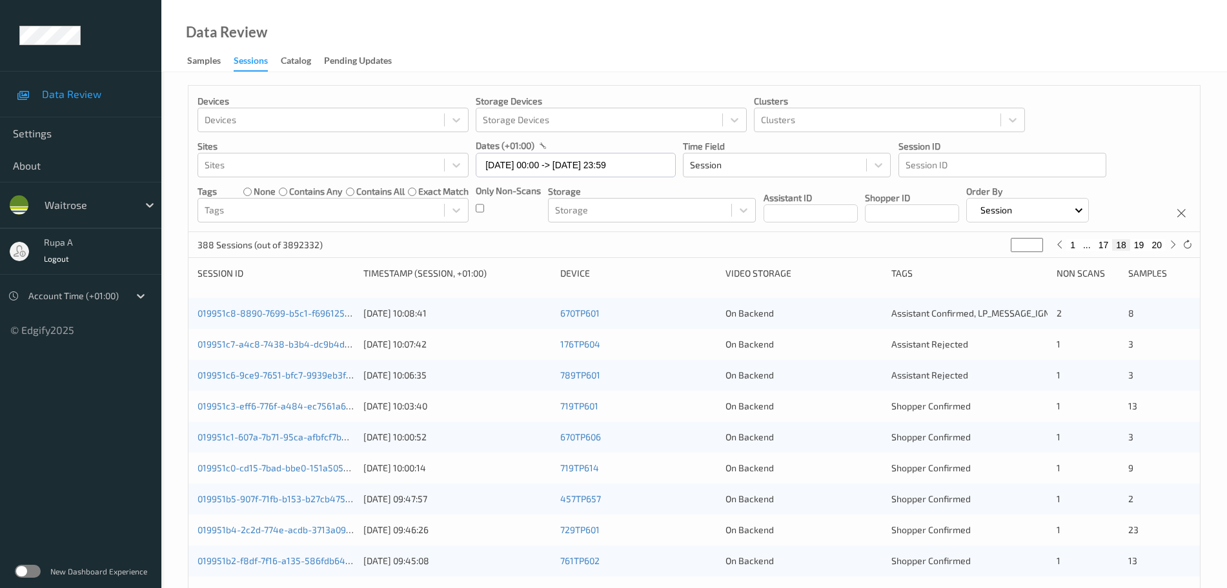
scroll to position [383, 0]
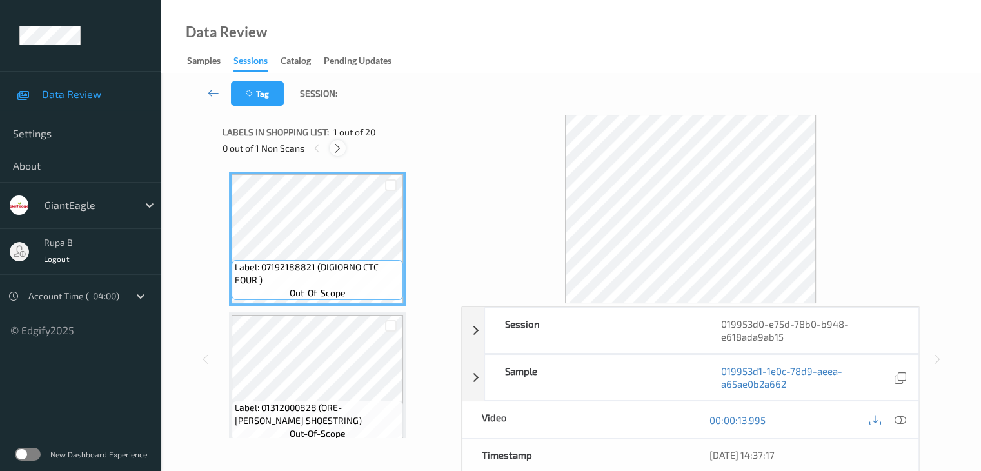
click at [339, 151] on icon at bounding box center [337, 149] width 11 height 12
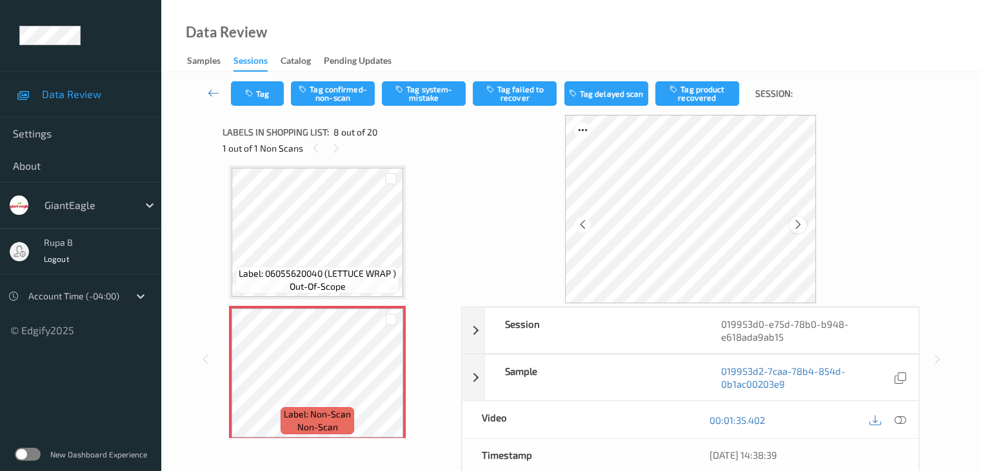
click at [795, 222] on icon at bounding box center [798, 225] width 11 height 12
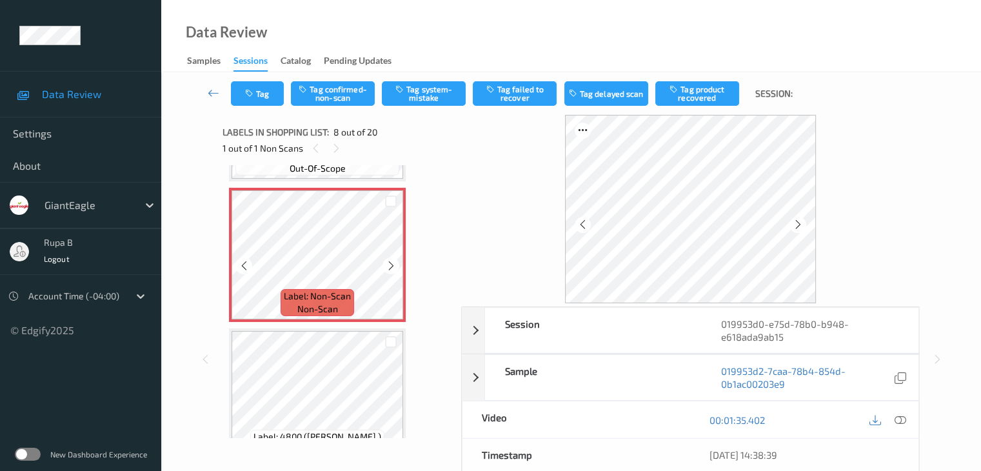
scroll to position [979, 0]
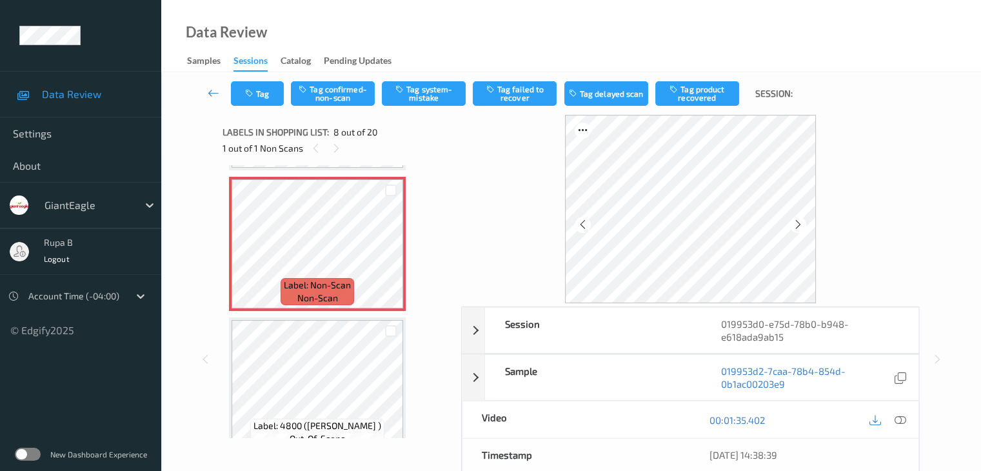
click at [317, 432] on span "out-of-scope" at bounding box center [318, 438] width 56 height 13
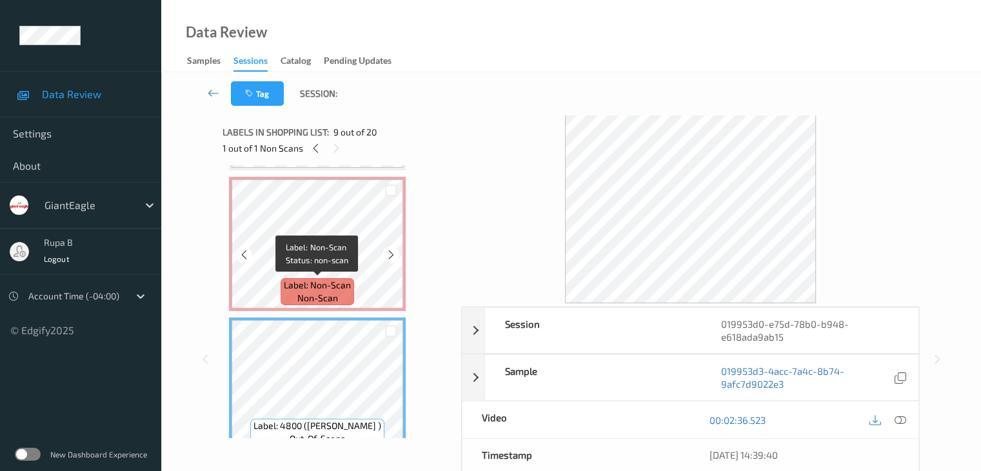
click at [325, 292] on span "non-scan" at bounding box center [317, 298] width 41 height 13
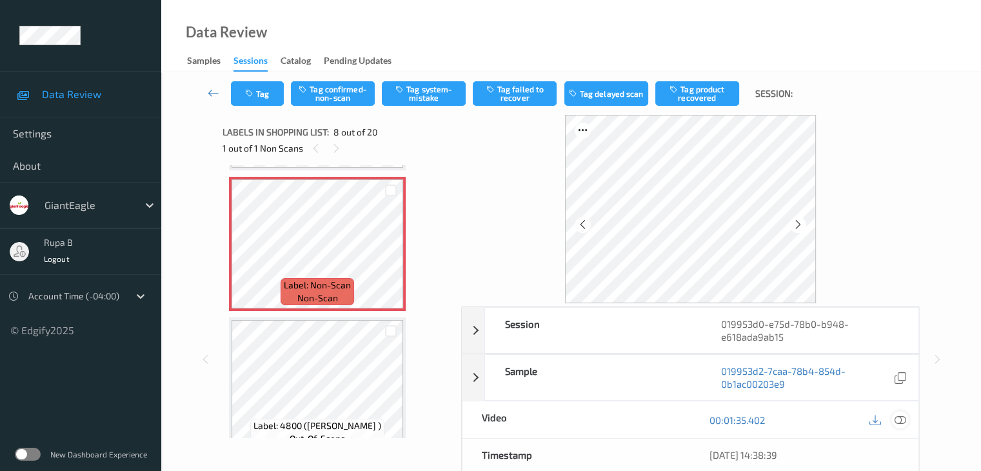
click at [901, 420] on icon at bounding box center [900, 420] width 12 height 12
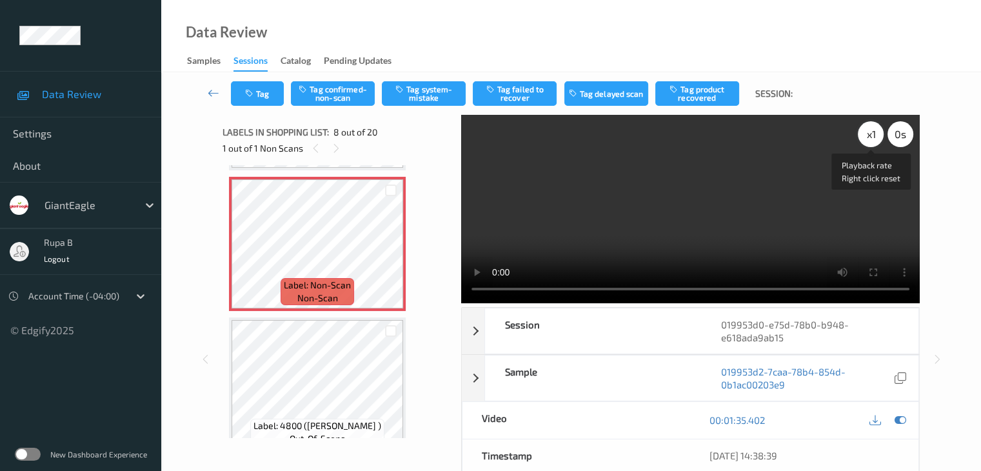
click at [874, 138] on div "x 1" at bounding box center [871, 134] width 26 height 26
click at [903, 421] on icon at bounding box center [900, 420] width 12 height 12
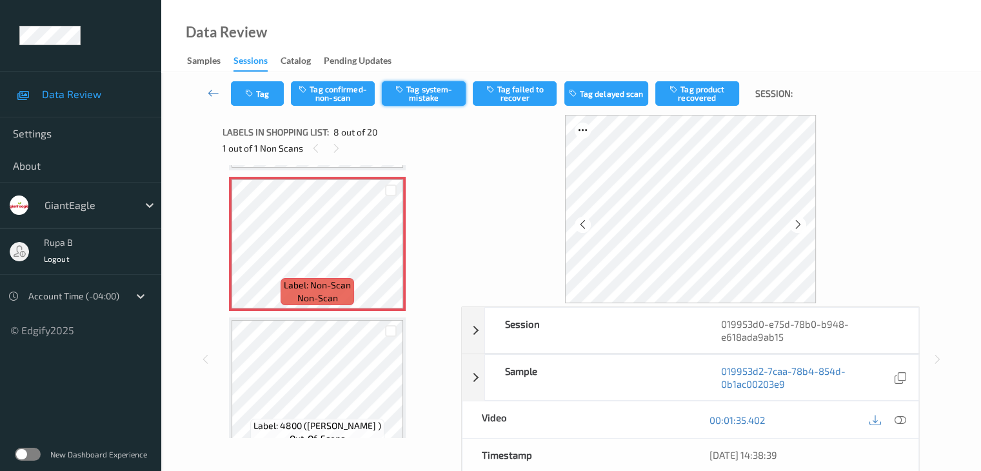
click at [443, 92] on button "Tag system-mistake" at bounding box center [424, 93] width 84 height 25
click at [262, 92] on button "Tag" at bounding box center [257, 93] width 53 height 25
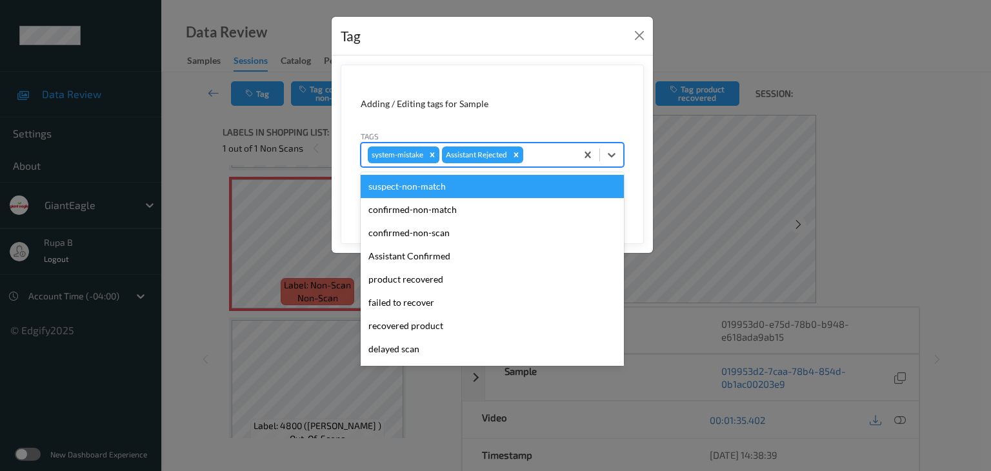
click at [565, 148] on div at bounding box center [548, 154] width 44 height 15
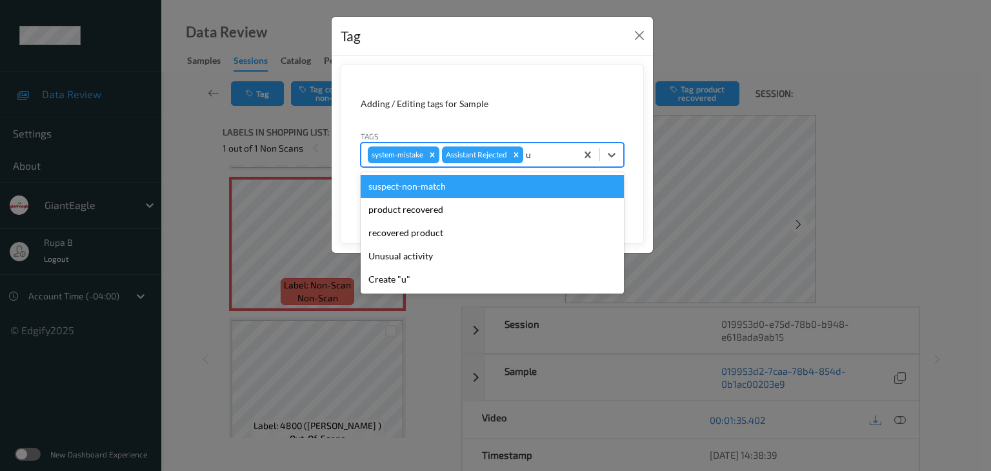
type input "un"
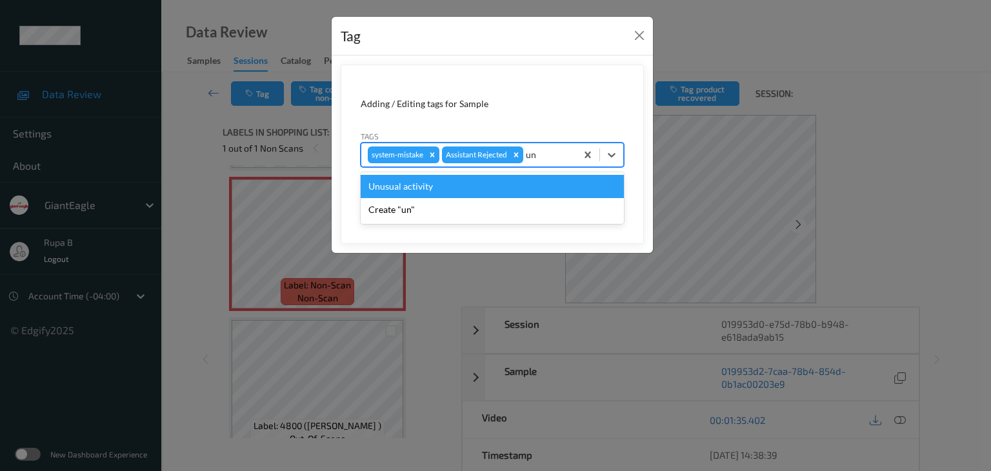
click at [503, 179] on div "Unusual activity" at bounding box center [492, 186] width 263 height 23
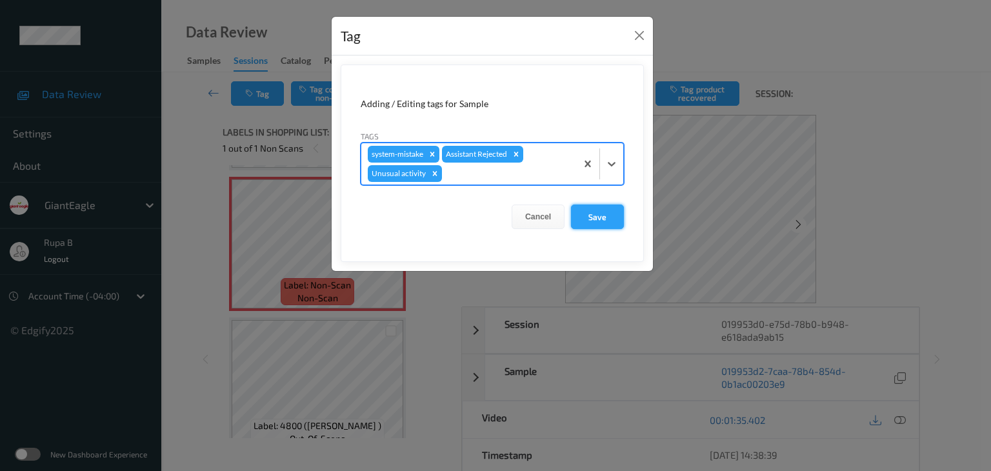
click at [599, 215] on button "Save" at bounding box center [597, 217] width 53 height 25
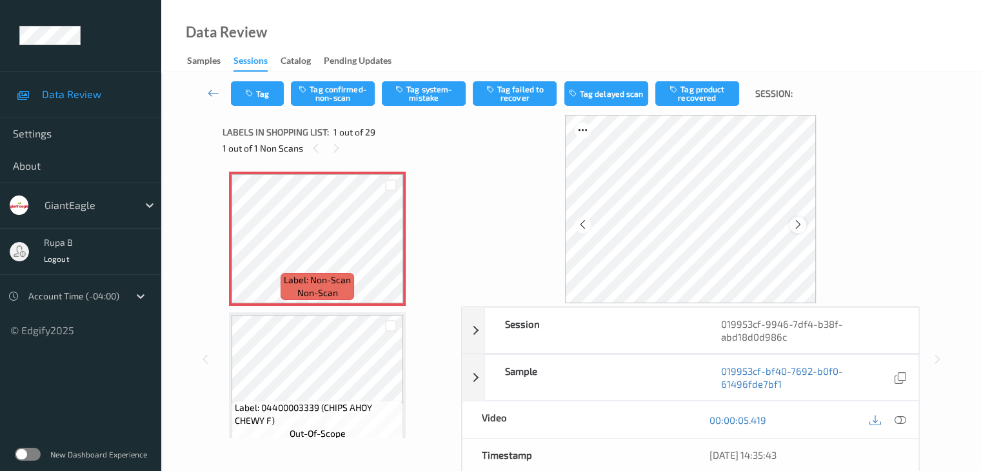
click at [799, 225] on icon at bounding box center [798, 225] width 11 height 12
click at [436, 99] on button "Tag system-mistake" at bounding box center [424, 93] width 84 height 25
click at [250, 99] on button "Tag" at bounding box center [257, 93] width 53 height 25
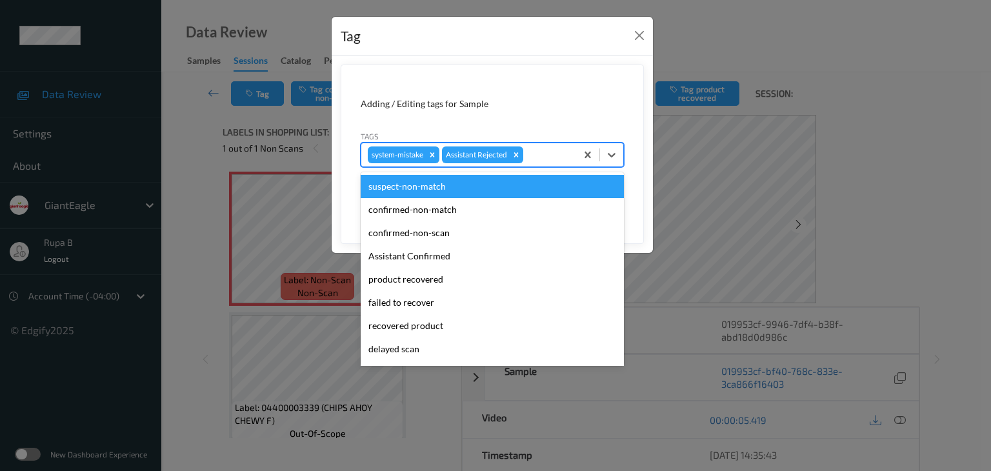
click at [533, 157] on div at bounding box center [548, 154] width 44 height 15
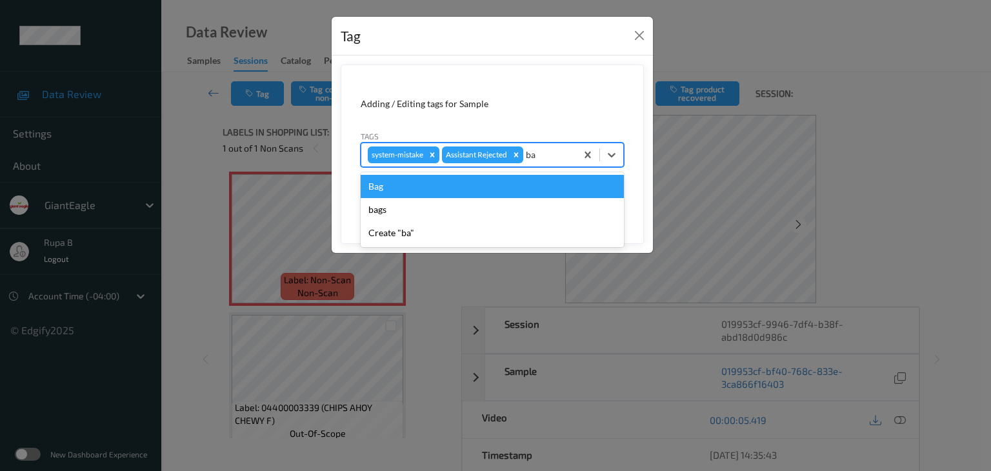
type input "bag"
click at [488, 179] on div "Bag" at bounding box center [492, 186] width 263 height 23
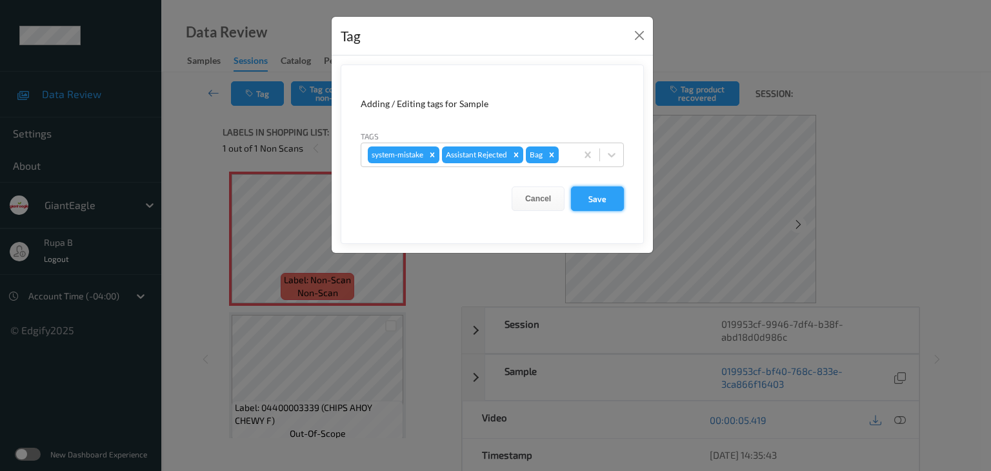
click at [617, 205] on button "Save" at bounding box center [597, 198] width 53 height 25
click at [604, 200] on button "Save" at bounding box center [597, 198] width 53 height 25
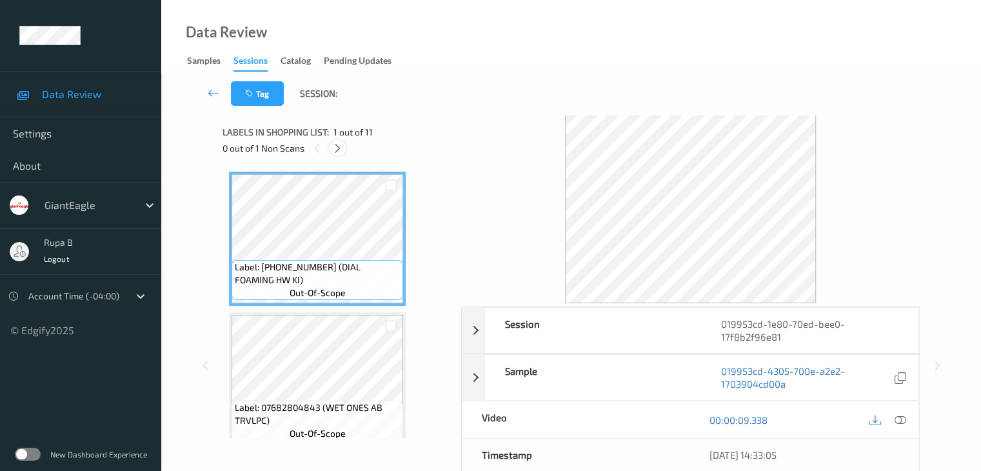
click at [339, 150] on icon at bounding box center [337, 149] width 11 height 12
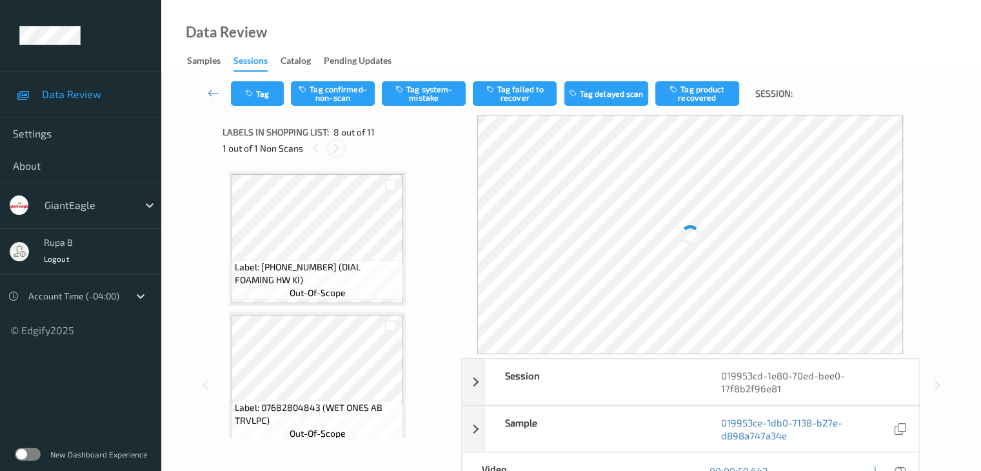
scroll to position [850, 0]
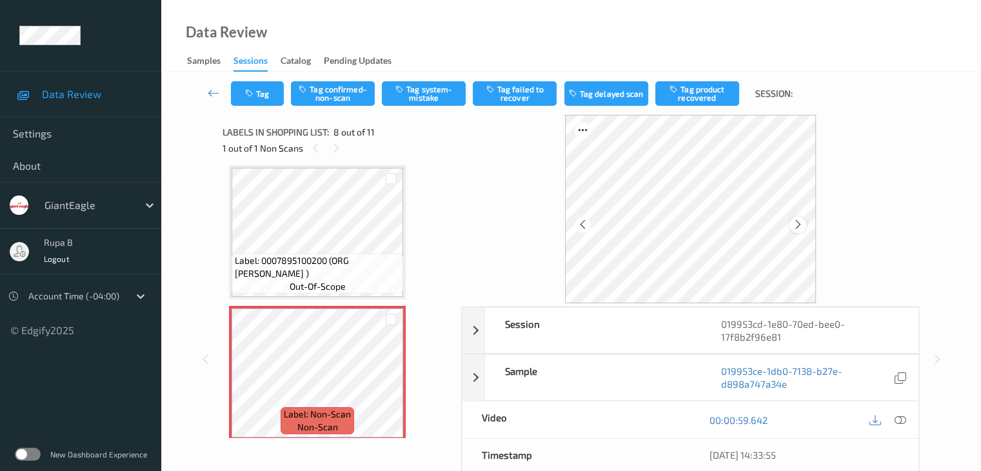
click at [799, 226] on icon at bounding box center [798, 225] width 11 height 12
click at [441, 99] on button "Tag system-mistake" at bounding box center [424, 93] width 84 height 25
click at [256, 96] on icon "button" at bounding box center [250, 93] width 11 height 9
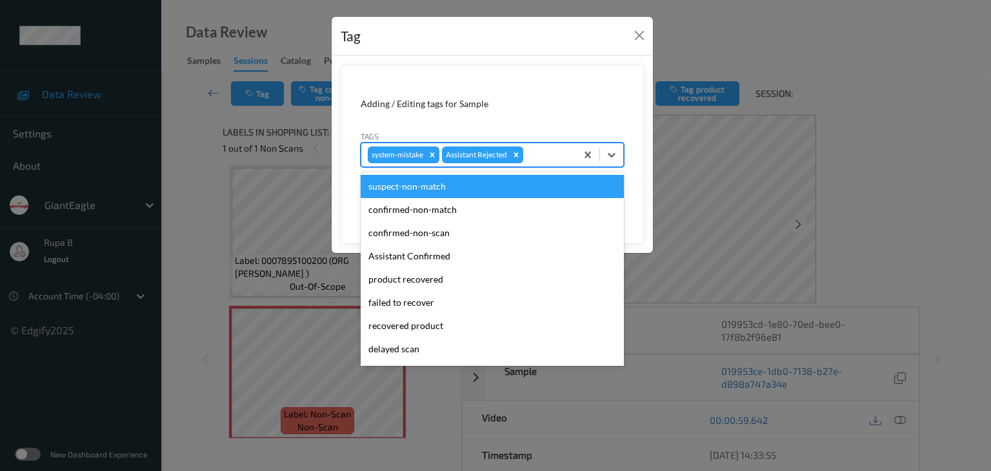
click at [550, 149] on div at bounding box center [548, 154] width 44 height 15
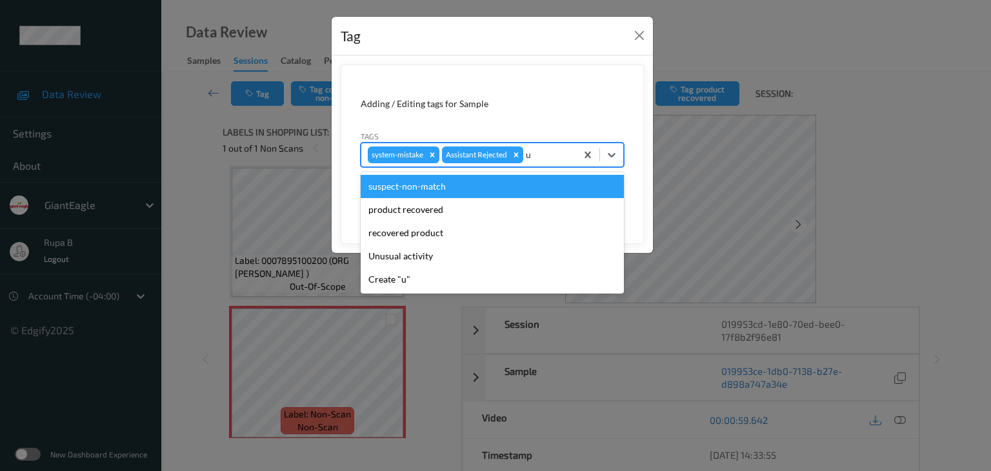
type input "un"
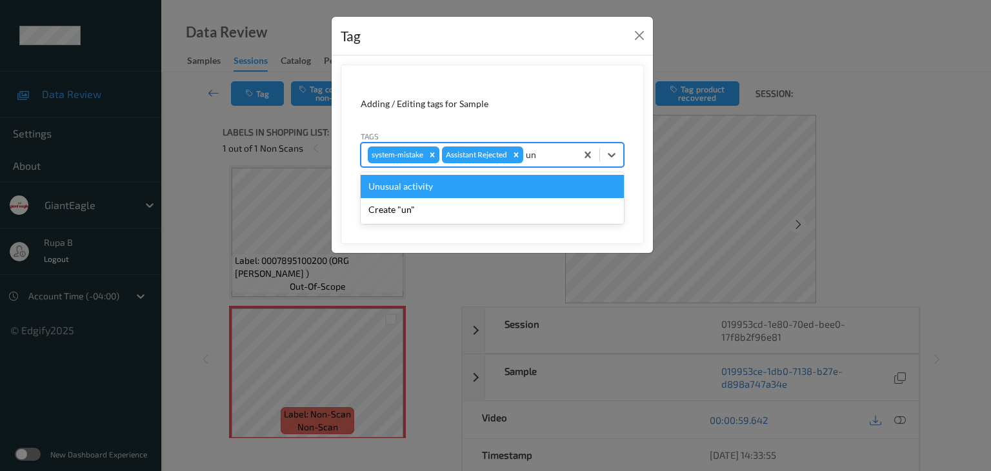
click at [487, 193] on div "Unusual activity" at bounding box center [492, 186] width 263 height 23
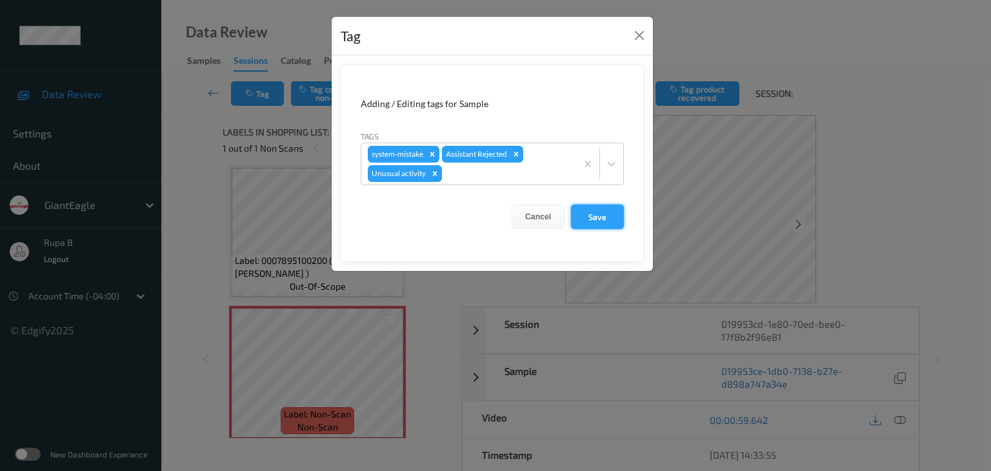
click at [608, 223] on button "Save" at bounding box center [597, 217] width 53 height 25
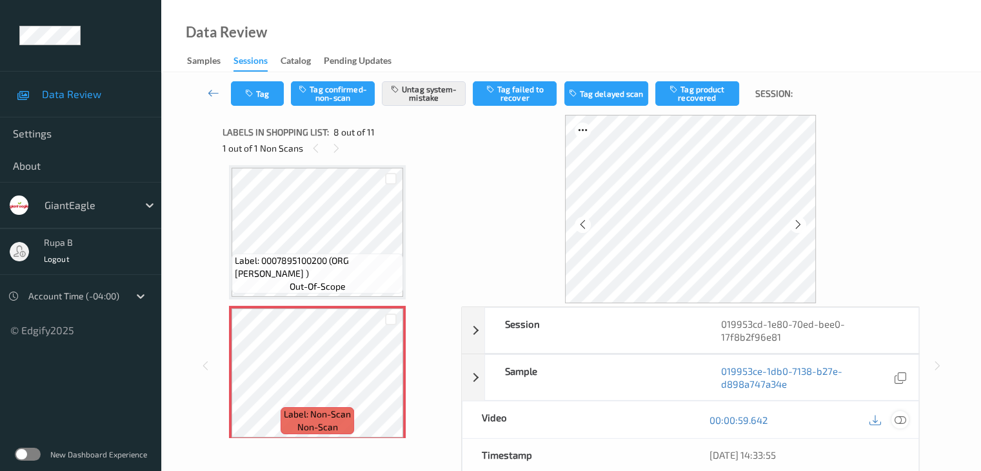
click at [903, 419] on icon at bounding box center [900, 420] width 12 height 12
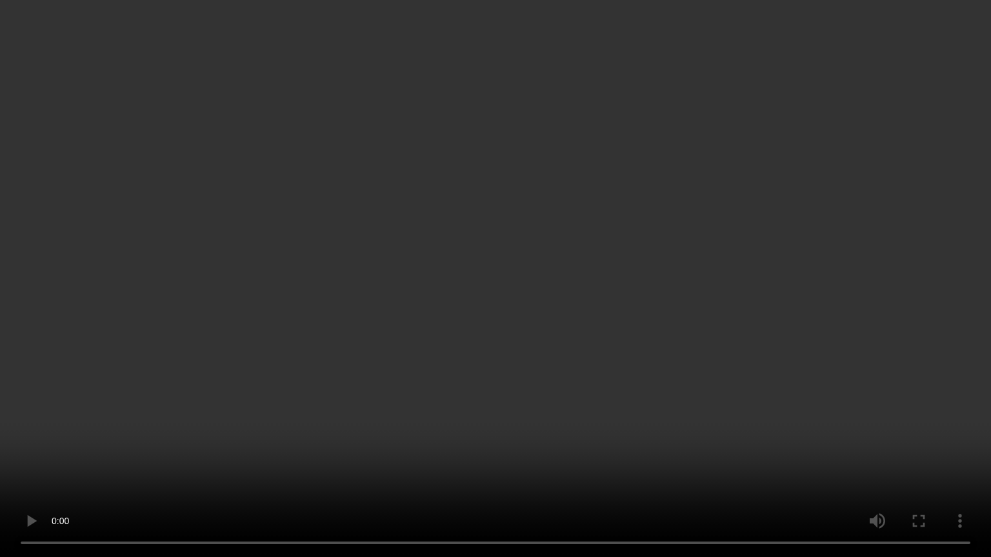
click at [861, 303] on video at bounding box center [495, 278] width 991 height 557
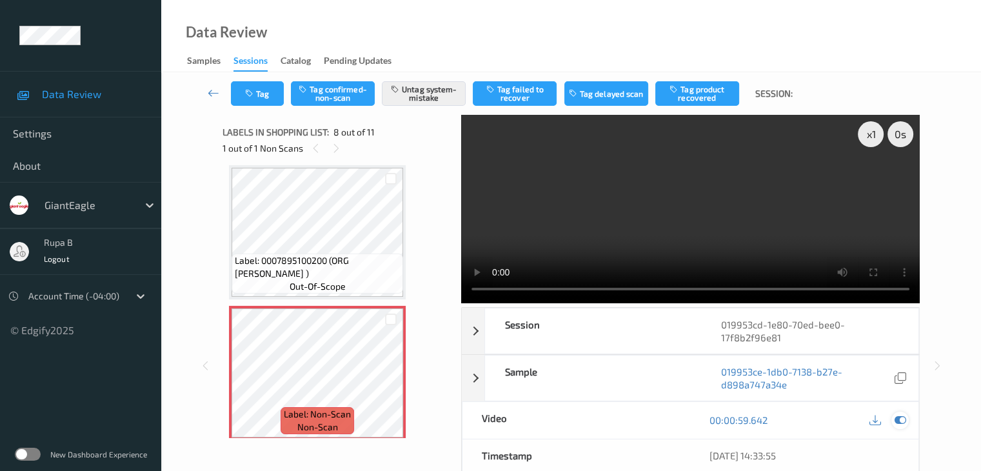
click at [900, 418] on icon at bounding box center [900, 420] width 12 height 12
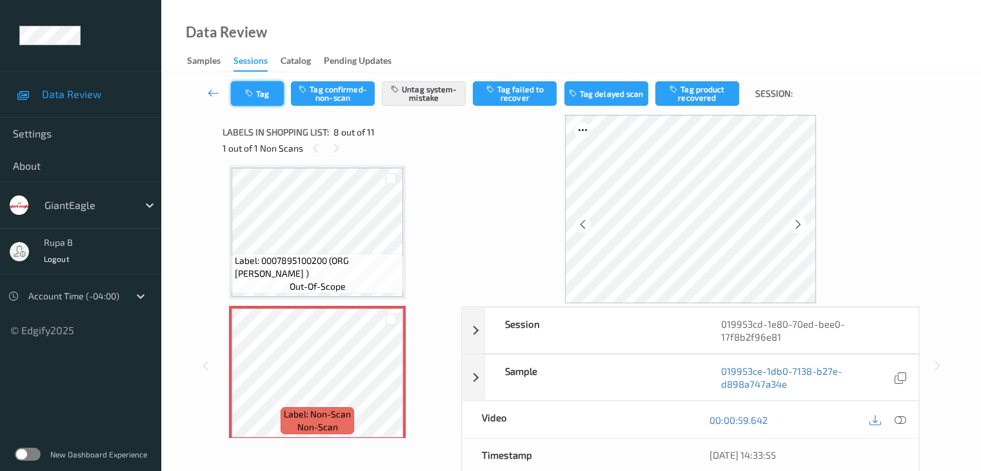
click at [244, 92] on button "Tag" at bounding box center [257, 93] width 53 height 25
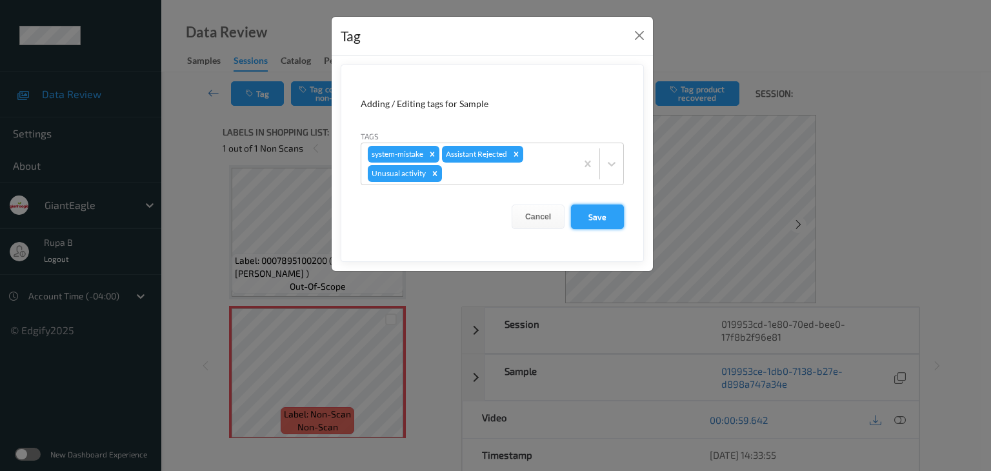
click at [591, 217] on button "Save" at bounding box center [597, 217] width 53 height 25
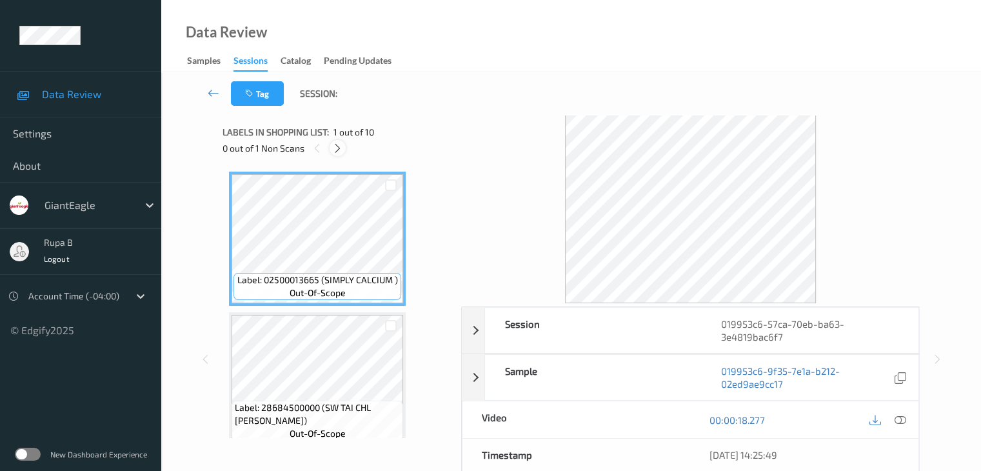
click at [336, 143] on icon at bounding box center [337, 149] width 11 height 12
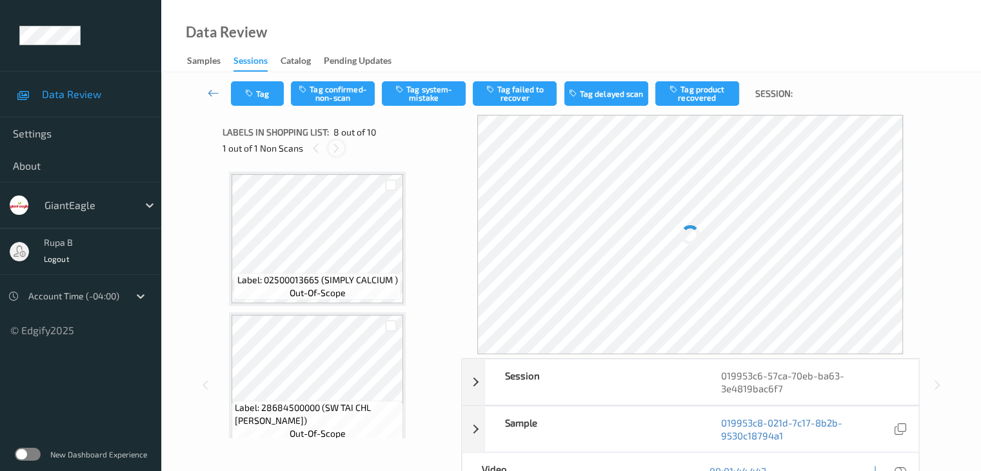
scroll to position [850, 0]
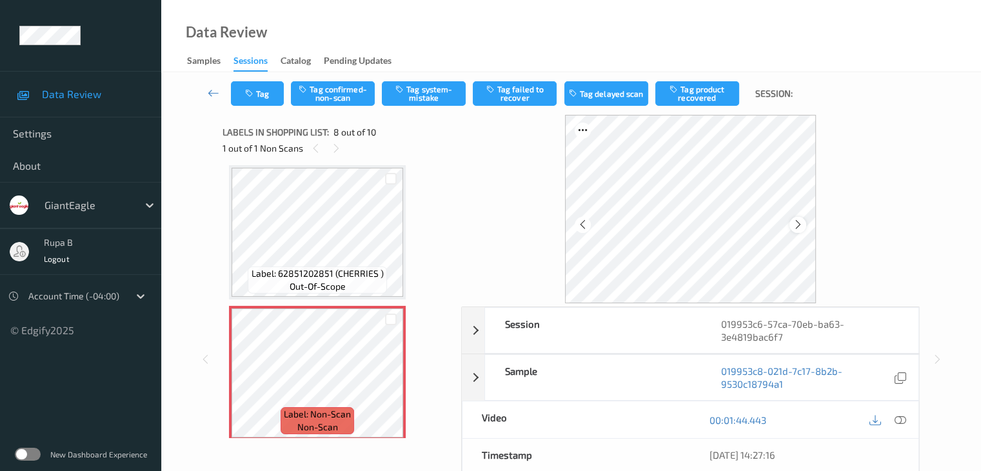
click at [798, 228] on icon at bounding box center [798, 225] width 11 height 12
click at [901, 420] on icon at bounding box center [900, 420] width 12 height 12
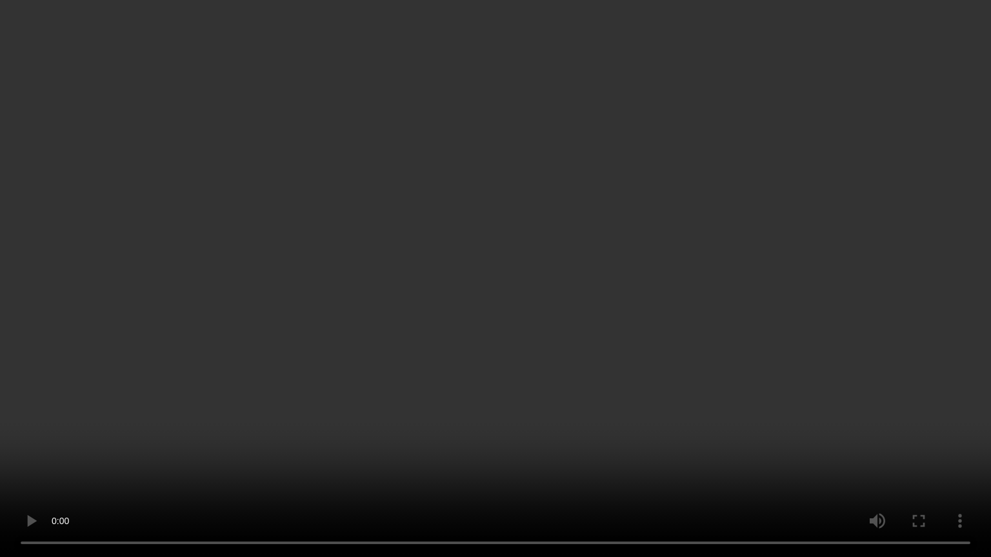
click at [924, 303] on video at bounding box center [495, 278] width 991 height 557
click at [925, 302] on video at bounding box center [495, 278] width 991 height 557
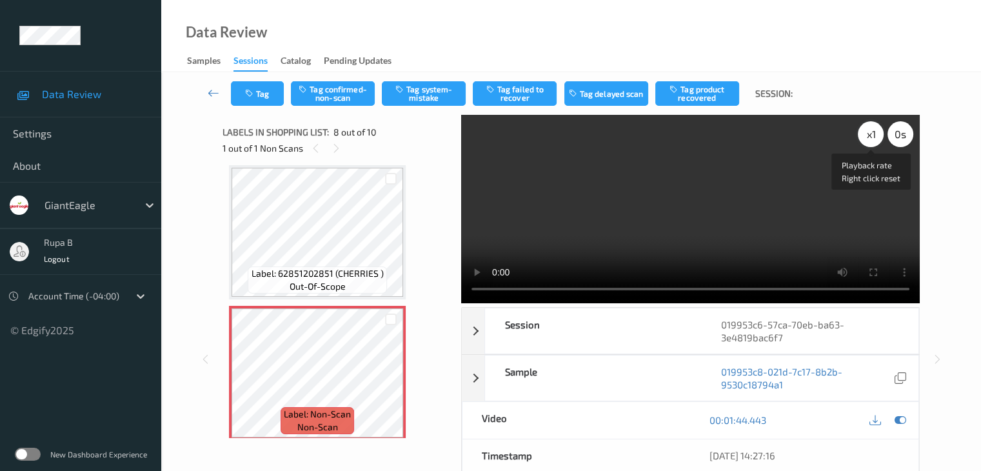
click at [870, 138] on div "x 1" at bounding box center [871, 134] width 26 height 26
drag, startPoint x: 902, startPoint y: 416, endPoint x: 878, endPoint y: 401, distance: 28.3
click at [902, 416] on icon at bounding box center [900, 420] width 12 height 12
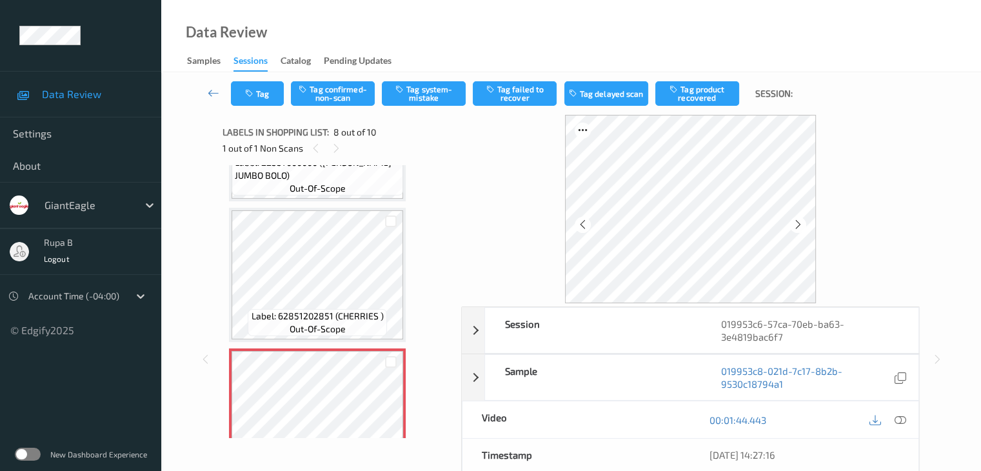
scroll to position [786, 0]
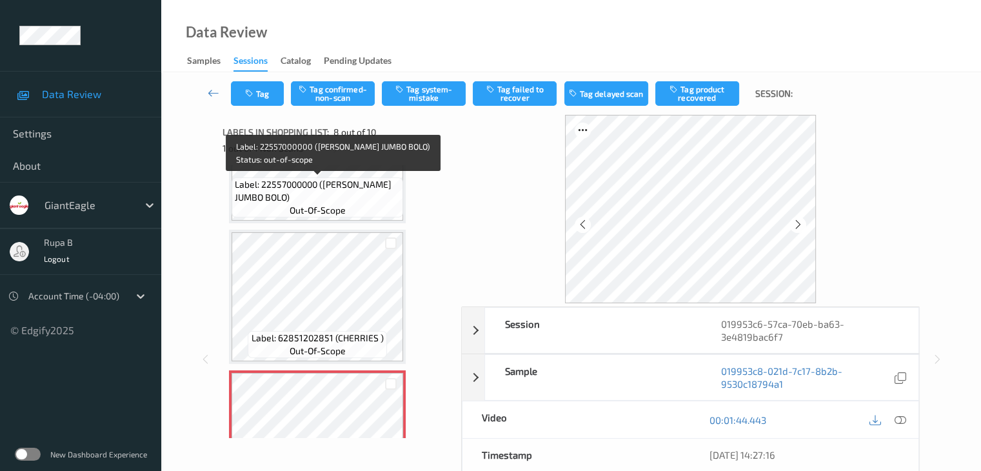
click at [340, 198] on span "Label: 22557000000 ([PERSON_NAME] JUMBO BOLO)" at bounding box center [317, 191] width 165 height 26
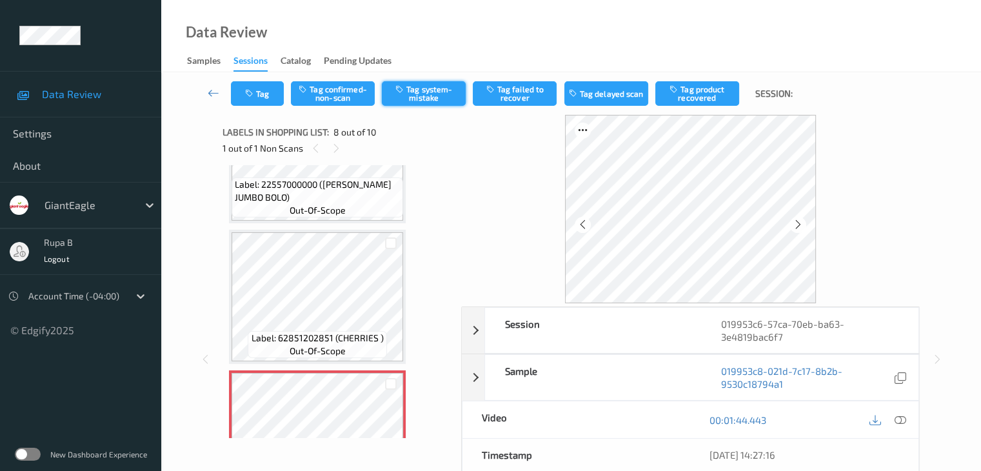
click at [423, 99] on button "Tag system-mistake" at bounding box center [424, 93] width 84 height 25
click at [268, 103] on button "Tag" at bounding box center [257, 93] width 53 height 25
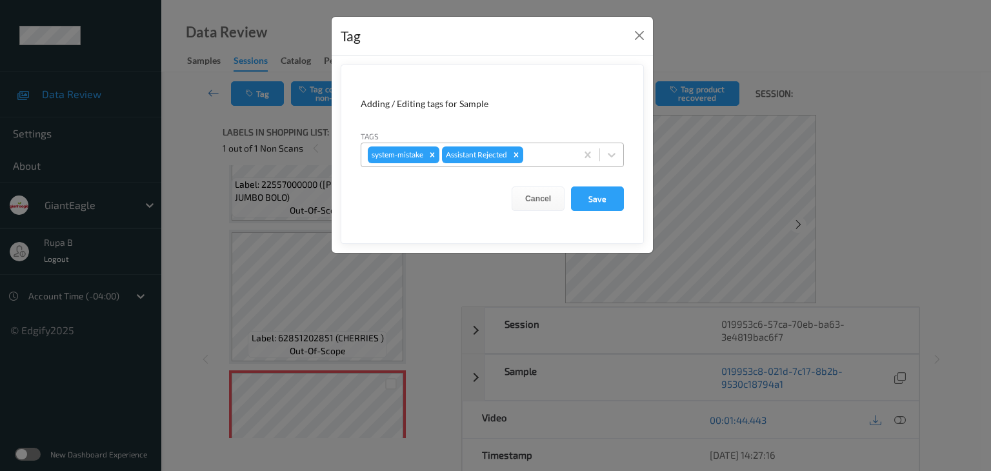
click at [552, 157] on div at bounding box center [548, 154] width 44 height 15
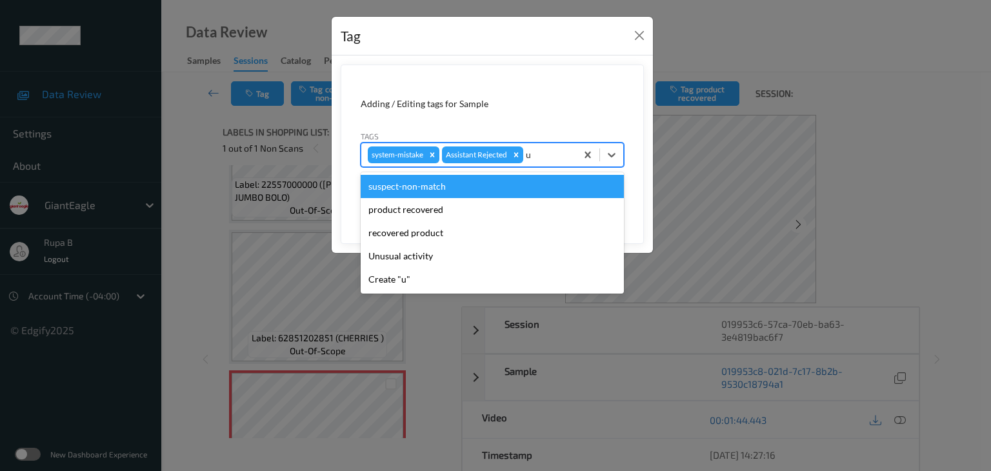
type input "un"
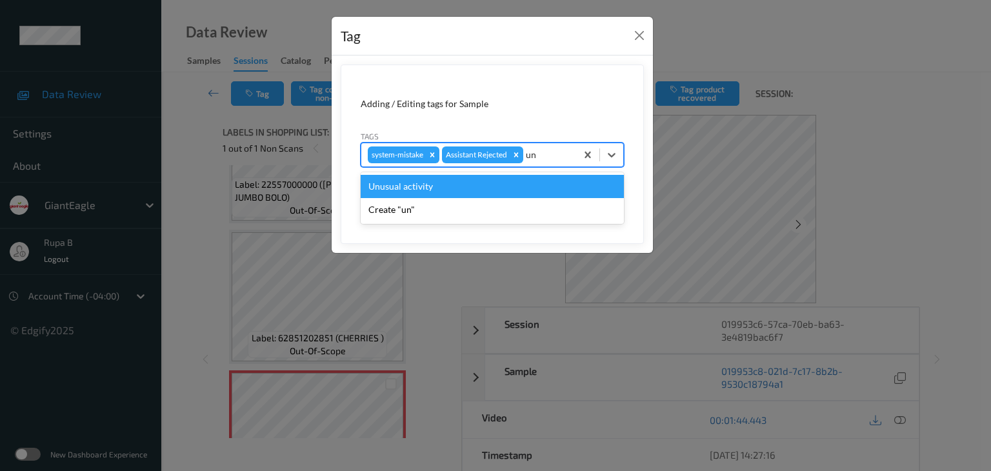
click at [436, 182] on div "Unusual activity" at bounding box center [492, 186] width 263 height 23
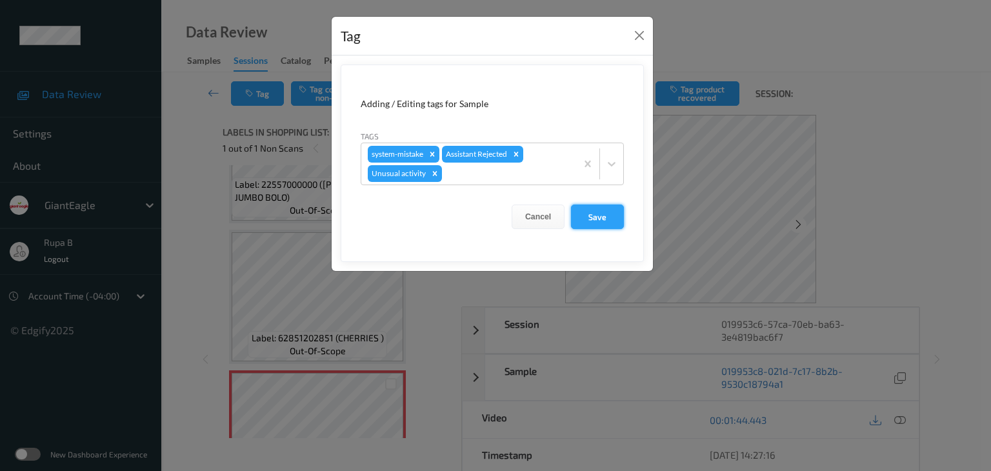
click at [583, 217] on button "Save" at bounding box center [597, 217] width 53 height 25
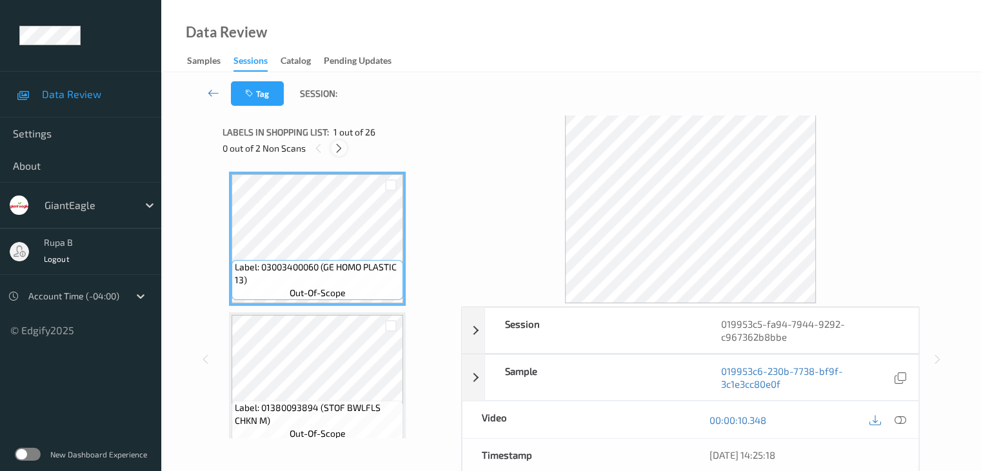
click at [333, 148] on div at bounding box center [339, 148] width 16 height 16
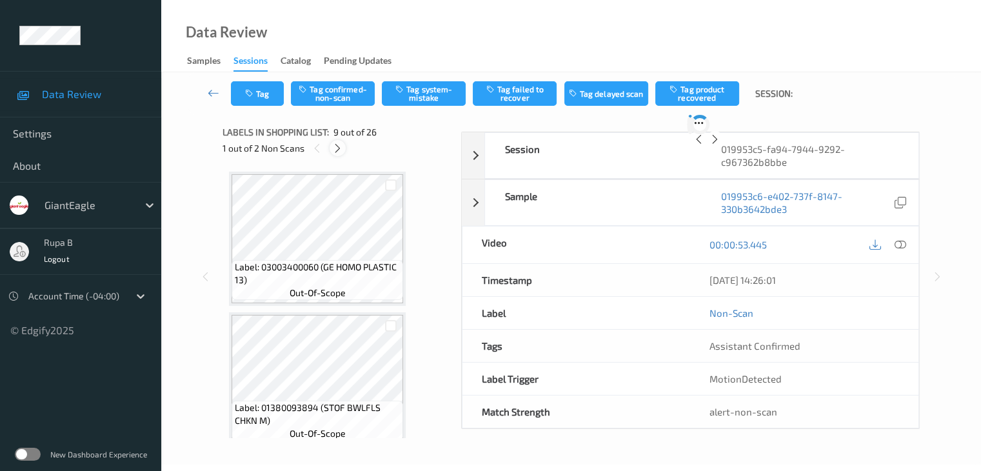
scroll to position [991, 0]
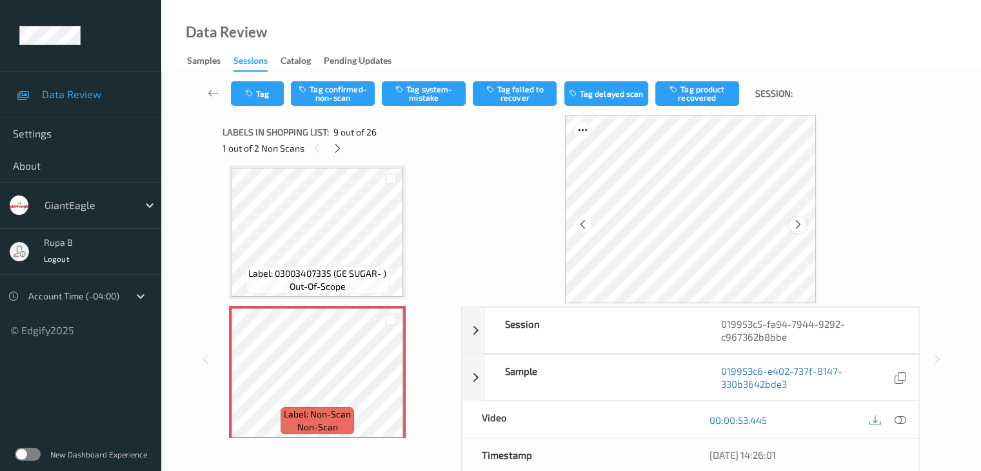
click at [790, 221] on div at bounding box center [798, 225] width 16 height 16
click at [791, 222] on div at bounding box center [798, 225] width 16 height 16
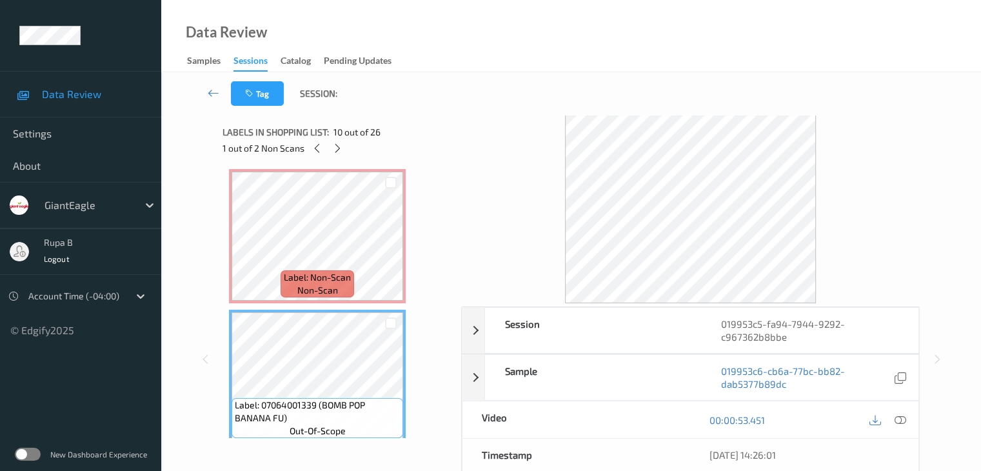
scroll to position [1120, 0]
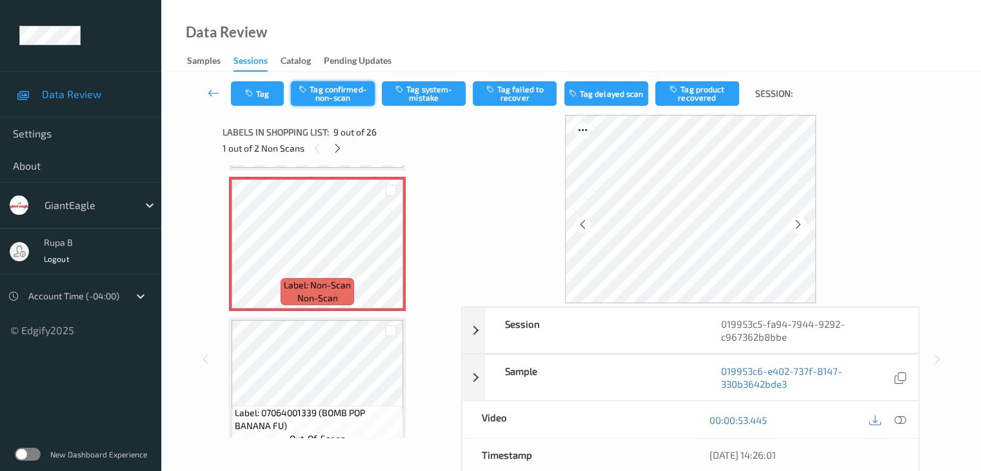
click at [358, 94] on button "Tag confirmed-non-scan" at bounding box center [333, 93] width 84 height 25
click at [720, 99] on button "Tag product recovered" at bounding box center [698, 93] width 84 height 25
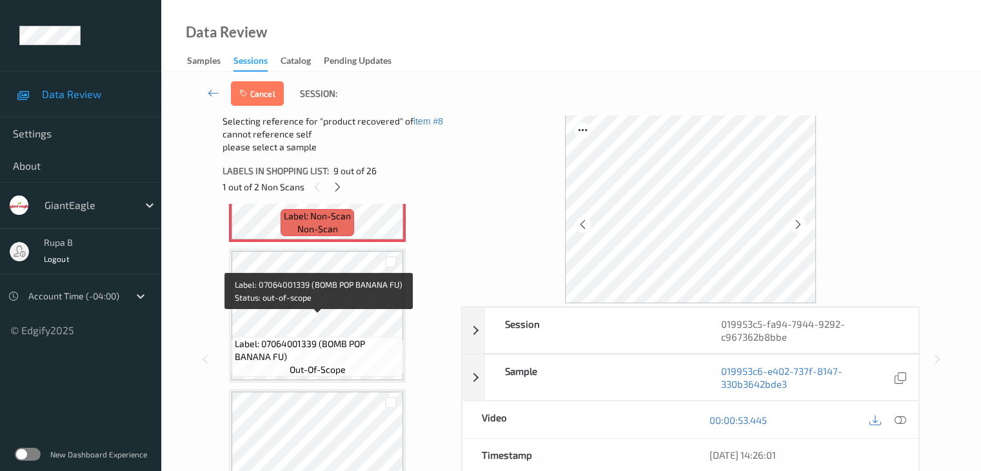
scroll to position [1249, 0]
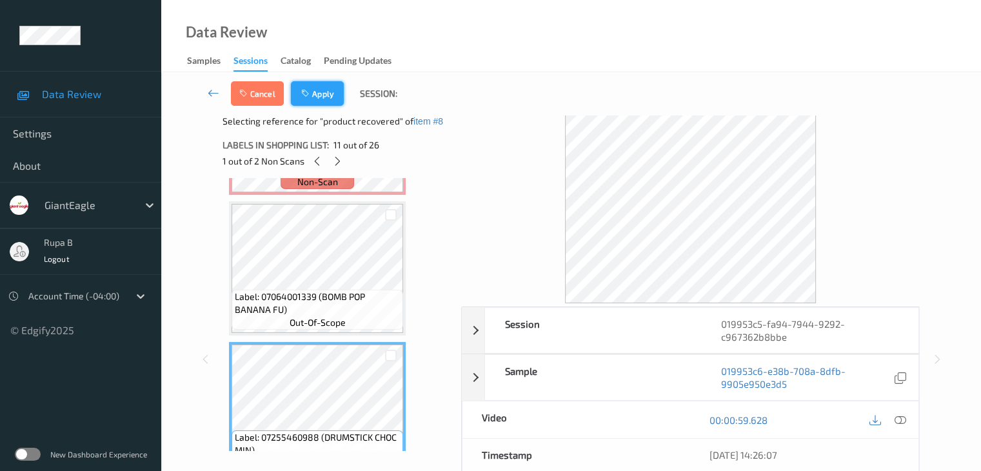
click at [307, 97] on icon "button" at bounding box center [306, 93] width 11 height 9
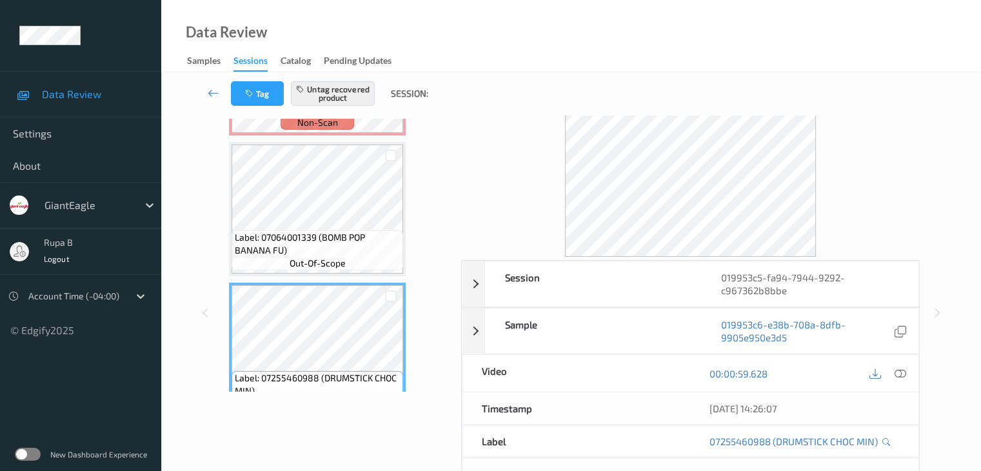
scroll to position [0, 0]
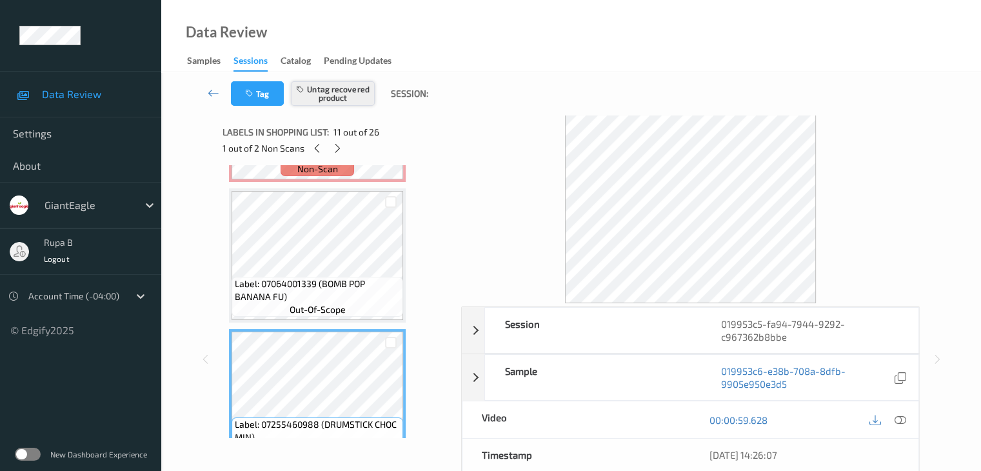
click at [345, 100] on button "Untag recovered product" at bounding box center [333, 93] width 84 height 25
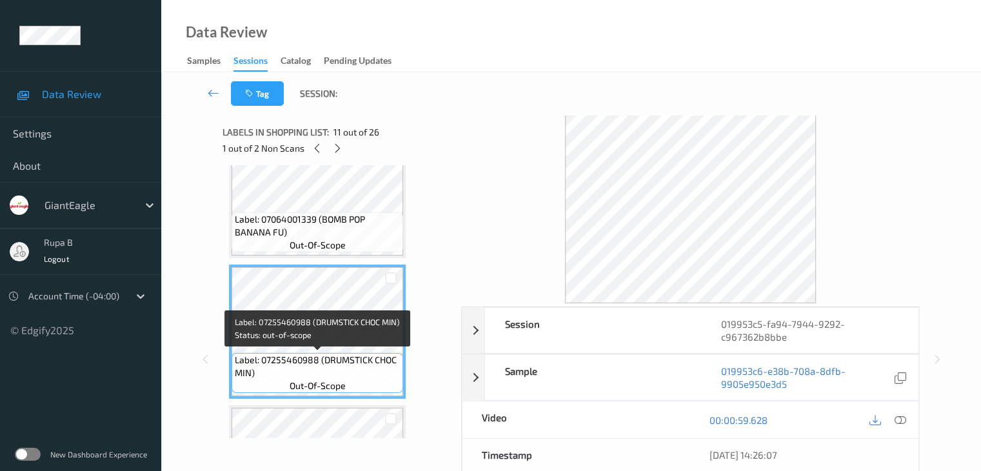
click at [335, 374] on span "Label: 07255460988 (DRUMSTICK CHOC MIN)" at bounding box center [317, 367] width 165 height 26
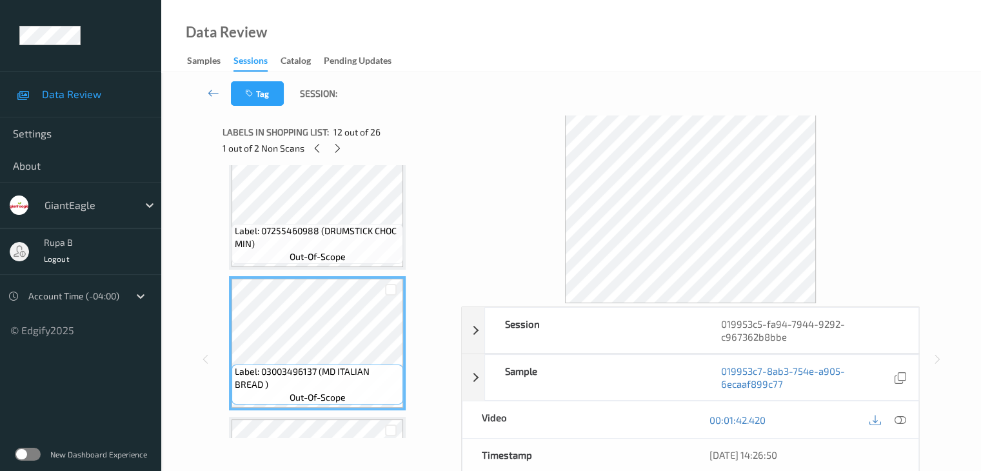
click at [354, 236] on span "Label: 07255460988 (DRUMSTICK CHOC MIN)" at bounding box center [317, 238] width 165 height 26
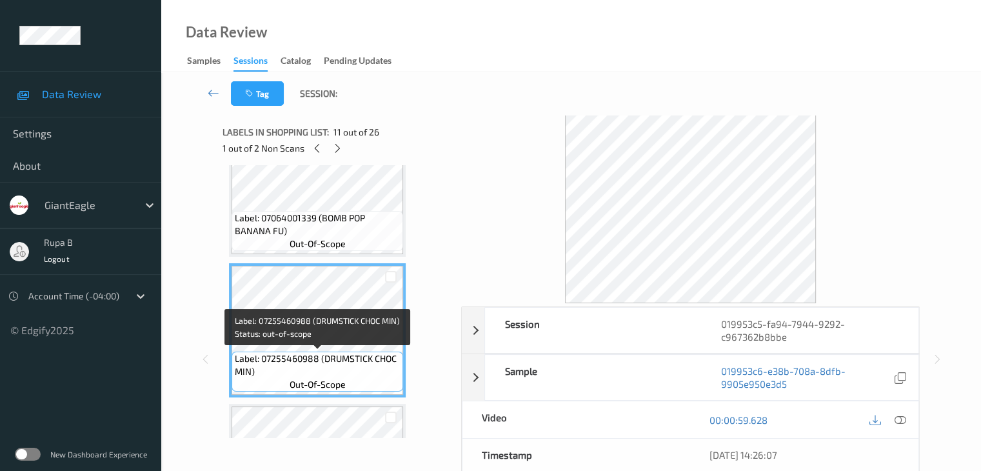
scroll to position [1314, 0]
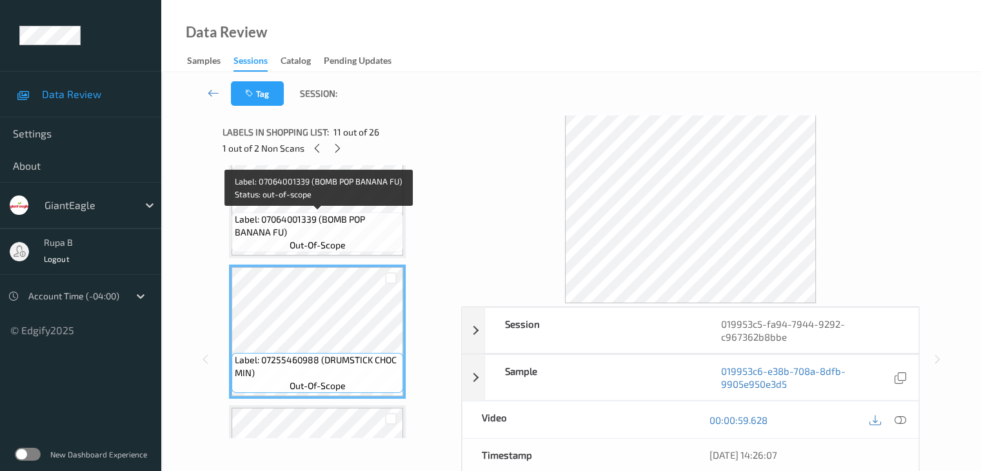
click at [354, 225] on span "Label: 07064001339 (BOMB POP BANANA FU)" at bounding box center [317, 226] width 165 height 26
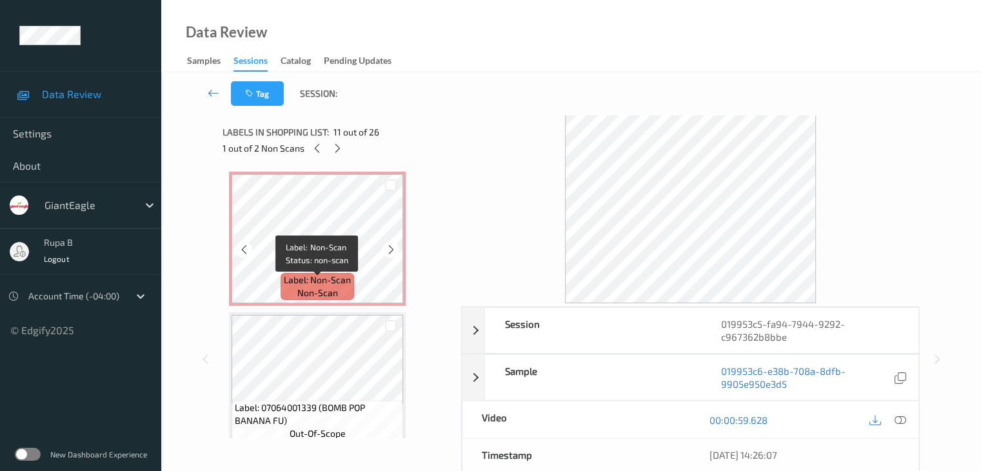
scroll to position [1120, 0]
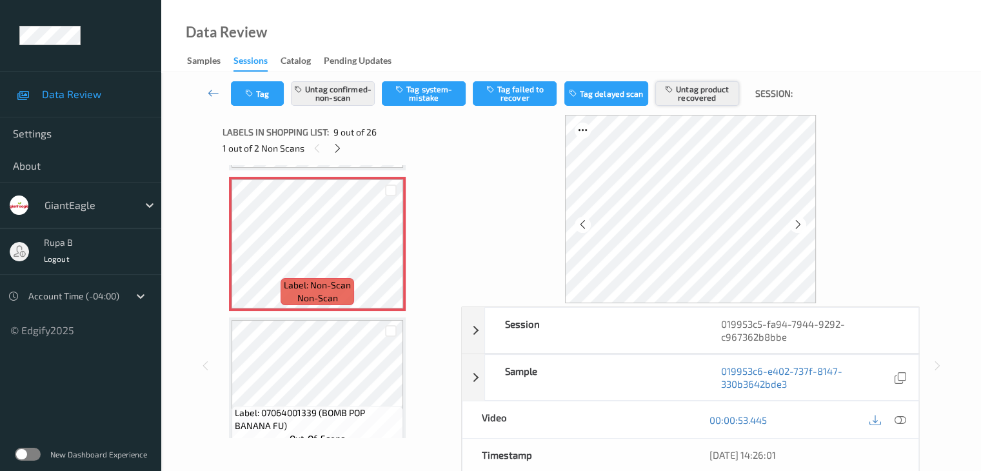
click at [718, 99] on button "Untag product recovered" at bounding box center [698, 93] width 84 height 25
click at [712, 103] on button "Tag product recovered" at bounding box center [698, 93] width 84 height 25
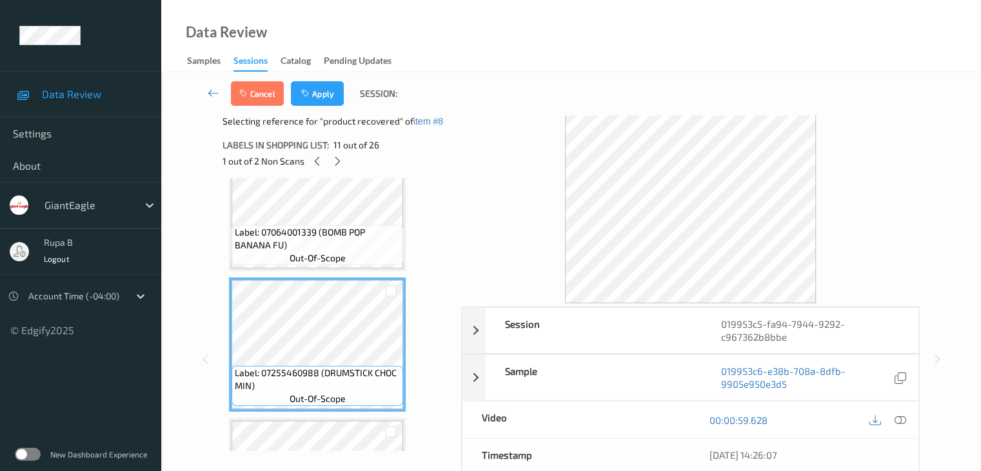
scroll to position [1314, 0]
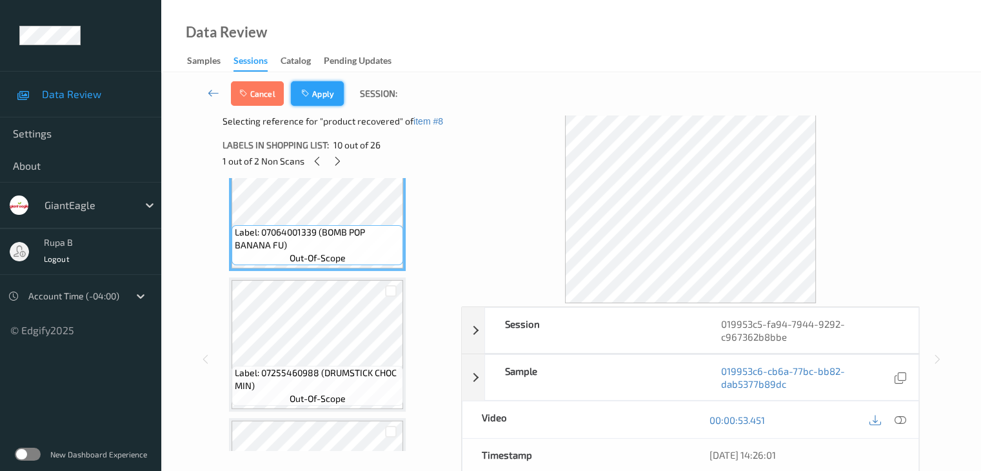
click at [315, 92] on button "Apply" at bounding box center [317, 93] width 53 height 25
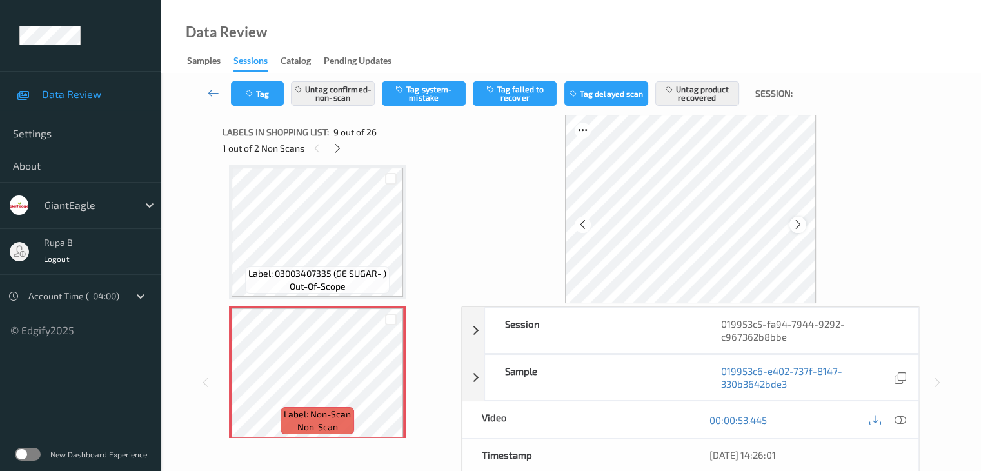
click at [798, 223] on icon at bounding box center [798, 225] width 11 height 12
click at [903, 421] on icon at bounding box center [900, 420] width 12 height 12
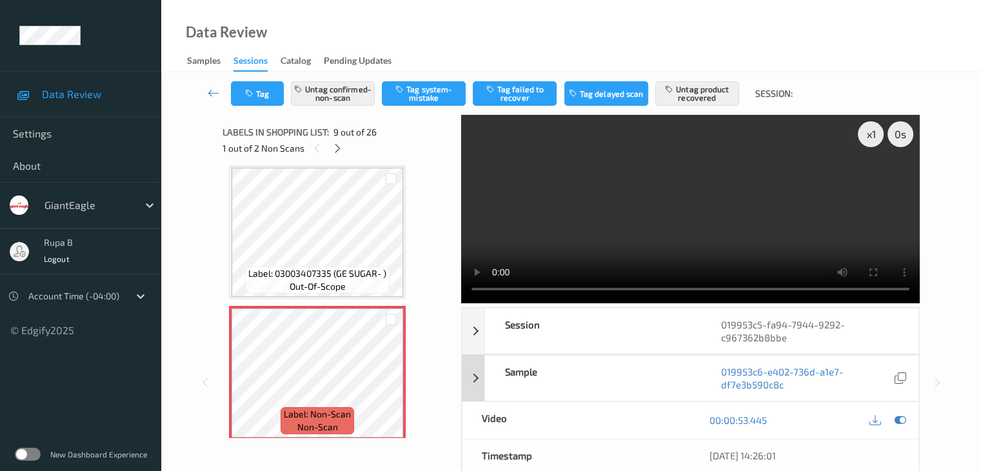
click at [898, 413] on div at bounding box center [900, 420] width 17 height 17
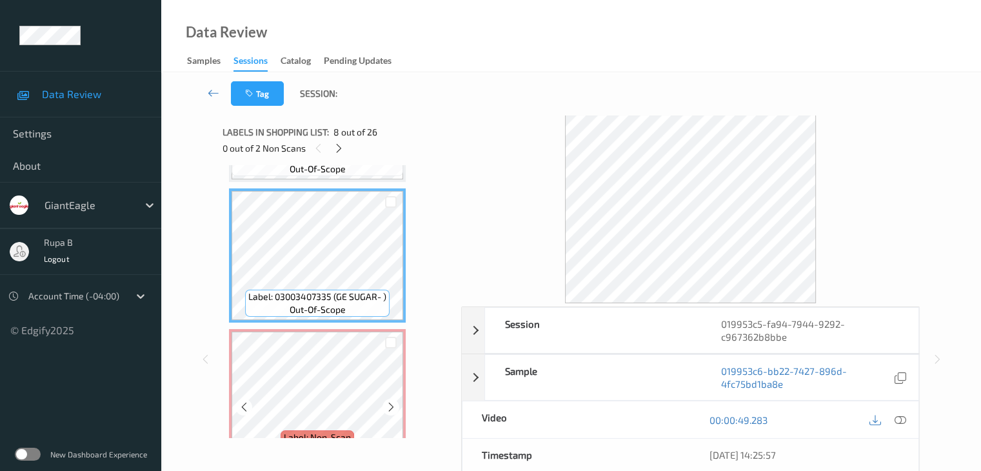
scroll to position [927, 0]
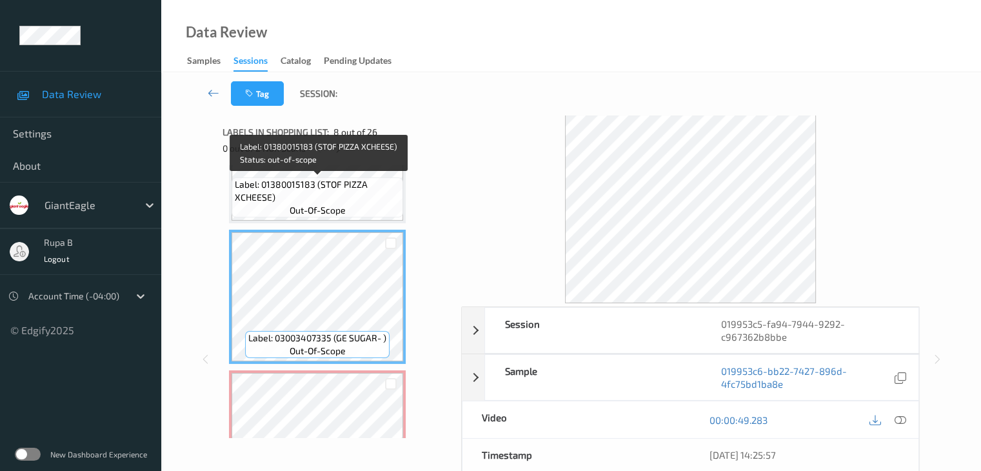
click at [333, 192] on span "Label: 01380015183 (STOF PIZZA XCHEESE)" at bounding box center [317, 191] width 165 height 26
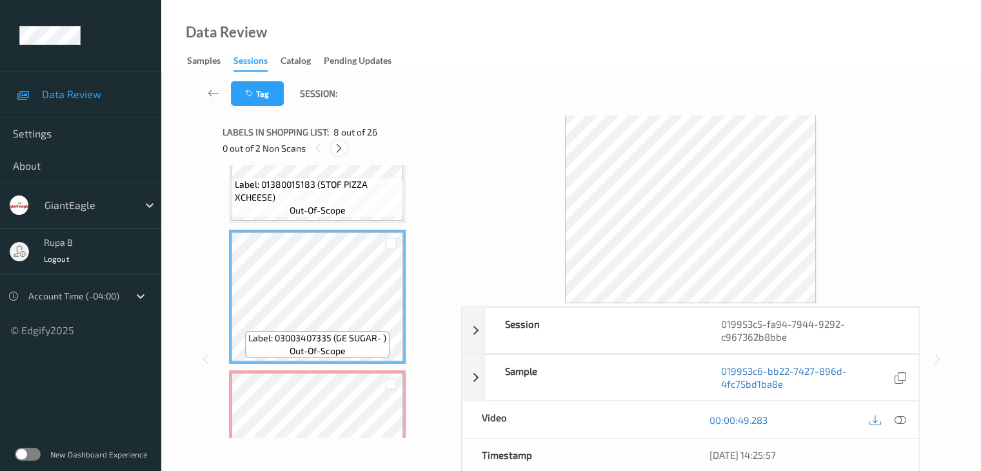
click at [341, 153] on icon at bounding box center [339, 149] width 11 height 12
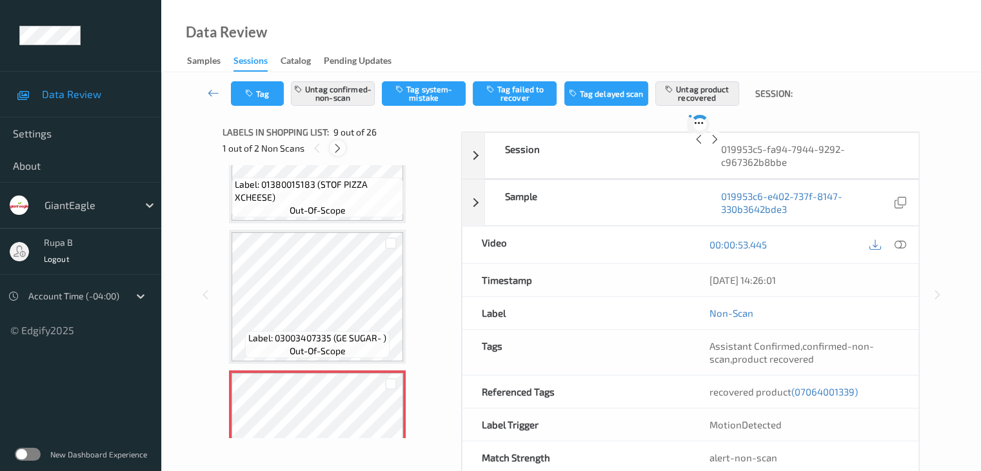
scroll to position [991, 0]
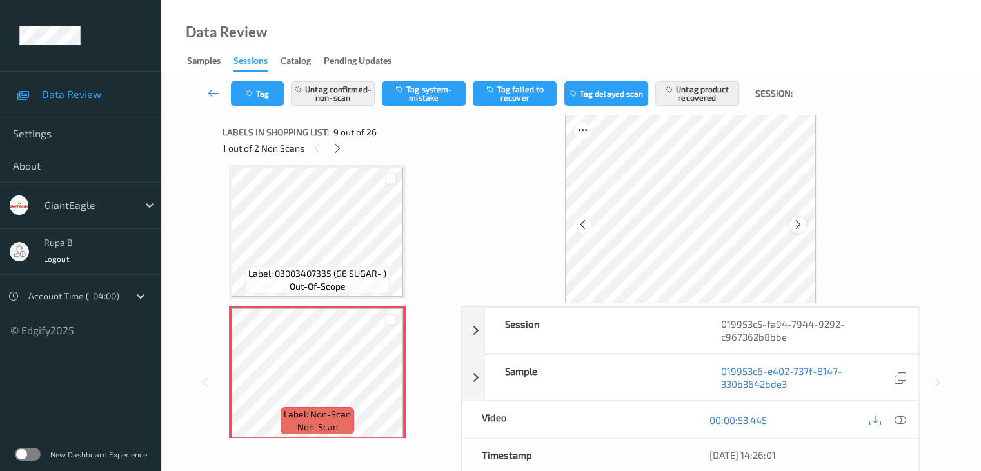
click at [794, 230] on div at bounding box center [798, 225] width 16 height 16
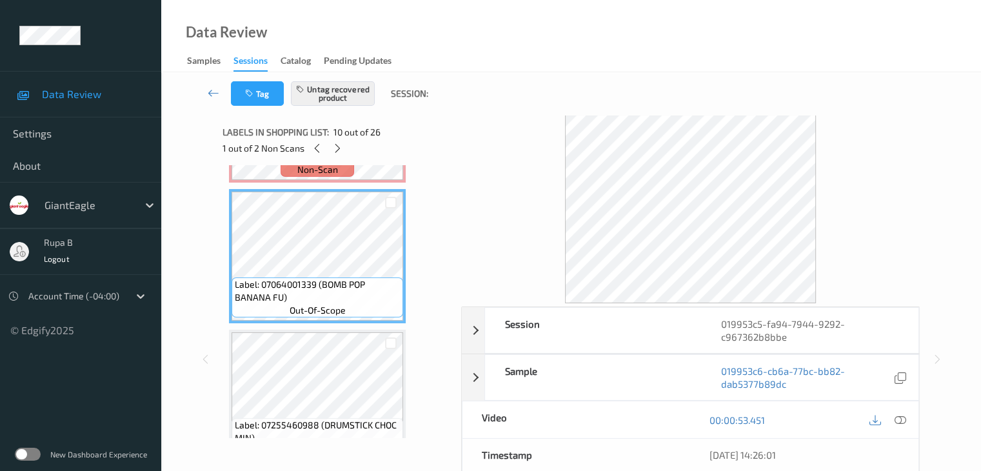
scroll to position [1249, 0]
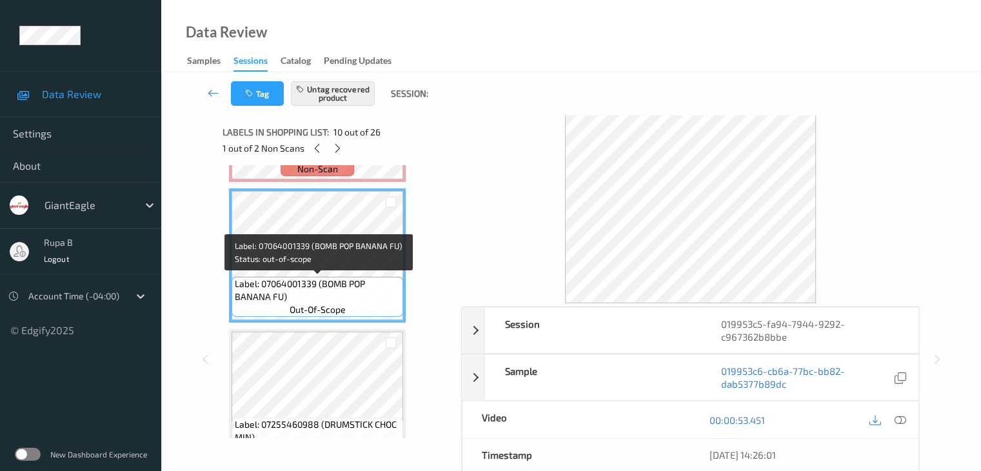
click at [253, 297] on span "Label: 07064001339 (BOMB POP BANANA FU)" at bounding box center [317, 290] width 165 height 26
copy span "BANANA"
copy span "BOMB POP"
drag, startPoint x: 323, startPoint y: 285, endPoint x: 365, endPoint y: 286, distance: 41.3
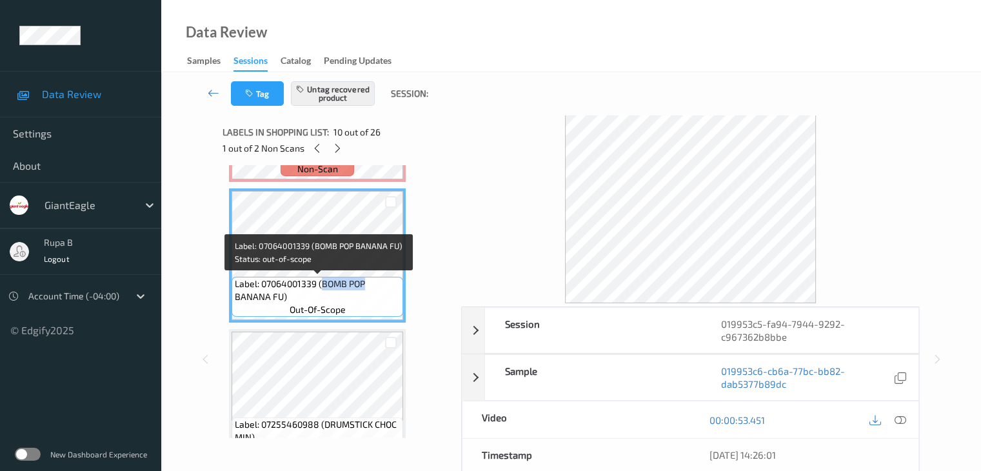
click at [365, 286] on span "Label: 07064001339 (BOMB POP BANANA FU)" at bounding box center [317, 290] width 165 height 26
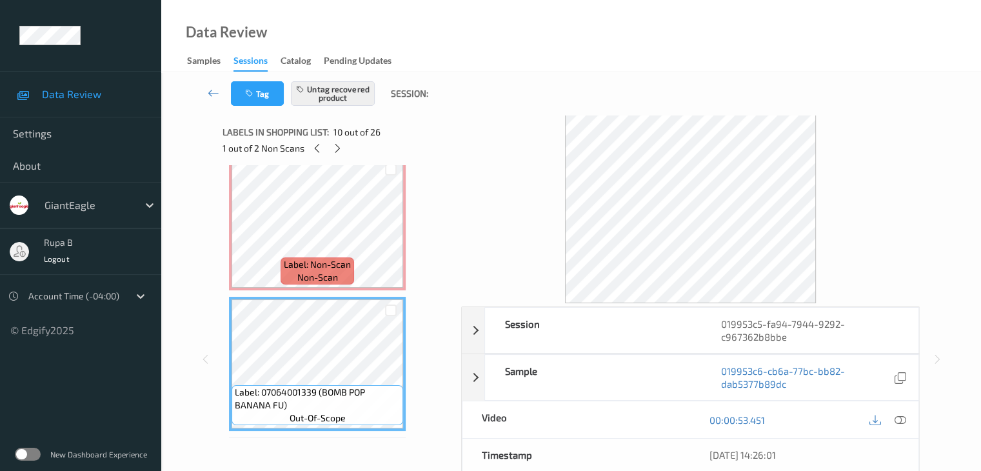
scroll to position [1120, 0]
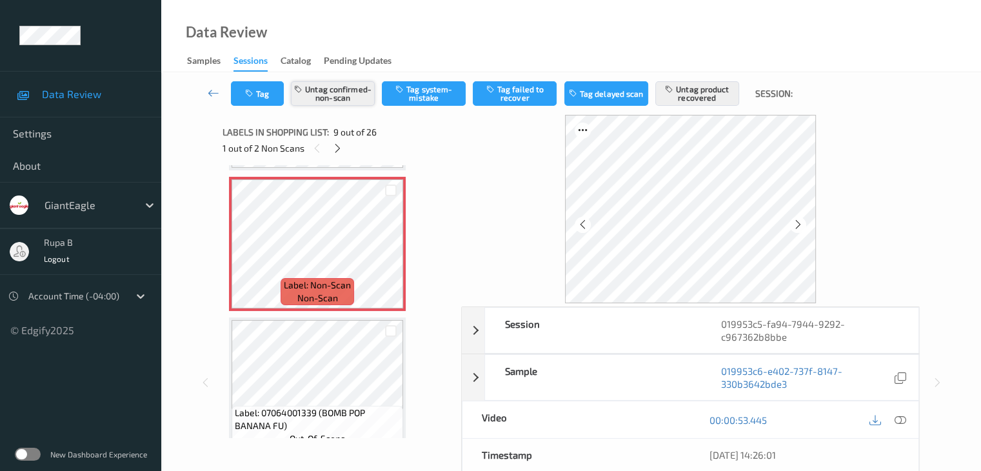
click at [317, 97] on button "Untag confirmed-non-scan" at bounding box center [333, 93] width 84 height 25
click at [720, 92] on button "Untag product recovered" at bounding box center [698, 93] width 84 height 25
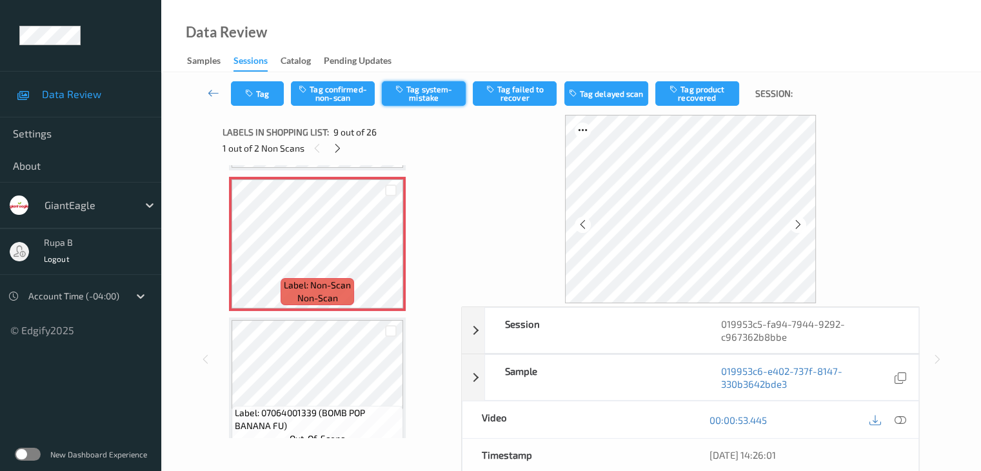
click at [436, 99] on button "Tag system-mistake" at bounding box center [424, 93] width 84 height 25
click at [243, 95] on button "Tag" at bounding box center [257, 93] width 53 height 25
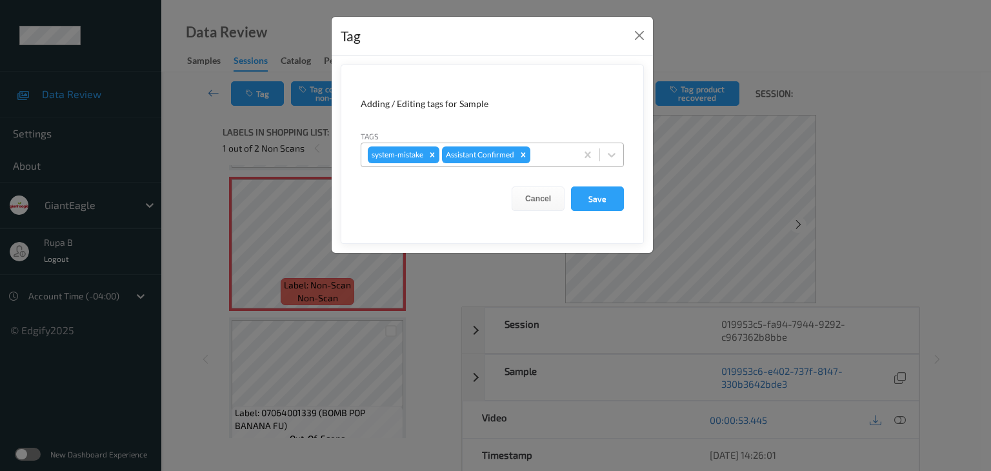
click at [545, 158] on div at bounding box center [551, 154] width 37 height 15
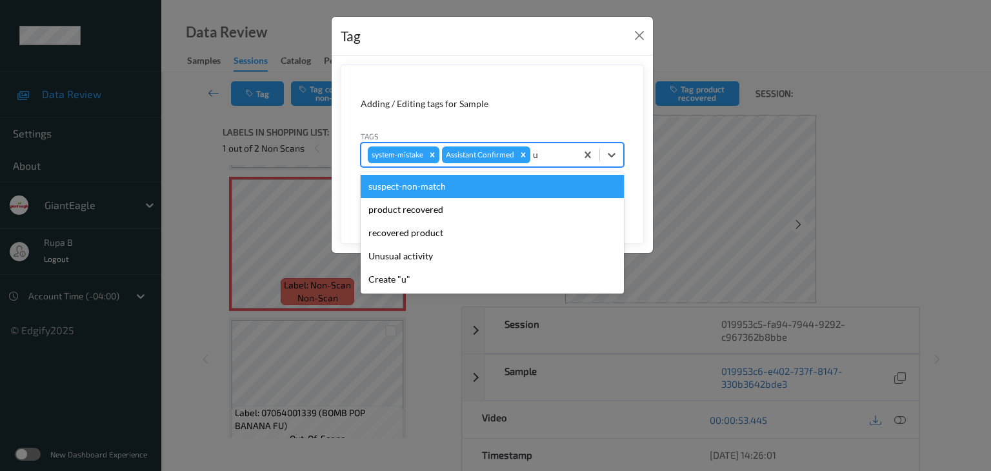
type input "un"
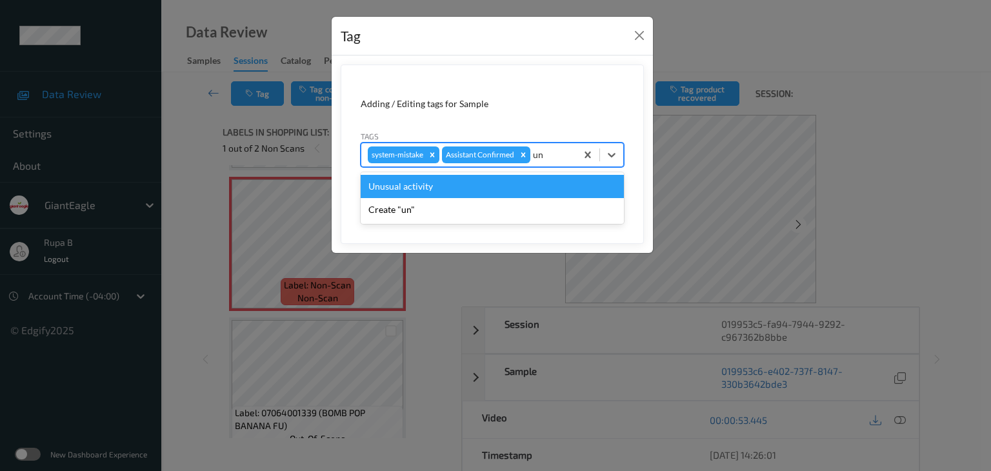
click at [463, 197] on div "Unusual activity" at bounding box center [492, 186] width 263 height 23
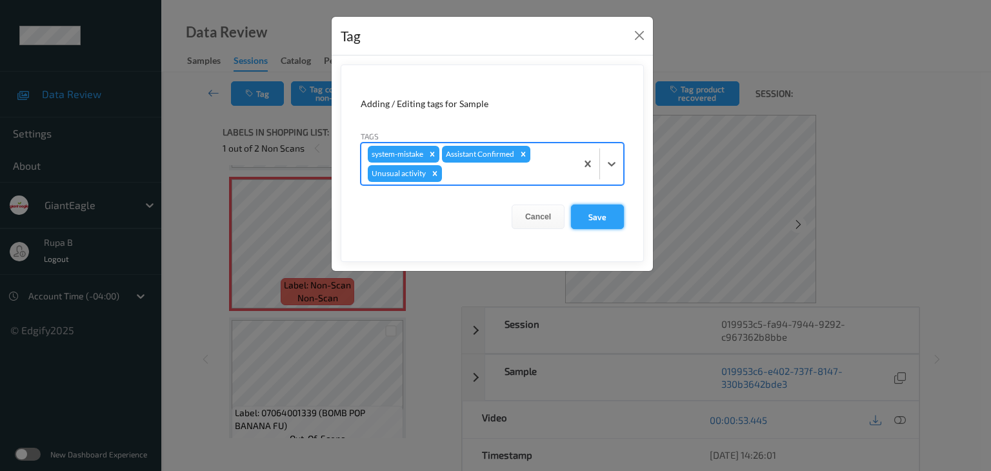
click at [596, 220] on button "Save" at bounding box center [597, 217] width 53 height 25
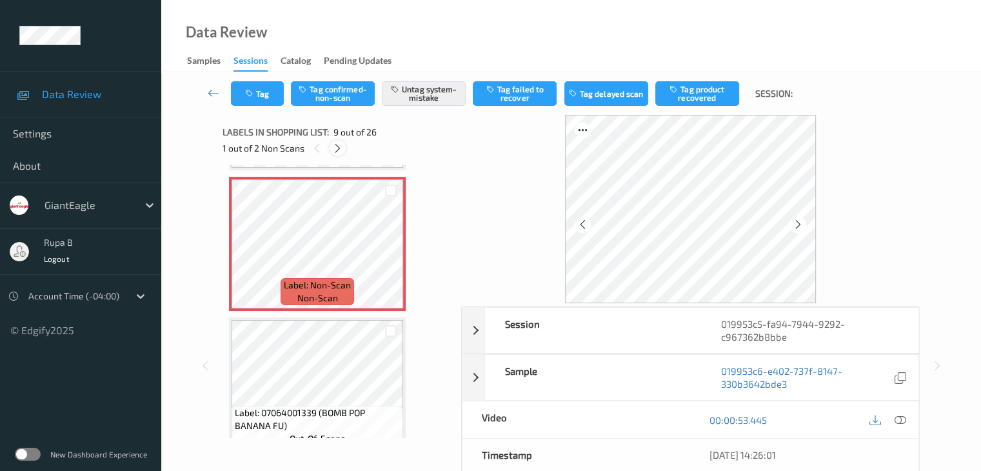
click at [336, 147] on icon at bounding box center [337, 149] width 11 height 12
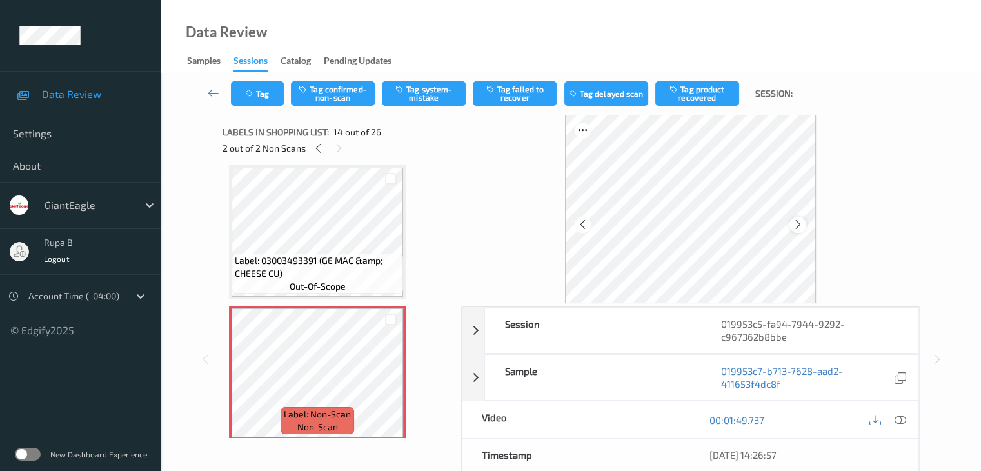
click at [798, 229] on icon at bounding box center [798, 225] width 11 height 12
click at [799, 226] on icon at bounding box center [798, 225] width 11 height 12
click at [341, 101] on button "Tag confirmed-non-scan" at bounding box center [333, 93] width 84 height 25
click at [251, 99] on button "Tag" at bounding box center [257, 93] width 53 height 25
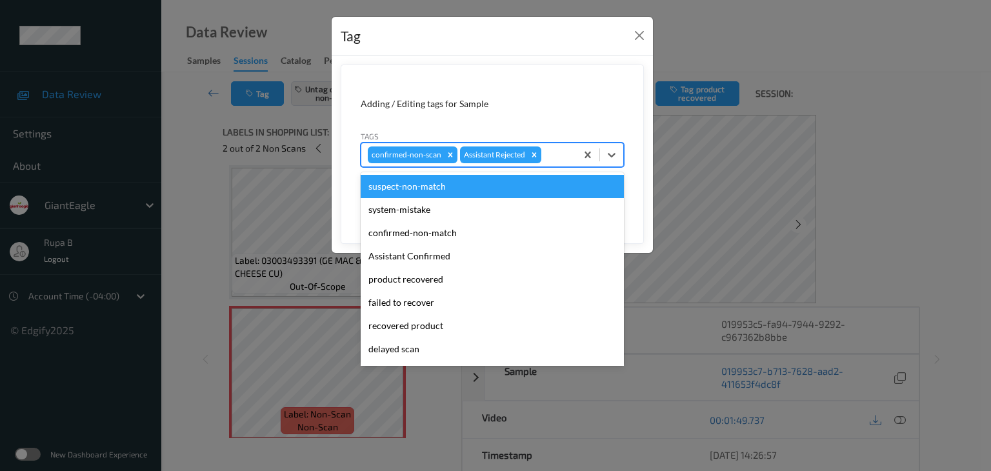
click at [547, 154] on div at bounding box center [557, 154] width 26 height 15
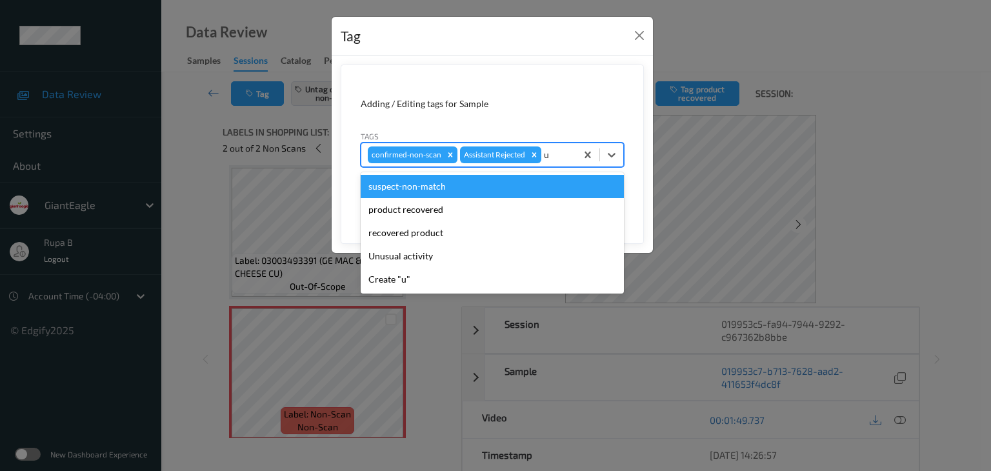
type input "un"
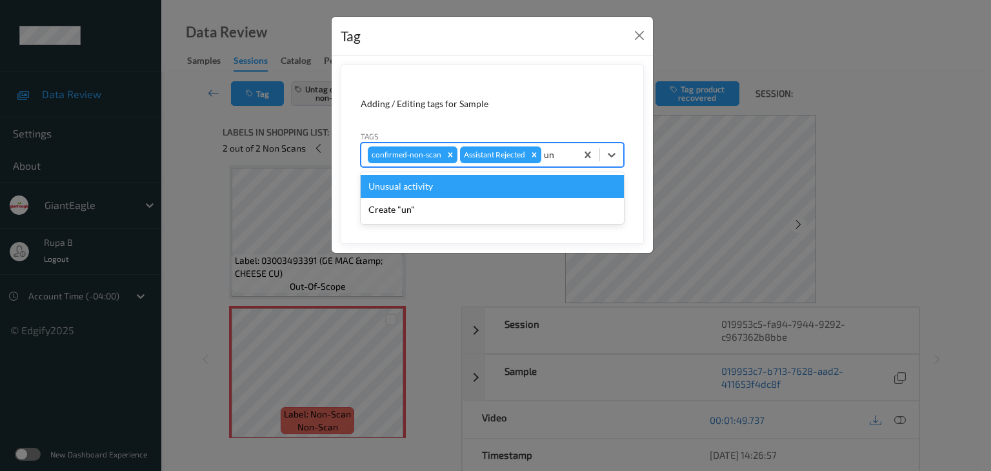
click at [485, 186] on div "Unusual activity" at bounding box center [492, 186] width 263 height 23
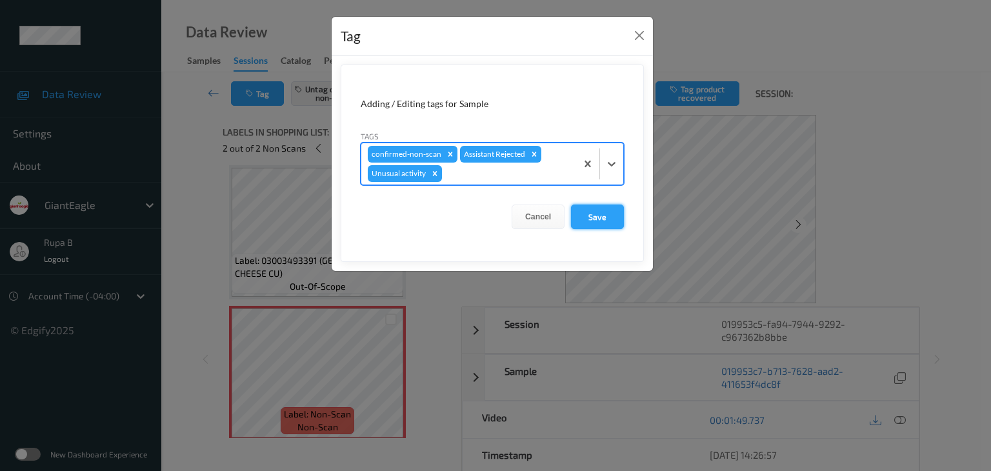
click at [617, 217] on button "Save" at bounding box center [597, 217] width 53 height 25
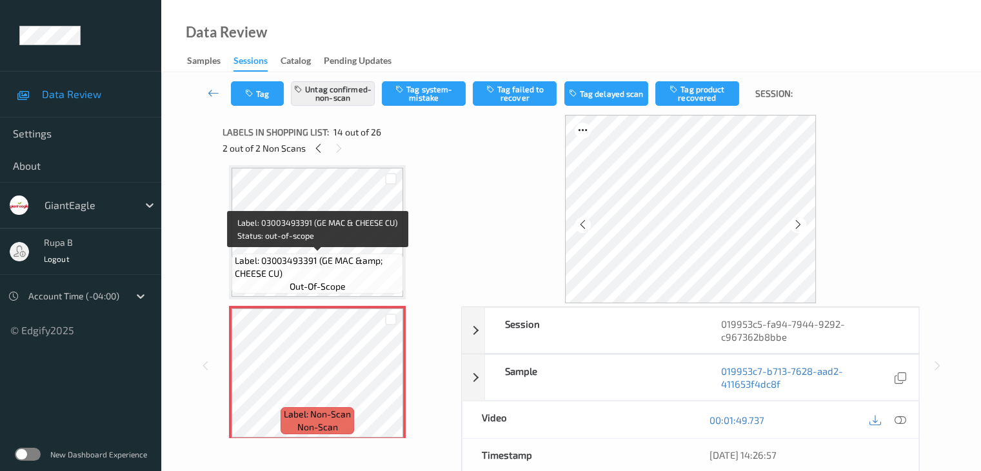
click at [369, 262] on span "Label: 03003493391 (GE MAC &amp; CHEESE CU)" at bounding box center [317, 267] width 165 height 26
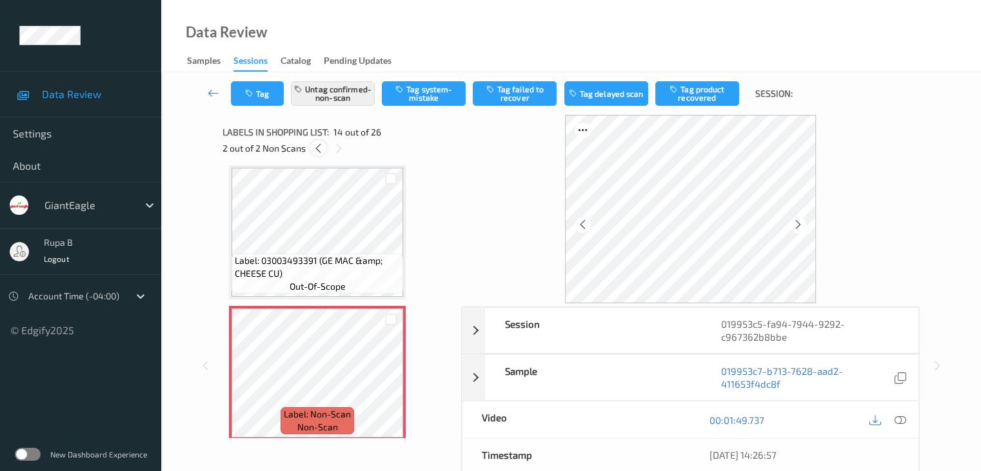
click at [319, 153] on icon at bounding box center [318, 149] width 11 height 12
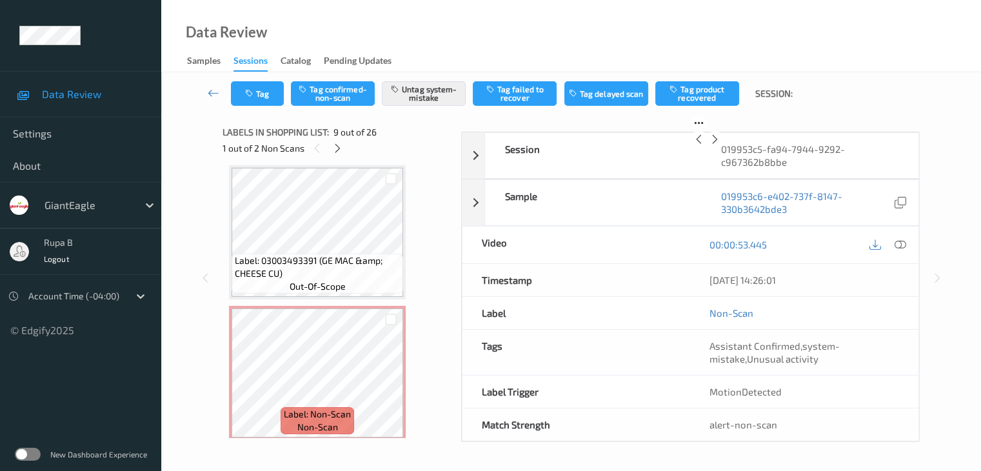
scroll to position [991, 0]
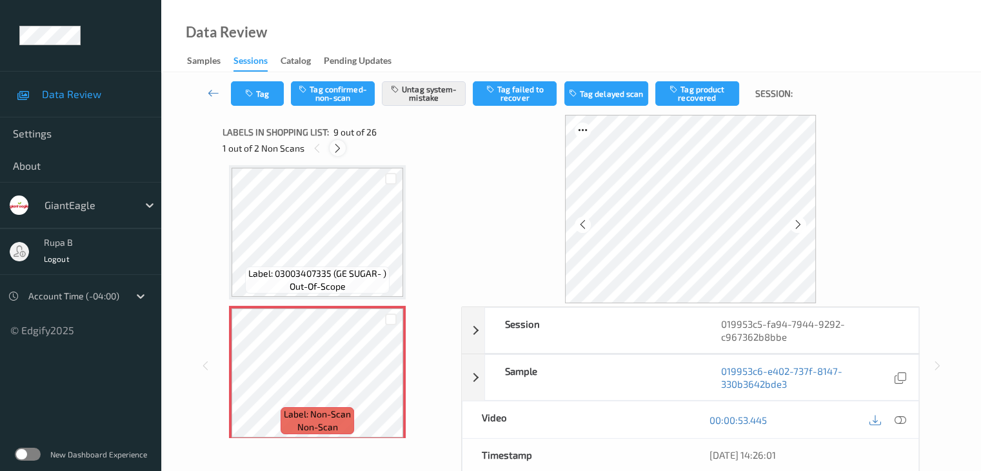
click at [339, 154] on div at bounding box center [338, 148] width 16 height 16
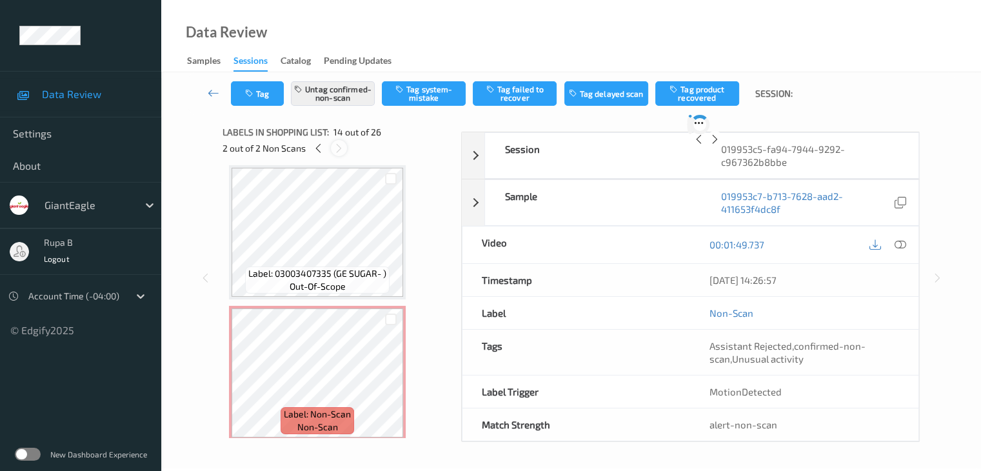
scroll to position [1694, 0]
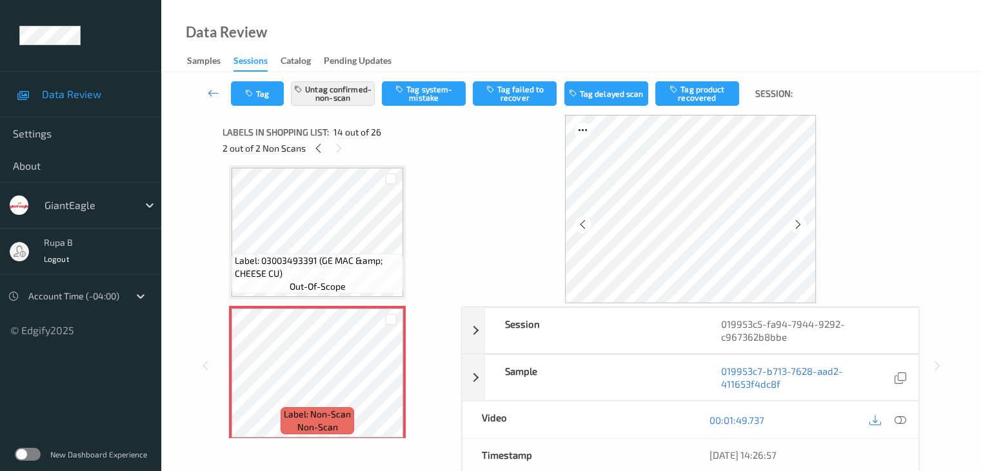
click at [336, 75] on div "Tag Untag confirmed-non-scan Tag system-mistake Tag failed to recover Tag delay…" at bounding box center [571, 93] width 767 height 43
click at [338, 90] on button "Untag confirmed-non-scan" at bounding box center [333, 93] width 84 height 25
click at [443, 99] on button "Tag system-mistake" at bounding box center [424, 93] width 84 height 25
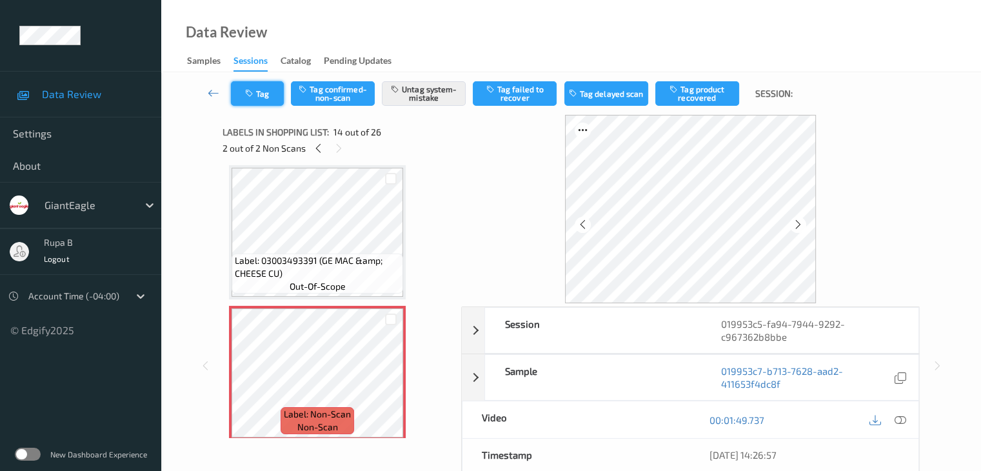
click at [248, 95] on icon "button" at bounding box center [250, 93] width 11 height 9
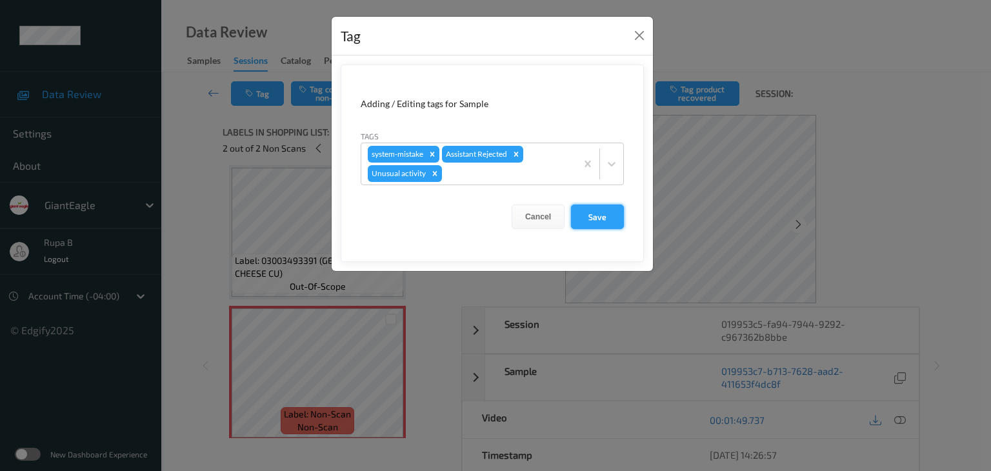
click at [588, 216] on button "Save" at bounding box center [597, 217] width 53 height 25
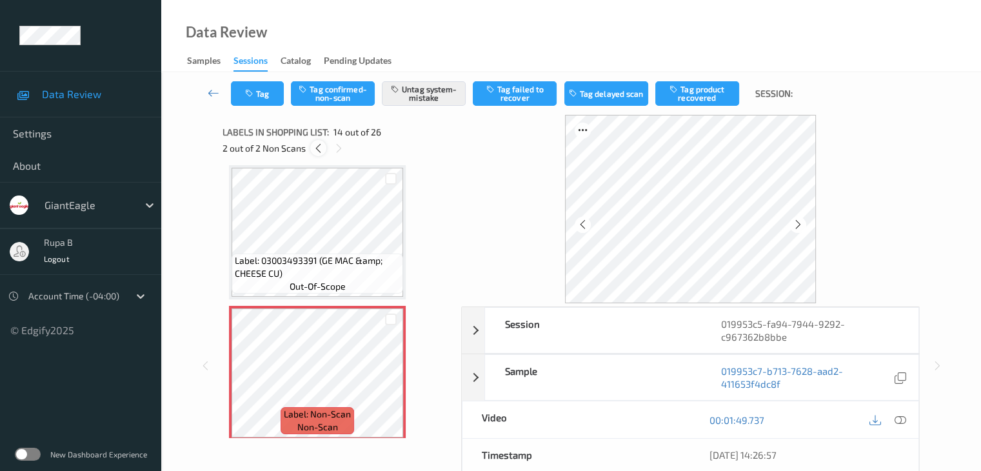
click at [313, 149] on icon at bounding box center [318, 149] width 11 height 12
click at [238, 86] on button "Tag" at bounding box center [257, 93] width 53 height 25
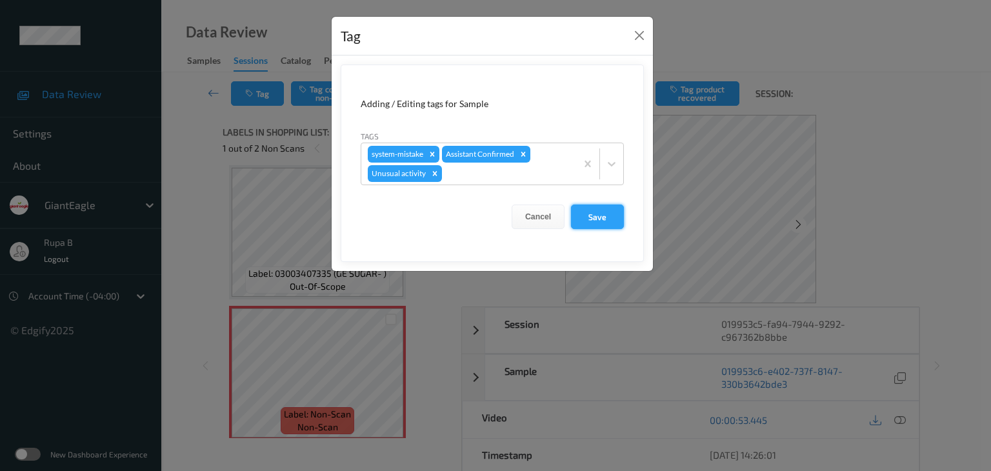
click at [604, 222] on button "Save" at bounding box center [597, 217] width 53 height 25
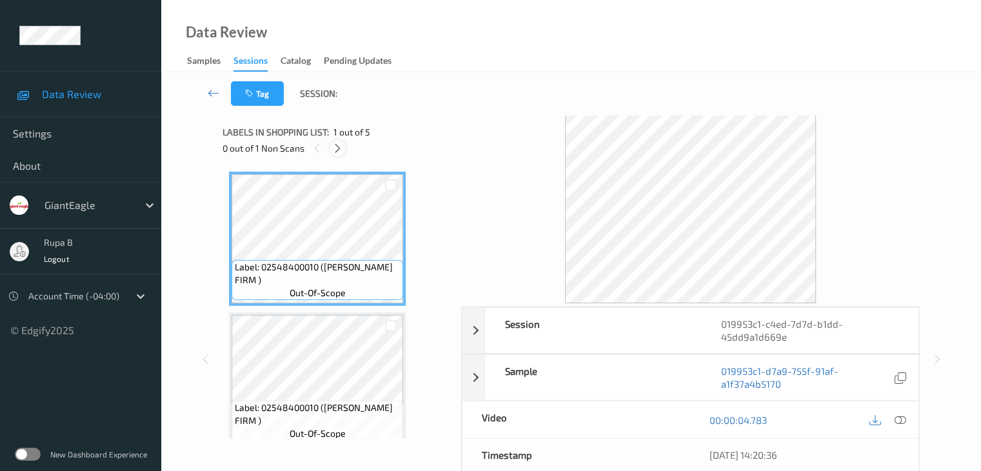
click at [339, 148] on icon at bounding box center [337, 149] width 11 height 12
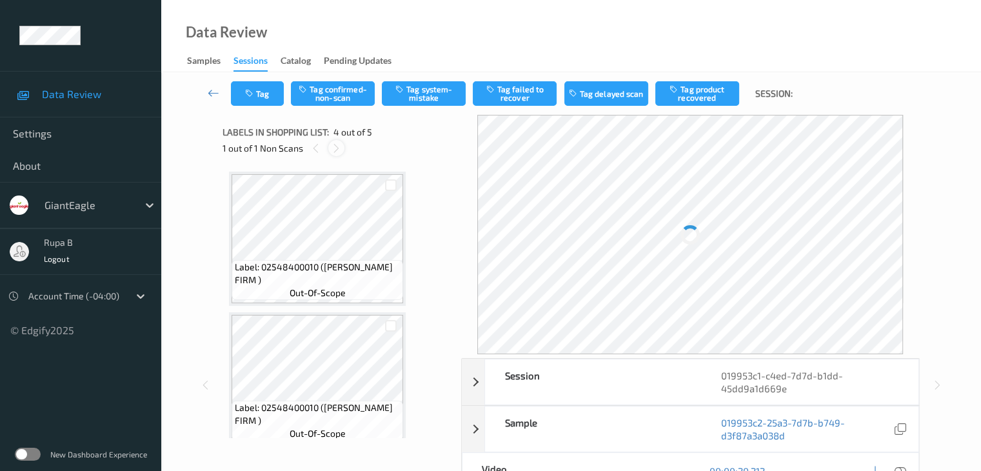
scroll to position [288, 0]
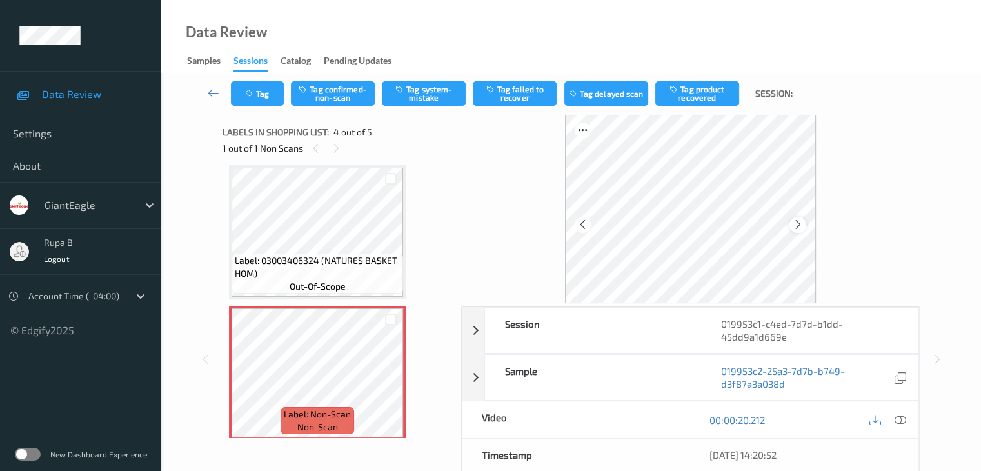
click at [795, 222] on icon at bounding box center [798, 225] width 11 height 12
click at [796, 221] on icon at bounding box center [798, 225] width 11 height 12
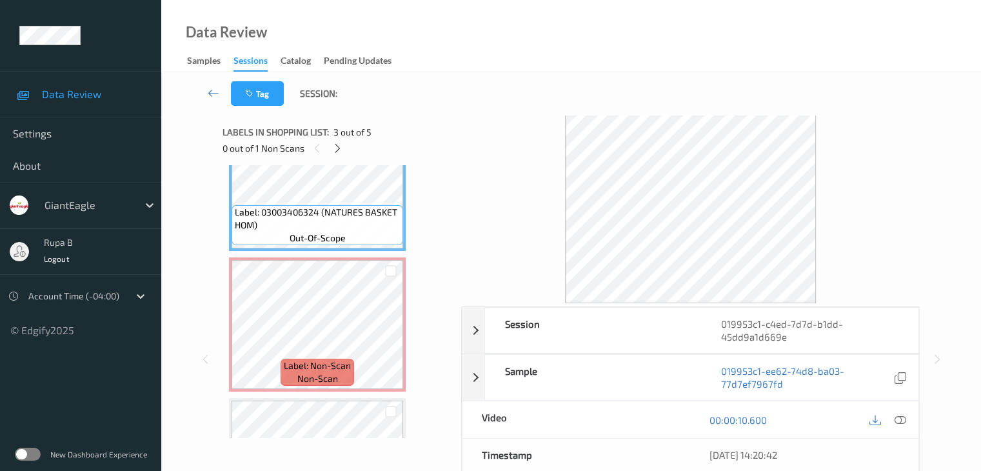
scroll to position [243, 0]
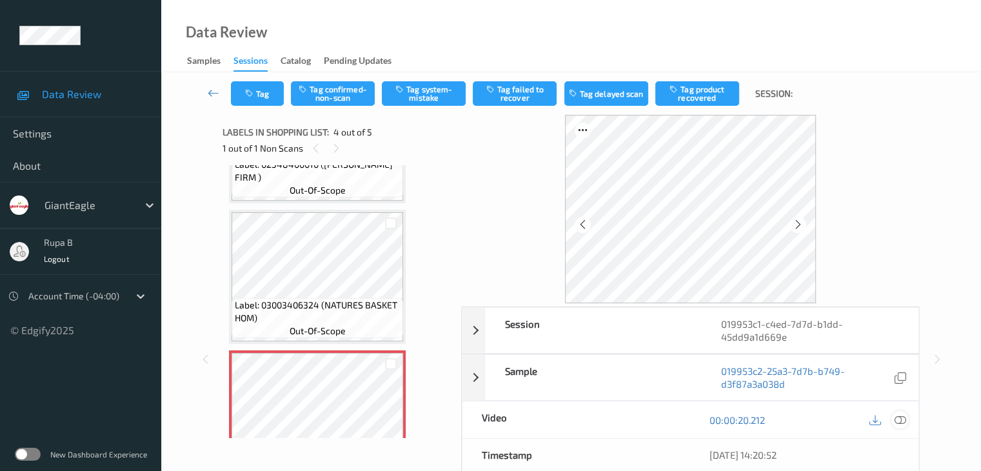
click at [903, 423] on icon at bounding box center [900, 420] width 12 height 12
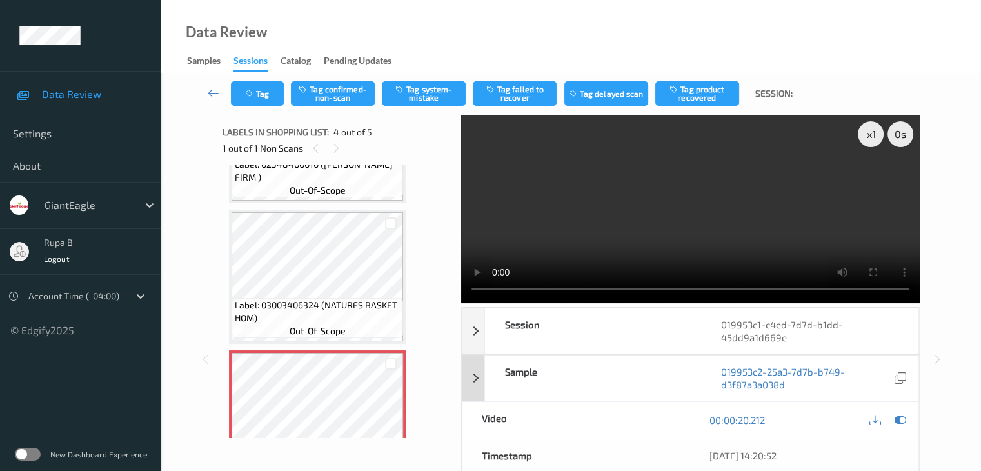
click at [901, 417] on icon at bounding box center [900, 420] width 12 height 12
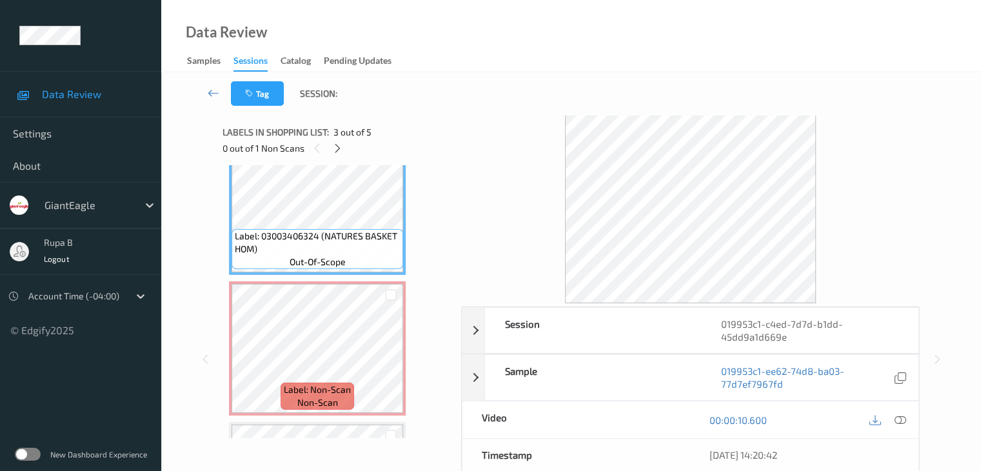
scroll to position [323, 0]
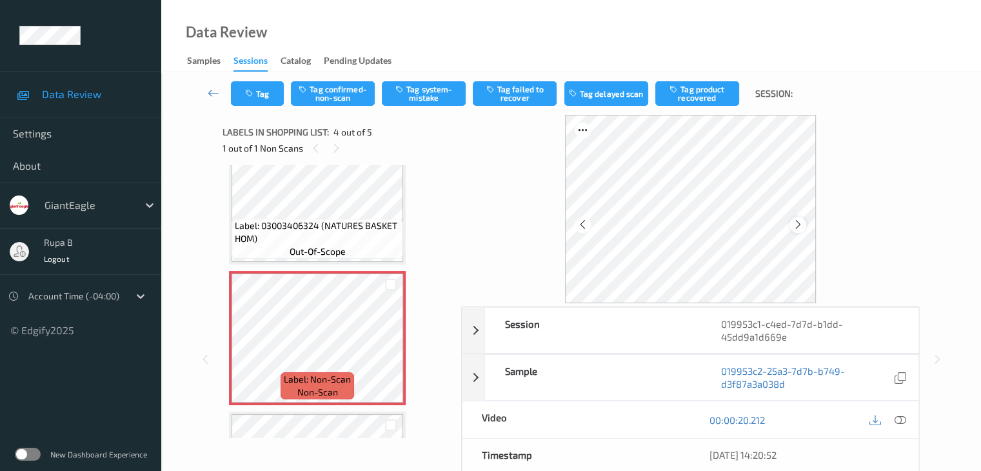
click at [798, 225] on icon at bounding box center [798, 225] width 11 height 12
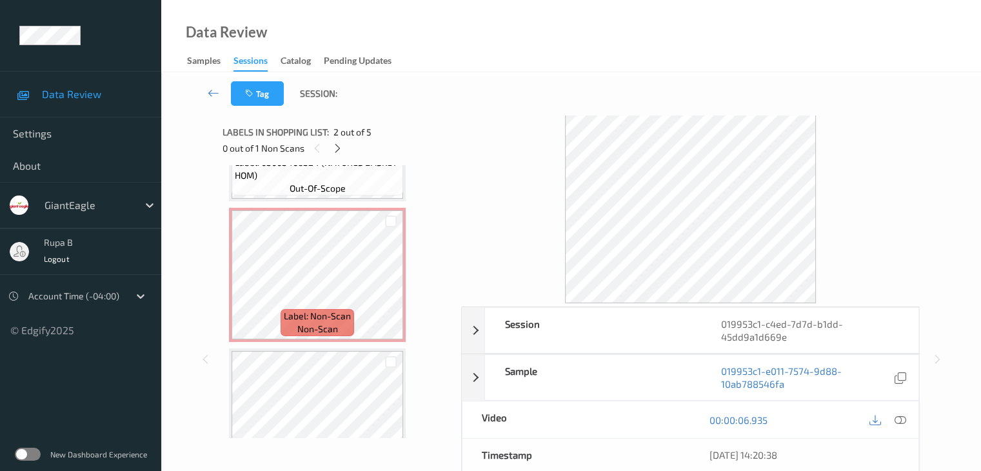
scroll to position [437, 0]
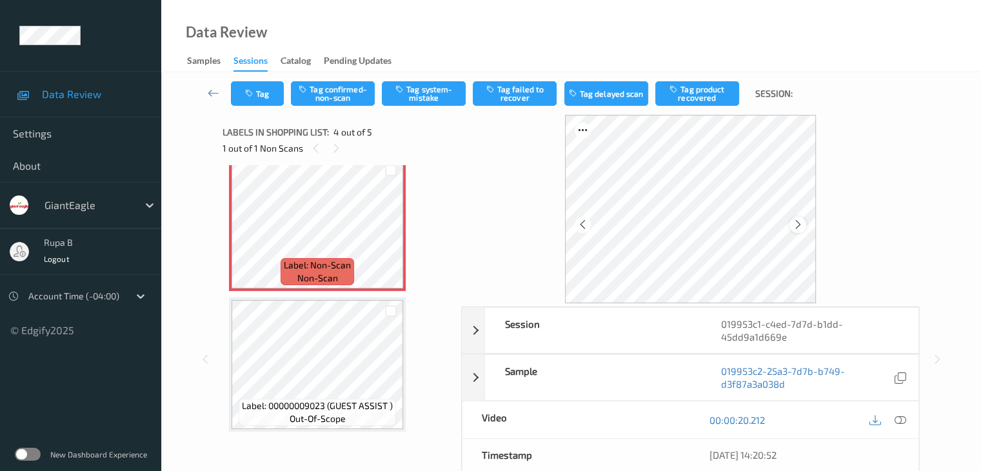
click at [794, 227] on icon at bounding box center [798, 225] width 11 height 12
click at [421, 94] on button "Tag system-mistake" at bounding box center [424, 93] width 84 height 25
click at [248, 95] on icon "button" at bounding box center [250, 93] width 11 height 9
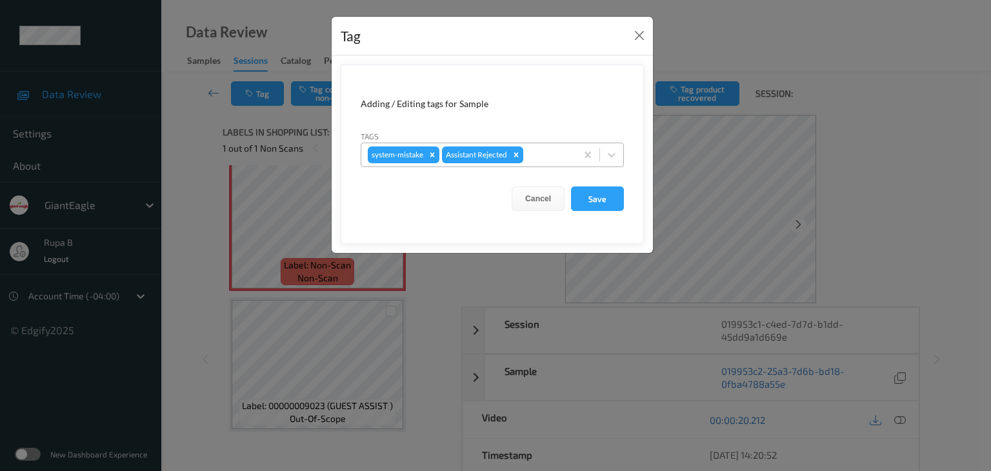
click at [552, 161] on div at bounding box center [548, 154] width 44 height 15
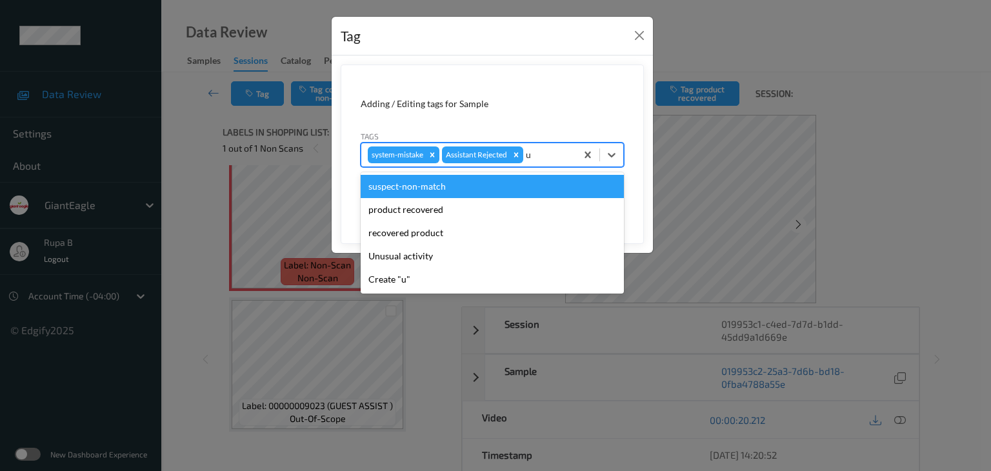
type input "un"
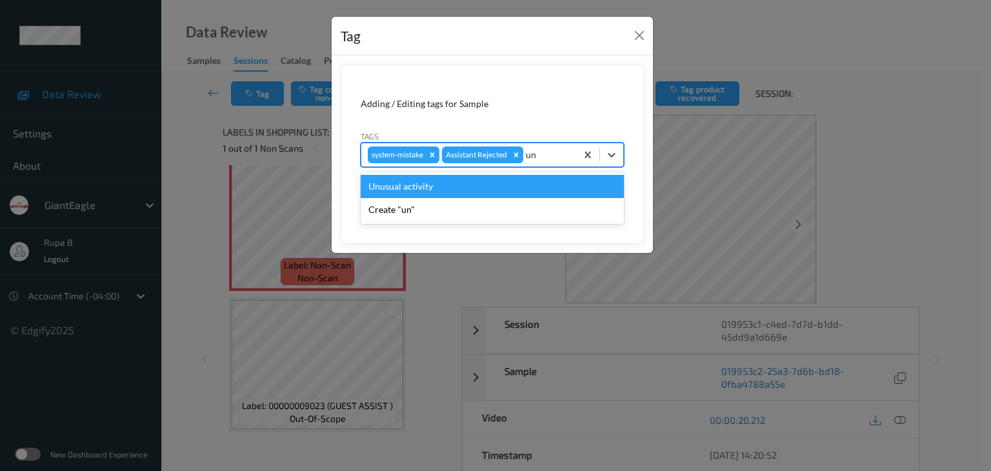
drag, startPoint x: 497, startPoint y: 181, endPoint x: 556, endPoint y: 194, distance: 60.1
click at [497, 181] on div "Unusual activity" at bounding box center [492, 186] width 263 height 23
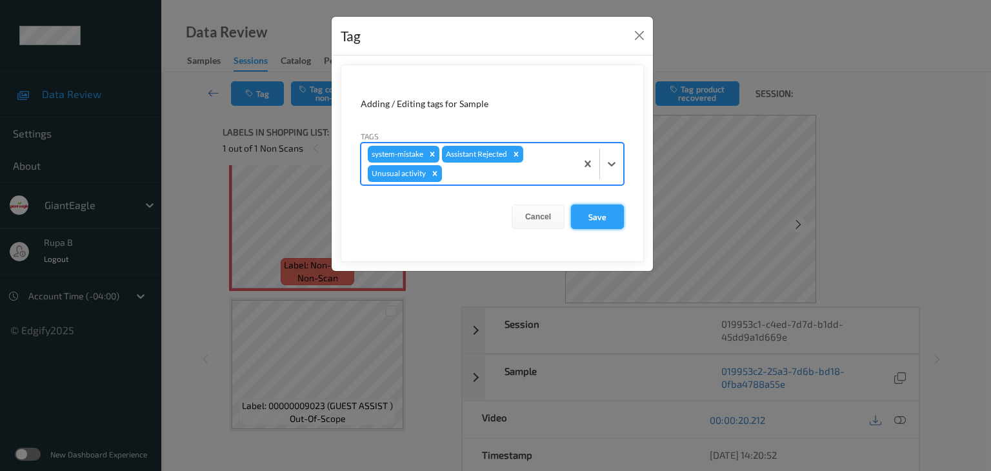
click at [599, 214] on button "Save" at bounding box center [597, 217] width 53 height 25
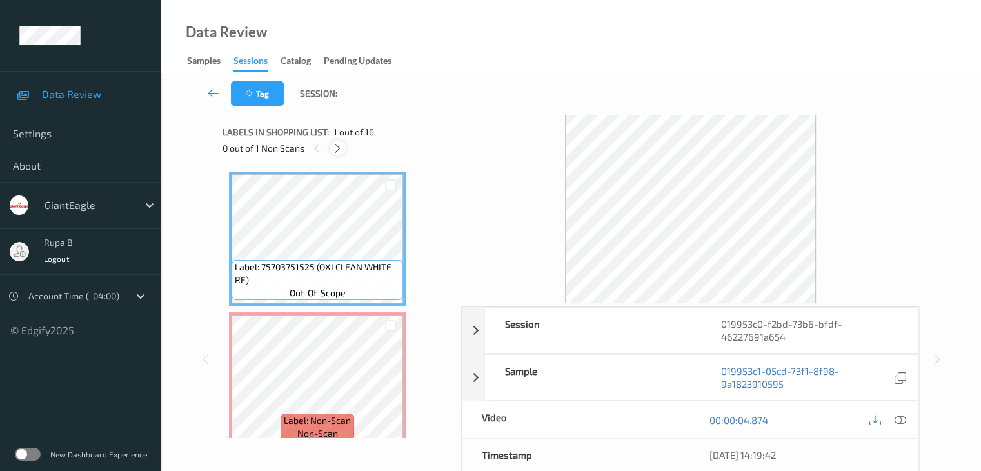
click at [332, 153] on icon at bounding box center [337, 149] width 11 height 12
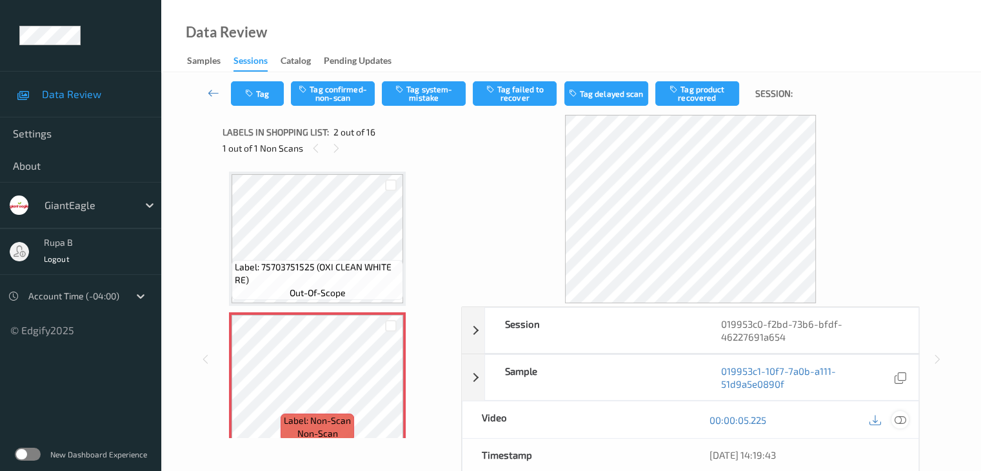
click at [901, 425] on div at bounding box center [900, 419] width 17 height 17
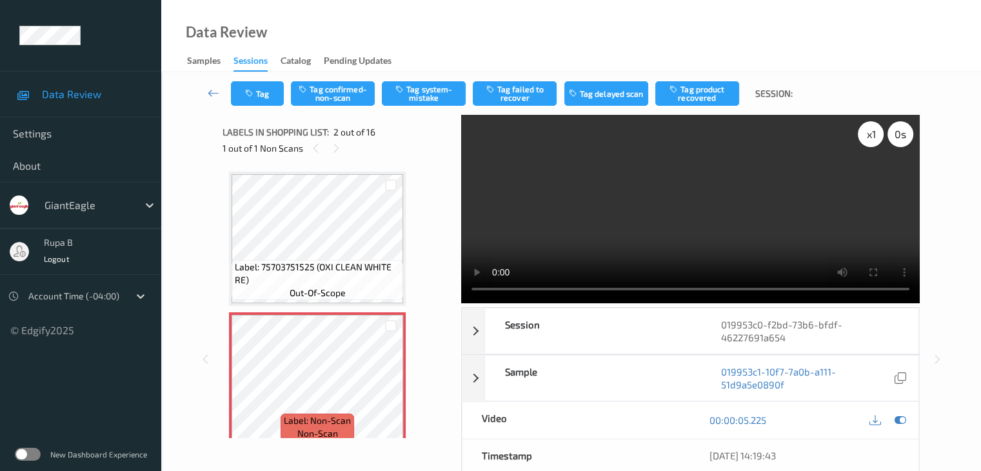
click at [858, 139] on div "x 1 0 s" at bounding box center [885, 134] width 55 height 26
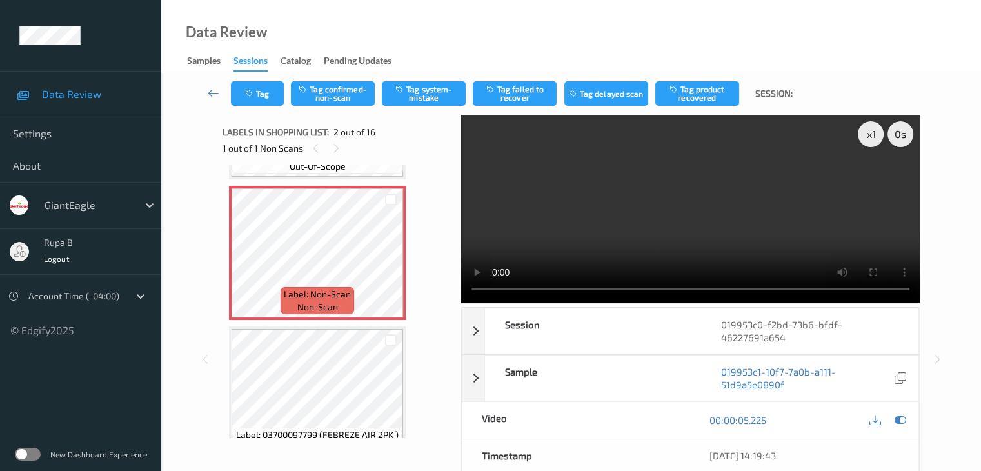
scroll to position [194, 0]
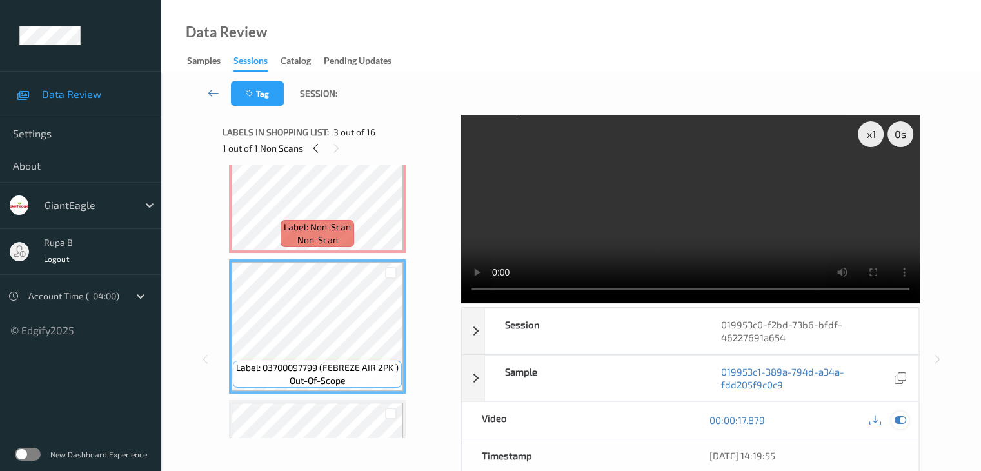
click at [907, 419] on div at bounding box center [900, 420] width 17 height 17
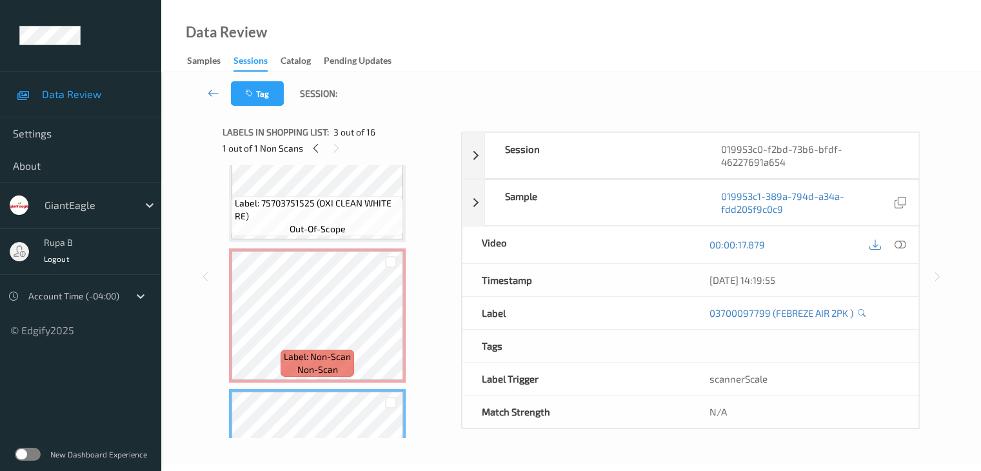
scroll to position [0, 0]
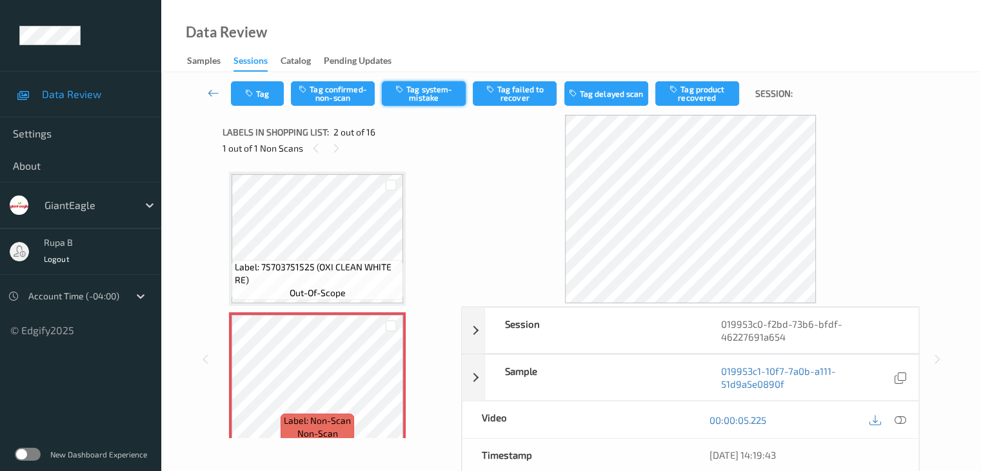
click at [419, 91] on button "Tag system-mistake" at bounding box center [424, 93] width 84 height 25
click at [271, 104] on button "Tag" at bounding box center [257, 93] width 53 height 25
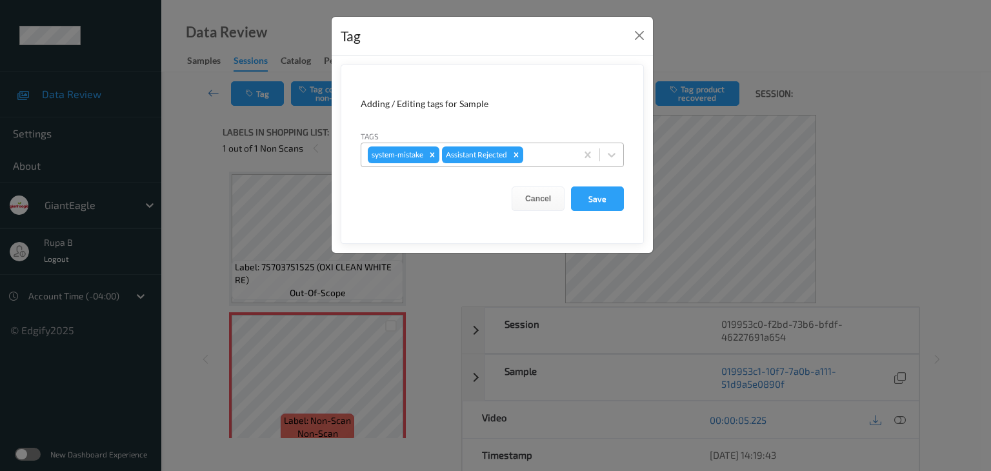
click at [535, 159] on div at bounding box center [548, 154] width 44 height 15
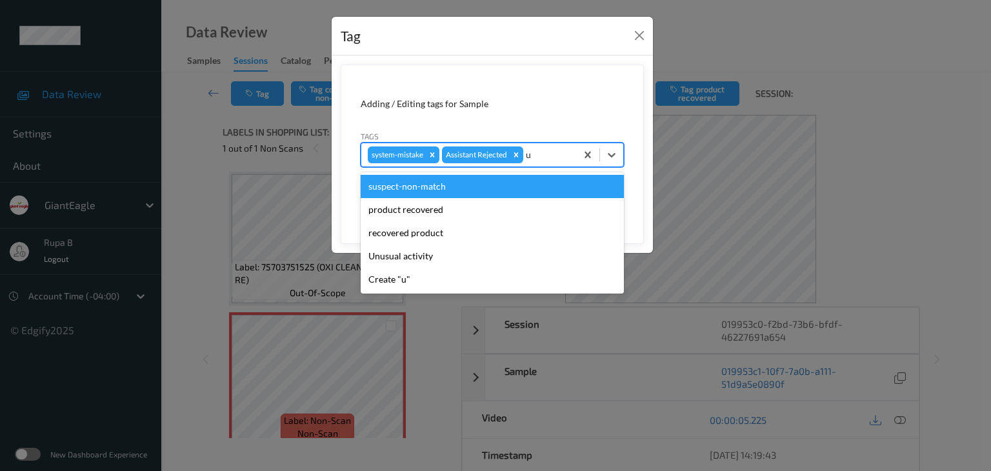
type input "un"
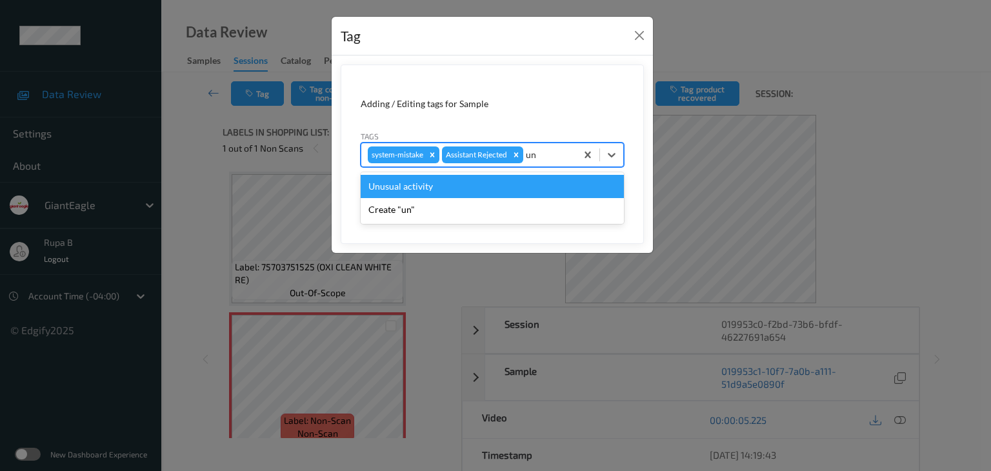
click at [471, 186] on div "Unusual activity" at bounding box center [492, 186] width 263 height 23
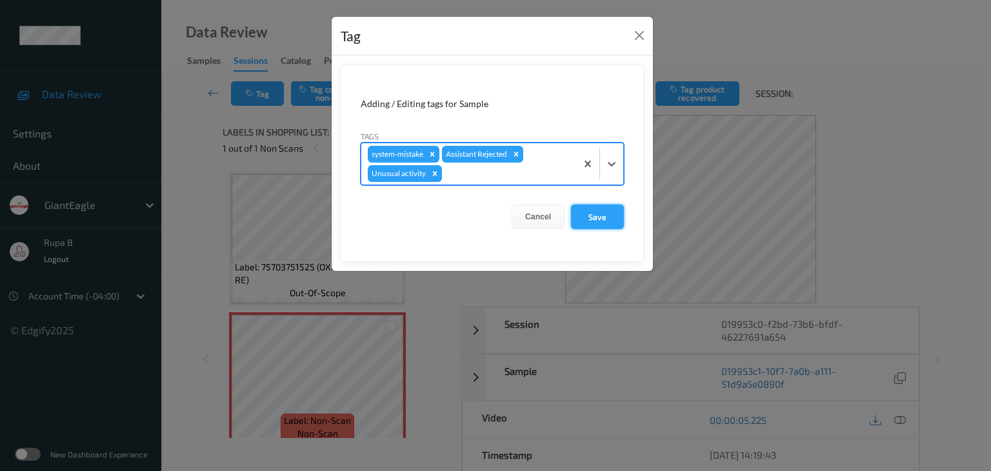
click at [607, 216] on button "Save" at bounding box center [597, 217] width 53 height 25
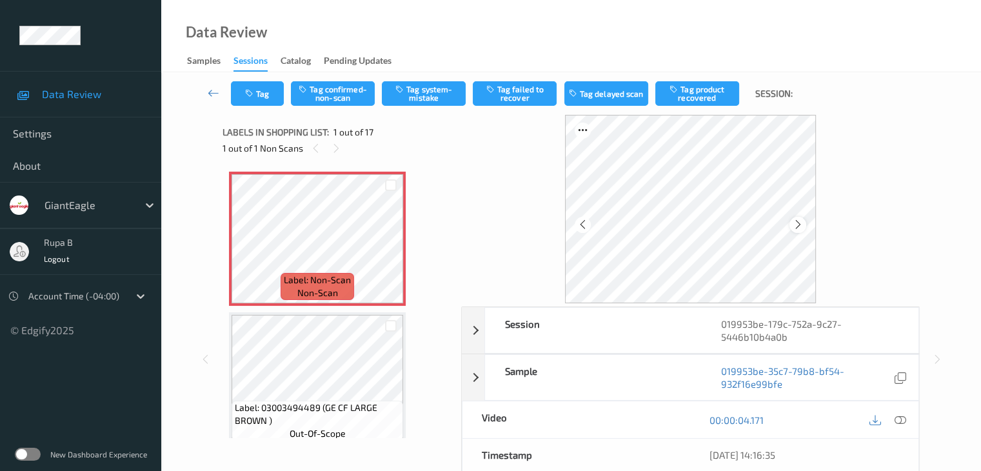
click at [801, 225] on icon at bounding box center [798, 225] width 11 height 12
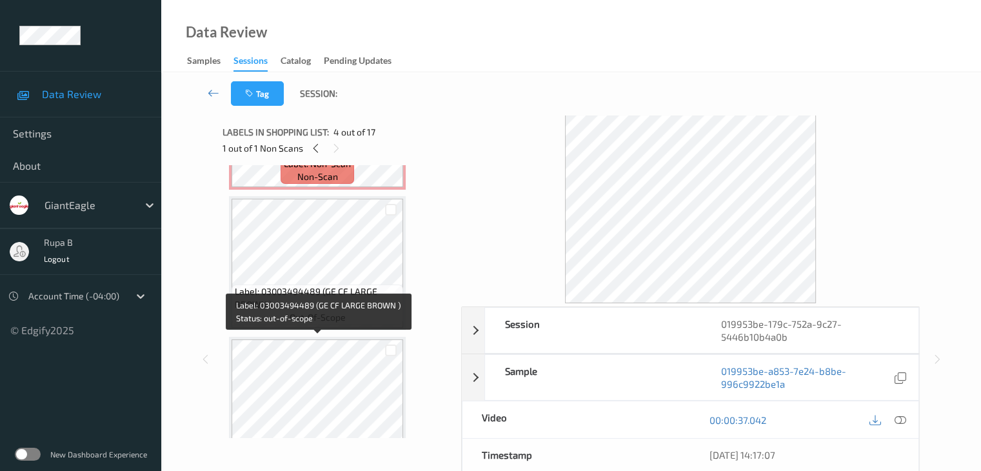
scroll to position [258, 0]
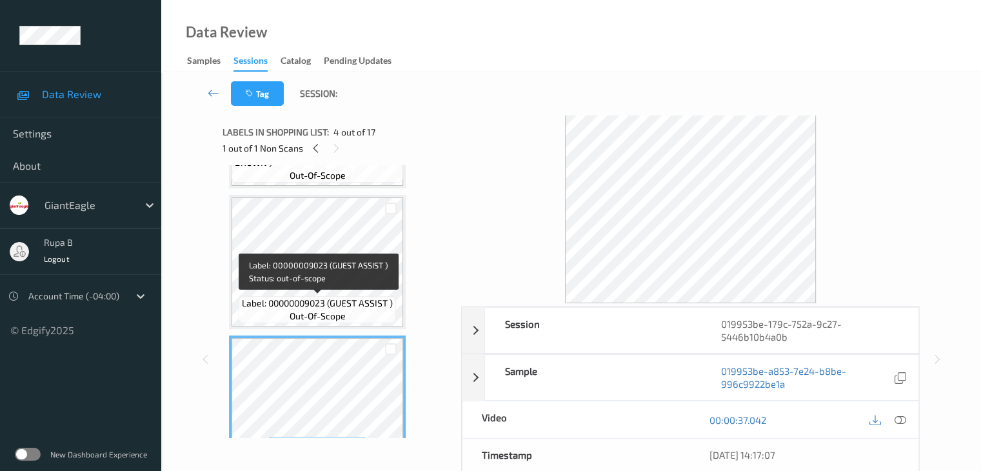
click at [346, 301] on span "Label: 00000009023 (GUEST ASSIST )" at bounding box center [317, 303] width 151 height 13
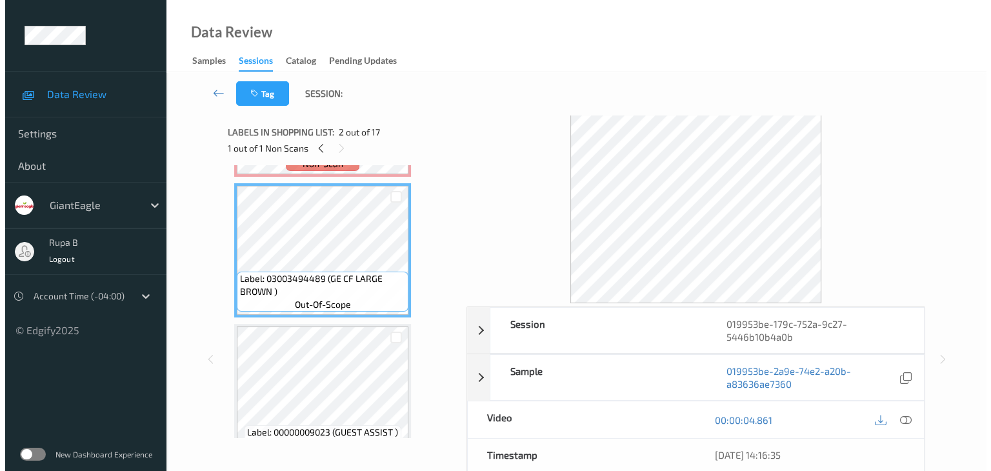
scroll to position [0, 0]
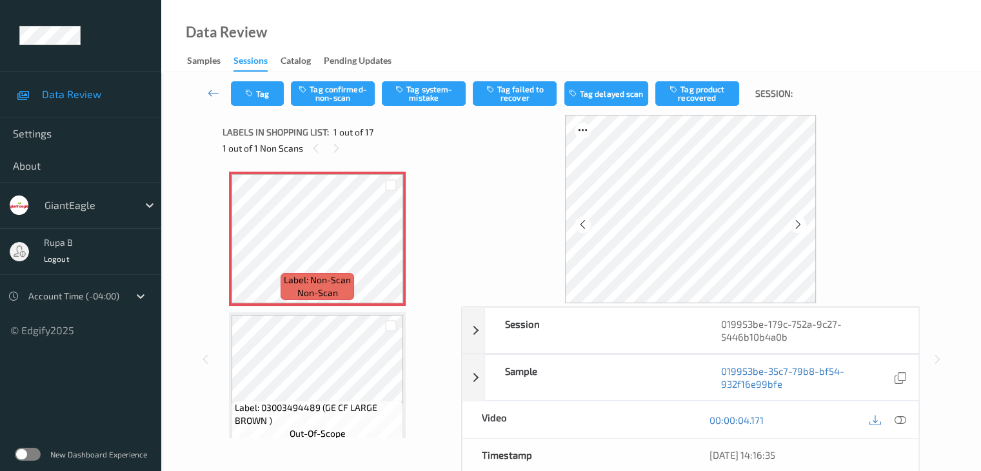
click at [898, 420] on icon at bounding box center [900, 420] width 12 height 12
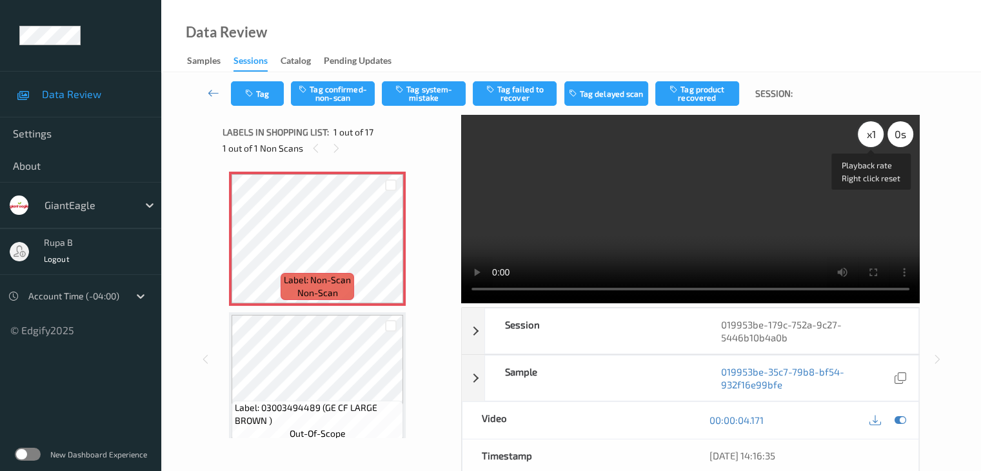
click at [870, 144] on div "x 1" at bounding box center [871, 134] width 26 height 26
click at [870, 144] on div "x 2" at bounding box center [871, 134] width 26 height 26
click at [906, 416] on div at bounding box center [900, 420] width 17 height 17
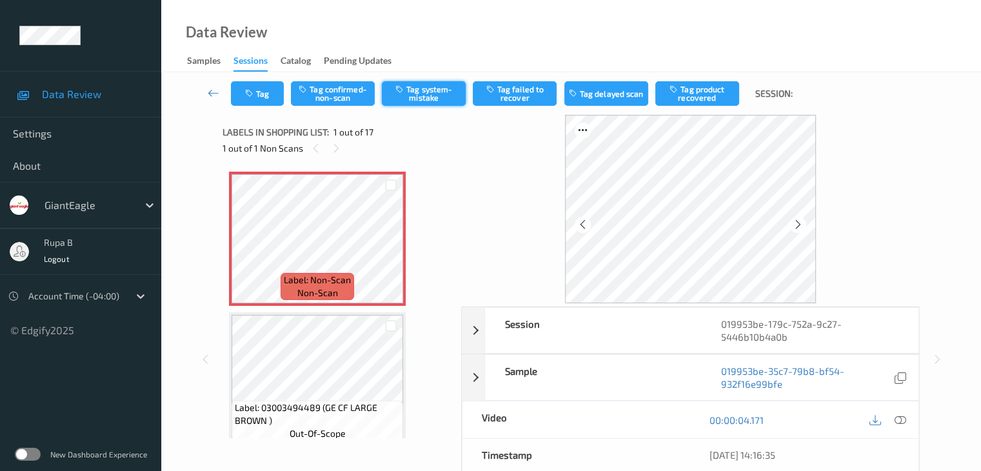
click at [410, 92] on button "Tag system-mistake" at bounding box center [424, 93] width 84 height 25
click at [257, 90] on button "Tag" at bounding box center [257, 93] width 53 height 25
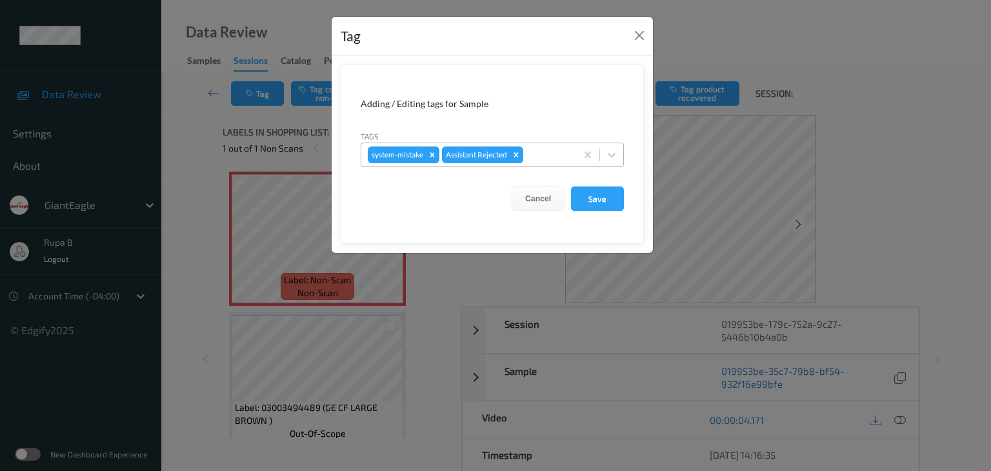
click at [537, 153] on div at bounding box center [548, 154] width 44 height 15
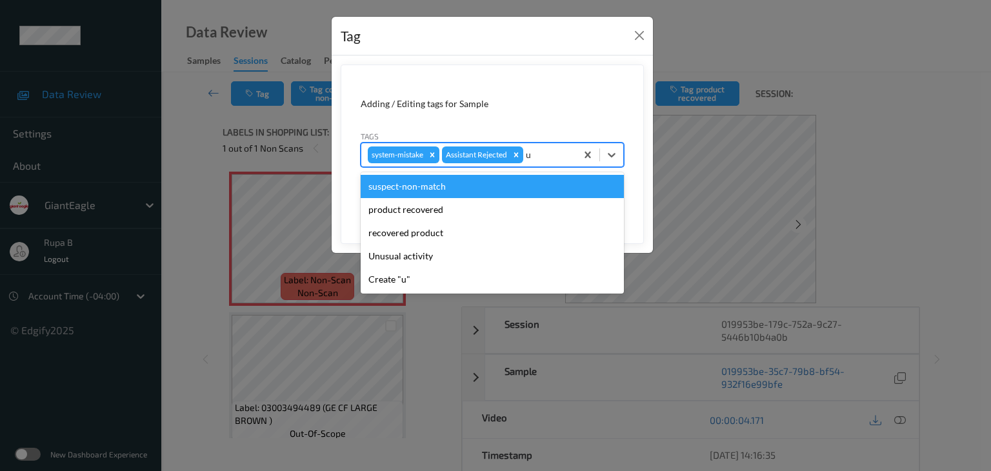
type input "un"
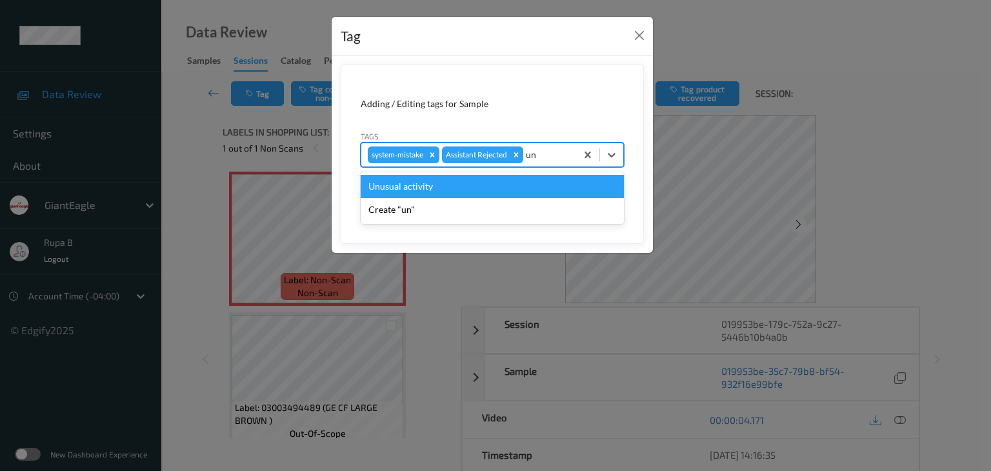
click at [457, 188] on div "Unusual activity" at bounding box center [492, 186] width 263 height 23
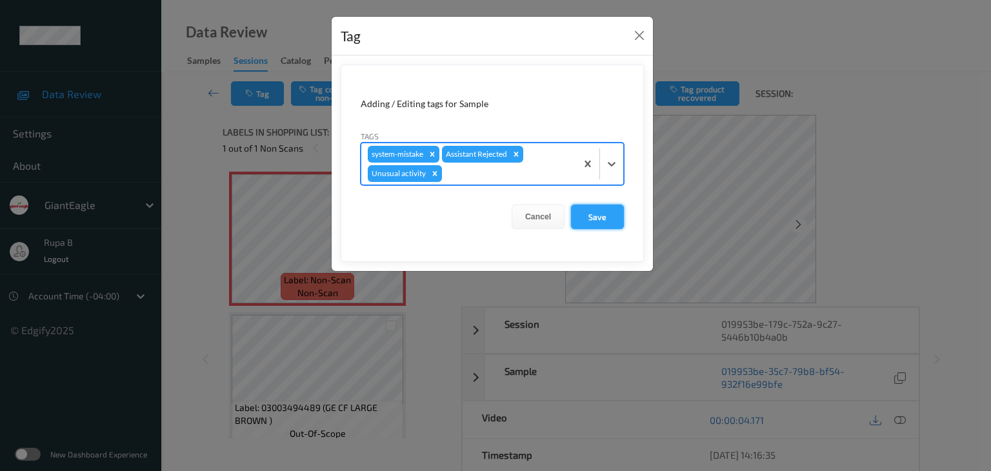
click at [607, 213] on button "Save" at bounding box center [597, 217] width 53 height 25
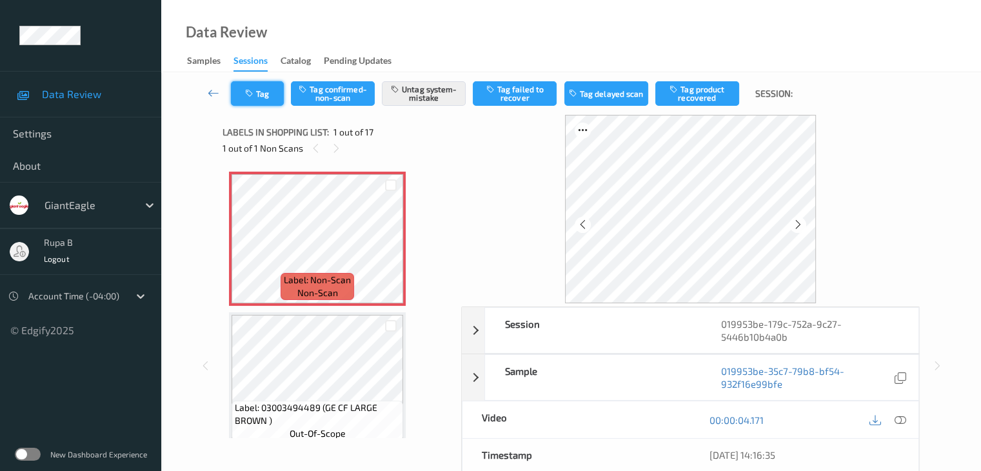
click at [254, 103] on button "Tag" at bounding box center [257, 93] width 53 height 25
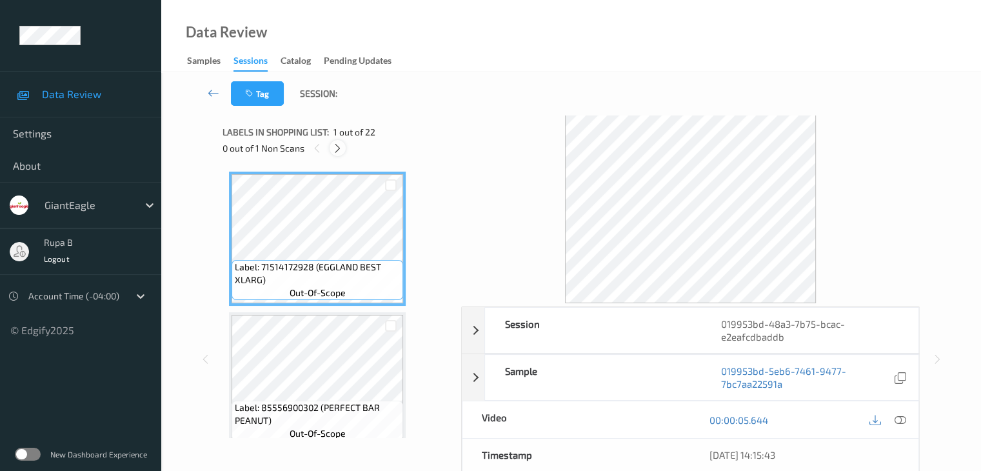
click at [341, 153] on icon at bounding box center [337, 149] width 11 height 12
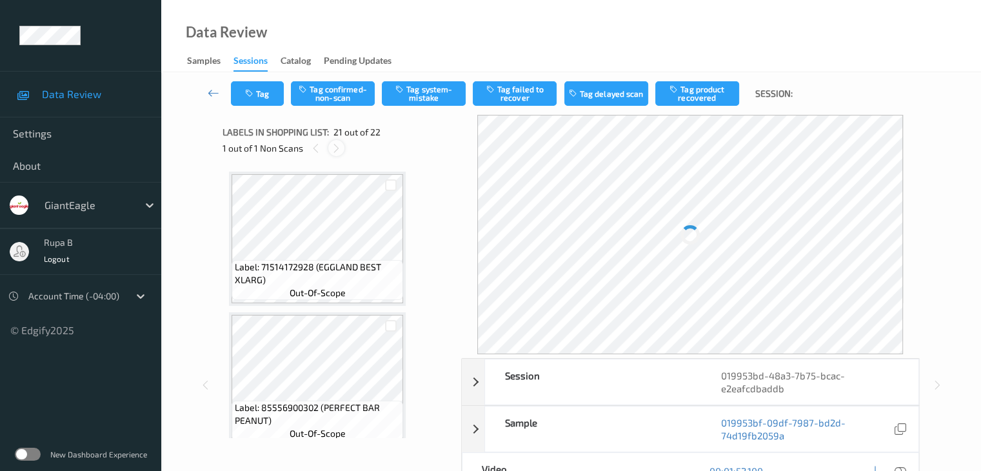
scroll to position [2679, 0]
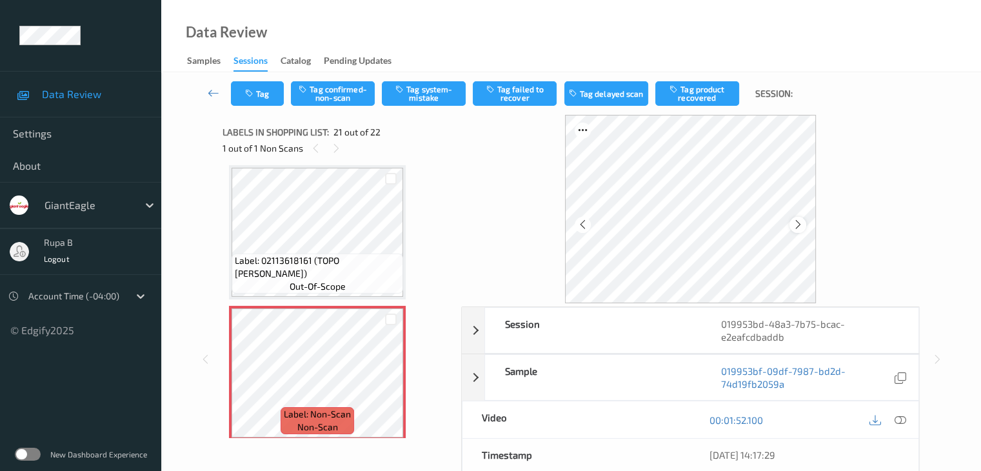
click at [793, 222] on icon at bounding box center [798, 225] width 11 height 12
click at [790, 222] on div at bounding box center [798, 225] width 16 height 16
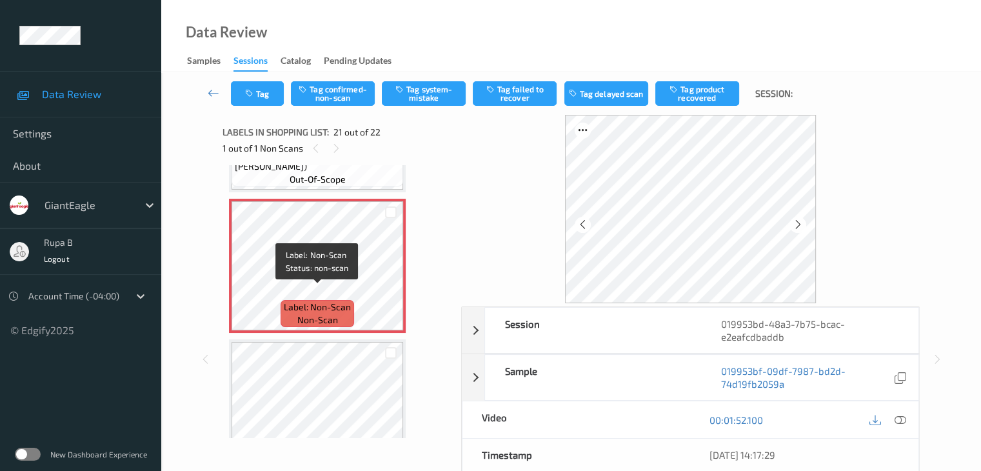
scroll to position [2808, 0]
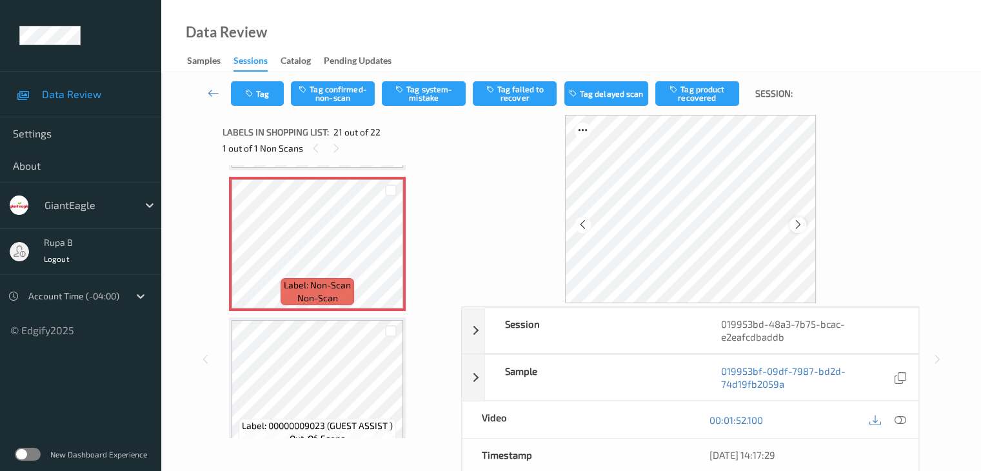
click at [800, 224] on icon at bounding box center [798, 225] width 11 height 12
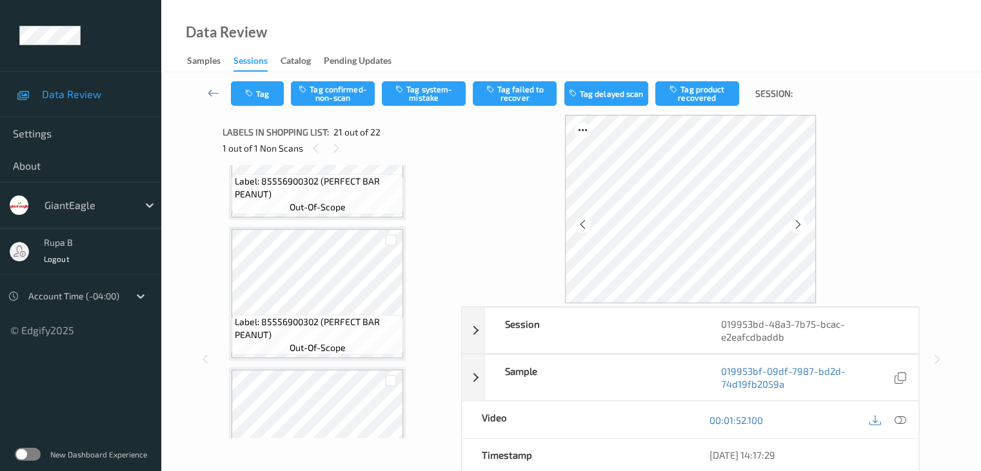
scroll to position [312, 0]
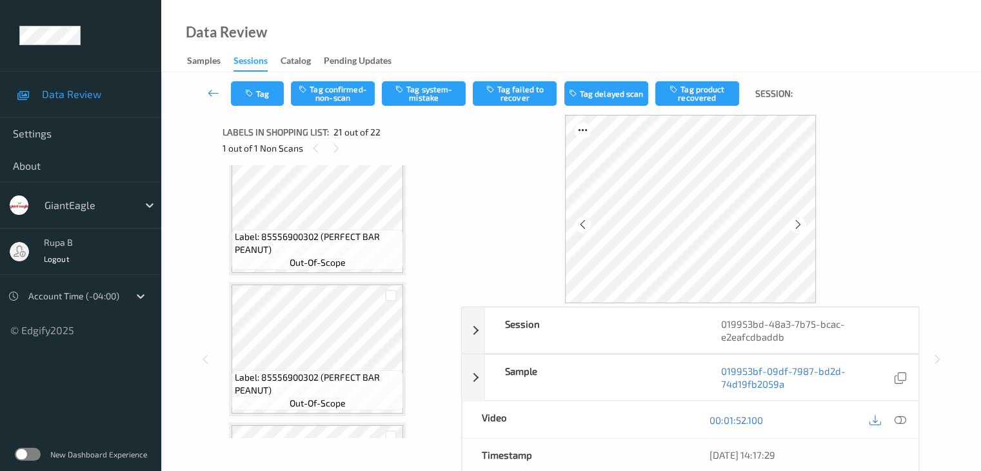
click at [899, 419] on icon at bounding box center [900, 420] width 12 height 12
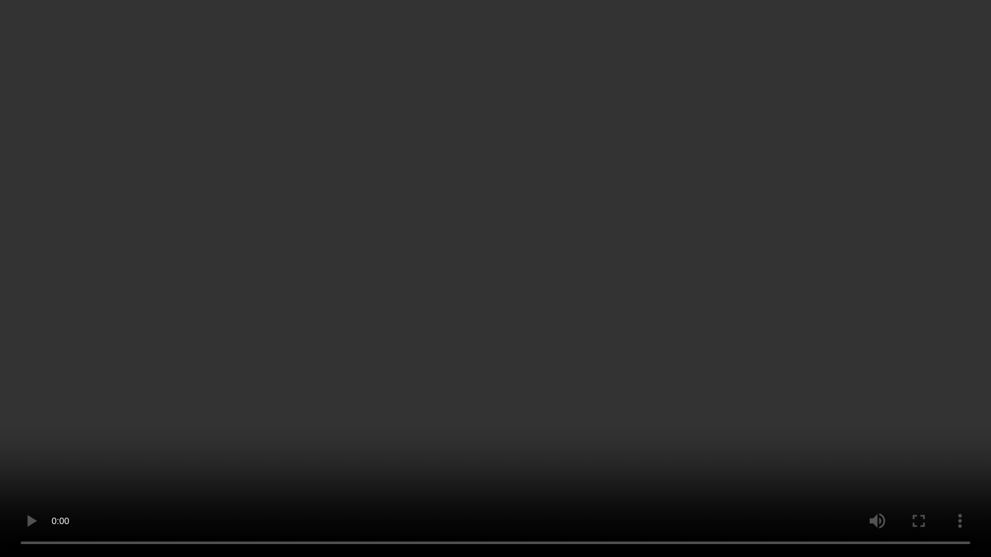
click at [649, 261] on video at bounding box center [495, 278] width 991 height 557
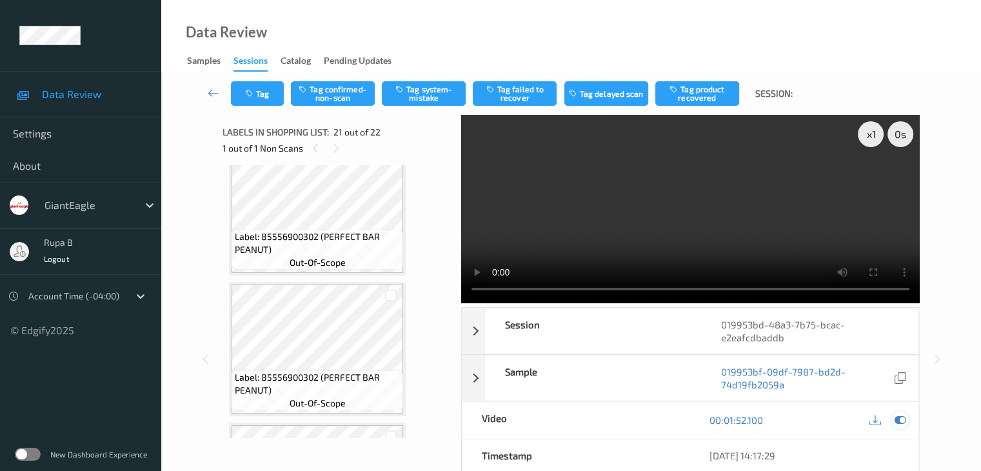
click at [901, 417] on icon at bounding box center [900, 420] width 12 height 12
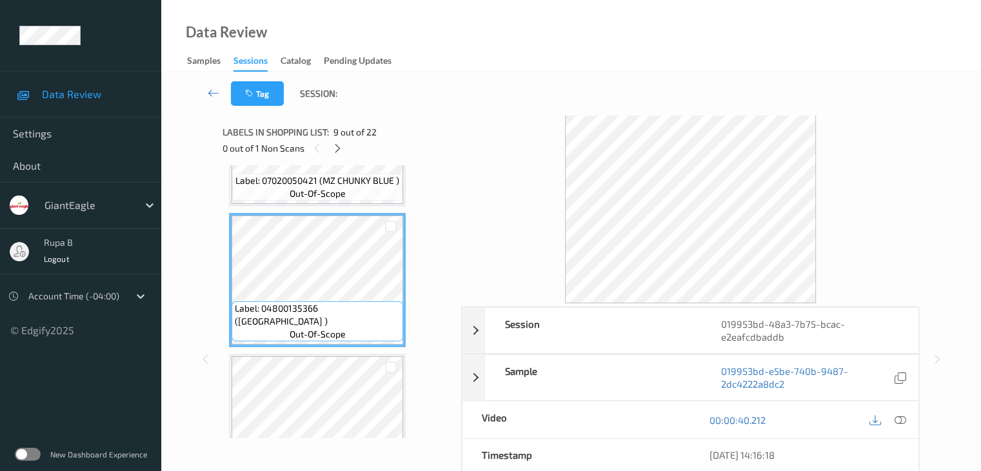
scroll to position [1161, 0]
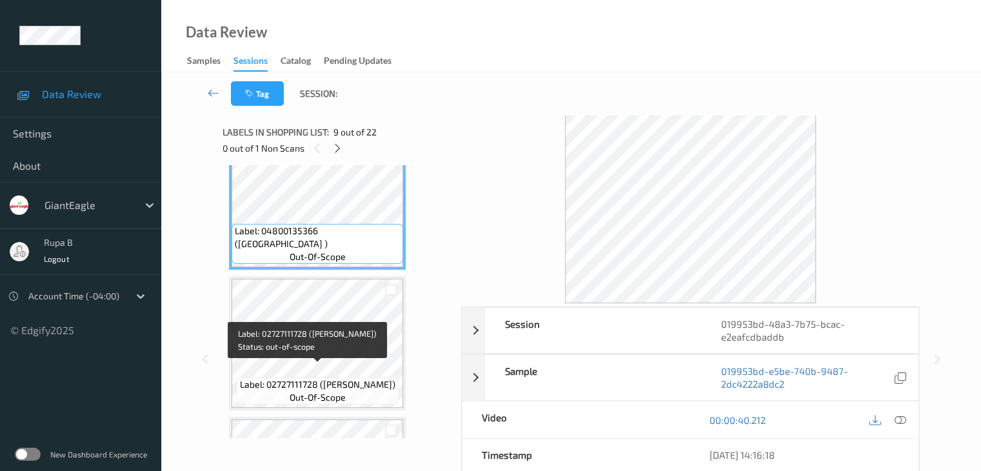
click at [346, 378] on span "Label: 02727111728 (BRIANNA VINAGRETTE)" at bounding box center [318, 384] width 156 height 13
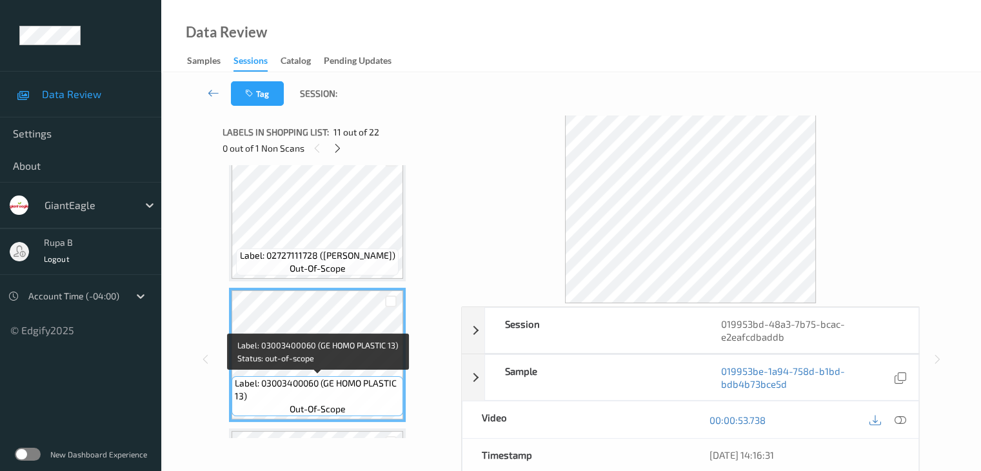
scroll to position [1290, 0]
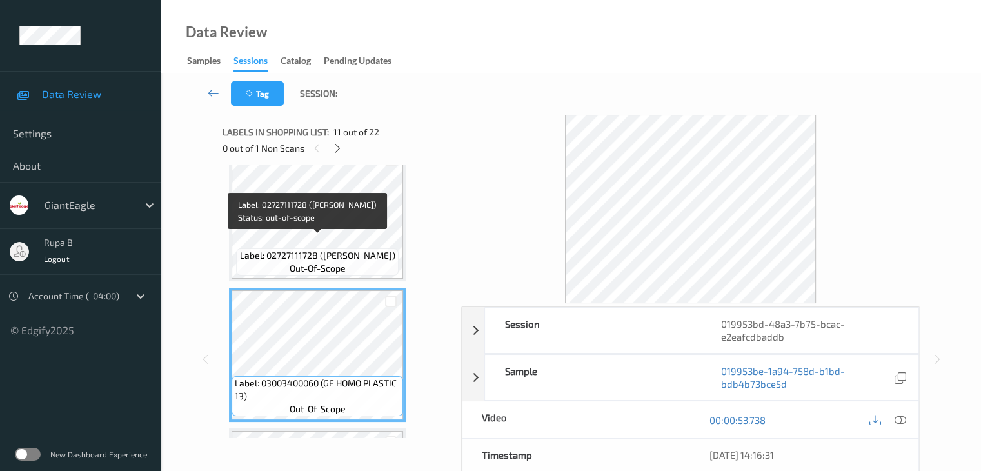
click at [312, 249] on span "Label: 02727111728 (BRIANNA VINAGRETTE)" at bounding box center [318, 255] width 156 height 13
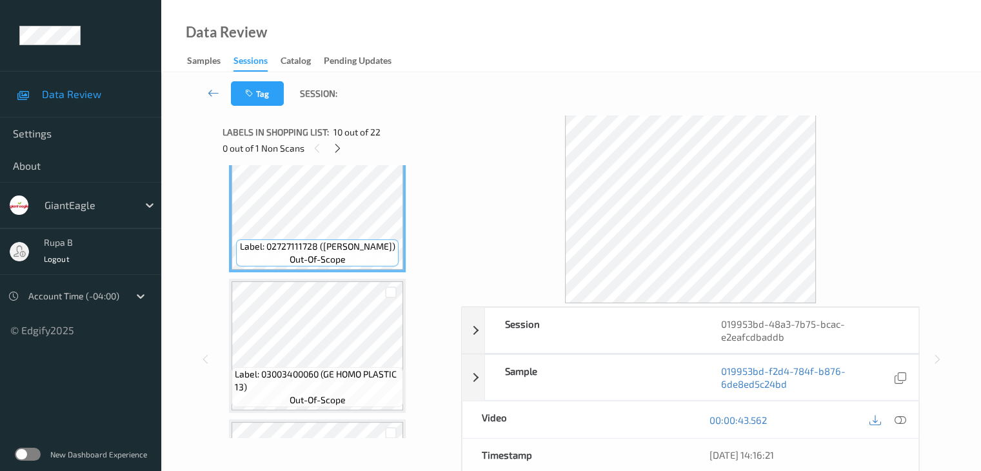
scroll to position [1161, 0]
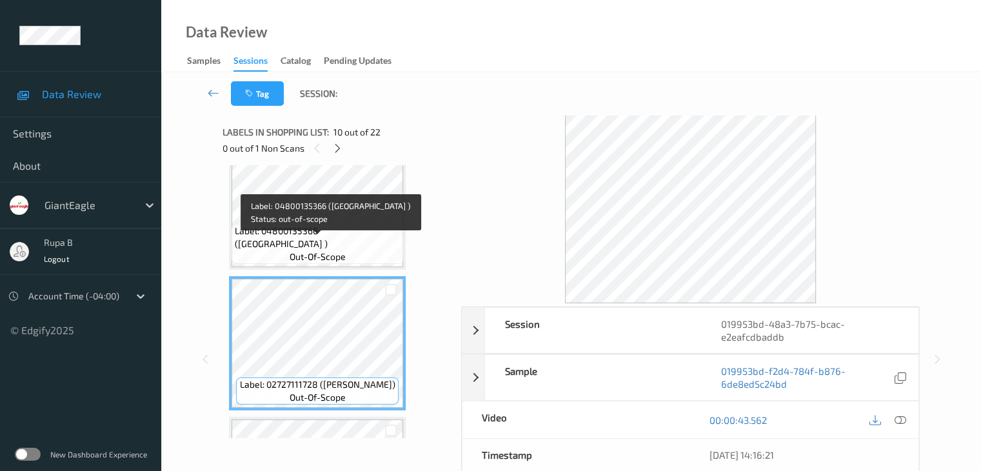
click at [320, 246] on span "Label: 04800135366 (MAYONNAISE )" at bounding box center [317, 238] width 165 height 26
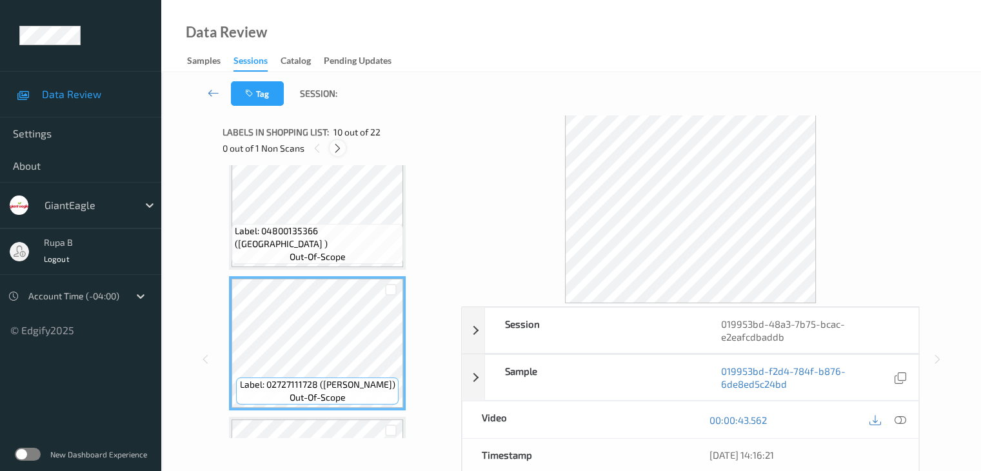
click at [341, 153] on icon at bounding box center [337, 149] width 11 height 12
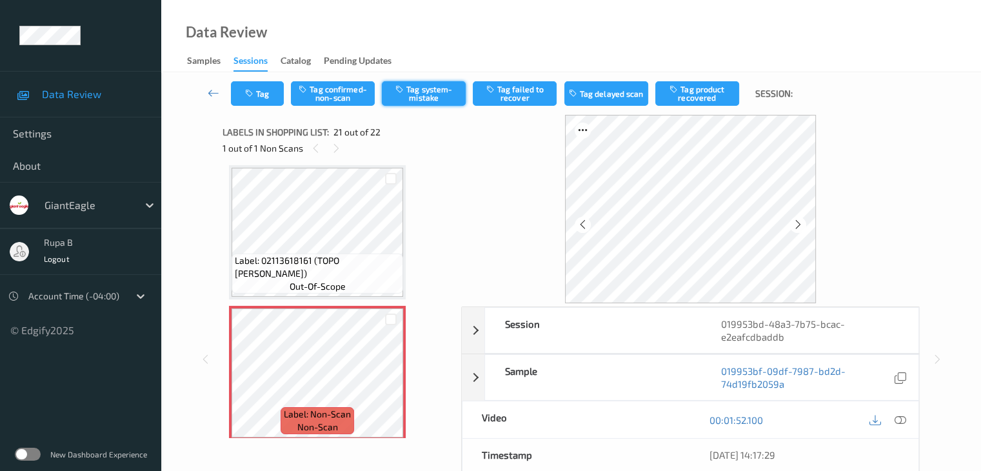
click at [438, 99] on button "Tag system-mistake" at bounding box center [424, 93] width 84 height 25
click at [262, 98] on button "Tag" at bounding box center [257, 93] width 53 height 25
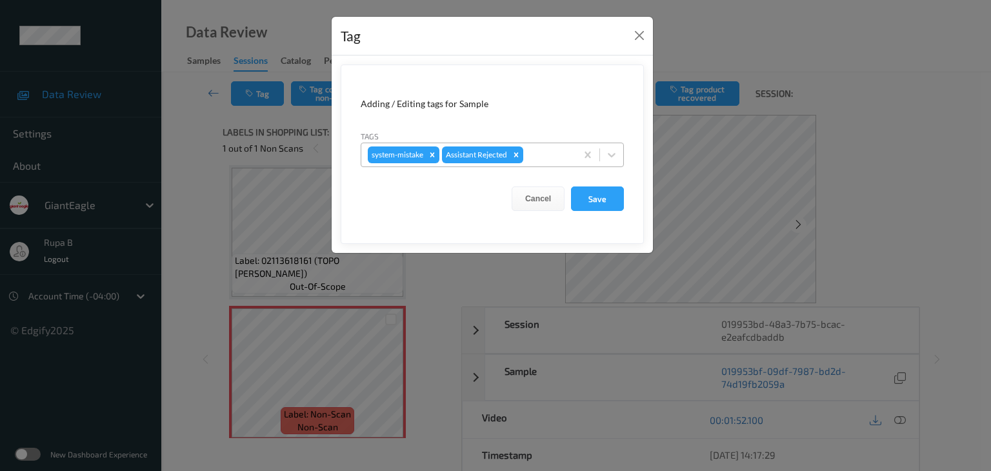
click at [537, 159] on div at bounding box center [548, 154] width 44 height 15
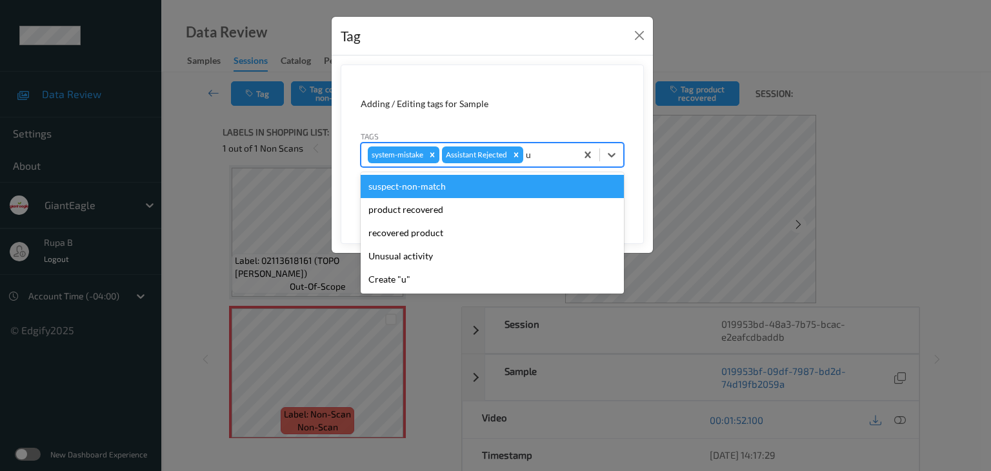
type input "un"
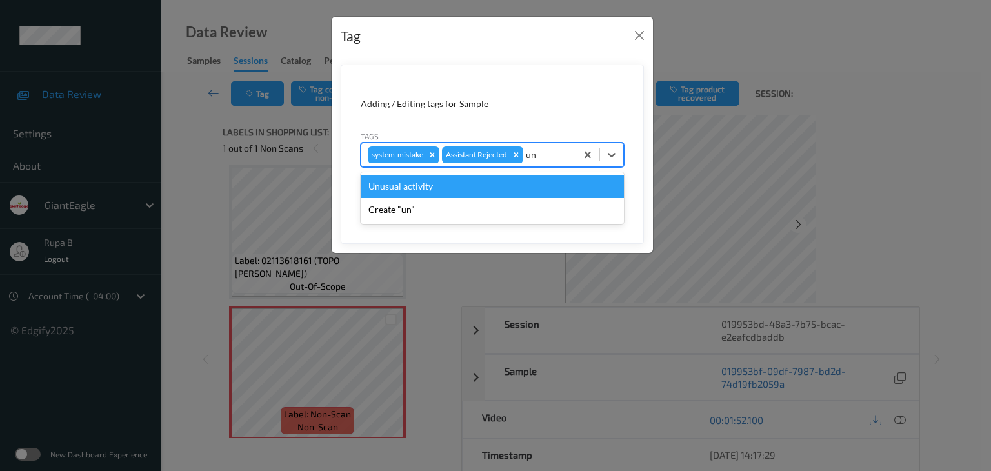
click at [488, 183] on div "Unusual activity" at bounding box center [492, 186] width 263 height 23
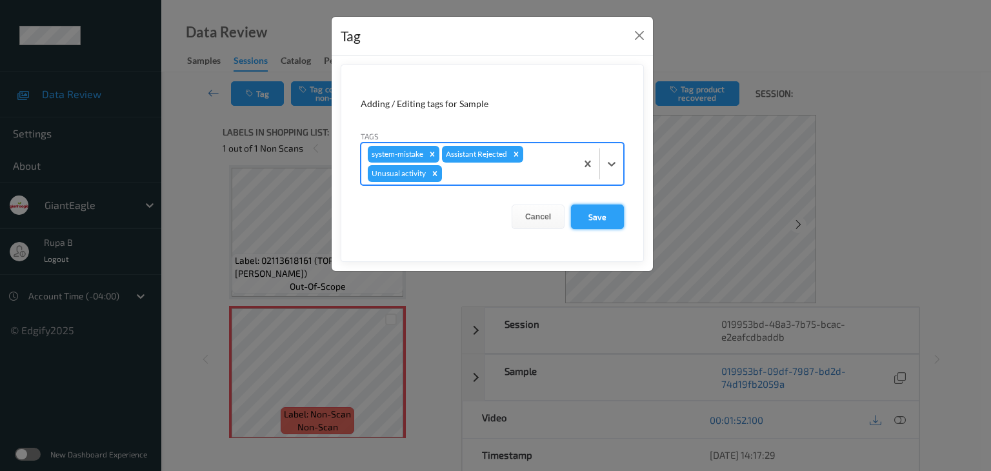
click at [596, 214] on button "Save" at bounding box center [597, 217] width 53 height 25
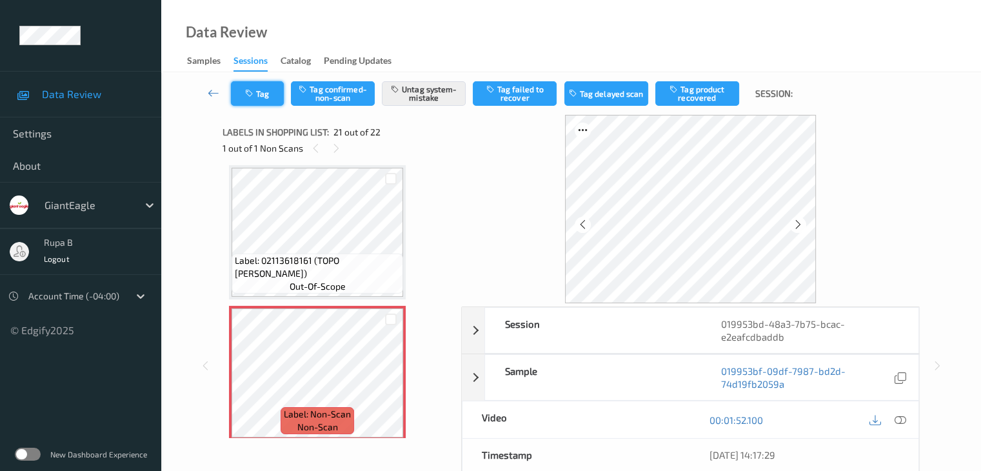
click at [248, 101] on button "Tag" at bounding box center [257, 93] width 53 height 25
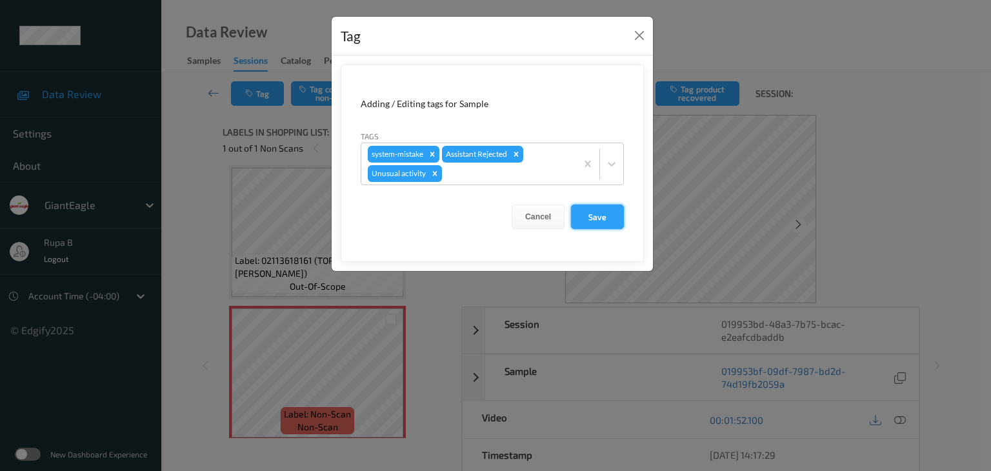
click at [588, 220] on button "Save" at bounding box center [597, 217] width 53 height 25
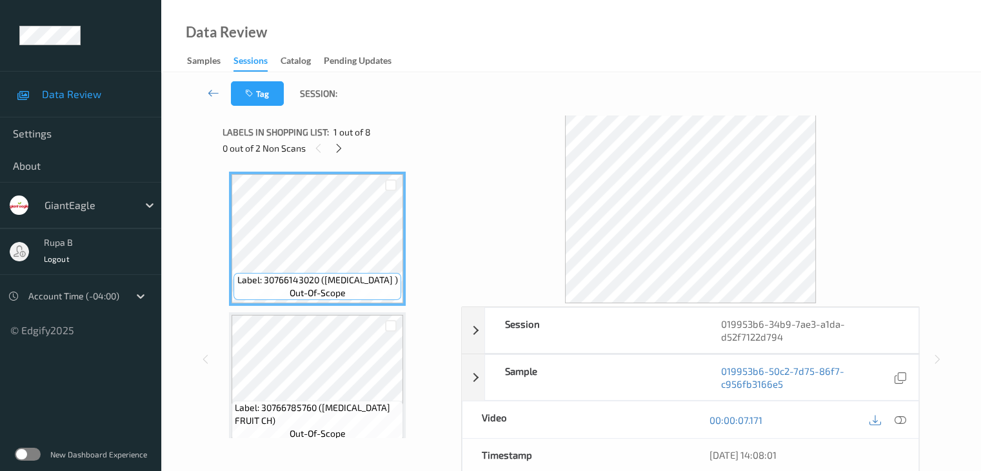
click at [348, 150] on div "0 out of 2 Non Scans" at bounding box center [338, 148] width 230 height 16
click at [343, 150] on icon at bounding box center [339, 149] width 11 height 12
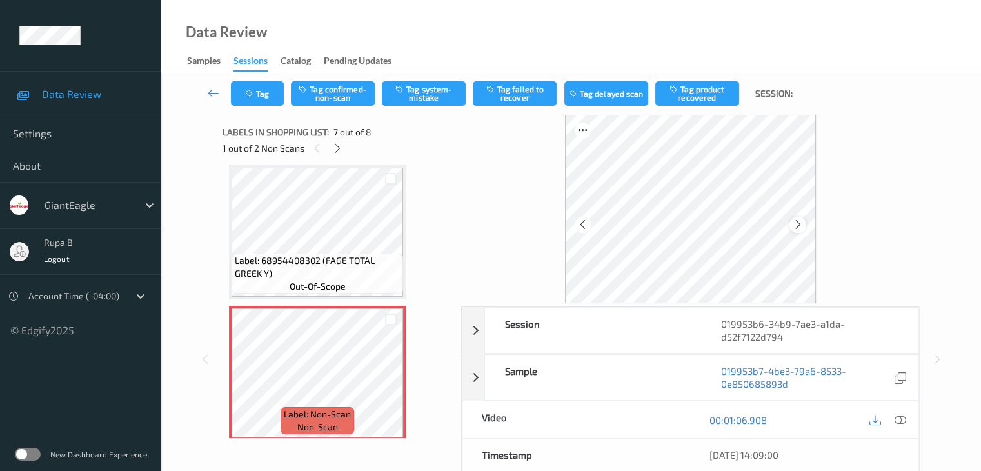
click at [798, 228] on icon at bounding box center [798, 225] width 11 height 12
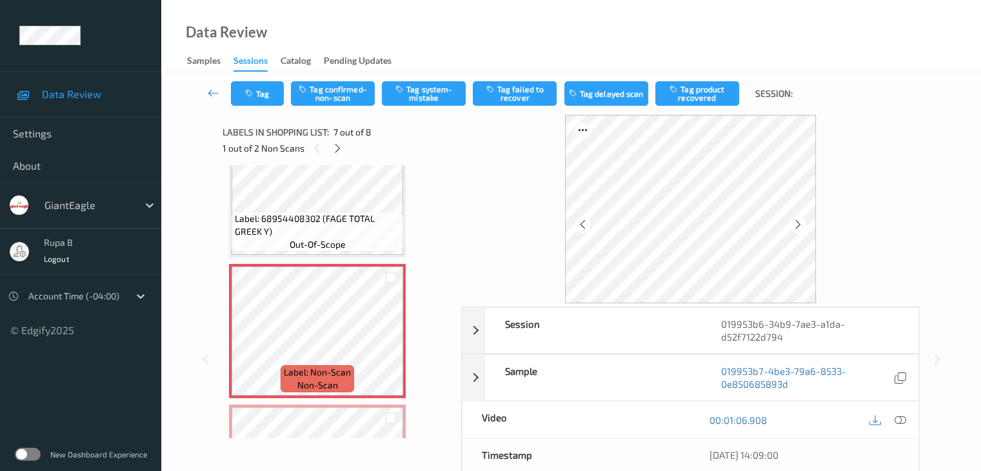
scroll to position [774, 0]
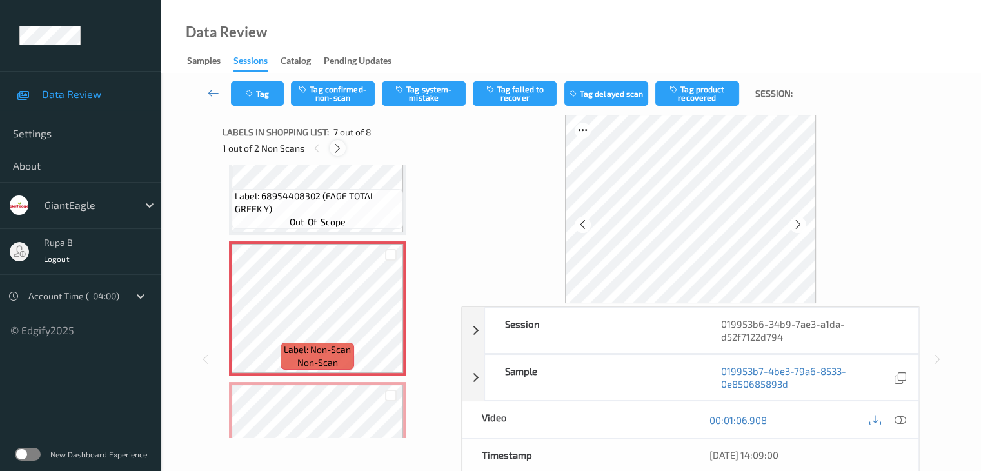
click at [341, 152] on icon at bounding box center [337, 149] width 11 height 12
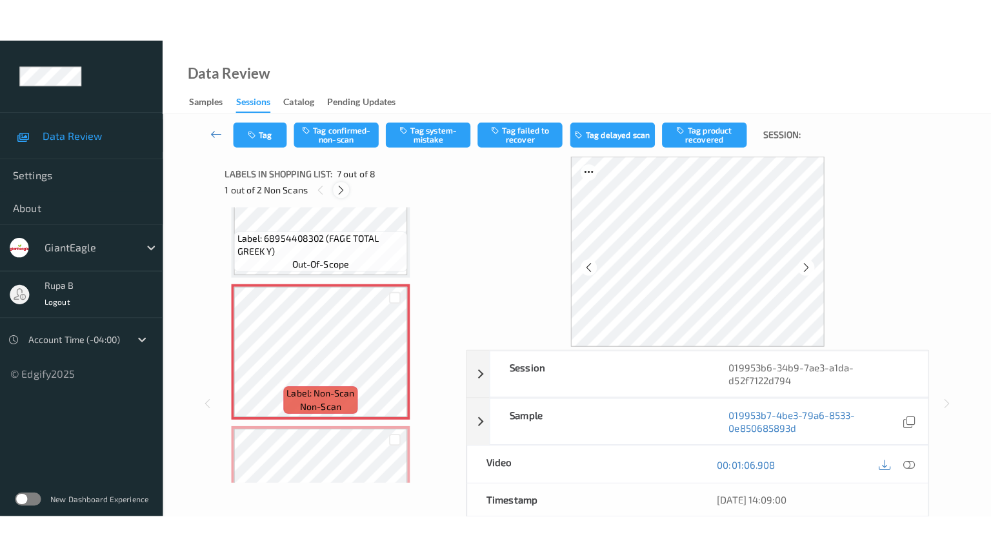
scroll to position [850, 0]
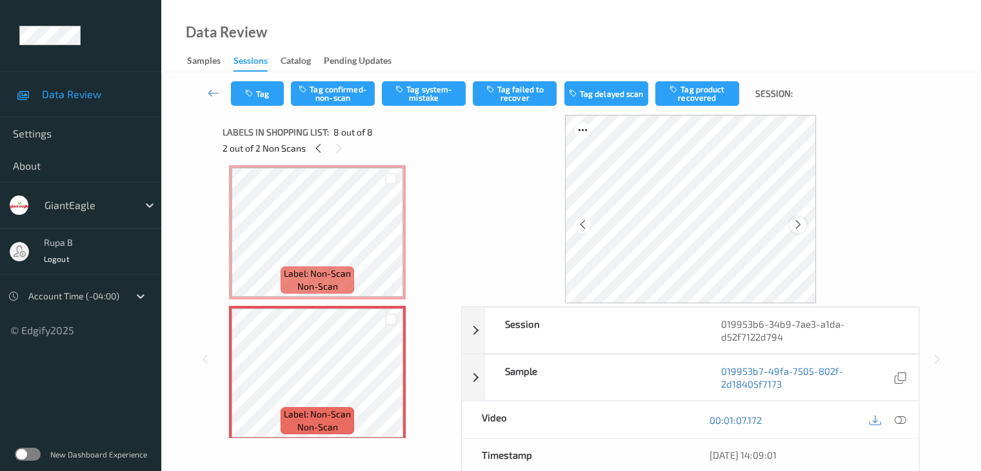
click at [804, 226] on div at bounding box center [798, 225] width 16 height 16
click at [798, 226] on icon at bounding box center [798, 225] width 11 height 12
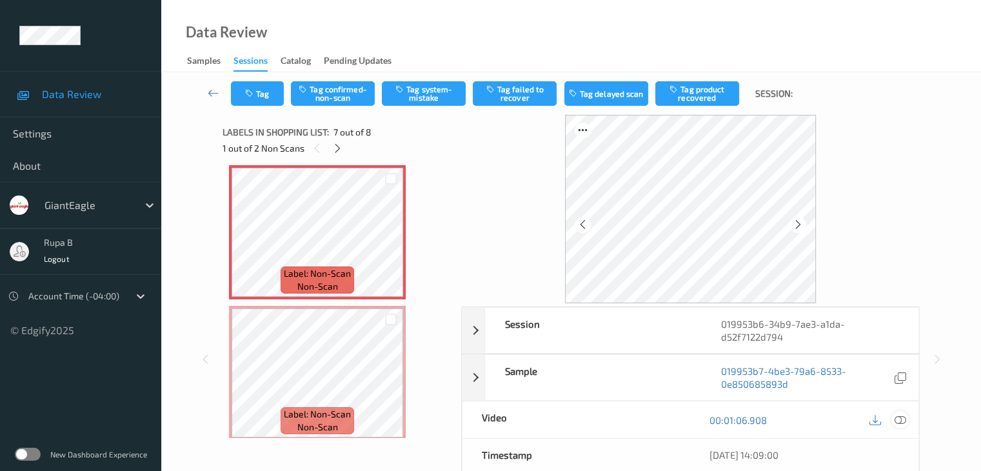
click at [904, 421] on icon at bounding box center [900, 420] width 12 height 12
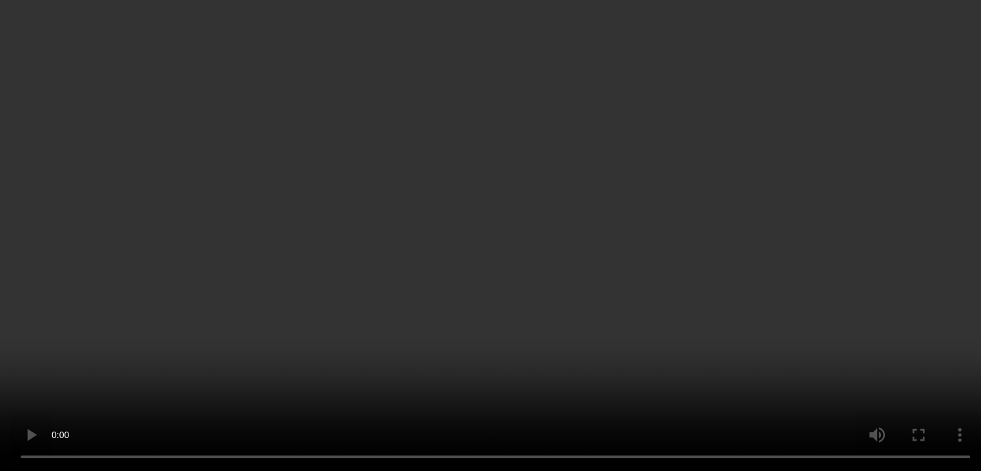
scroll to position [385, 0]
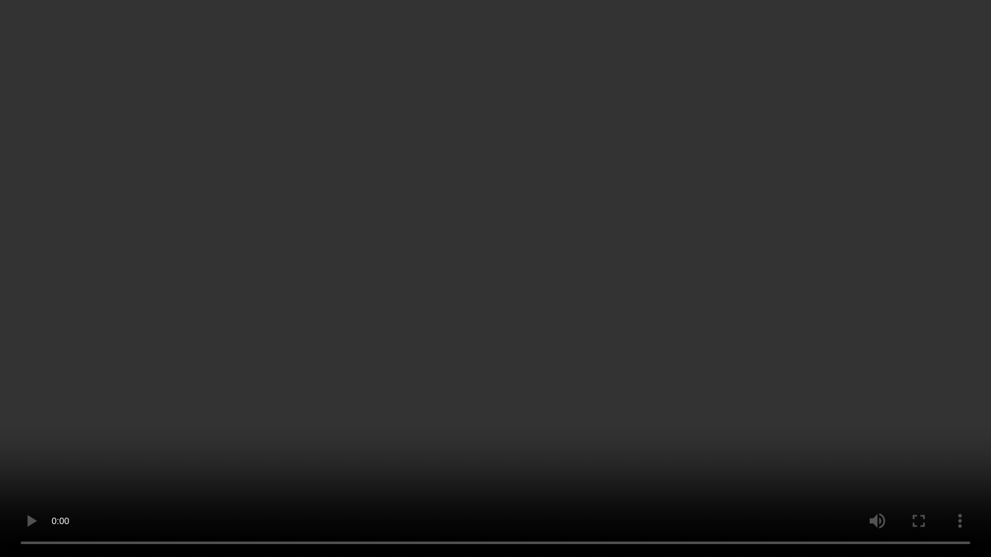
click at [722, 356] on video at bounding box center [495, 278] width 991 height 557
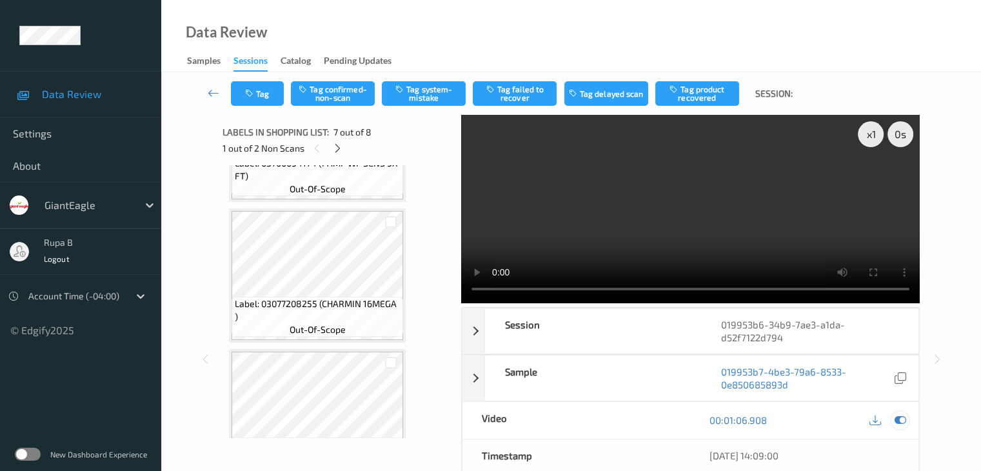
click at [900, 416] on icon at bounding box center [900, 420] width 12 height 12
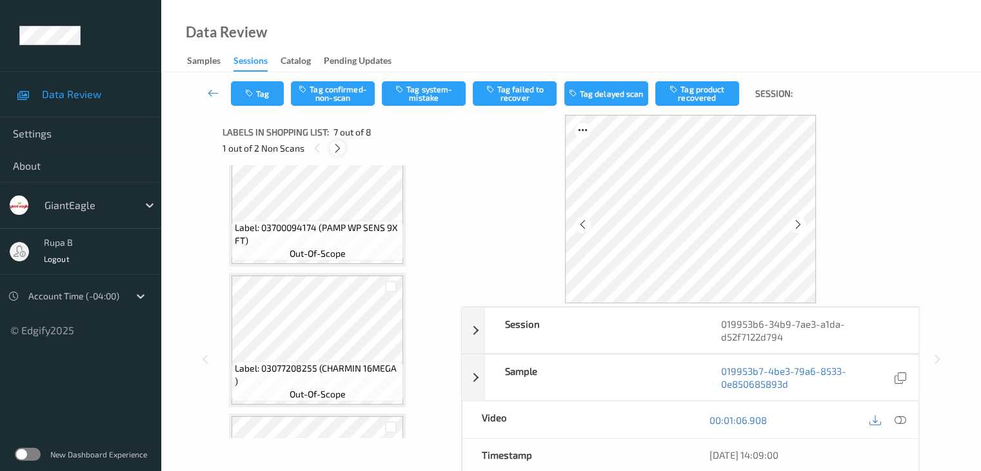
click at [336, 149] on icon at bounding box center [337, 149] width 11 height 12
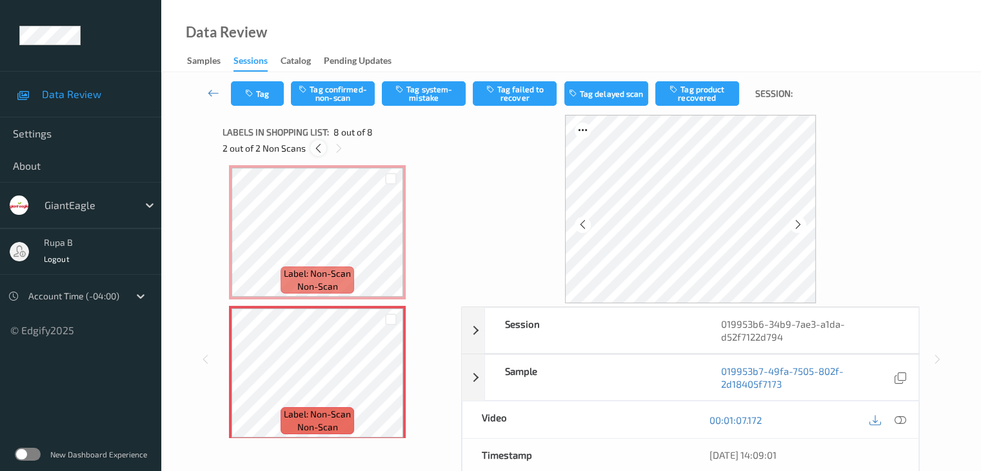
click at [313, 149] on icon at bounding box center [318, 149] width 11 height 12
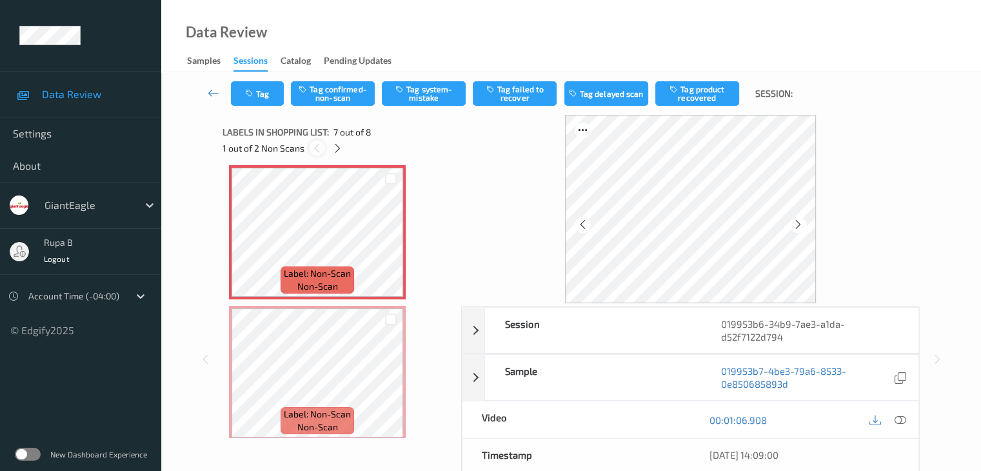
scroll to position [710, 0]
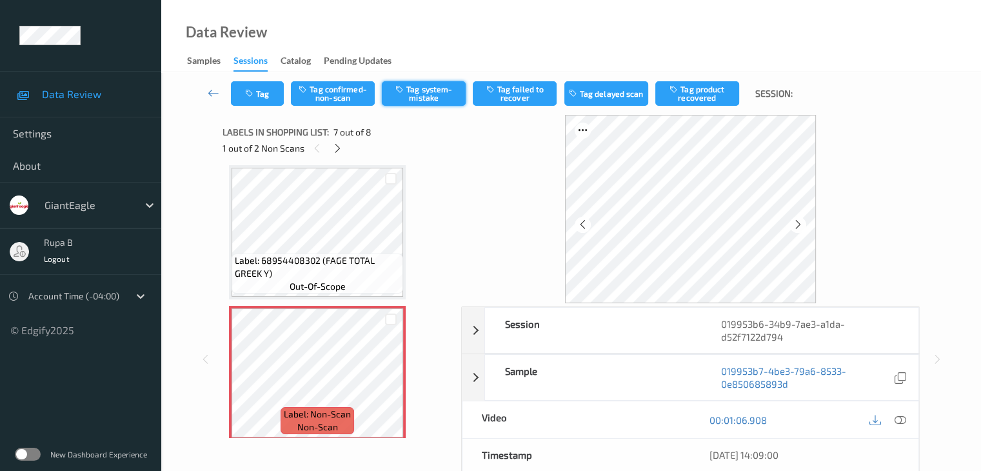
click at [430, 97] on button "Tag system-mistake" at bounding box center [424, 93] width 84 height 25
click at [338, 145] on icon at bounding box center [337, 149] width 11 height 12
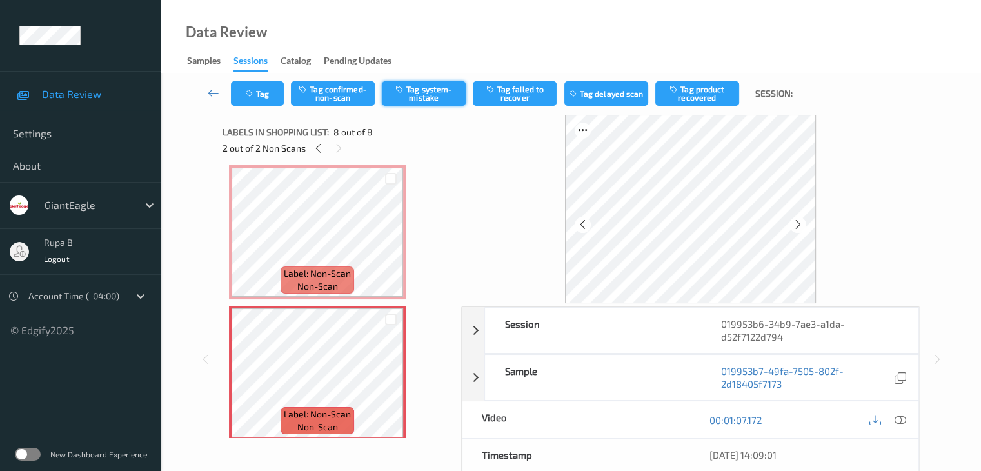
click at [421, 91] on button "Tag system-mistake" at bounding box center [424, 93] width 84 height 25
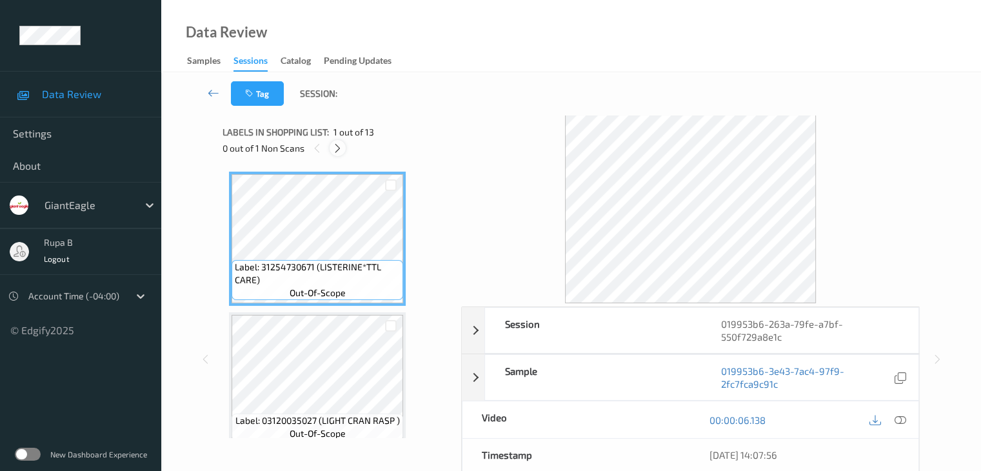
click at [341, 154] on div at bounding box center [338, 148] width 16 height 16
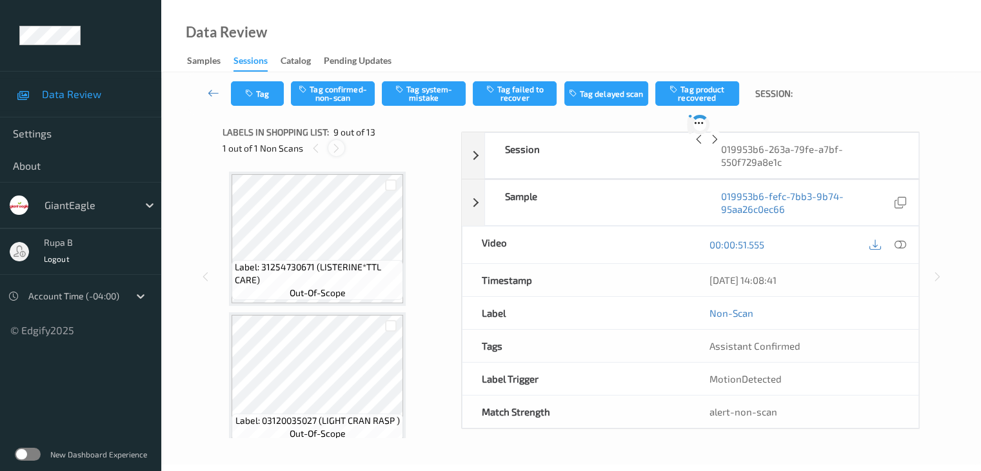
scroll to position [991, 0]
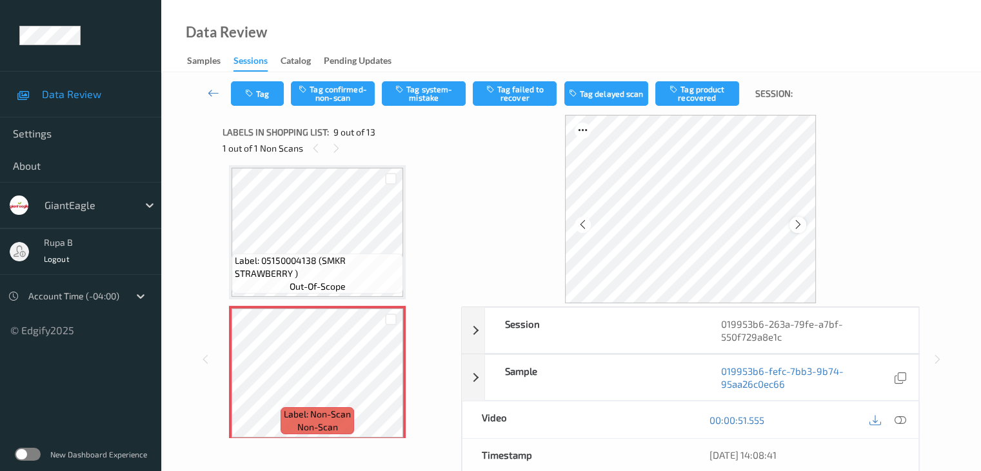
click at [799, 226] on icon at bounding box center [798, 225] width 11 height 12
click at [800, 225] on icon at bounding box center [798, 225] width 11 height 12
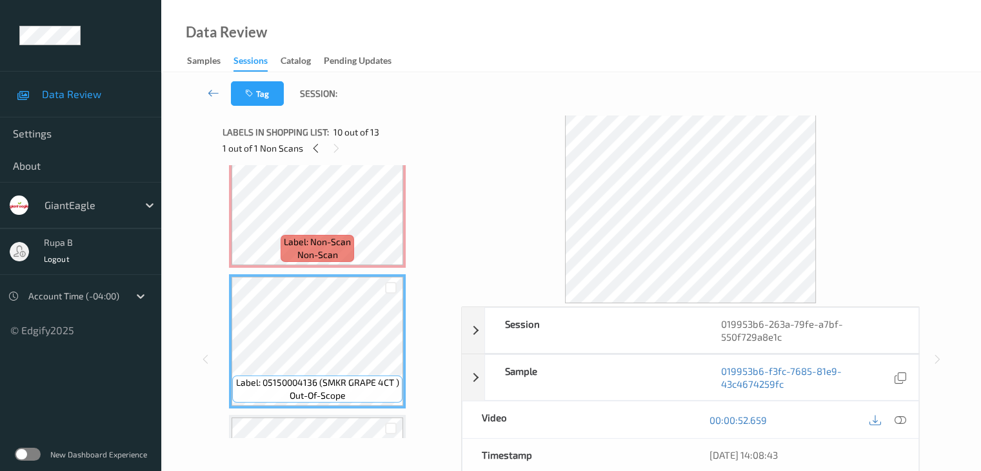
scroll to position [1185, 0]
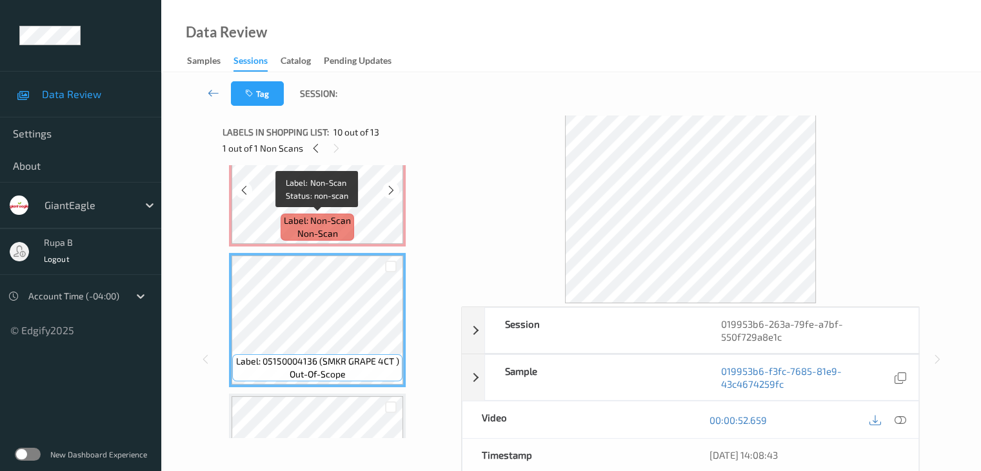
click at [353, 215] on div "Label: Non-Scan non-scan" at bounding box center [318, 227] width 74 height 27
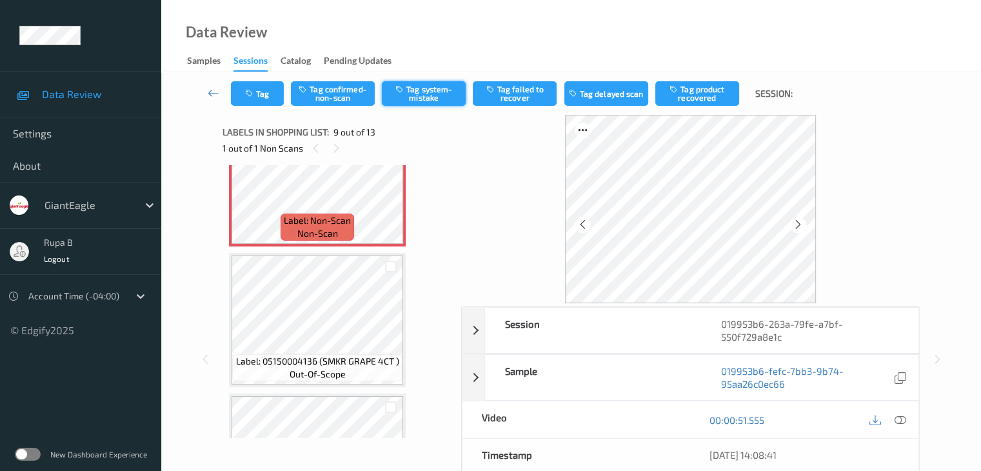
click at [412, 88] on button "Tag system-mistake" at bounding box center [424, 93] width 84 height 25
click at [257, 92] on button "Tag" at bounding box center [257, 93] width 53 height 25
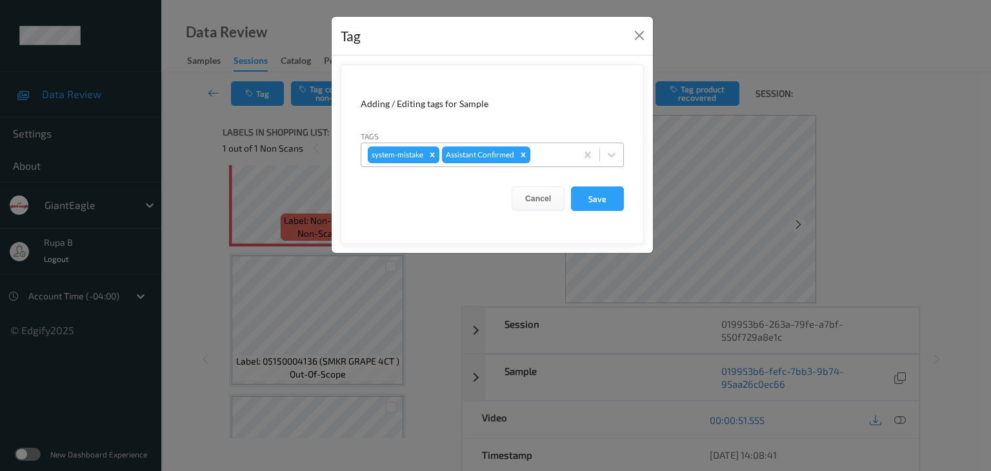
click at [542, 156] on div at bounding box center [551, 154] width 37 height 15
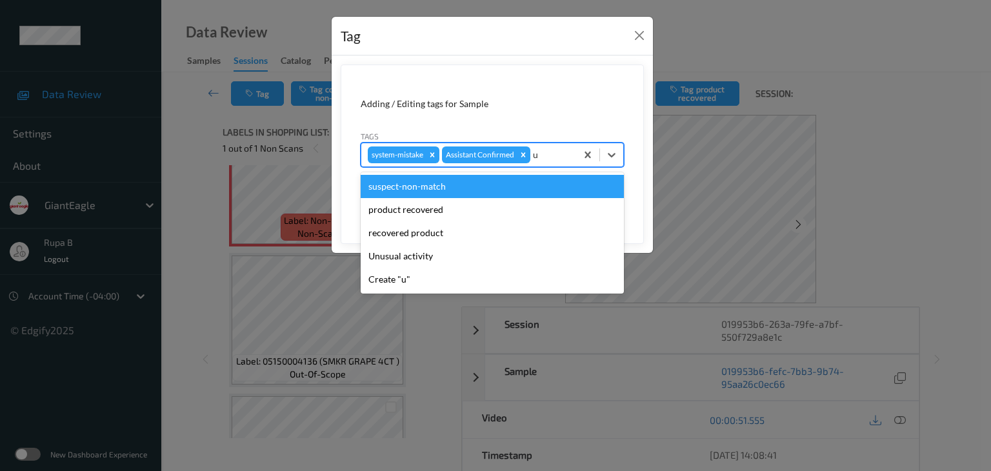
type input "un"
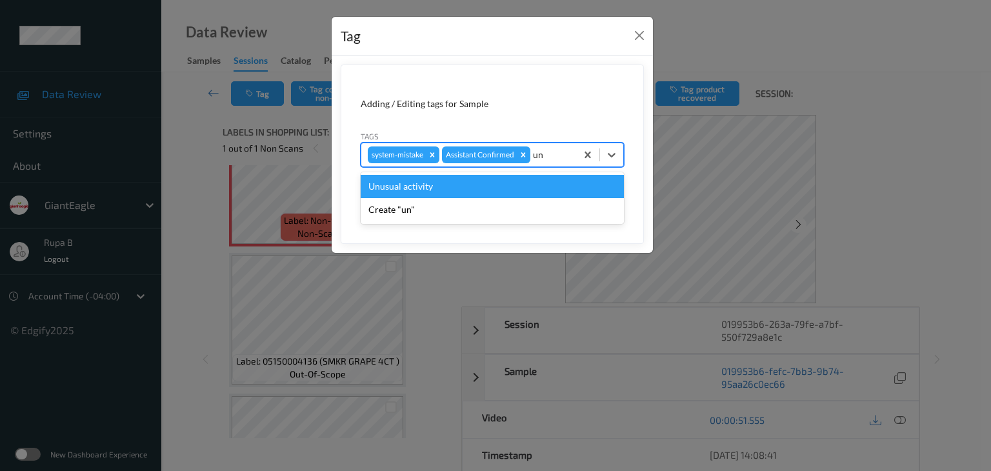
click at [458, 191] on div "Unusual activity" at bounding box center [492, 186] width 263 height 23
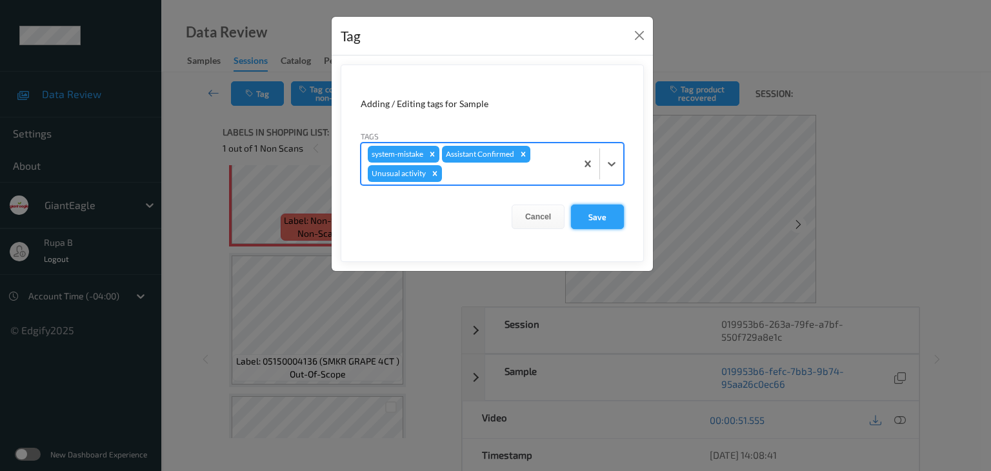
click at [607, 212] on button "Save" at bounding box center [597, 217] width 53 height 25
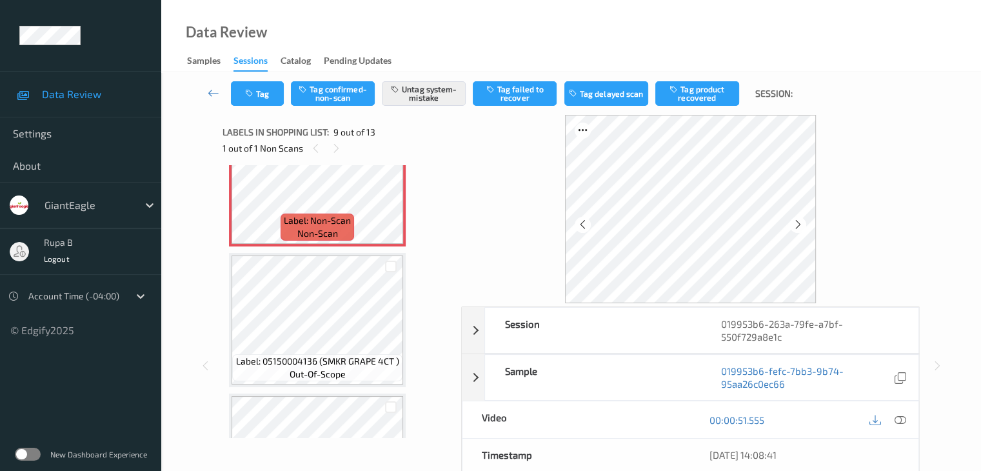
click at [897, 414] on icon at bounding box center [900, 420] width 12 height 12
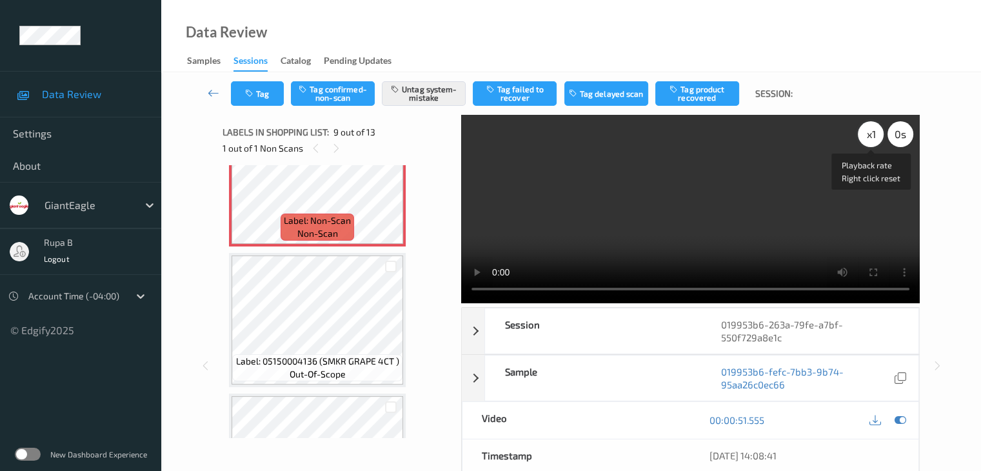
click at [870, 142] on div "x 1" at bounding box center [871, 134] width 26 height 26
click at [903, 417] on icon at bounding box center [900, 420] width 12 height 12
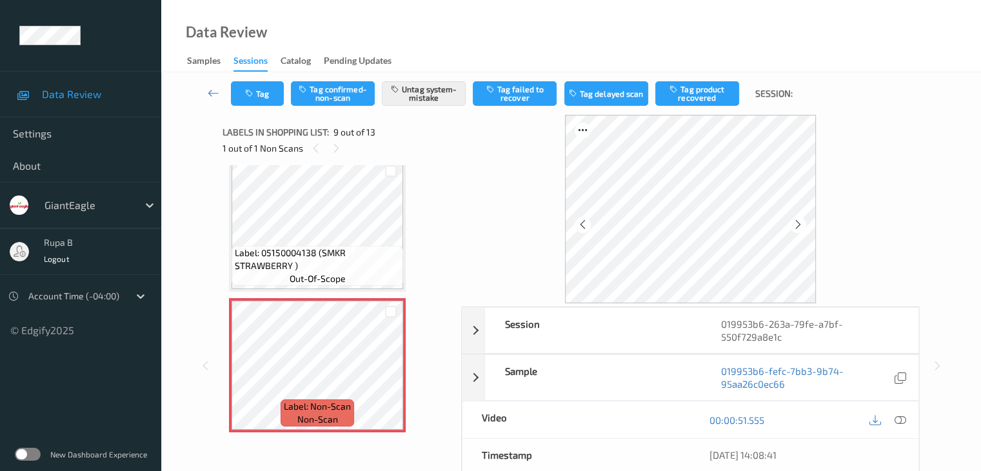
scroll to position [991, 0]
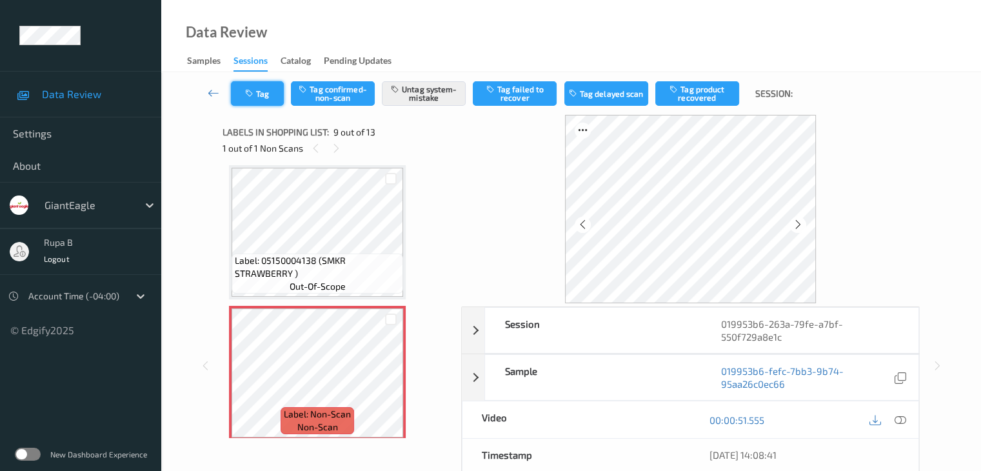
click at [247, 94] on icon "button" at bounding box center [250, 93] width 11 height 9
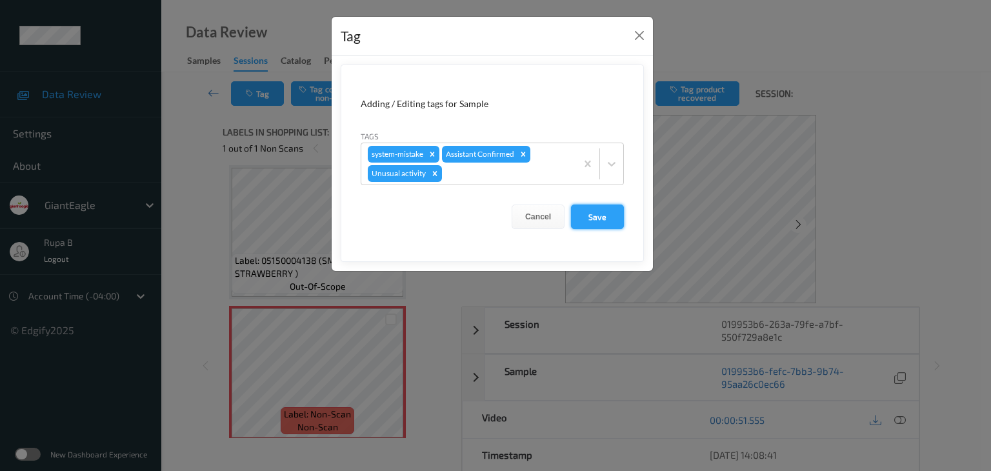
click at [605, 225] on button "Save" at bounding box center [597, 217] width 53 height 25
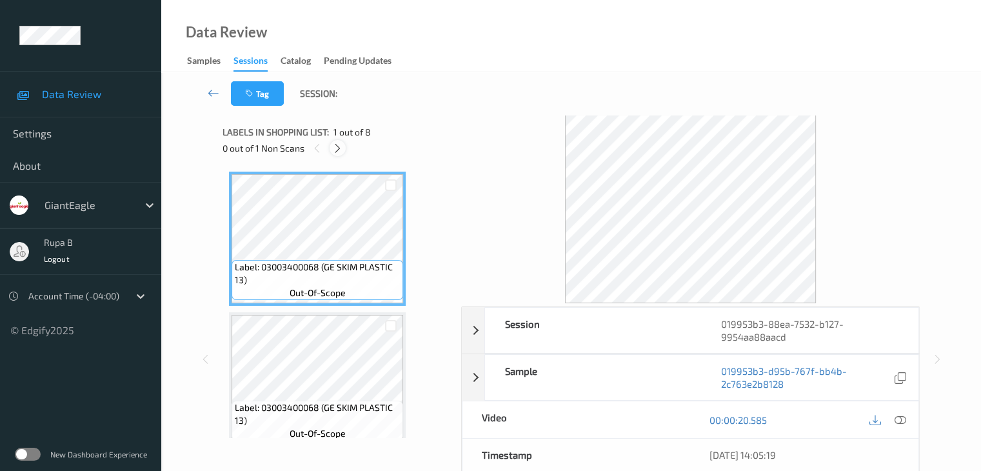
click at [339, 152] on icon at bounding box center [337, 149] width 11 height 12
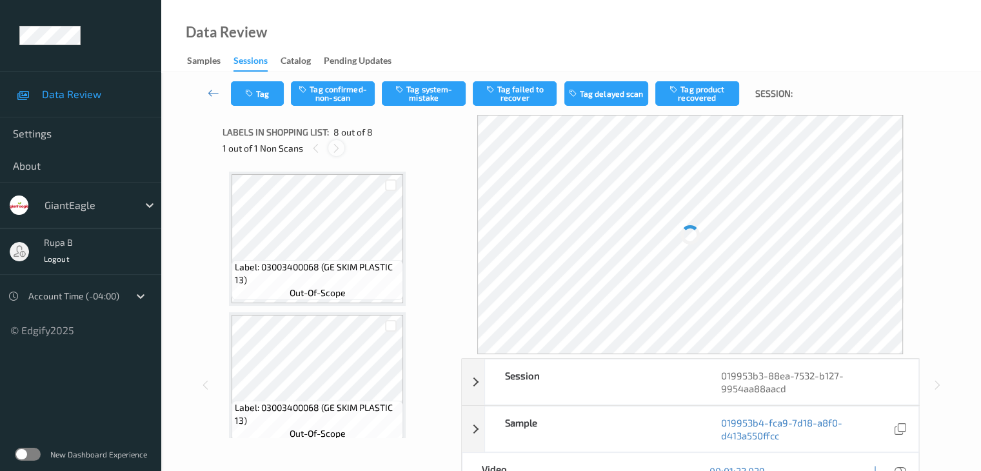
scroll to position [850, 0]
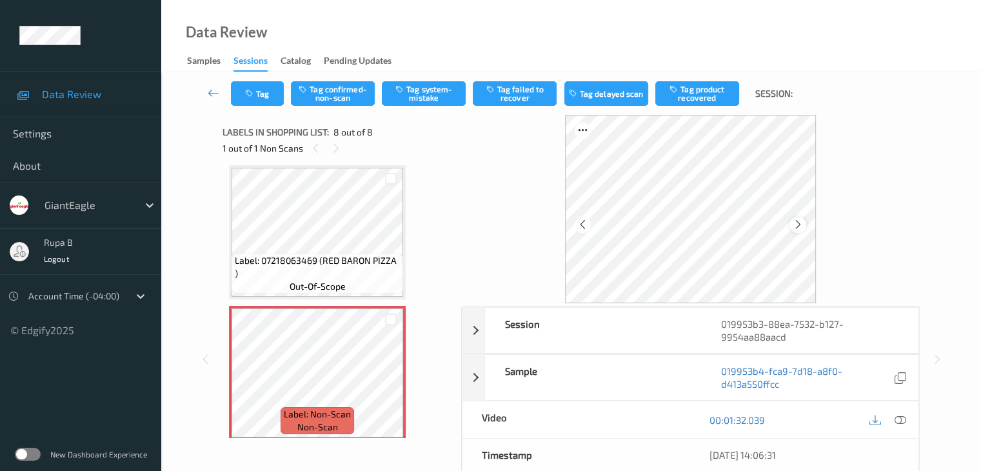
click at [803, 225] on icon at bounding box center [798, 225] width 11 height 12
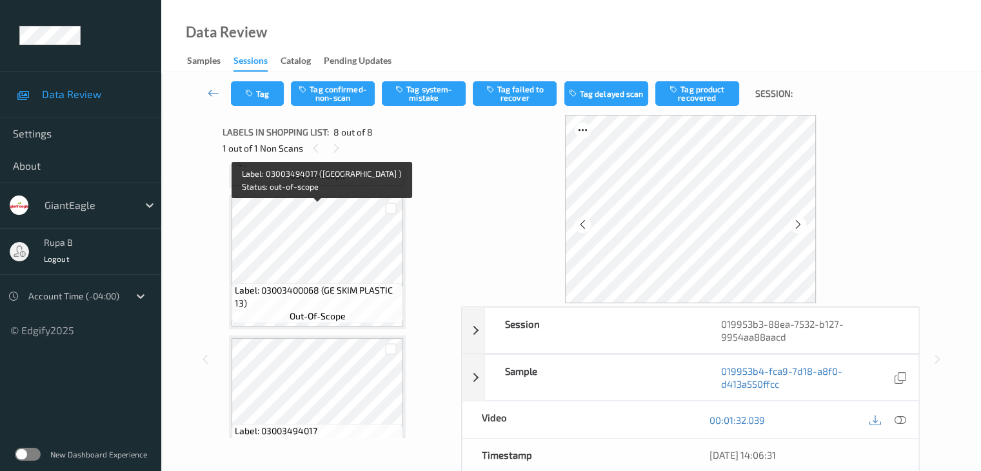
scroll to position [278, 0]
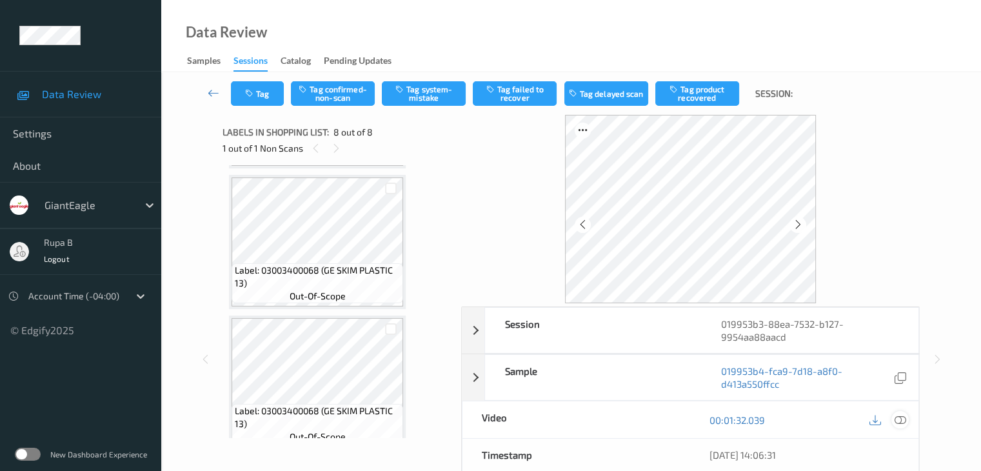
click at [899, 419] on icon at bounding box center [900, 420] width 12 height 12
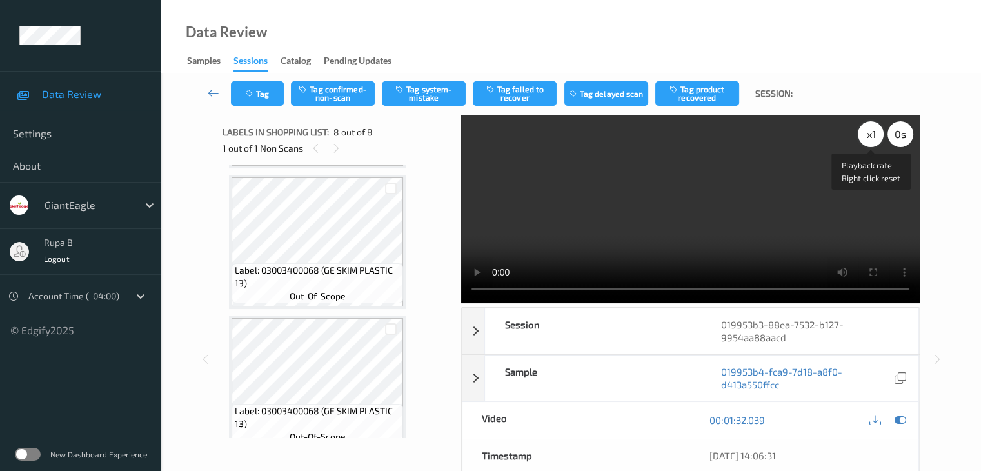
click at [871, 137] on div "x 1" at bounding box center [871, 134] width 26 height 26
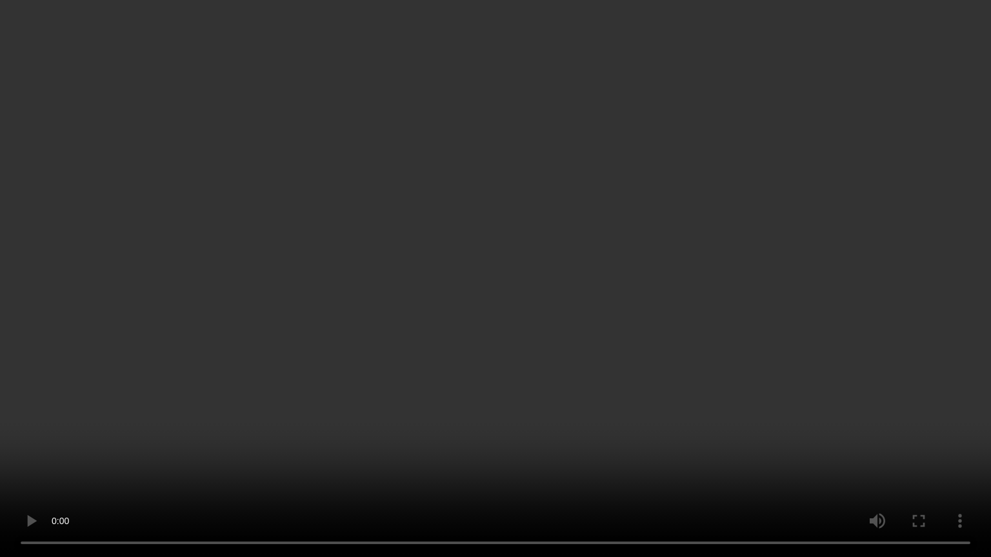
click at [856, 320] on video at bounding box center [495, 278] width 991 height 557
click at [614, 470] on video at bounding box center [495, 278] width 991 height 557
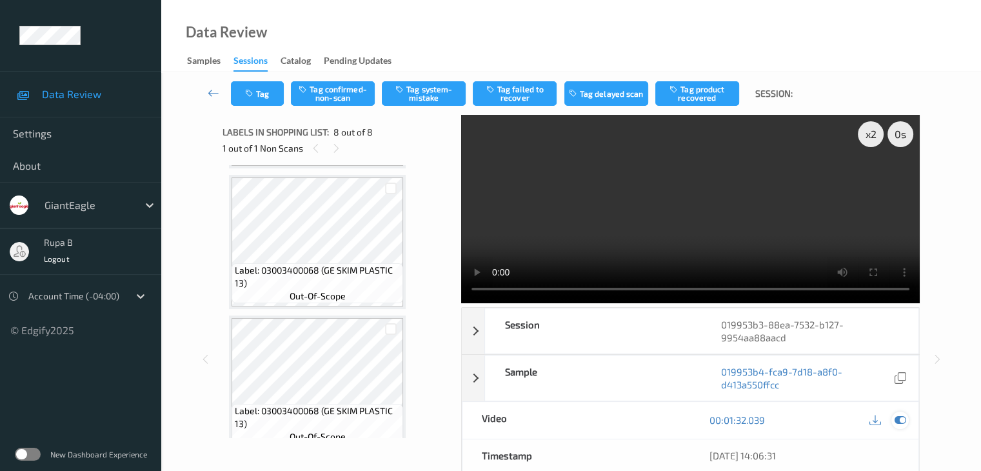
click at [903, 416] on icon at bounding box center [900, 420] width 12 height 12
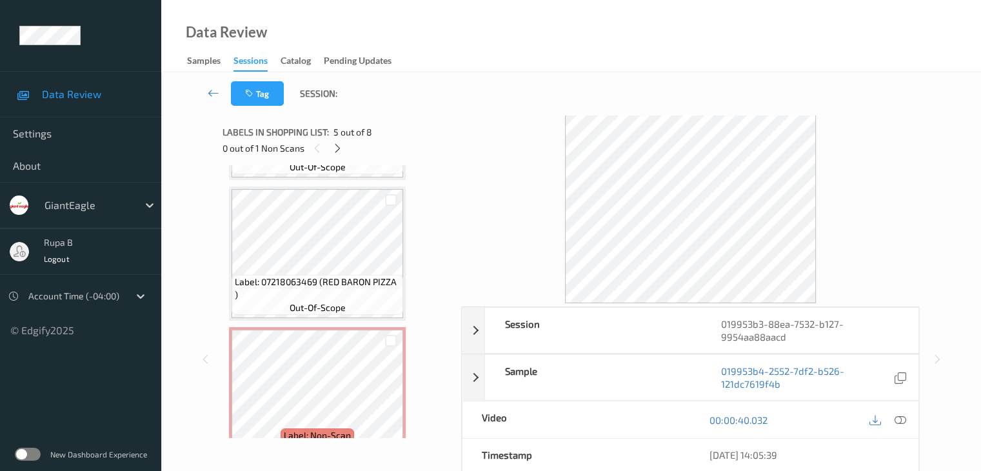
scroll to position [859, 0]
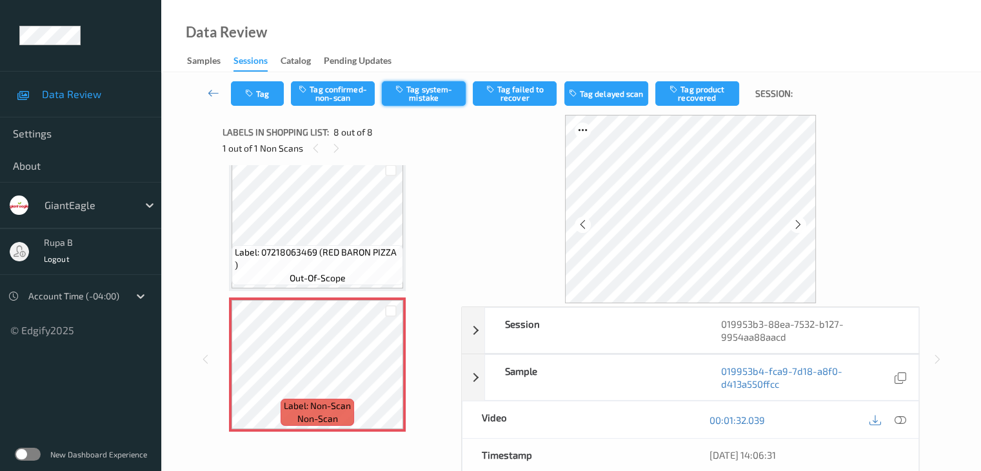
click at [426, 91] on button "Tag system-mistake" at bounding box center [424, 93] width 84 height 25
click at [260, 101] on button "Tag" at bounding box center [257, 93] width 53 height 25
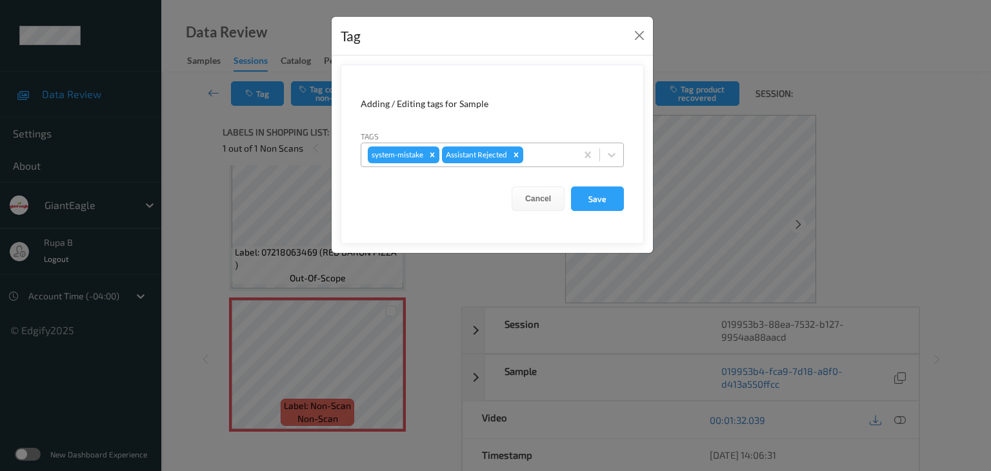
click at [549, 154] on div at bounding box center [548, 154] width 44 height 15
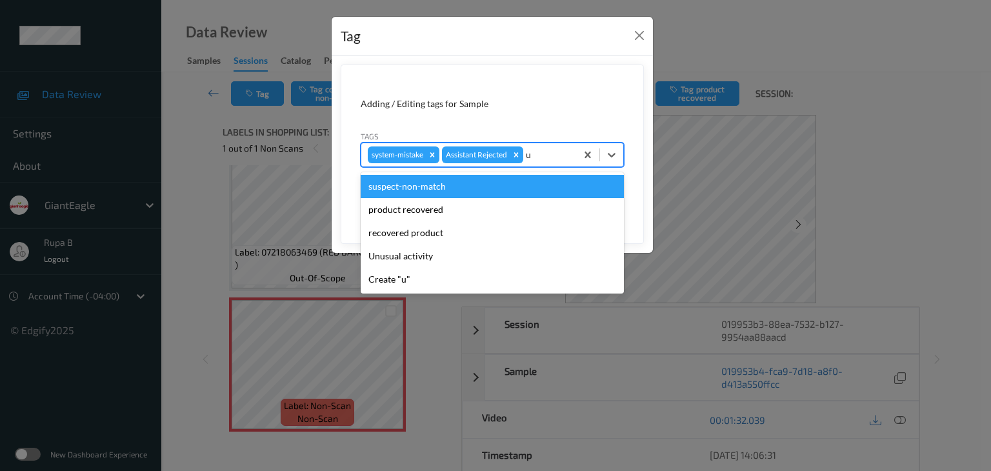
type input "un"
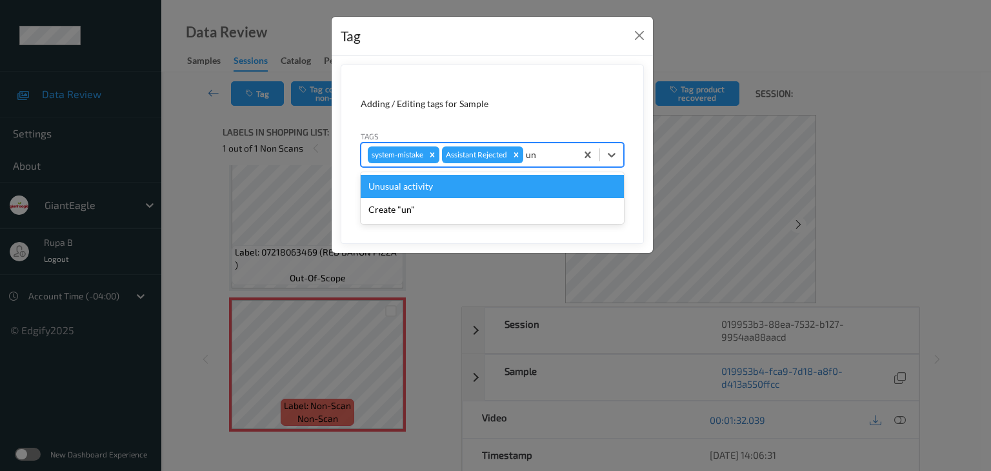
click at [487, 179] on div "Unusual activity" at bounding box center [492, 186] width 263 height 23
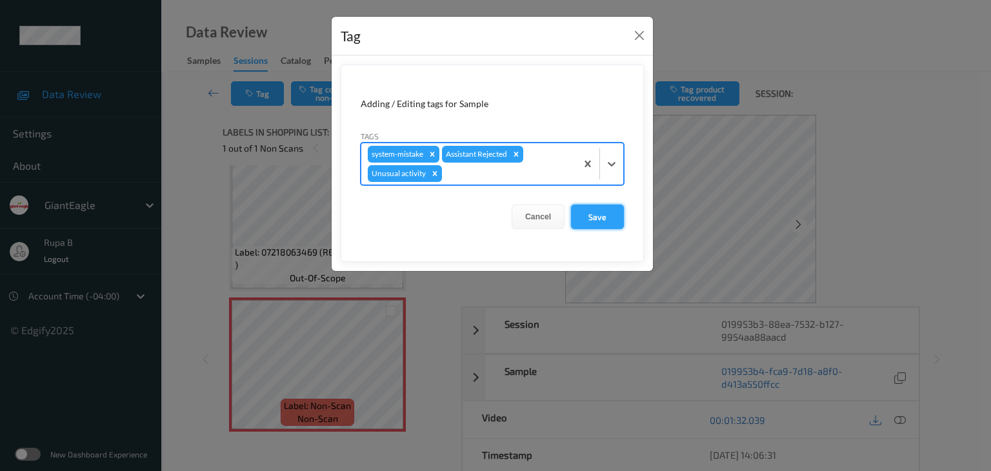
click at [587, 216] on button "Save" at bounding box center [597, 217] width 53 height 25
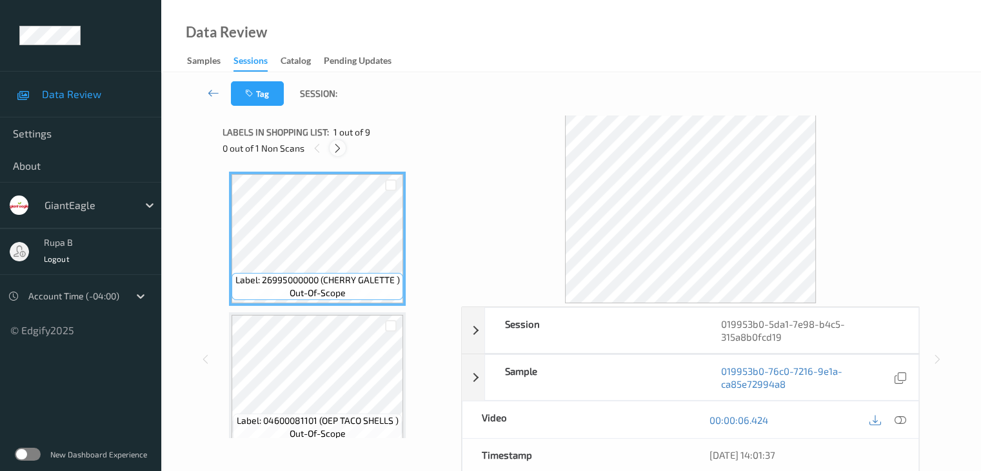
click at [336, 154] on div at bounding box center [338, 148] width 16 height 16
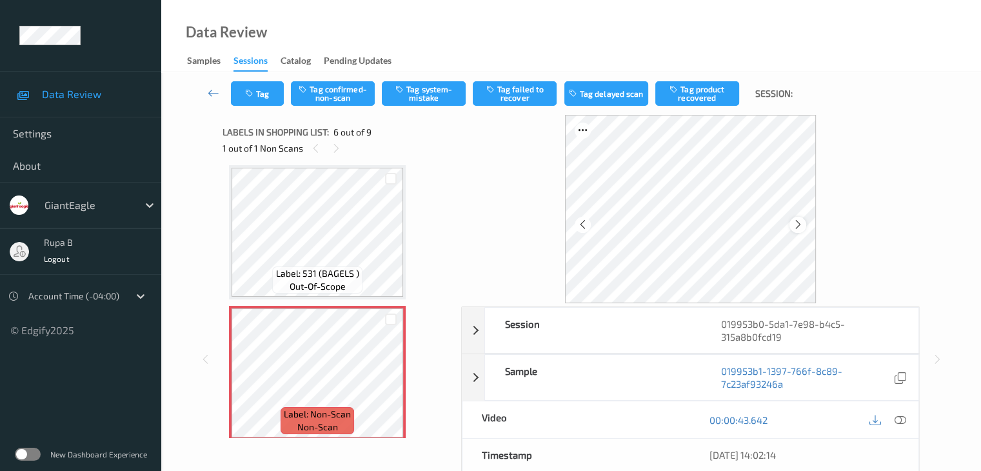
click at [791, 223] on div at bounding box center [798, 225] width 16 height 16
click at [796, 223] on icon at bounding box center [798, 225] width 11 height 12
click at [798, 224] on icon at bounding box center [798, 225] width 11 height 12
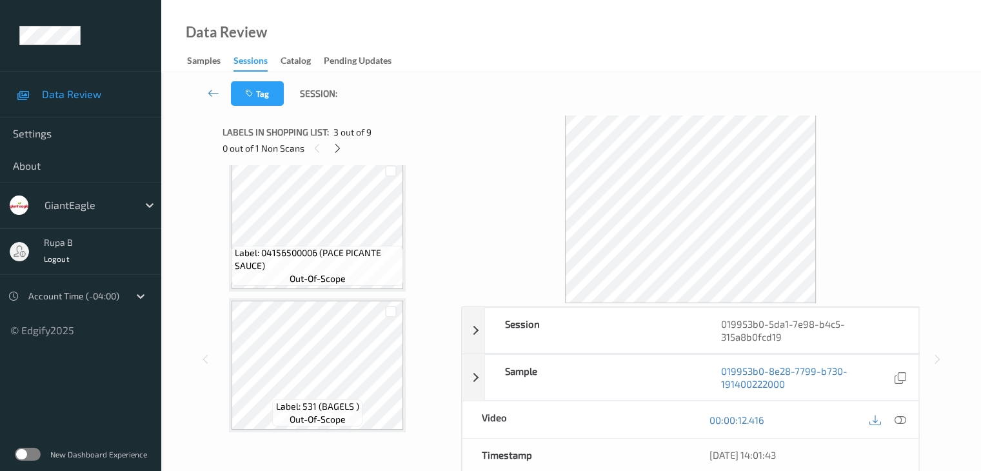
scroll to position [516, 0]
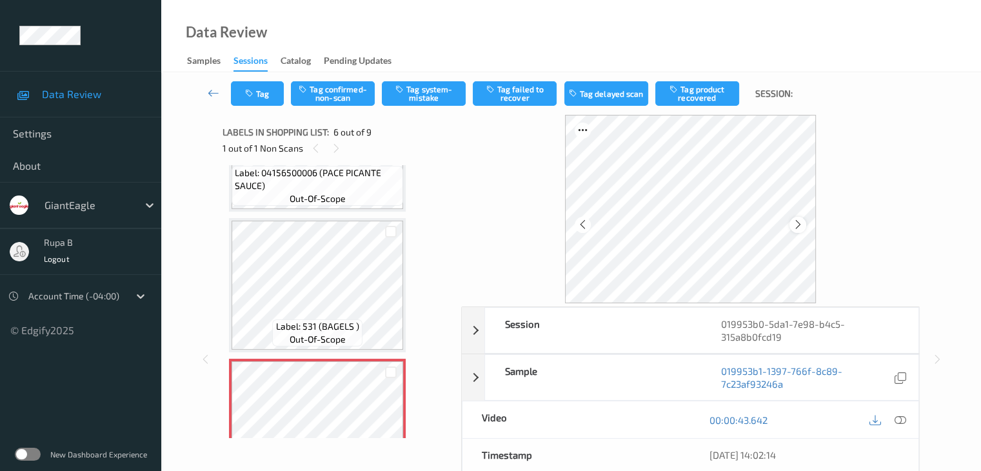
click at [799, 225] on icon at bounding box center [798, 225] width 11 height 12
click at [802, 224] on icon at bounding box center [798, 225] width 11 height 12
click at [905, 416] on icon at bounding box center [900, 420] width 12 height 12
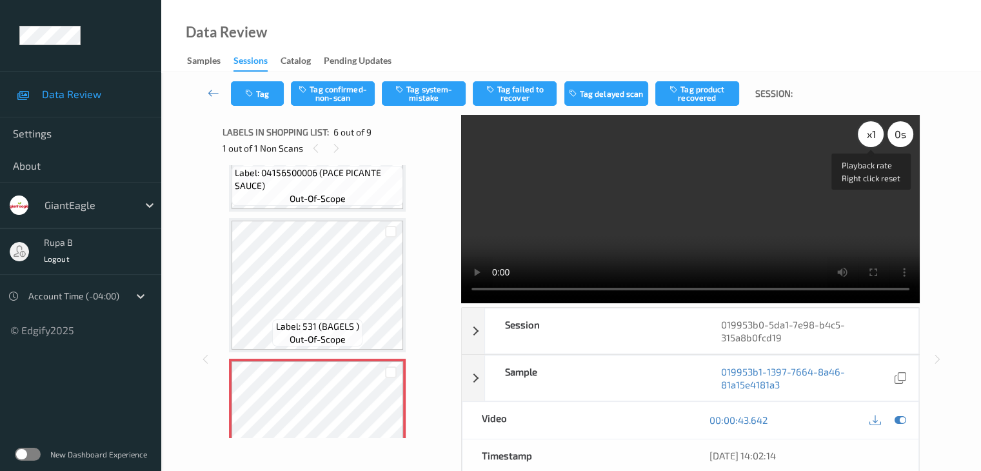
click at [867, 141] on div "x 1" at bounding box center [871, 134] width 26 height 26
click at [903, 421] on icon at bounding box center [900, 420] width 12 height 12
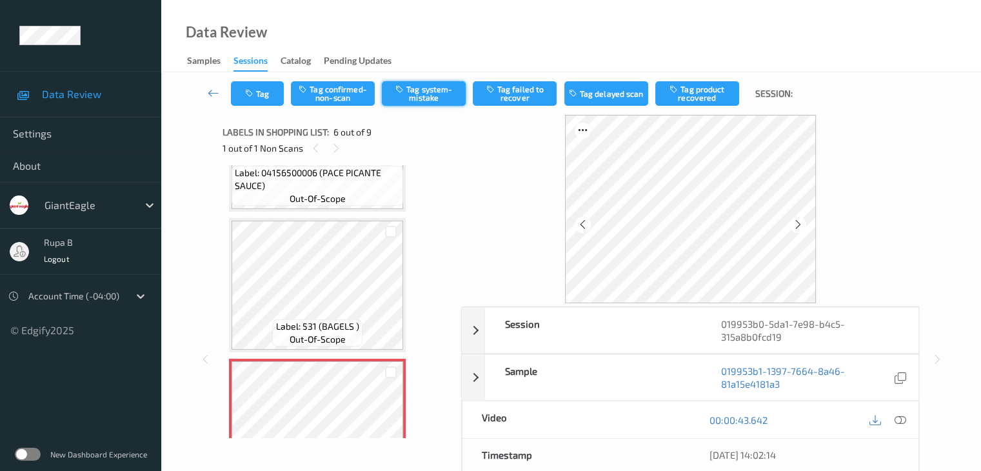
click at [440, 97] on button "Tag system-mistake" at bounding box center [424, 93] width 84 height 25
click at [250, 94] on icon "button" at bounding box center [250, 93] width 11 height 9
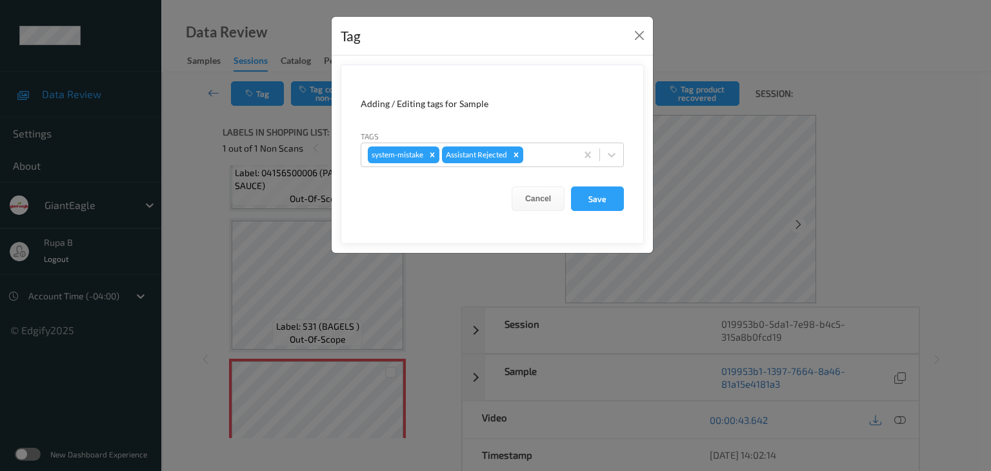
click at [543, 141] on div "Tags system-mistake Assistant Rejected" at bounding box center [492, 148] width 263 height 37
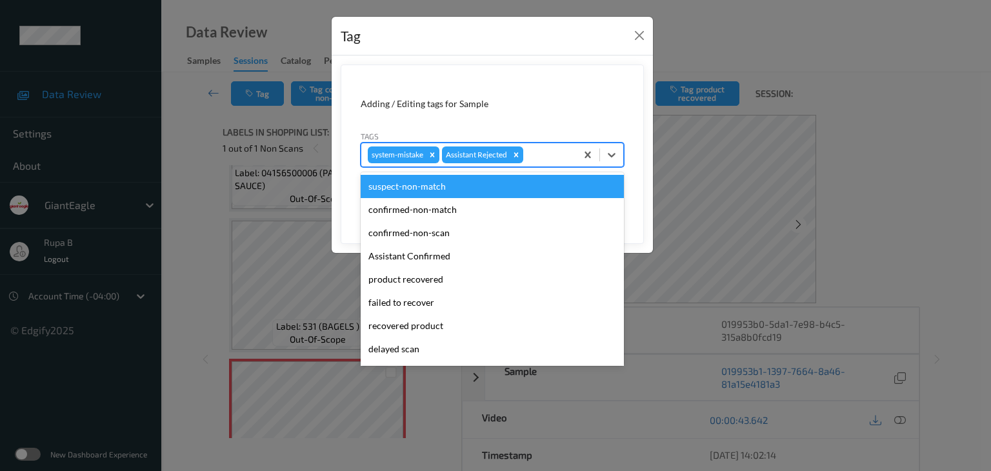
click at [543, 153] on div at bounding box center [548, 154] width 44 height 15
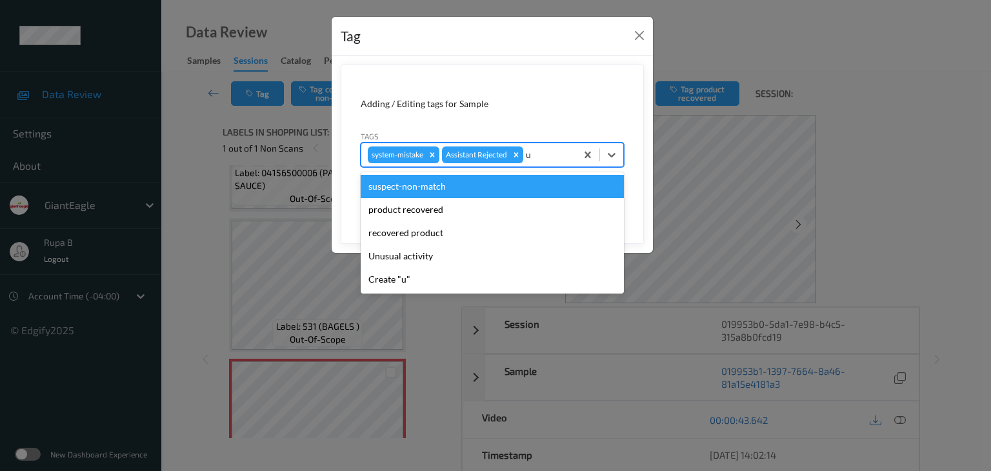
type input "un"
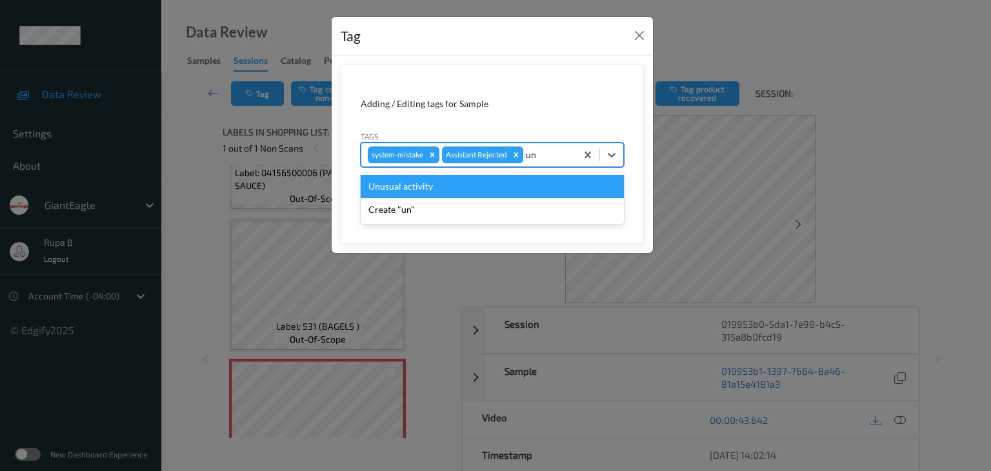
click at [494, 177] on div "Unusual activity" at bounding box center [492, 186] width 263 height 23
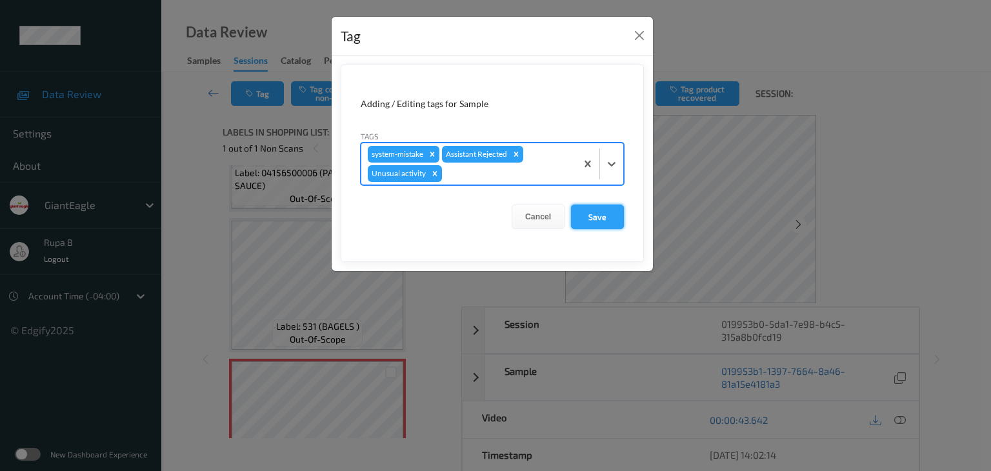
click at [614, 217] on button "Save" at bounding box center [597, 217] width 53 height 25
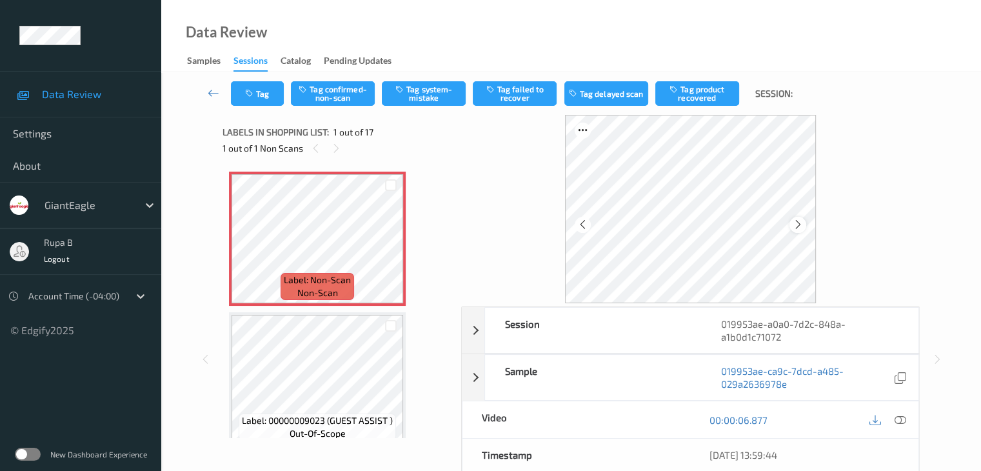
click at [796, 223] on icon at bounding box center [798, 225] width 11 height 12
click at [905, 417] on icon at bounding box center [900, 420] width 12 height 12
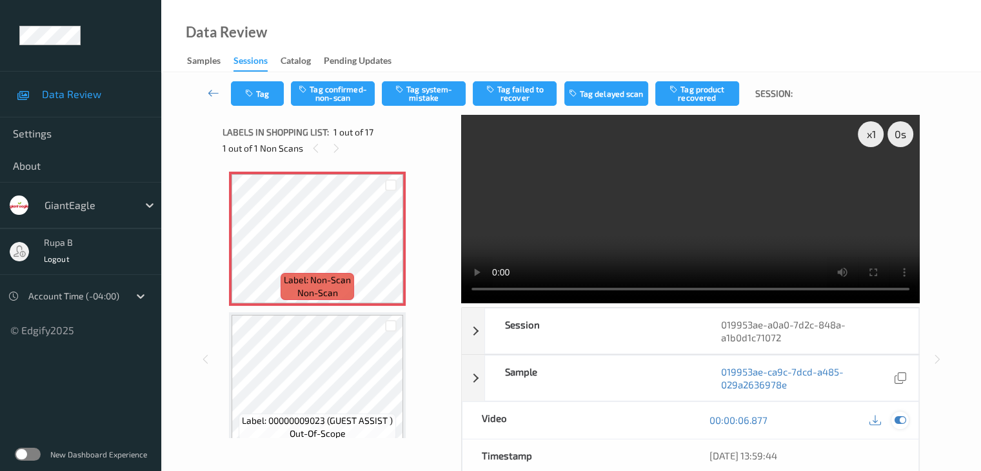
click at [903, 420] on icon at bounding box center [900, 420] width 12 height 12
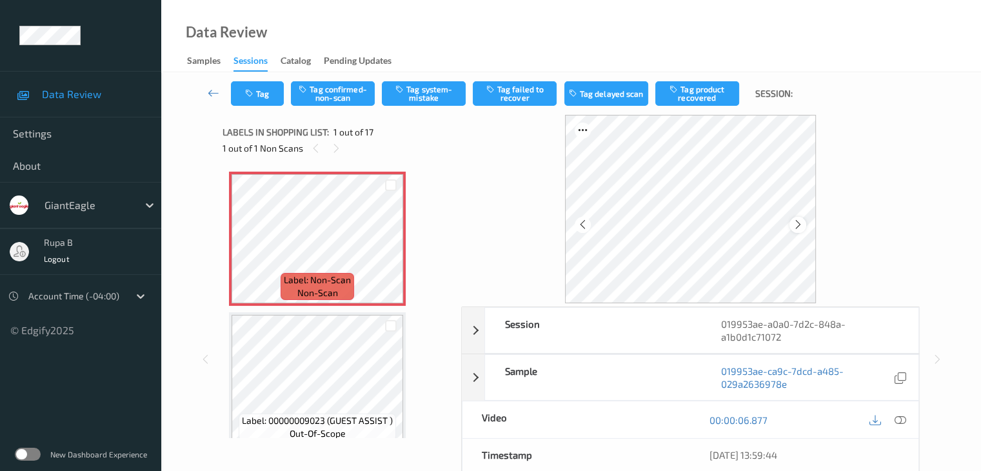
click at [800, 225] on icon at bounding box center [798, 225] width 11 height 12
click at [410, 92] on button "Tag system-mistake" at bounding box center [424, 93] width 84 height 25
click at [268, 99] on button "Tag" at bounding box center [257, 93] width 53 height 25
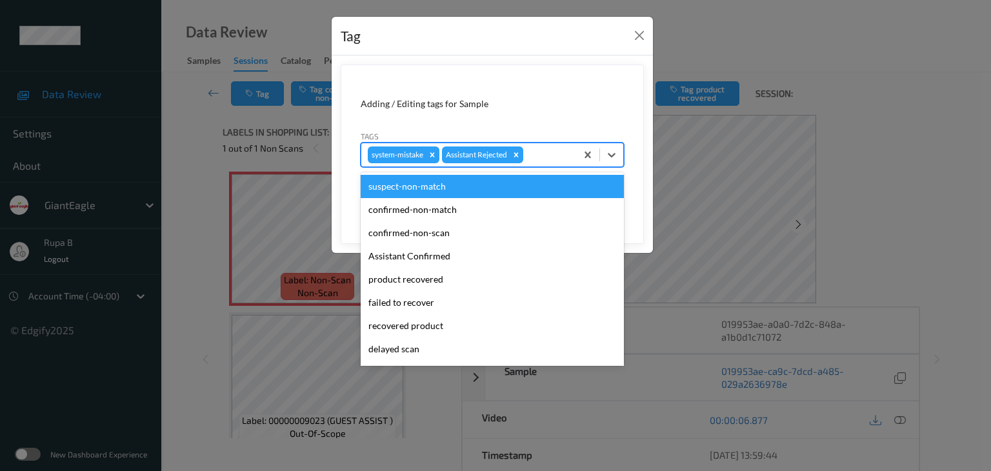
click at [548, 152] on div at bounding box center [548, 154] width 44 height 15
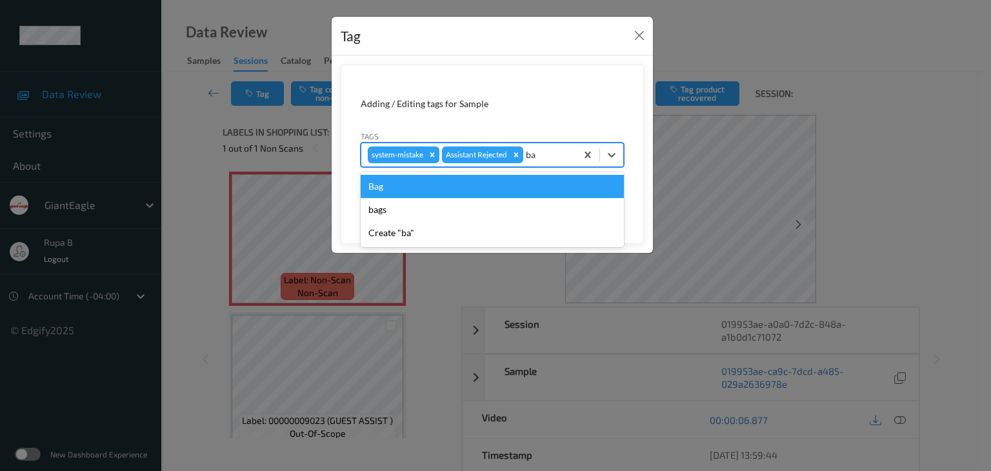
type input "bag"
click at [488, 179] on div "Bag" at bounding box center [492, 186] width 263 height 23
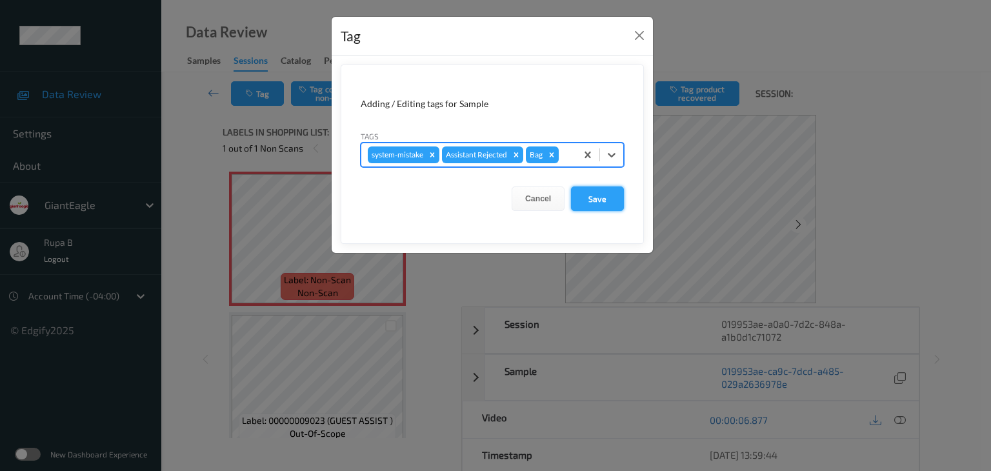
click at [587, 201] on button "Save" at bounding box center [597, 198] width 53 height 25
